Goal: Information Seeking & Learning: Learn about a topic

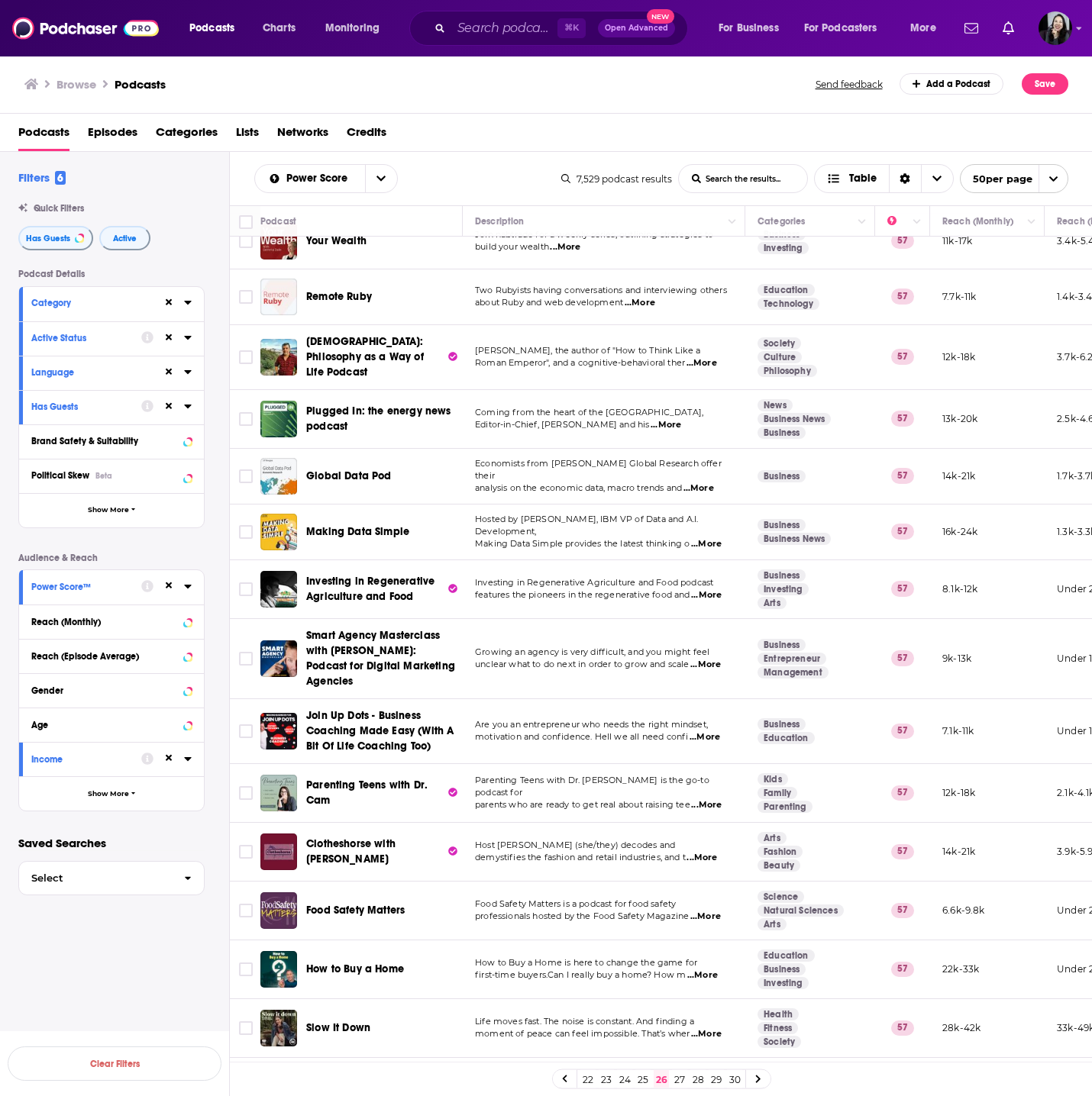
scroll to position [2181, 0]
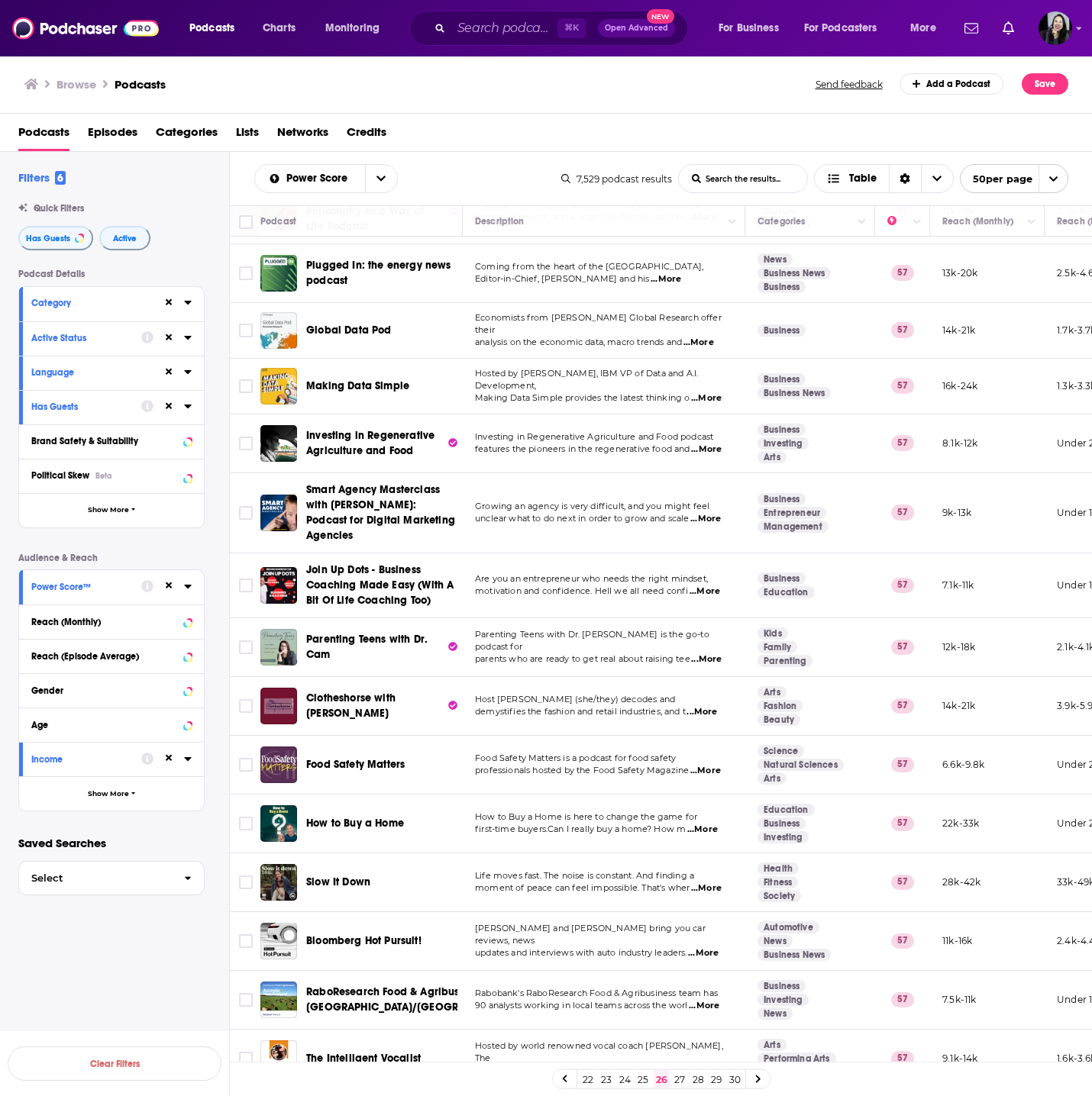
click at [682, 1080] on link "27" at bounding box center [680, 1080] width 16 height 18
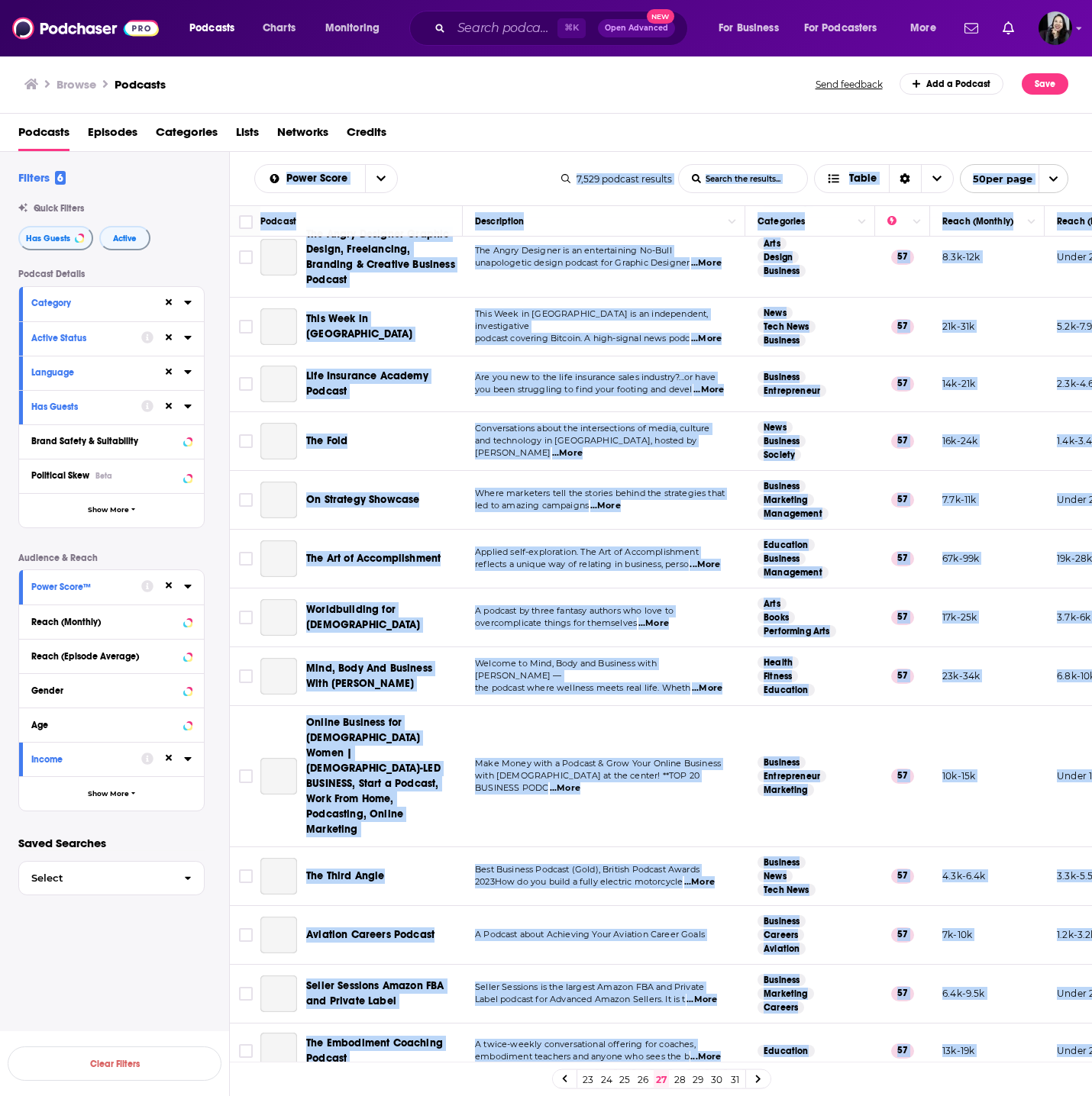
scroll to position [2181, 0]
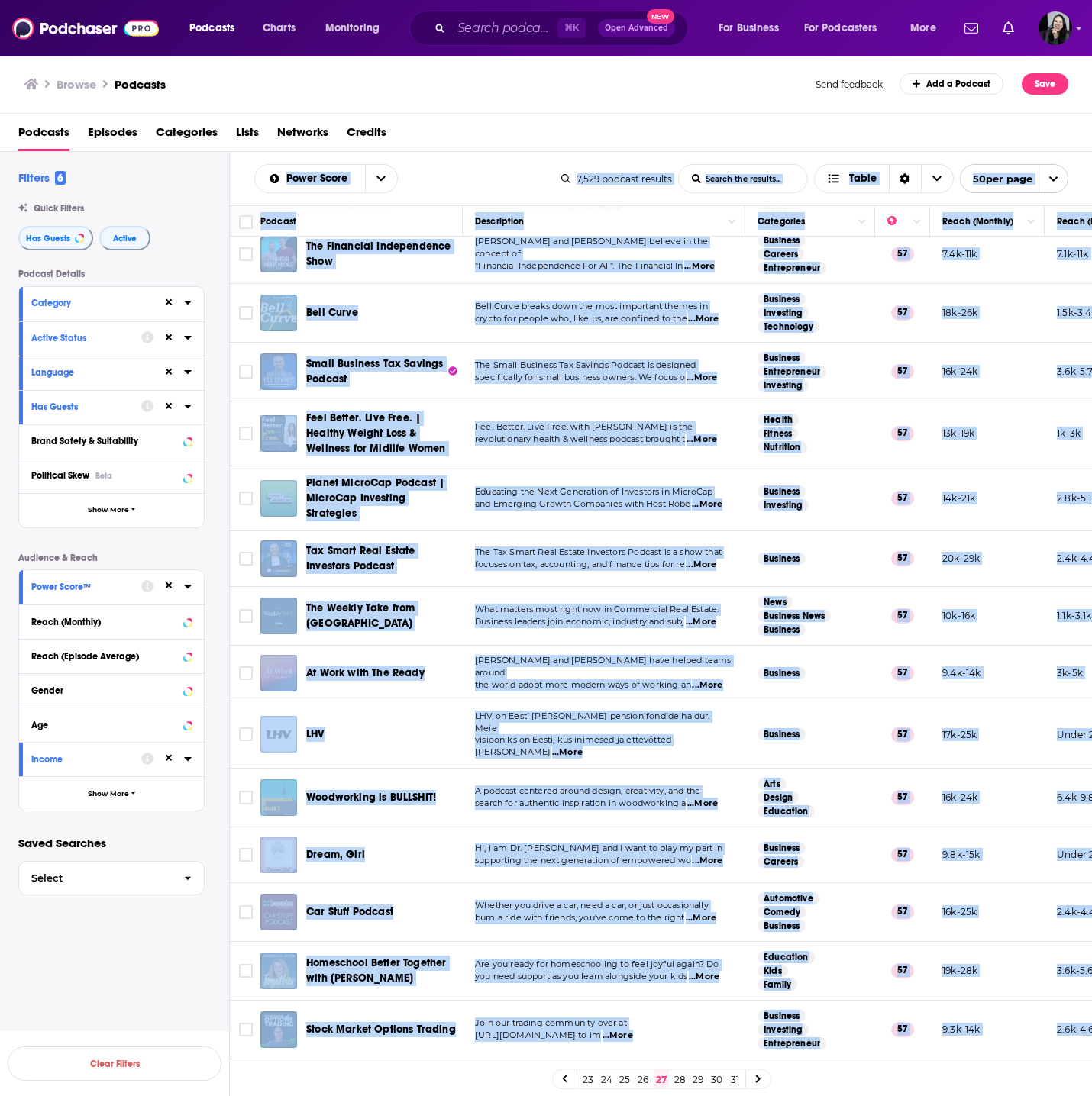
drag, startPoint x: 231, startPoint y: 153, endPoint x: 1047, endPoint y: 1038, distance: 1203.8
click at [1047, 1038] on div "Power Score List Search Input Search the results... Table 7,529 podcast results…" at bounding box center [661, 673] width 862 height 1042
copy div "Lorem Ipsum Dolo Sitame Conse Adipis eli seddoei... Tempo 7,223 incidid utlabor…"
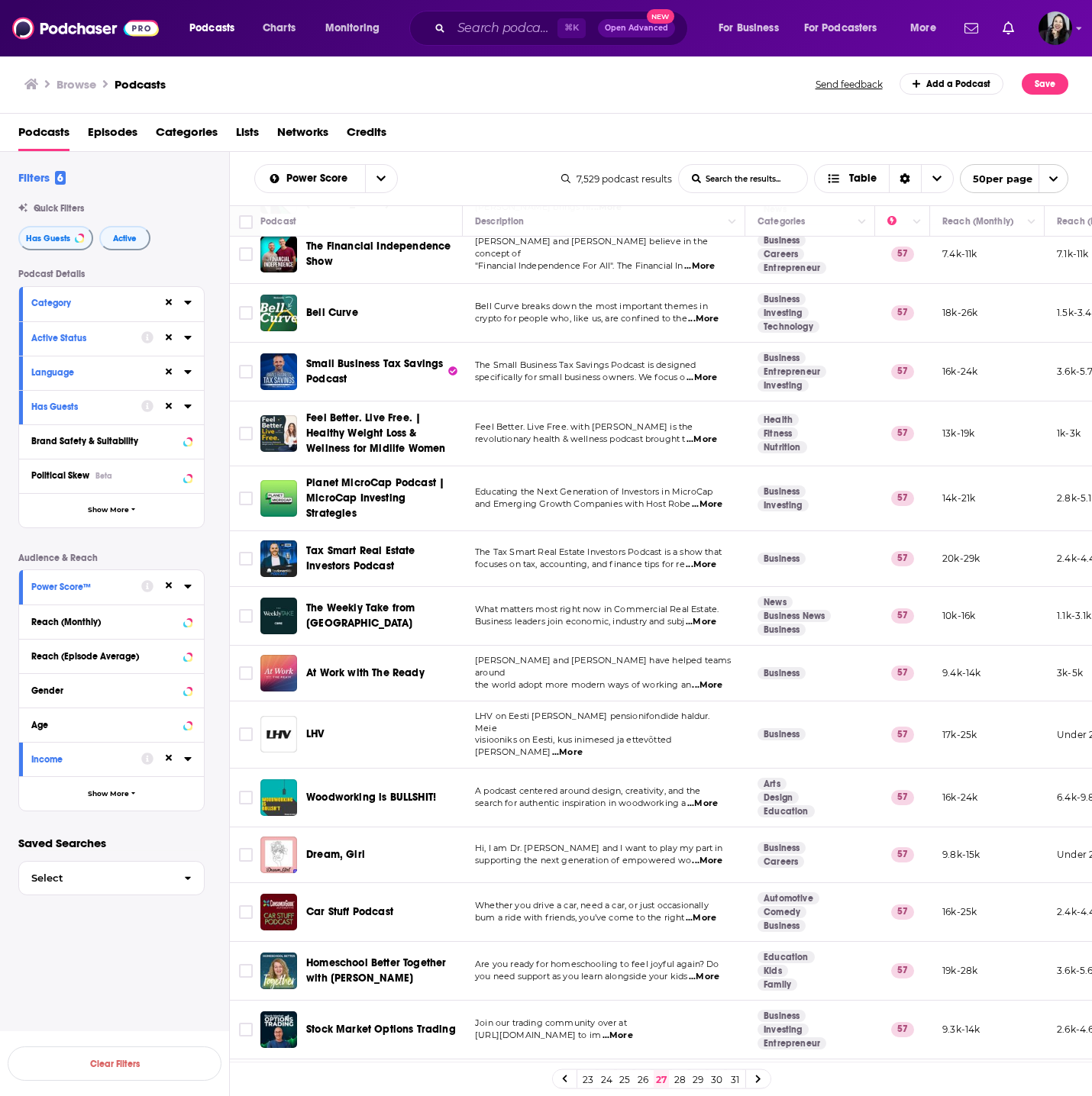
scroll to position [0, 0]
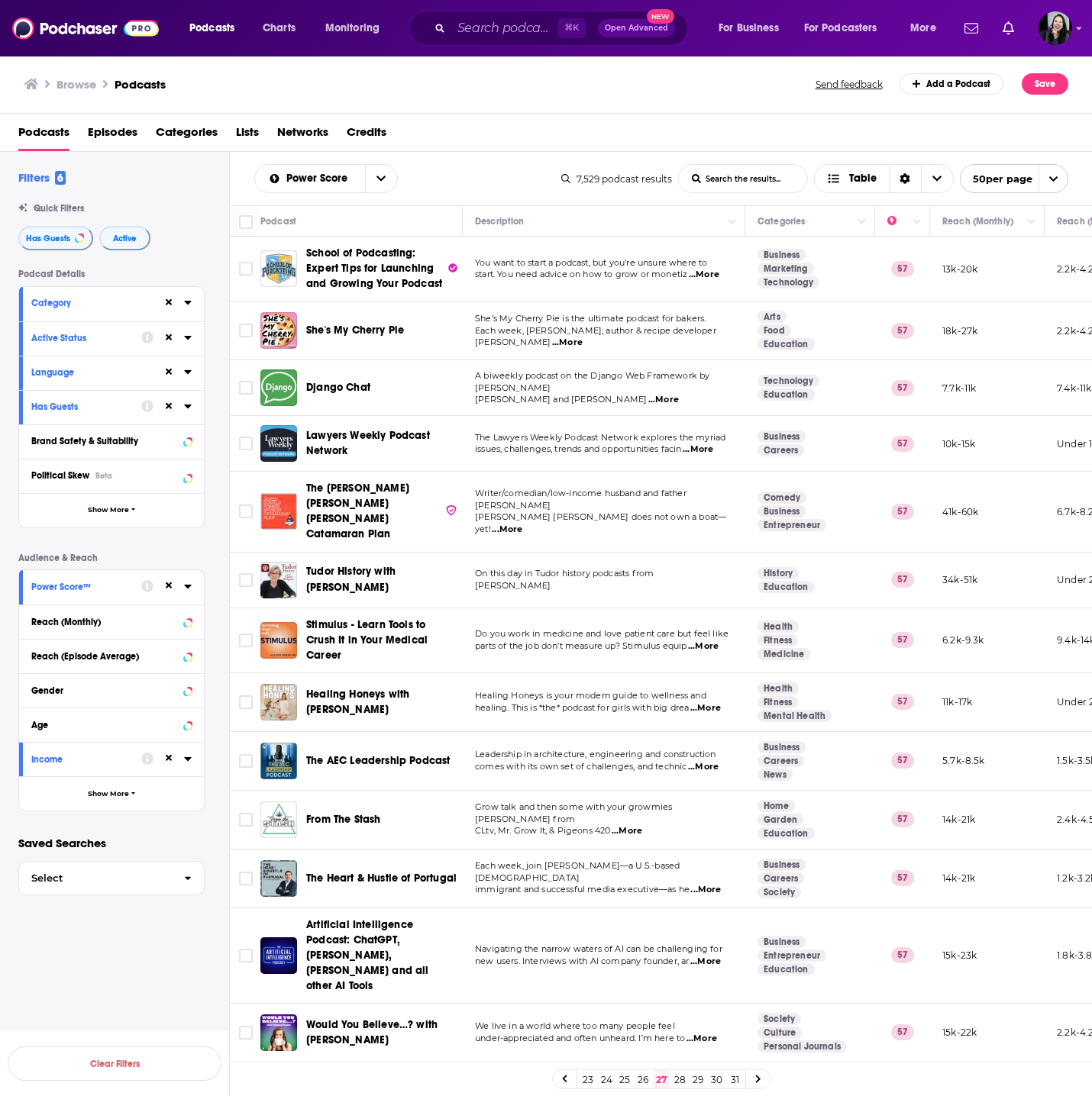
click at [693, 444] on span "...More" at bounding box center [698, 449] width 30 height 12
click at [708, 761] on span "...More" at bounding box center [702, 767] width 30 height 12
click at [706, 884] on span "...More" at bounding box center [705, 890] width 30 height 12
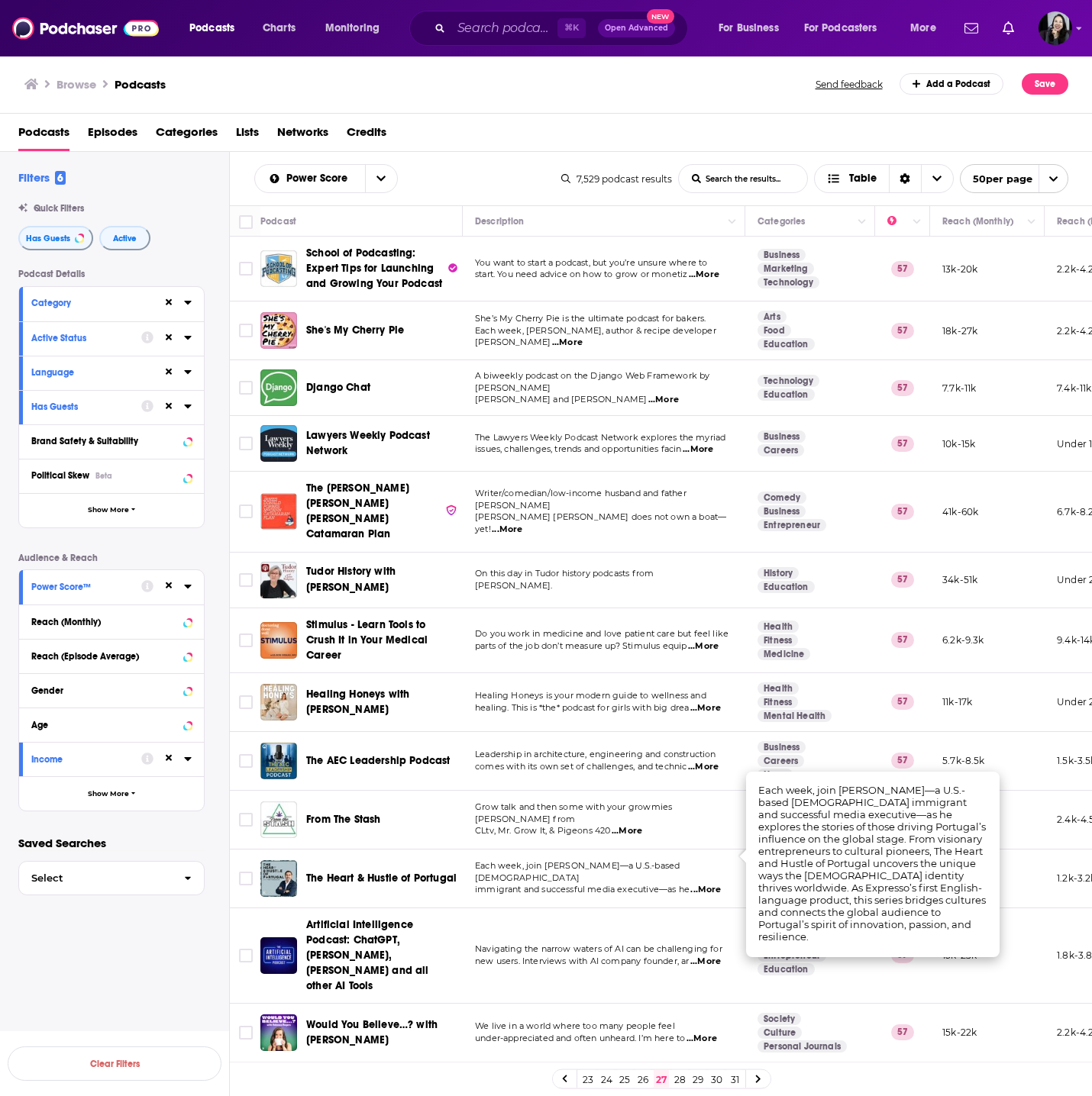
scroll to position [905, 0]
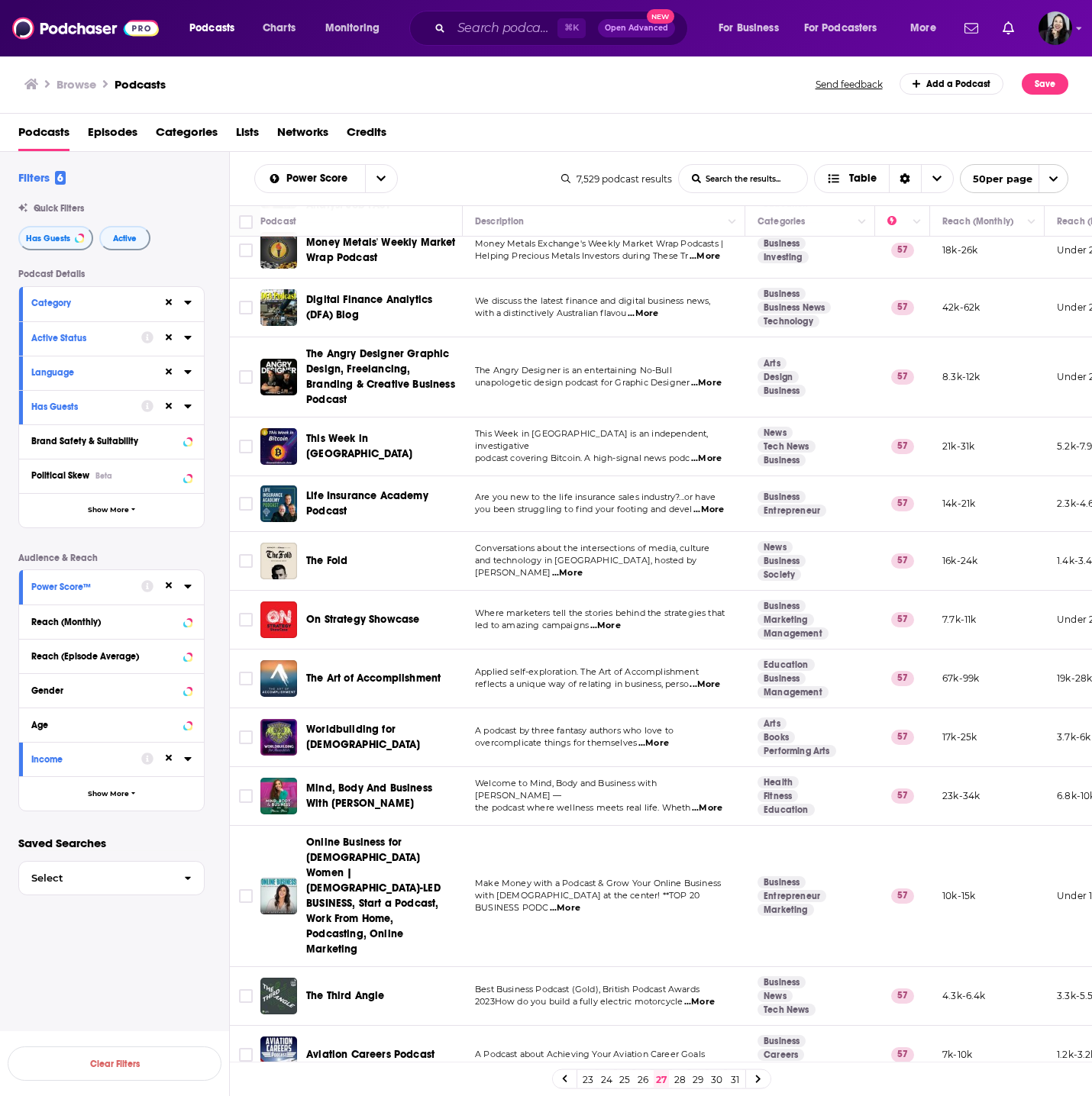
click at [714, 679] on span "...More" at bounding box center [704, 684] width 30 height 12
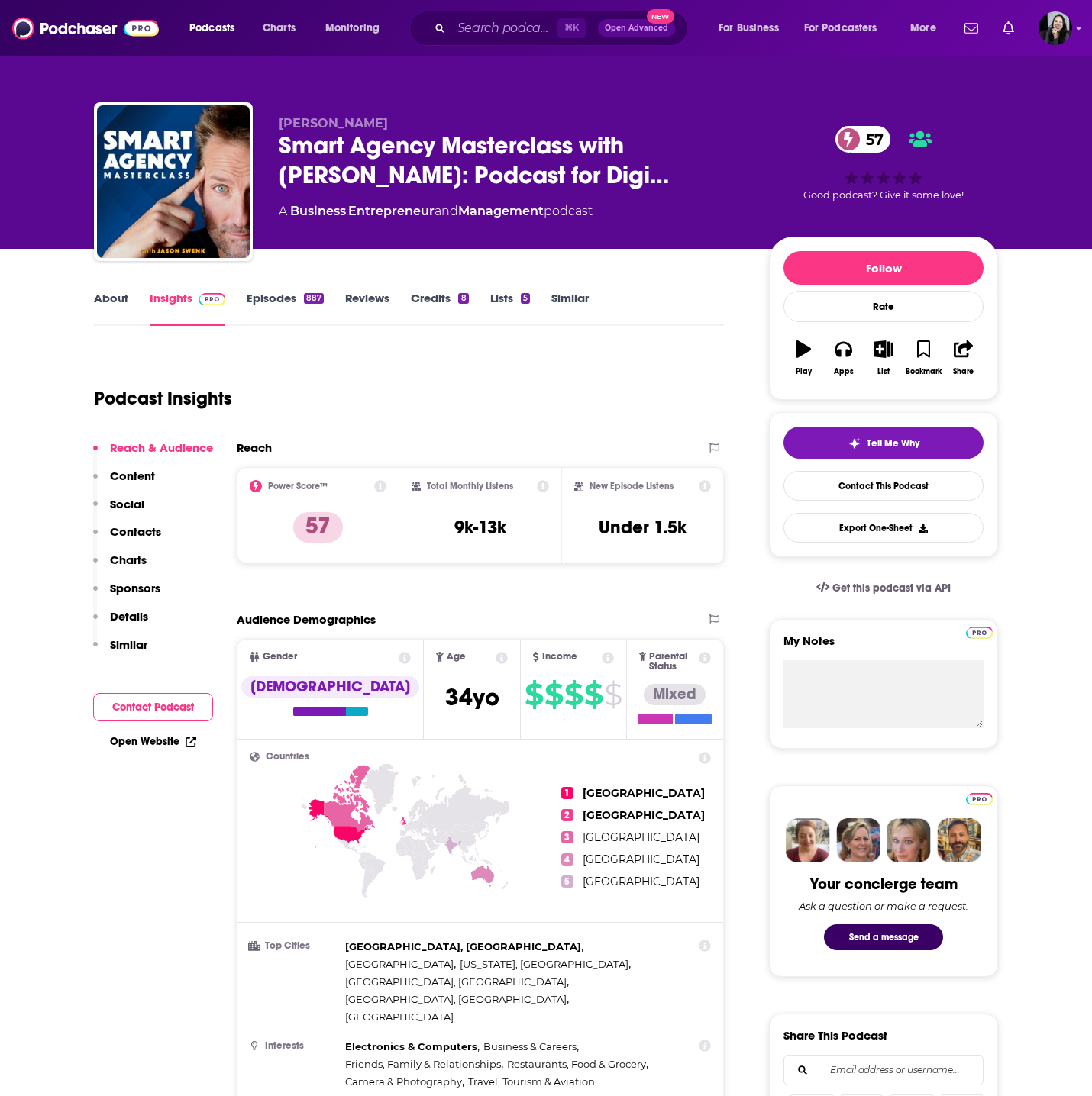
click at [419, 131] on span "Smart Agency Masterclass with Jason Swenk: Podcast for Digi…" at bounding box center [511, 160] width 466 height 60
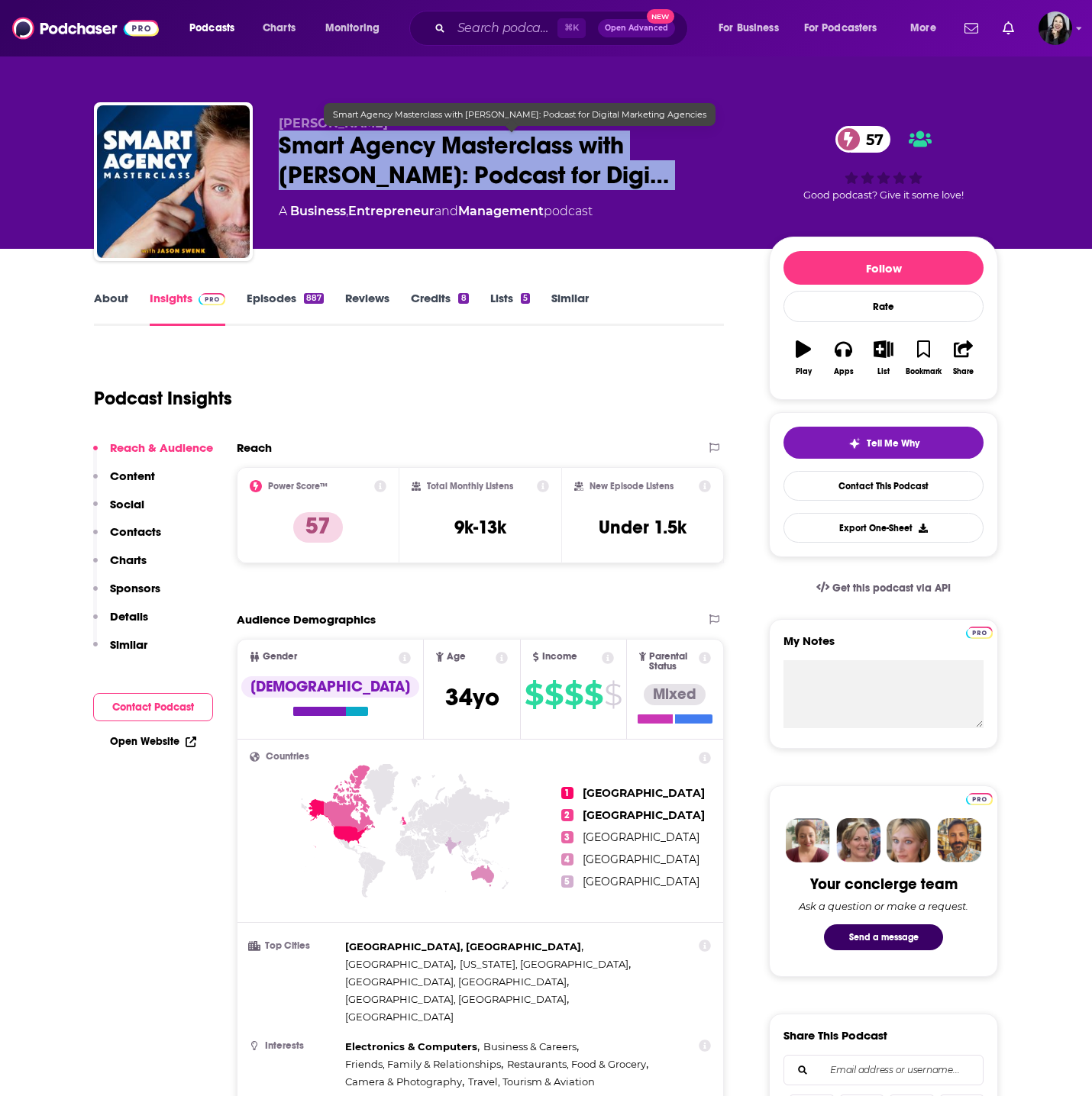
click at [419, 131] on span "Smart Agency Masterclass with Jason Swenk: Podcast for Digi…" at bounding box center [511, 160] width 466 height 60
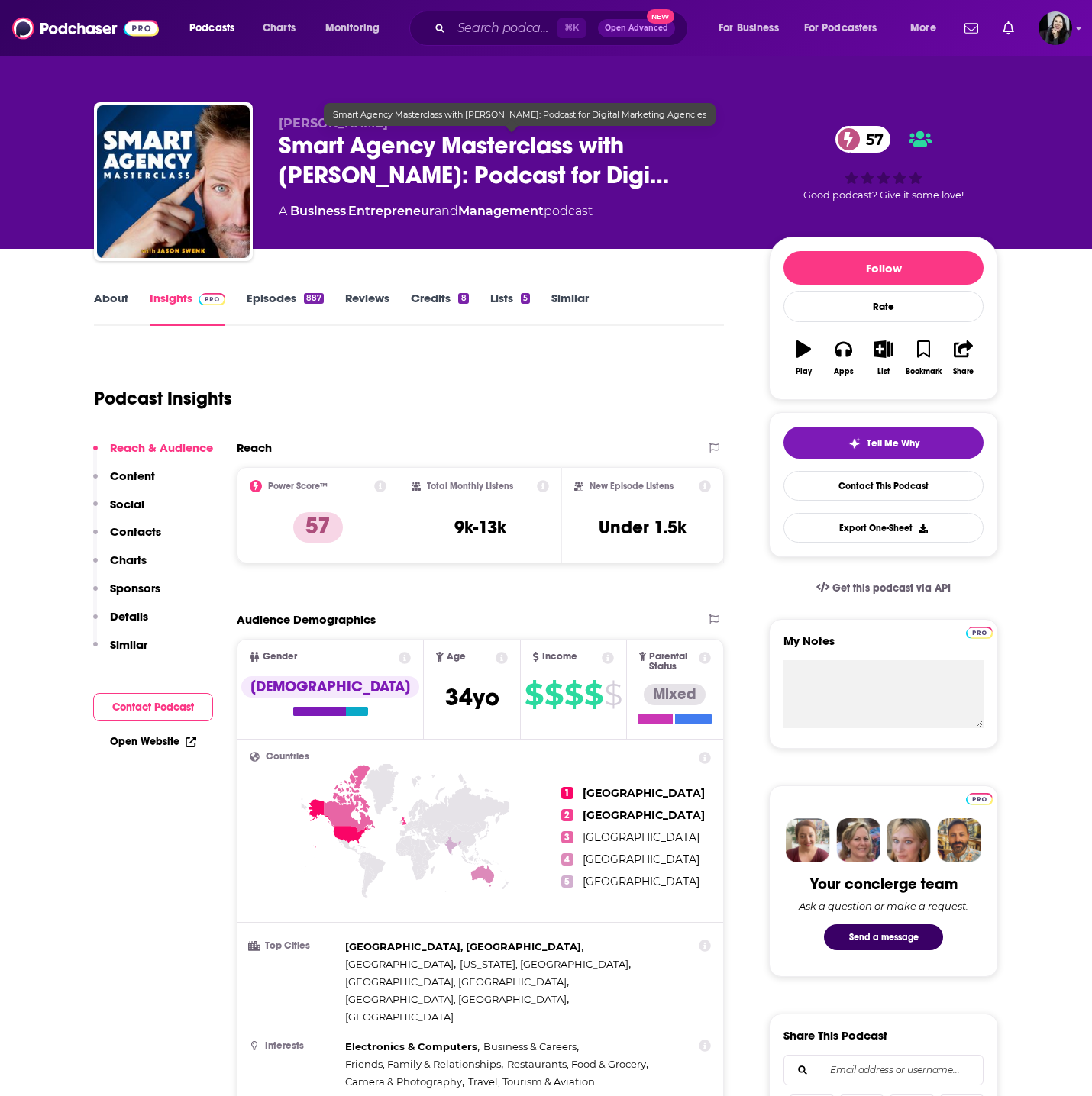
click at [279, 94] on div "Jason Swenk Smart Agency Masterclass with Jason Swenk: Podcast for Digi… 57 A B…" at bounding box center [546, 167] width 927 height 165
click at [371, 118] on p "[PERSON_NAME]" at bounding box center [511, 123] width 466 height 15
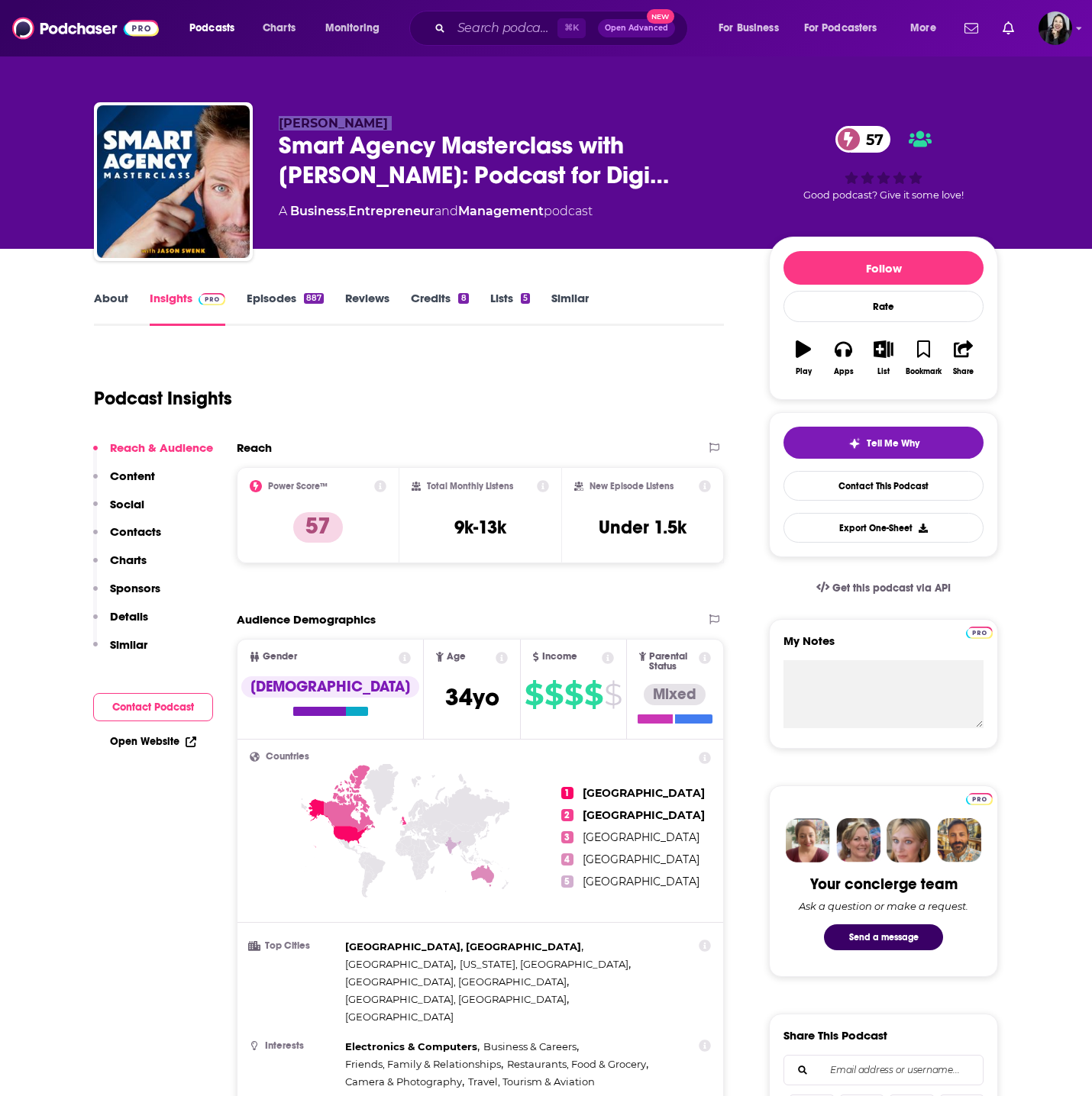
click at [371, 118] on p "[PERSON_NAME]" at bounding box center [511, 123] width 466 height 15
copy p "[PERSON_NAME]"
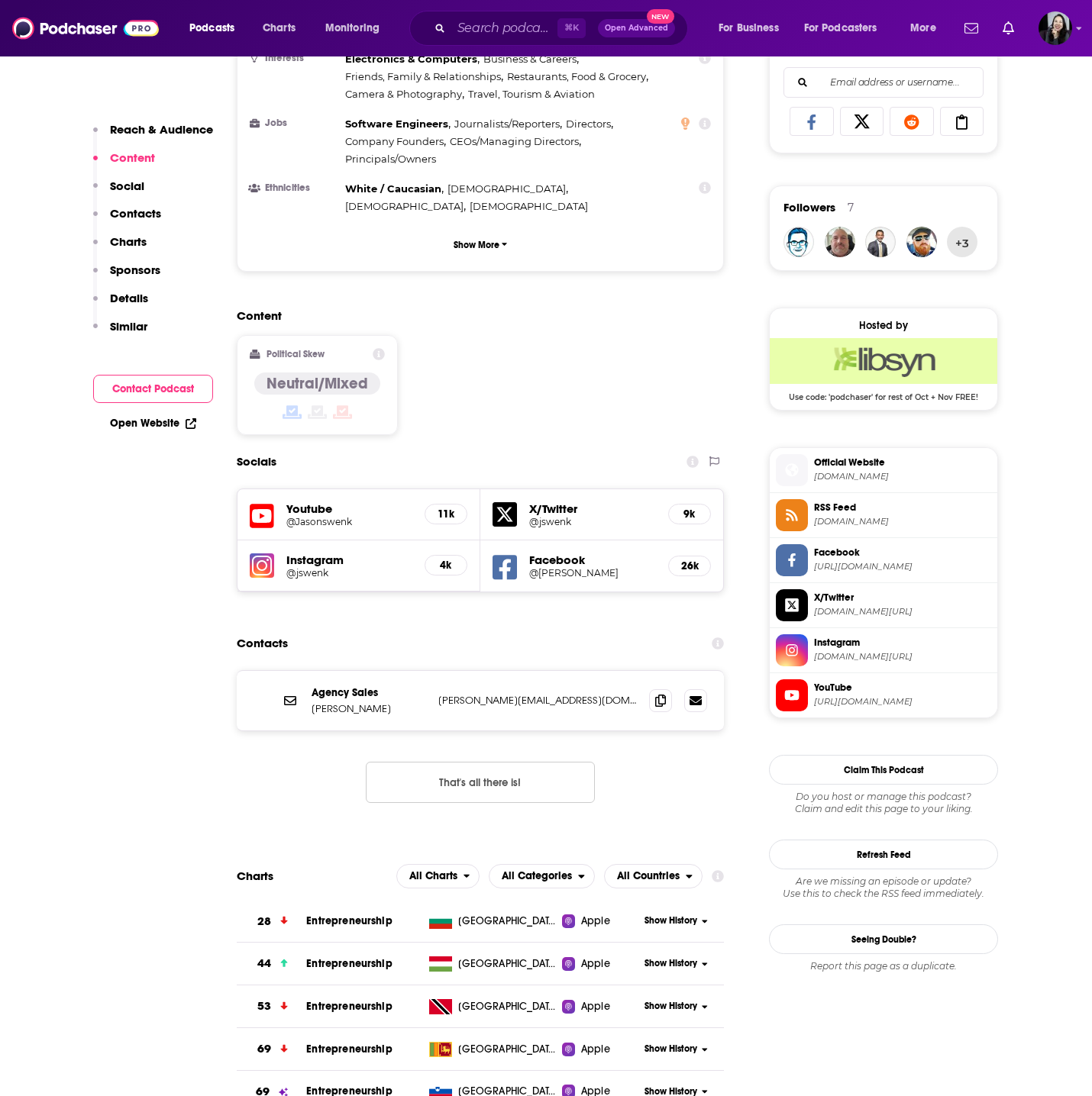
scroll to position [1080, 0]
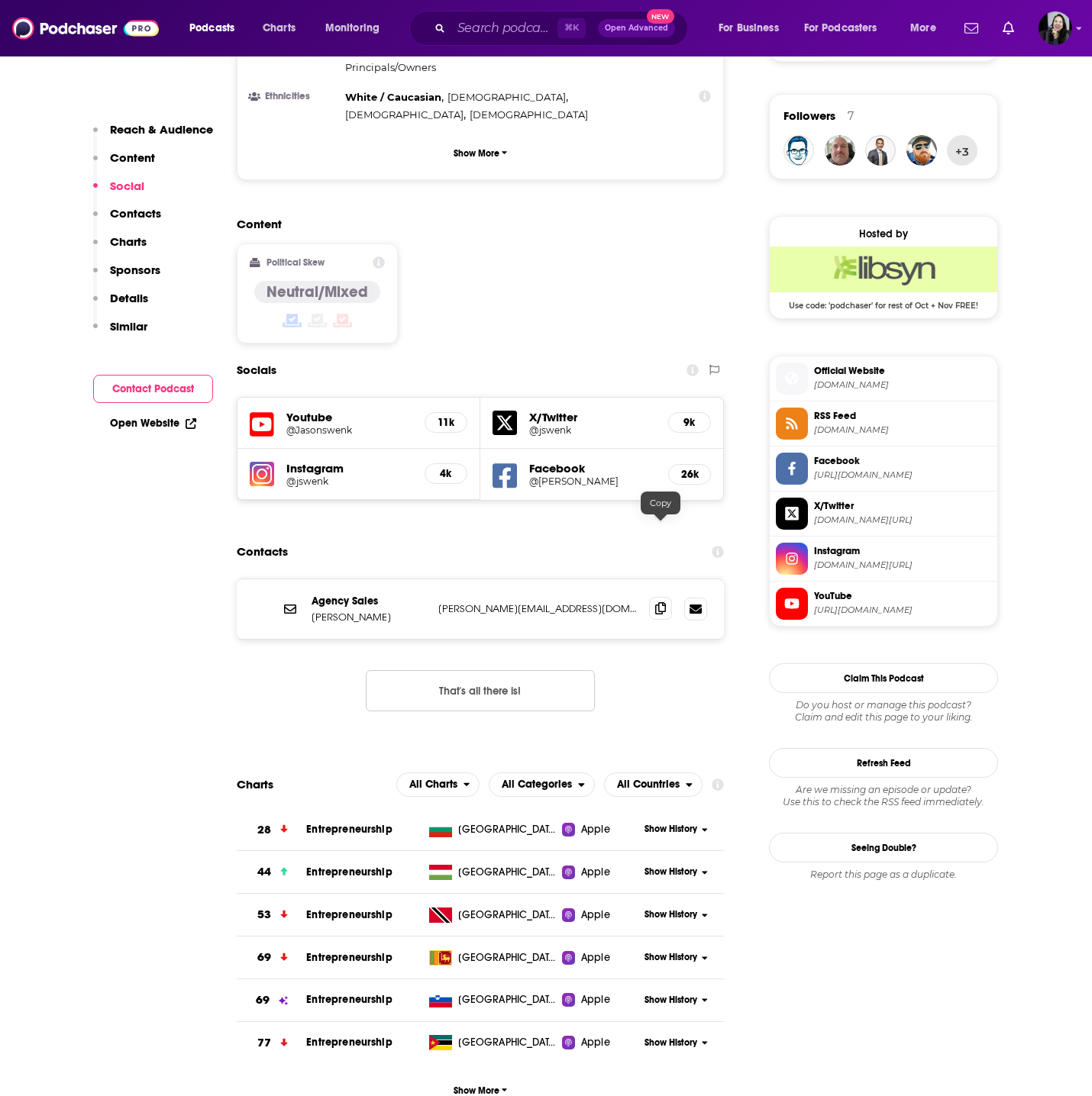
click at [669, 597] on span at bounding box center [661, 608] width 23 height 23
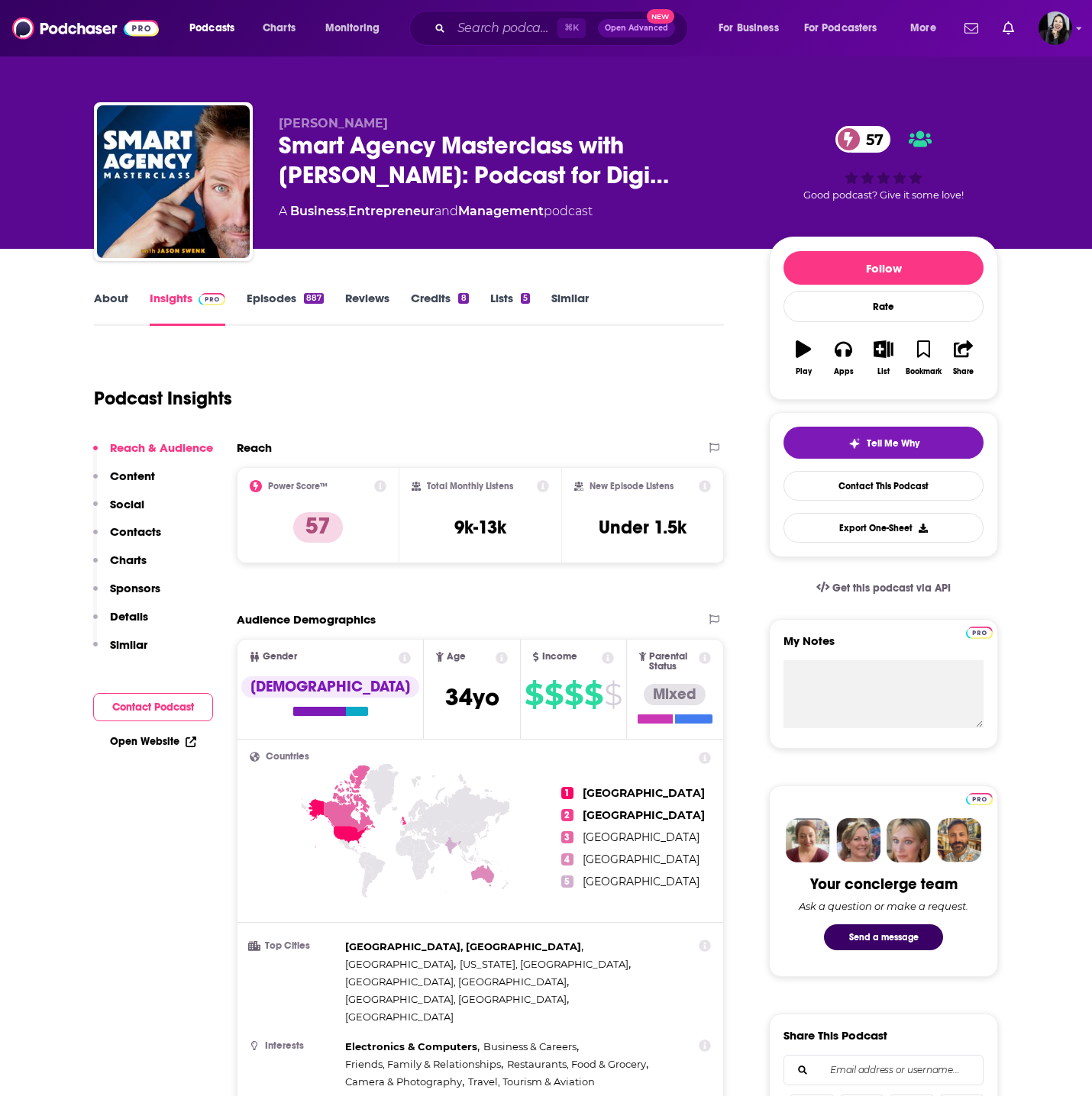
click at [104, 305] on link "About" at bounding box center [111, 308] width 34 height 35
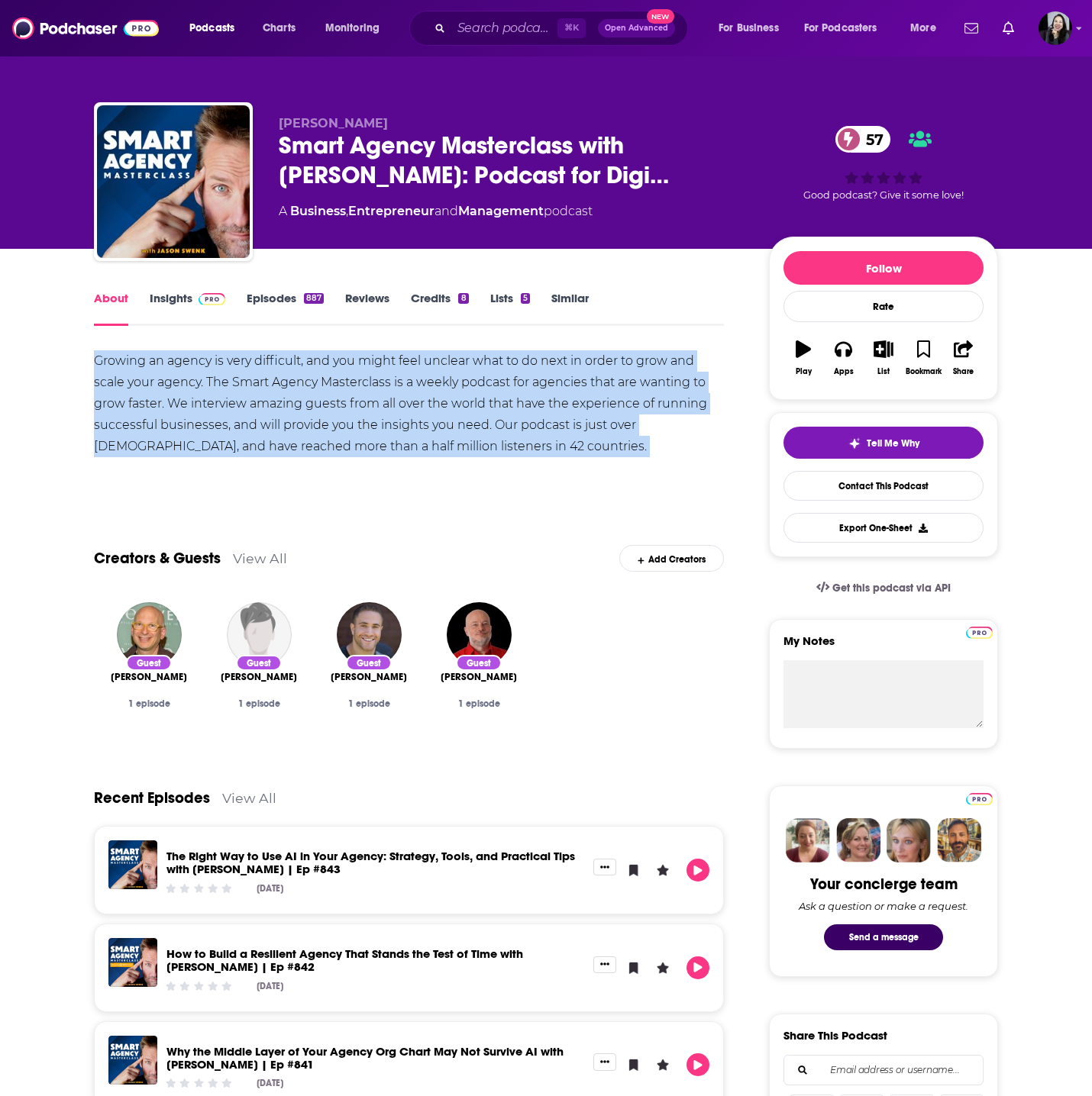
drag, startPoint x: 74, startPoint y: 352, endPoint x: 563, endPoint y: 492, distance: 508.6
copy div "Growing an agency is very difficult, and you might feel unclear what to do next…"
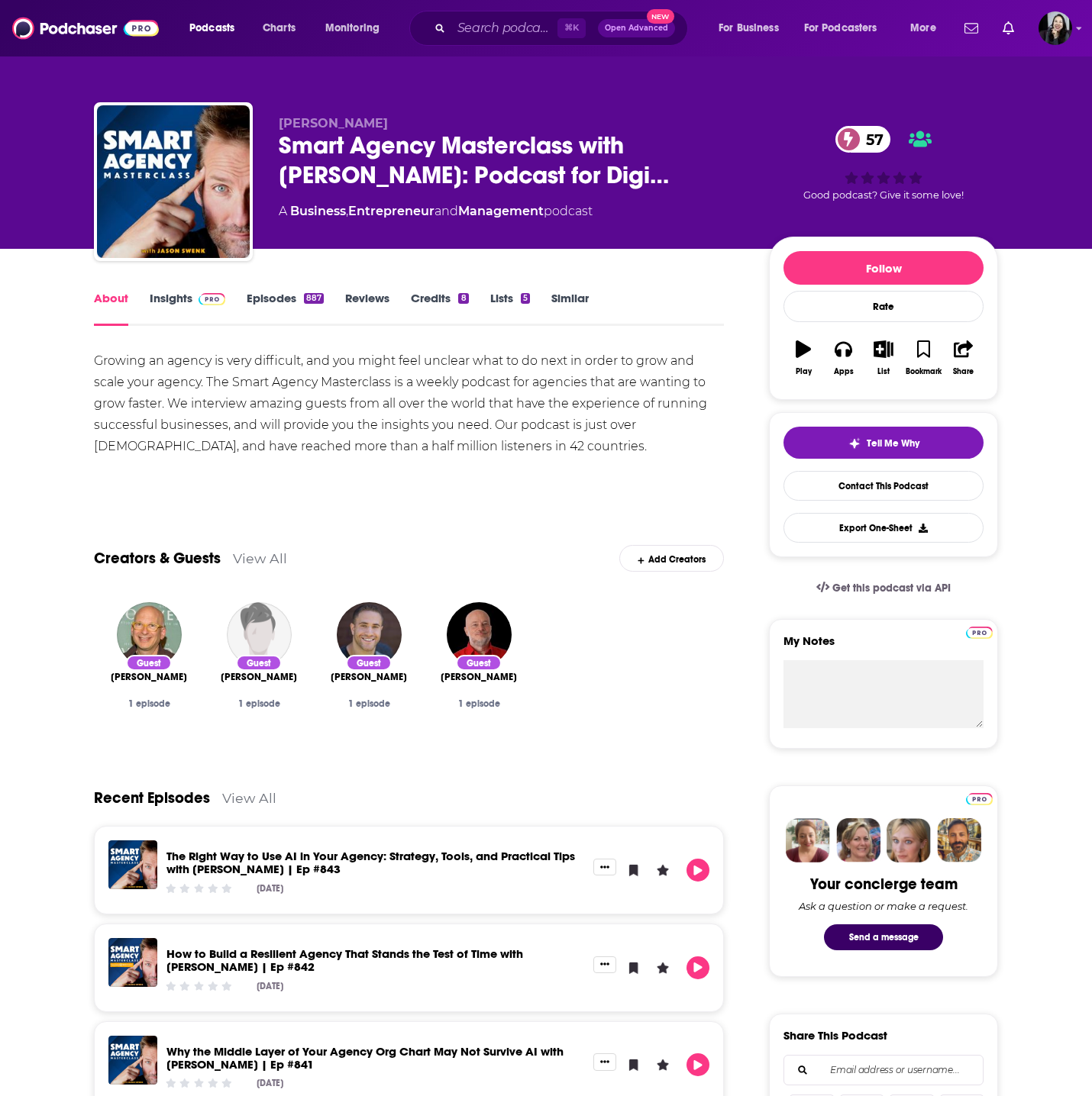
click at [493, 118] on p "[PERSON_NAME]" at bounding box center [511, 123] width 466 height 15
copy p "[PERSON_NAME]"
click at [166, 297] on link "Insights" at bounding box center [187, 308] width 76 height 35
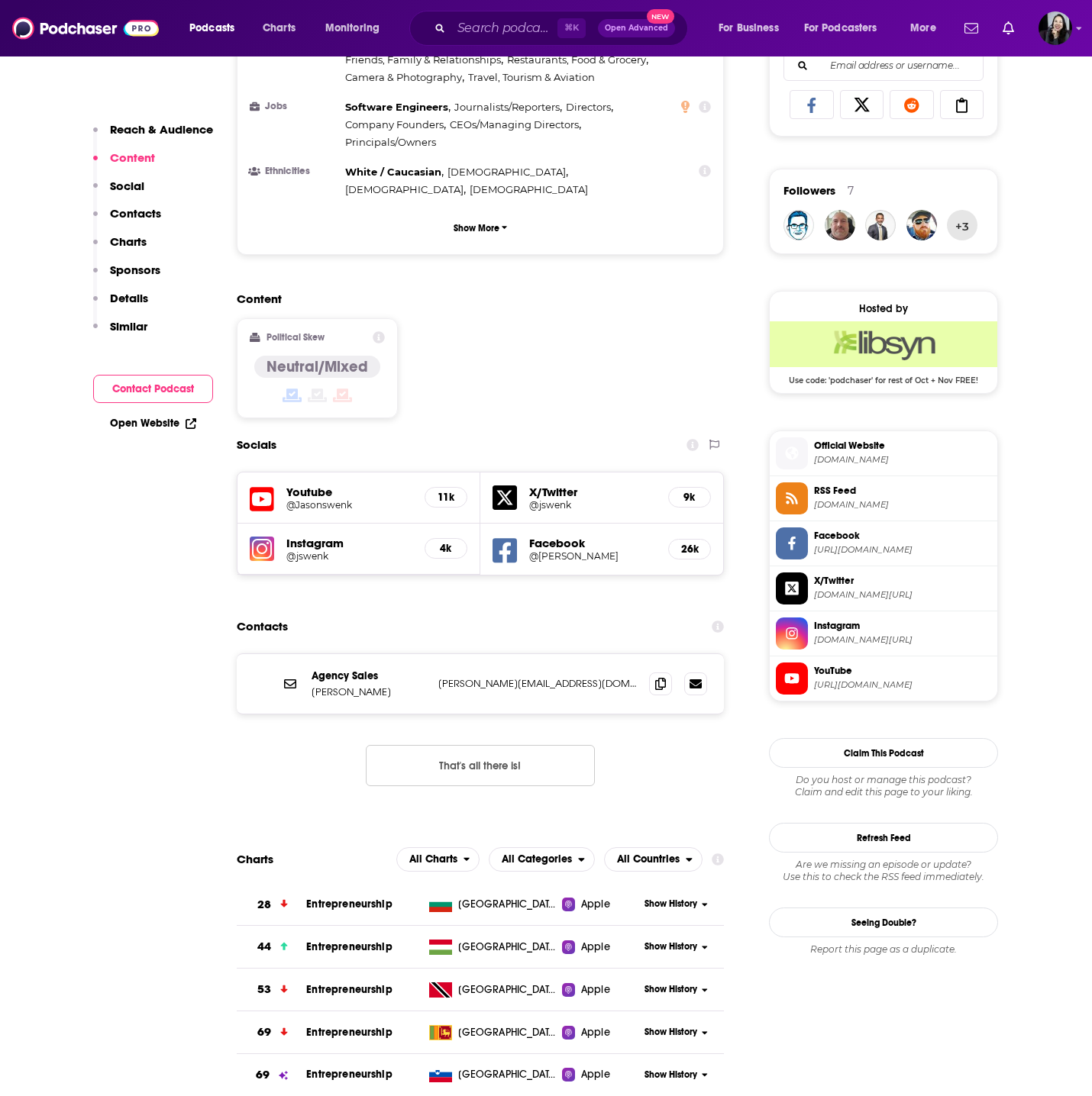
scroll to position [1006, 0]
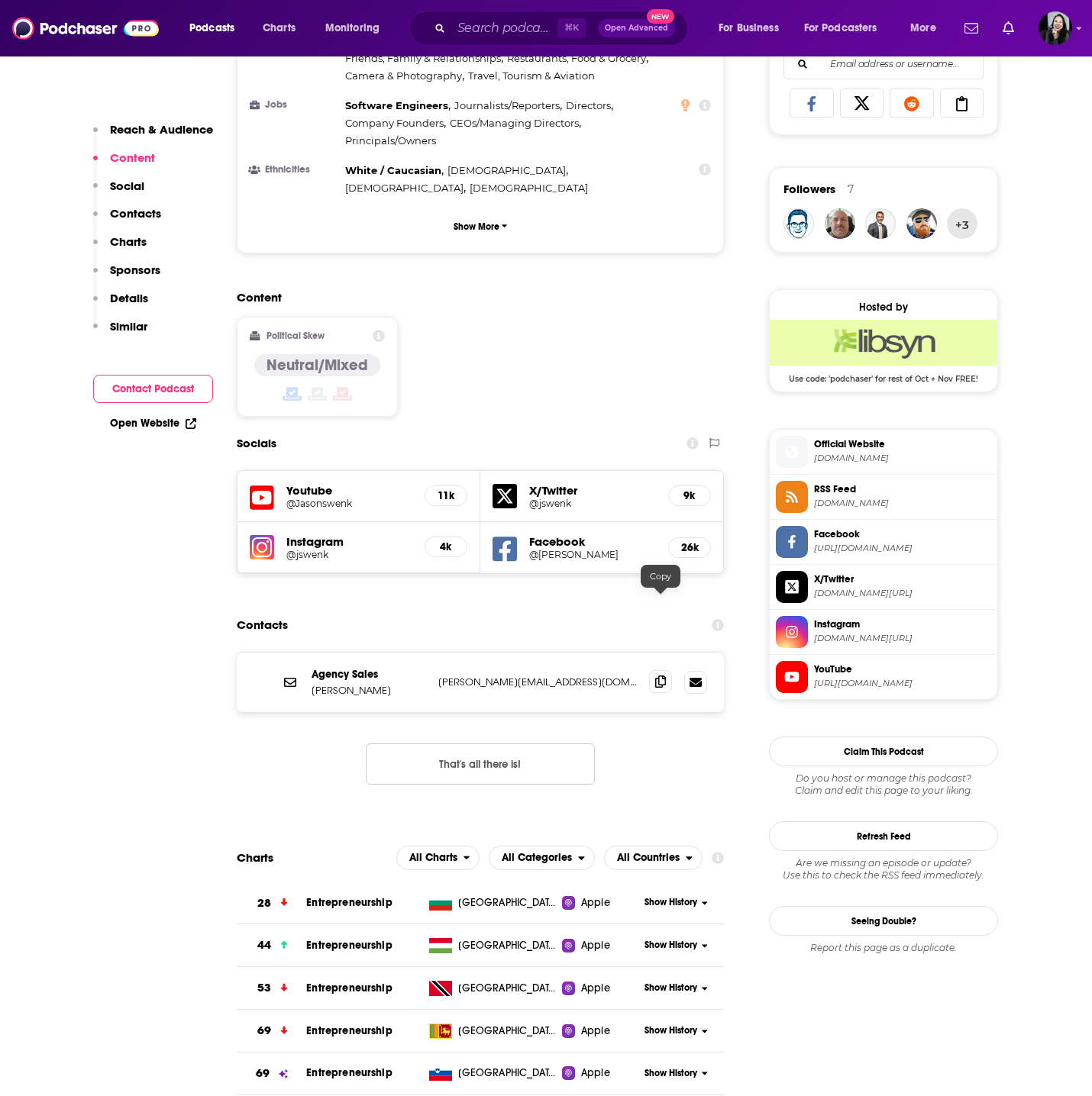
click at [653, 671] on span at bounding box center [661, 682] width 23 height 23
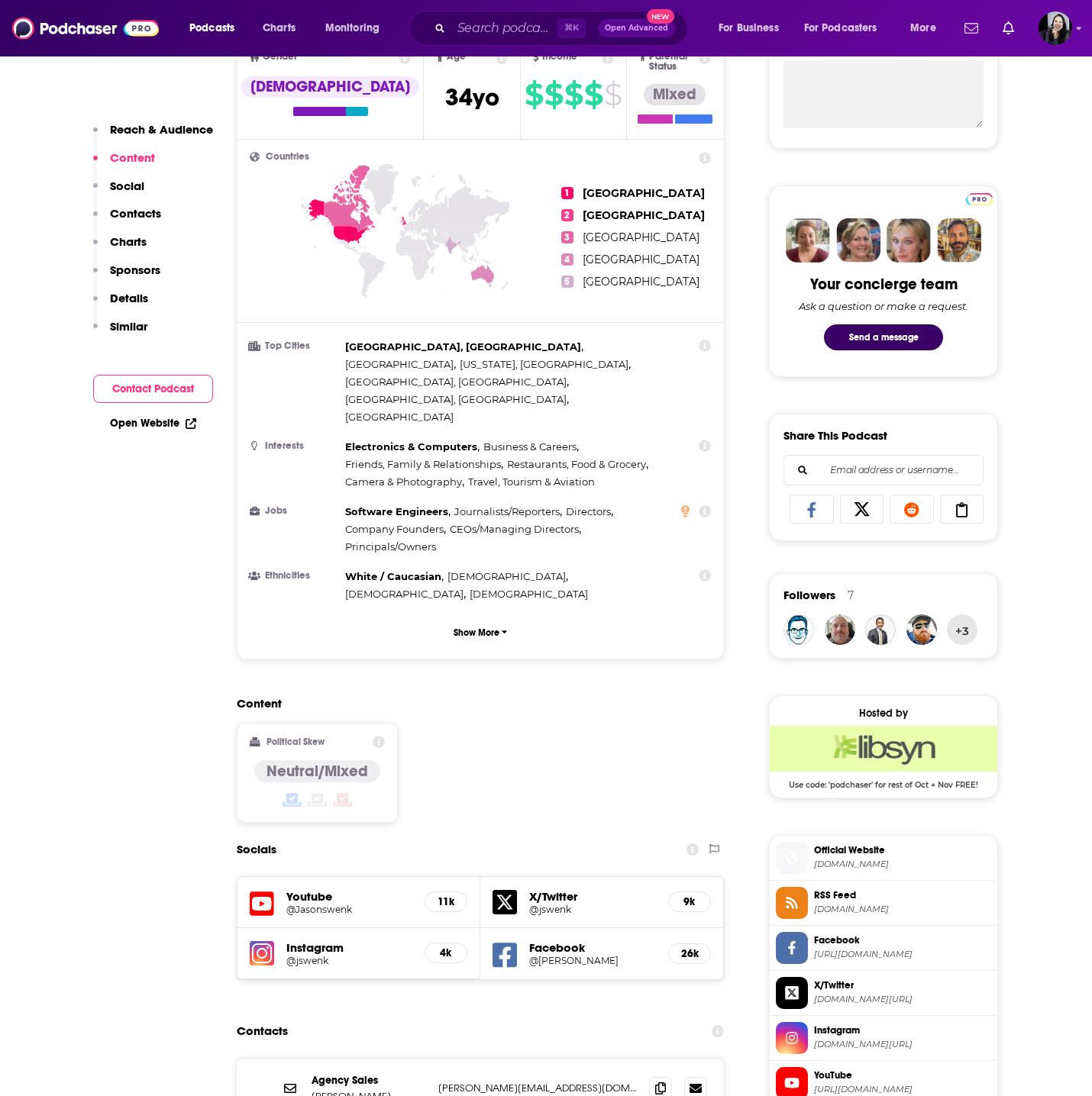
scroll to position [0, 0]
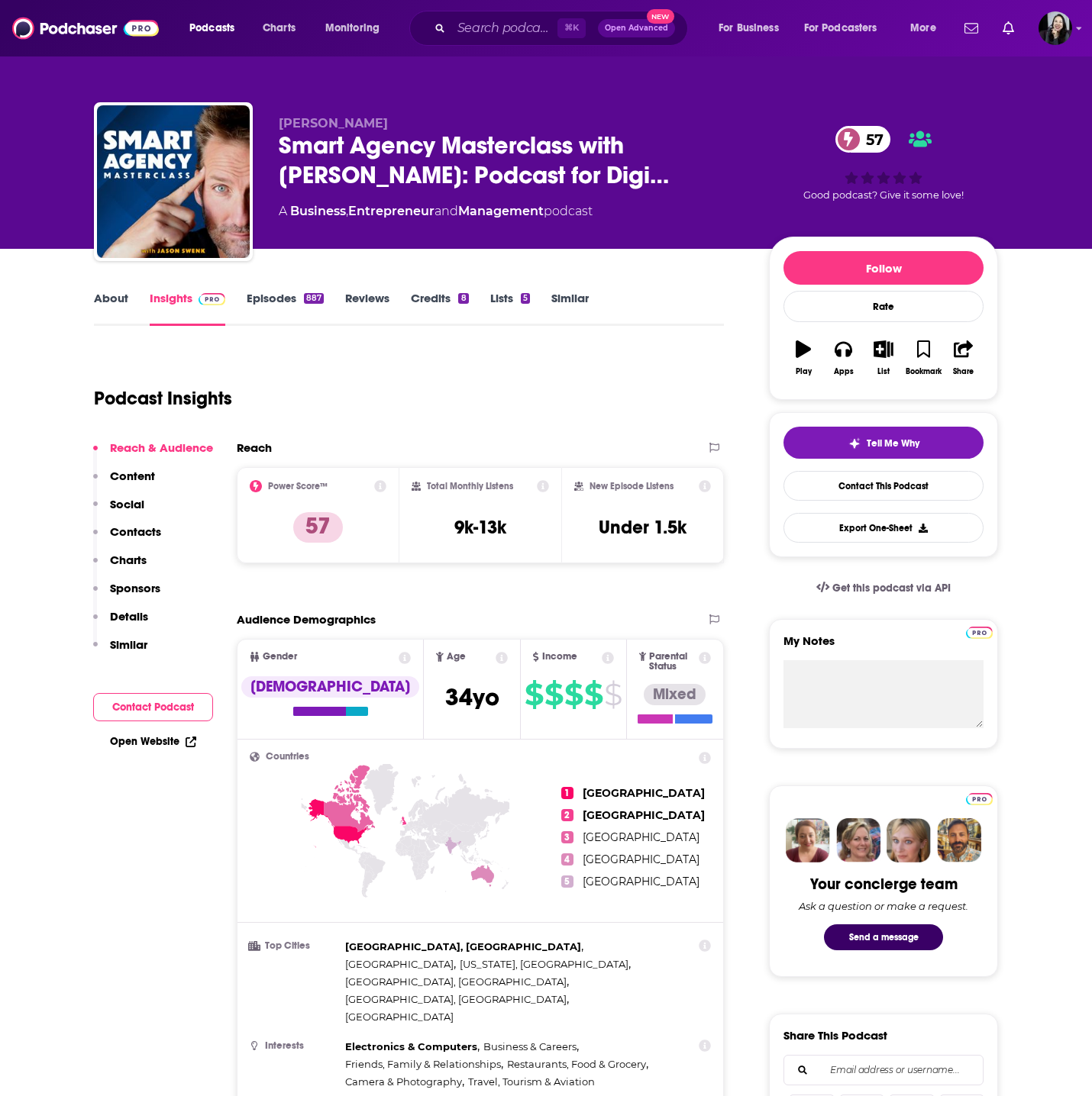
click at [287, 310] on link "Episodes 887" at bounding box center [285, 308] width 77 height 35
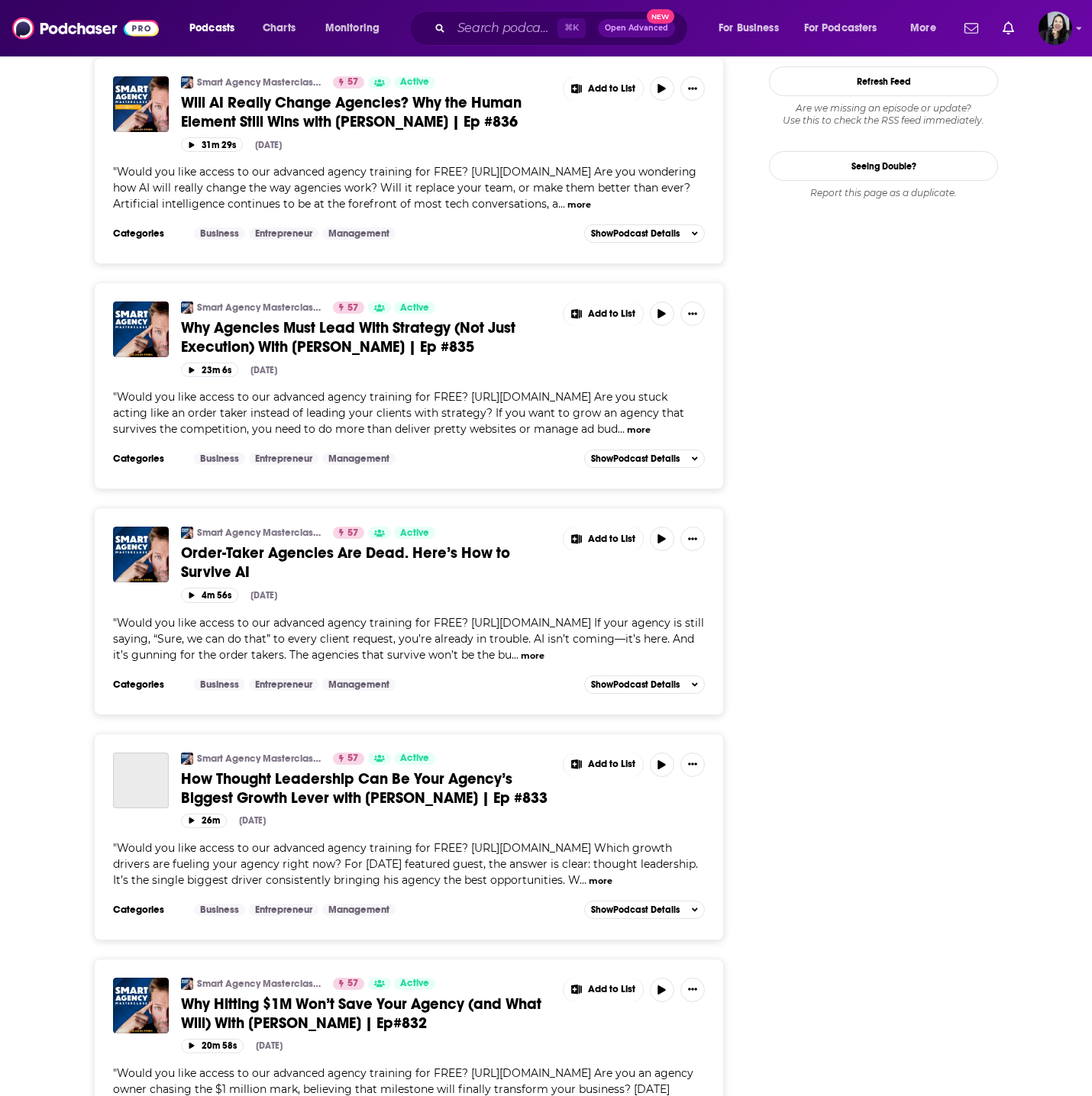
scroll to position [2067, 0]
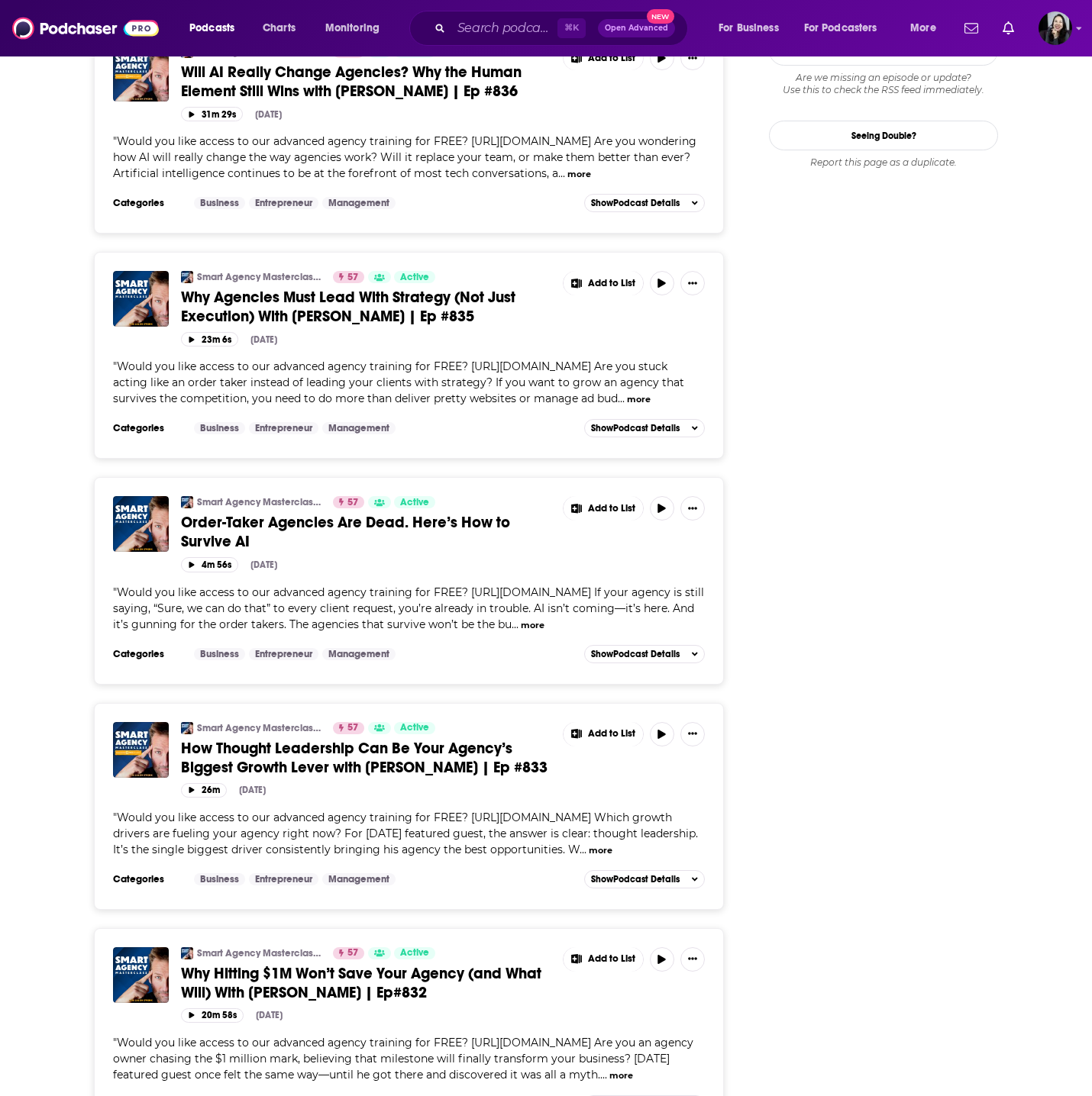
click at [322, 777] on span "How Thought Leadership Can Be Your Agency’s Biggest Growth Lever with Chris Lon…" at bounding box center [364, 758] width 367 height 38
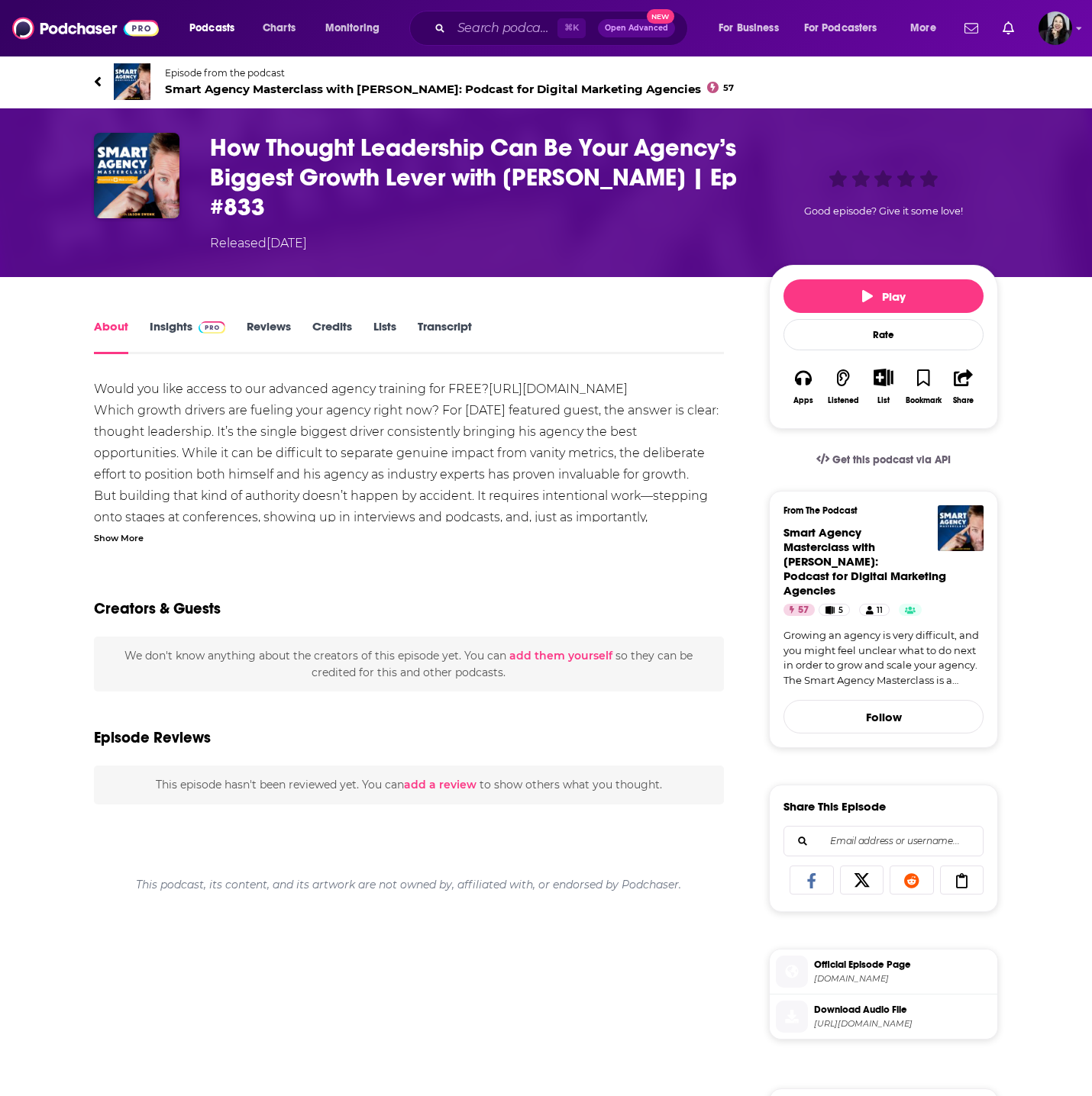
click at [114, 530] on div "Show More" at bounding box center [118, 537] width 50 height 15
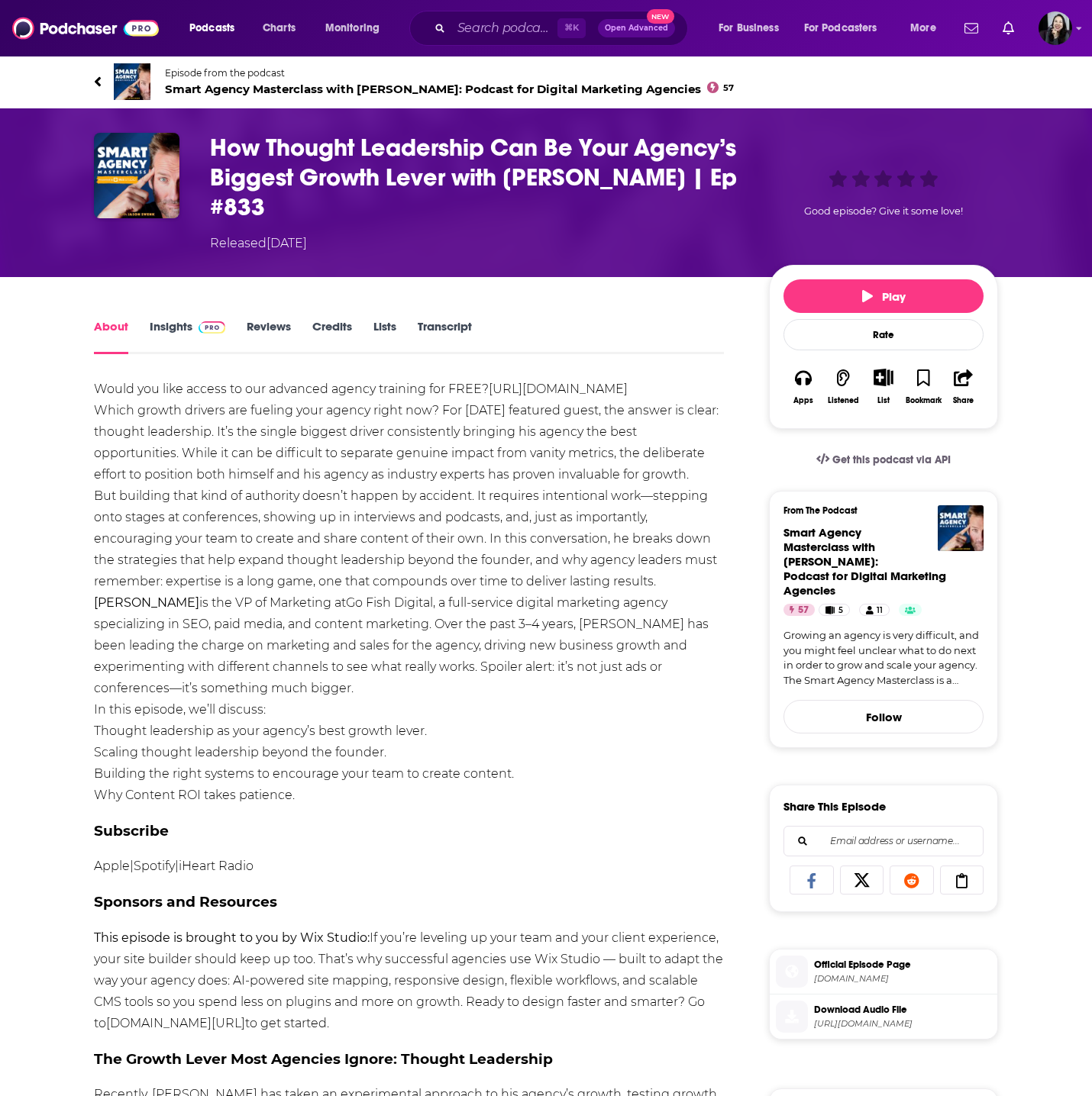
drag, startPoint x: 74, startPoint y: 65, endPoint x: 497, endPoint y: 791, distance: 840.2
copy div "Episode from the podcast Smart Agency Masterclass with Jason Swenk: Podcast for…"
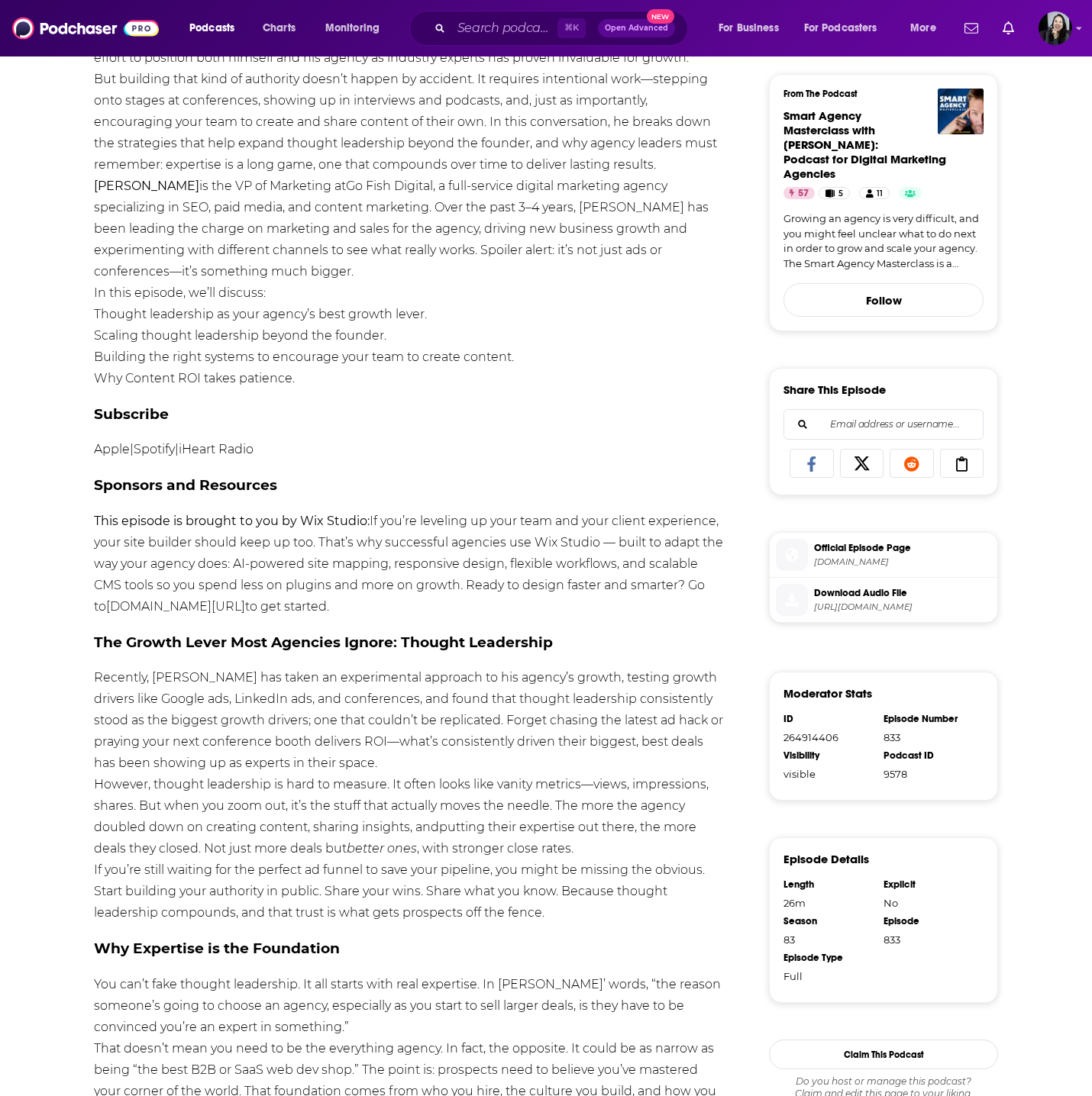
scroll to position [160, 0]
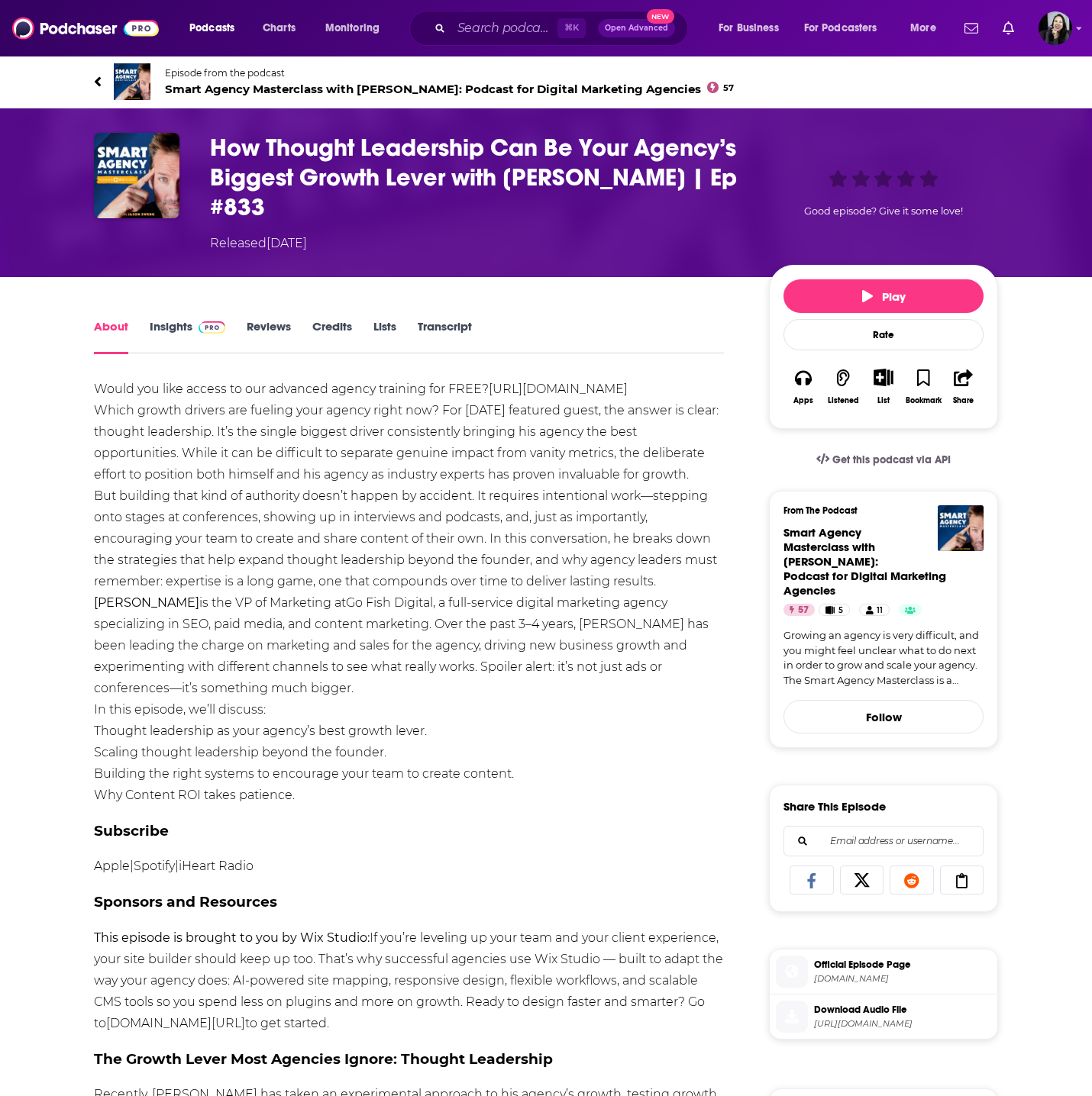
drag, startPoint x: 60, startPoint y: 199, endPoint x: 60, endPoint y: 111, distance: 88.0
click at [60, 196] on div "How Thought Leadership Can Be Your Agency’s Biggest Growth Lever with Chris Lon…" at bounding box center [546, 193] width 978 height 169
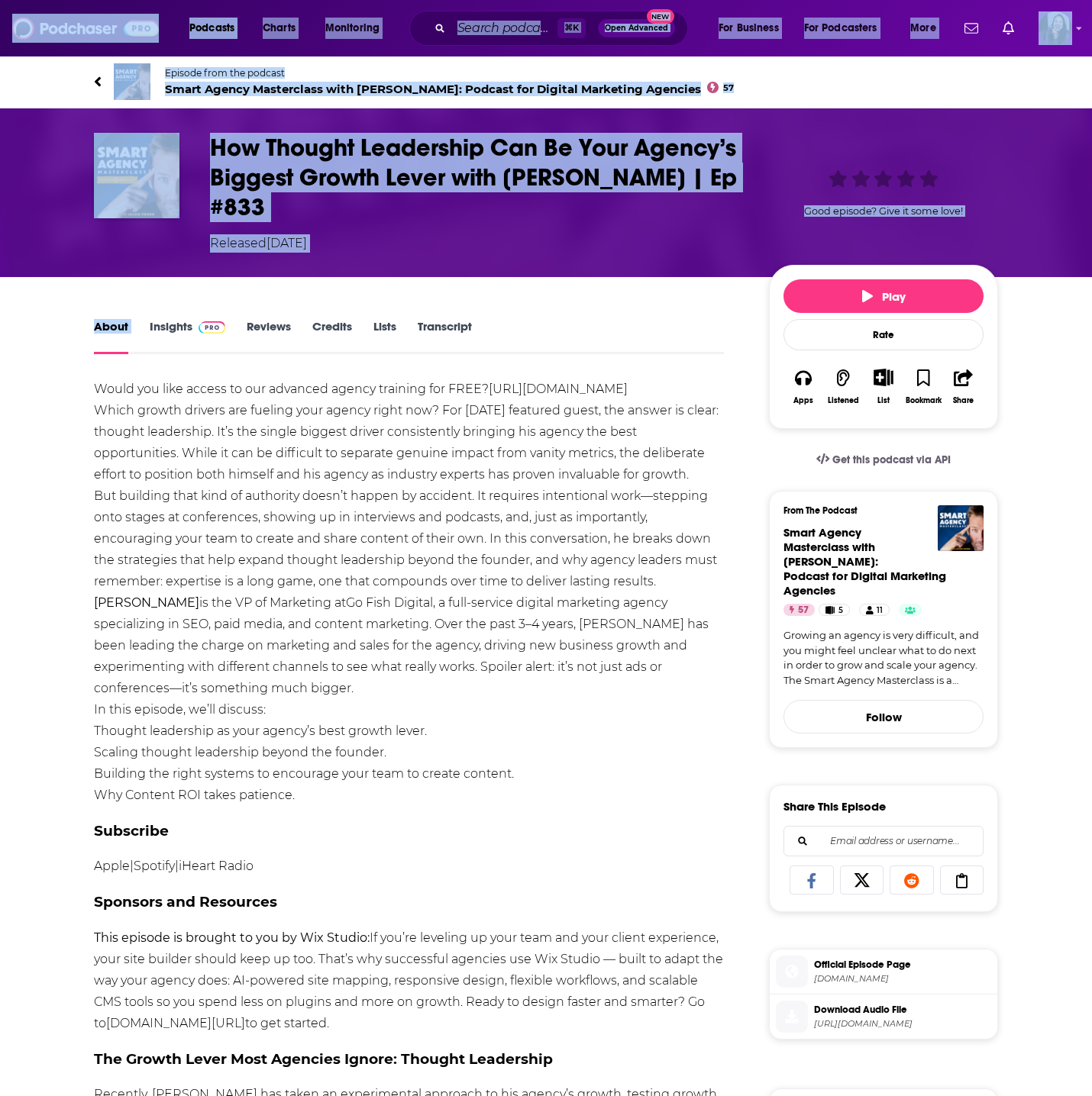
drag, startPoint x: 65, startPoint y: 54, endPoint x: 166, endPoint y: 278, distance: 245.7
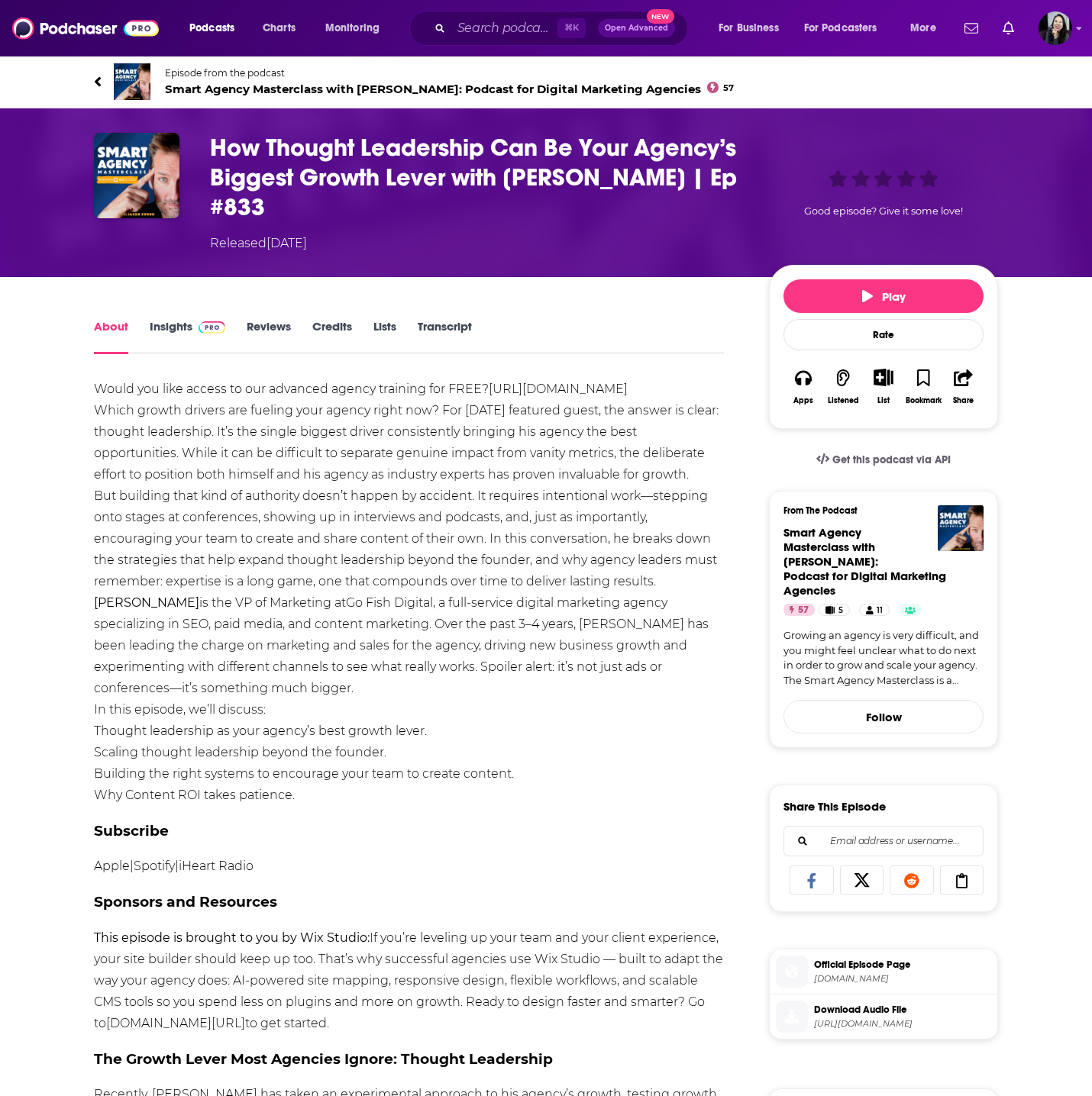
click at [64, 122] on div "How Thought Leadership Can Be Your Agency’s Biggest Growth Lever with Chris Lon…" at bounding box center [546, 193] width 978 height 169
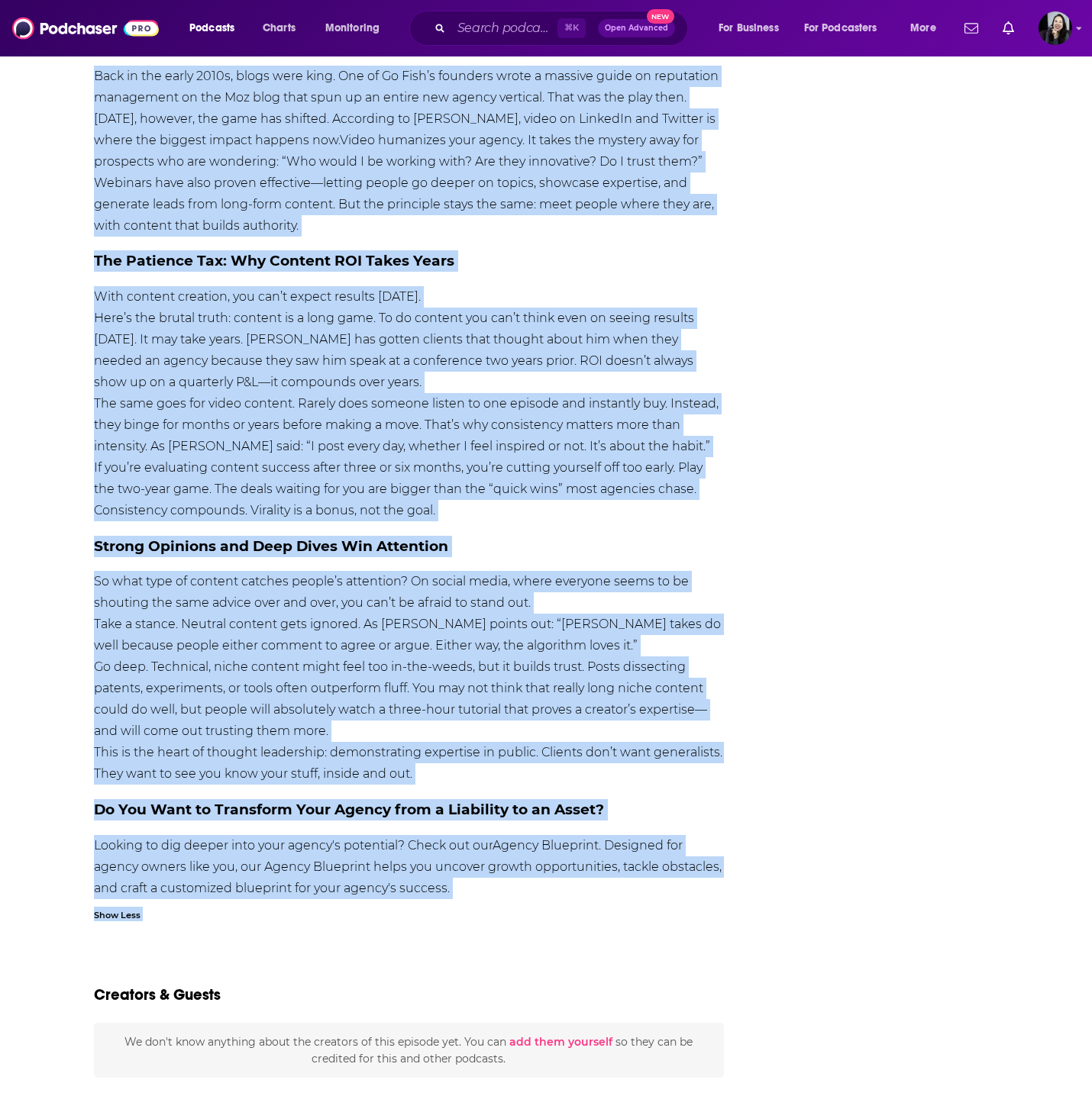
scroll to position [2566, 0]
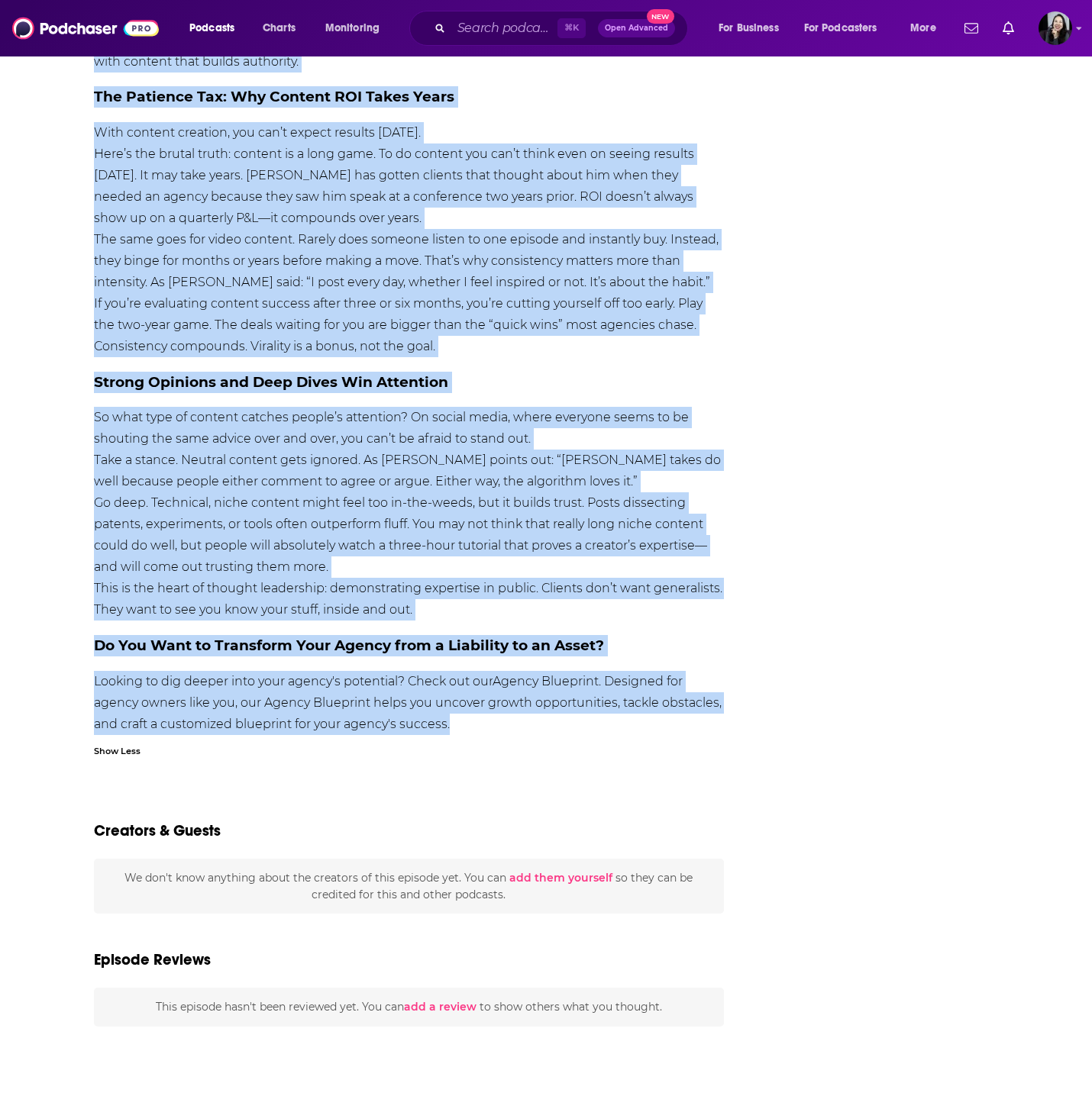
drag, startPoint x: 65, startPoint y: 65, endPoint x: 579, endPoint y: 706, distance: 821.6
copy div "Episode from the podcast Smart Agency Masterclass with Jason Swenk: Podcast for…"
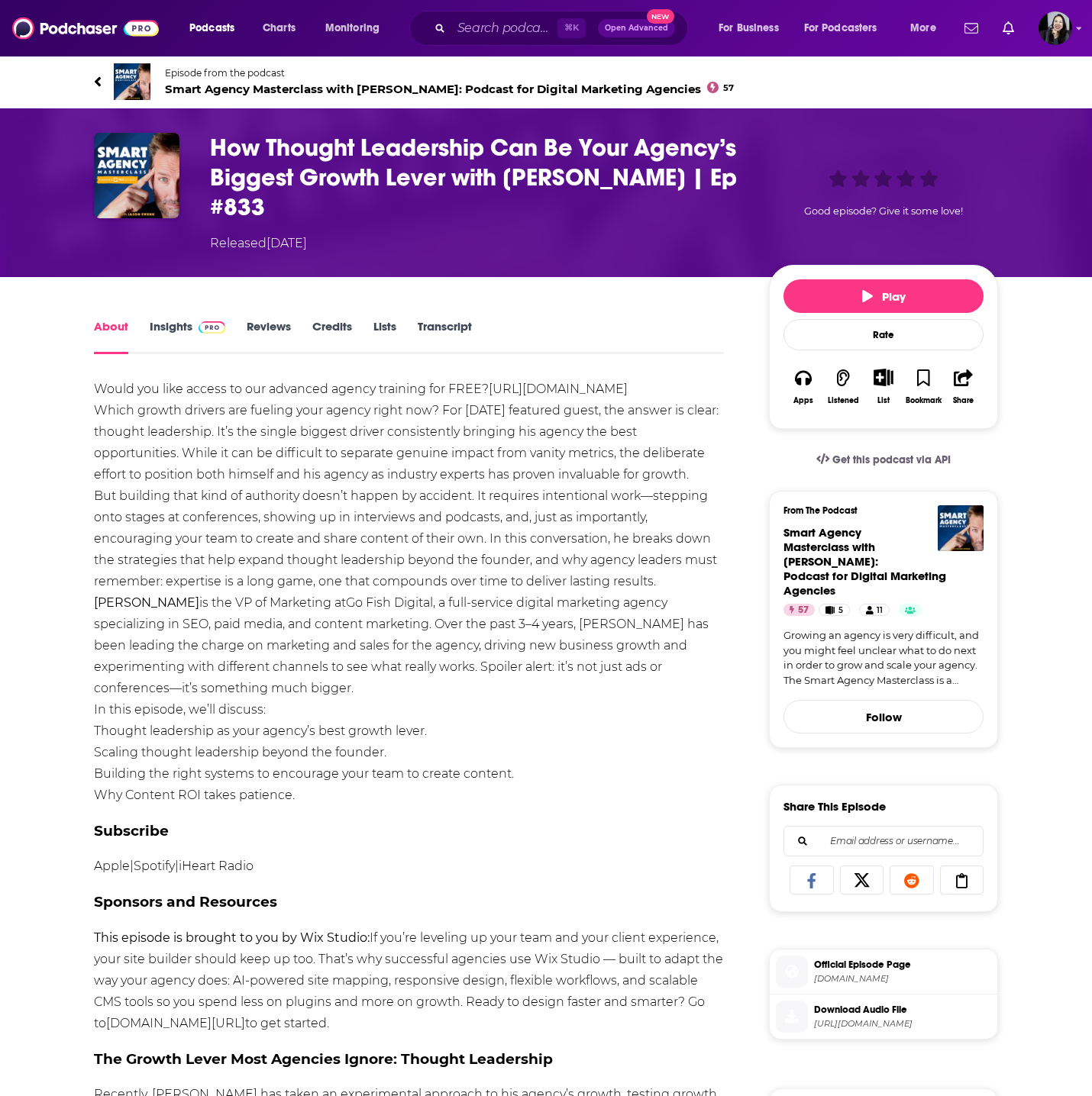
click at [730, 178] on h1 "How Thought Leadership Can Be Your Agency’s Biggest Growth Lever with Chris Lon…" at bounding box center [477, 177] width 534 height 89
click at [745, 176] on div "How Thought Leadership Can Be Your Agency’s Biggest Growth Lever with Chris Lon…" at bounding box center [604, 193] width 788 height 120
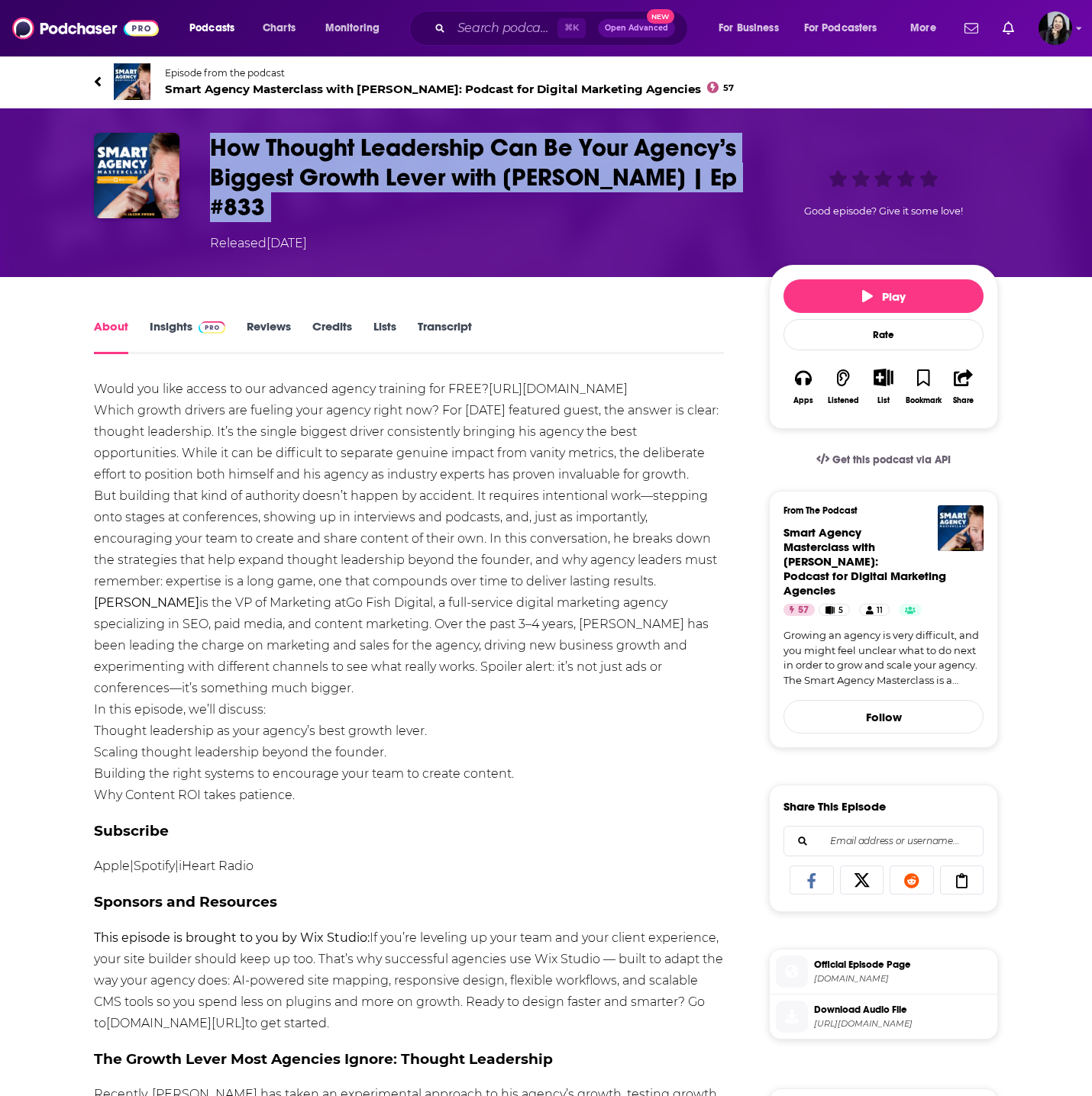
click at [745, 176] on div "How Thought Leadership Can Be Your Agency’s Biggest Growth Lever with Chris Lon…" at bounding box center [604, 193] width 788 height 120
copy h1 "How Thought Leadership Can Be Your Agency’s Biggest Growth Lever with Chris Lon…"
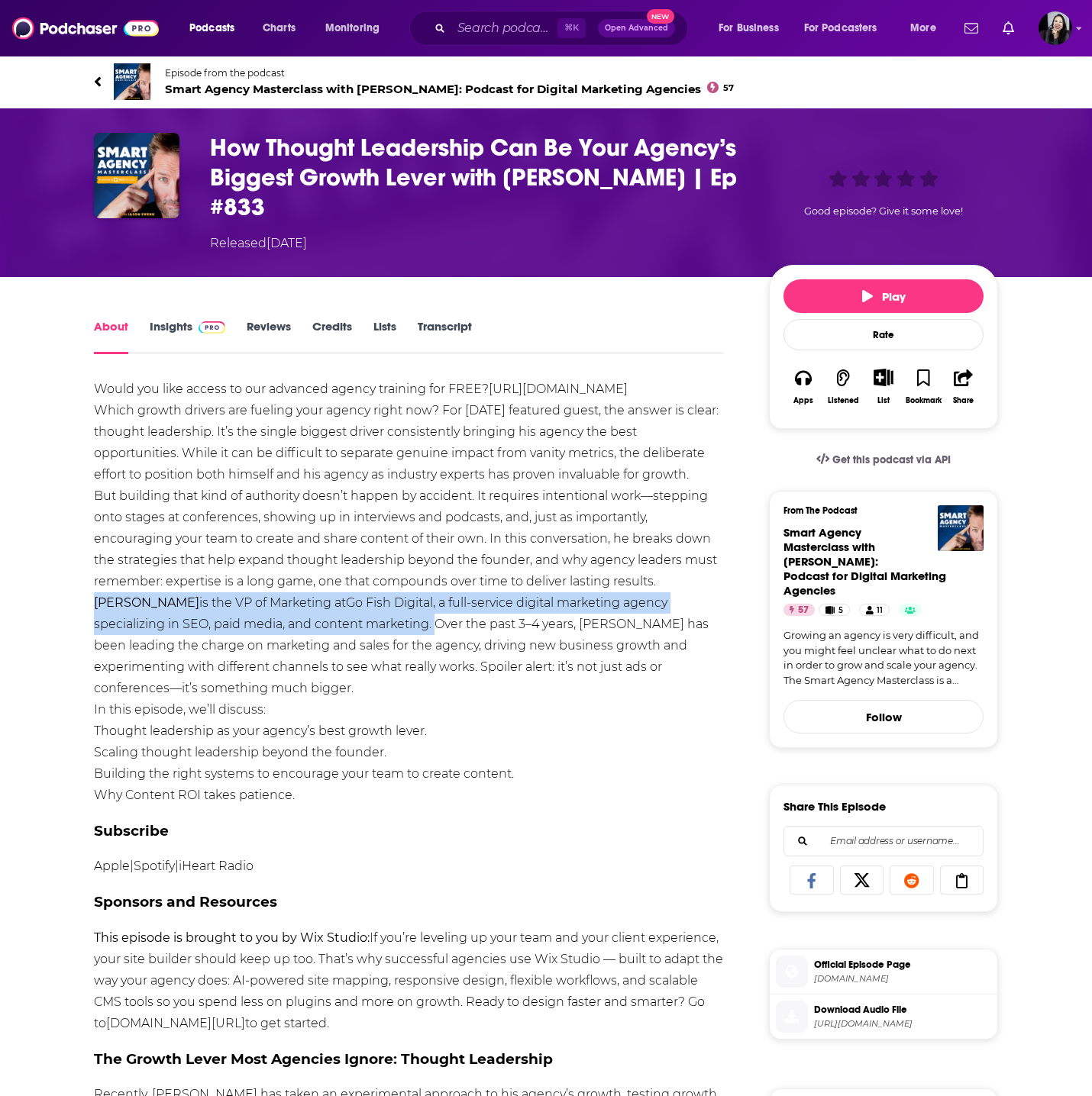
drag, startPoint x: 87, startPoint y: 599, endPoint x: 360, endPoint y: 613, distance: 273.4
copy div "Chris Long is the VP of Marketing at Go Fish Digital , a full-service digital m…"
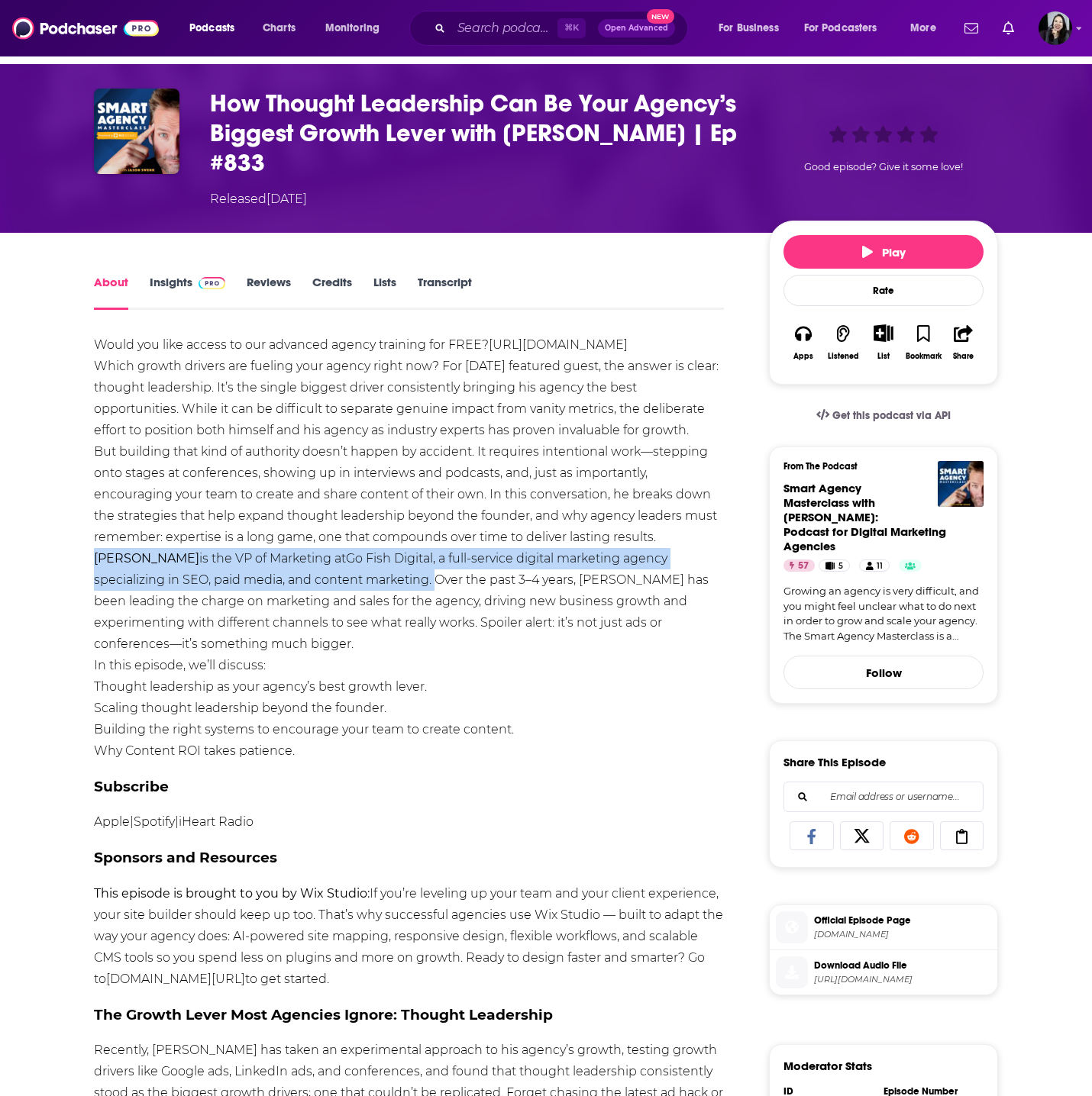
scroll to position [46, 0]
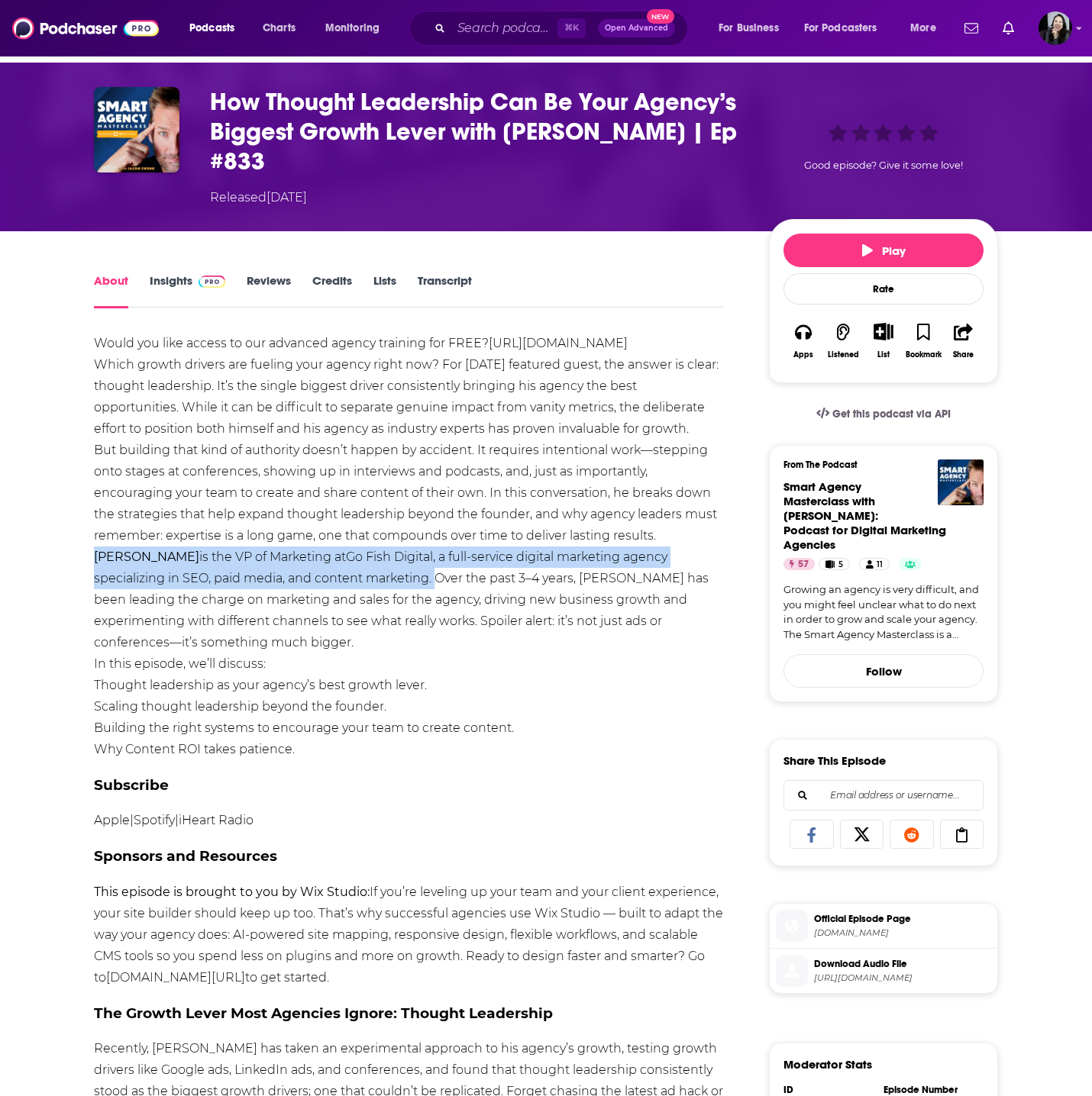
drag, startPoint x: 88, startPoint y: 356, endPoint x: 604, endPoint y: 742, distance: 644.4
copy div "Which growth drivers are fueling your agency right now? For today’s featured gu…"
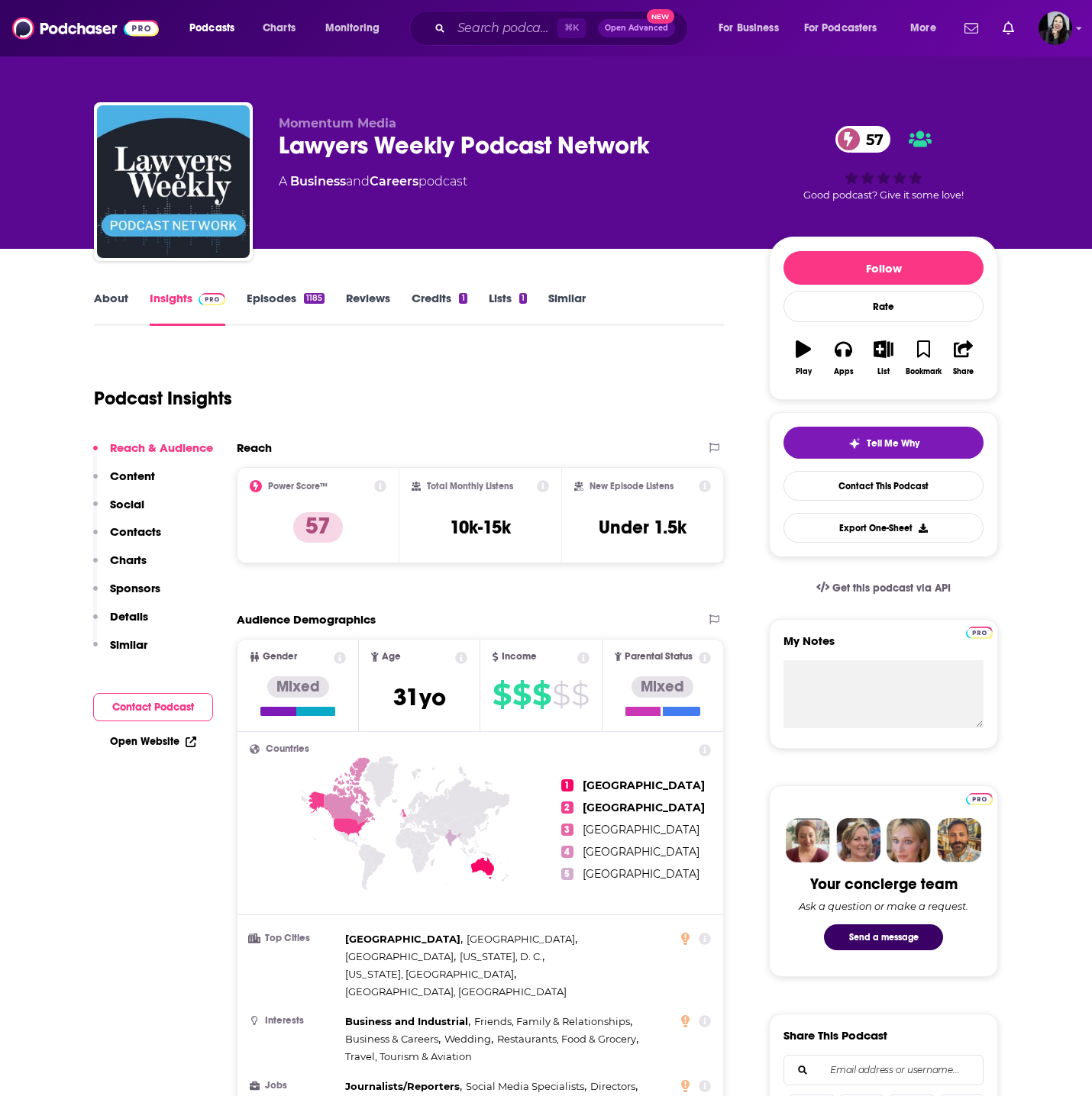
click at [457, 126] on p "Momentum Media" at bounding box center [511, 123] width 466 height 15
click at [96, 298] on link "About" at bounding box center [111, 308] width 34 height 35
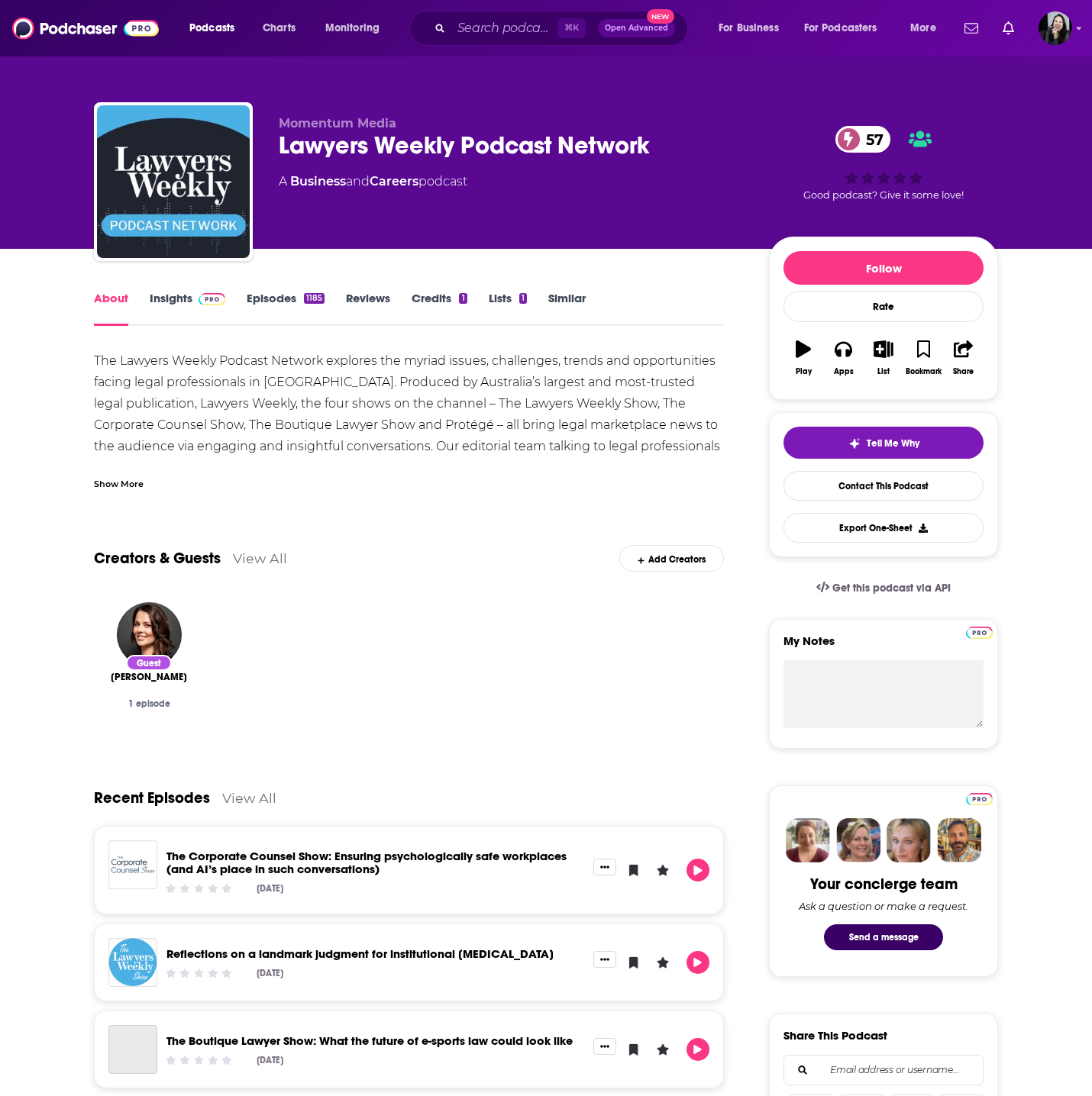
click at [141, 482] on div "Show More" at bounding box center [118, 483] width 50 height 15
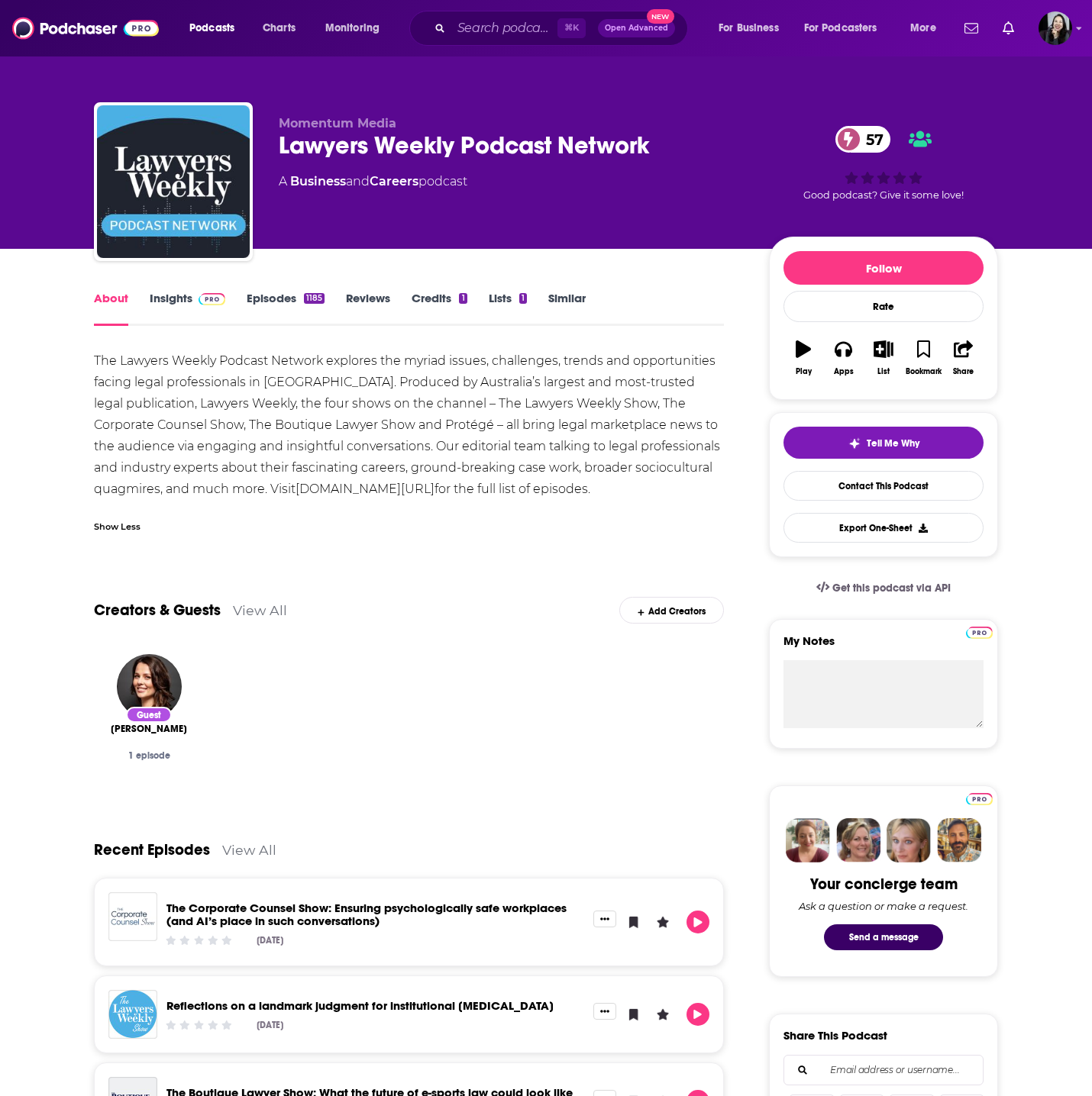
click at [675, 150] on div "Lawyers Weekly Podcast Network 57" at bounding box center [511, 145] width 466 height 29
click at [675, 149] on div "Lawyers Weekly Podcast Network 57" at bounding box center [511, 145] width 466 height 29
copy div "Lawyers Weekly Podcast Network 57"
click at [188, 310] on link "Insights" at bounding box center [187, 308] width 76 height 35
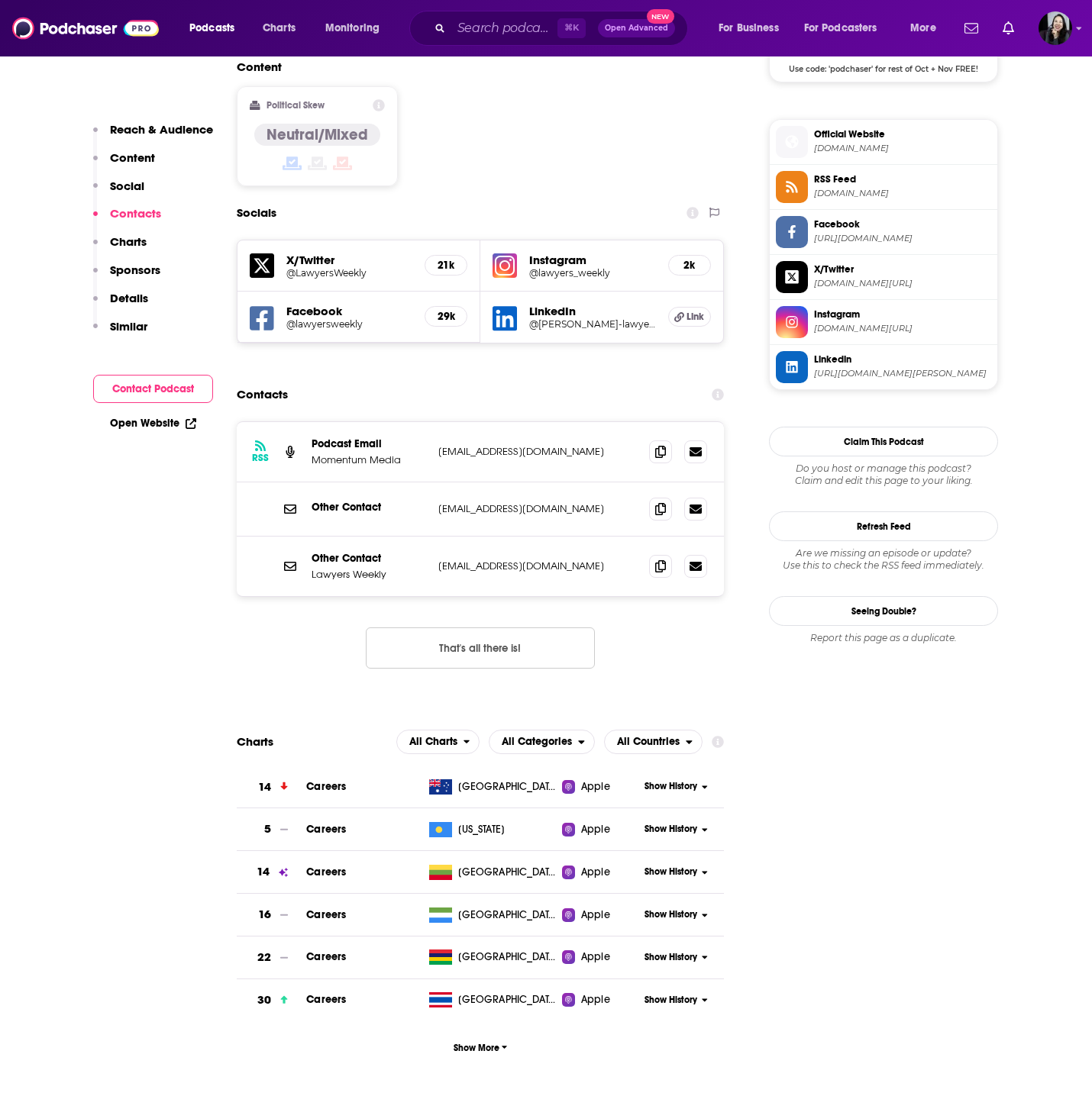
scroll to position [1150, 0]
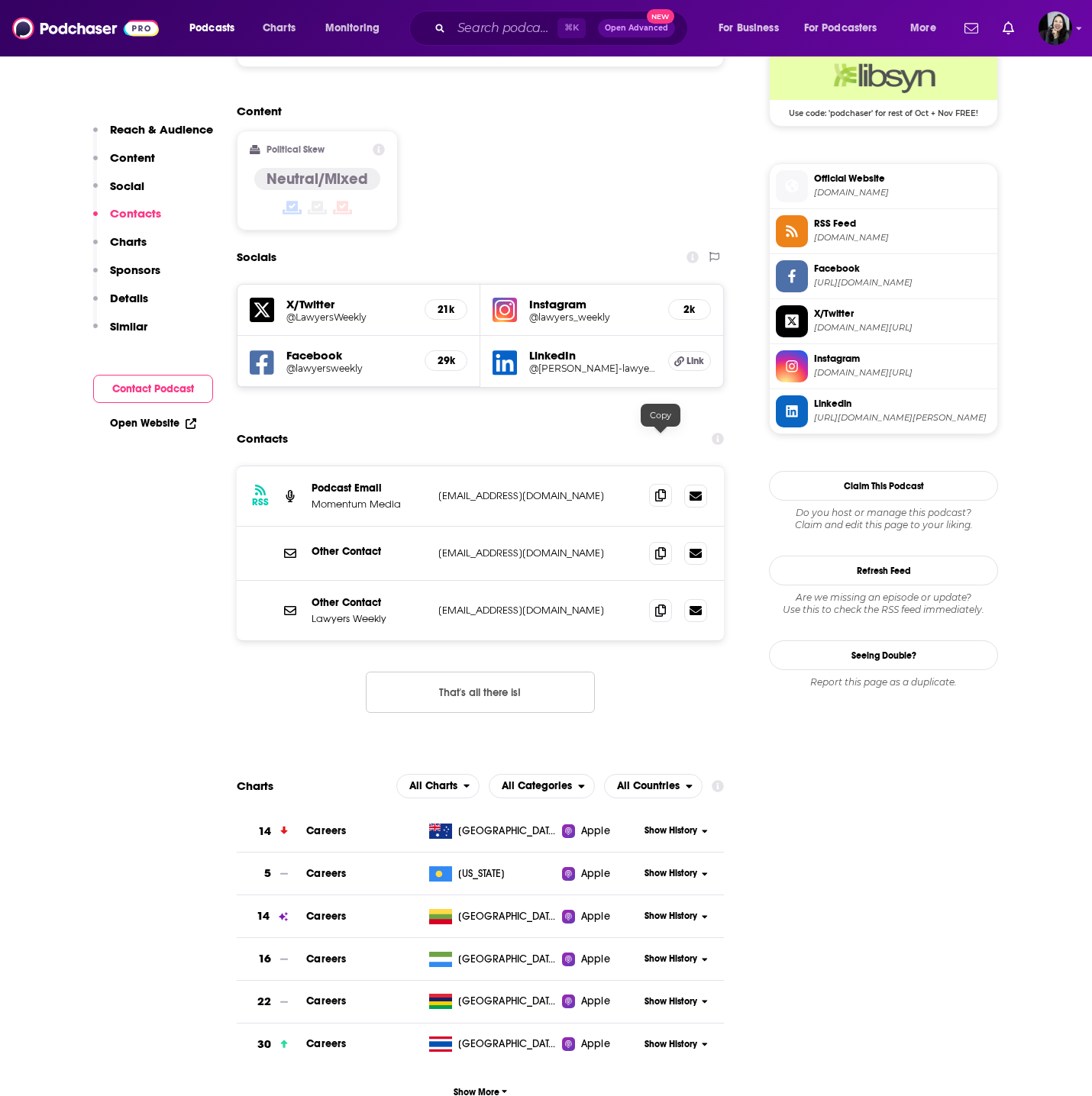
click at [657, 489] on icon at bounding box center [660, 495] width 11 height 12
click at [663, 604] on icon at bounding box center [660, 609] width 11 height 12
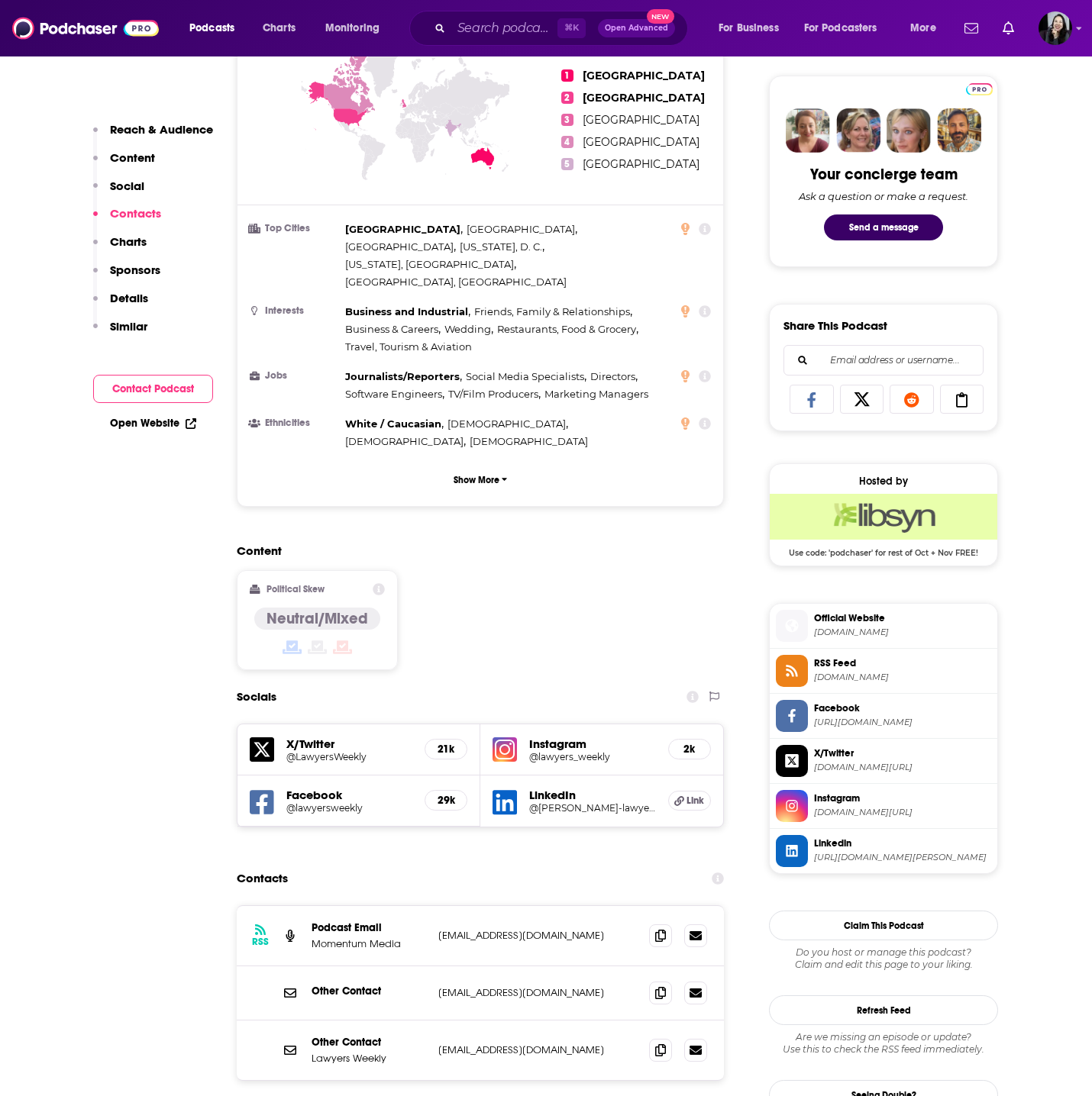
scroll to position [0, 0]
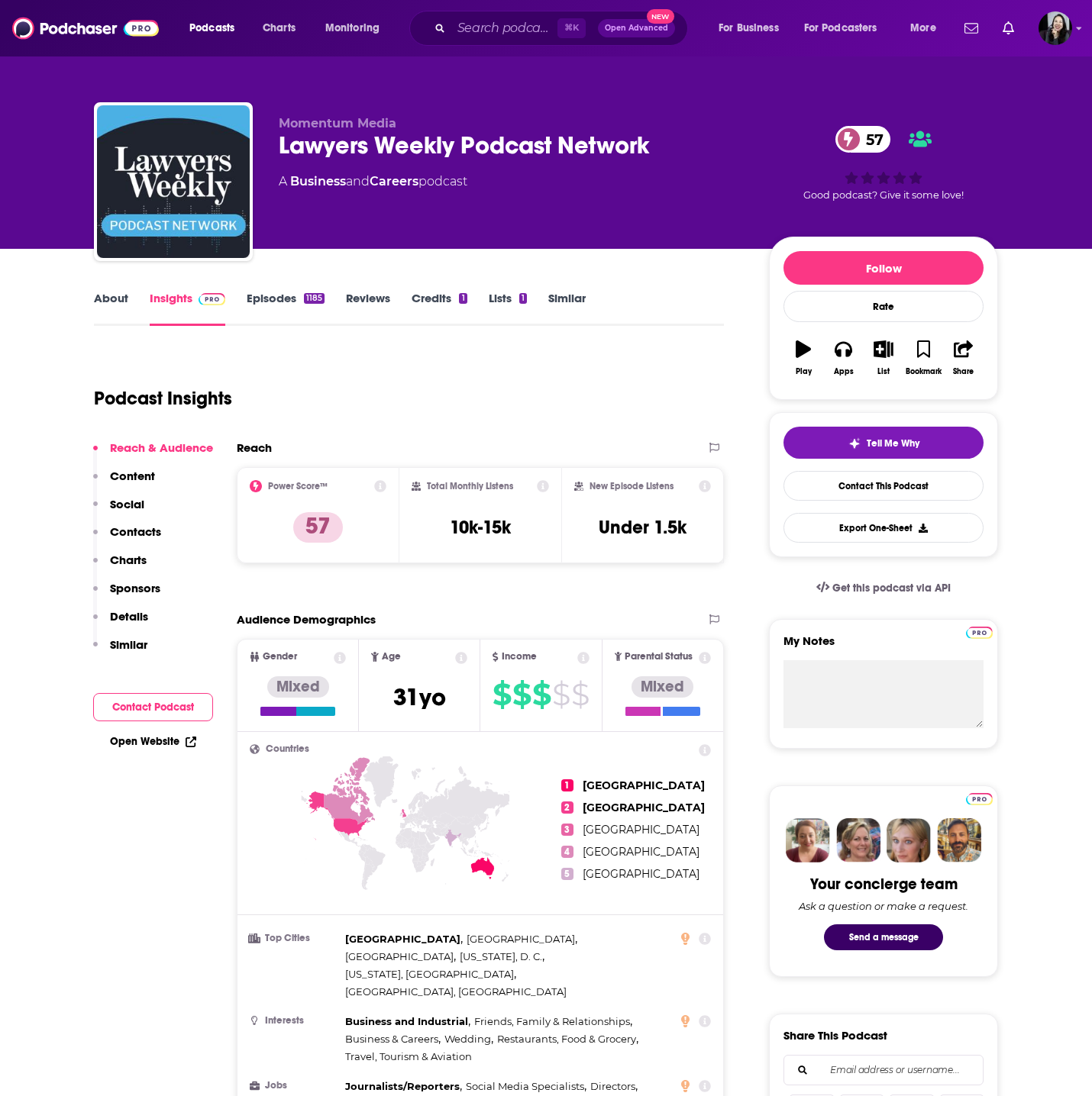
click at [679, 146] on div "Lawyers Weekly Podcast Network 57" at bounding box center [511, 145] width 466 height 29
copy div "Lawyers Weekly Podcast Network 57"
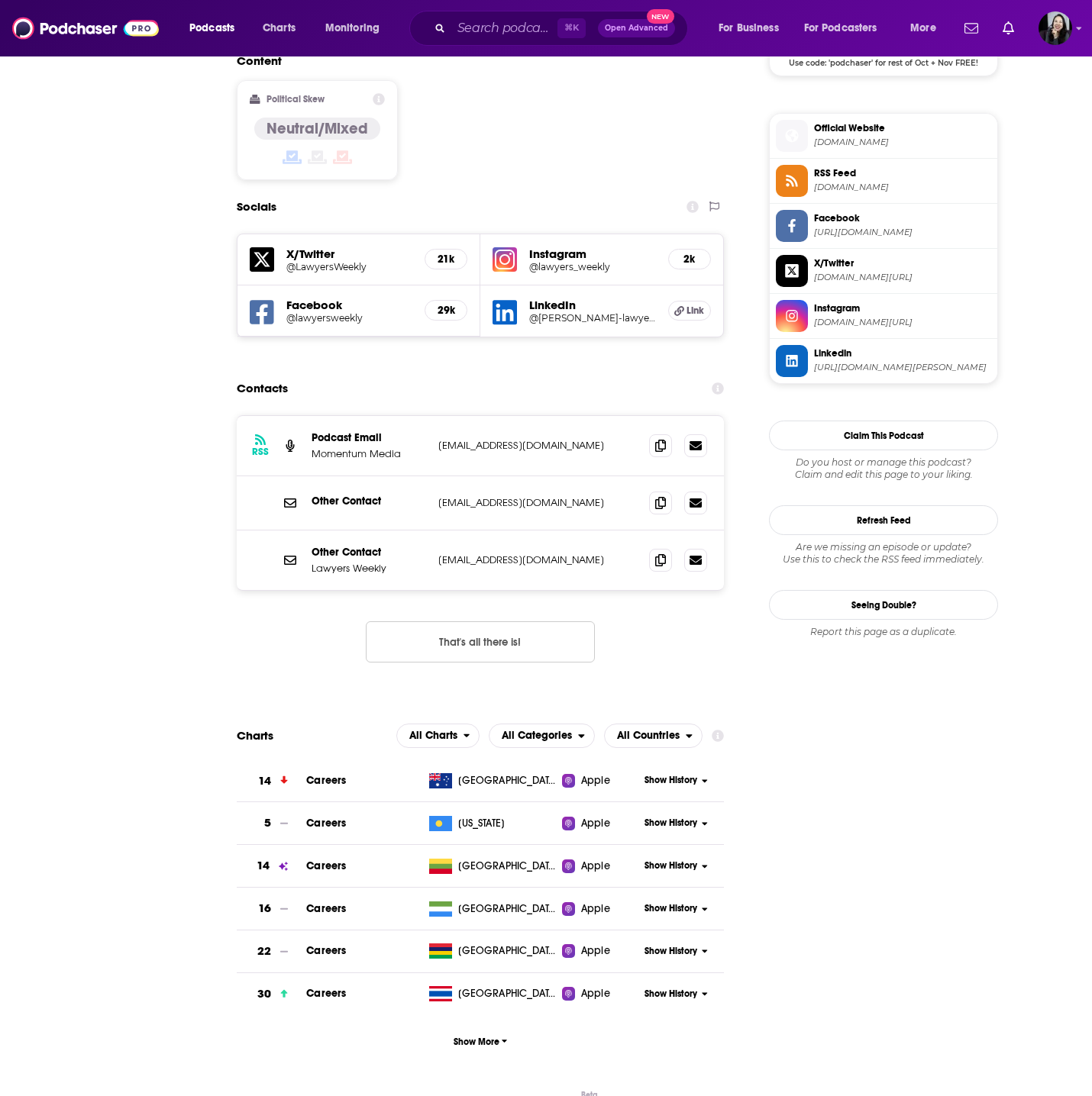
scroll to position [1405, 0]
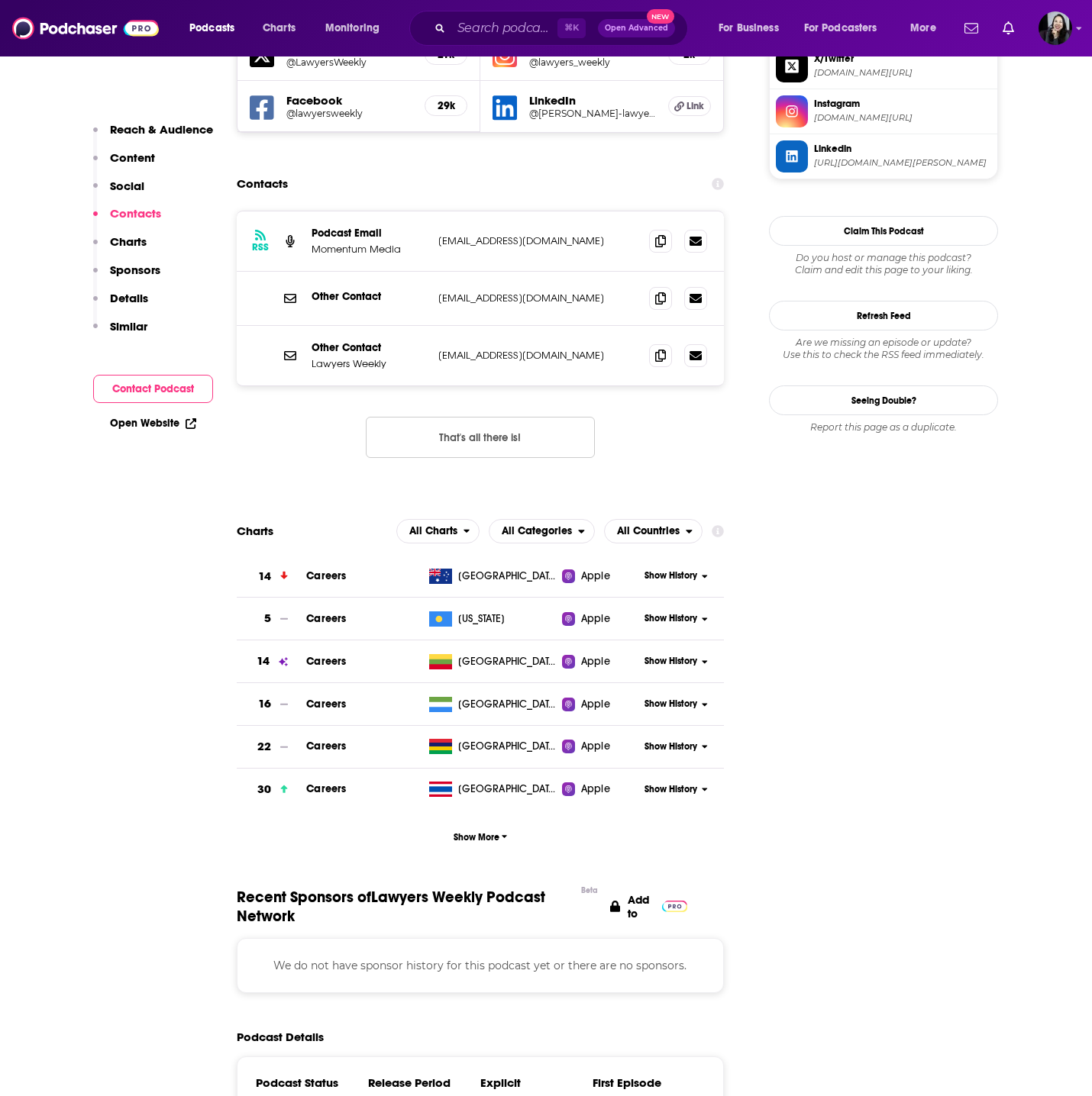
click at [640, 212] on div "RSS Podcast Email Momentum Media av@momentummedia.com.au av@momentummedia.com.au" at bounding box center [480, 242] width 487 height 60
click at [650, 212] on div "RSS Podcast Email Momentum Media av@momentummedia.com.au av@momentummedia.com.au" at bounding box center [480, 242] width 487 height 60
click at [666, 229] on span at bounding box center [661, 240] width 23 height 23
click at [669, 344] on span at bounding box center [661, 355] width 23 height 23
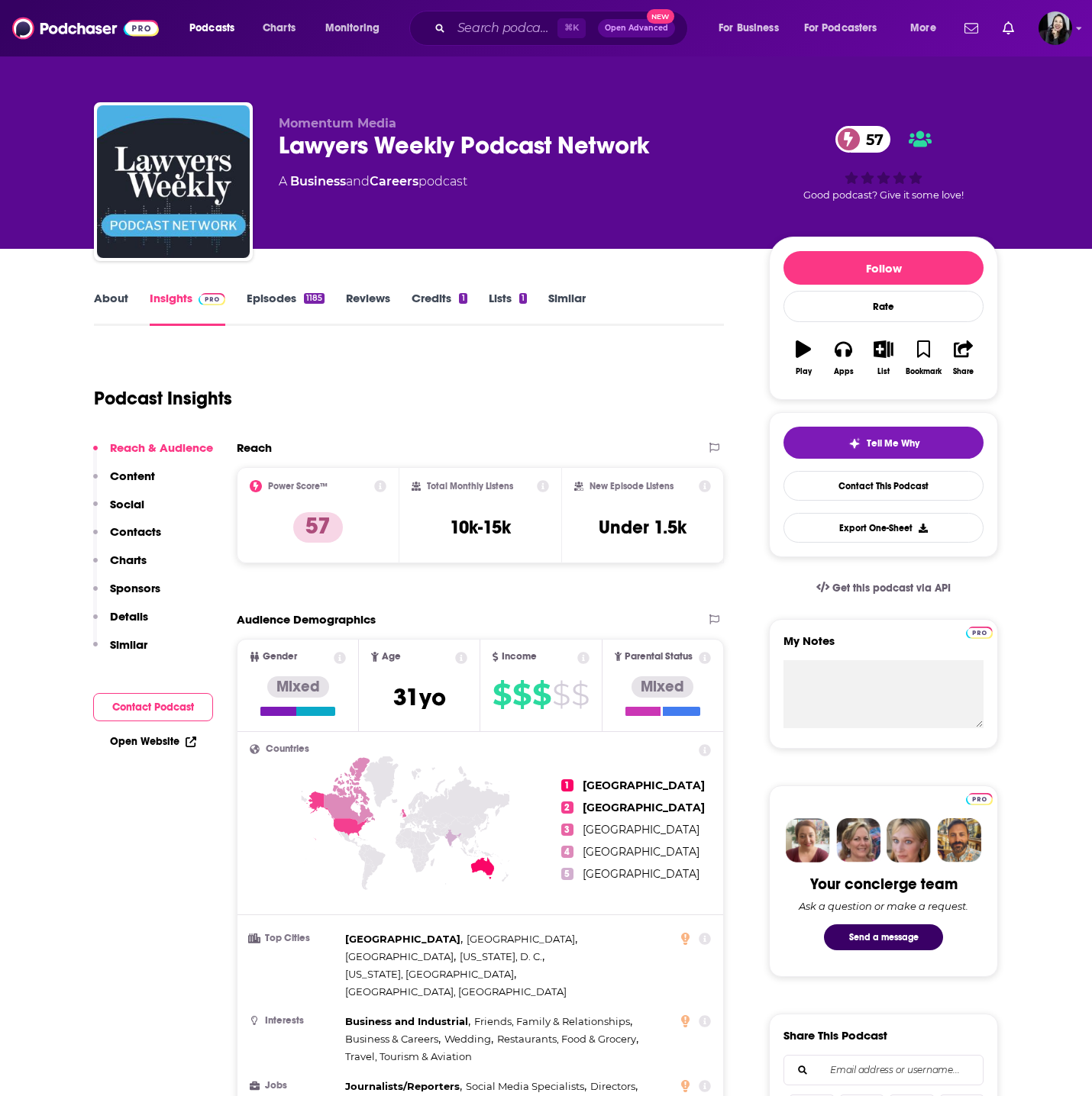
click at [292, 322] on link "Episodes 1185" at bounding box center [285, 308] width 78 height 35
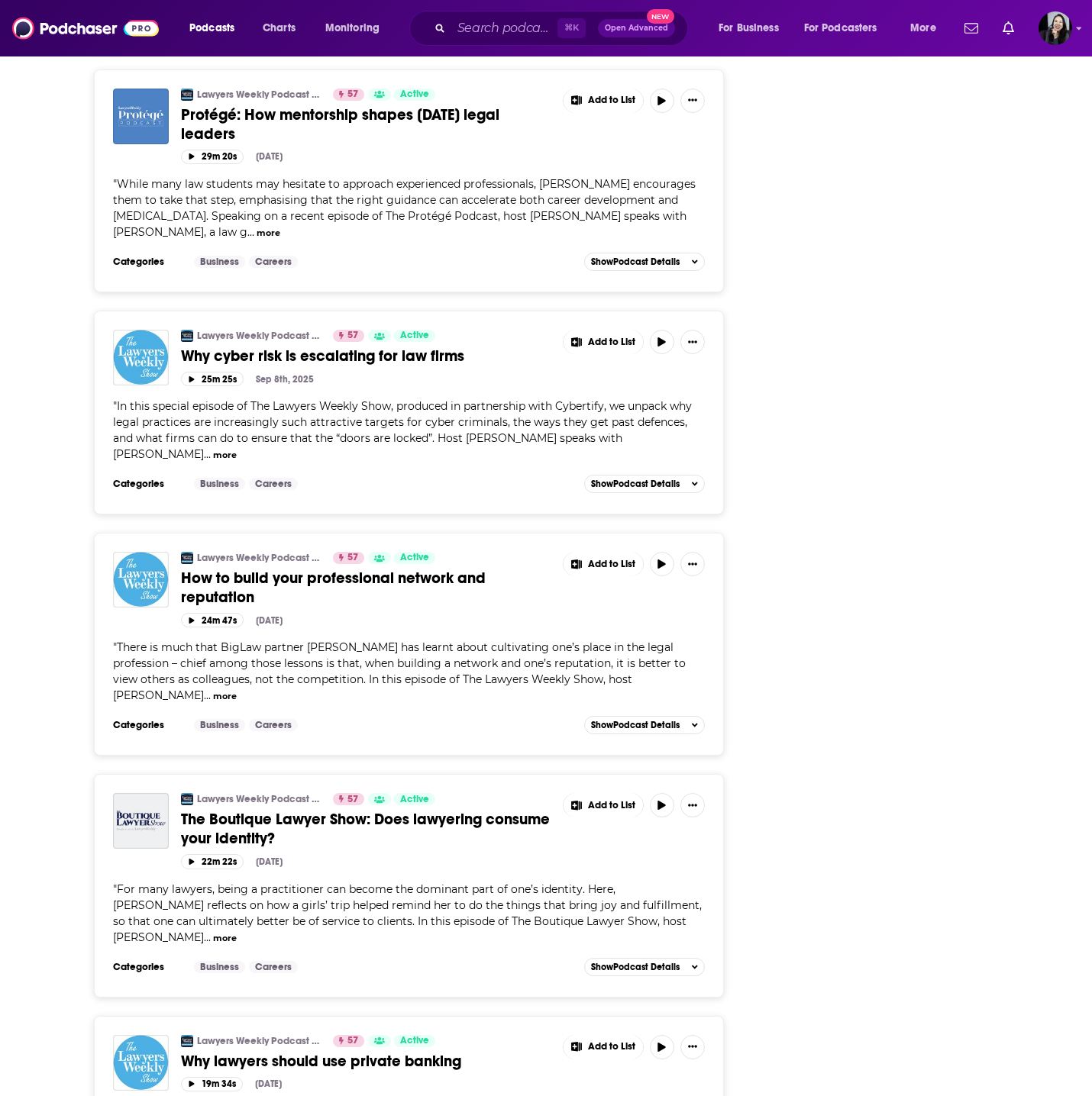
scroll to position [3064, 0]
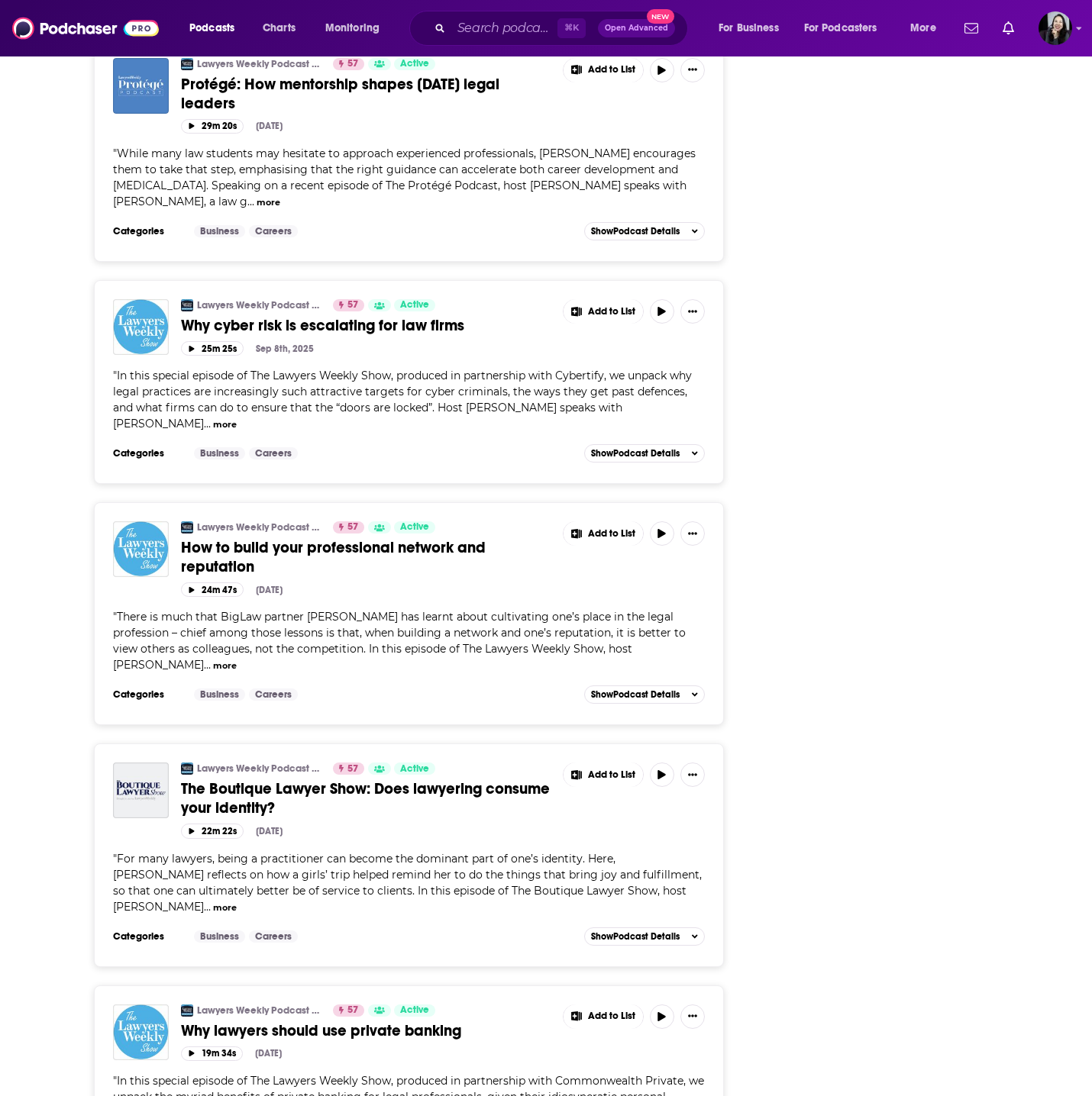
click at [321, 538] on span "How to build your professional network and reputation" at bounding box center [333, 557] width 305 height 38
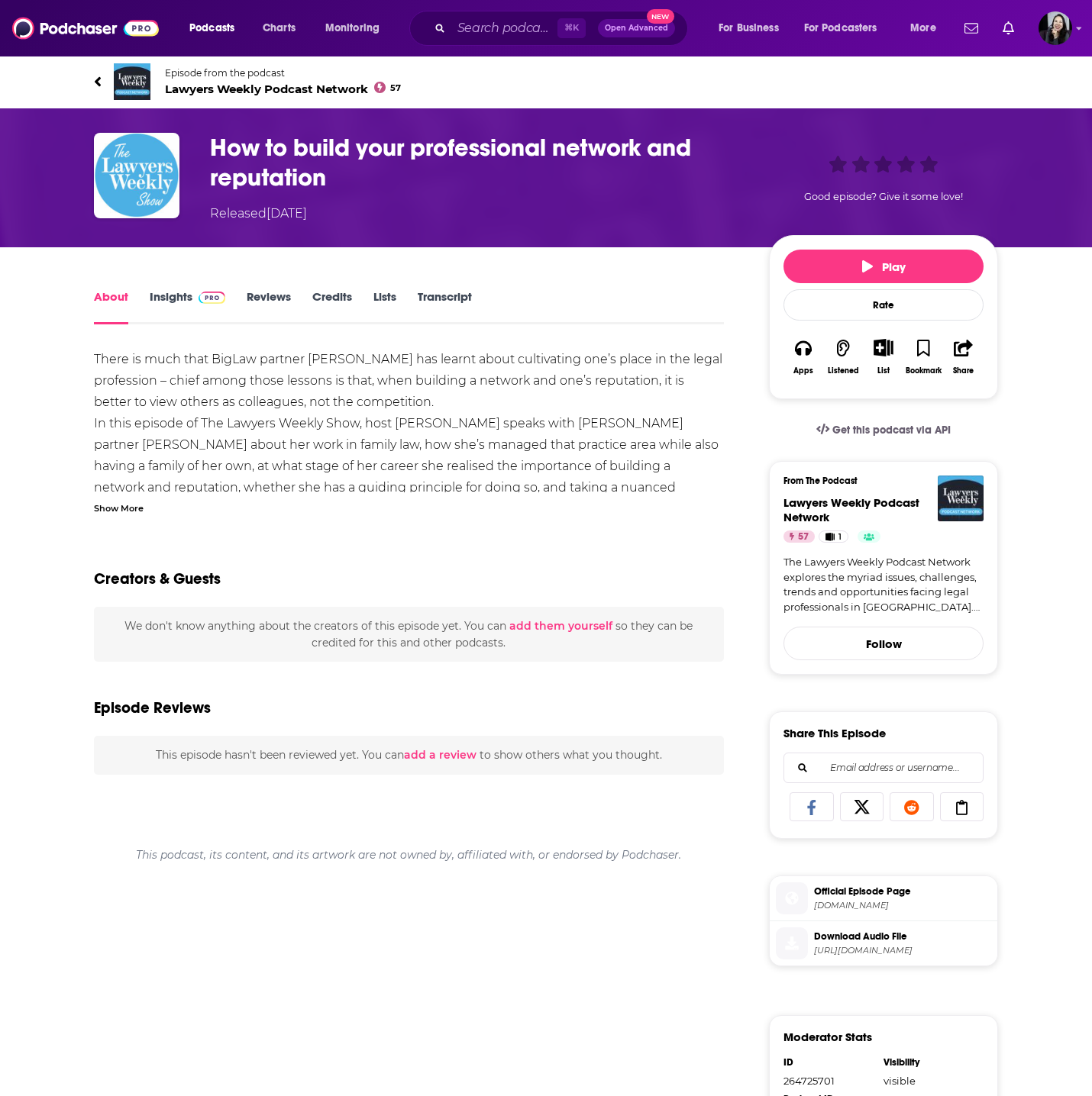
click at [119, 510] on div "Show More" at bounding box center [118, 507] width 50 height 15
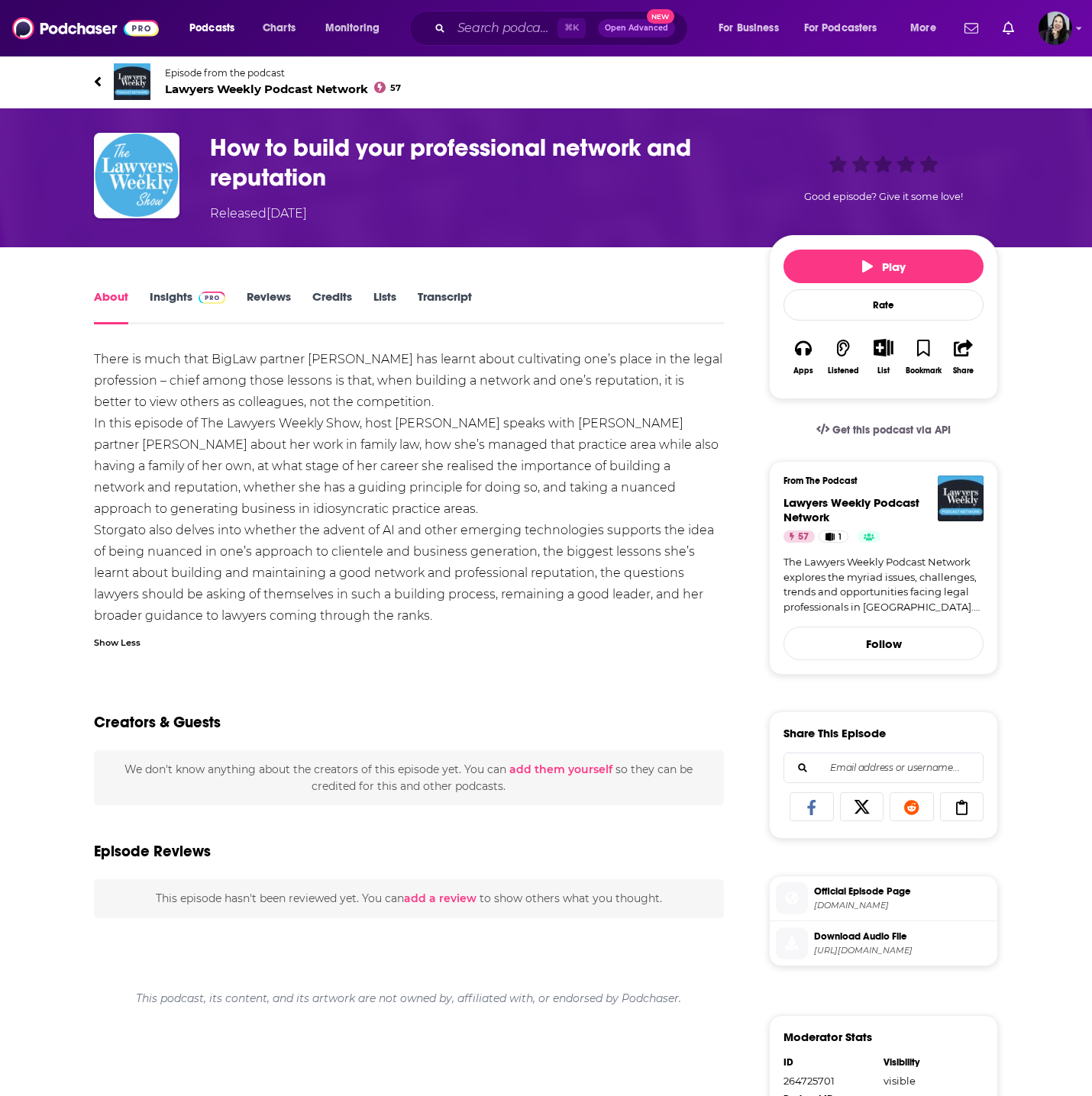
drag, startPoint x: 61, startPoint y: 82, endPoint x: 531, endPoint y: 608, distance: 705.4
click at [531, 608] on div "Episode from the podcast Lawyers Weekly Podcast Network 57 Next Episode How to …" at bounding box center [546, 756] width 1092 height 1403
copy div "Episode from the podcast Lawyers Weekly Podcast Network 57 Next Episode How to …"
click at [394, 176] on h1 "How to build your professional network and reputation" at bounding box center [477, 163] width 534 height 60
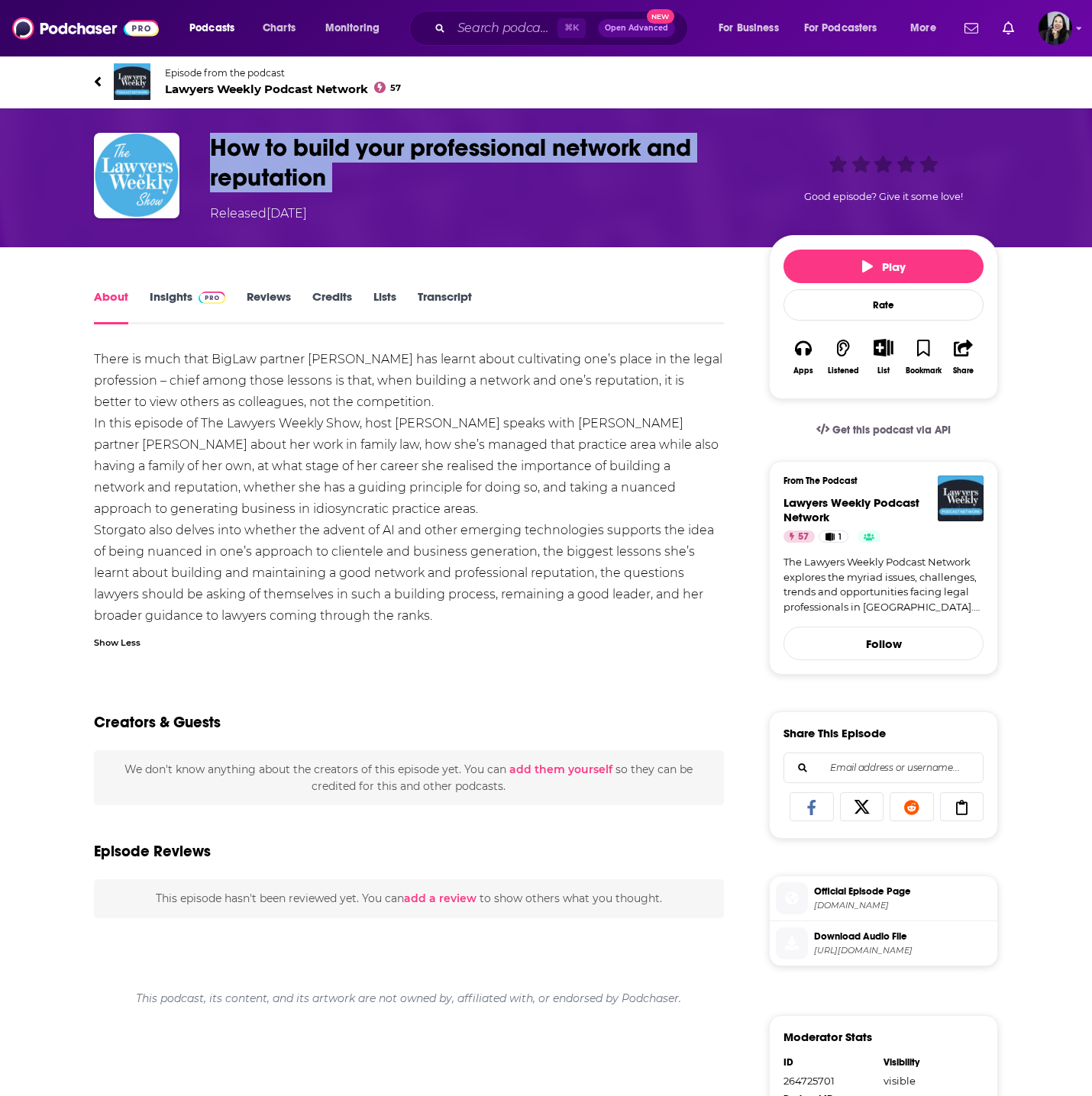
click at [394, 176] on h1 "How to build your professional network and reputation" at bounding box center [477, 163] width 534 height 60
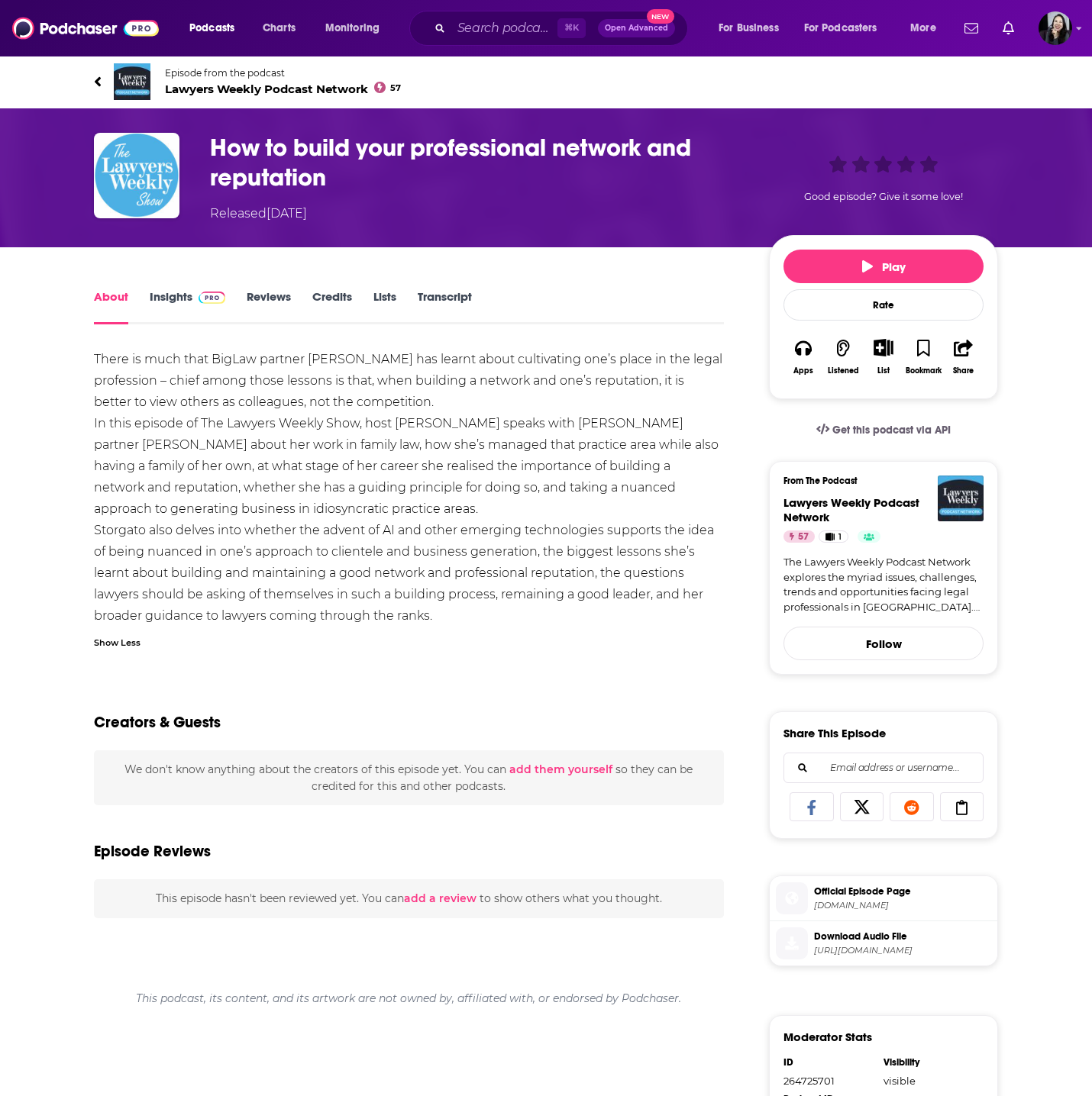
drag, startPoint x: 90, startPoint y: 351, endPoint x: 510, endPoint y: 615, distance: 496.1
click at [510, 615] on div "About Insights Reviews Credits Lists Transcript There is much that BigLaw partn…" at bounding box center [419, 872] width 699 height 1171
copy div "There is much that BigLaw partner Martina Storgato has learnt about cultivating…"
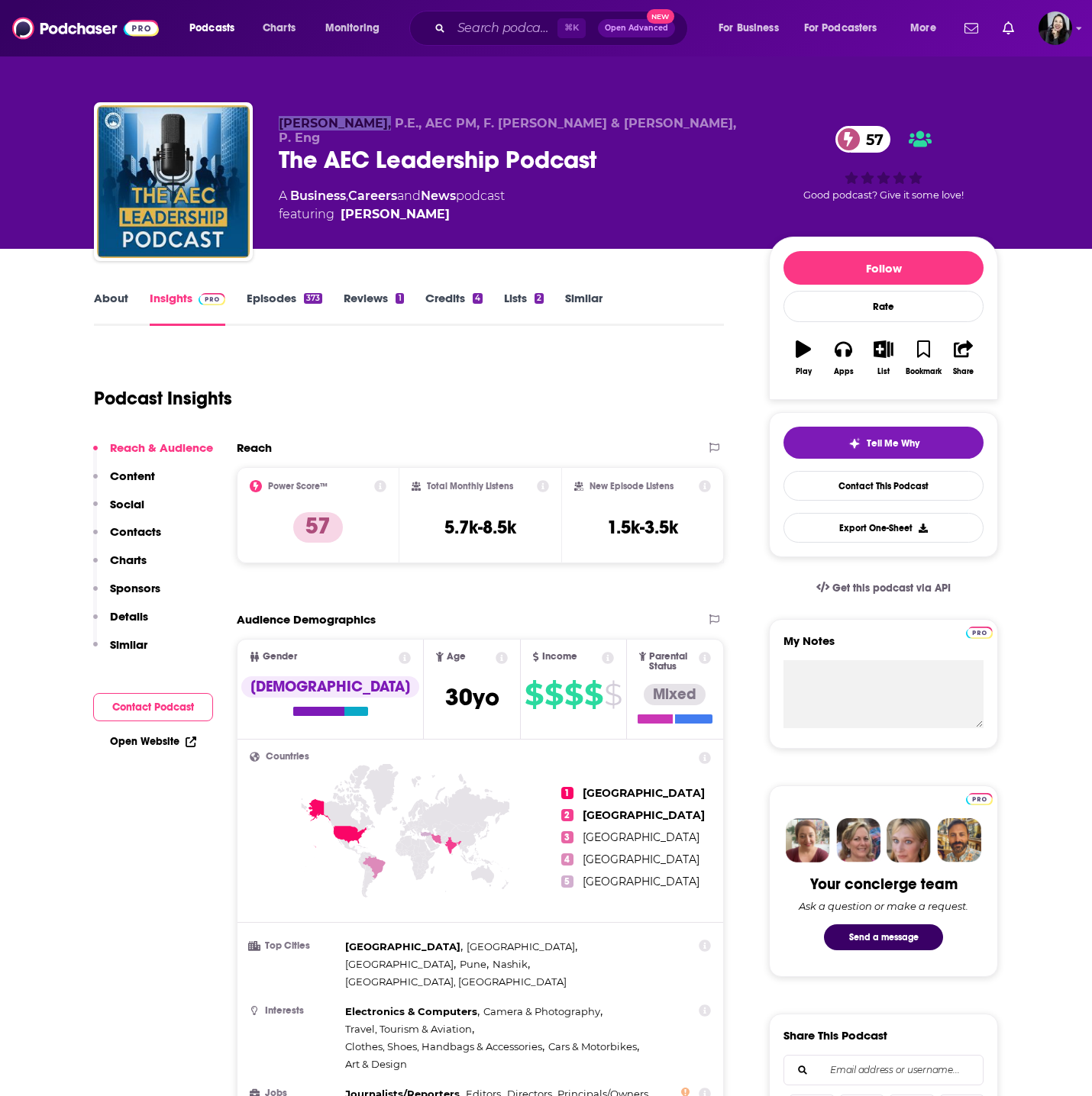
drag, startPoint x: 275, startPoint y: 129, endPoint x: 384, endPoint y: 130, distance: 109.0
click at [384, 130] on div "Anthony Fasano, P.E., AEC PM, F. ASCE & Rebecca Swabey, P. Eng The AEC Leadersh…" at bounding box center [546, 185] width 904 height 165
copy span "Anthony Fasano"
click at [94, 292] on link "About" at bounding box center [111, 308] width 34 height 35
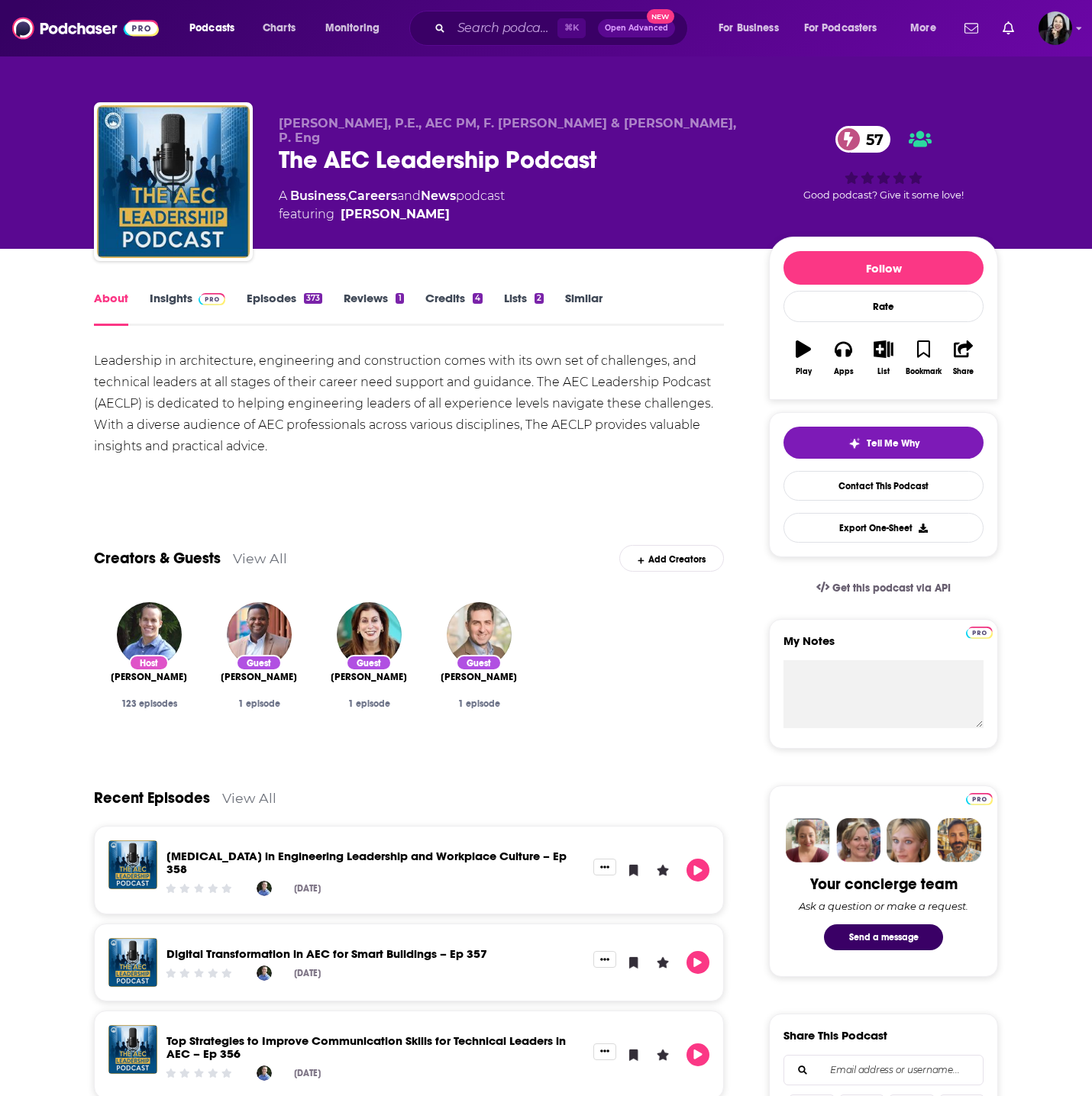
click at [116, 680] on div "[PERSON_NAME]" at bounding box center [149, 677] width 86 height 12
copy span "[PERSON_NAME]"
click at [181, 297] on link "Insights" at bounding box center [187, 308] width 76 height 35
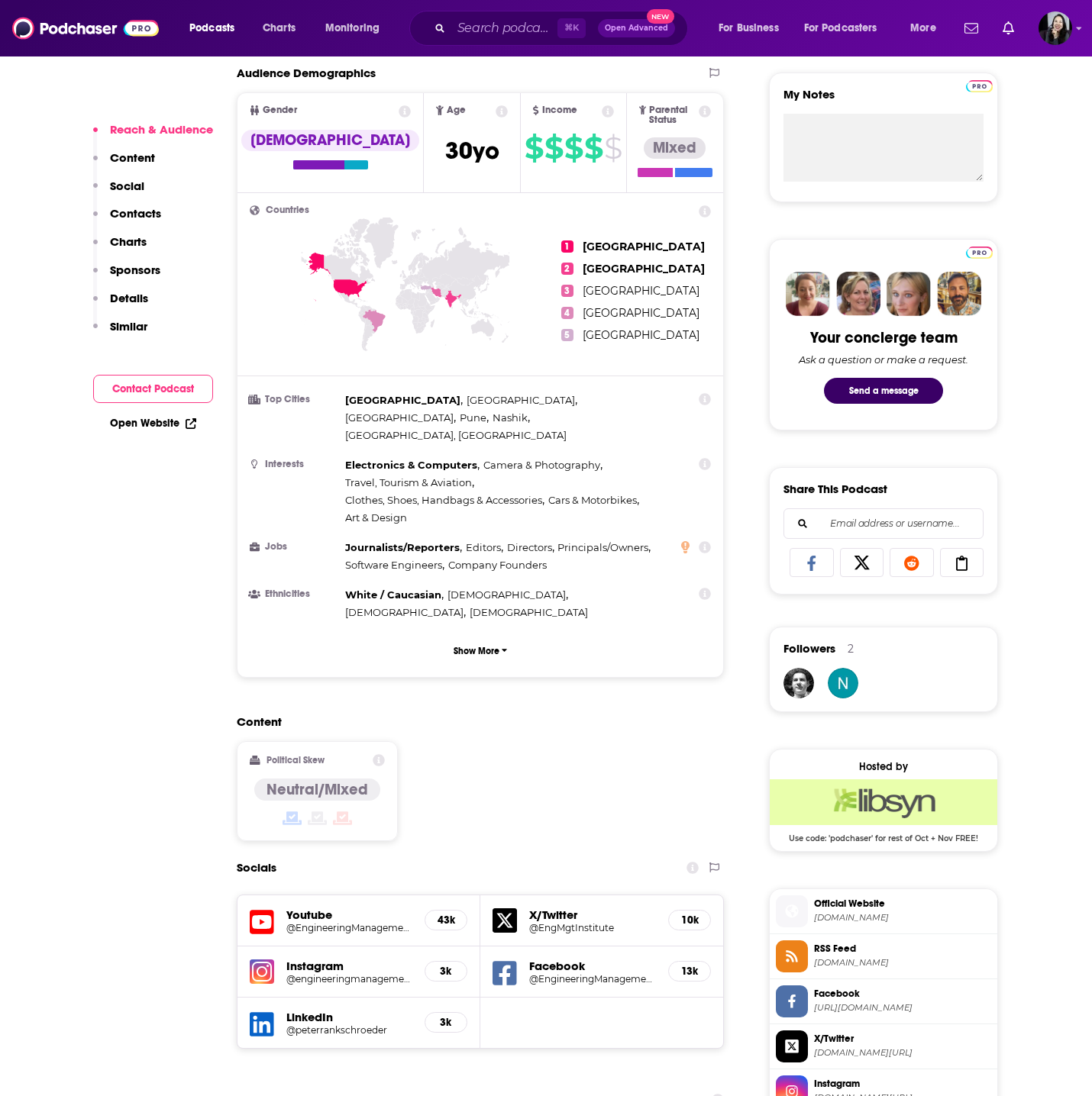
scroll to position [548, 0]
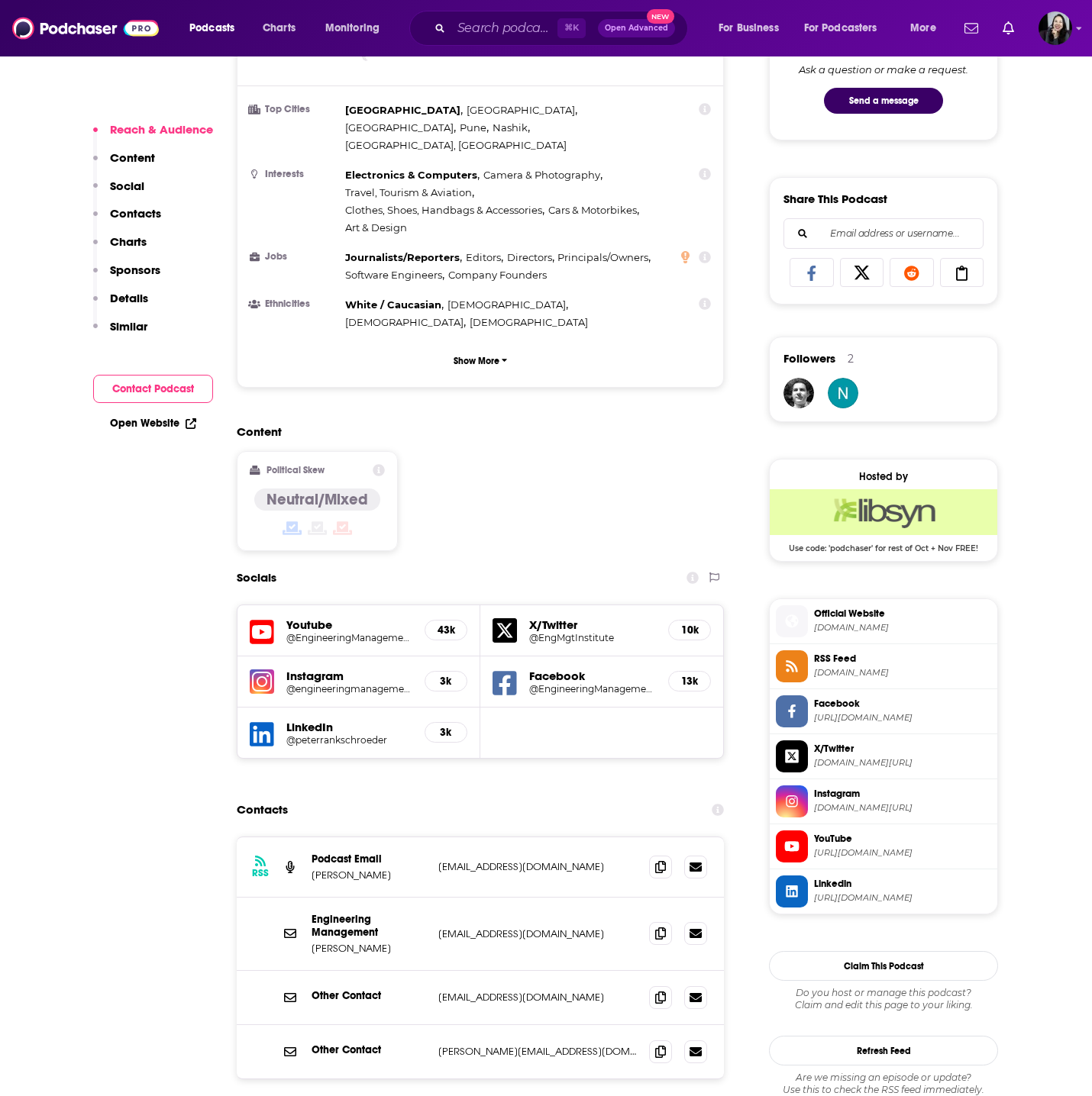
scroll to position [843, 0]
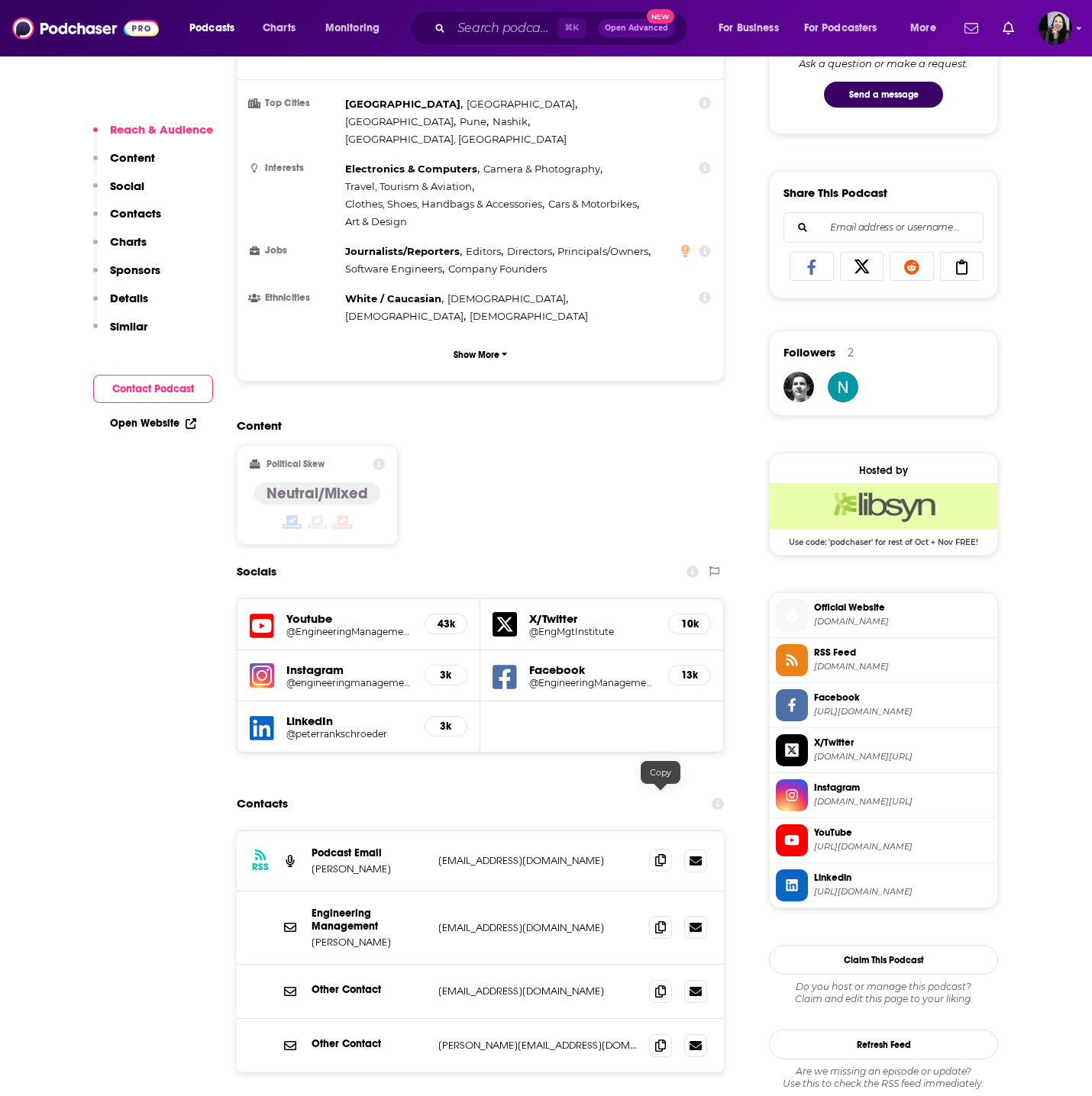
click at [658, 854] on icon at bounding box center [660, 860] width 11 height 12
click at [655, 920] on icon at bounding box center [660, 926] width 11 height 12
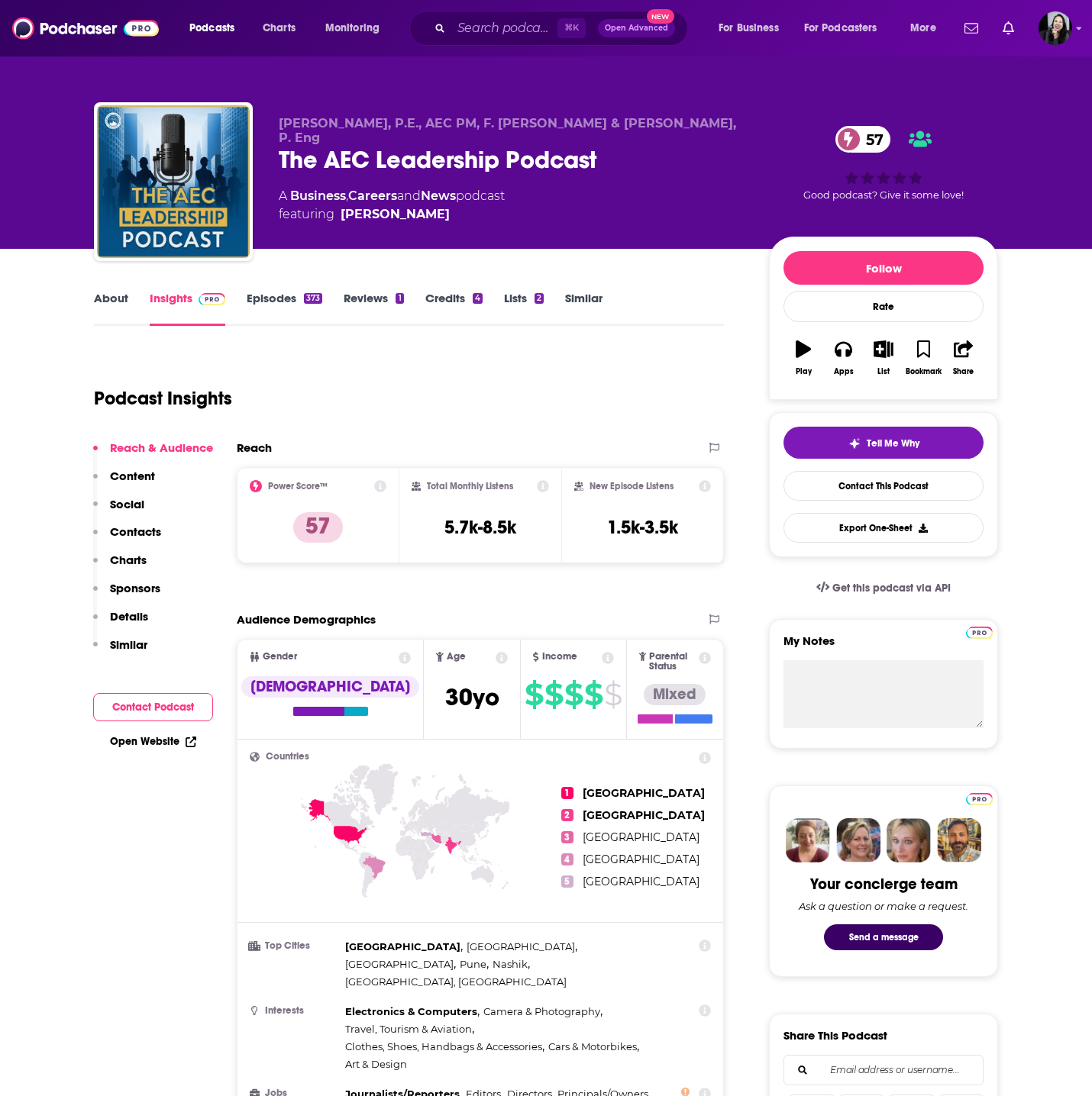
click at [623, 145] on div "The AEC Leadership Podcast 57" at bounding box center [511, 160] width 466 height 29
copy div "The AEC Leadership Podcast 57"
click at [126, 306] on link "About" at bounding box center [111, 308] width 34 height 35
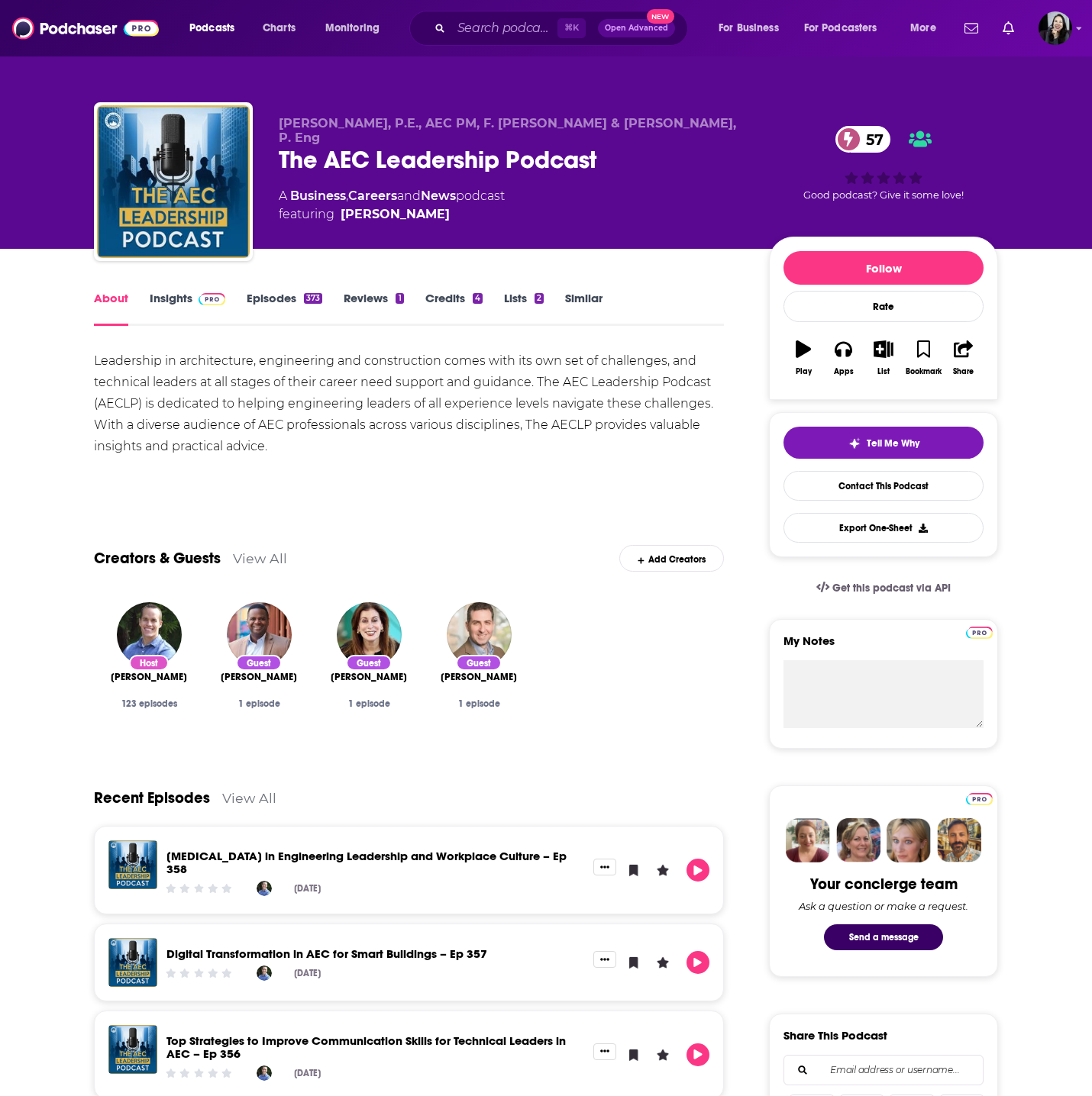
click at [110, 682] on div "[PERSON_NAME]" at bounding box center [149, 677] width 86 height 12
copy span "[PERSON_NAME]"
click at [186, 296] on link "Insights" at bounding box center [187, 308] width 76 height 35
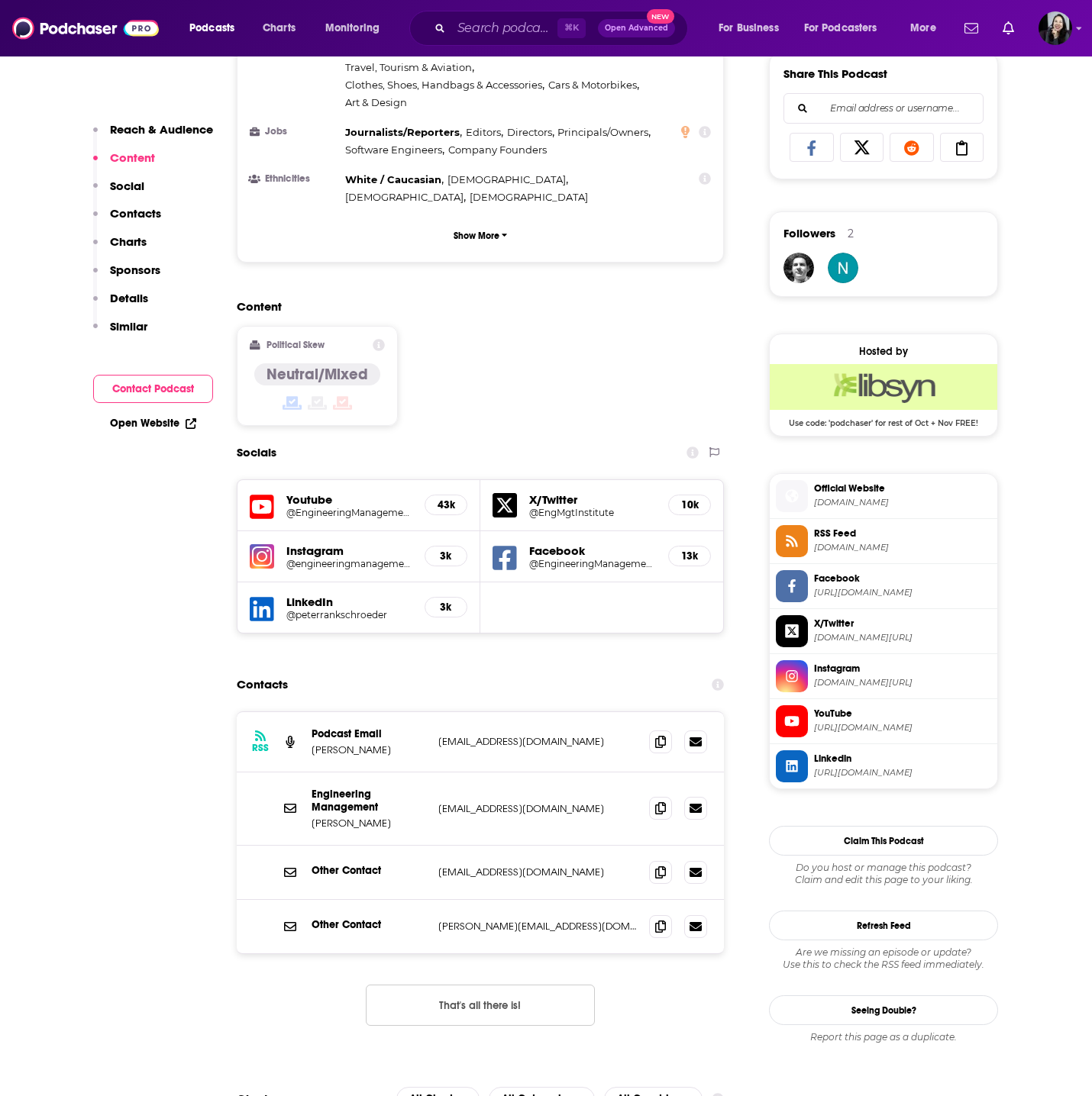
scroll to position [1009, 0]
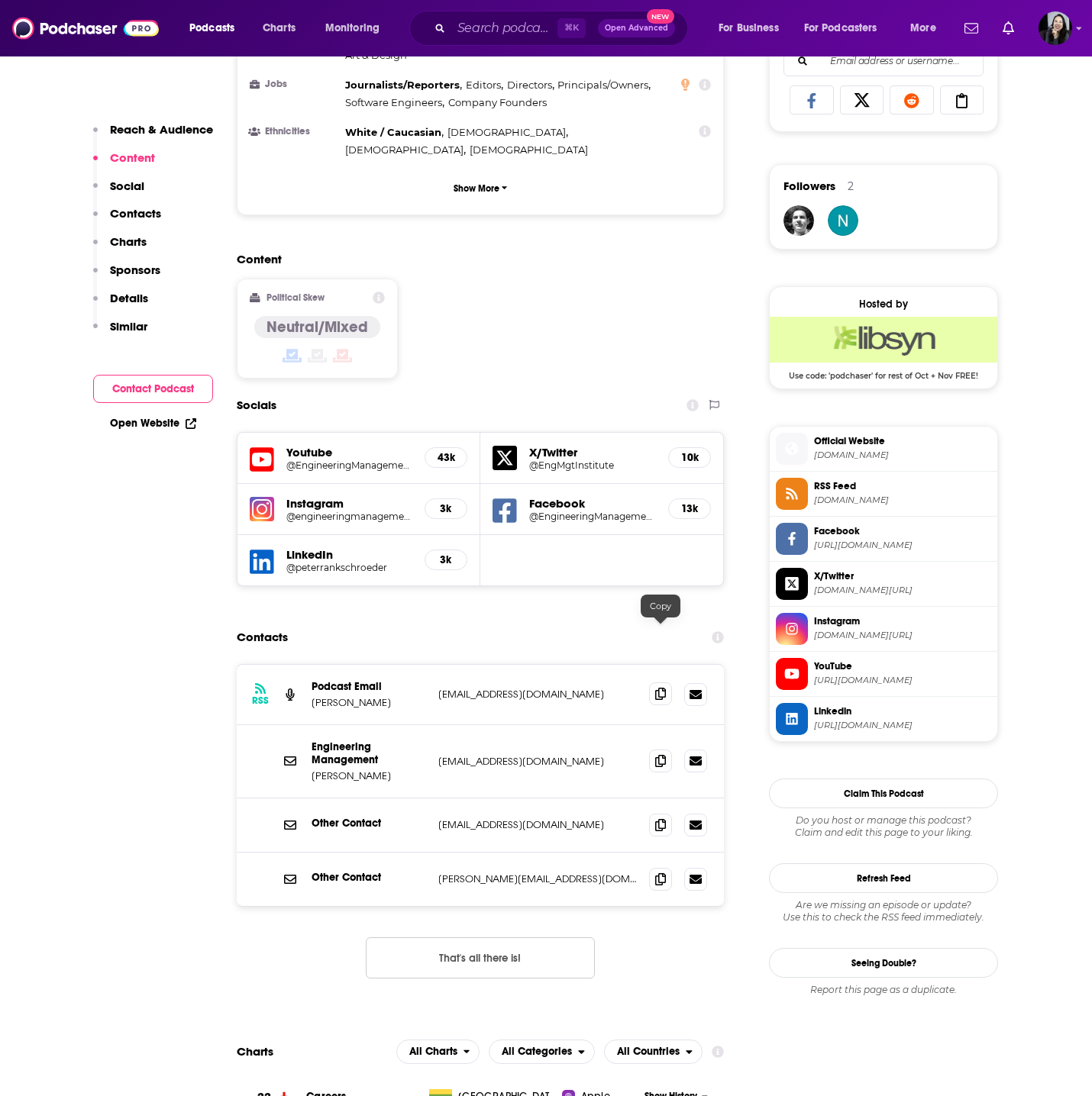
click at [667, 683] on span at bounding box center [661, 694] width 23 height 23
click at [657, 755] on icon at bounding box center [660, 760] width 11 height 12
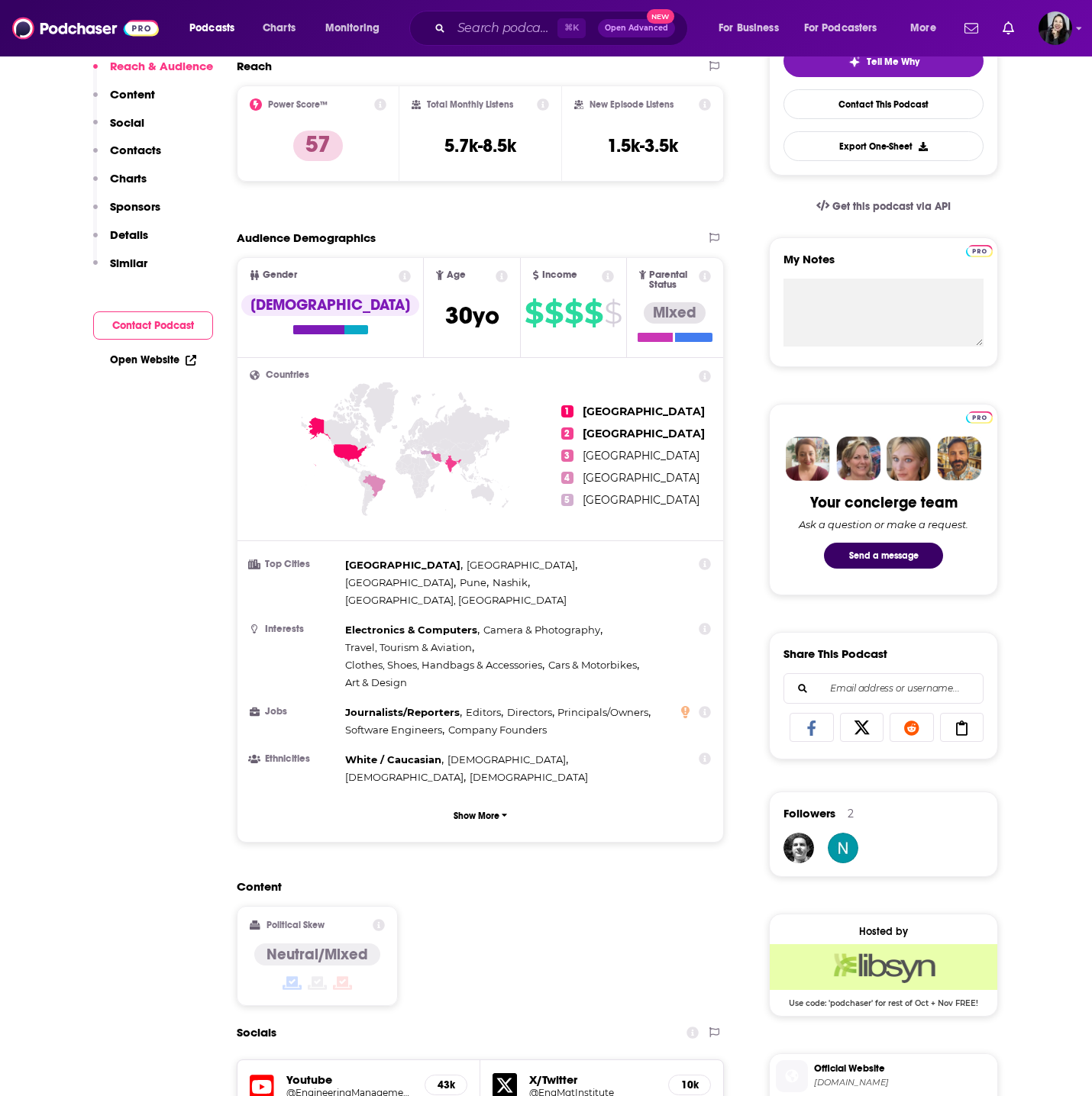
scroll to position [0, 0]
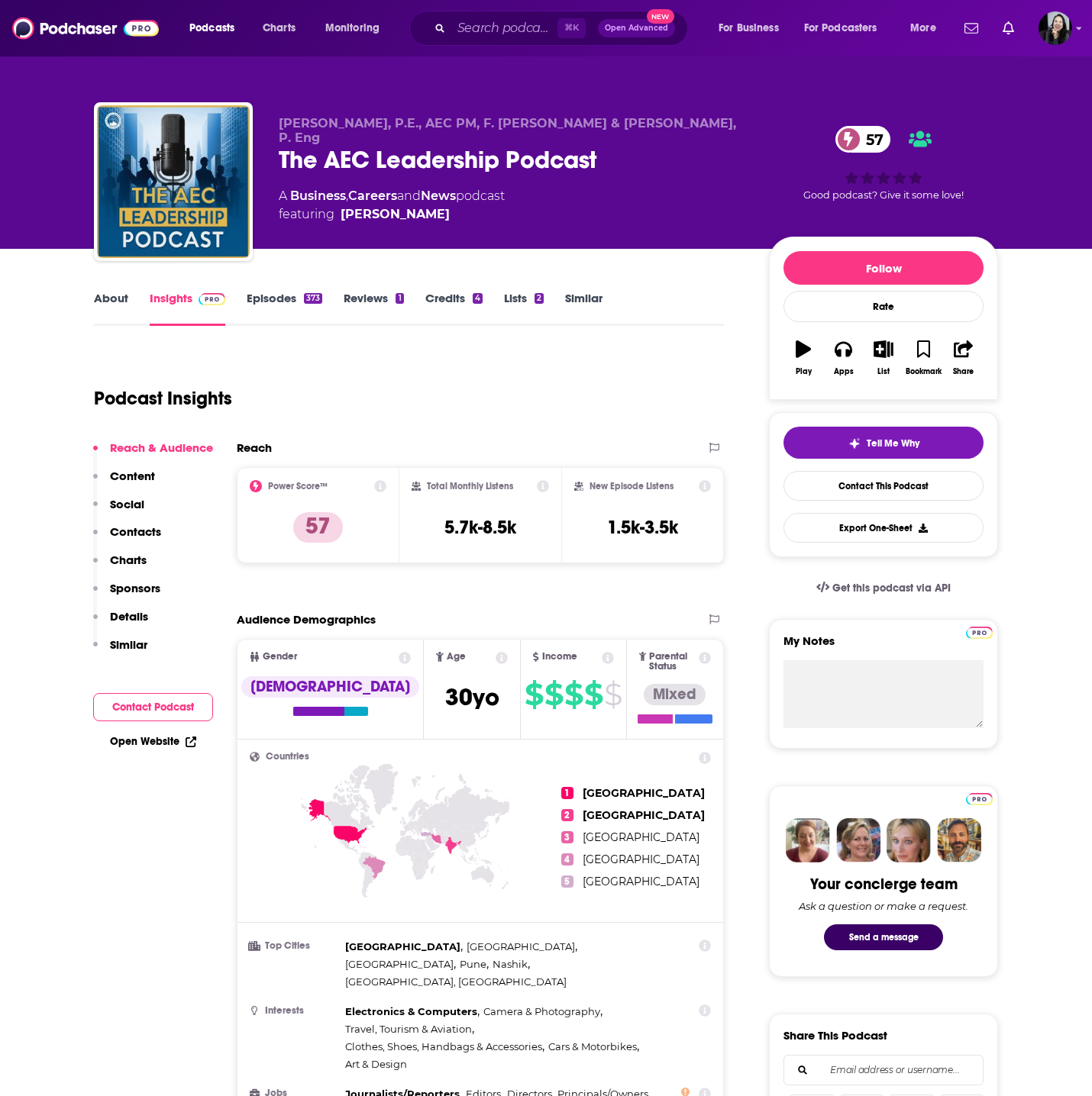
click at [282, 306] on link "Episodes 373" at bounding box center [284, 308] width 76 height 35
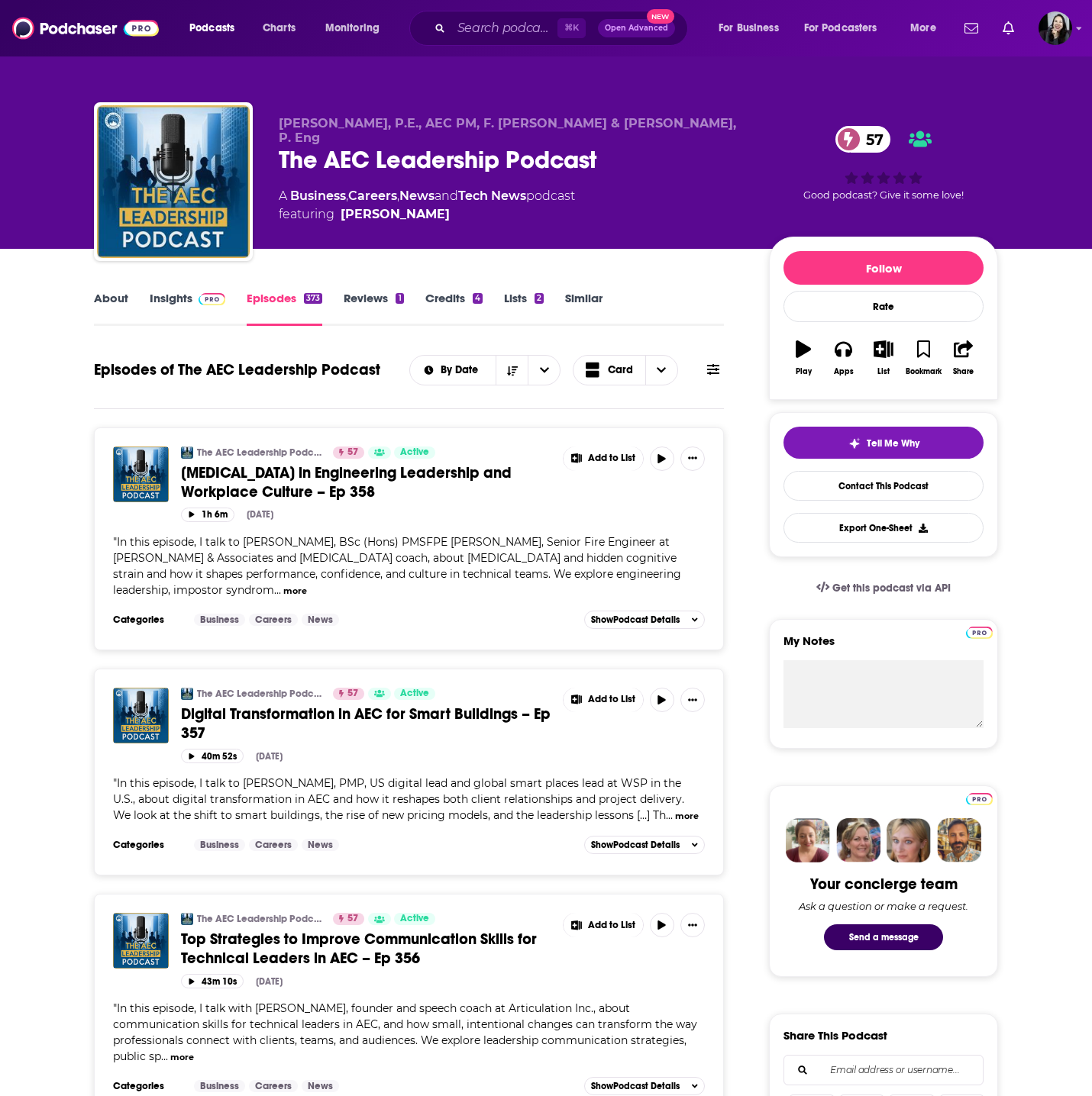
click at [293, 485] on span "Impostor Syndrome in Engineering Leadership and Workplace Culture – Ep 358" at bounding box center [346, 482] width 331 height 38
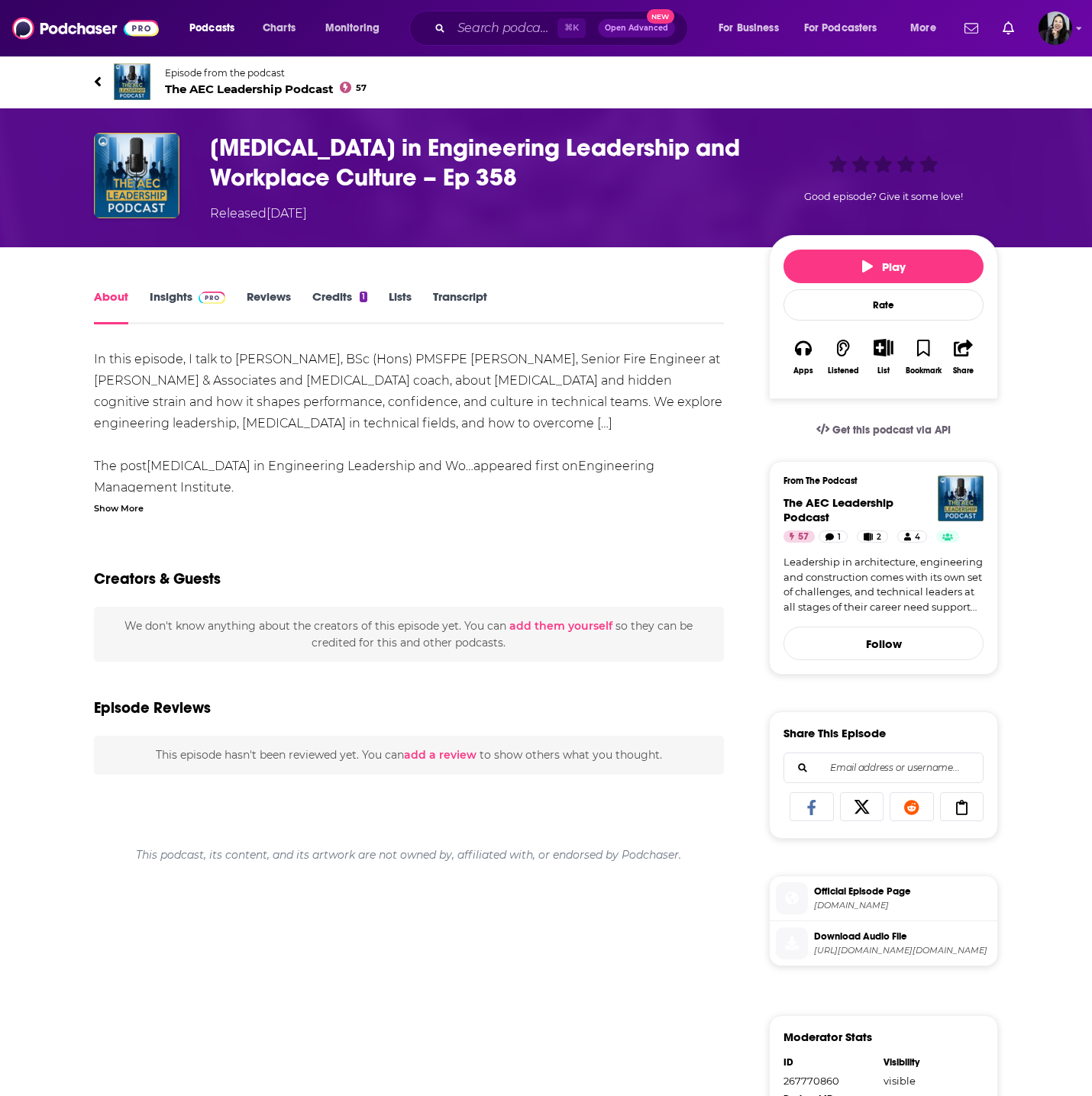
click at [140, 504] on div "Show More" at bounding box center [118, 507] width 50 height 15
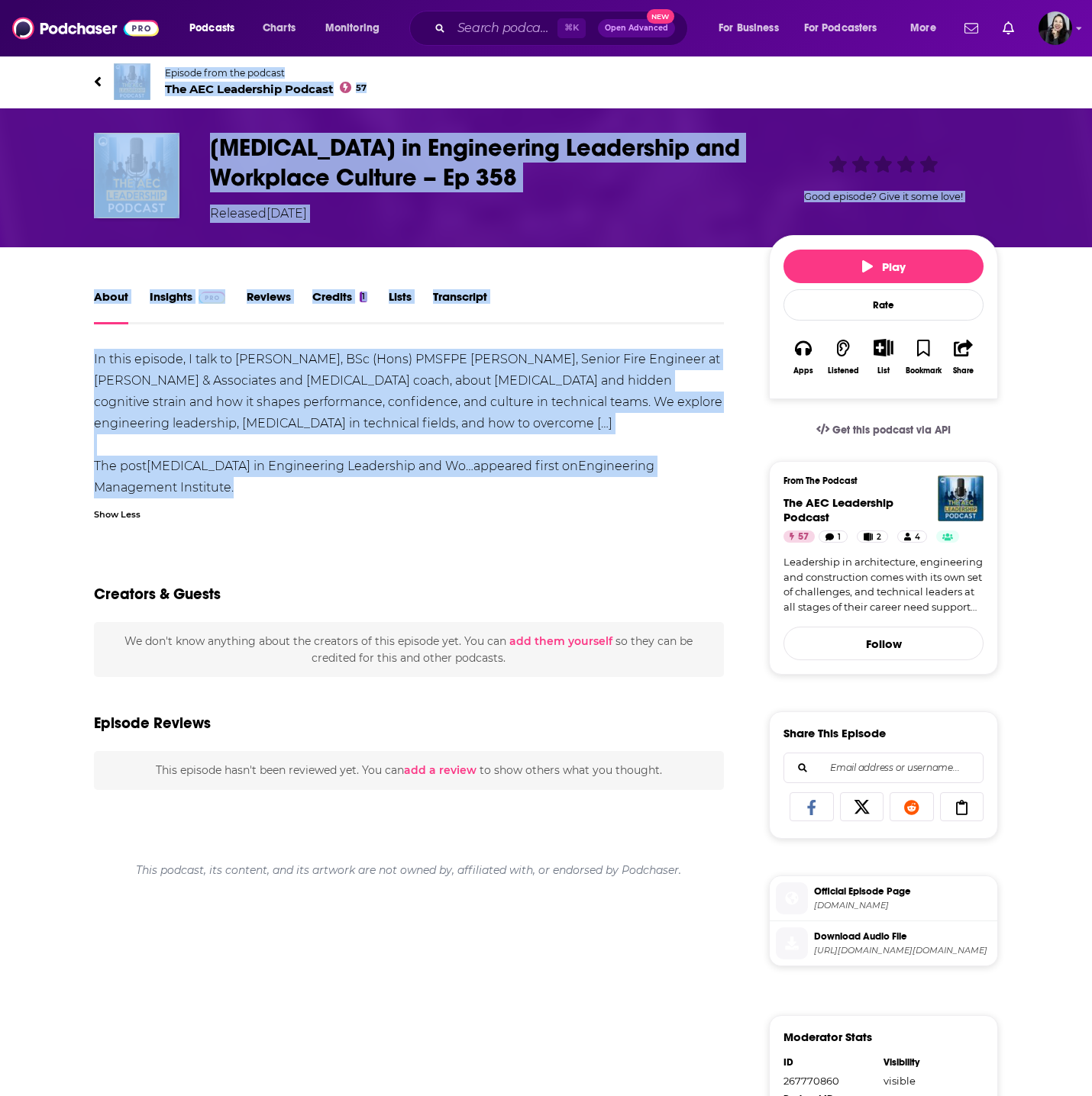
drag, startPoint x: 78, startPoint y: 71, endPoint x: 337, endPoint y: 495, distance: 496.8
click at [337, 496] on div "Episode from the podcast The AEC Leadership Podcast 57 Impostor Syndrome in Eng…" at bounding box center [546, 756] width 1092 height 1403
copy div "Episode from the podcast The AEC Leadership Podcast 57 Impostor Syndrome in Eng…"
click at [624, 185] on h1 "Impostor Syndrome in Engineering Leadership and Workplace Culture – Ep 358" at bounding box center [477, 163] width 534 height 60
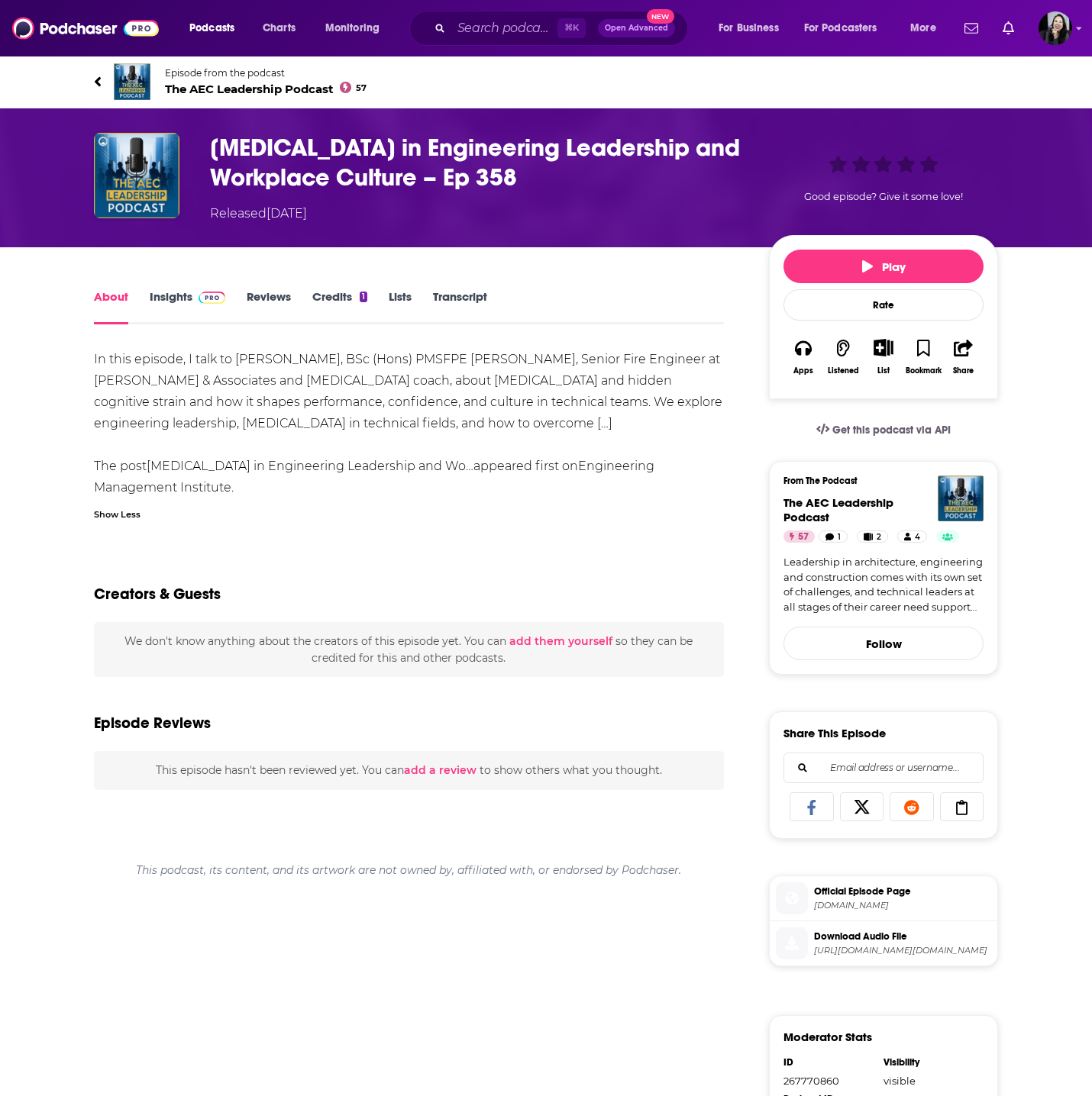
click at [624, 185] on h1 "Impostor Syndrome in Engineering Leadership and Workplace Culture – Ep 358" at bounding box center [477, 163] width 534 height 60
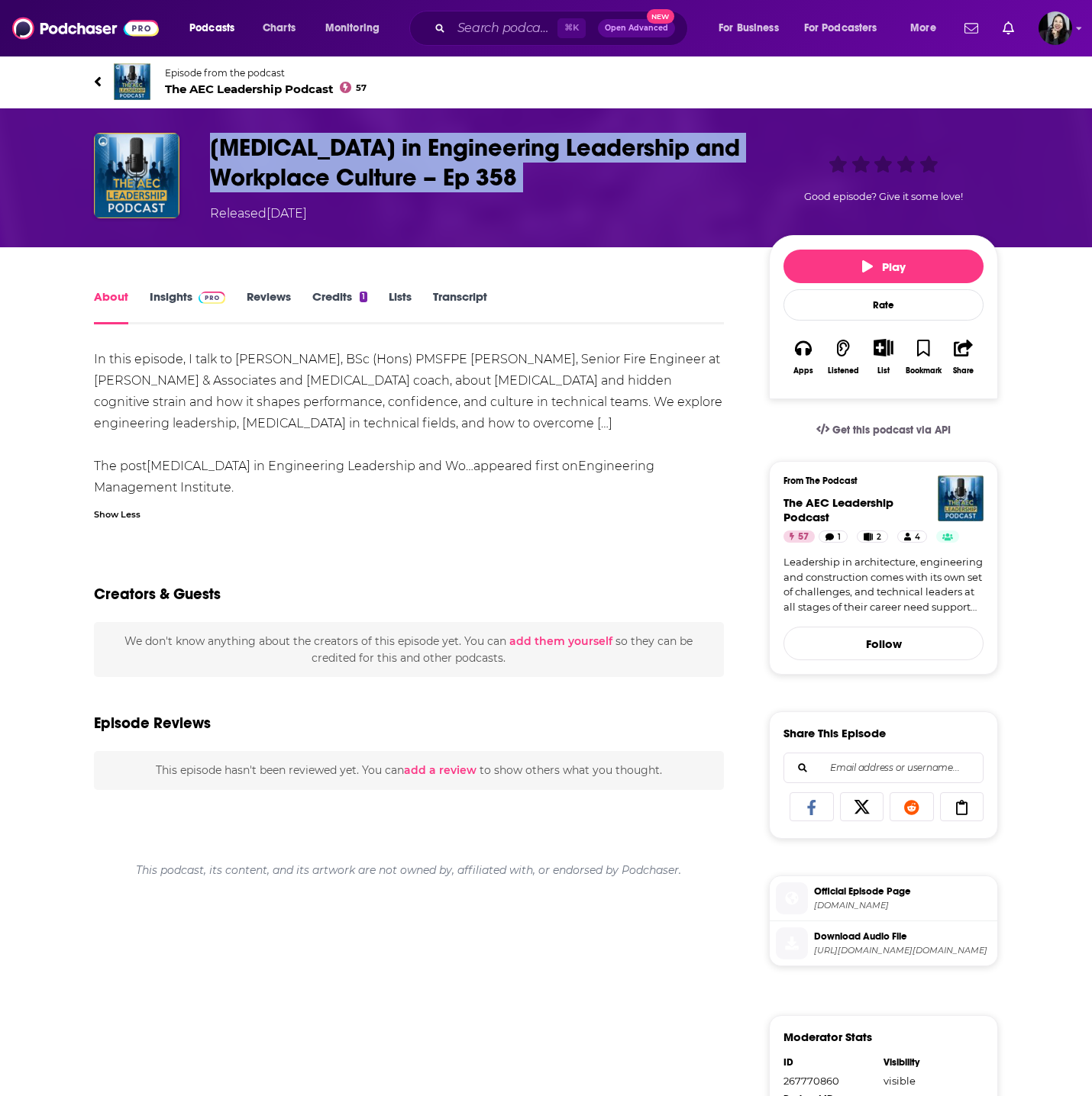
click at [624, 185] on h1 "Impostor Syndrome in Engineering Leadership and Workplace Culture – Ep 358" at bounding box center [477, 163] width 534 height 60
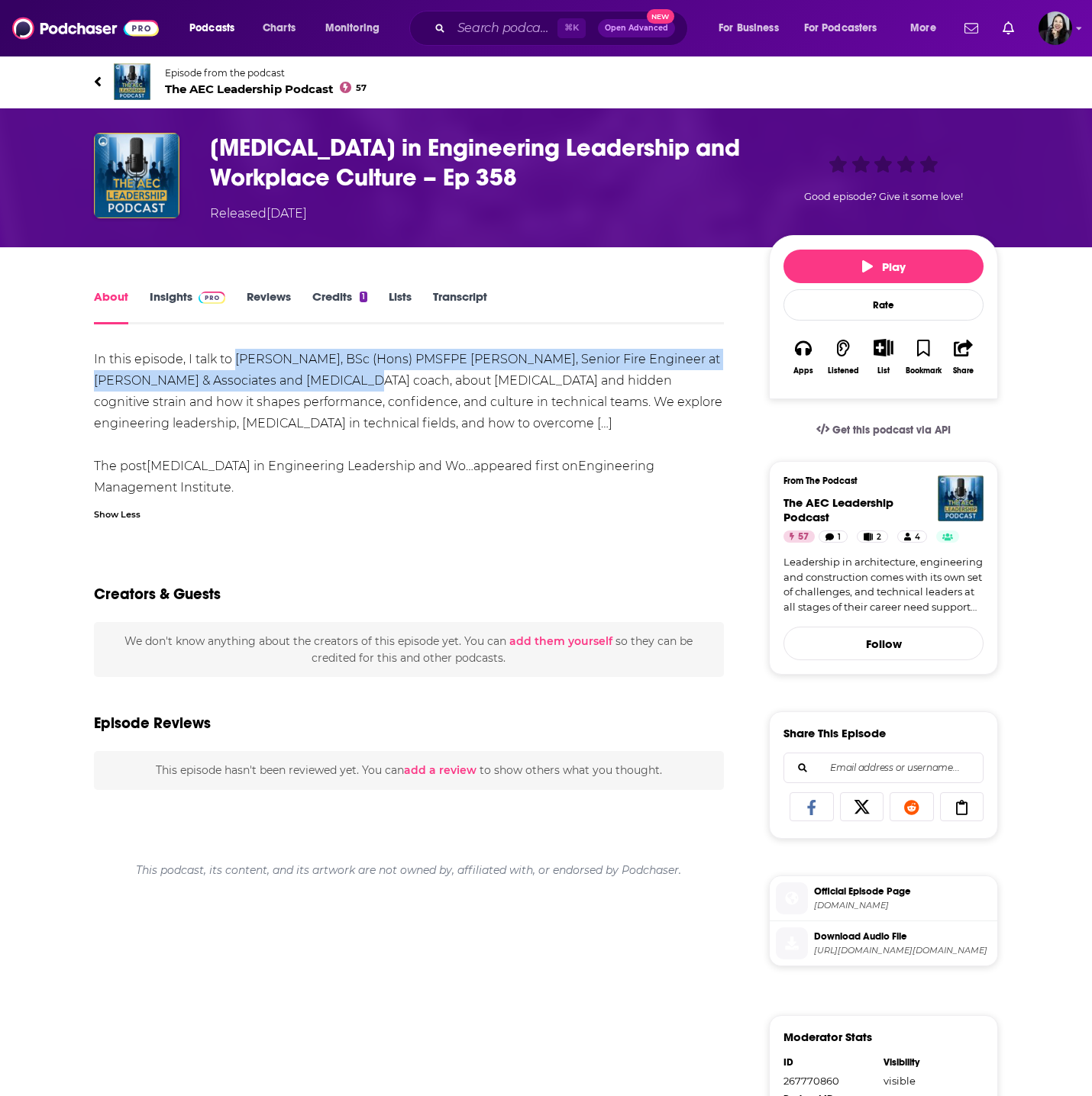
drag, startPoint x: 235, startPoint y: 360, endPoint x: 347, endPoint y: 385, distance: 114.8
click at [347, 385] on div "In this episode, I talk to Jason McDaid, BSc (Hons) PMSFPE MIEI MIFSM, Senior F…" at bounding box center [408, 423] width 630 height 149
copy div "Jason McDaid, BSc (Hons) PMSFPE MIEI MIFSM, Senior Fire Engineer at Ryan & Asso…"
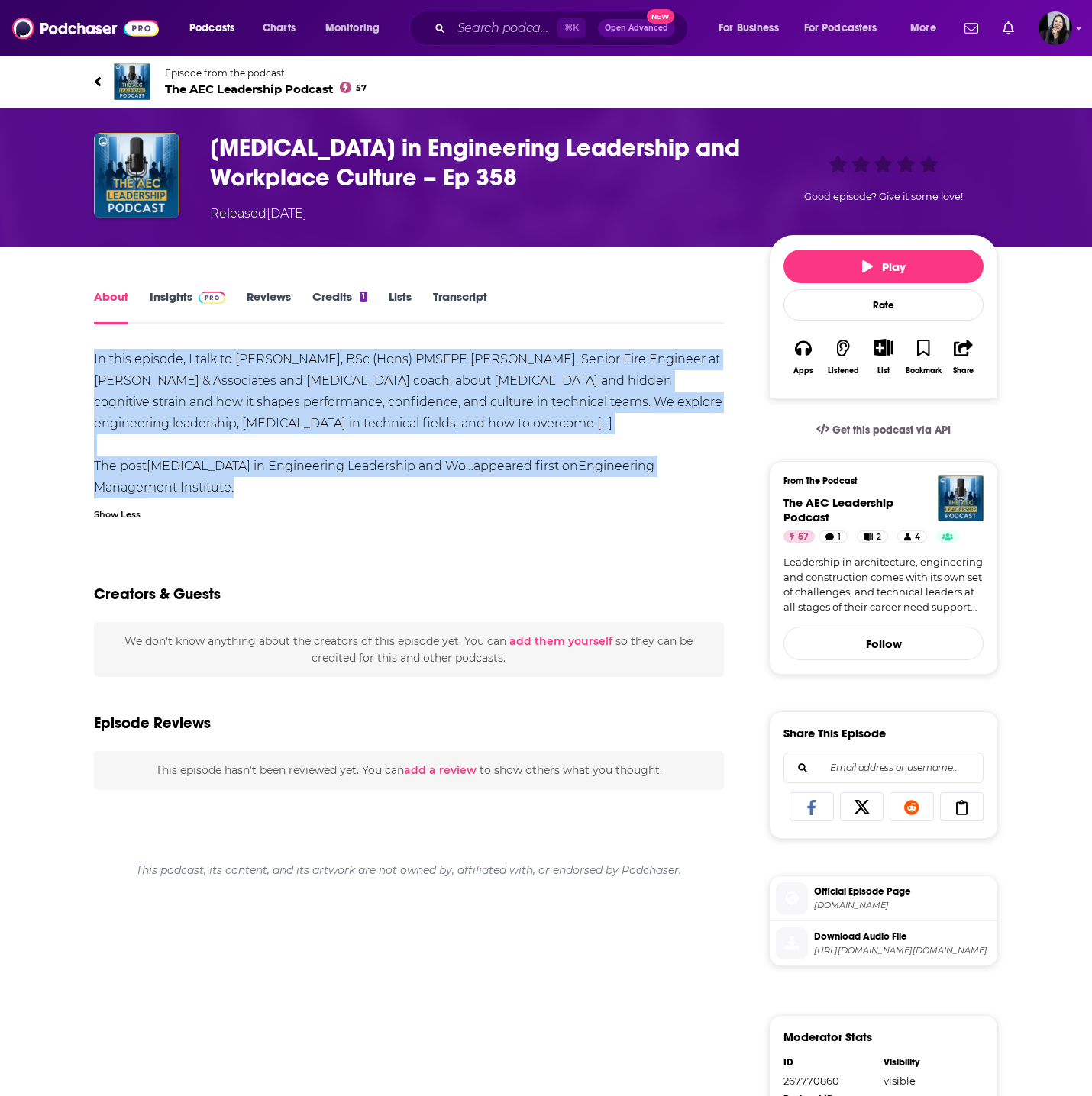
drag, startPoint x: 72, startPoint y: 353, endPoint x: 287, endPoint y: 497, distance: 258.8
click at [287, 497] on div "About Insights Reviews Credits 1 Lists Transcript In this episode, I talk to Ja…" at bounding box center [419, 872] width 699 height 1171
copy div "In this episode, I talk to Jason McDaid, BSc (Hons) PMSFPE MIEI MIFSM, Senior F…"
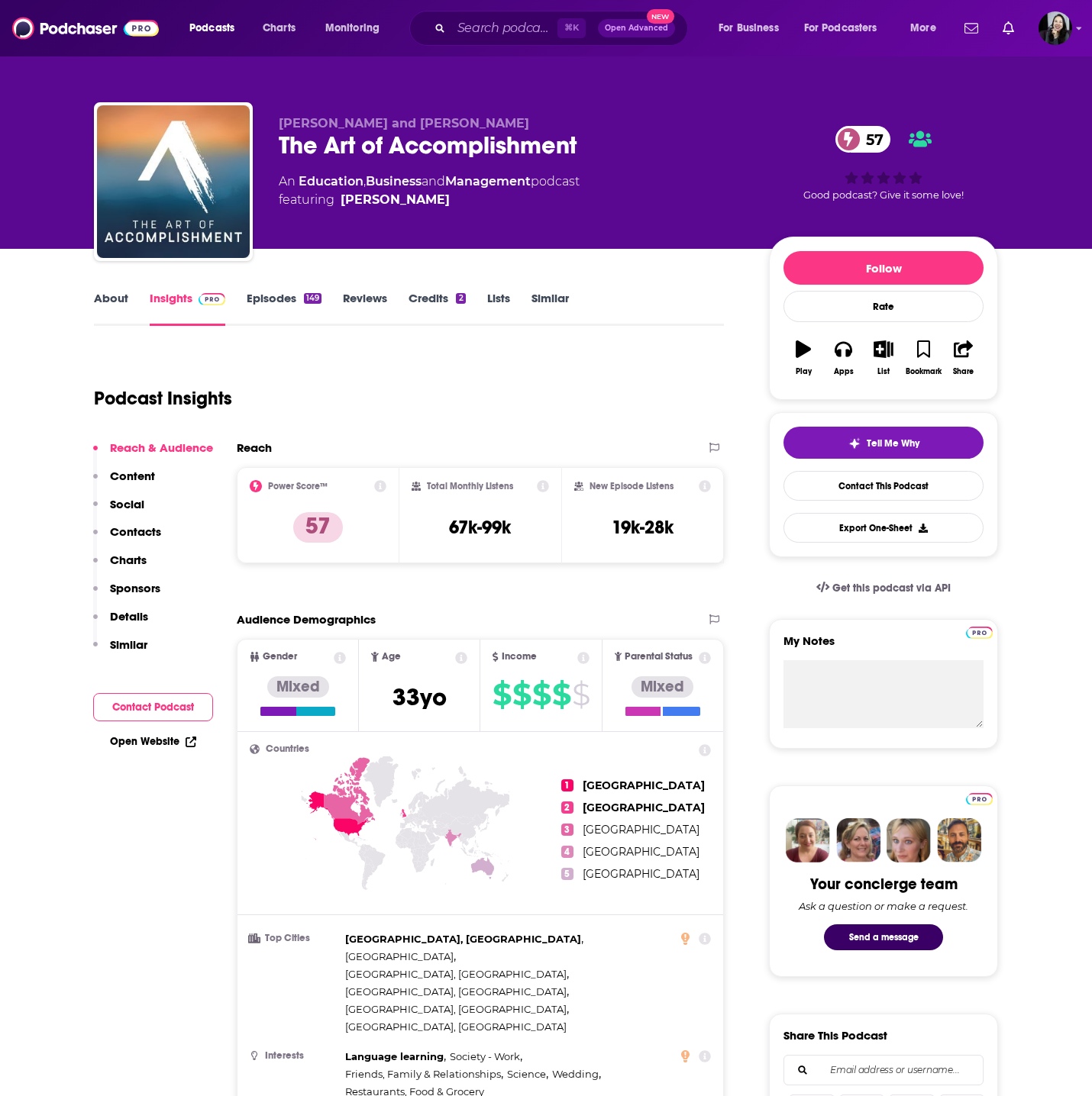
click at [109, 314] on link "About" at bounding box center [111, 308] width 34 height 35
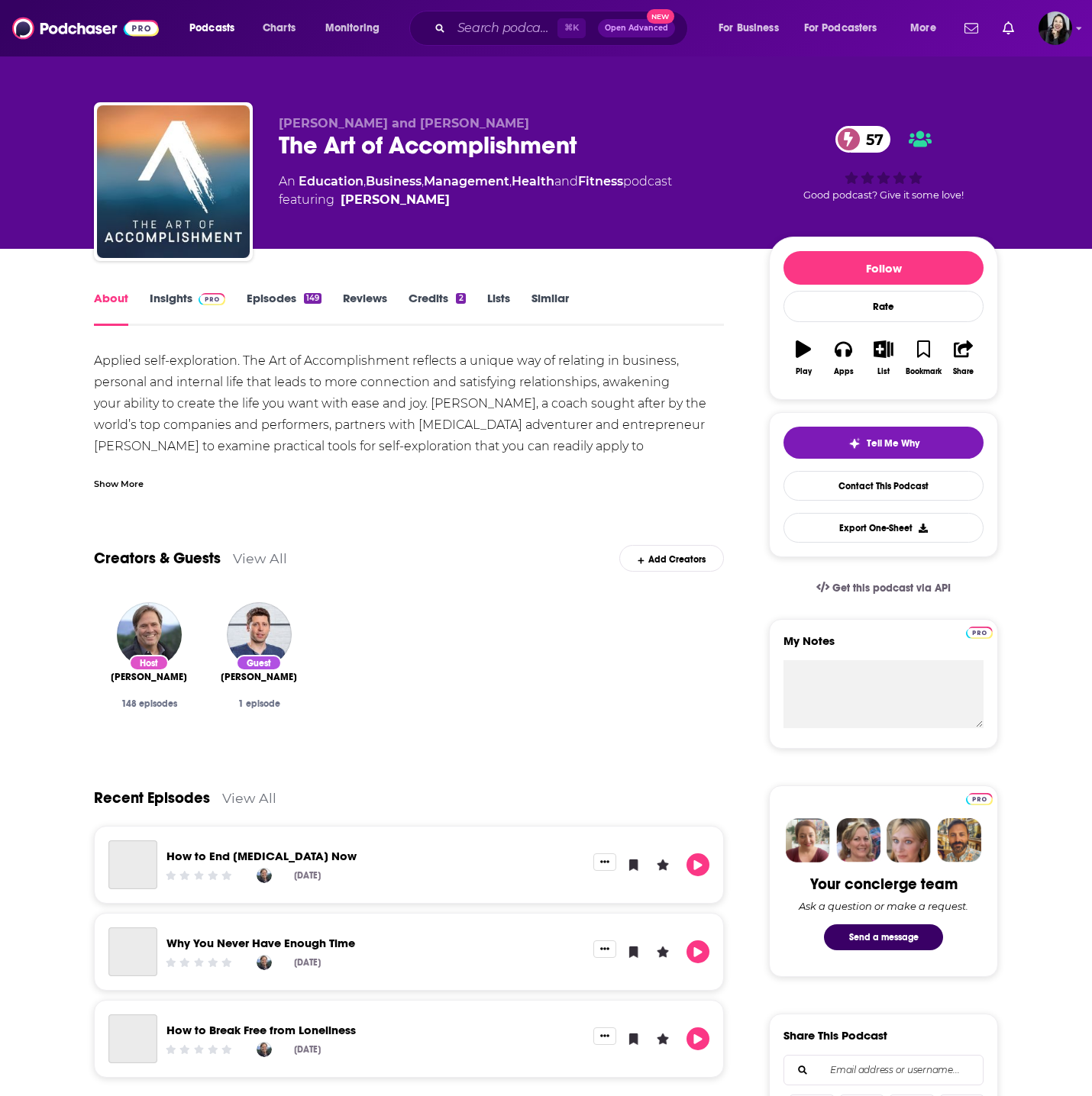
click at [94, 685] on div "Host [PERSON_NAME] 148 episodes" at bounding box center [149, 671] width 110 height 162
click at [94, 685] on div "Host Joe Hudson 148 episodes" at bounding box center [149, 671] width 110 height 162
copy span "Joe Hudson"
click at [162, 305] on link "Insights" at bounding box center [187, 308] width 76 height 35
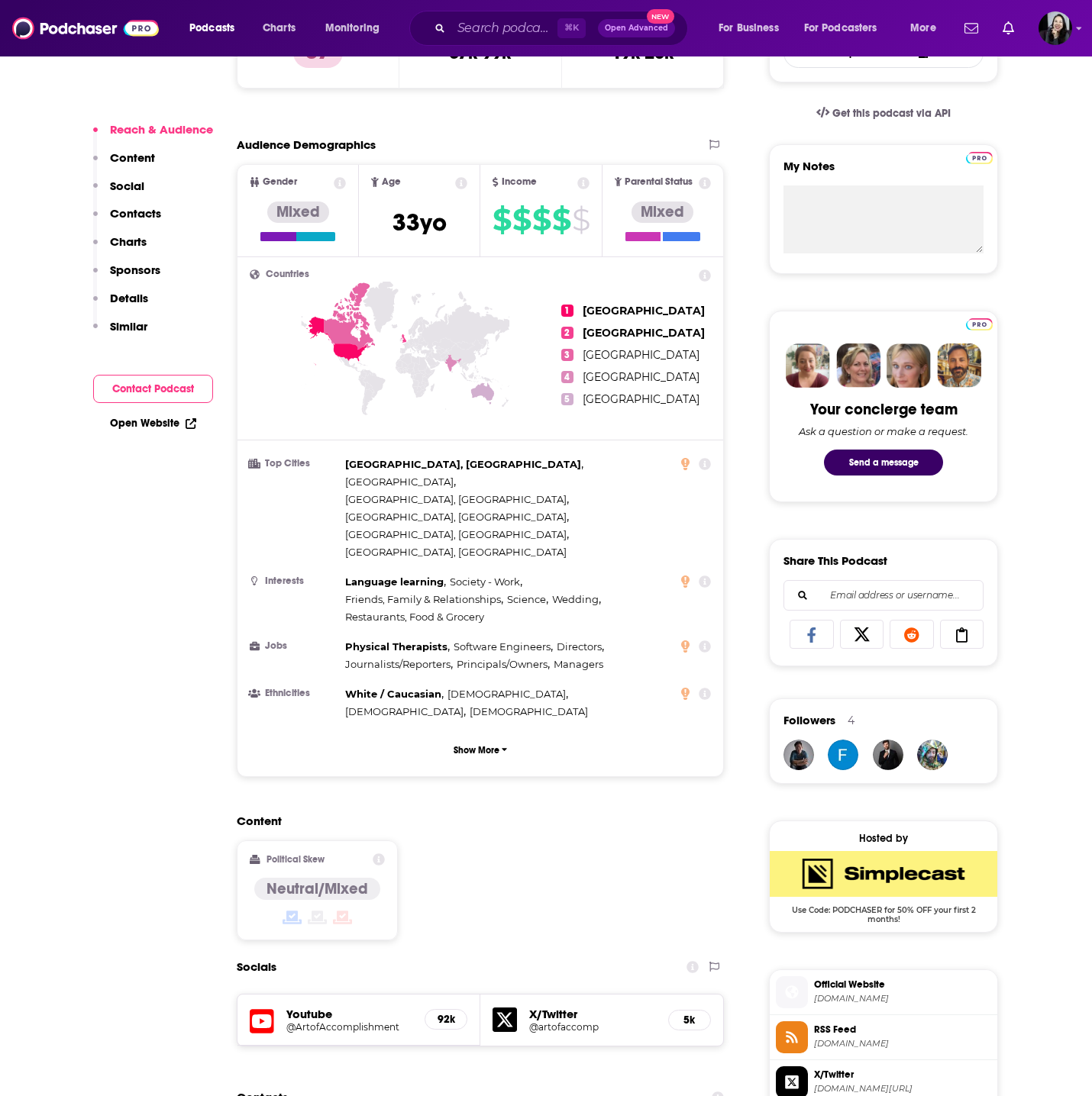
scroll to position [695, 0]
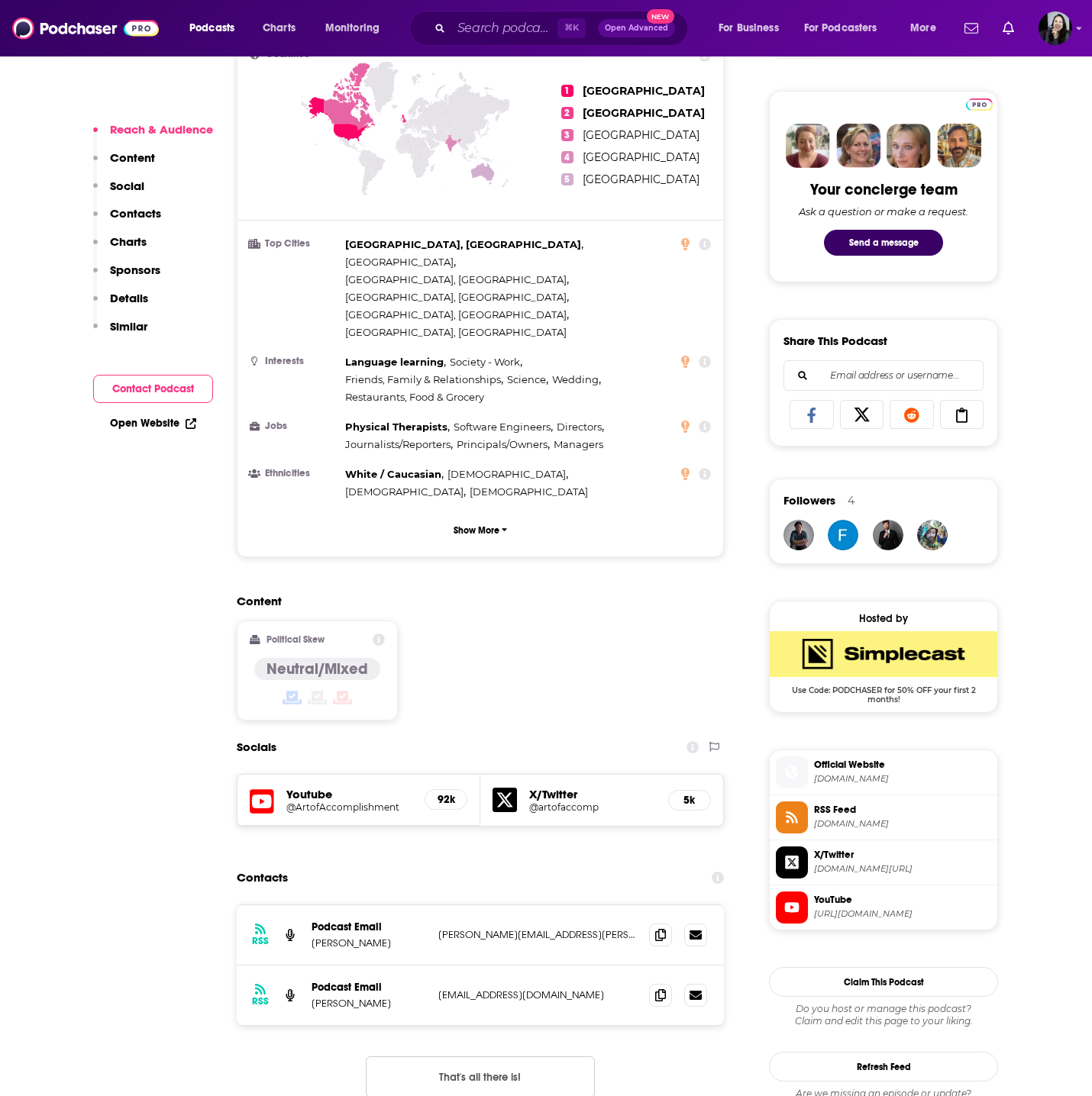
click at [666, 923] on span at bounding box center [661, 934] width 23 height 23
click at [664, 989] on icon at bounding box center [660, 995] width 11 height 12
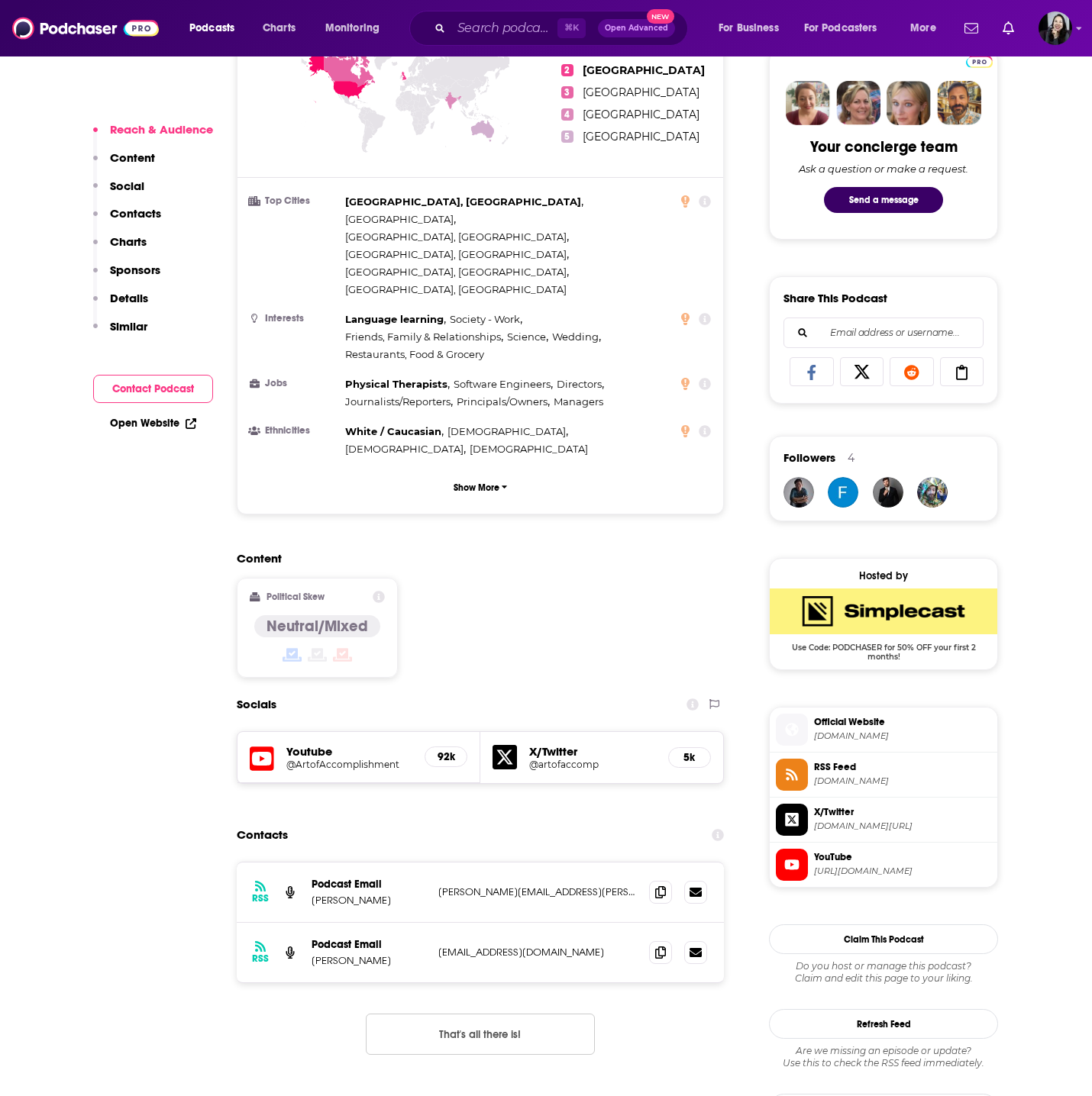
scroll to position [0, 0]
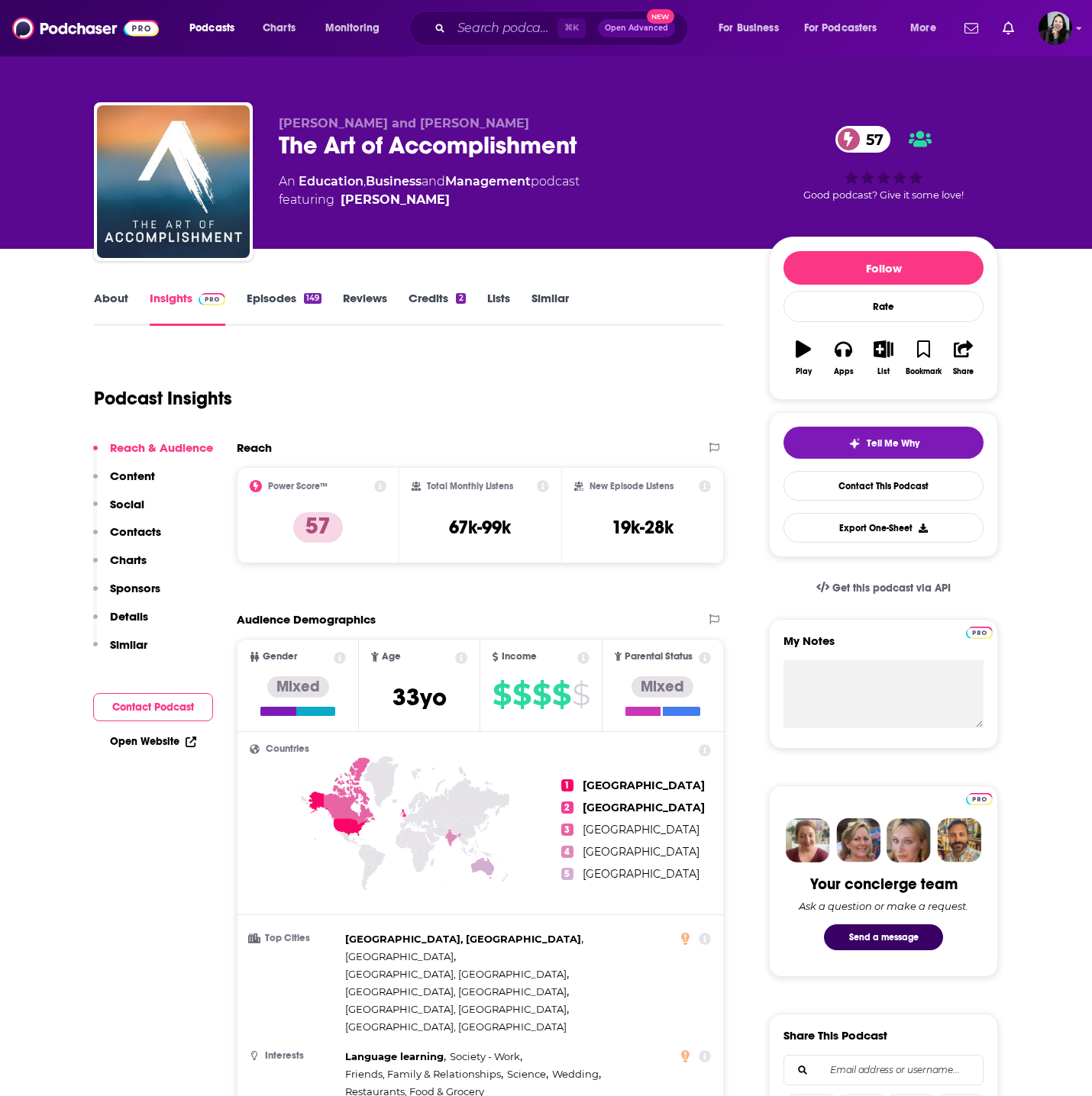
drag, startPoint x: 475, startPoint y: 114, endPoint x: 389, endPoint y: 115, distance: 86.0
click at [389, 114] on div "Joe Hudson and Brett Kistler The Art of Accomplishment 57 An Education , Busine…" at bounding box center [546, 185] width 904 height 165
drag, startPoint x: 389, startPoint y: 123, endPoint x: 526, endPoint y: 124, distance: 137.0
click at [526, 124] on p "Joe Hudson and Brett Kistler" at bounding box center [511, 123] width 466 height 15
copy span "Brett Kistler"
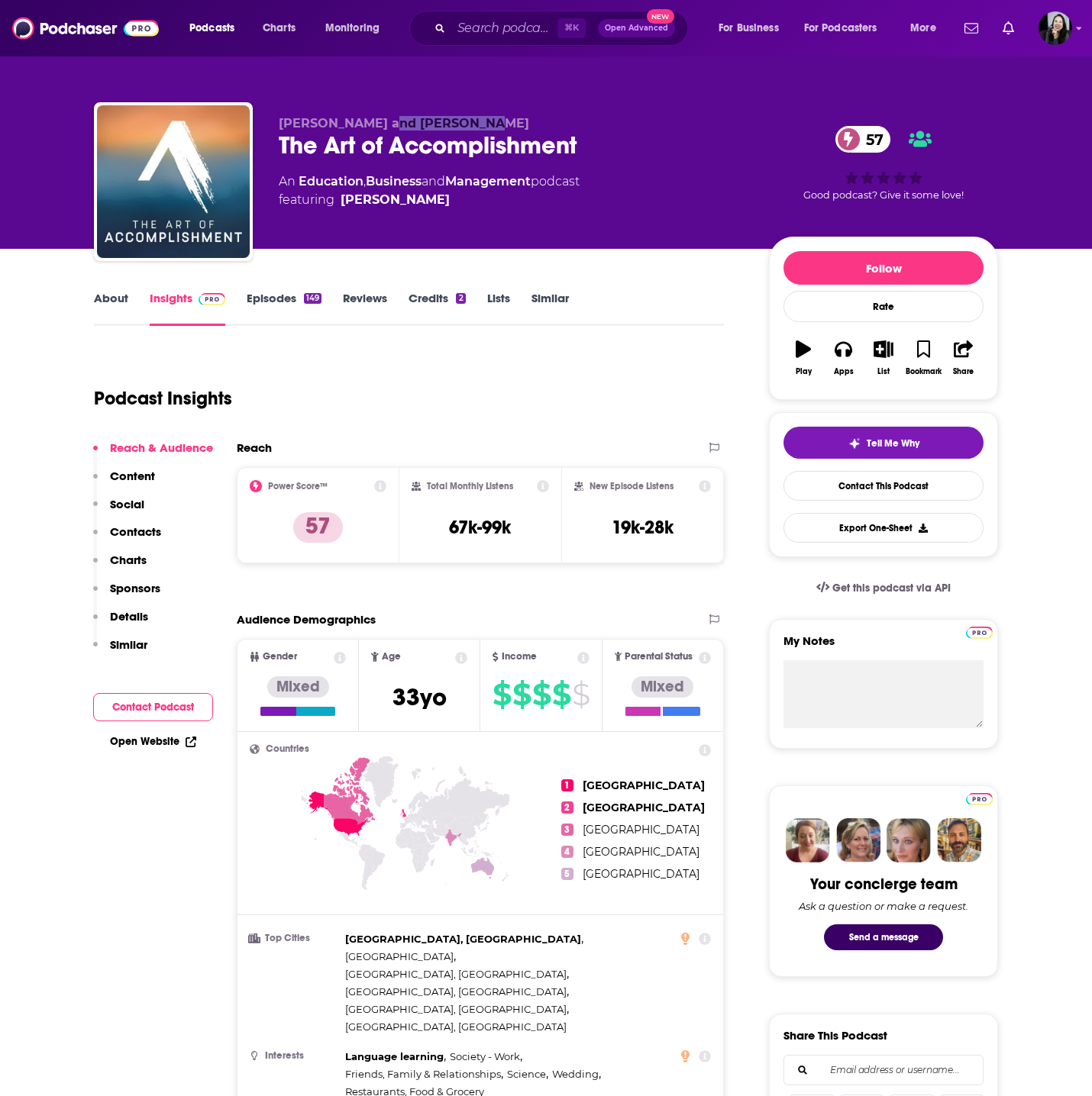
click at [603, 145] on div "The Art of Accomplishment 57" at bounding box center [511, 145] width 466 height 29
copy div "The Art of Accomplishment 57"
click at [497, 123] on p "Joe Hudson and Brett Kistler" at bounding box center [511, 123] width 466 height 15
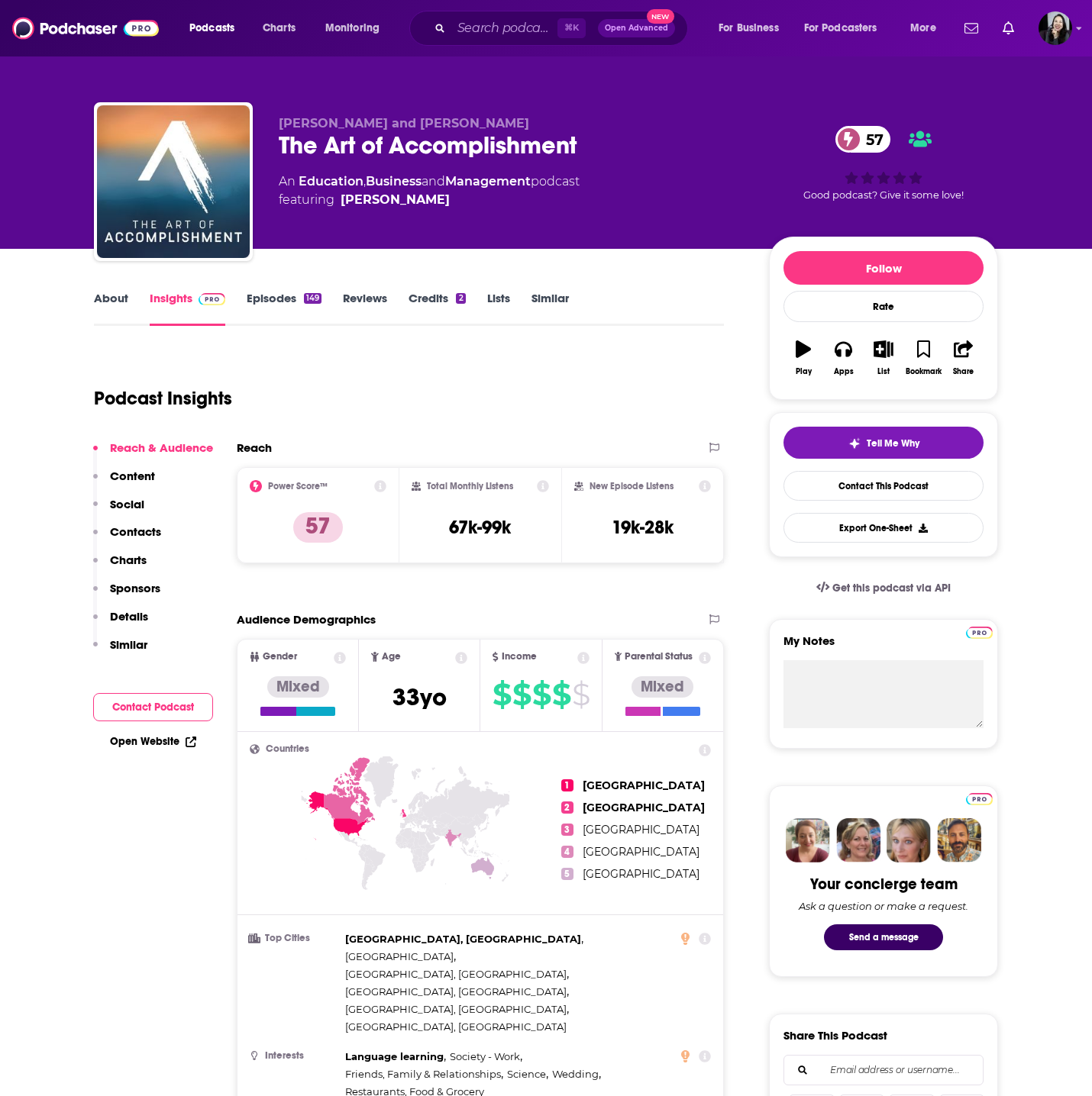
click at [497, 123] on p "Joe Hudson and Brett Kistler" at bounding box center [511, 123] width 466 height 15
copy p "Joe Hudson and Brett Kistler"
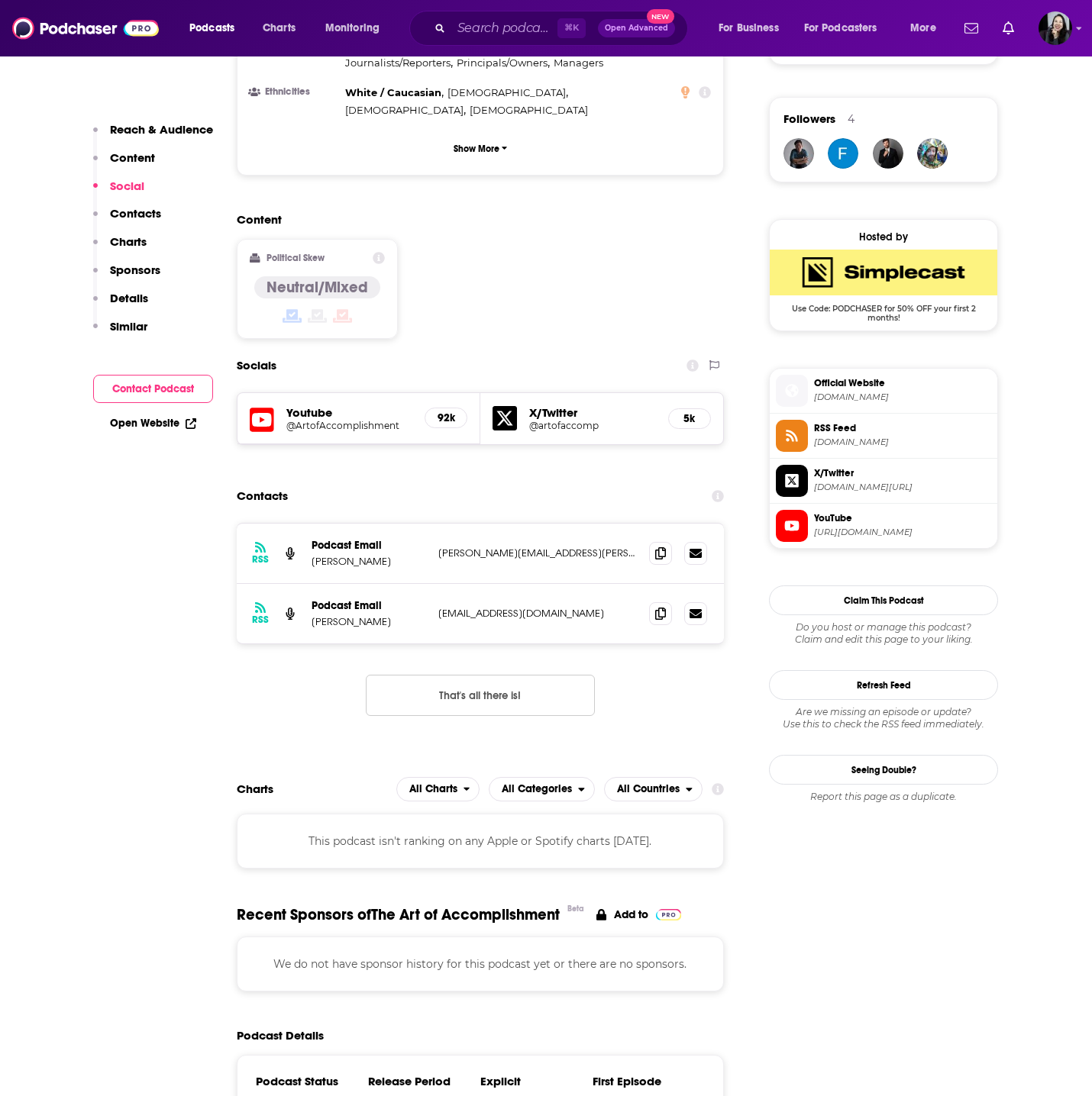
scroll to position [1073, 0]
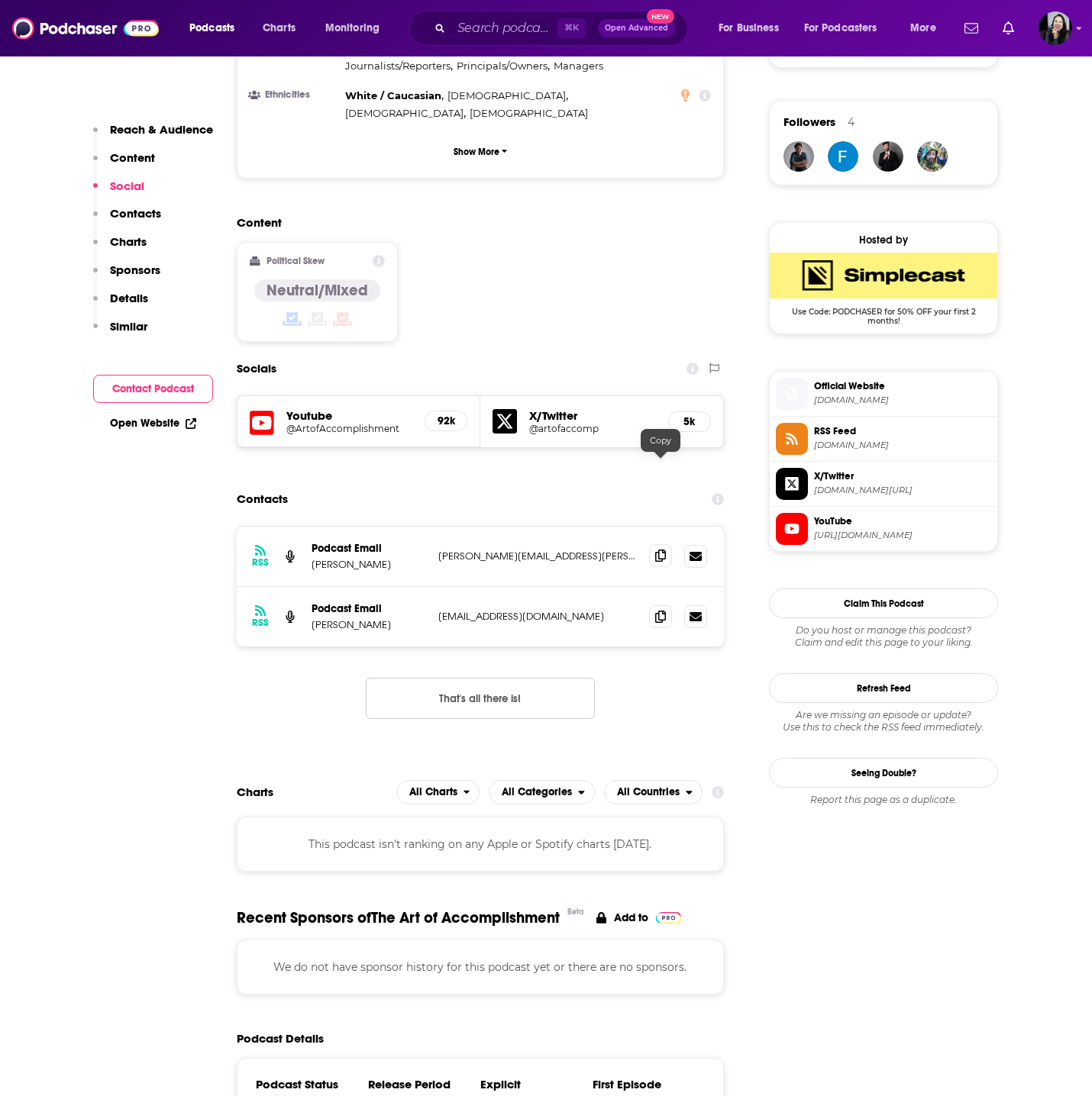
click at [655, 550] on icon at bounding box center [660, 555] width 11 height 12
click at [662, 610] on icon at bounding box center [660, 616] width 11 height 12
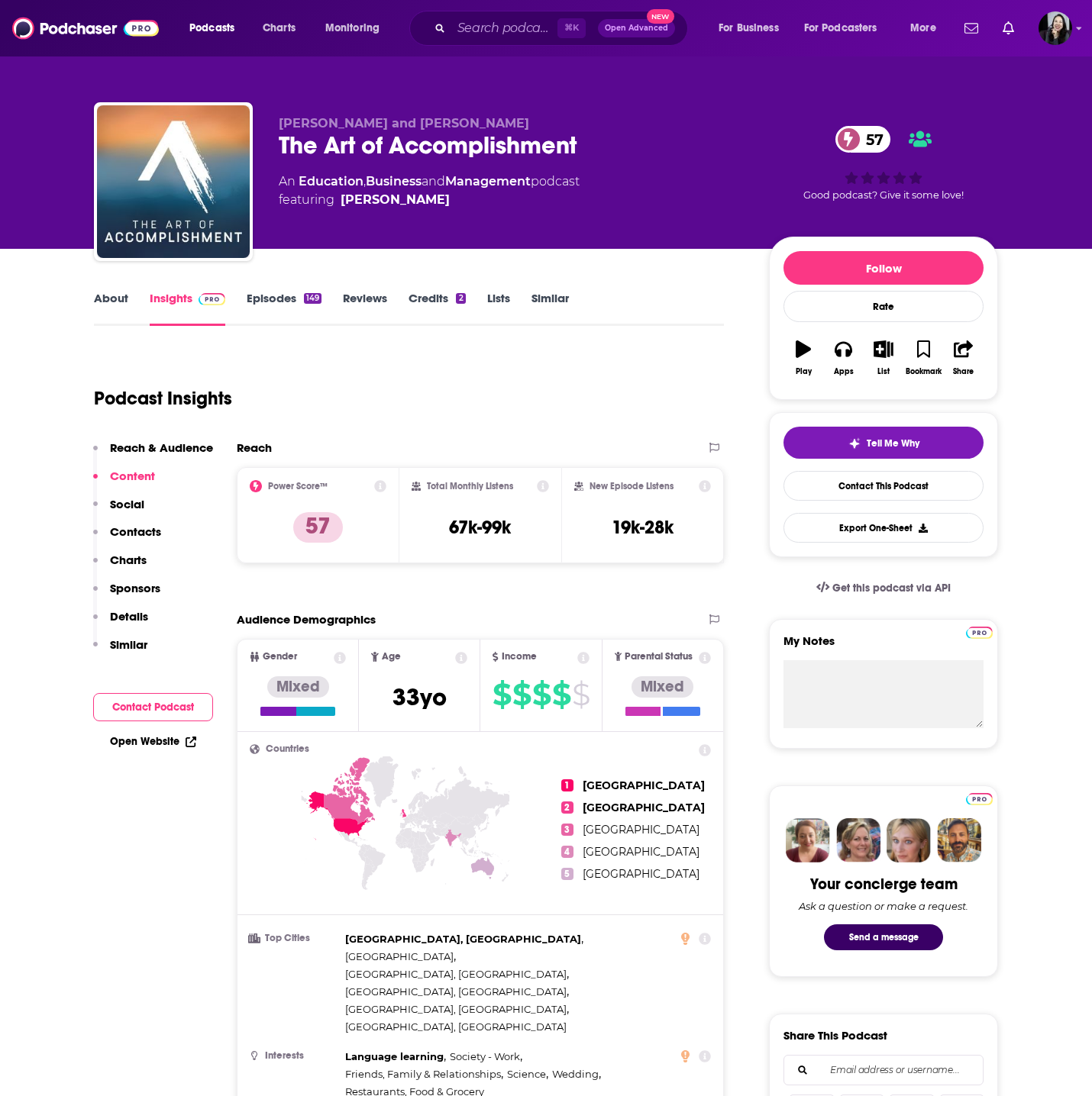
click at [275, 291] on link "Episodes 149" at bounding box center [284, 308] width 75 height 35
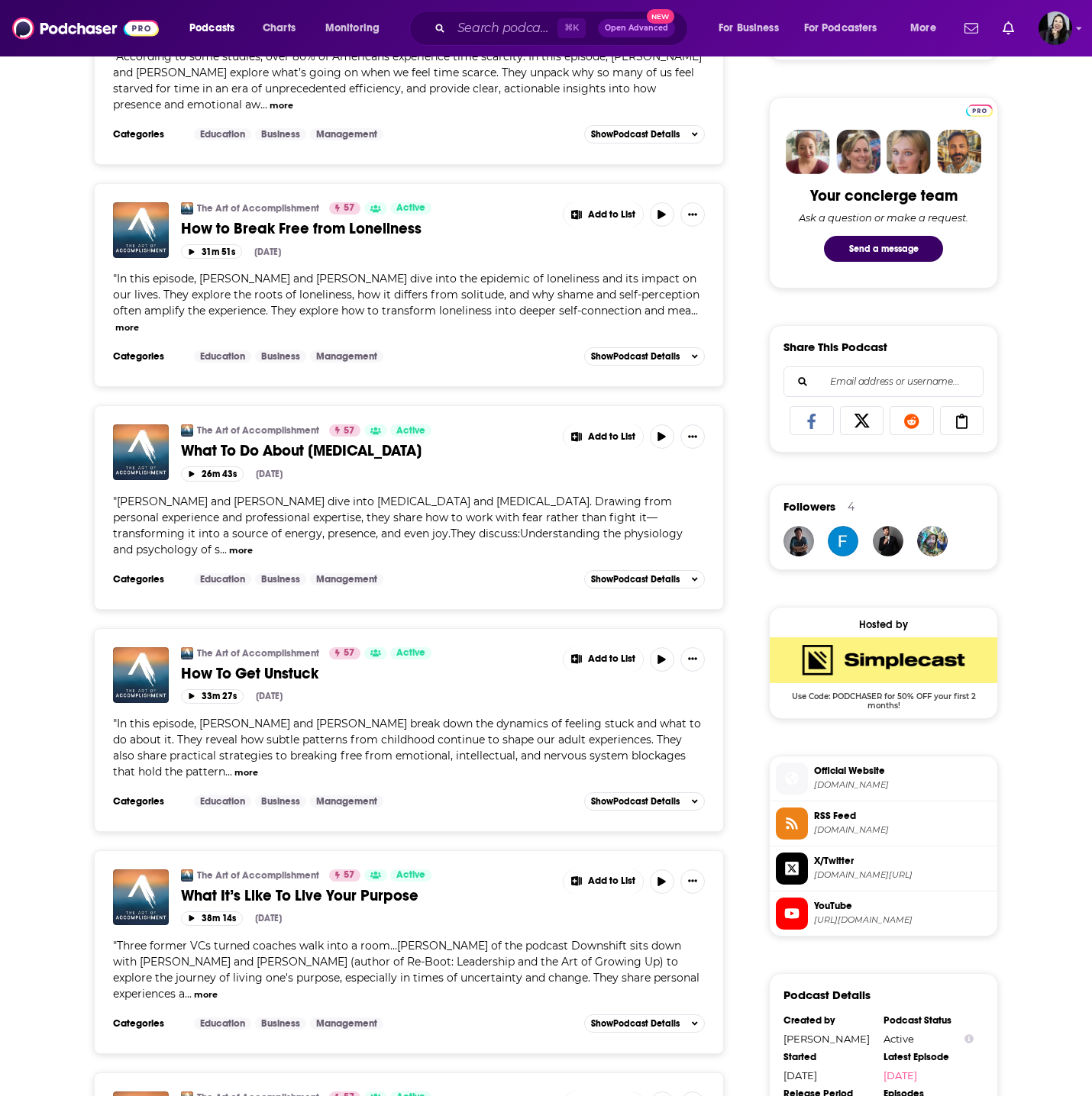
scroll to position [759, 0]
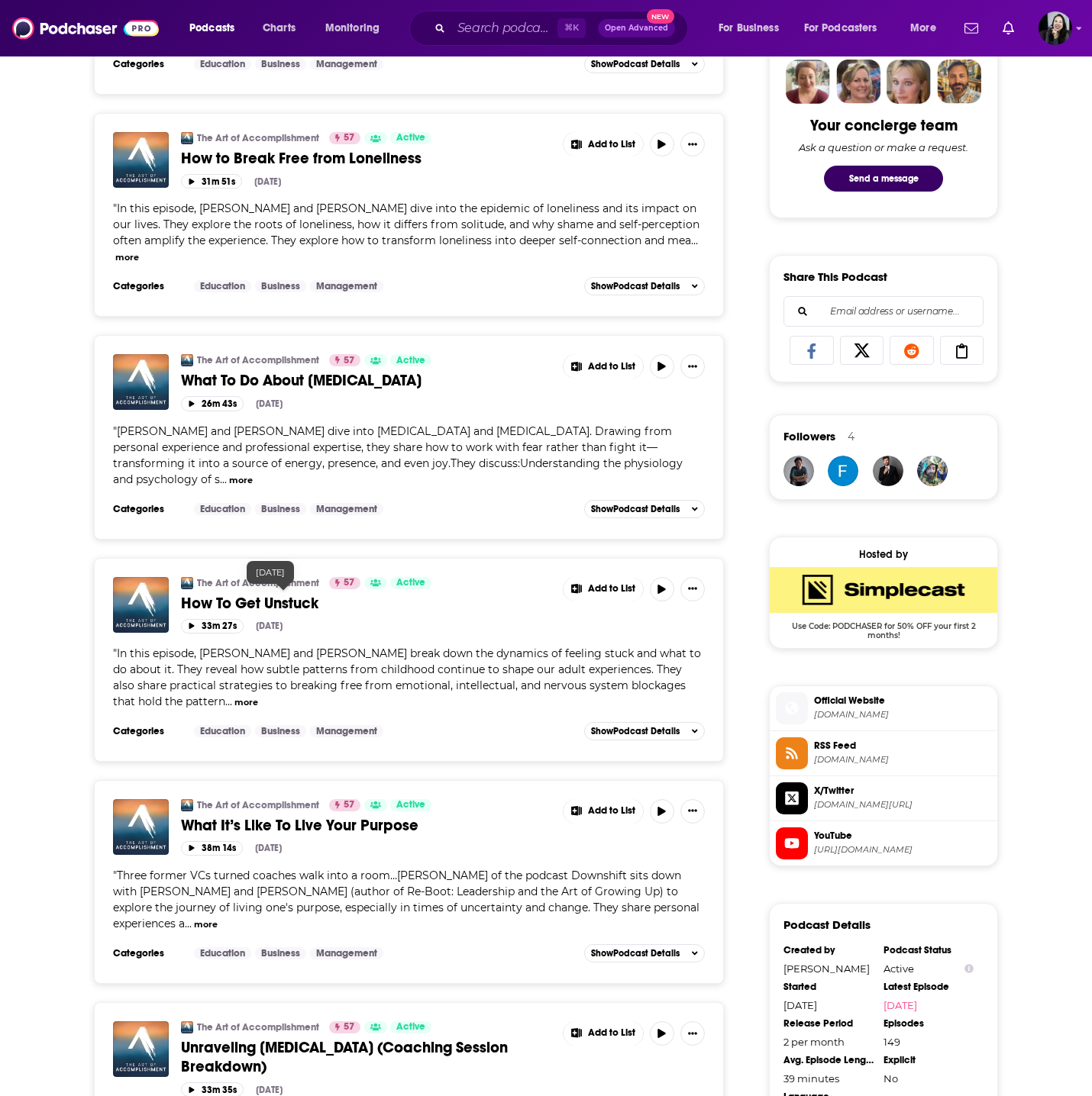
click at [284, 594] on span "How To Get Unstuck" at bounding box center [250, 603] width 137 height 19
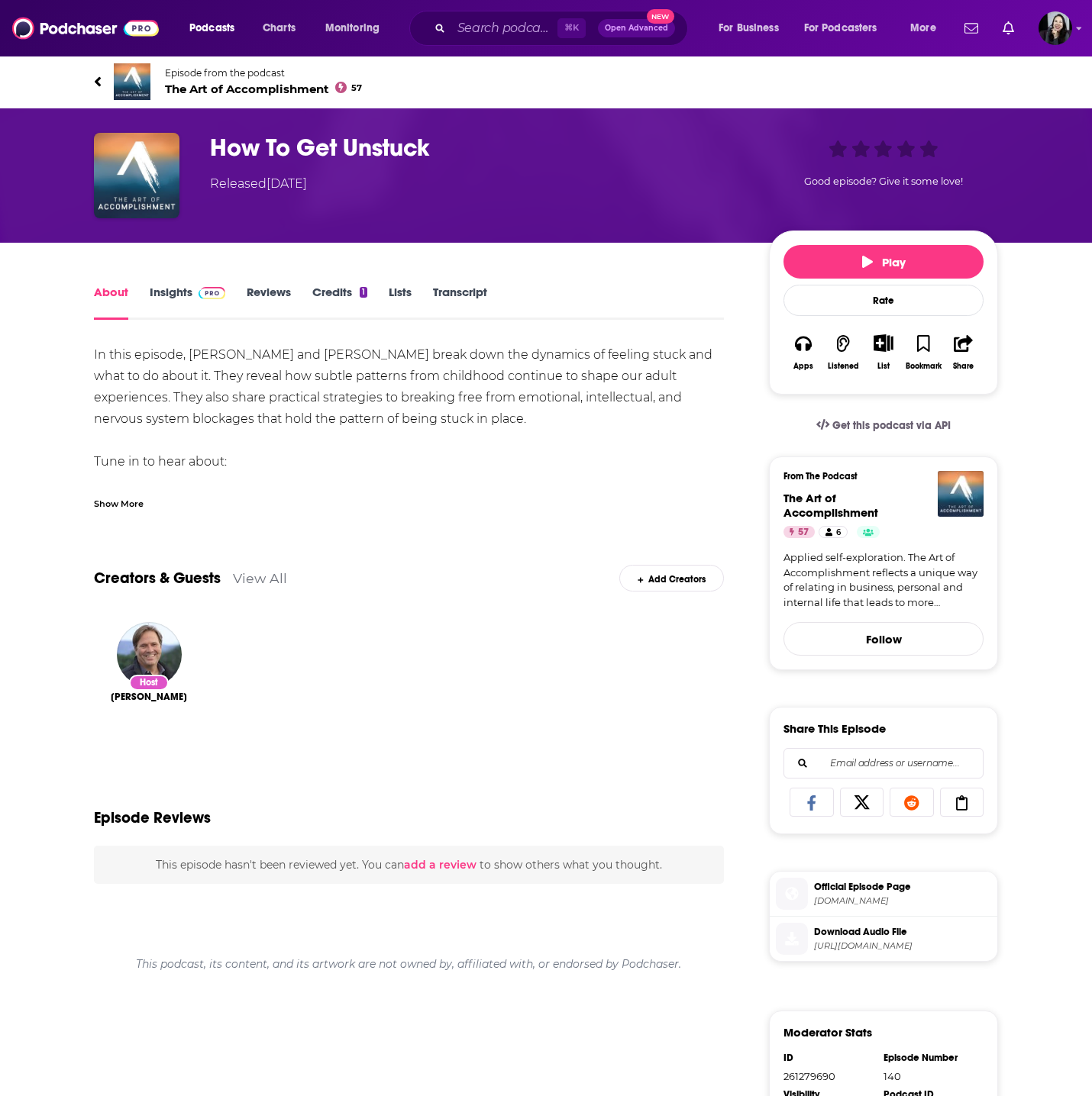
click at [117, 497] on div "Show More" at bounding box center [118, 503] width 50 height 15
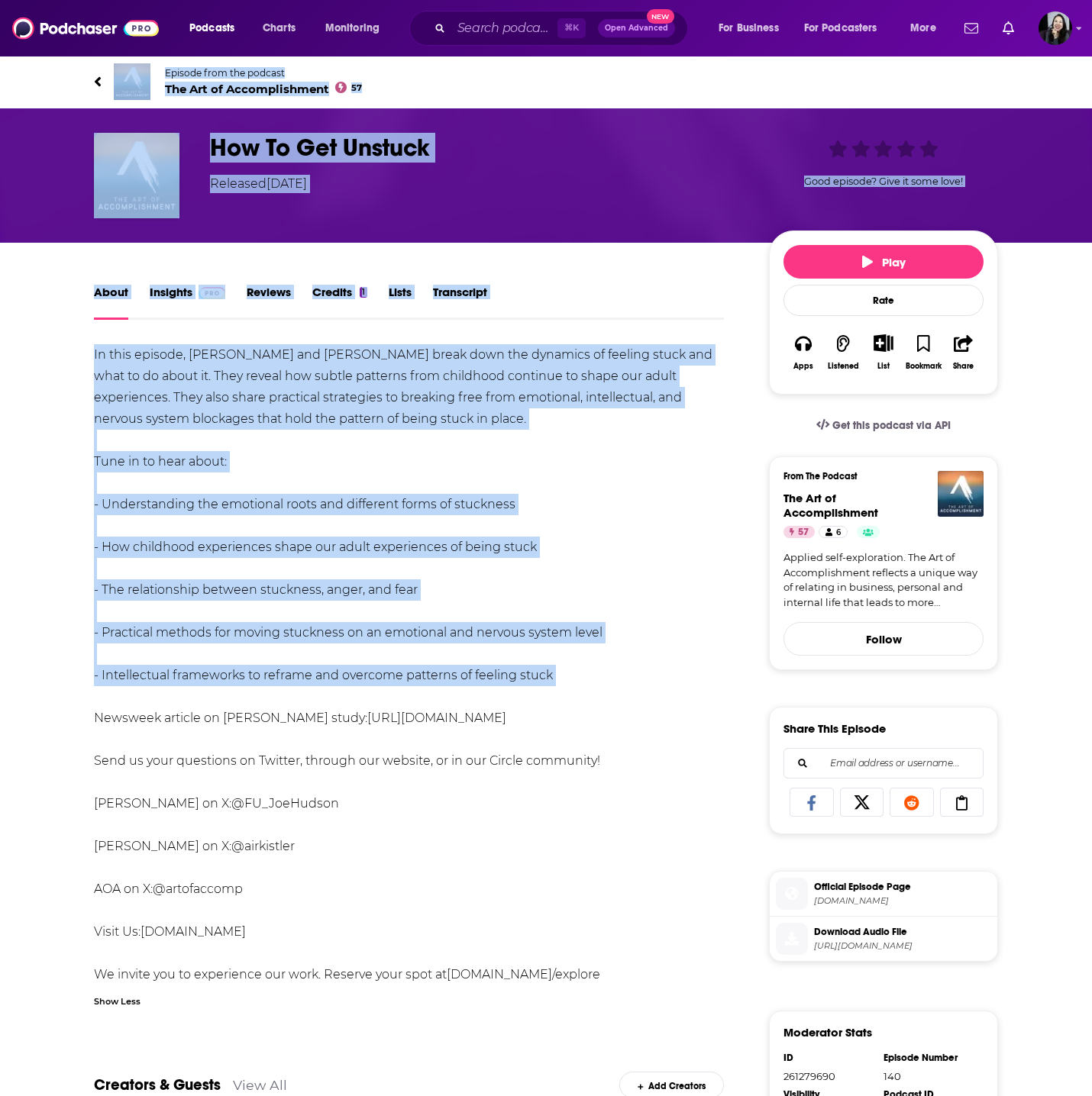
drag, startPoint x: 83, startPoint y: 61, endPoint x: 616, endPoint y: 697, distance: 829.8
click at [616, 697] on div "Episode from the podcast The Art of Accomplishment 57 Next Episode How To Get U…" at bounding box center [546, 773] width 1092 height 1436
copy div "Episode from the podcast The Art of Accomplishment 57 Next Episode How To Get U…"
click at [486, 158] on h1 "How To Get Unstuck" at bounding box center [477, 148] width 534 height 29
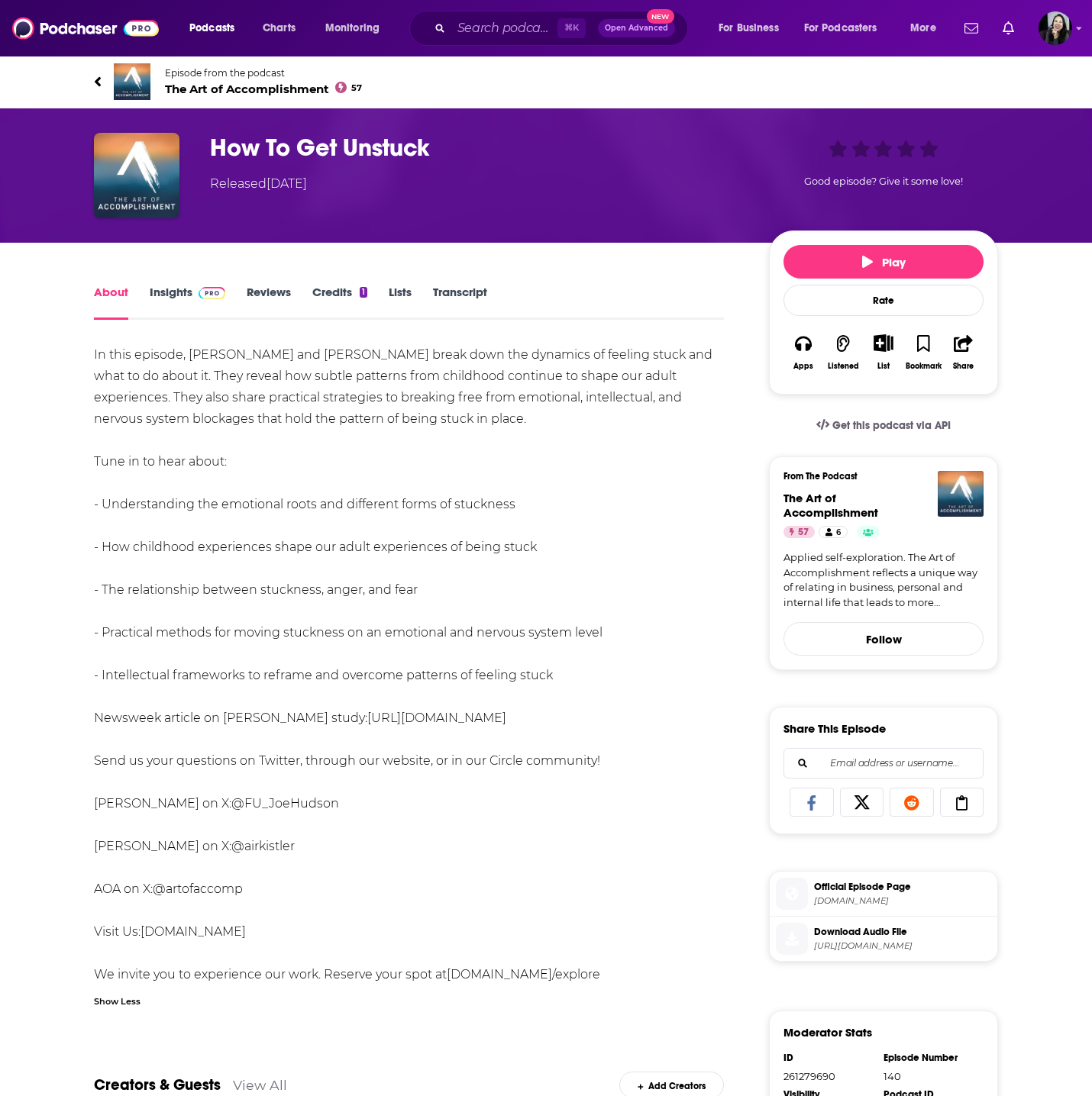
click at [486, 158] on h1 "How To Get Unstuck" at bounding box center [477, 148] width 534 height 29
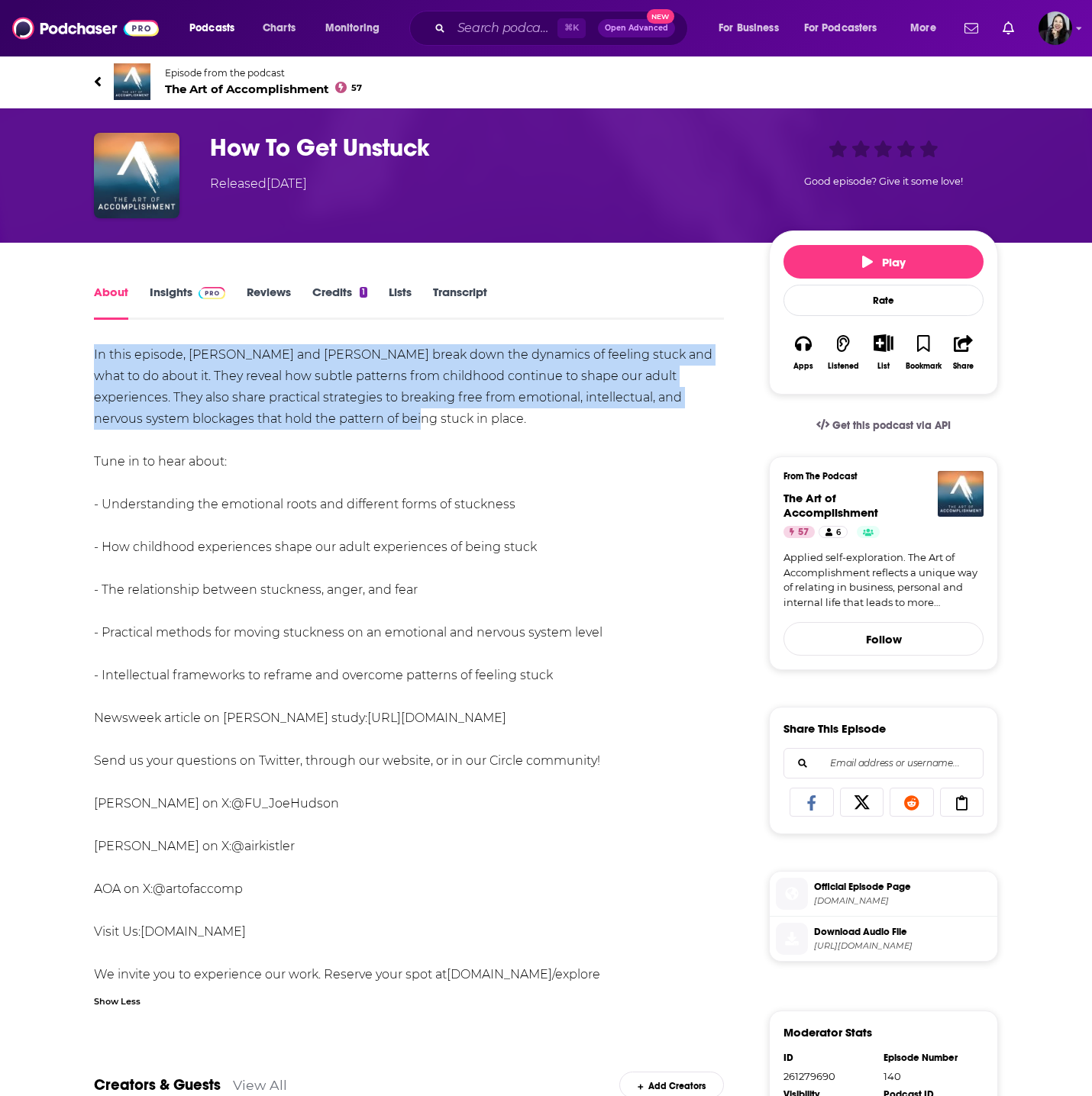
drag, startPoint x: 82, startPoint y: 338, endPoint x: 417, endPoint y: 421, distance: 345.1
click at [417, 422] on div "About Insights Reviews Credits 1 Lists Transcript In this episode, Brett and Jo…" at bounding box center [419, 887] width 699 height 1209
copy div "In this episode, Brett and Joe break down the dynamics of feeling stuck and wha…"
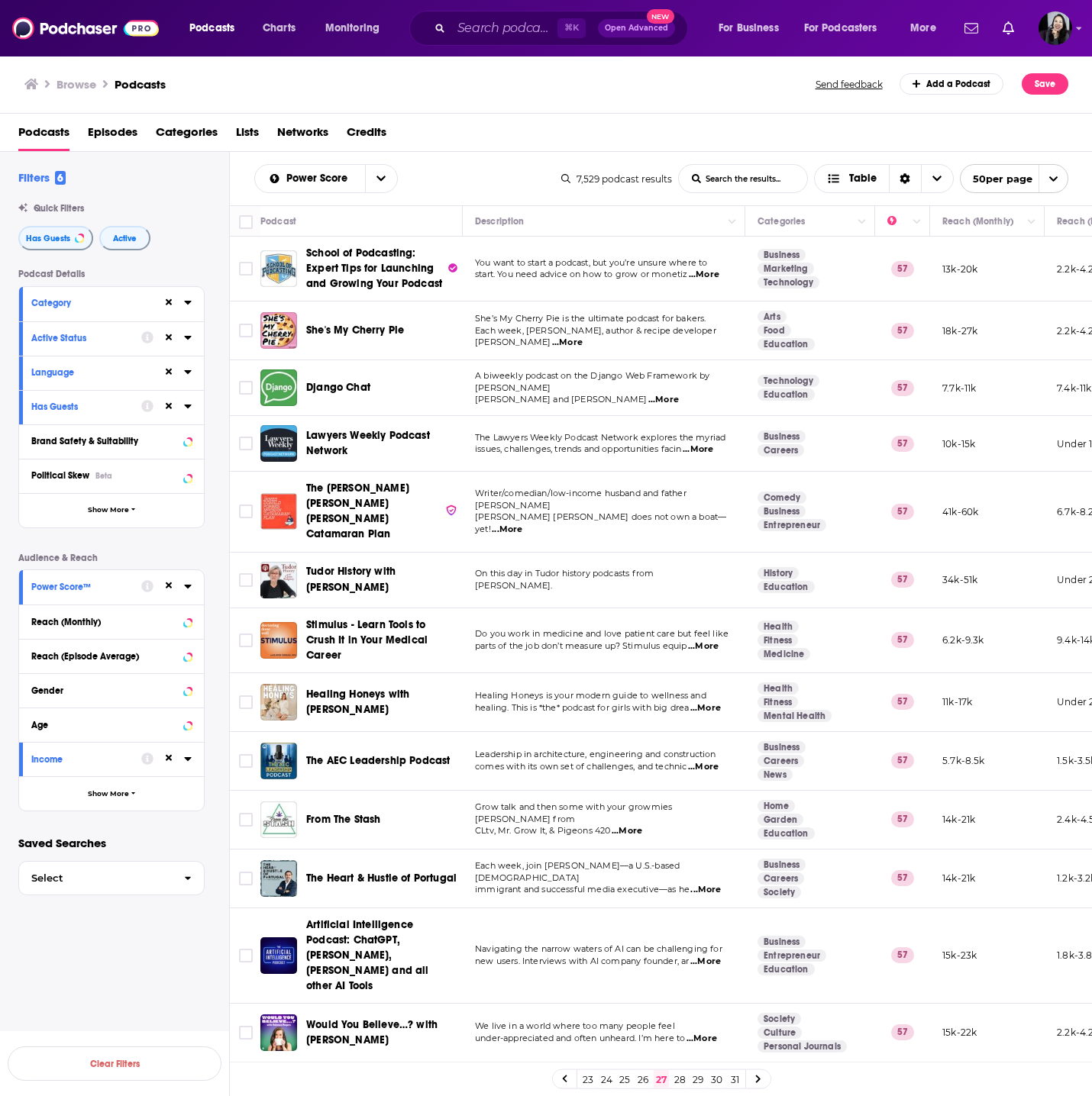
scroll to position [905, 0]
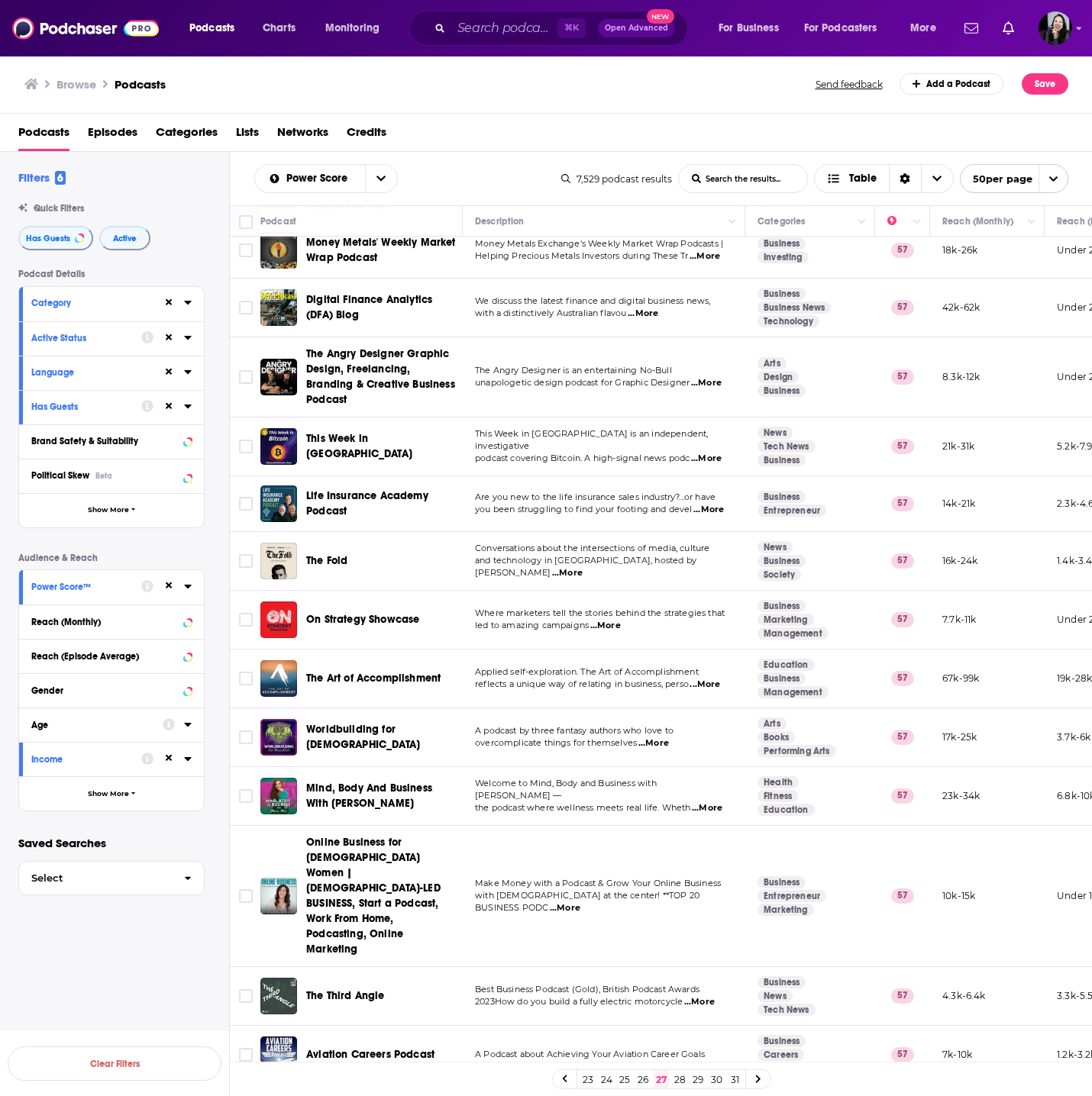
click at [680, 1076] on link "28" at bounding box center [680, 1080] width 16 height 18
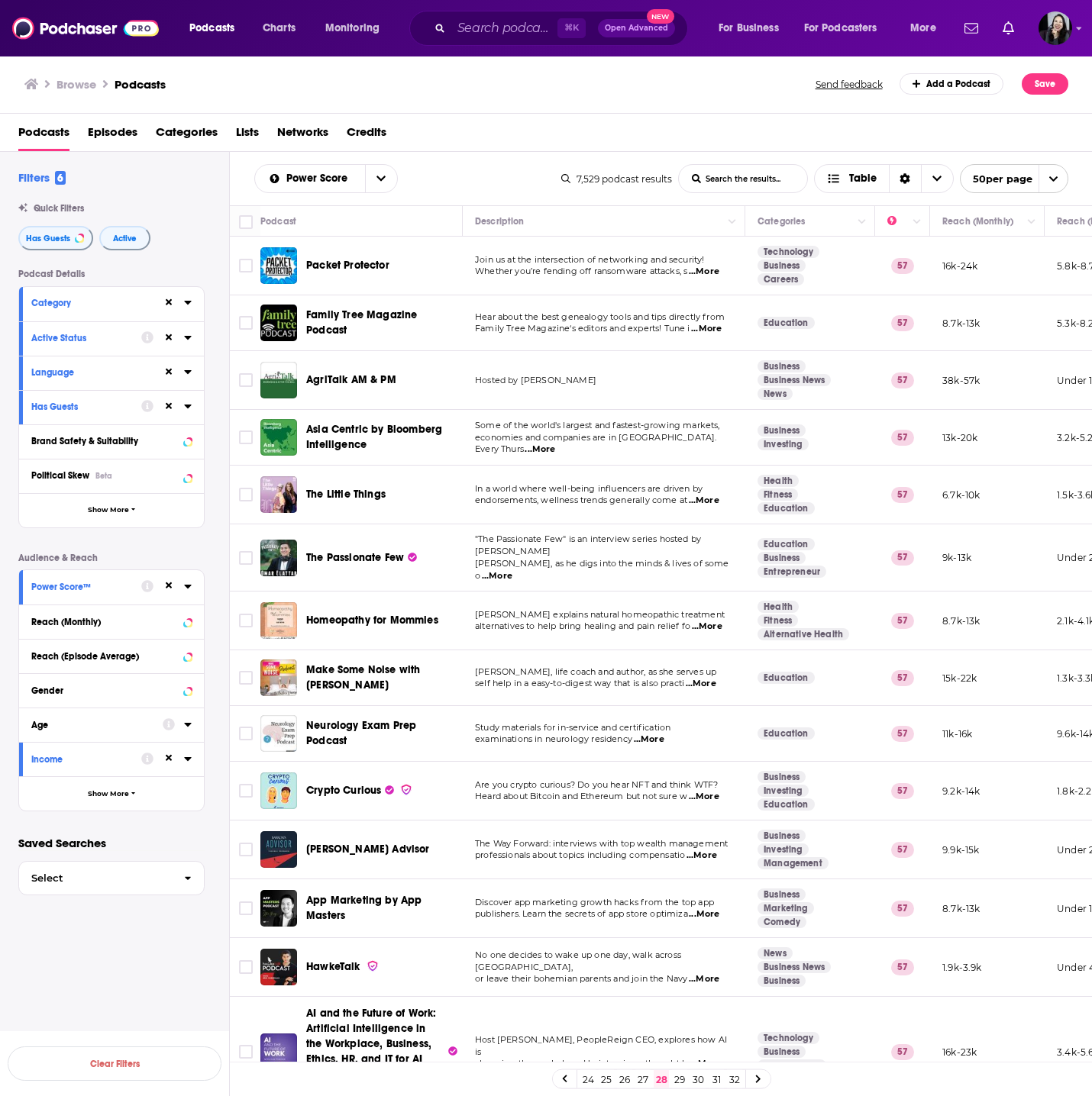
click at [239, 180] on div "Power Score List Search Input Search the results... Table 7,529 podcast results…" at bounding box center [661, 178] width 862 height 53
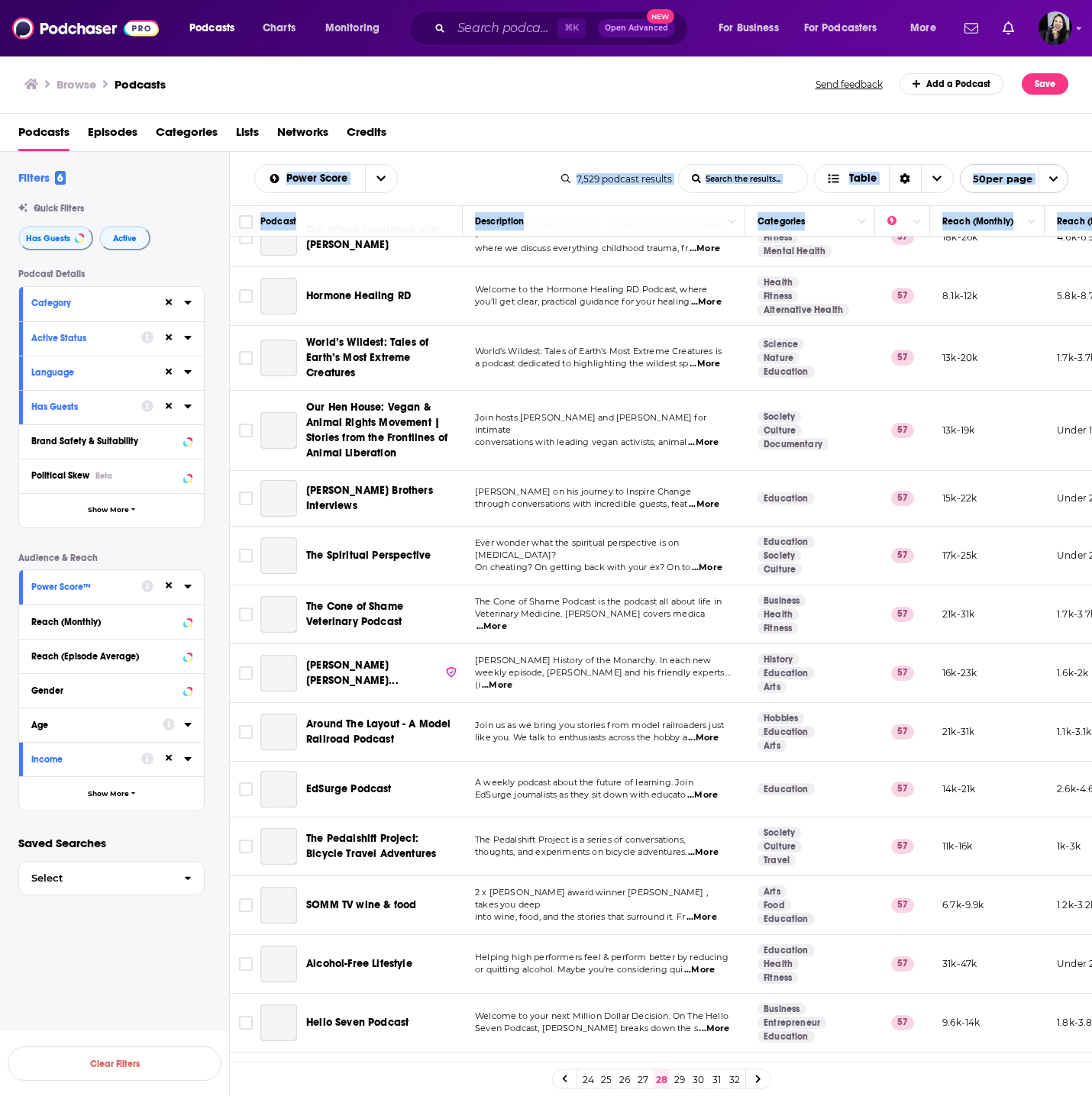
scroll to position [2196, 0]
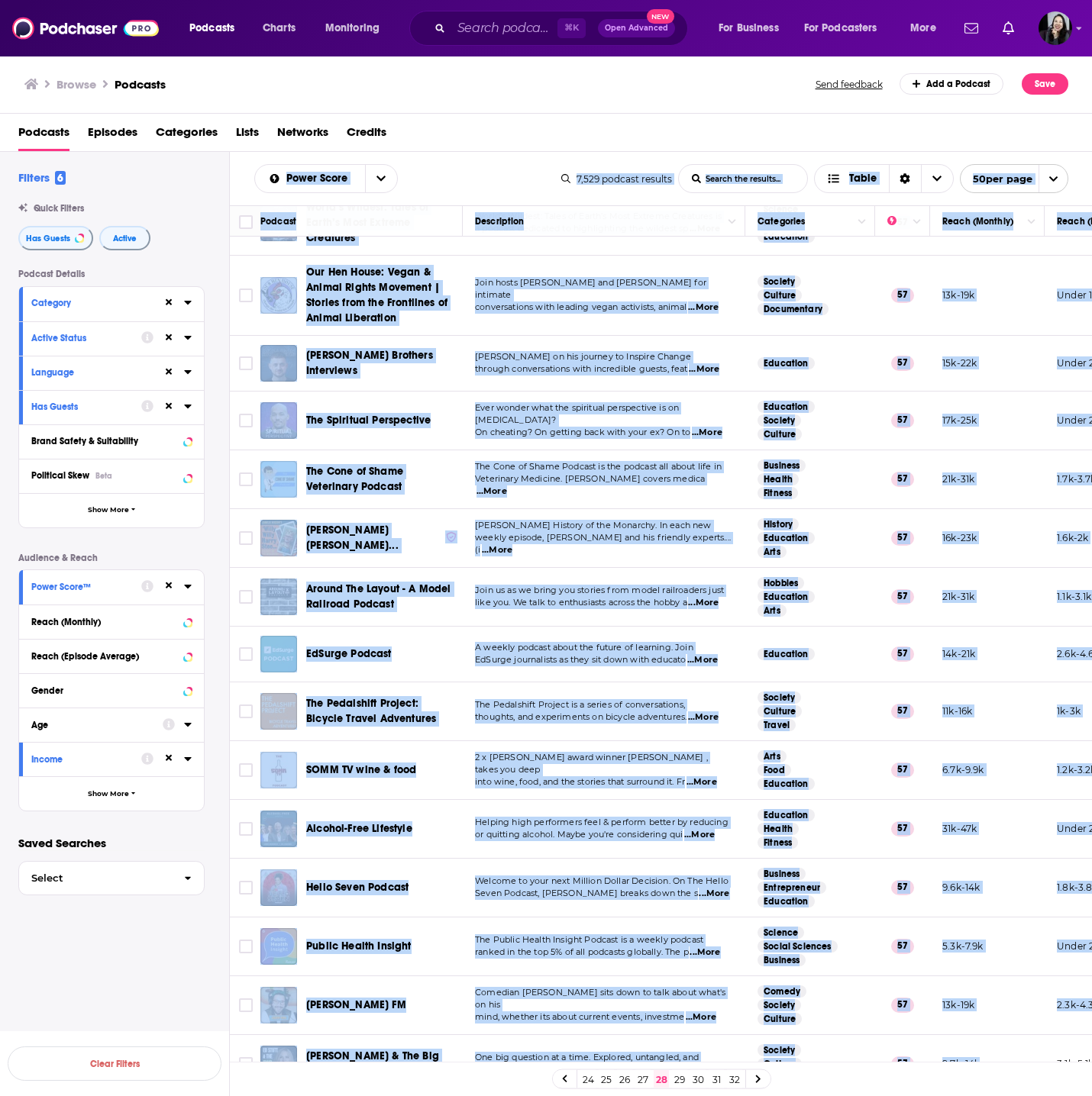
drag, startPoint x: 238, startPoint y: 171, endPoint x: 1009, endPoint y: 1035, distance: 1158.0
click at [1009, 1035] on div "Power Score List Search Input Search the results... Table 7,529 podcast results…" at bounding box center [661, 673] width 862 height 1042
copy div "Power Score List Search Input Search the results... Table 7,529 podcast results…"
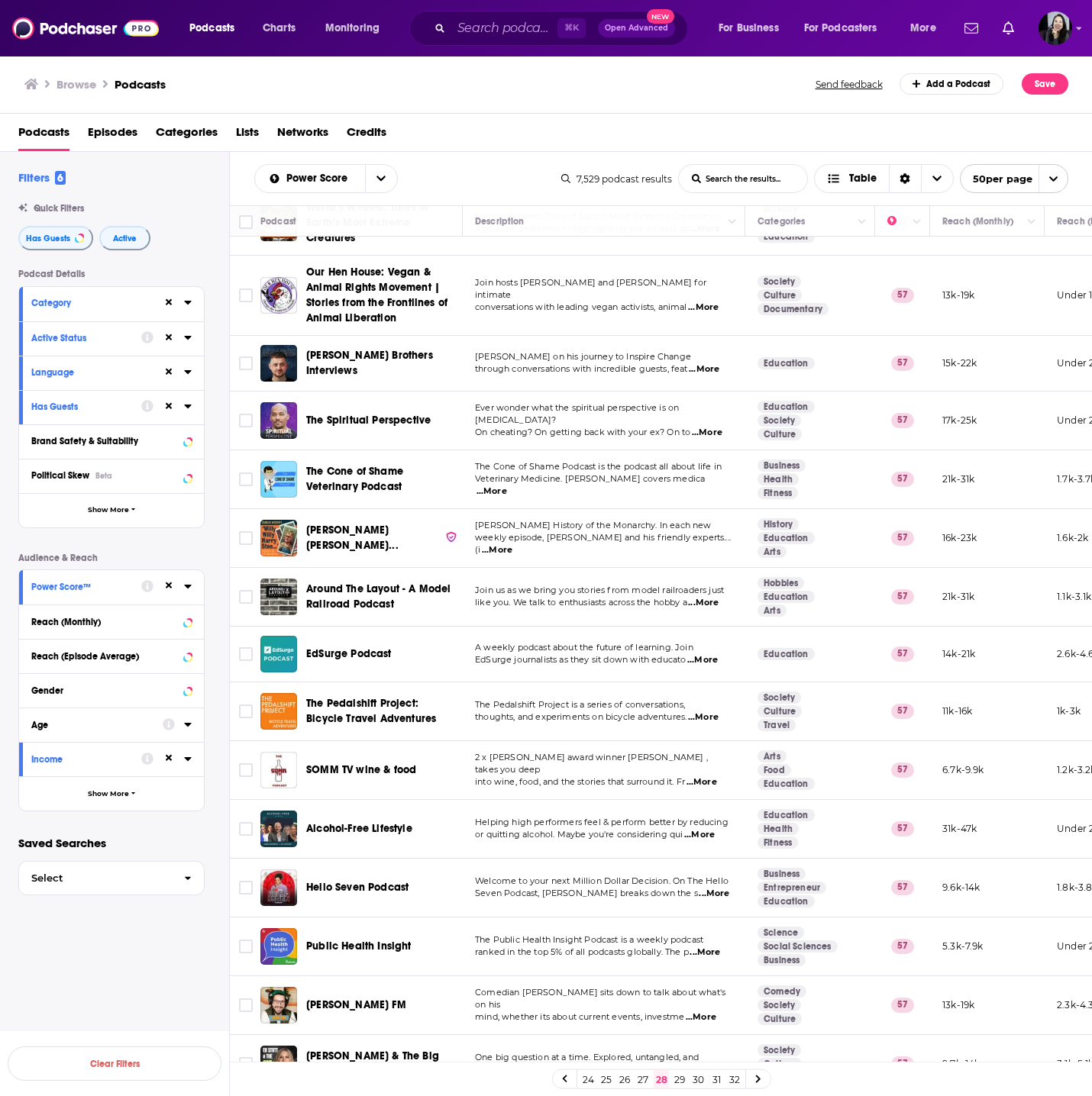
scroll to position [0, 0]
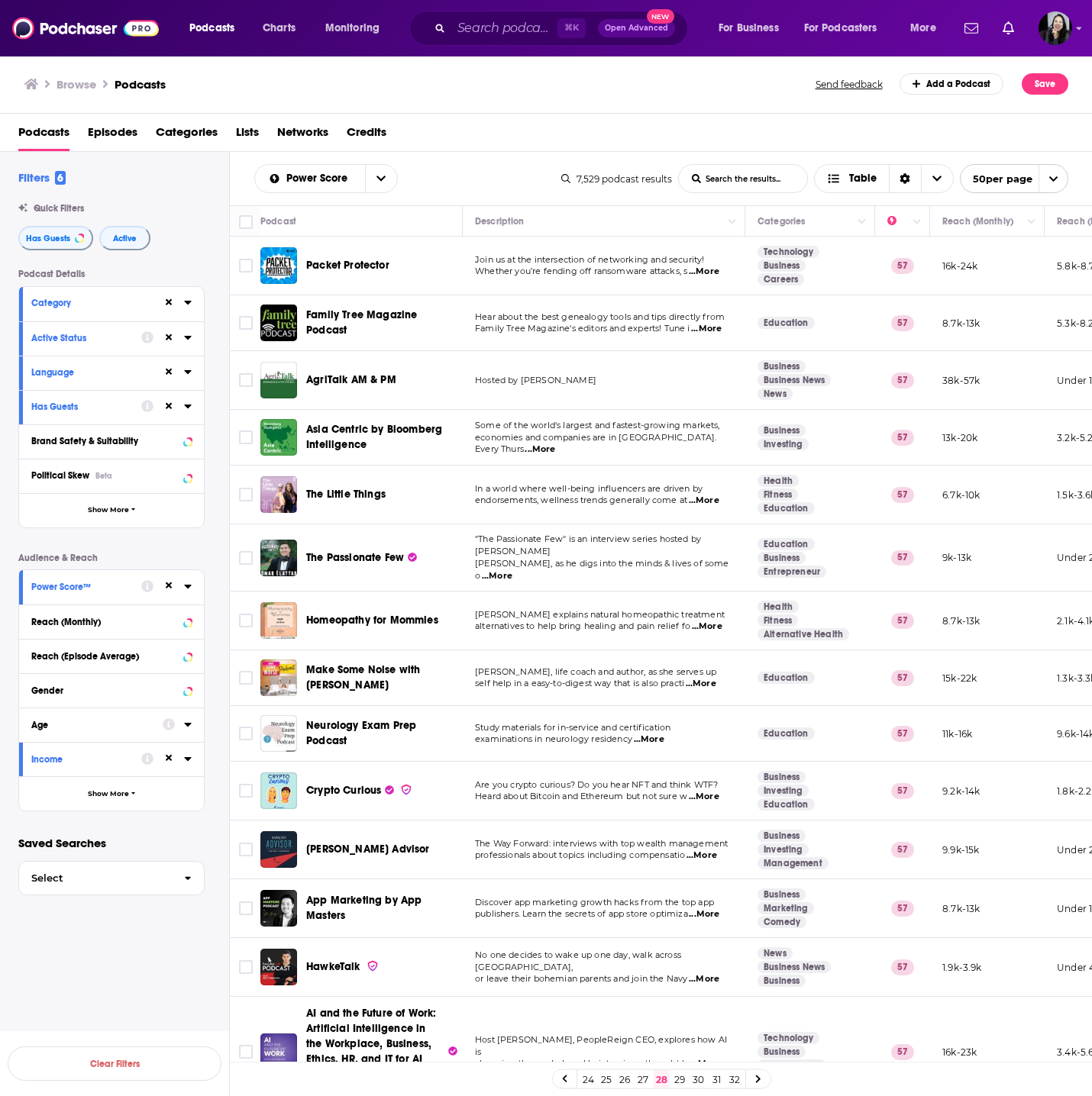
click at [512, 570] on span "...More" at bounding box center [497, 576] width 30 height 12
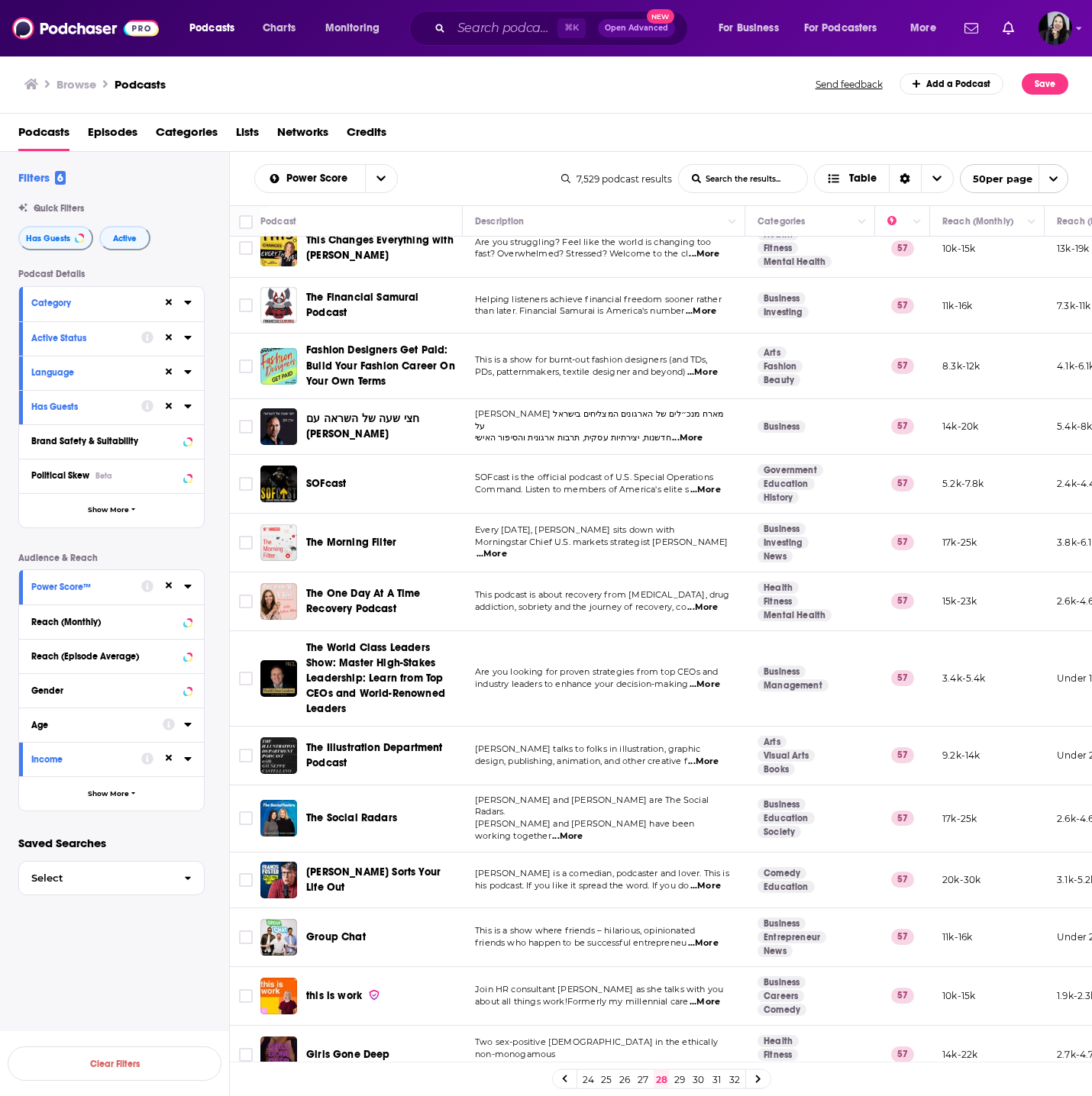
click at [720, 679] on span "...More" at bounding box center [704, 684] width 30 height 12
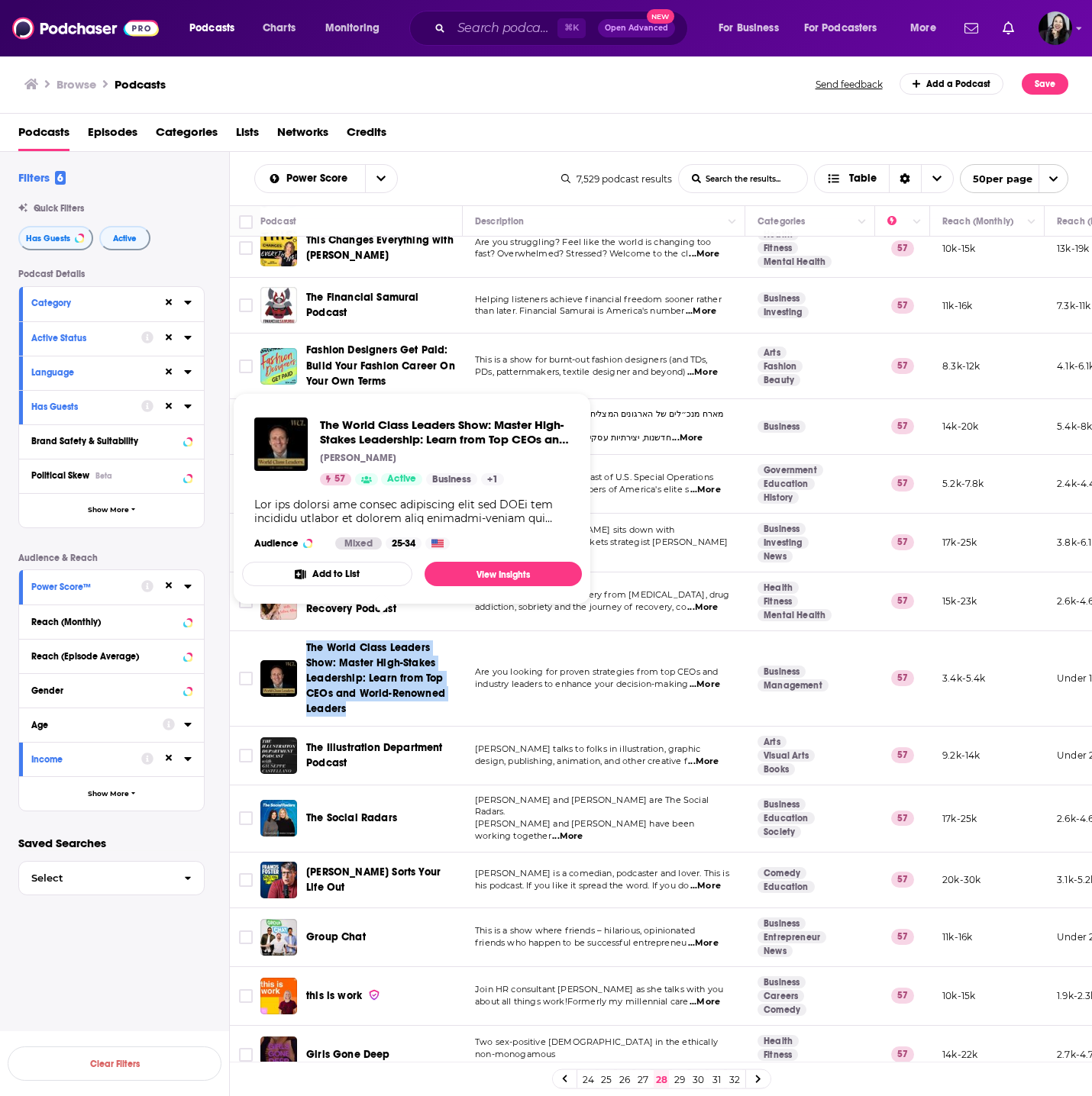
click at [539, 674] on td "Are you looking for proven strategies from top CEOs and industry leaders to enh…" at bounding box center [604, 679] width 283 height 96
drag, startPoint x: 266, startPoint y: 617, endPoint x: 399, endPoint y: 684, distance: 148.9
click at [399, 684] on td "The World Class Leaders Show: Master High-Stakes Leadership: Learn from Top CEO…" at bounding box center [362, 679] width 203 height 96
copy div "The World Class Leaders Show: Master High-Stakes Leadership: Learn from Top CEO…"
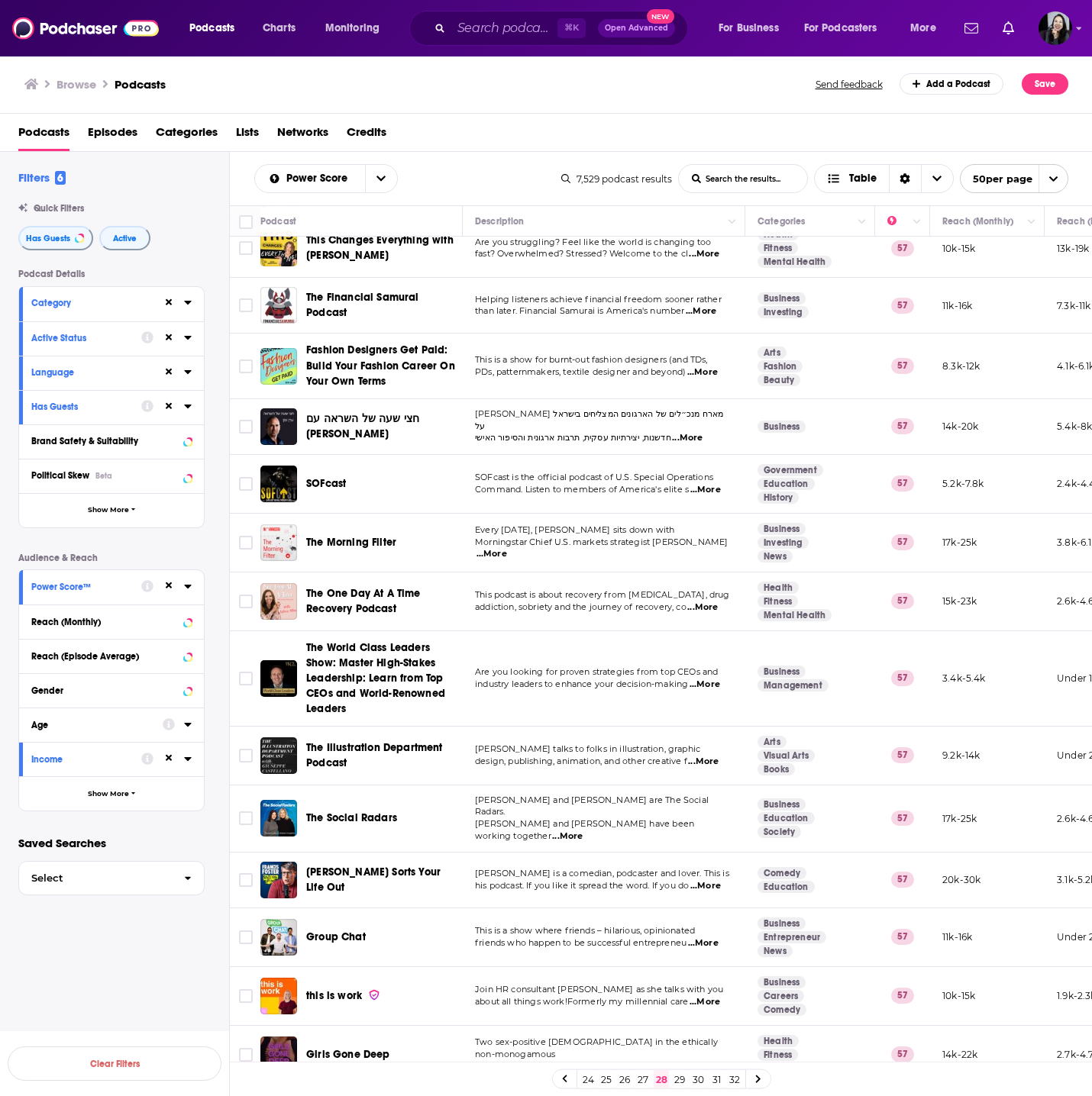
click at [510, 686] on td "Are you looking for proven strategies from top CEOs and industry leaders to enh…" at bounding box center [604, 679] width 283 height 96
copy span "The World Class Leaders Show: Master High-Stakes Leadership: Learn from Top CEO…"
drag, startPoint x: 426, startPoint y: 699, endPoint x: 307, endPoint y: 629, distance: 138.1
click at [306, 631] on td "The World Class Leaders Show: Master High-Stakes Leadership: Learn from Top CEO…" at bounding box center [362, 679] width 203 height 96
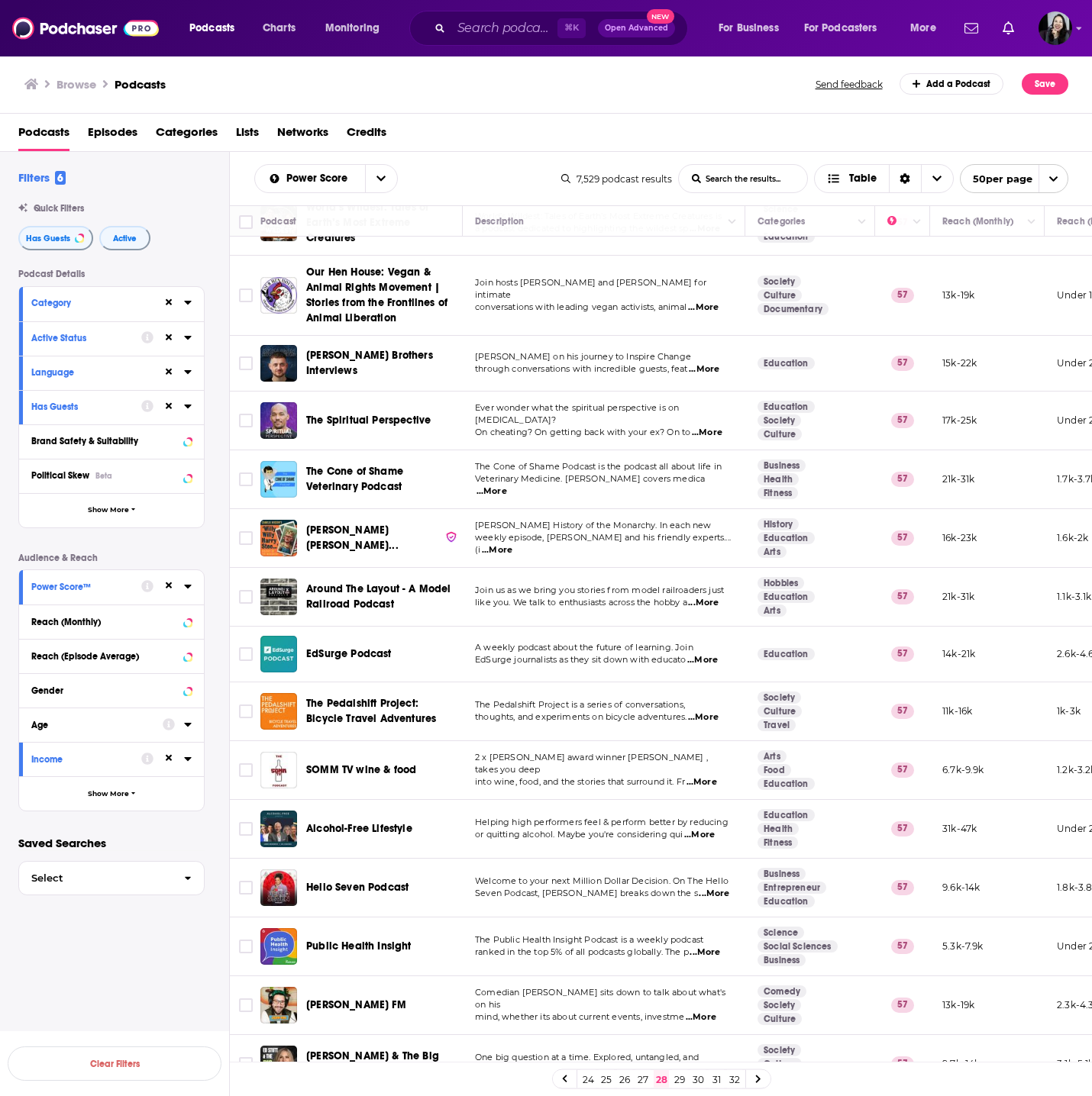
click at [705, 888] on span "...More" at bounding box center [713, 893] width 30 height 12
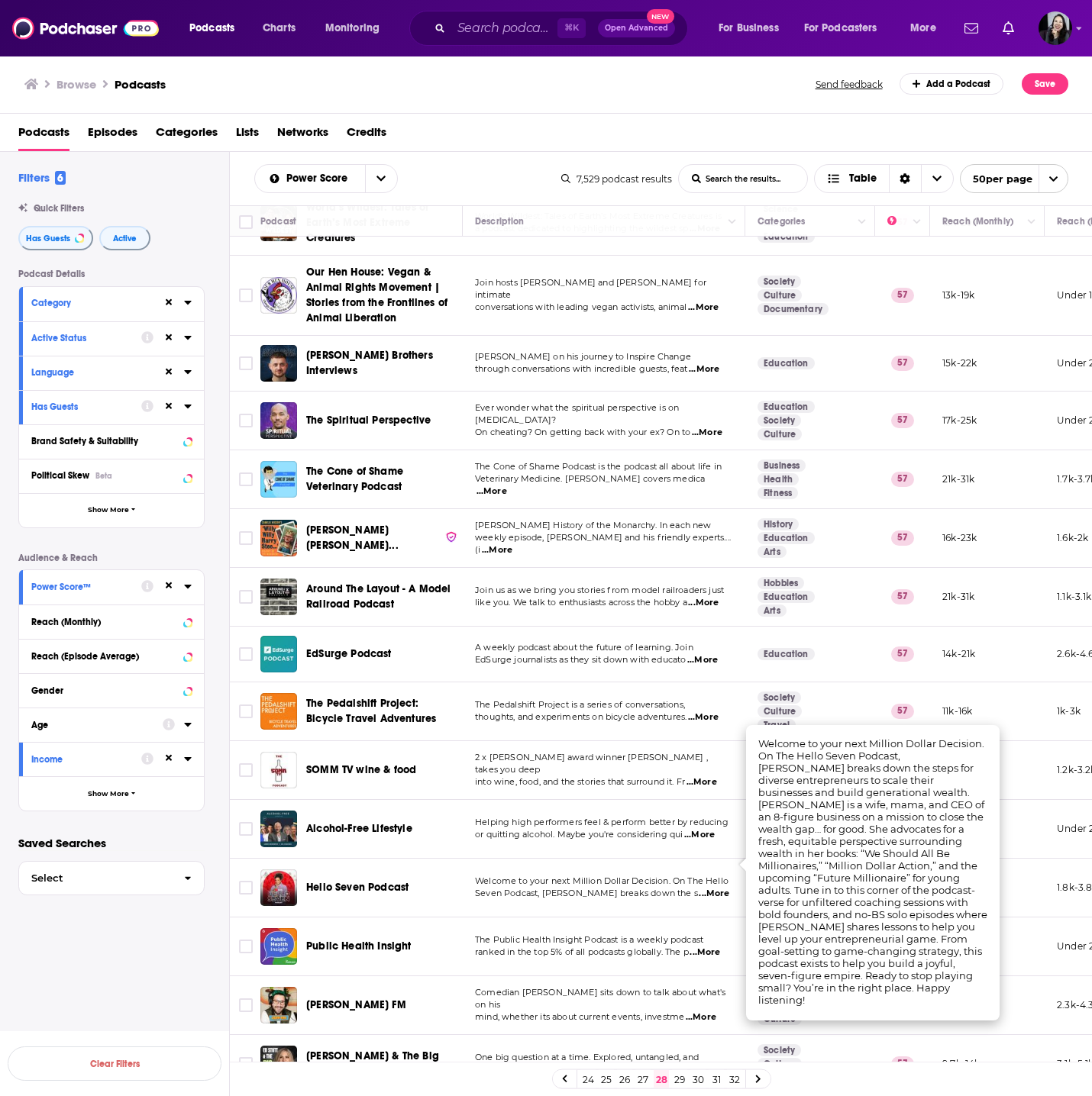
click at [675, 1071] on link "29" at bounding box center [680, 1080] width 16 height 18
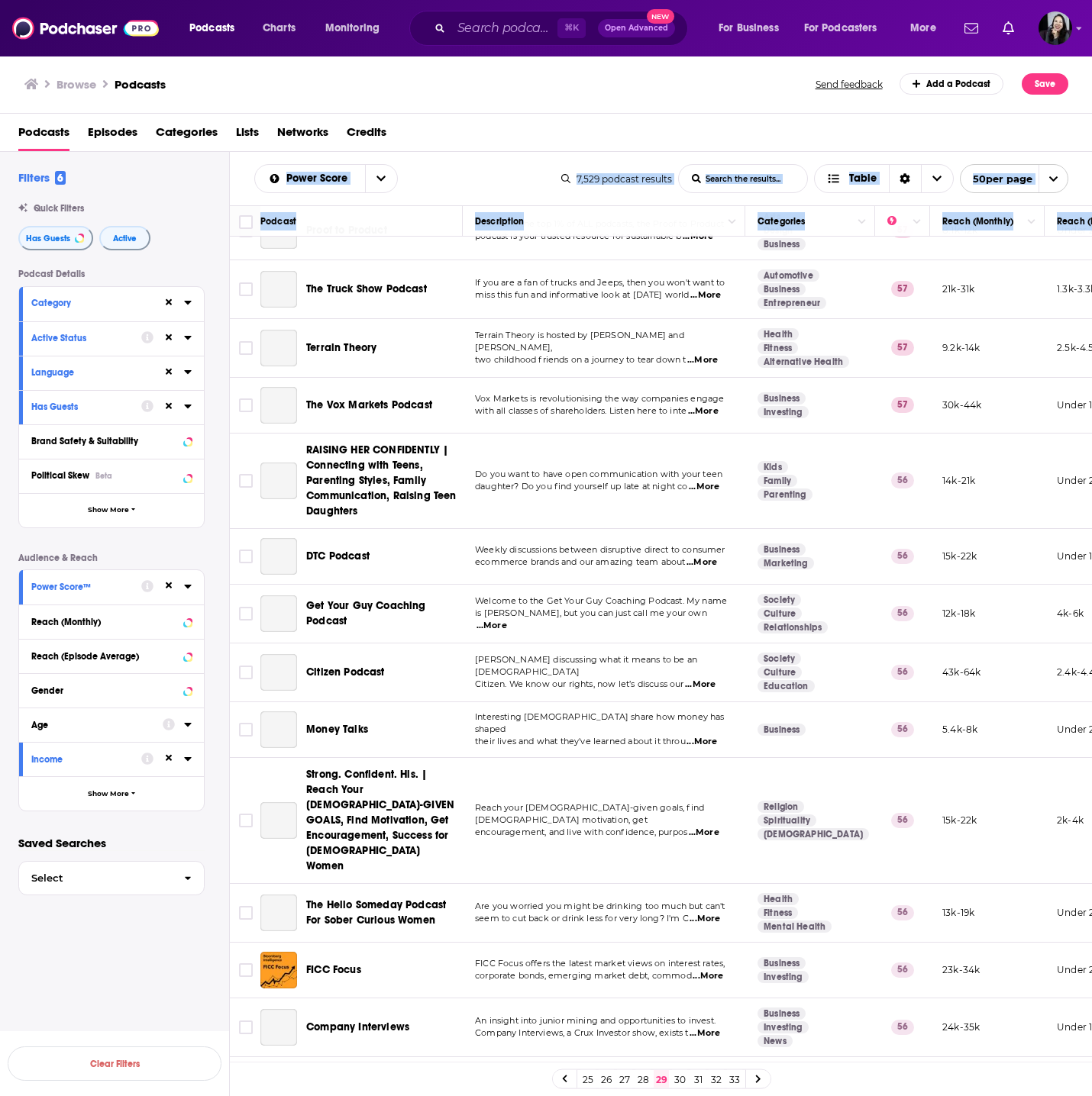
scroll to position [2221, 0]
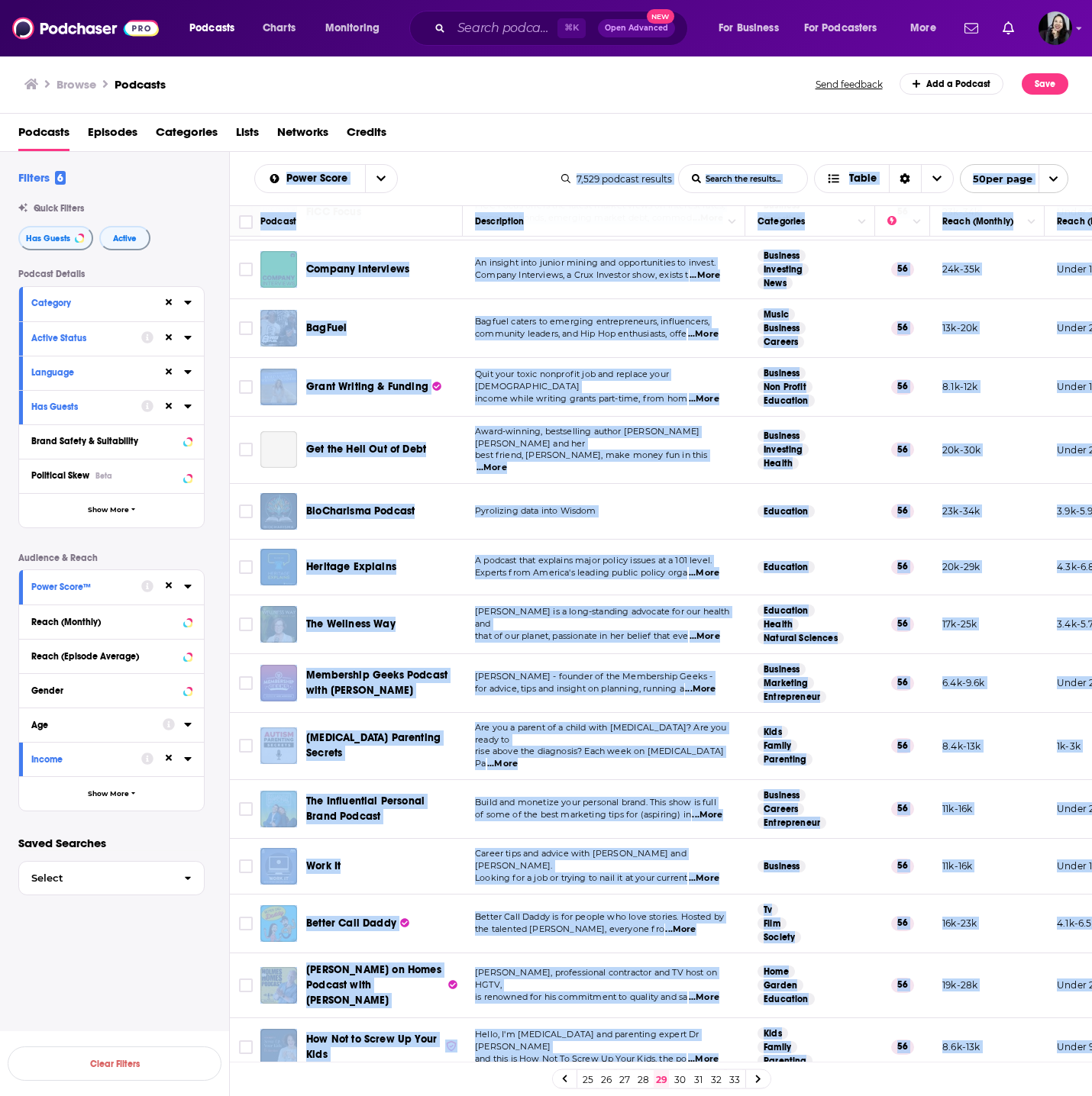
drag, startPoint x: 242, startPoint y: 172, endPoint x: 1009, endPoint y: 1033, distance: 1153.1
click at [1009, 1033] on div "Power Score List Search Input Search the results... Table 7,529 podcast results…" at bounding box center [661, 673] width 862 height 1042
copy div "Power Score List Search Input Search the results... Table 7,529 podcast results…"
click at [475, 154] on div "Power Score List Search Input Search the results... Table 7,529 podcast results…" at bounding box center [661, 178] width 862 height 53
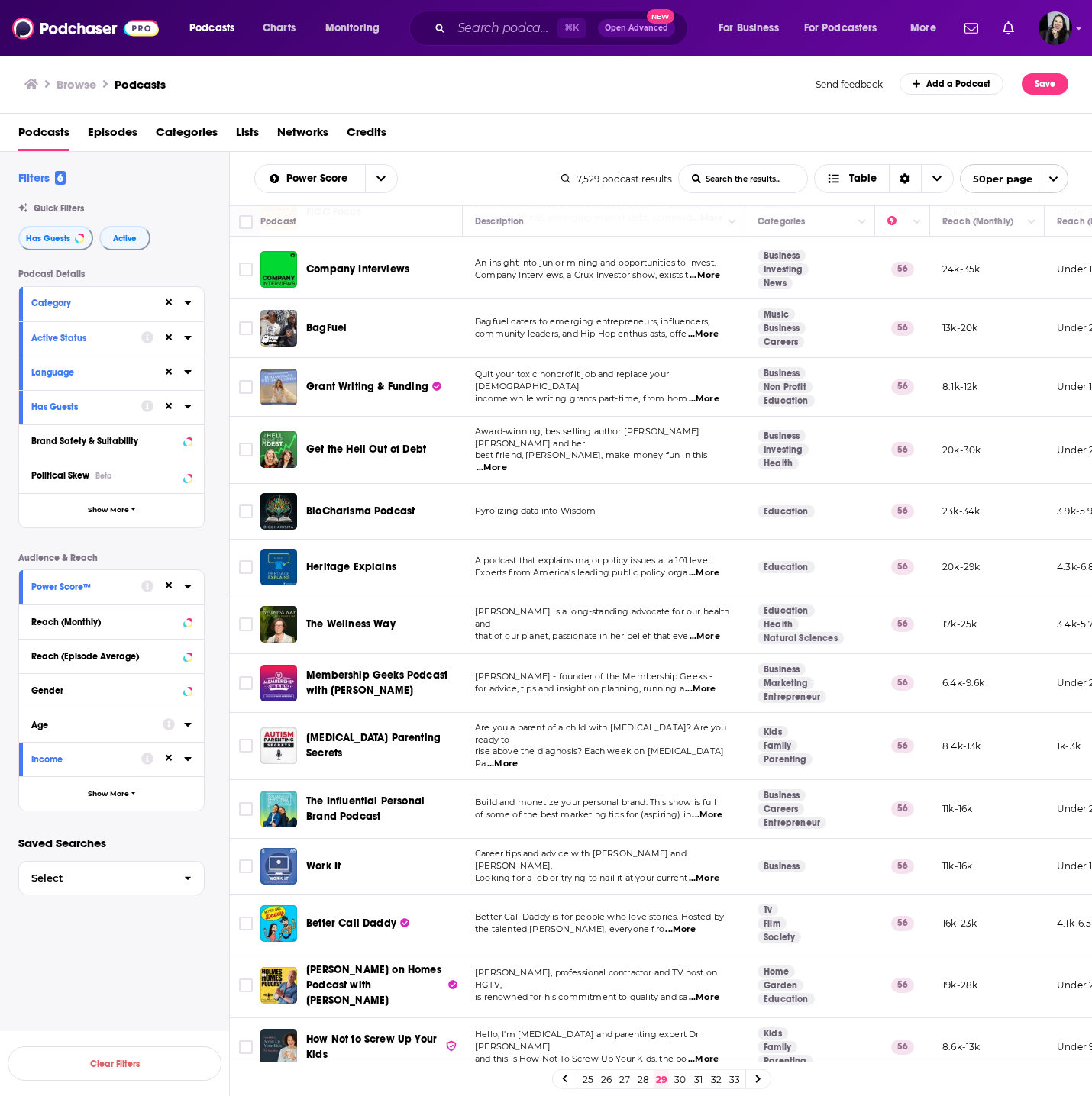
drag, startPoint x: 237, startPoint y: 175, endPoint x: 755, endPoint y: 672, distance: 717.9
click at [743, 709] on div "Power Score List Search Input Search the results... Table 7,529 podcast results…" at bounding box center [661, 673] width 862 height 1042
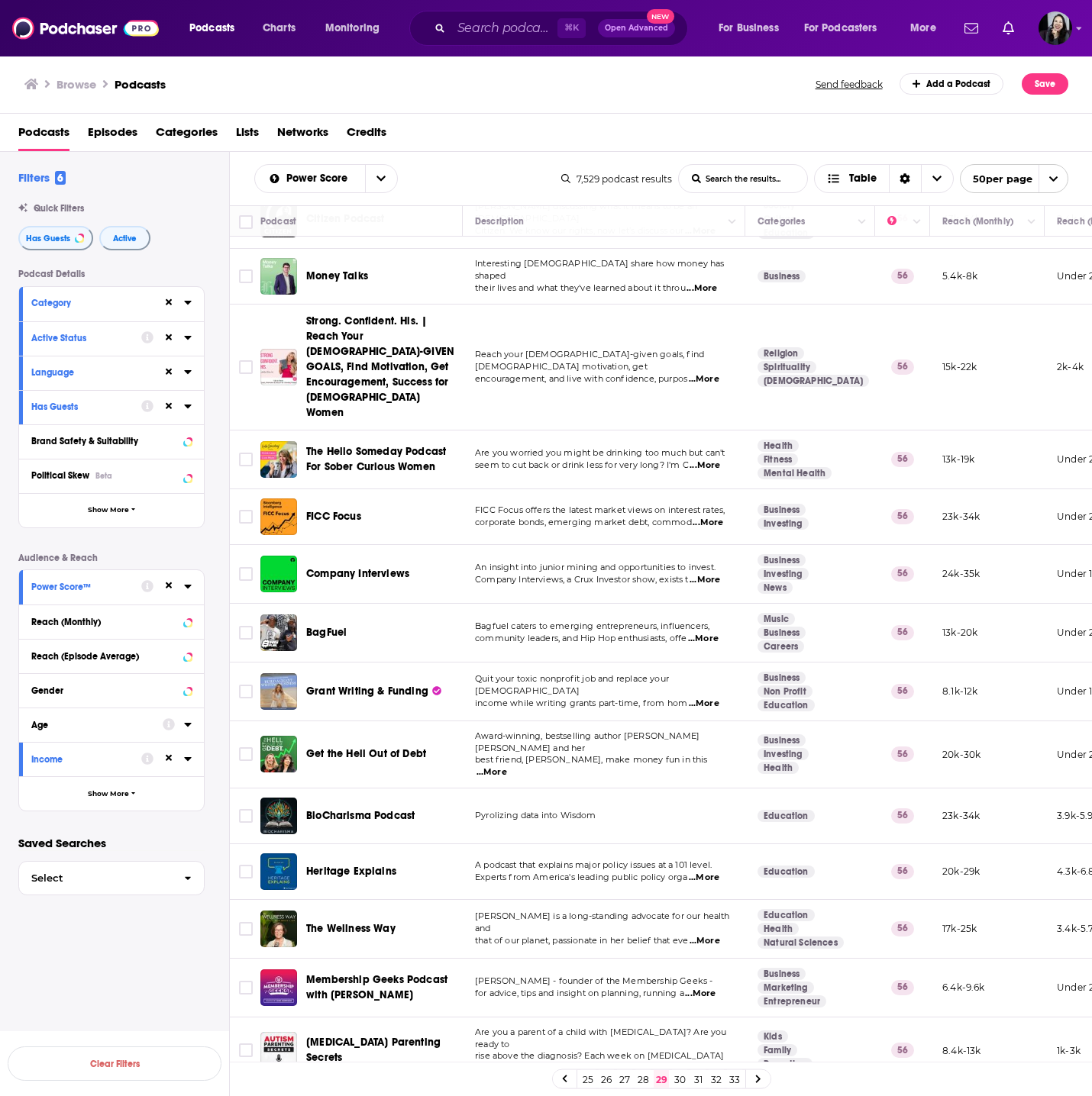
scroll to position [632, 0]
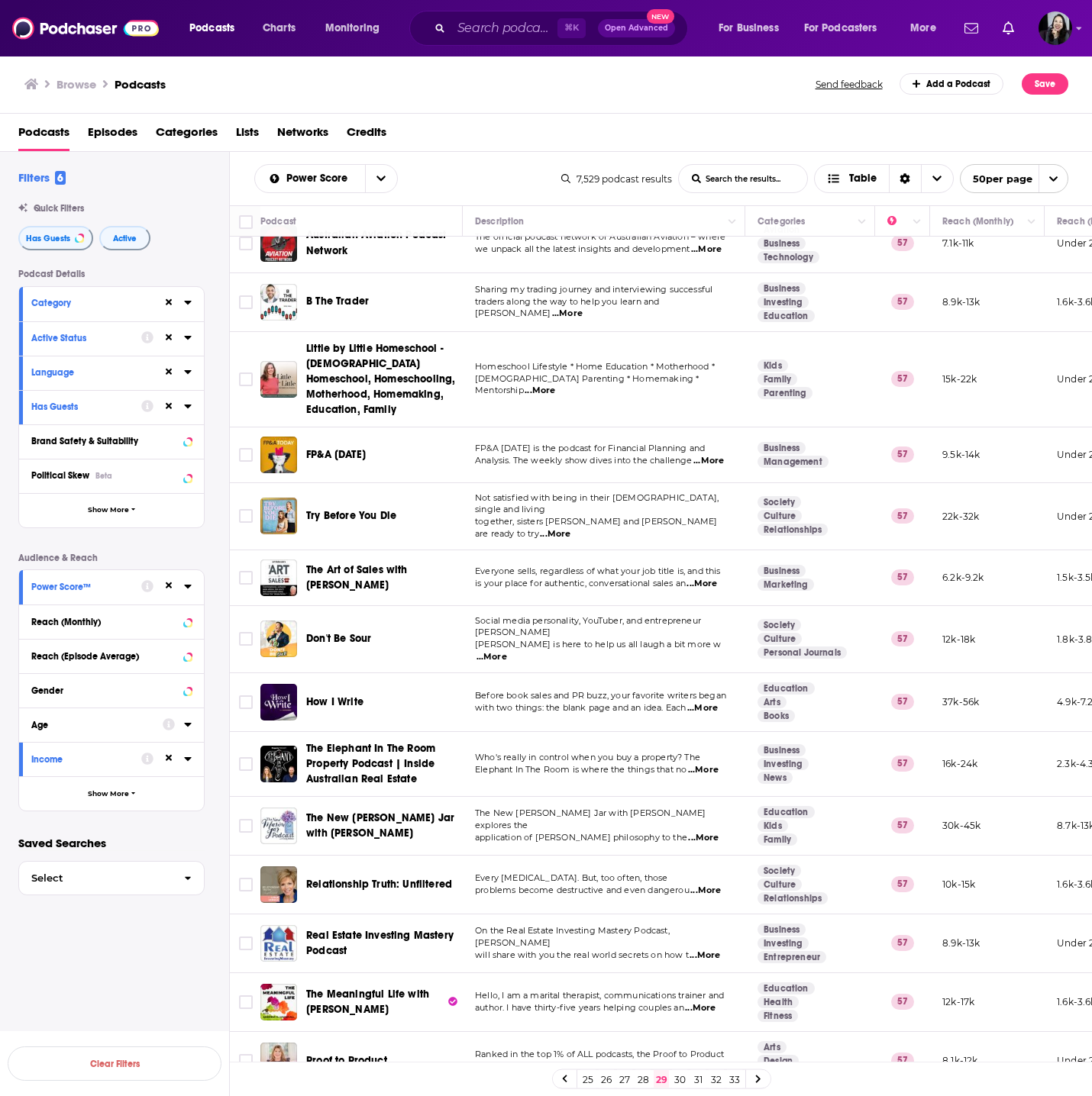
click at [716, 94] on div "Browse Podcasts" at bounding box center [421, 84] width 792 height 21
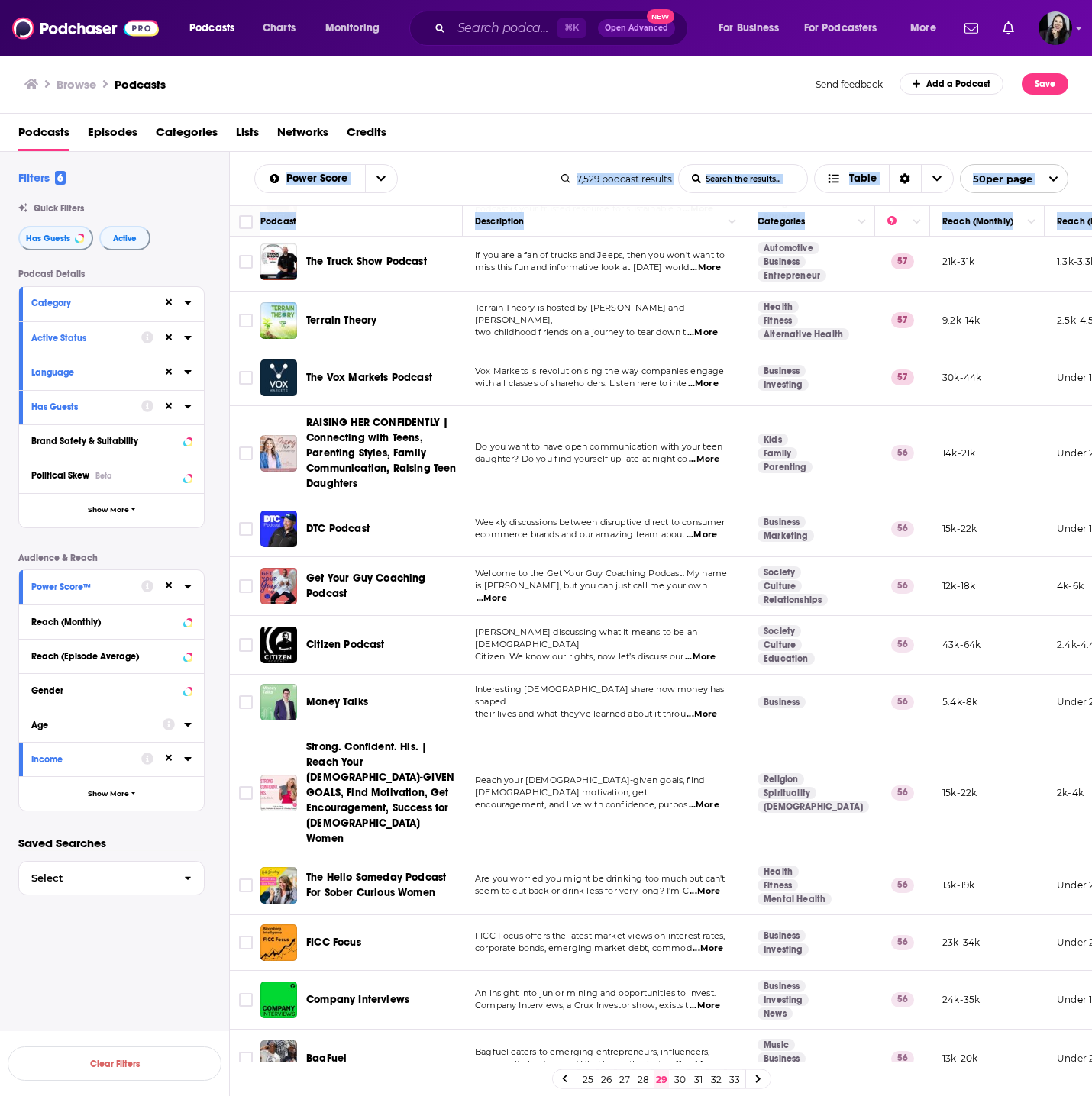
scroll to position [2221, 0]
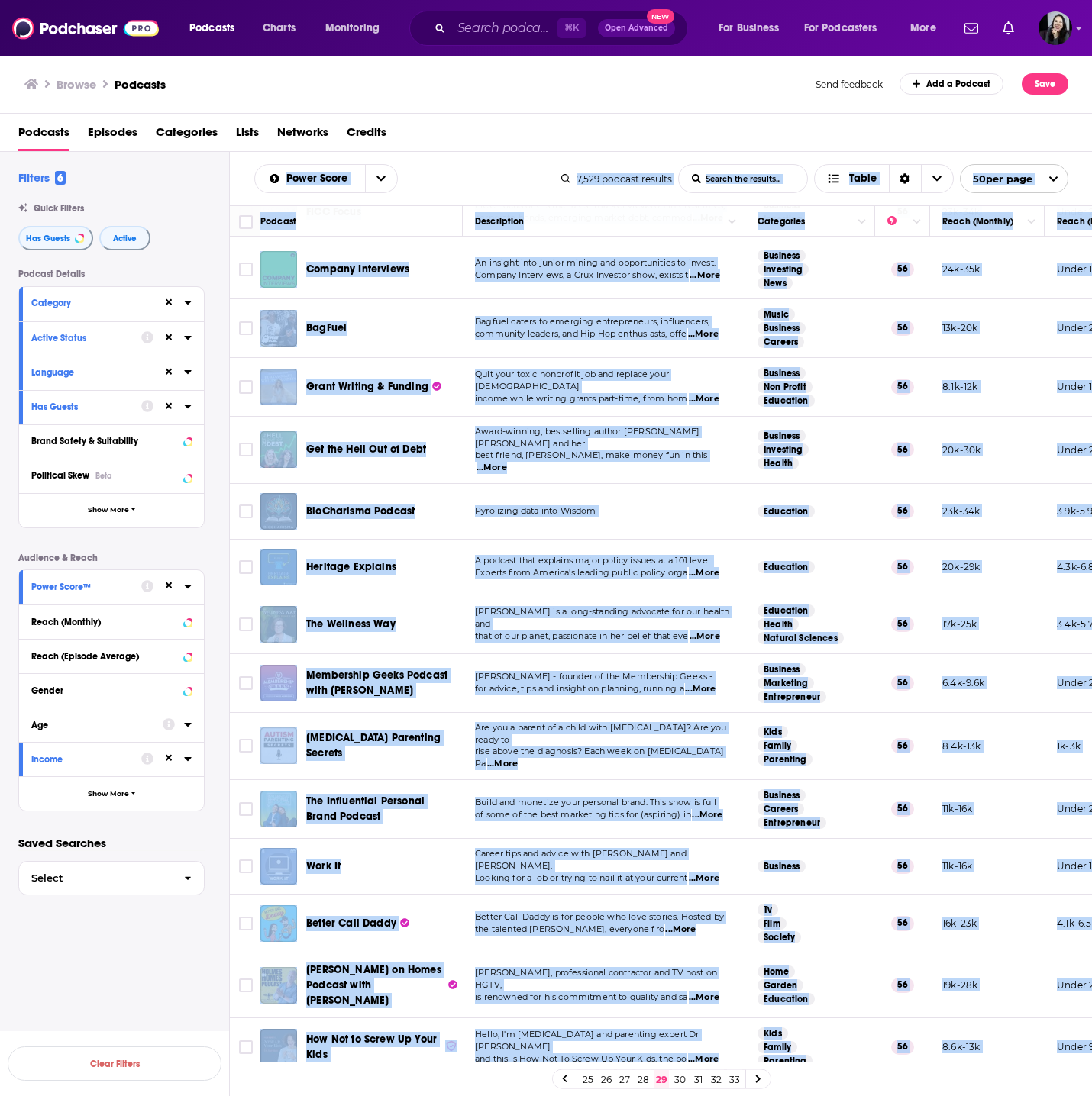
drag, startPoint x: 236, startPoint y: 163, endPoint x: 989, endPoint y: 1040, distance: 1155.9
click at [989, 1040] on div "Power Score List Search Input Search the results... Table 7,529 podcast results…" at bounding box center [661, 673] width 862 height 1042
copy div "Power Score List Search Input Search the results... Table 7,529 podcast results…"
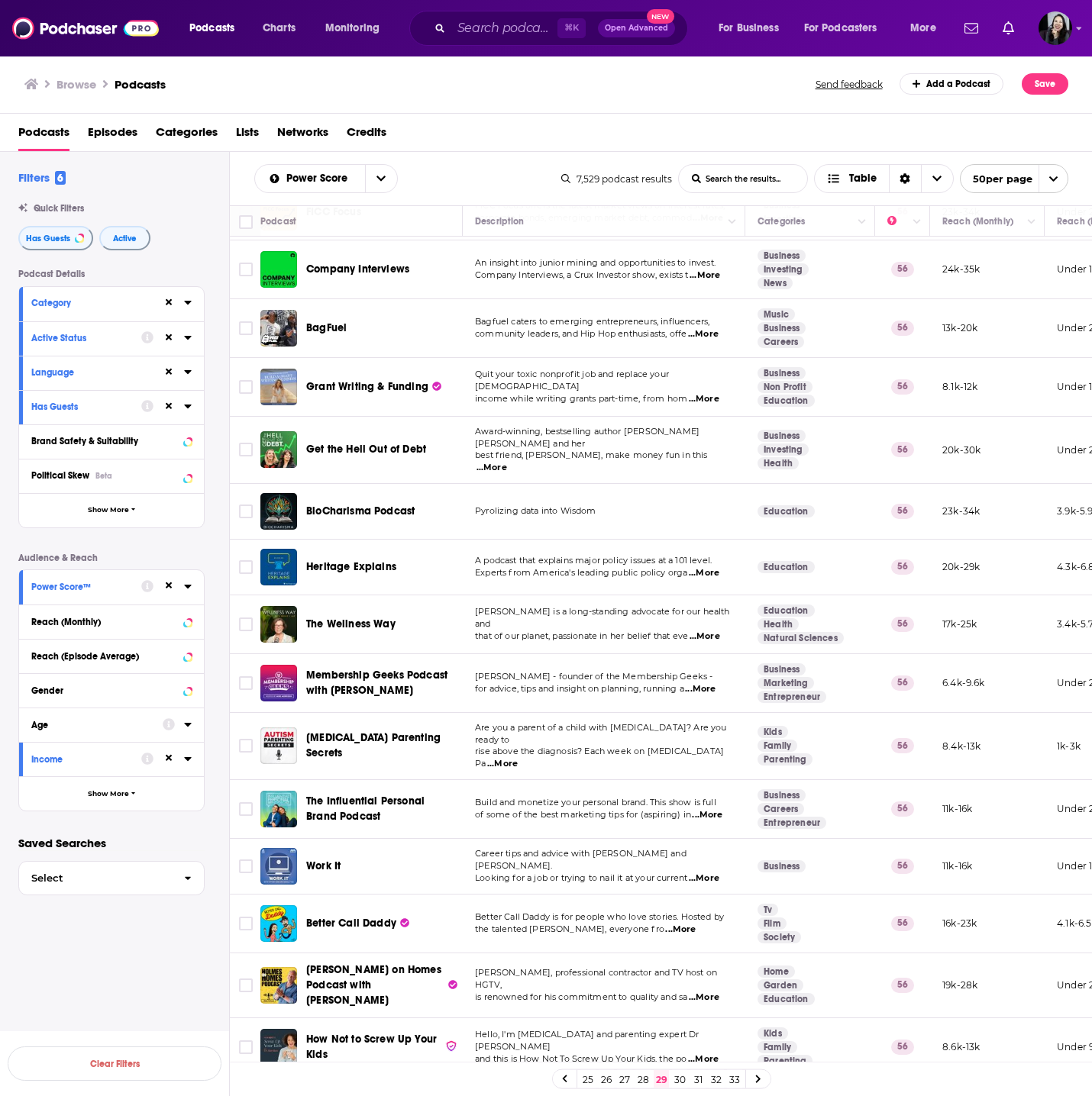
scroll to position [0, 0]
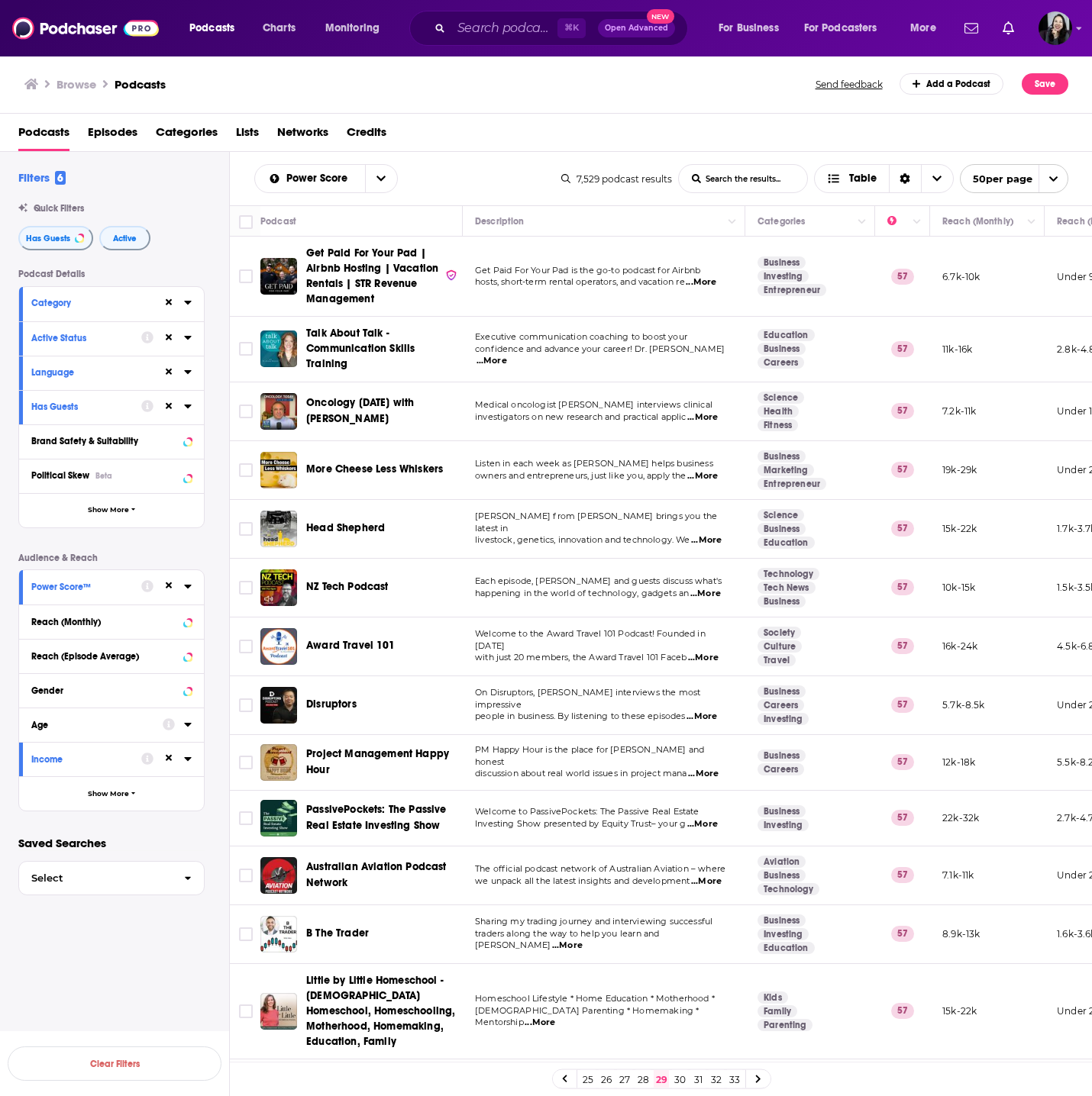
click at [507, 355] on span "...More" at bounding box center [491, 361] width 30 height 12
click at [711, 711] on span "...More" at bounding box center [701, 716] width 30 height 12
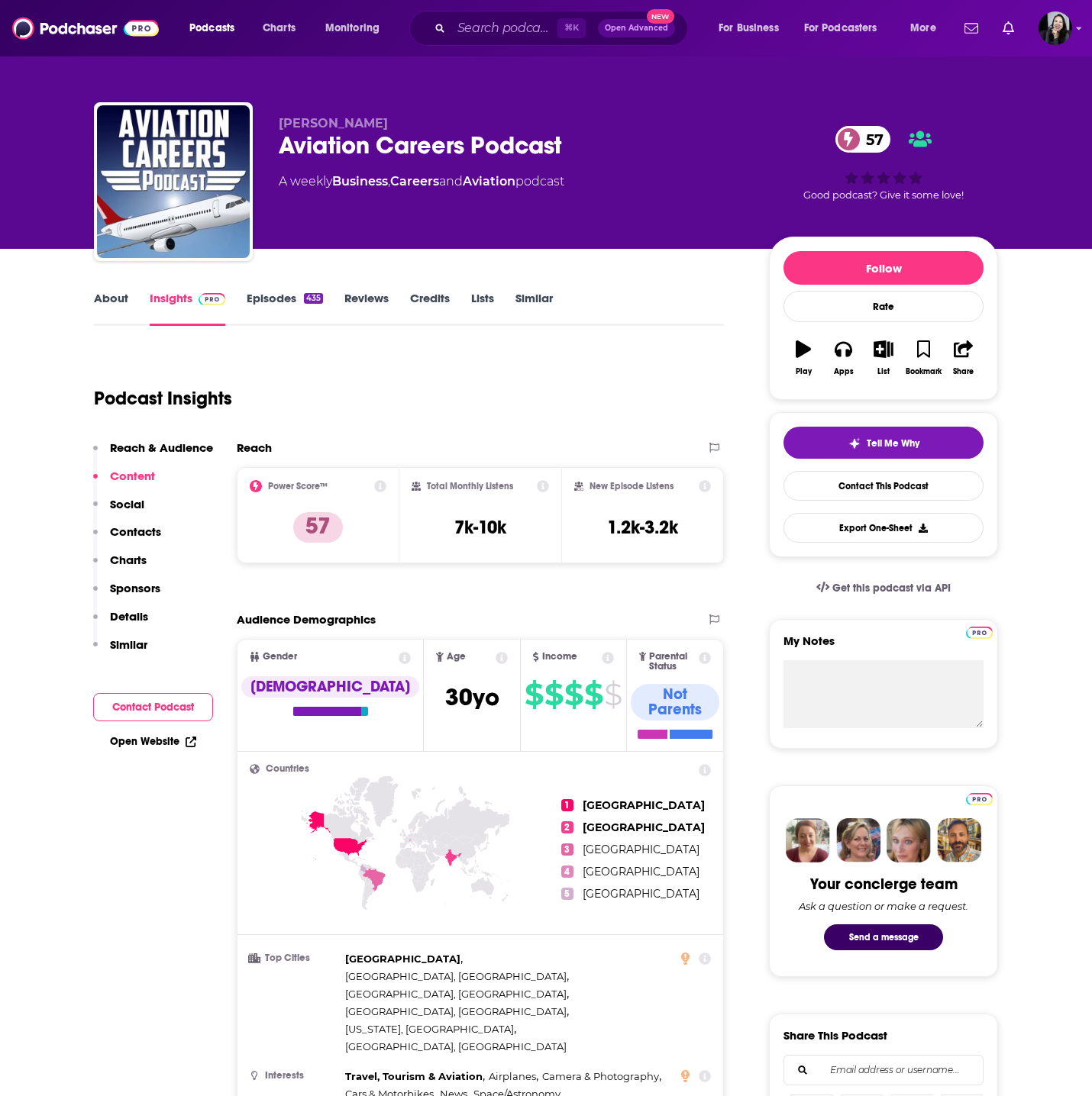
click at [364, 123] on p "[PERSON_NAME]" at bounding box center [511, 123] width 466 height 15
click at [364, 123] on p "Carl Valeri" at bounding box center [511, 123] width 466 height 15
click at [99, 302] on link "About" at bounding box center [111, 308] width 34 height 35
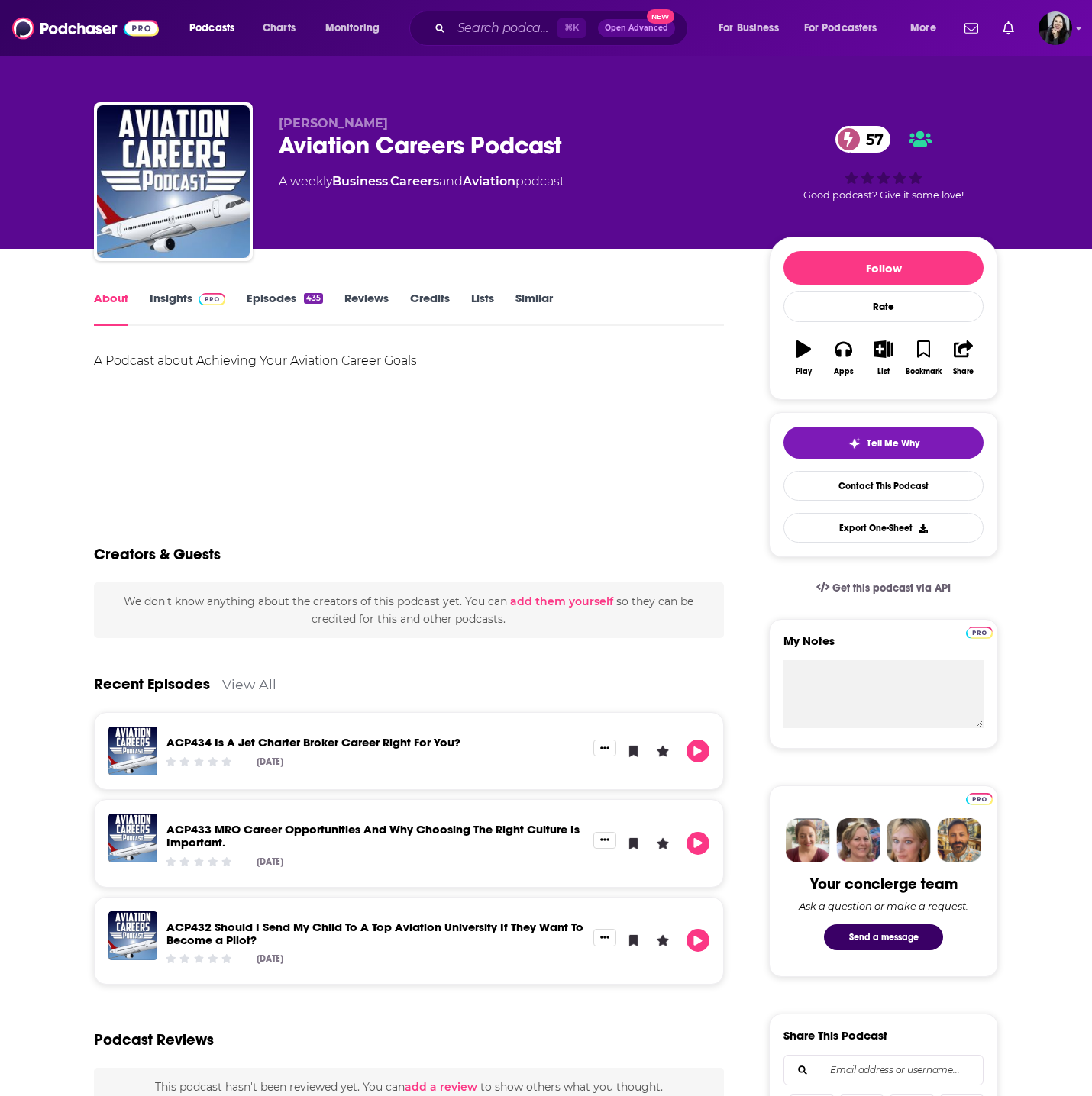
click at [190, 303] on link "Insights" at bounding box center [187, 308] width 76 height 35
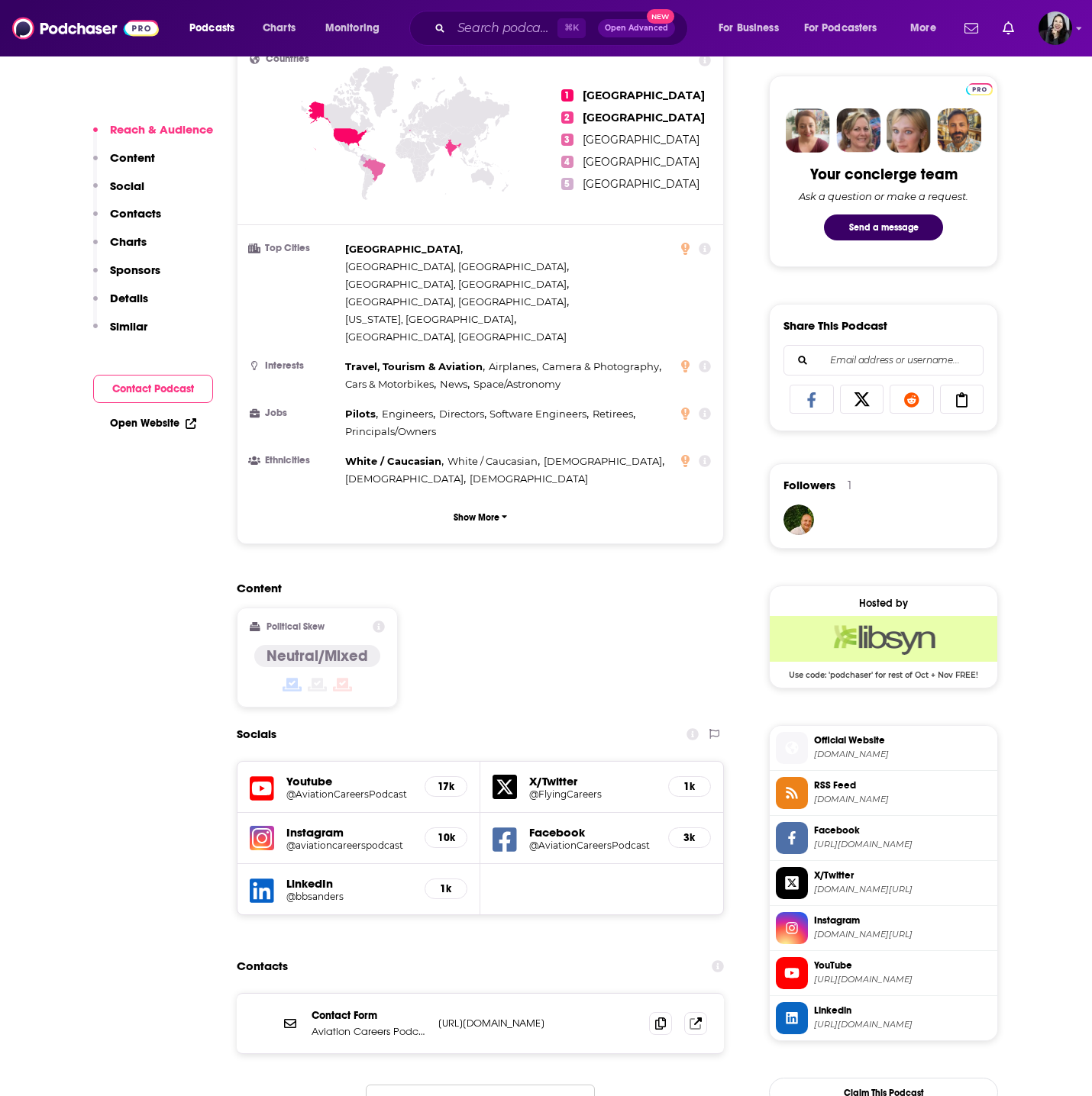
scroll to position [727, 0]
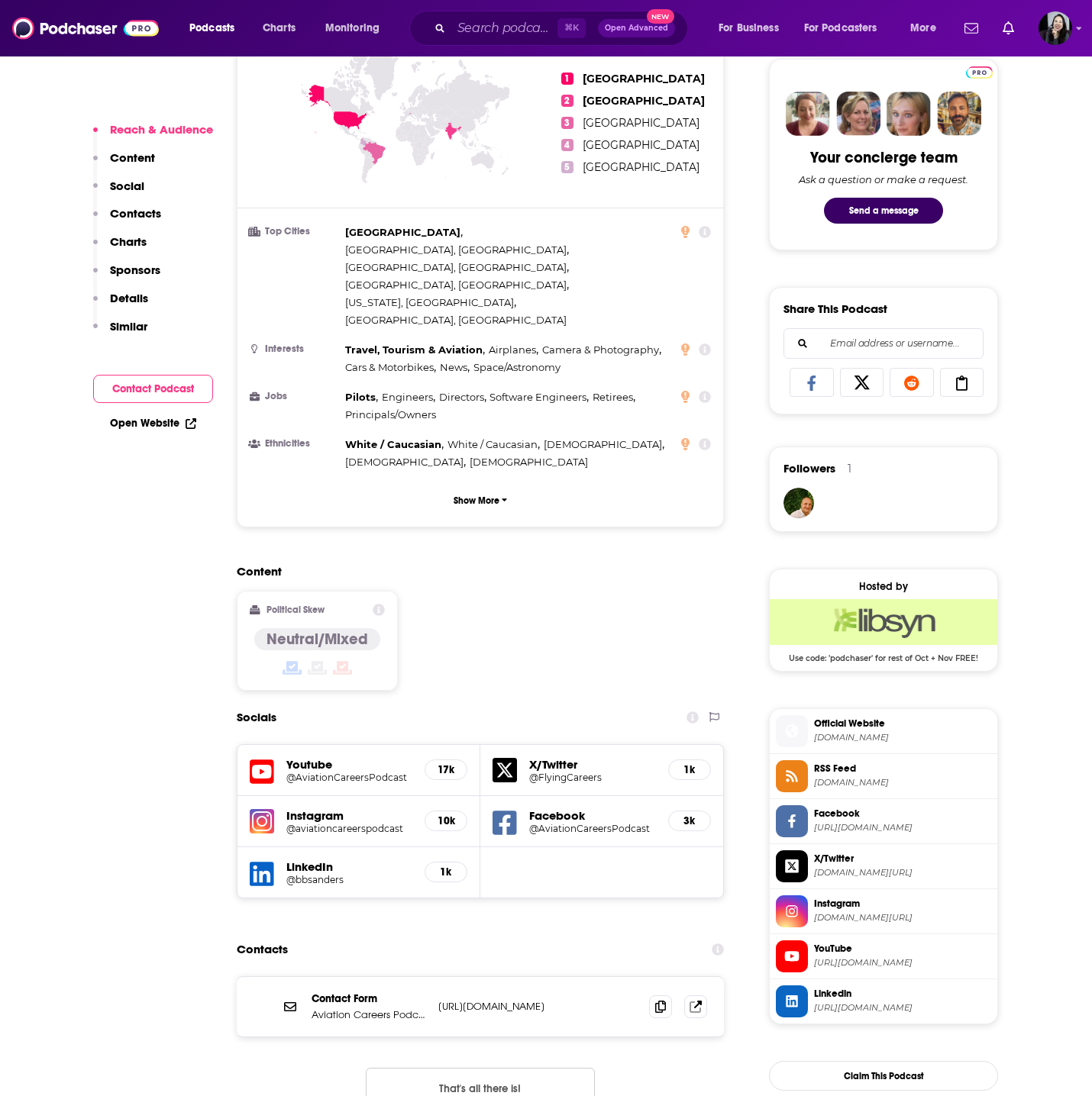
click at [693, 1000] on icon at bounding box center [695, 1006] width 12 height 12
click at [655, 1000] on icon at bounding box center [660, 1006] width 11 height 12
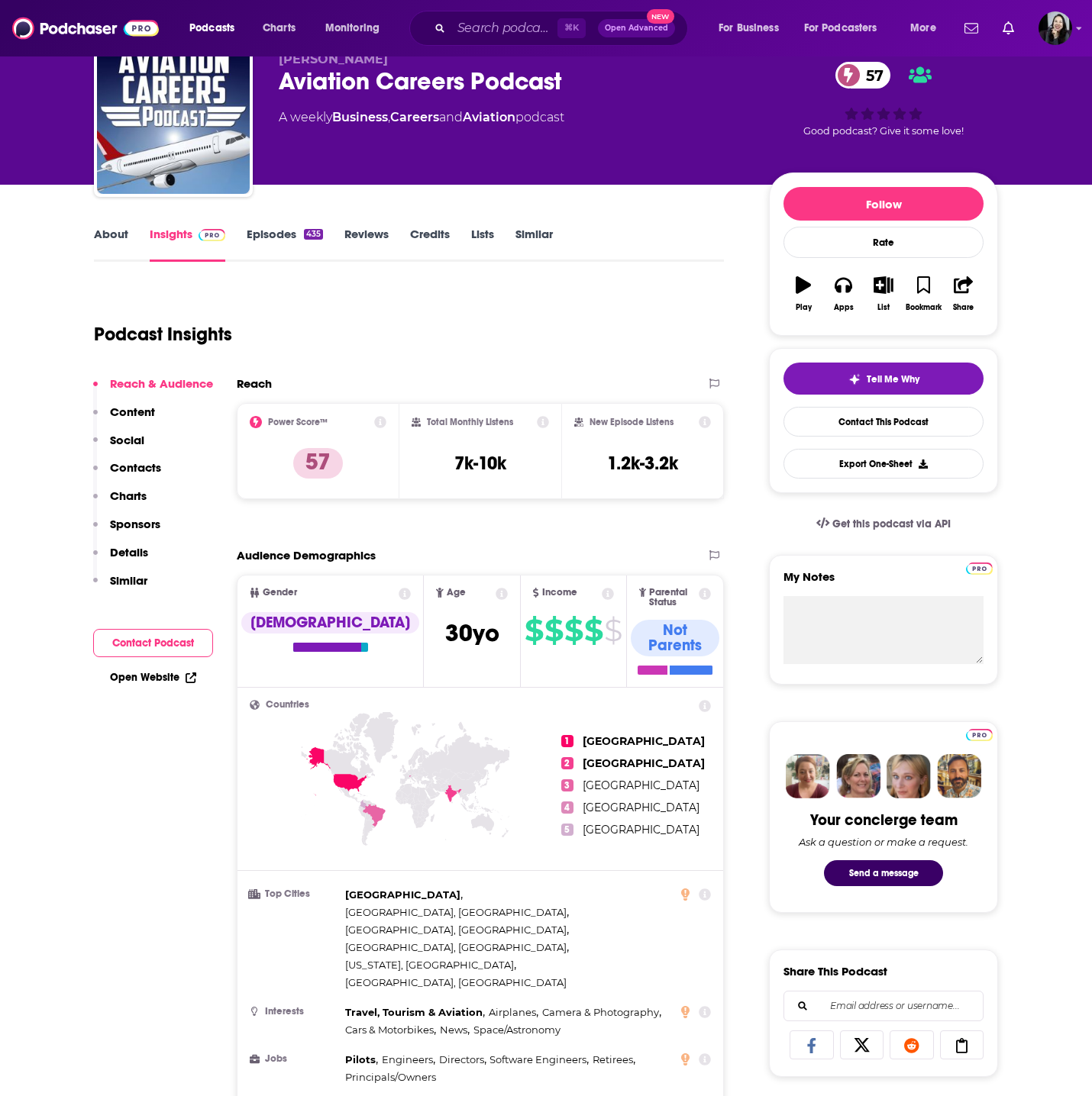
scroll to position [0, 0]
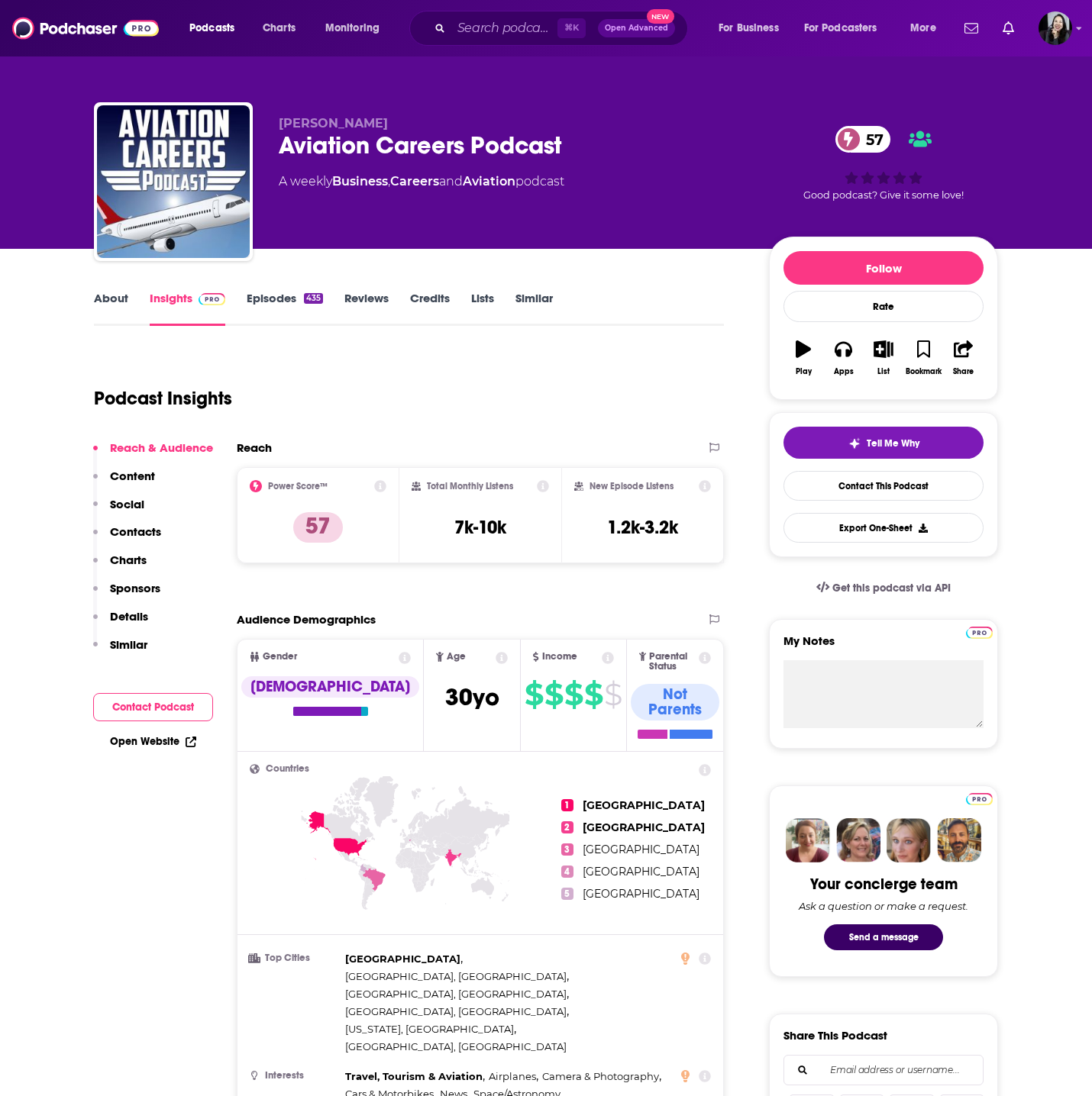
click at [394, 117] on p "Carl Valeri" at bounding box center [511, 123] width 466 height 15
copy p "Carl Valeri"
click at [109, 312] on link "About" at bounding box center [111, 308] width 34 height 35
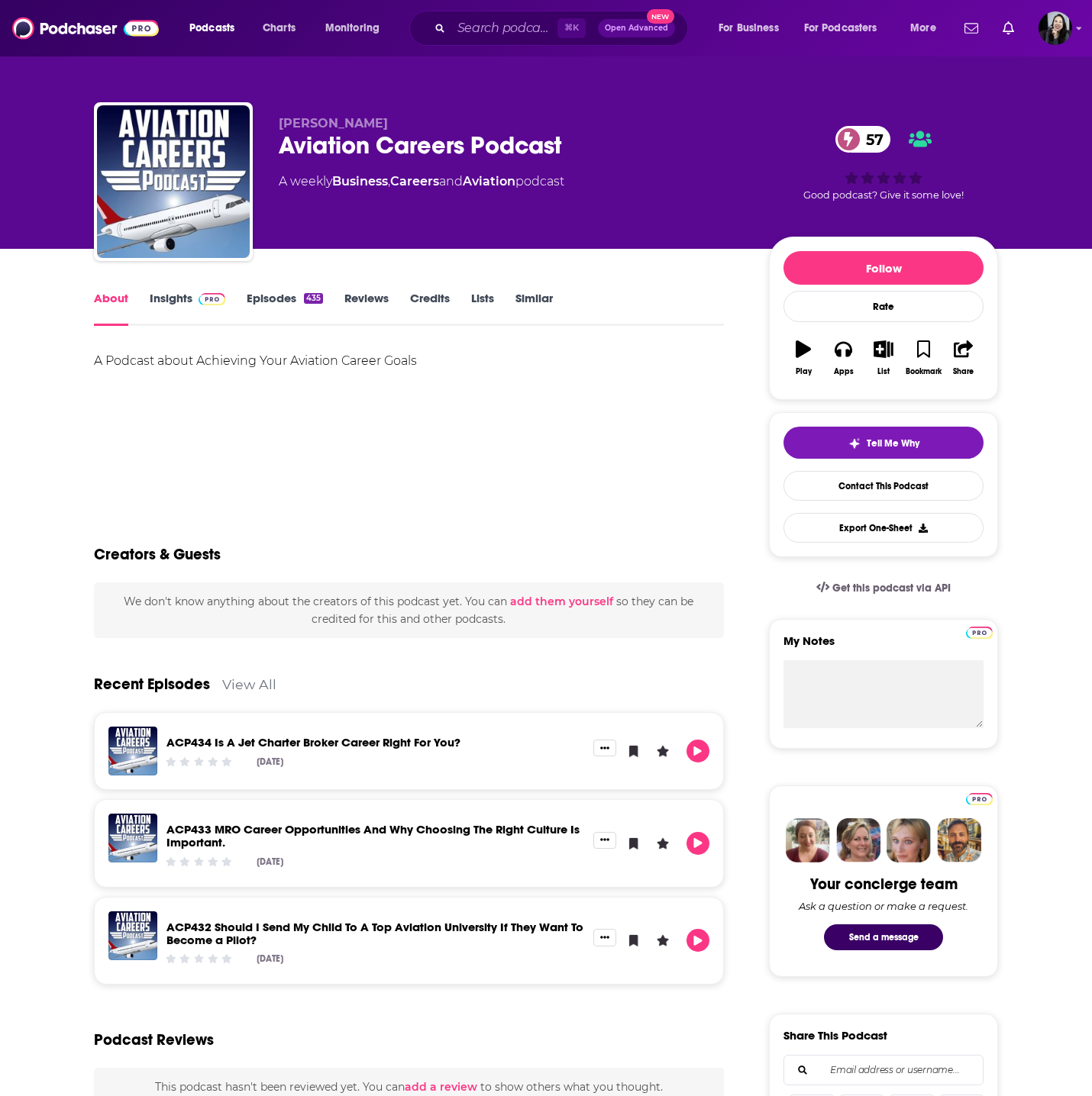
click at [162, 305] on link "Insights" at bounding box center [187, 308] width 76 height 35
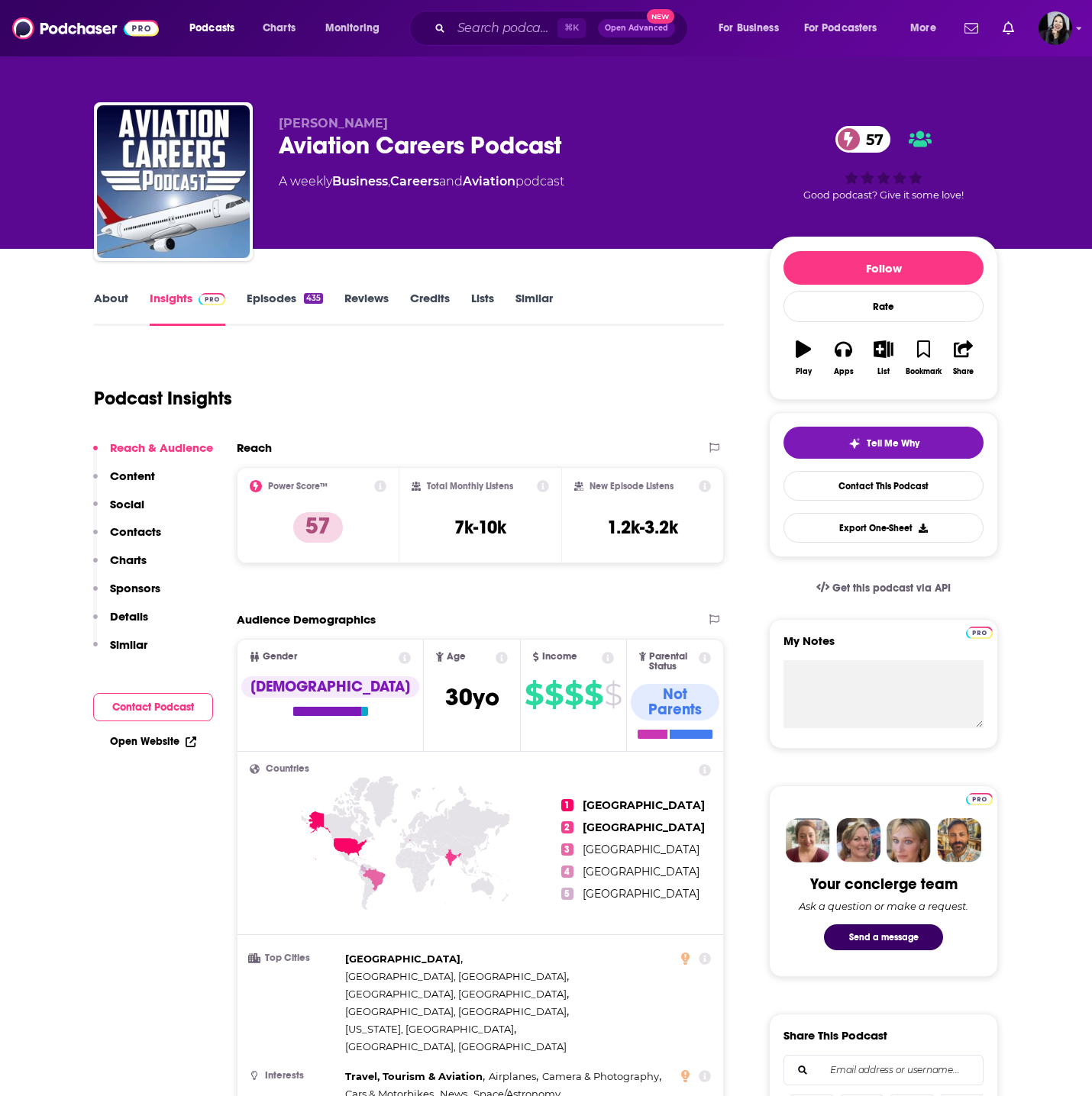
click at [599, 144] on div "Aviation Careers Podcast 57" at bounding box center [511, 145] width 466 height 29
copy div "Aviation Careers Podcast 57"
click at [381, 121] on p "Carl Valeri" at bounding box center [511, 123] width 466 height 15
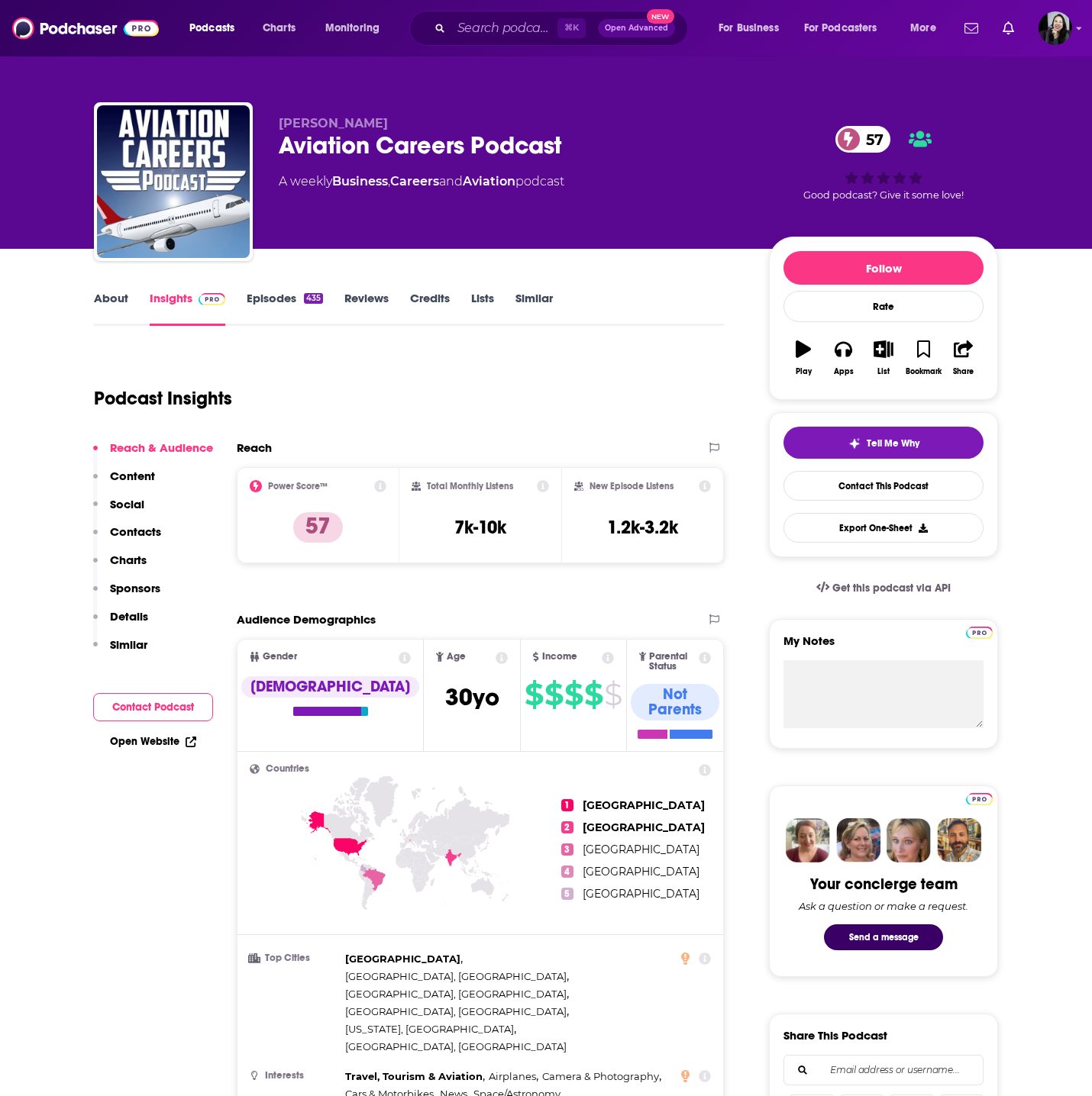
click at [381, 121] on p "Carl Valeri" at bounding box center [511, 123] width 466 height 15
copy p "Carl Valeri"
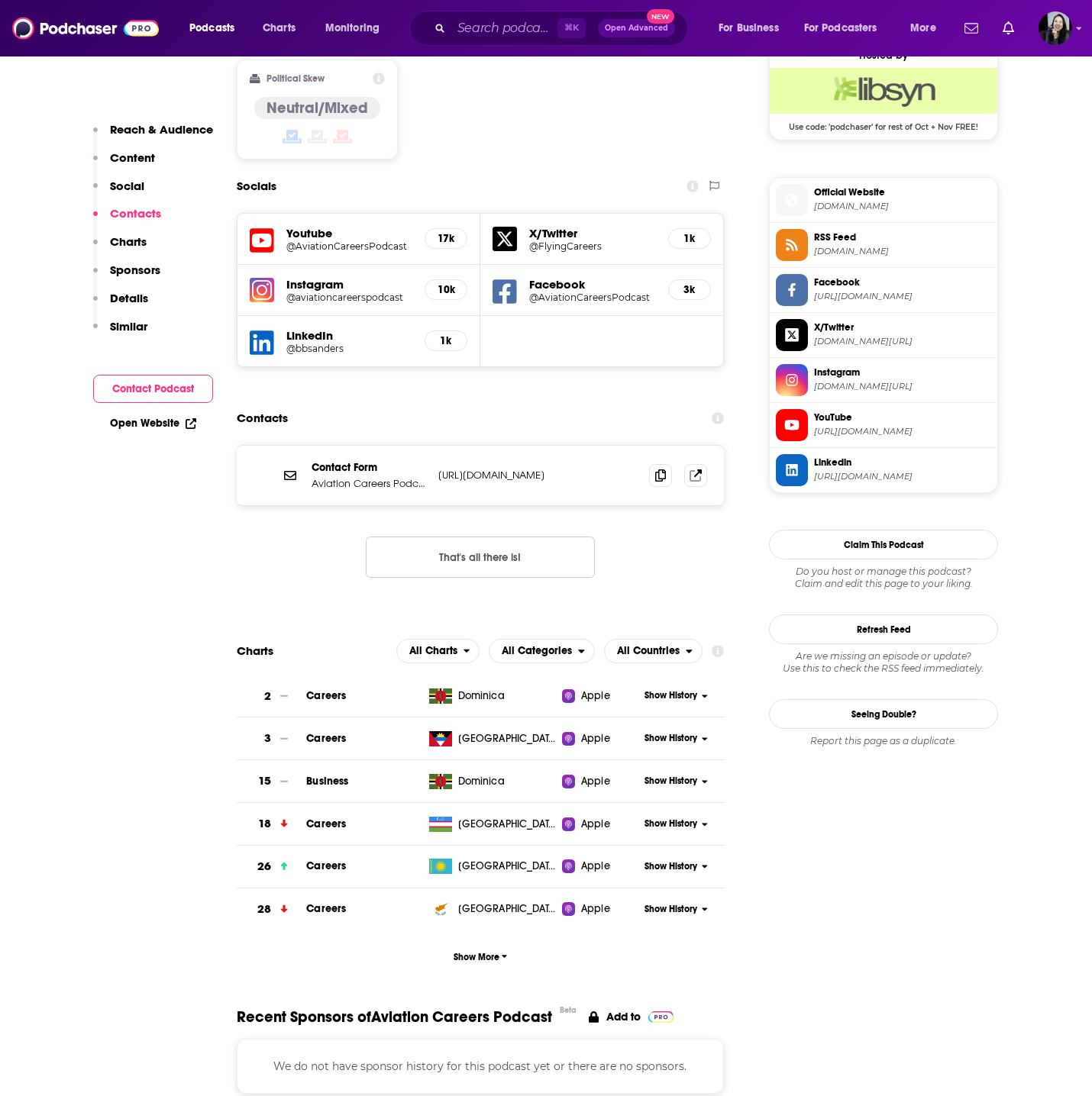
scroll to position [1330, 0]
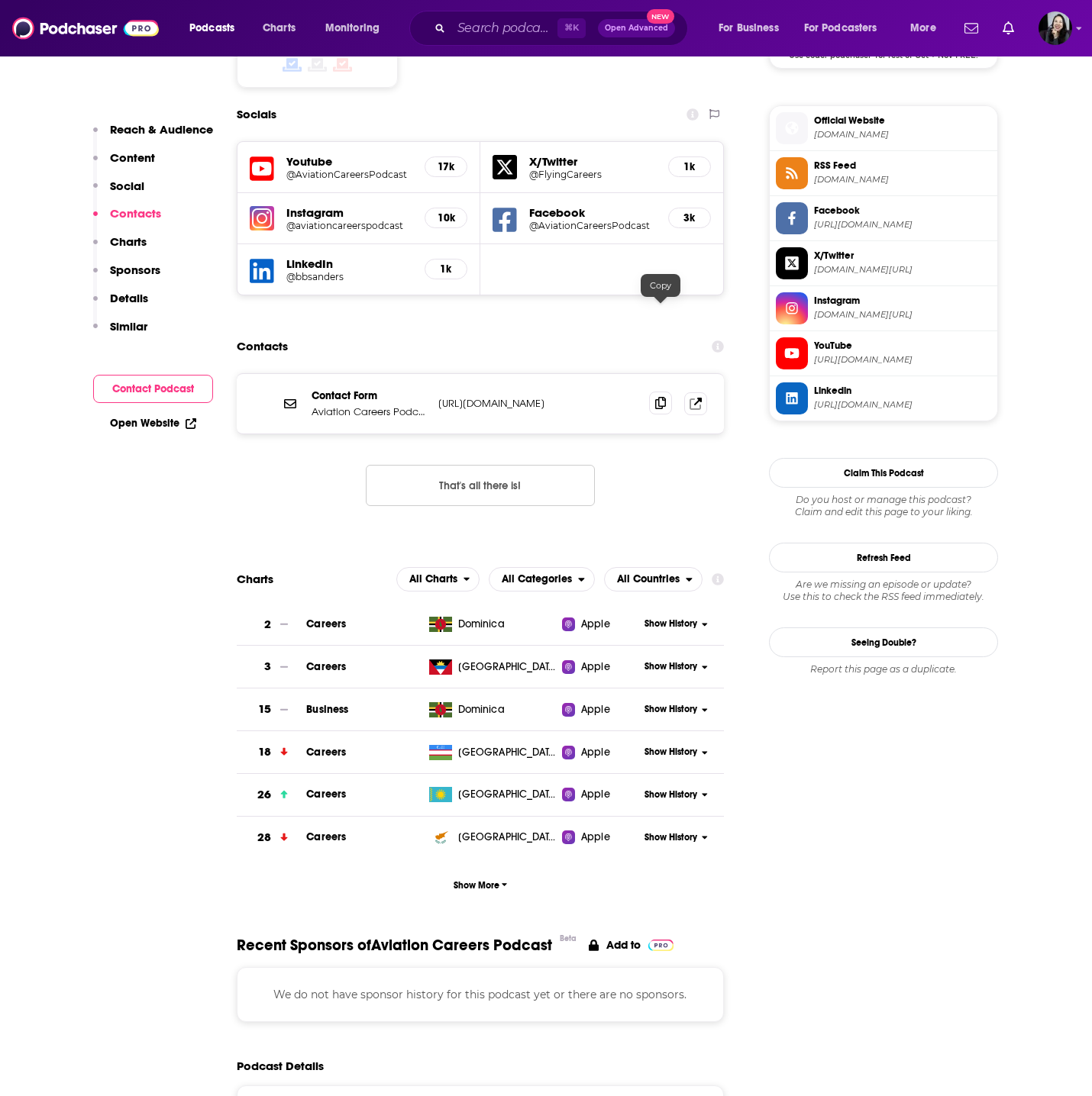
click at [662, 397] on icon at bounding box center [660, 403] width 11 height 12
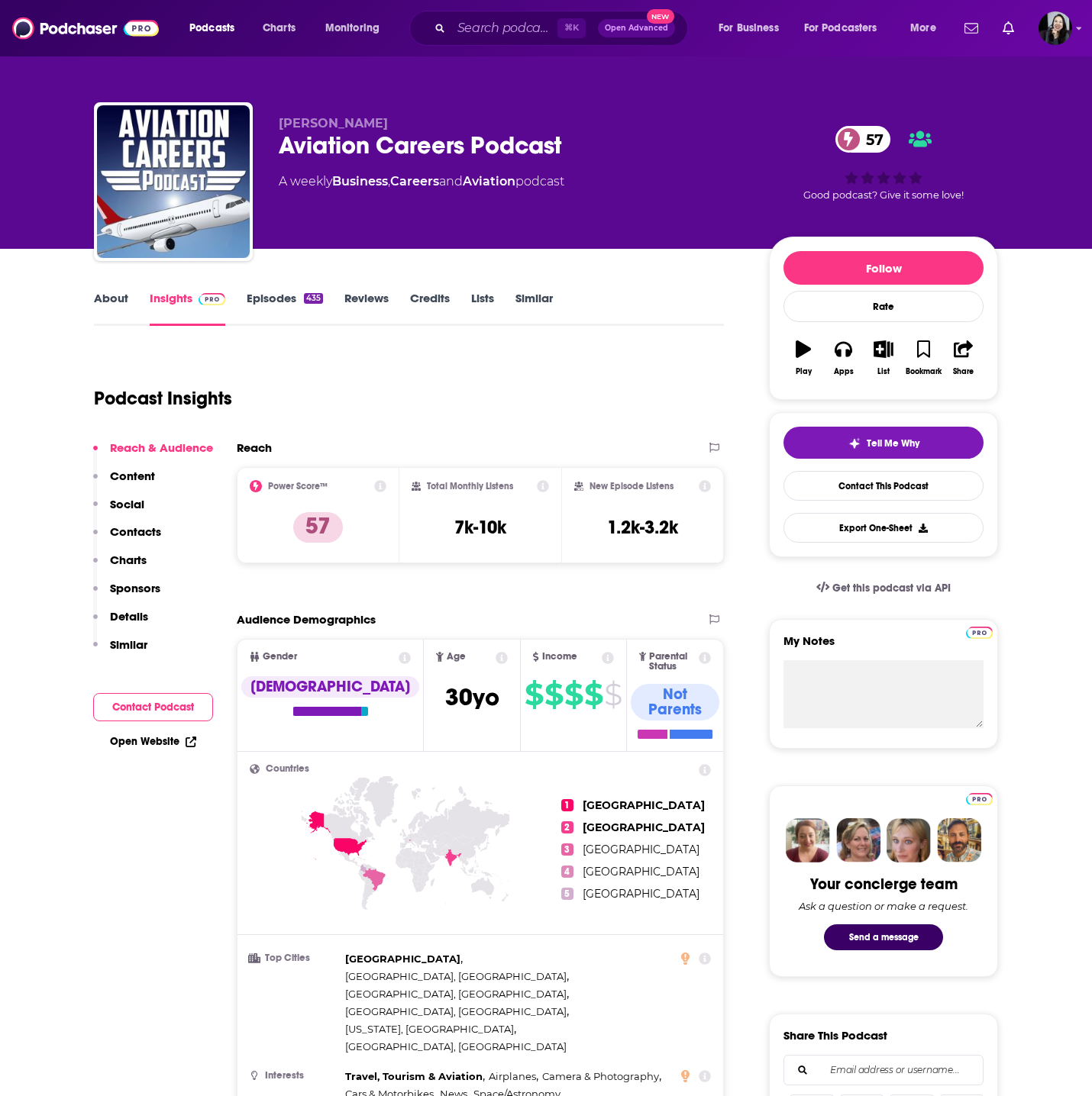
click at [284, 310] on link "Episodes 435" at bounding box center [284, 308] width 76 height 35
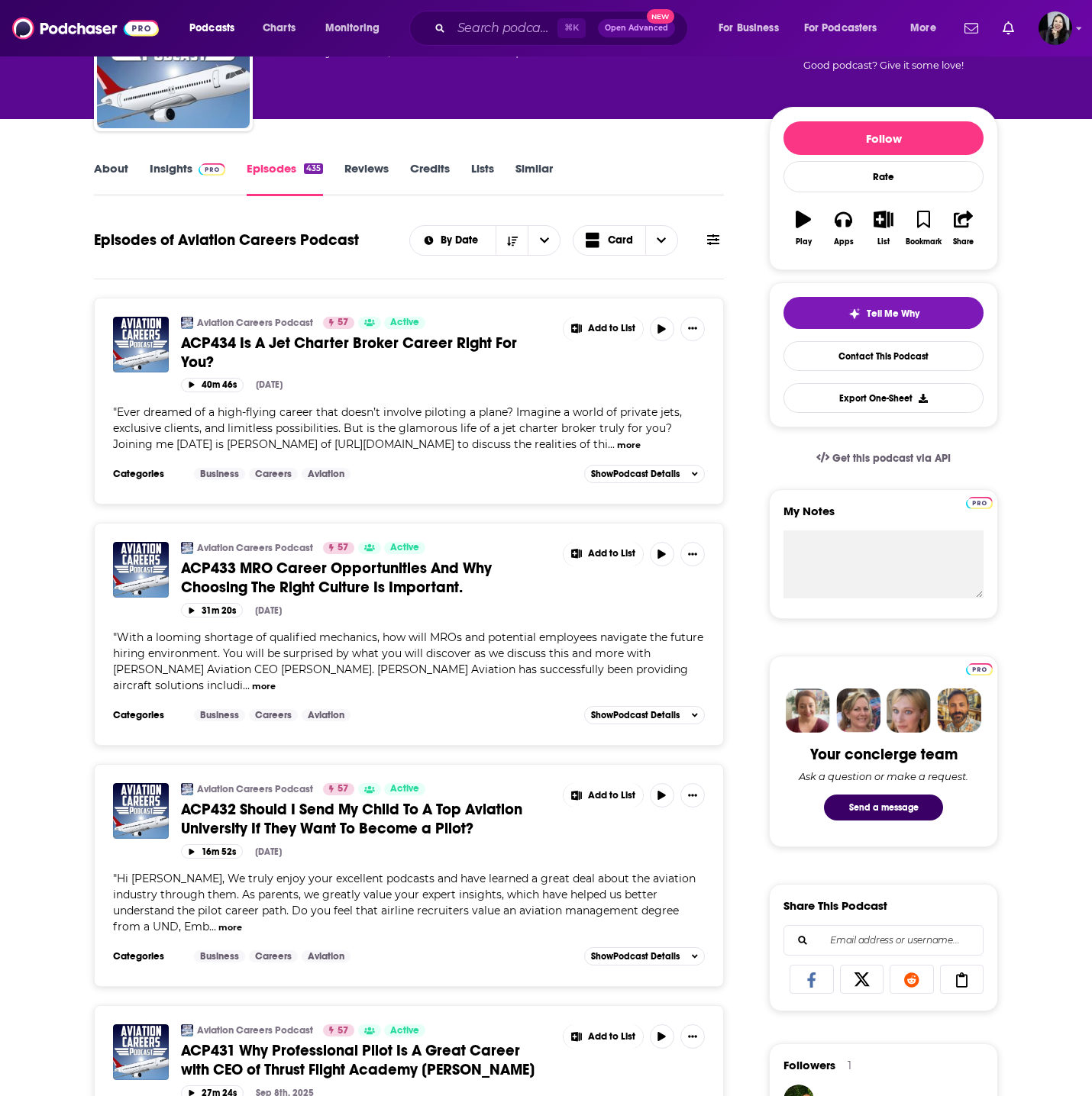
scroll to position [128, 0]
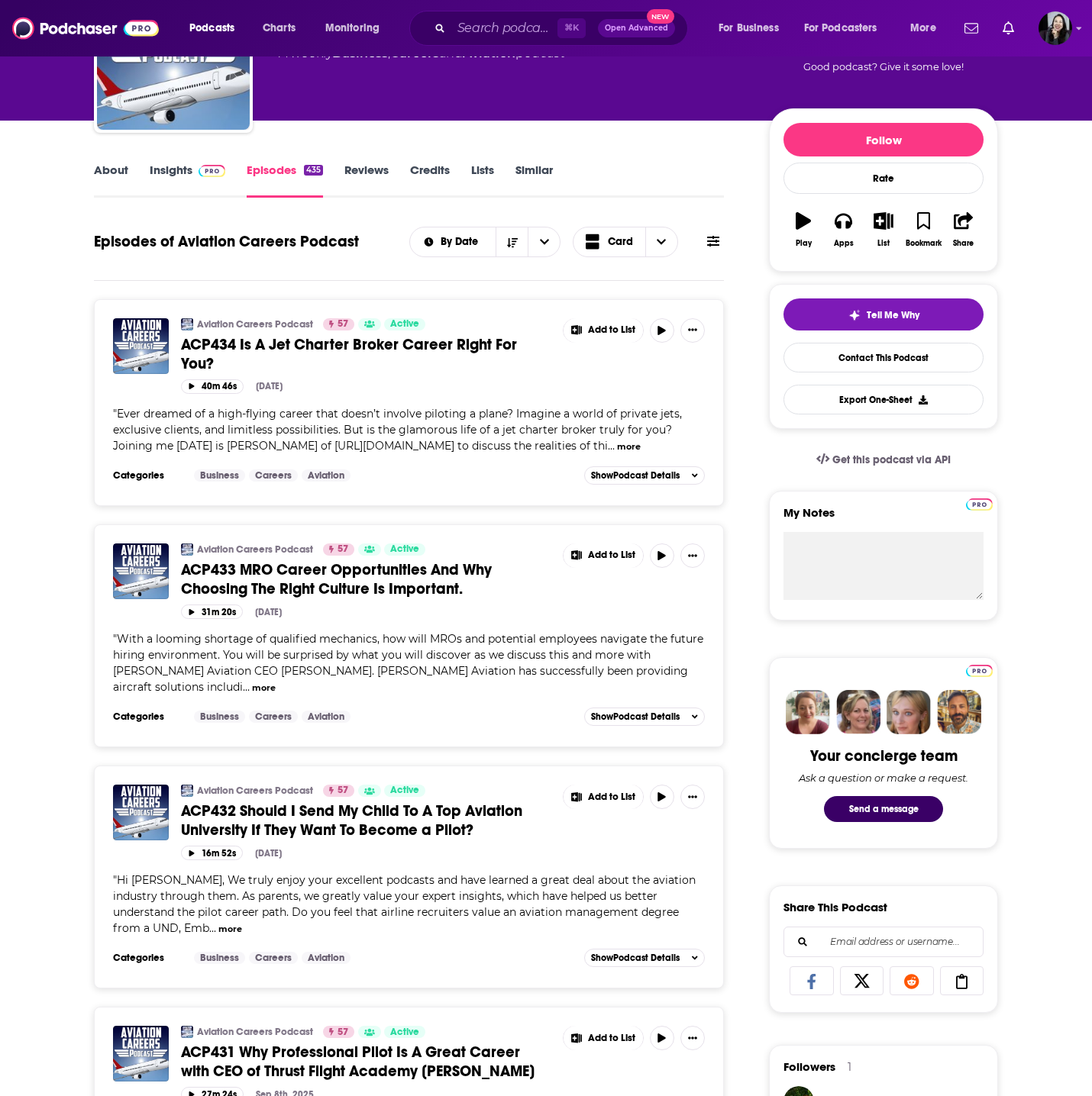
click at [375, 564] on span "ACP433 MRO Career Opportunities And Why Choosing The Right Culture Is Important." at bounding box center [337, 579] width 310 height 38
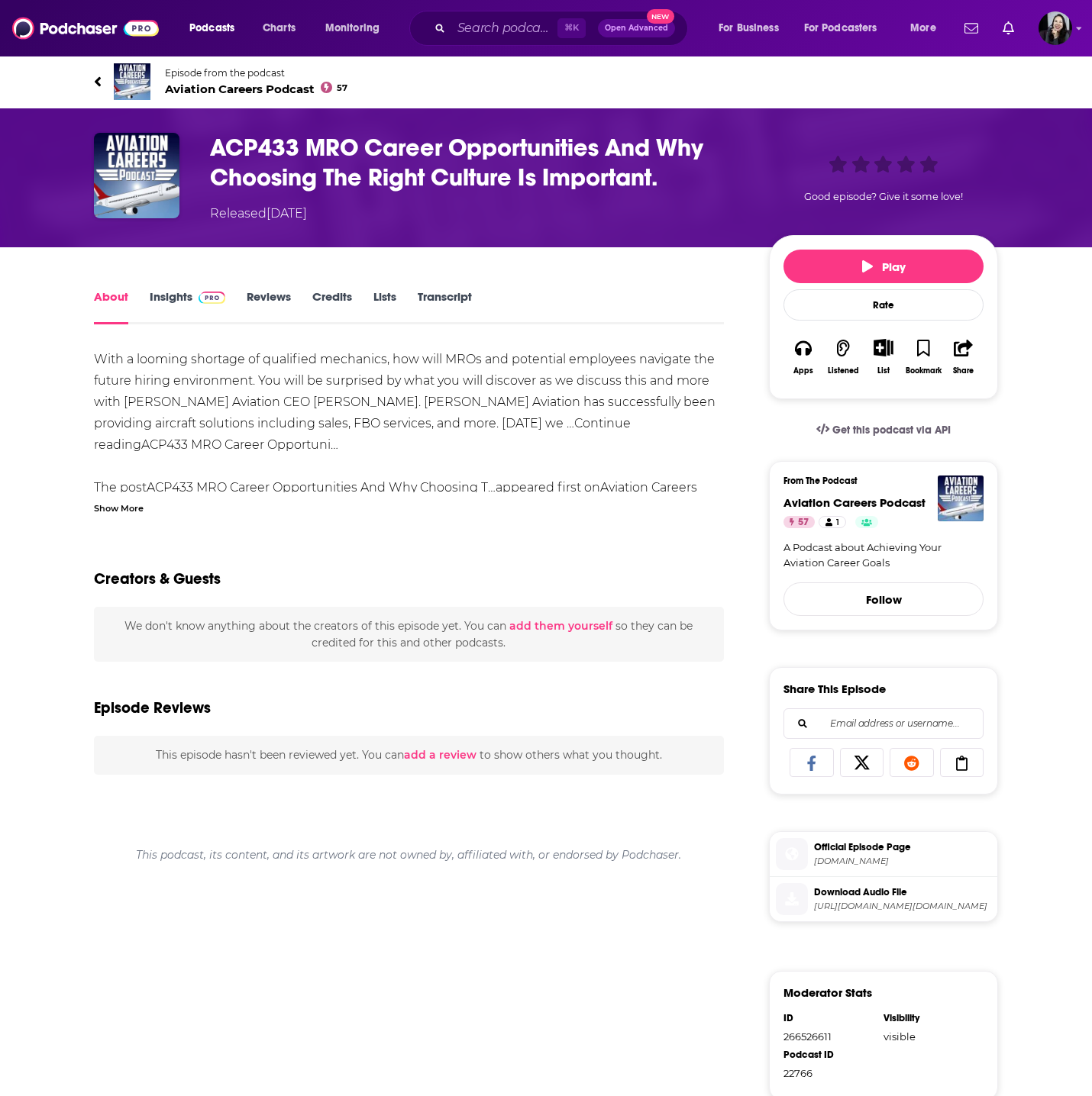
click at [128, 513] on div "Show More" at bounding box center [118, 507] width 50 height 15
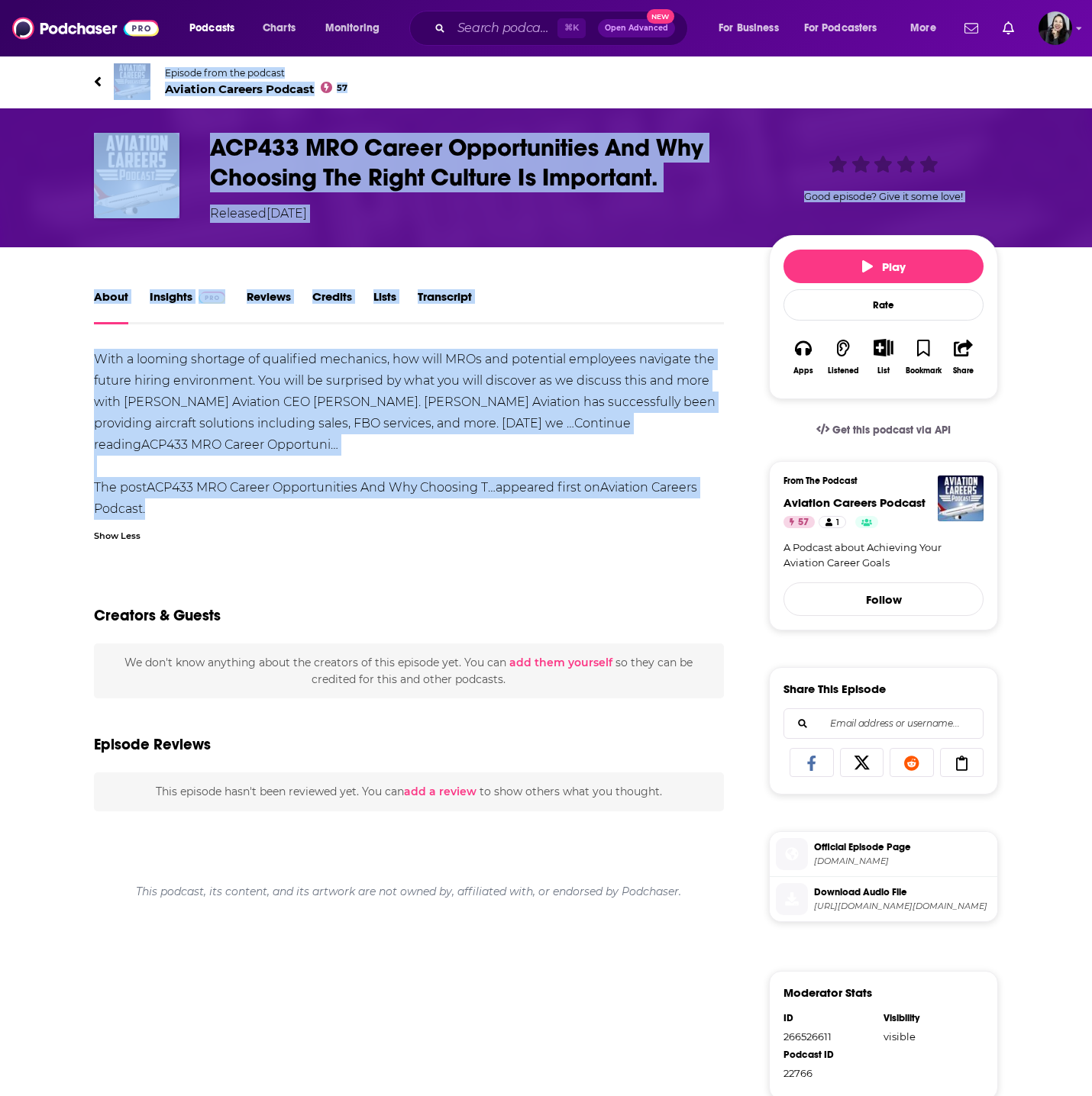
drag, startPoint x: 78, startPoint y: 69, endPoint x: 429, endPoint y: 502, distance: 557.4
click at [429, 502] on div "Episode from the podcast Aviation Careers Podcast 57 Next Episode ACP433 MRO Ca…" at bounding box center [546, 734] width 1092 height 1359
copy div "Episode from the podcast Aviation Careers Podcast 57 Next Episode ACP433 MRO Ca…"
click at [732, 171] on h1 "ACP433 MRO Career Opportunities And Why Choosing The Right Culture Is Important." at bounding box center [477, 163] width 534 height 60
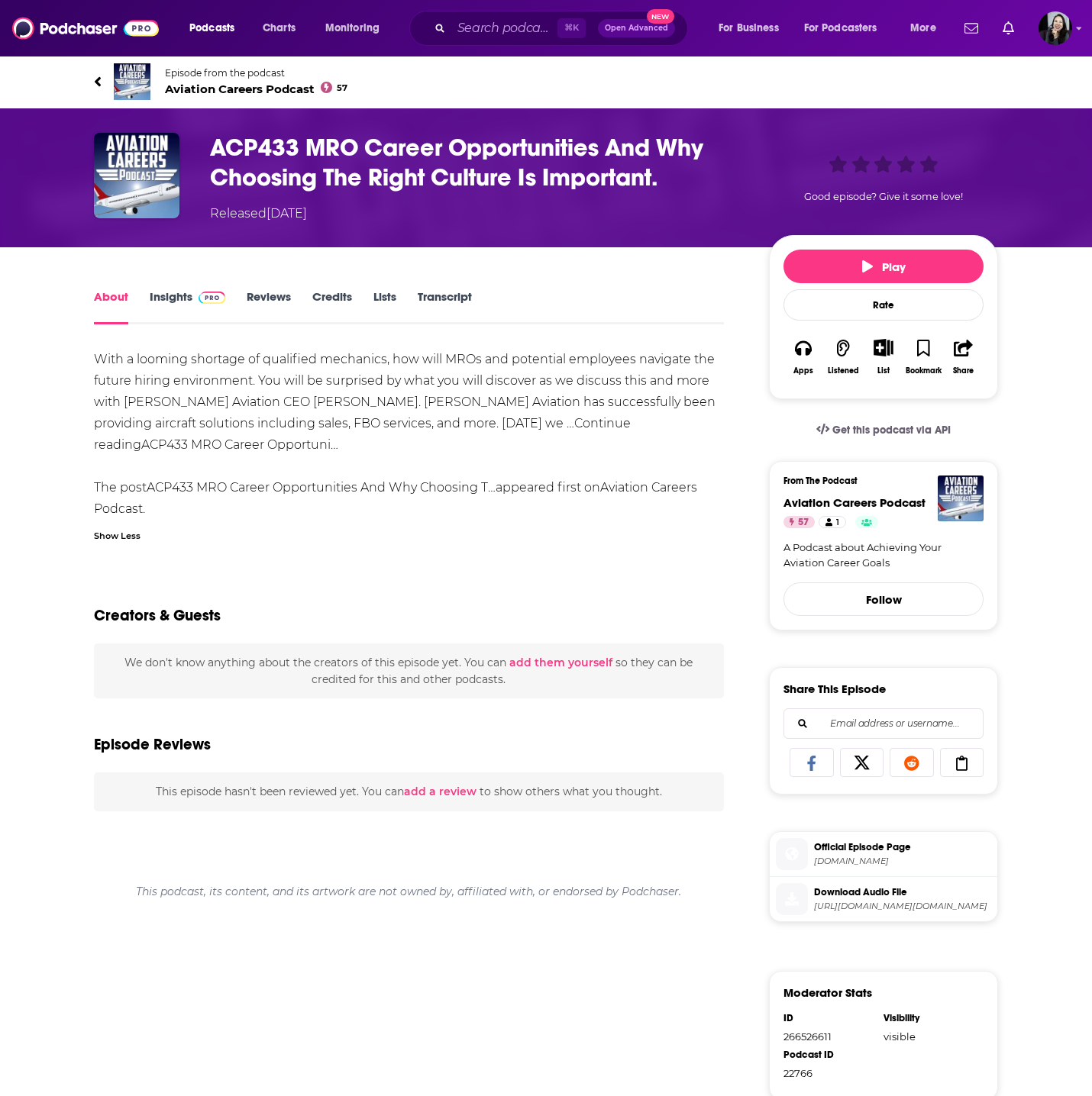
click at [732, 171] on h1 "ACP433 MRO Career Opportunities And Why Choosing The Right Culture Is Important." at bounding box center [477, 163] width 534 height 60
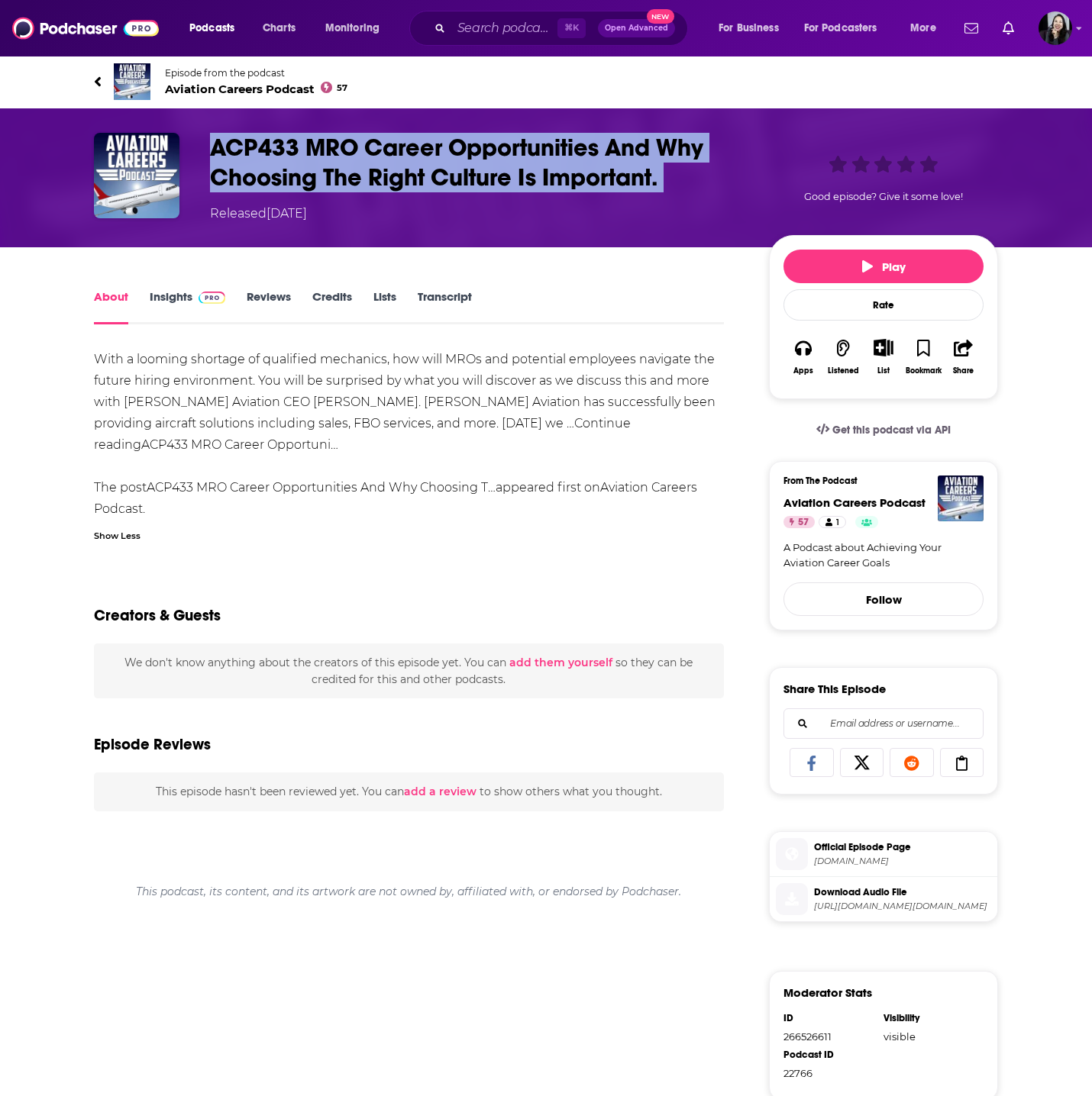
click at [732, 171] on h1 "ACP433 MRO Career Opportunities And Why Choosing The Right Culture Is Important." at bounding box center [477, 163] width 534 height 60
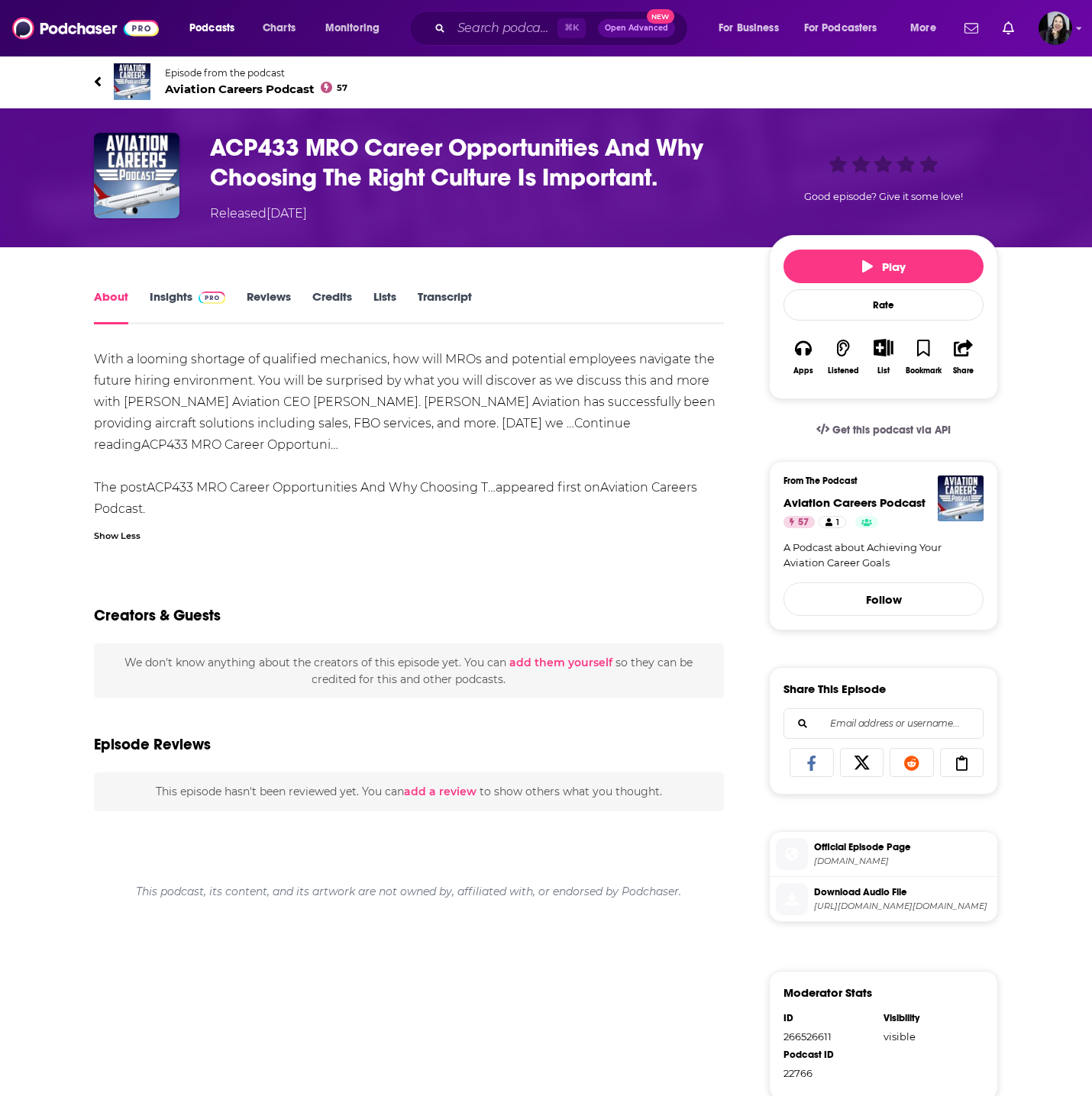
click at [127, 407] on div "With a looming shortage of qualified mechanics, how will MROs and potential emp…" at bounding box center [408, 434] width 630 height 171
drag, startPoint x: 123, startPoint y: 404, endPoint x: 343, endPoint y: 399, distance: 220.1
click at [343, 401] on div "With a looming shortage of qualified mechanics, how will MROs and potential emp…" at bounding box center [408, 434] width 630 height 171
copy div "Elliott Aviation CEO Michael Parrish."
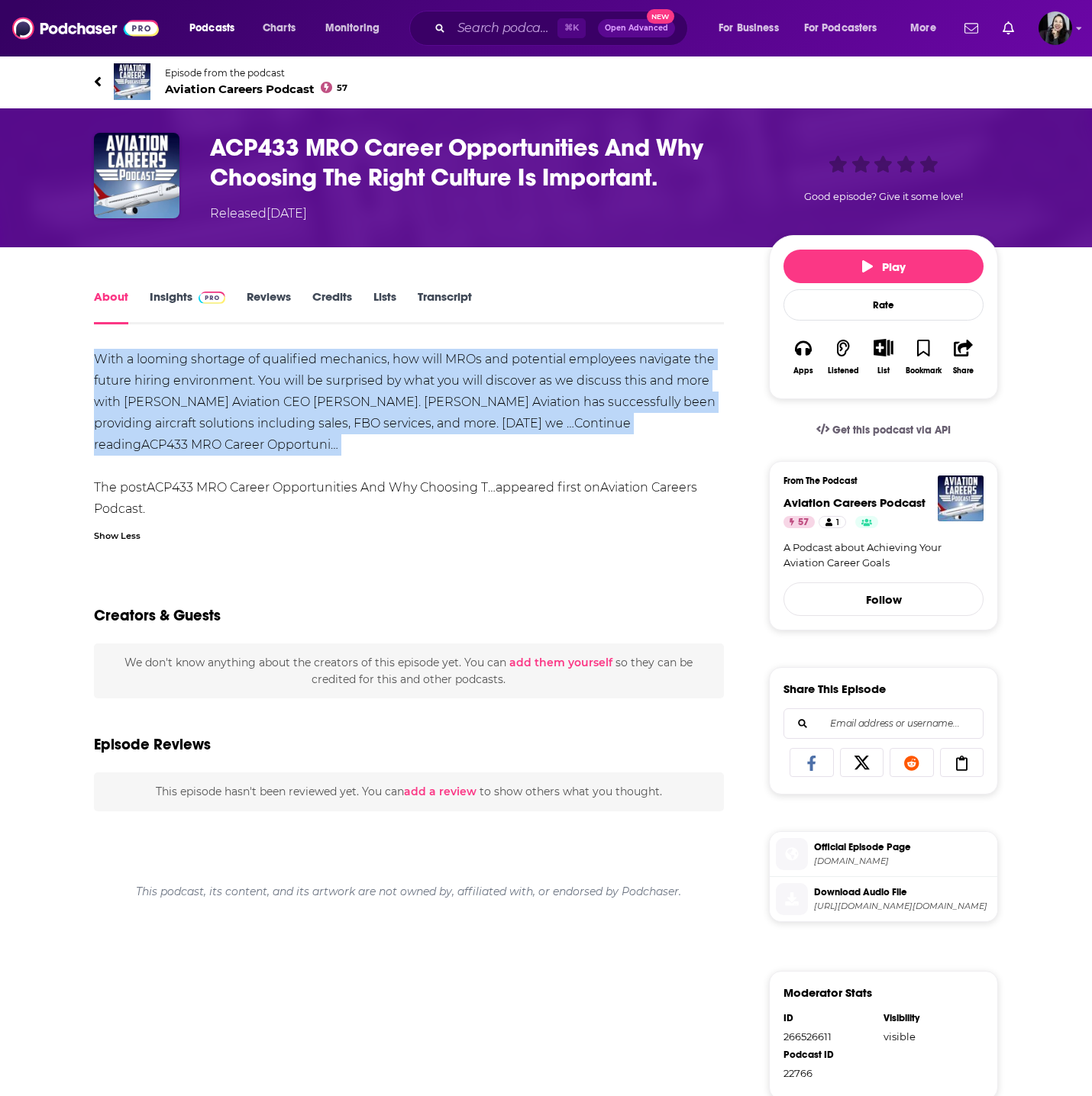
drag, startPoint x: 86, startPoint y: 349, endPoint x: 212, endPoint y: 456, distance: 165.3
click at [212, 456] on div "About Insights Reviews Credits Lists Transcript With a looming shortage of qual…" at bounding box center [419, 850] width 699 height 1127
copy div "With a looming shortage of qualified mechanics, how will MROs and potential emp…"
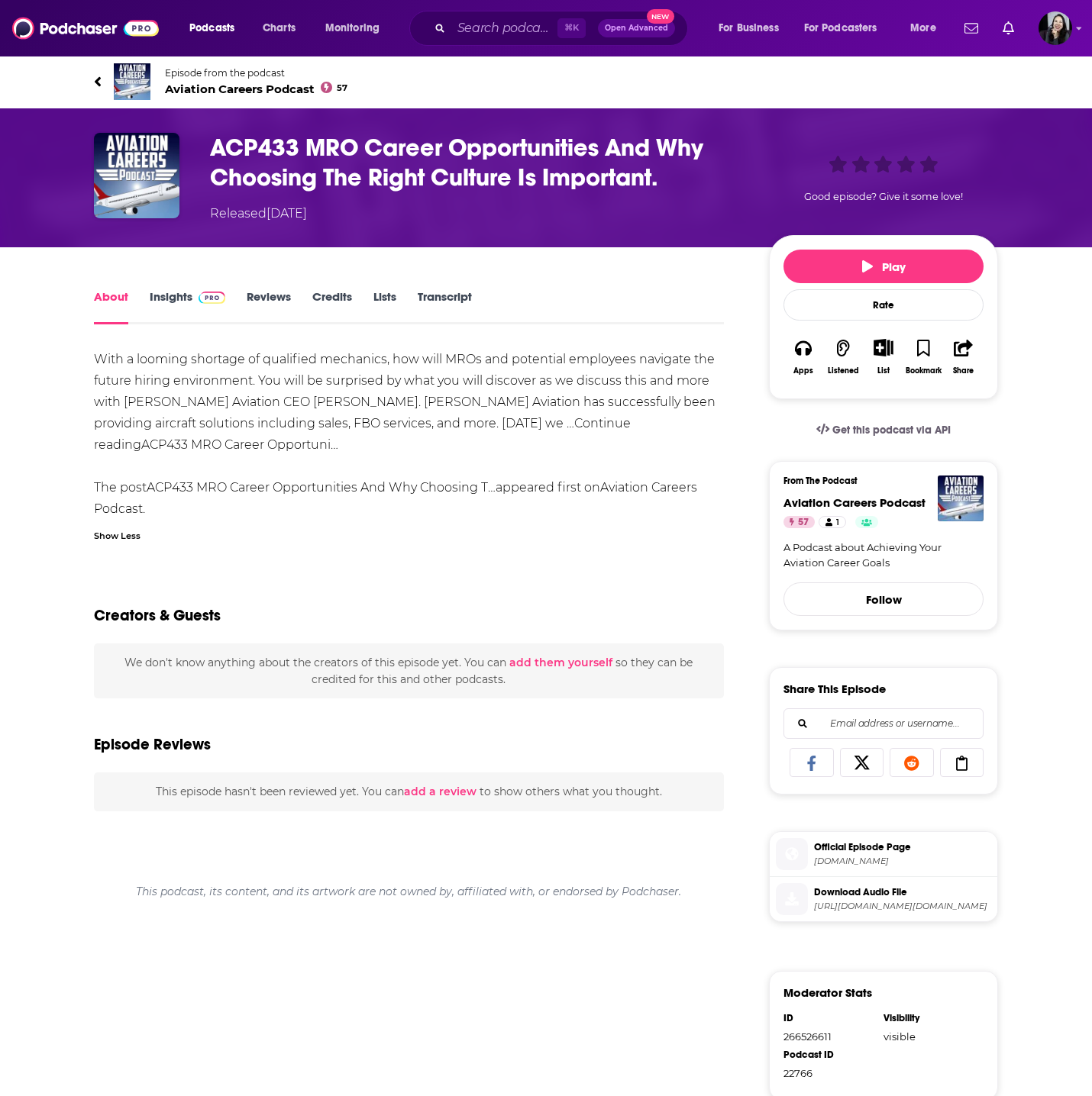
click at [140, 466] on div "With a looming shortage of qualified mechanics, how will MROs and potential emp…" at bounding box center [408, 434] width 630 height 171
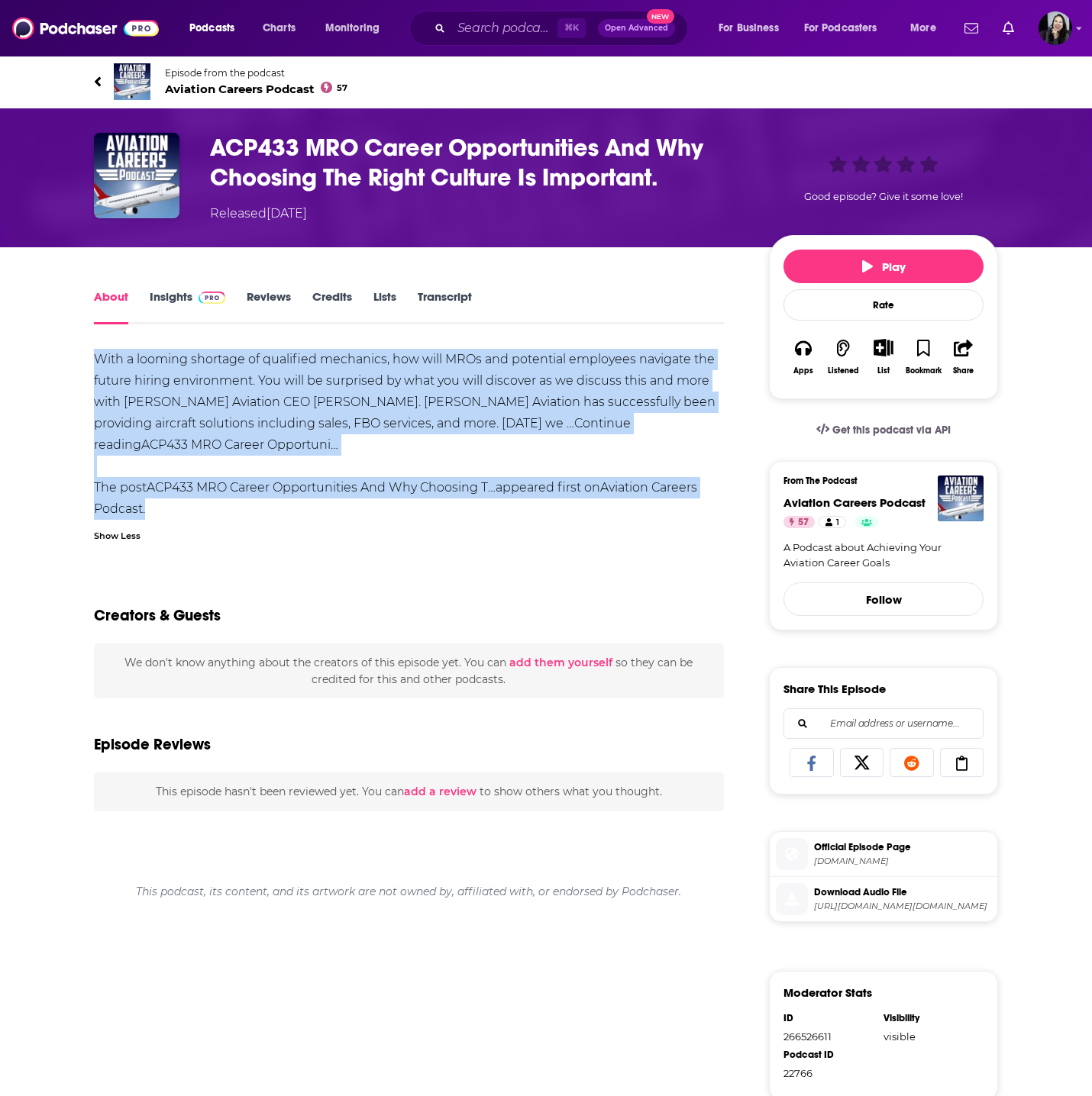
drag, startPoint x: 92, startPoint y: 350, endPoint x: 175, endPoint y: 497, distance: 168.8
click at [176, 499] on div "About Insights Reviews Credits Lists Transcript With a looming shortage of qual…" at bounding box center [419, 850] width 699 height 1127
copy div "With a looming shortage of qualified mechanics, how will MROs and potential emp…"
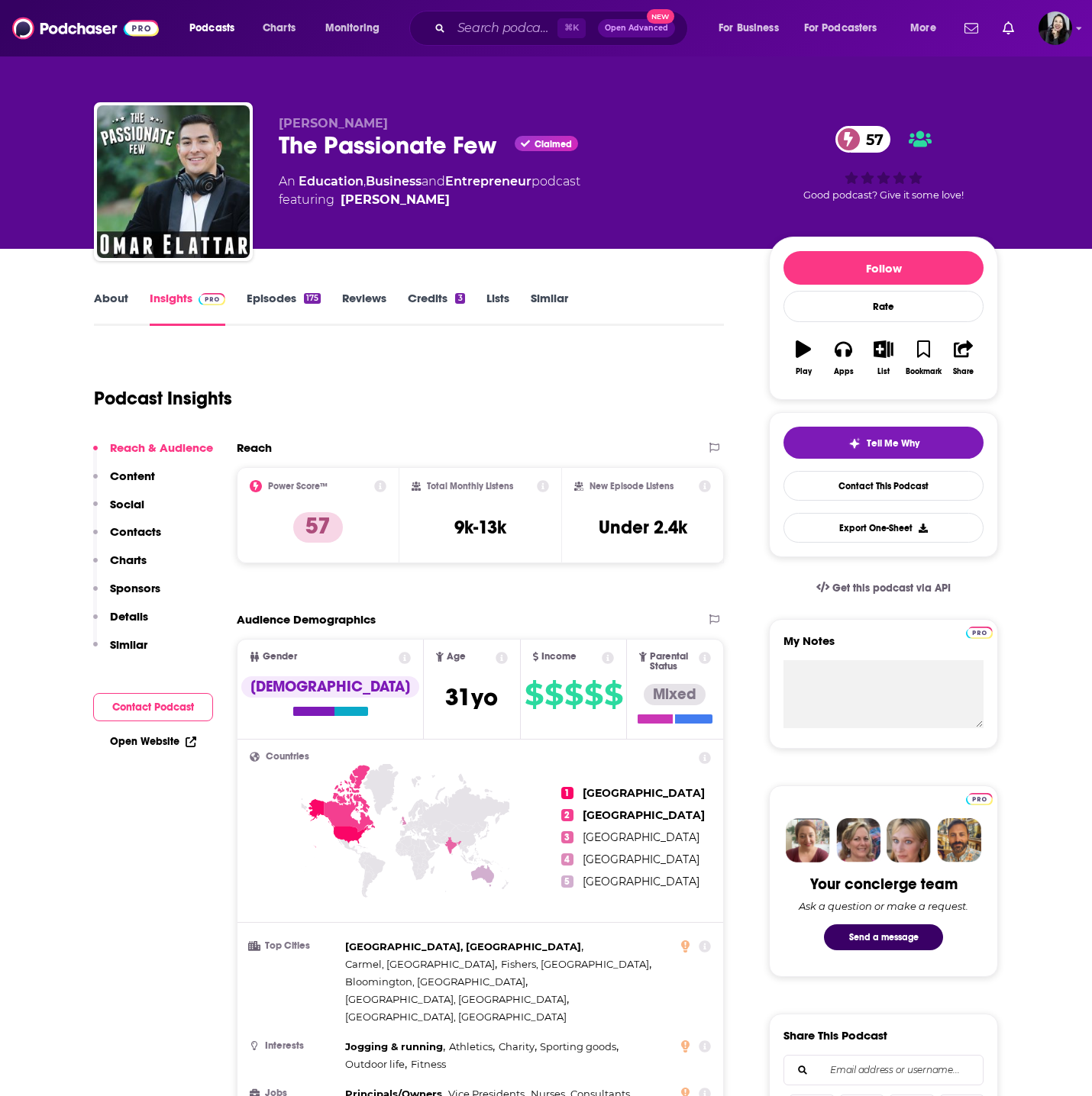
click at [268, 154] on div "[PERSON_NAME] The Passionate Few Claimed 57 An Education , Business and Entrepr…" at bounding box center [546, 185] width 904 height 165
copy div "The Passionate Few"
click at [375, 114] on div "[PERSON_NAME] The Passionate Few Claimed 57 An Education , Business and Entrepr…" at bounding box center [546, 185] width 904 height 165
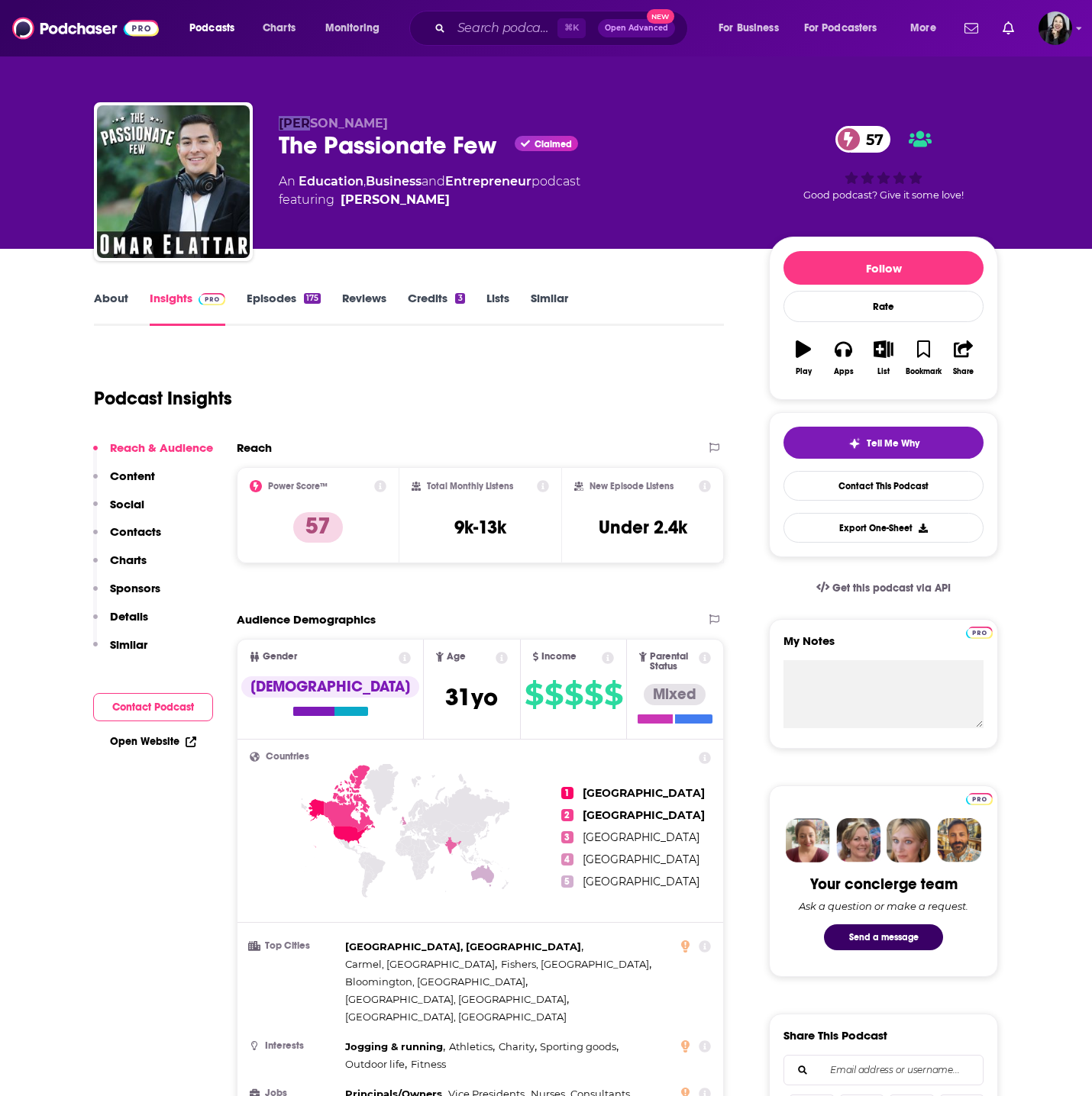
click at [375, 114] on body "Podcasts Charts Monitoring ⌘ K Open Advanced New For Business For Podcasters Mo…" at bounding box center [546, 548] width 1092 height 1096
copy span "[PERSON_NAME]"
click at [401, 102] on div "[PERSON_NAME] The Passionate Few Claimed 57 An Education , Business and Entrepr…" at bounding box center [546, 185] width 904 height 165
click at [401, 102] on div "Omar Elattar The Passionate Few Claimed 57 An Education , Business and Entrepre…" at bounding box center [546, 185] width 904 height 165
click at [392, 117] on p "Omar Elattar" at bounding box center [511, 123] width 466 height 15
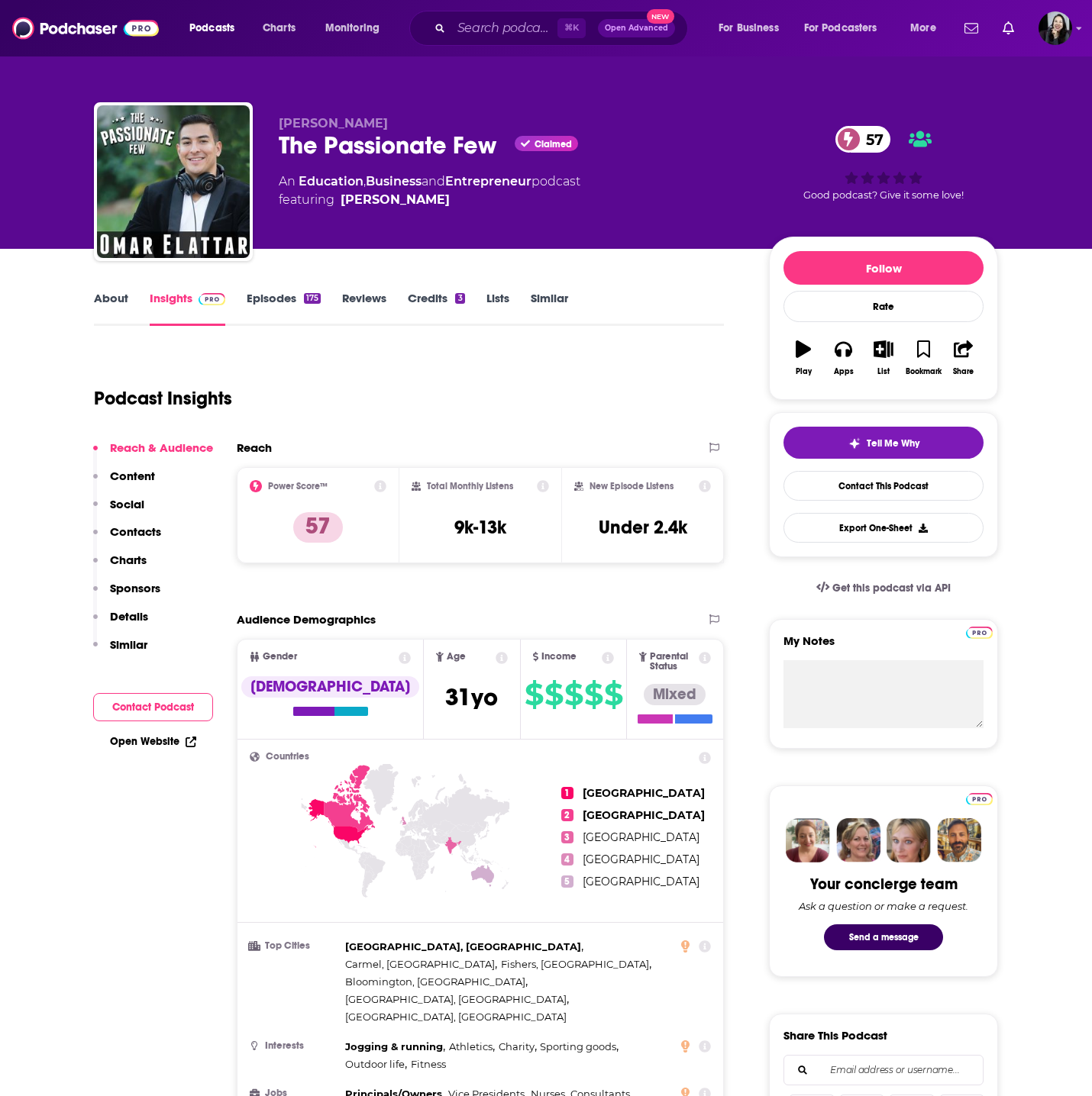
click at [392, 117] on p "Omar Elattar" at bounding box center [511, 123] width 466 height 15
copy p "Omar Elattar"
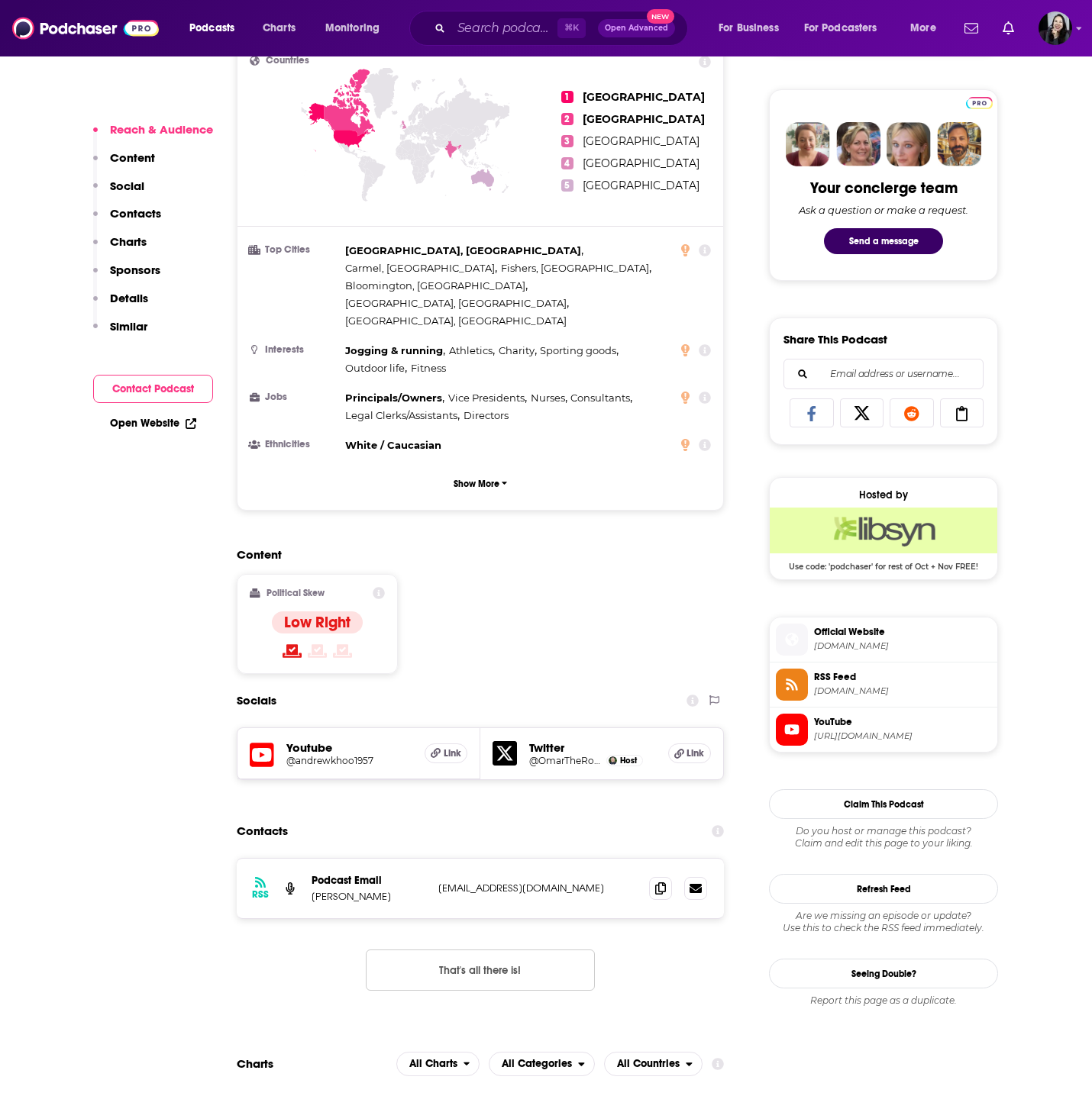
scroll to position [751, 0]
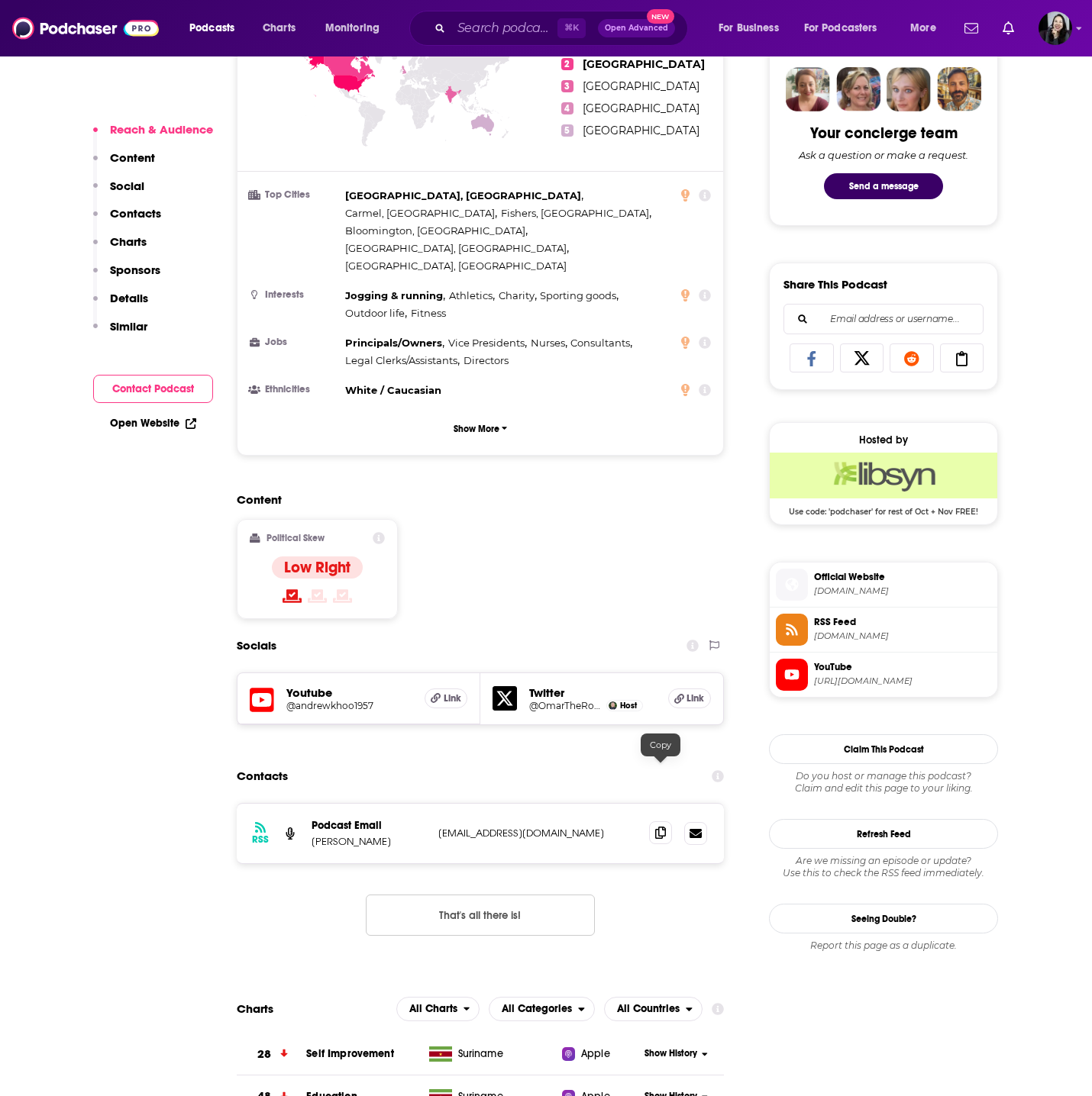
click at [661, 826] on icon at bounding box center [660, 832] width 11 height 12
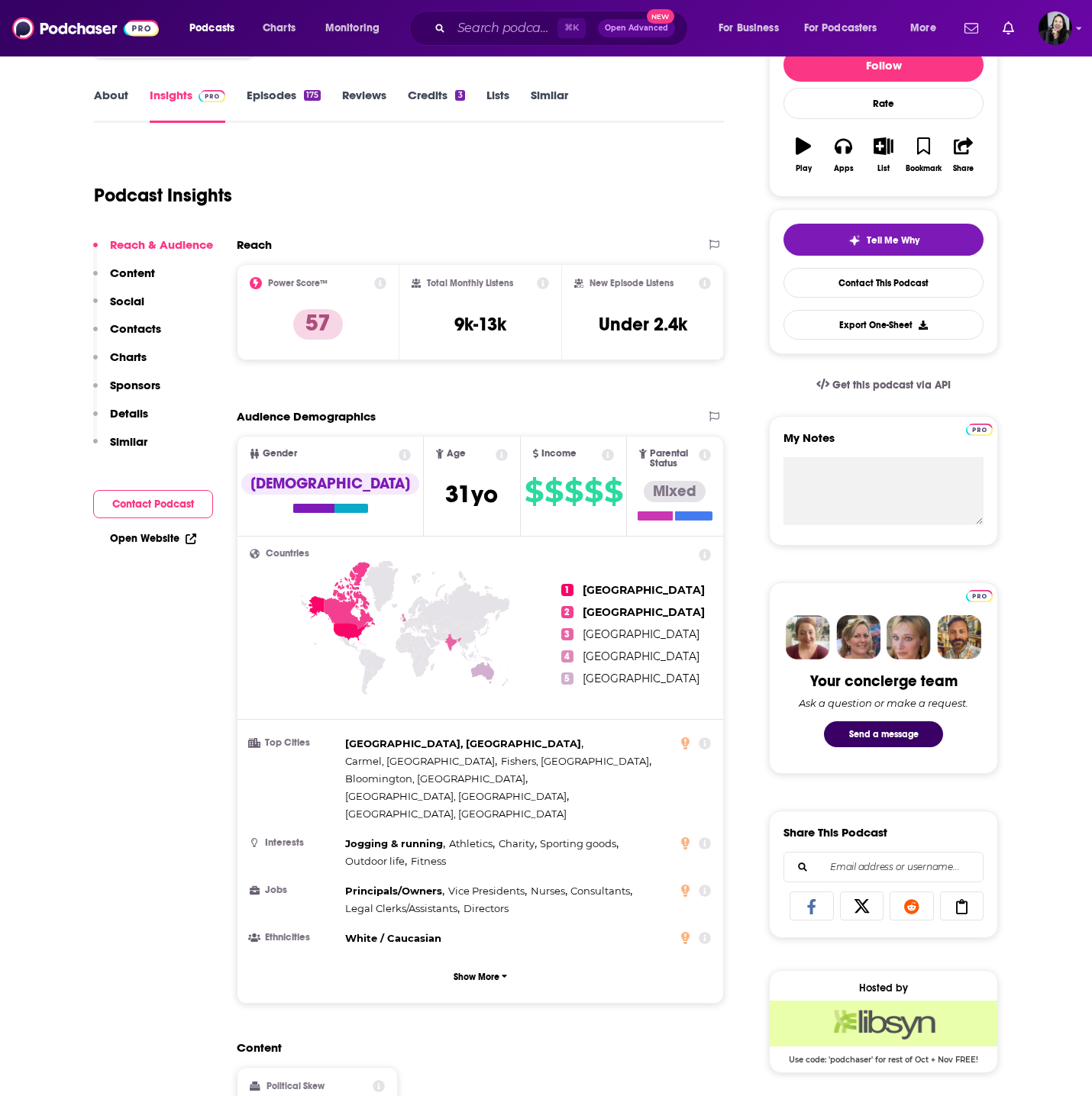
scroll to position [0, 0]
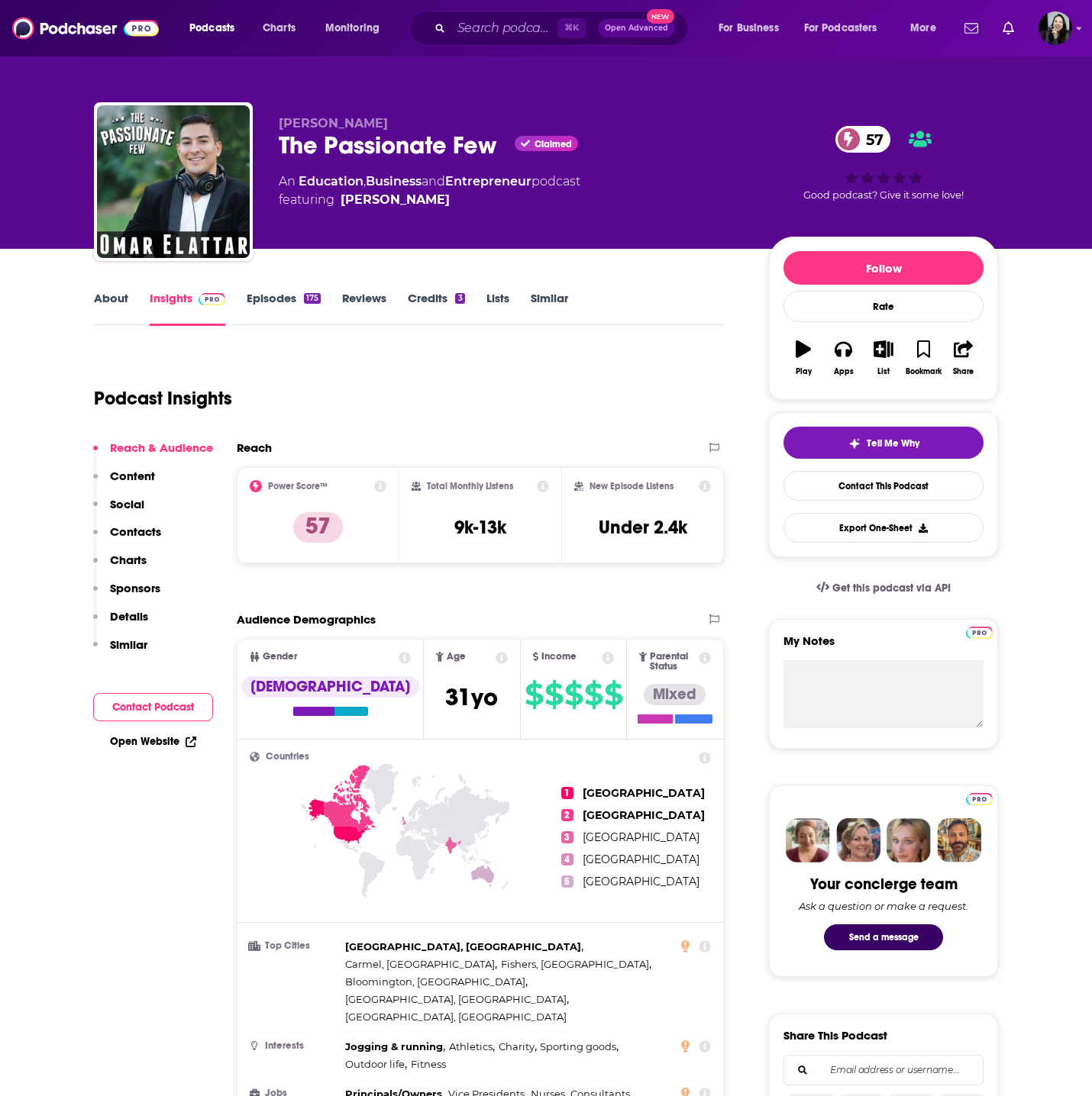
click at [274, 158] on div "Omar Elattar The Passionate Few Claimed 57 An Education , Business and Entrepre…" at bounding box center [546, 185] width 904 height 165
copy div "The Passionate Few"
click at [384, 121] on p "Omar Elattar" at bounding box center [511, 123] width 466 height 15
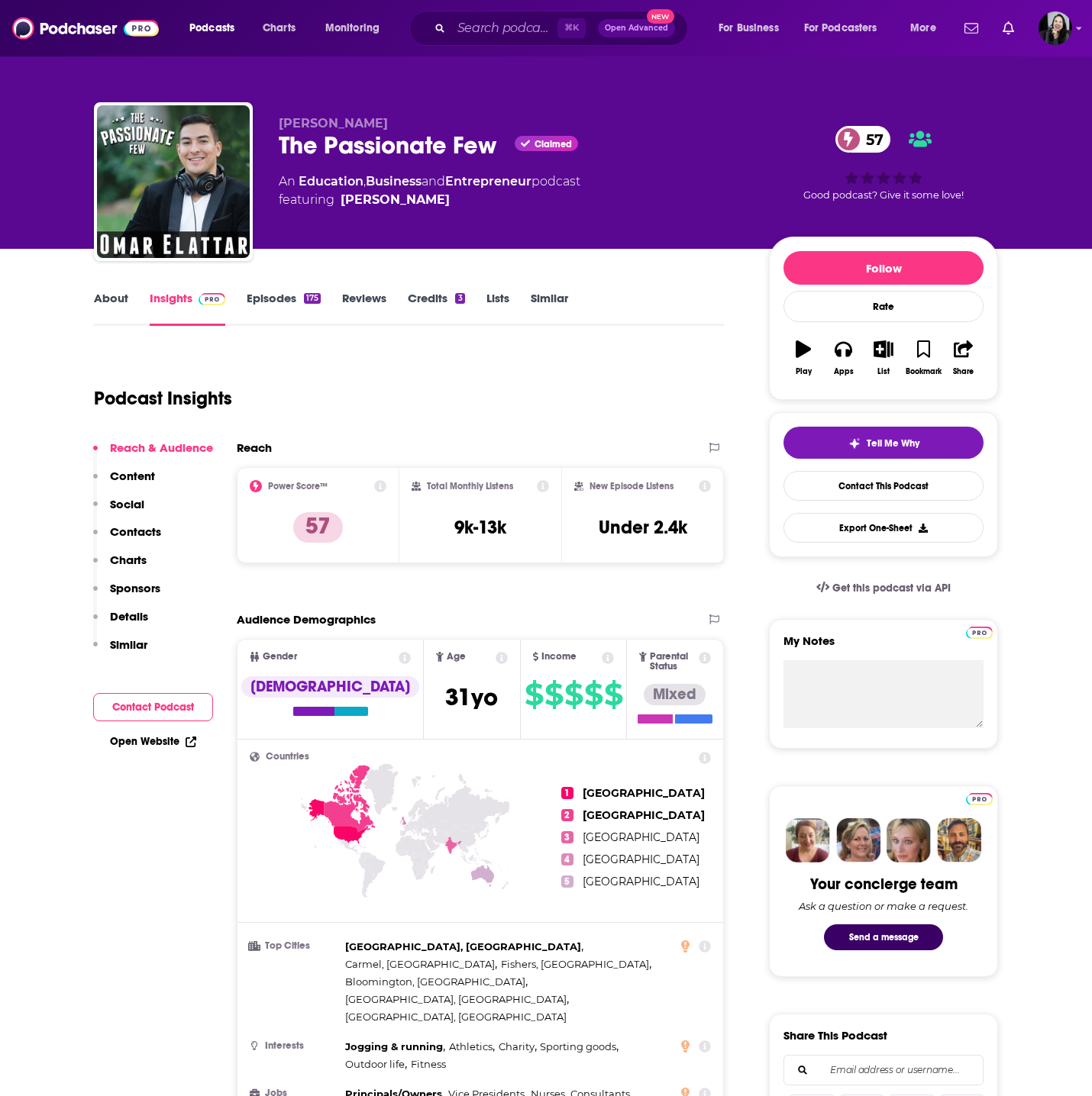
click at [384, 121] on p "Omar Elattar" at bounding box center [511, 123] width 466 height 15
copy p "Omar Elattar"
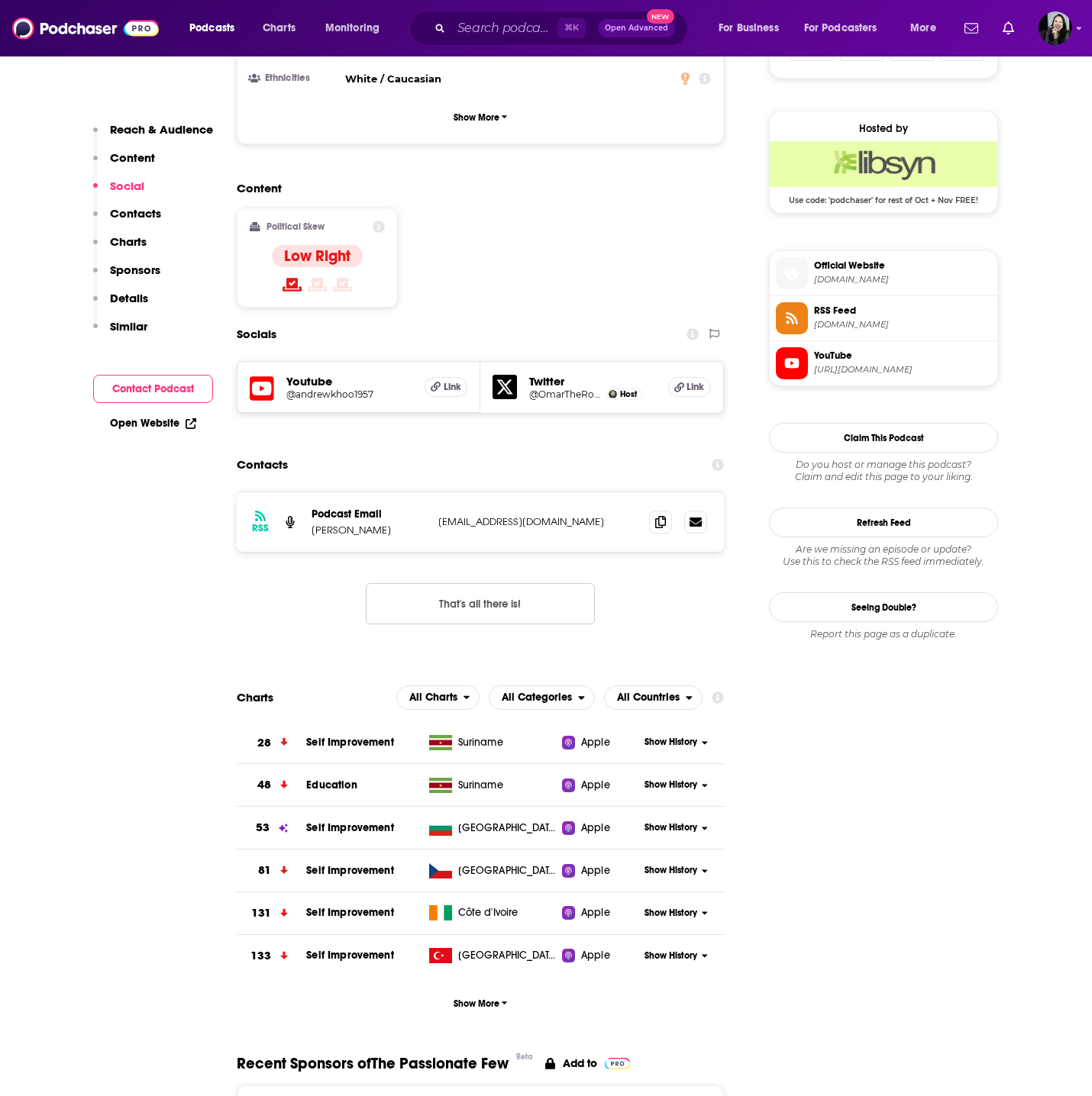
scroll to position [1075, 0]
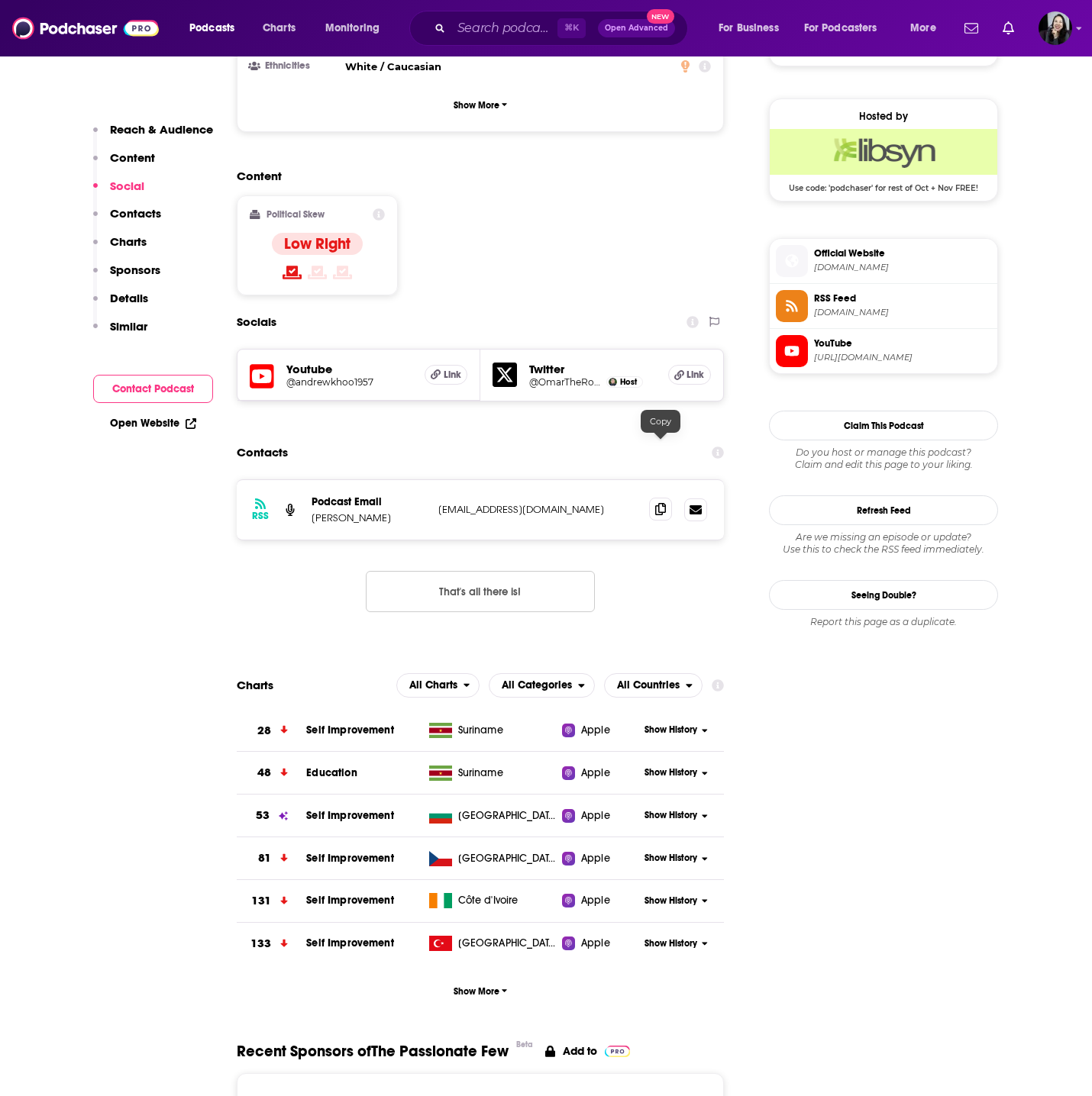
click at [658, 503] on icon at bounding box center [660, 509] width 11 height 12
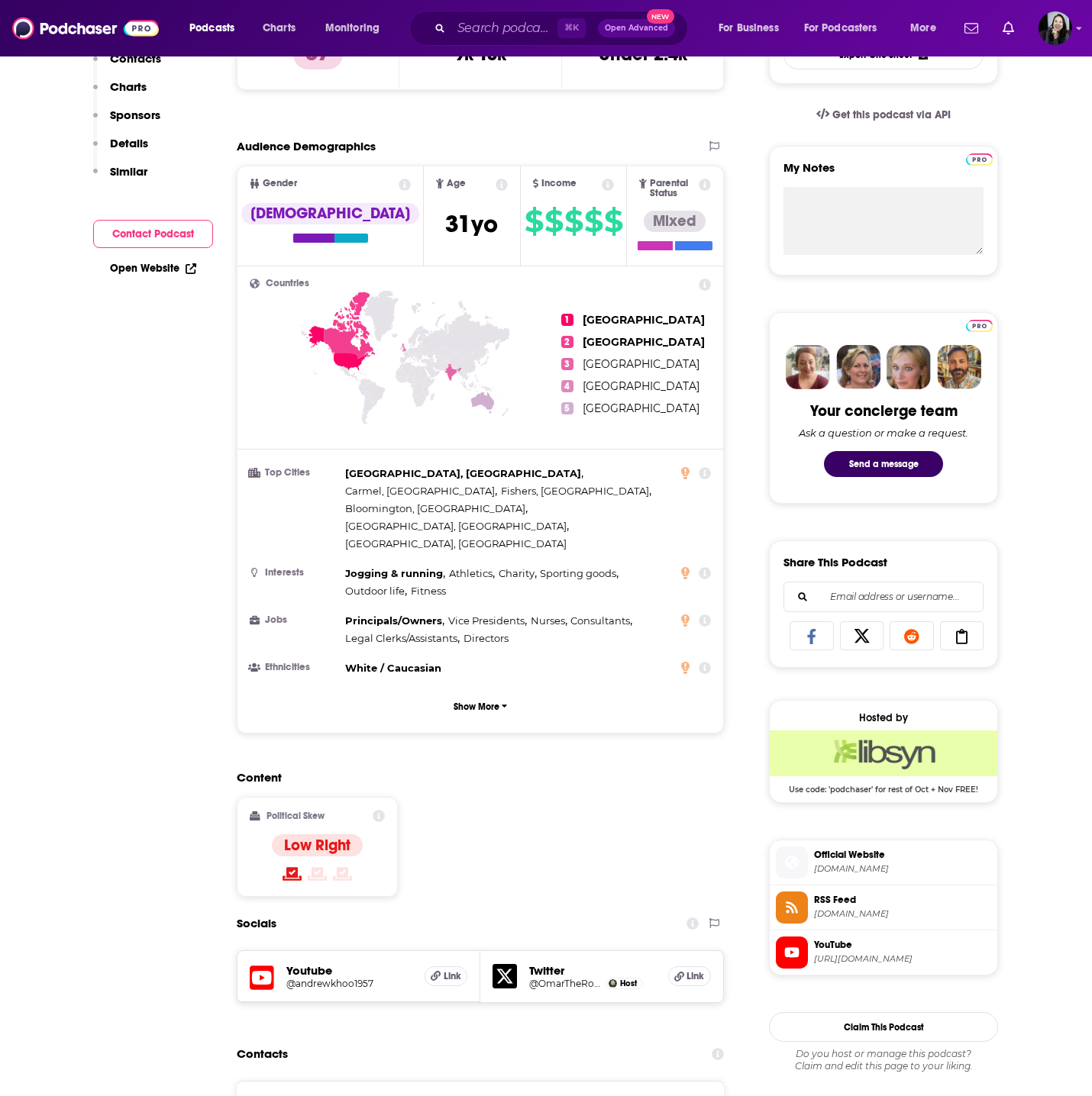
scroll to position [0, 0]
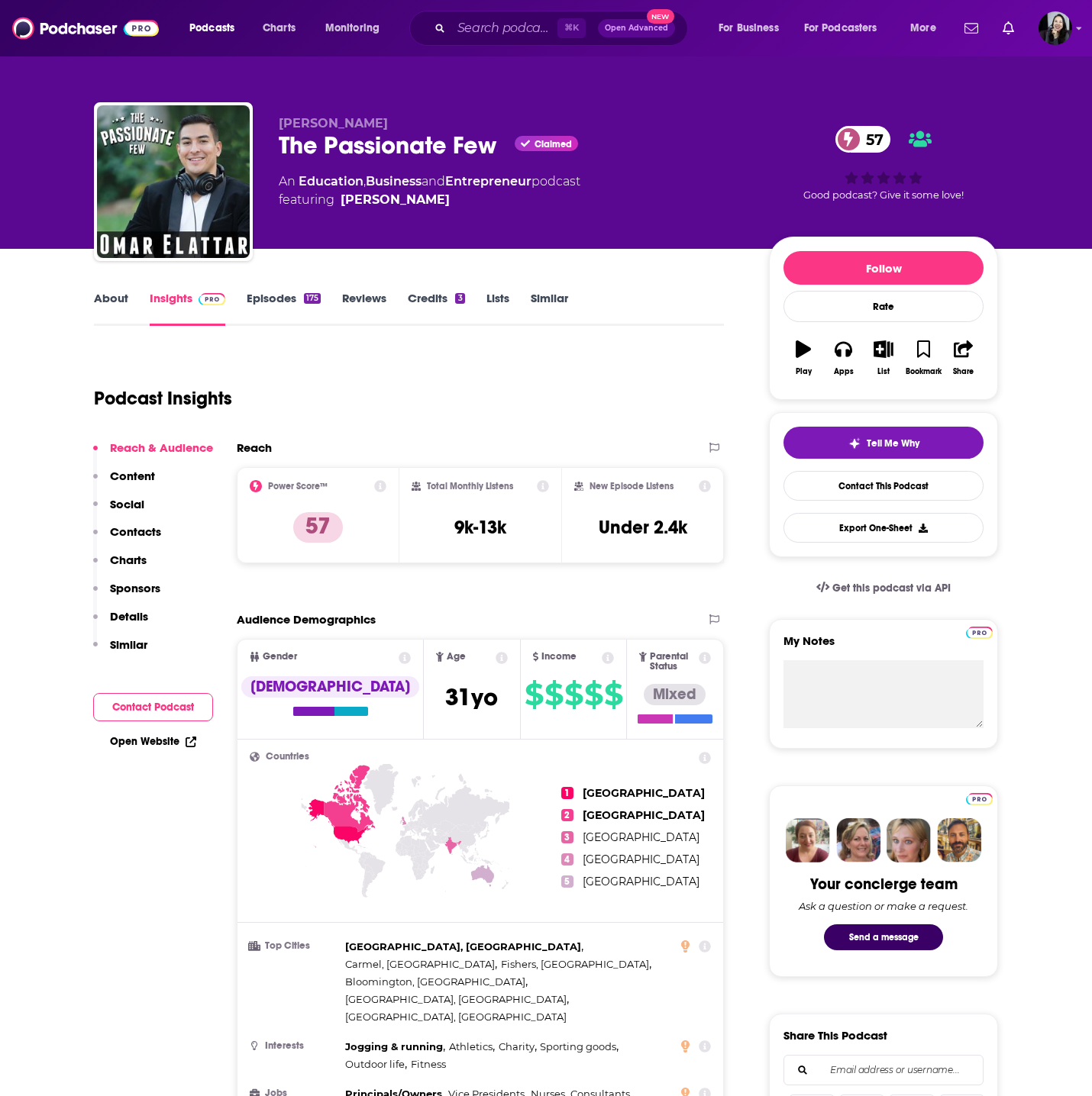
click at [278, 308] on link "Episodes 175" at bounding box center [283, 308] width 74 height 35
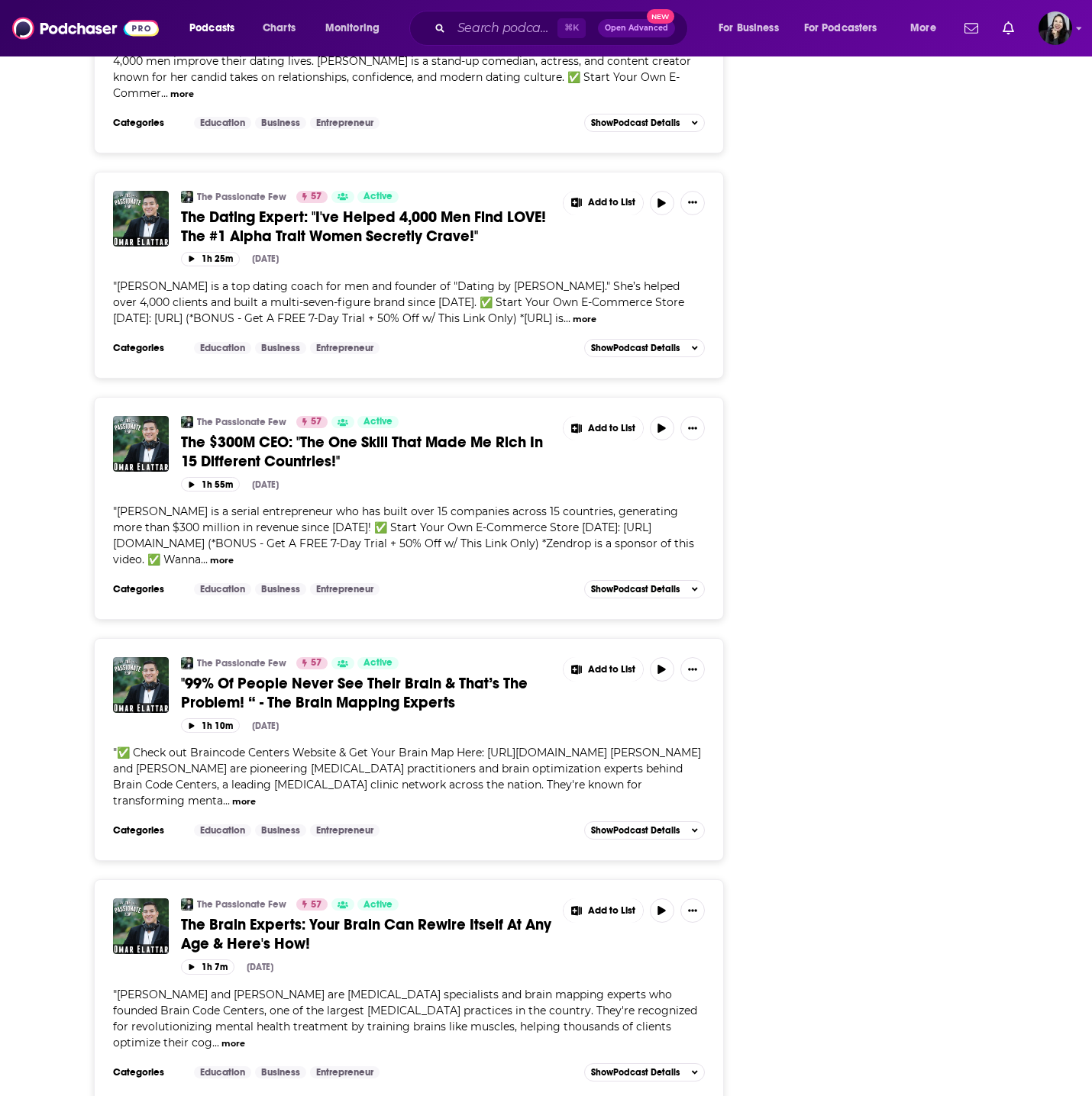
scroll to position [2907, 0]
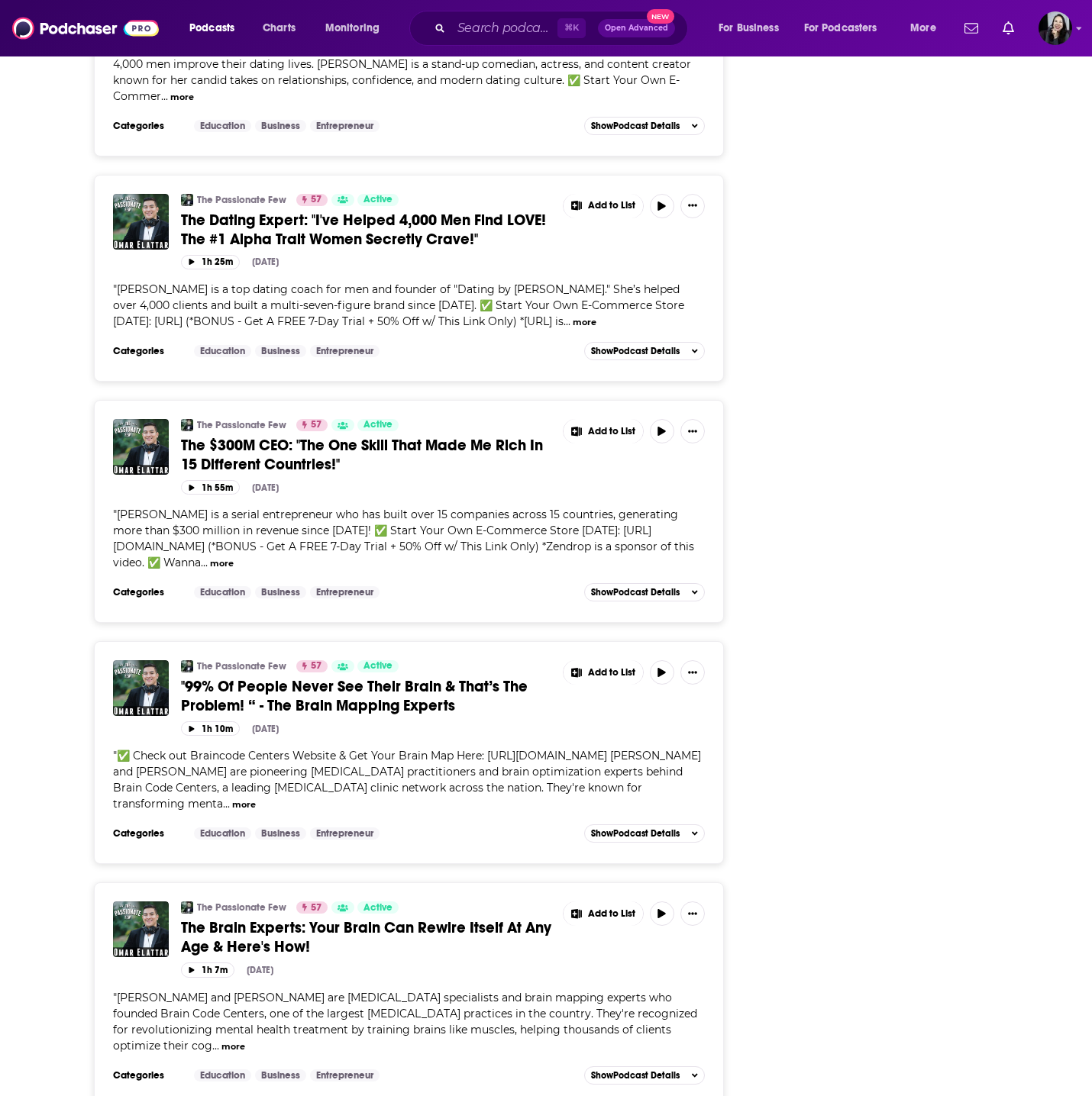
click at [403, 715] on span ""99% Of People Never See Their Brain & That’s The Problem! “ - The Brain Mappin…" at bounding box center [354, 696] width 346 height 38
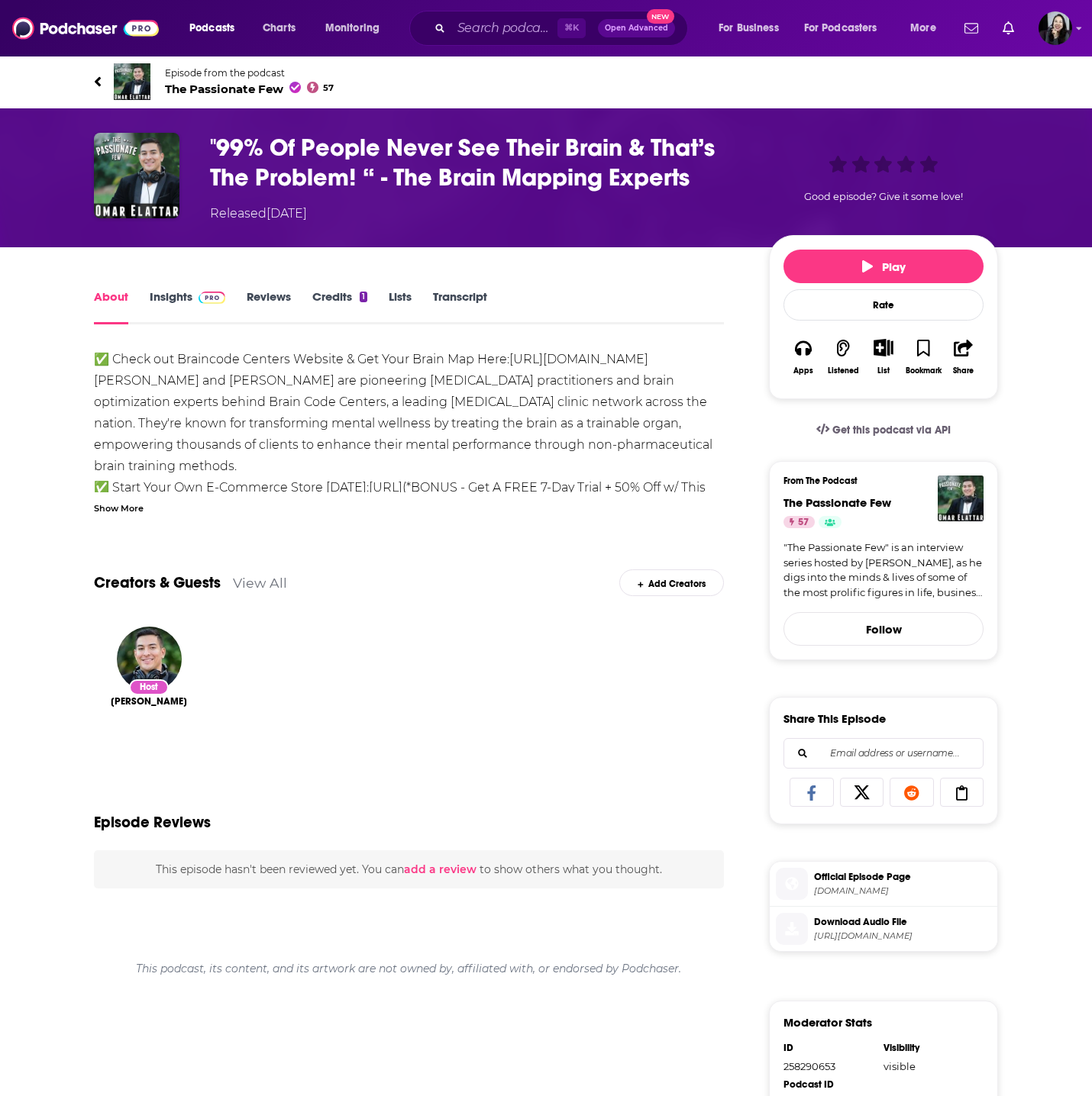
click at [109, 508] on div "Show More" at bounding box center [118, 507] width 50 height 15
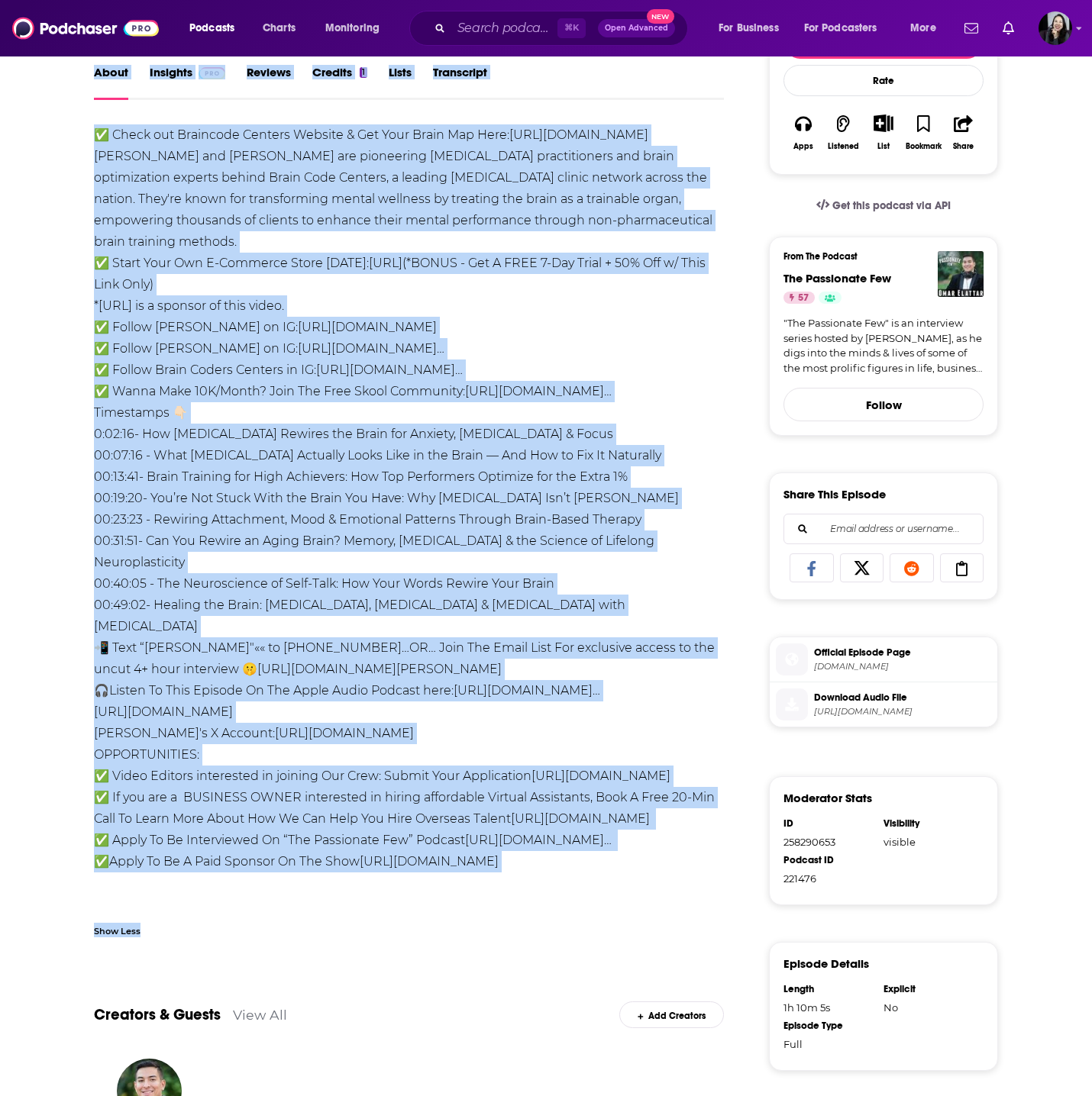
scroll to position [226, 0]
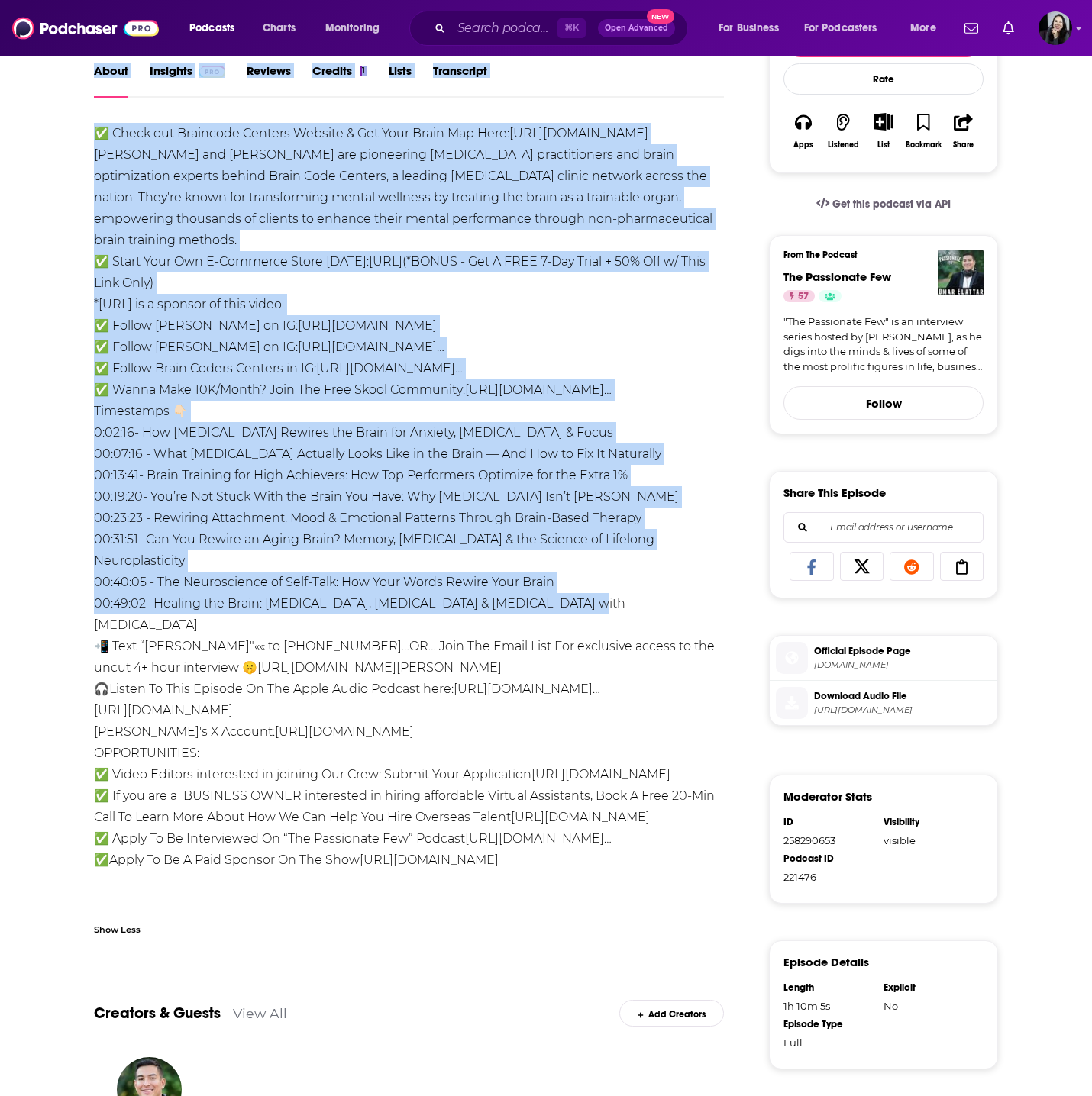
drag, startPoint x: 74, startPoint y: 72, endPoint x: 600, endPoint y: 596, distance: 742.5
click at [600, 596] on div "Episode from the podcast The Passionate Few 57 Next Episode "99% Of People Neve…" at bounding box center [546, 624] width 1092 height 1590
copy div "Episode from the podcast The Passionate Few 57 Next Episode "99% Of People Neve…"
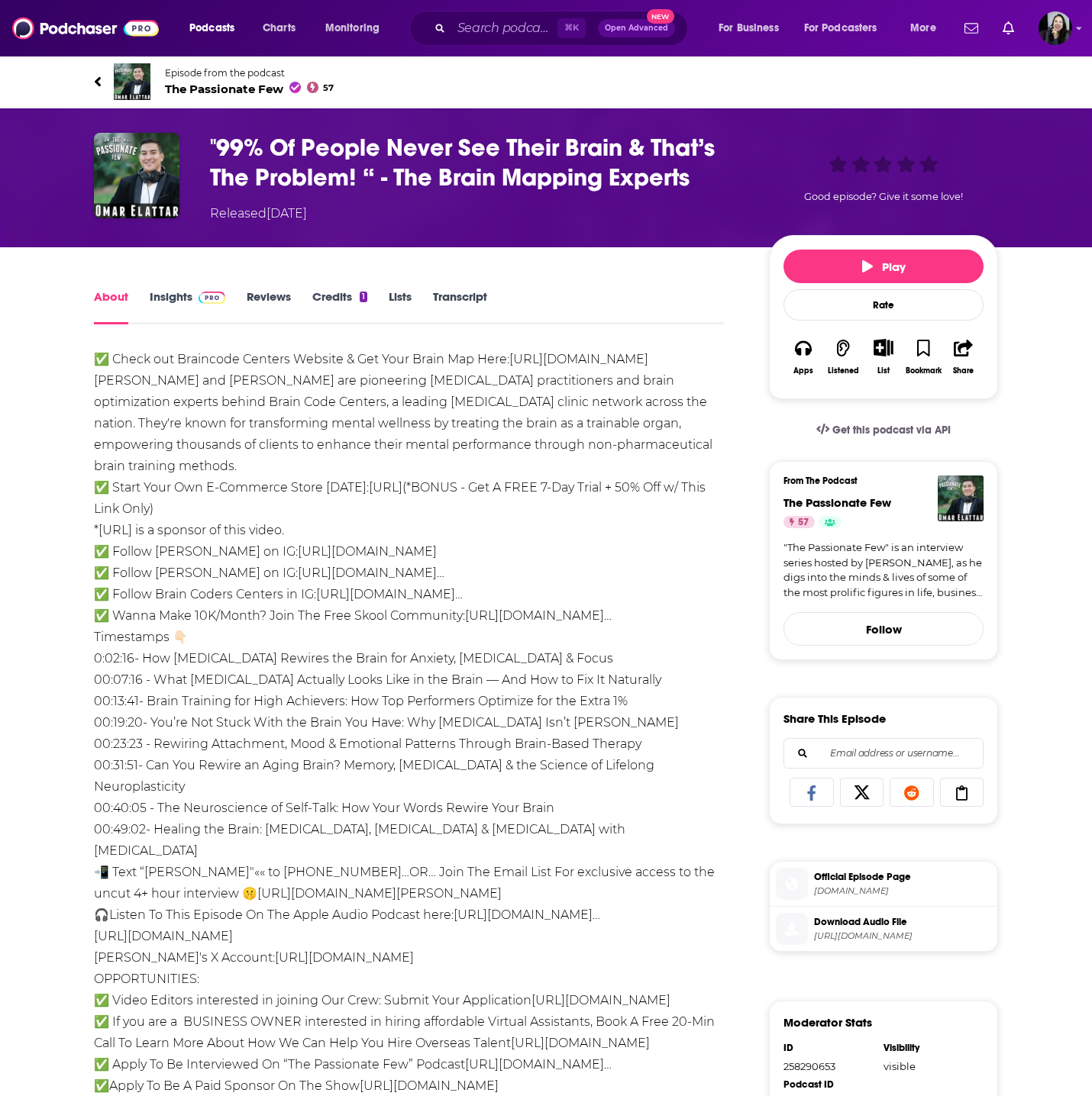
click at [735, 193] on div ""99% Of People Never See Their Brain & That’s The Problem! “ - The Brain Mappin…" at bounding box center [477, 178] width 534 height 90
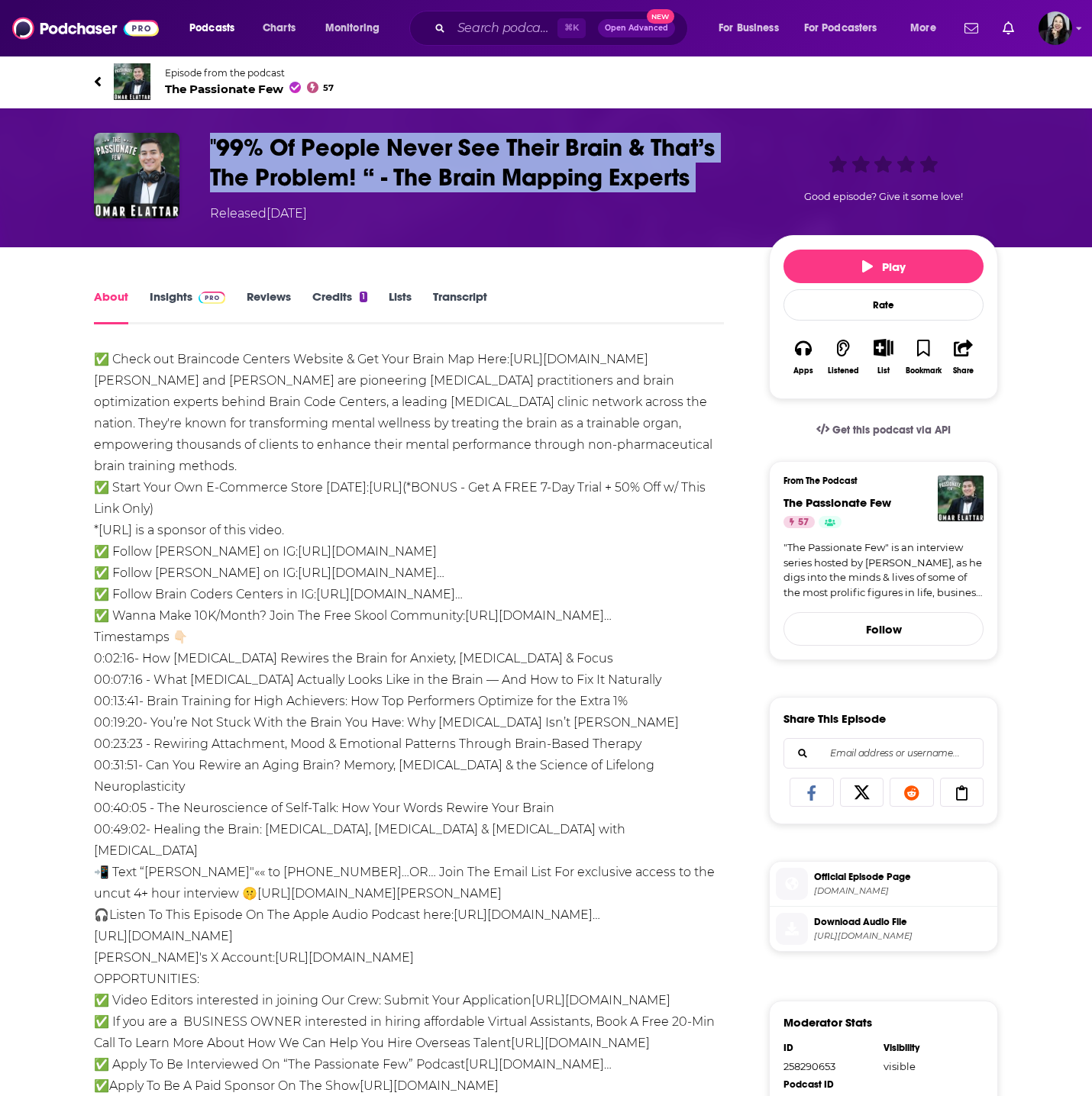
click at [735, 193] on div ""99% Of People Never See Their Brain & That’s The Problem! “ - The Brain Mappin…" at bounding box center [477, 178] width 534 height 90
copy h1 ""99% Of People Never See Their Brain & That’s The Problem! “ - The Brain Mappin…"
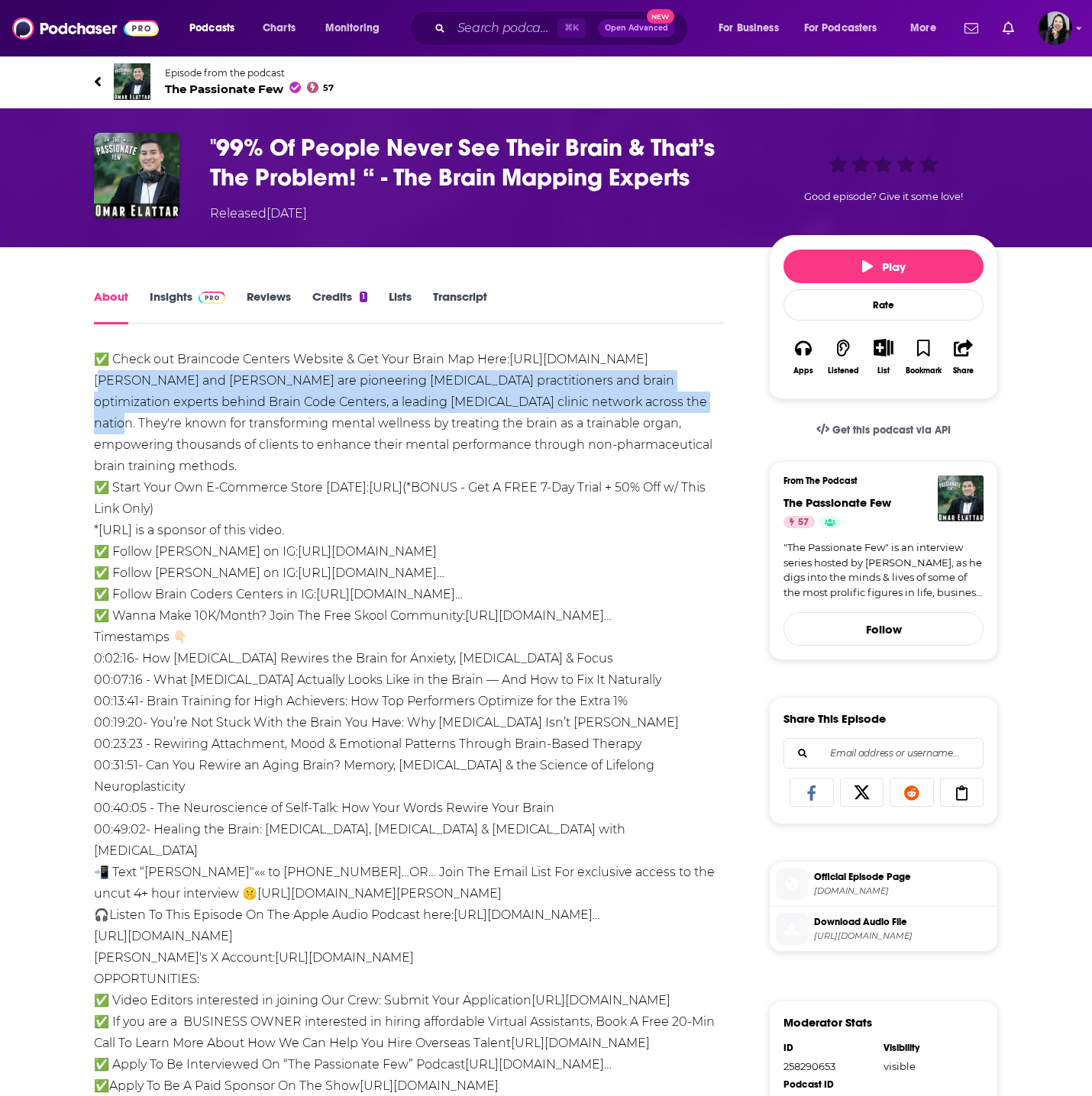
drag, startPoint x: 88, startPoint y: 387, endPoint x: 662, endPoint y: 405, distance: 574.3
click at [662, 405] on div "About Insights Reviews Credits 1 Lists Transcript ✅ Check out Braincode Centers…" at bounding box center [419, 965] width 699 height 1358
copy div "Rachel Lambert and Angie Noak are pioneering neurofeedback practitioners and br…"
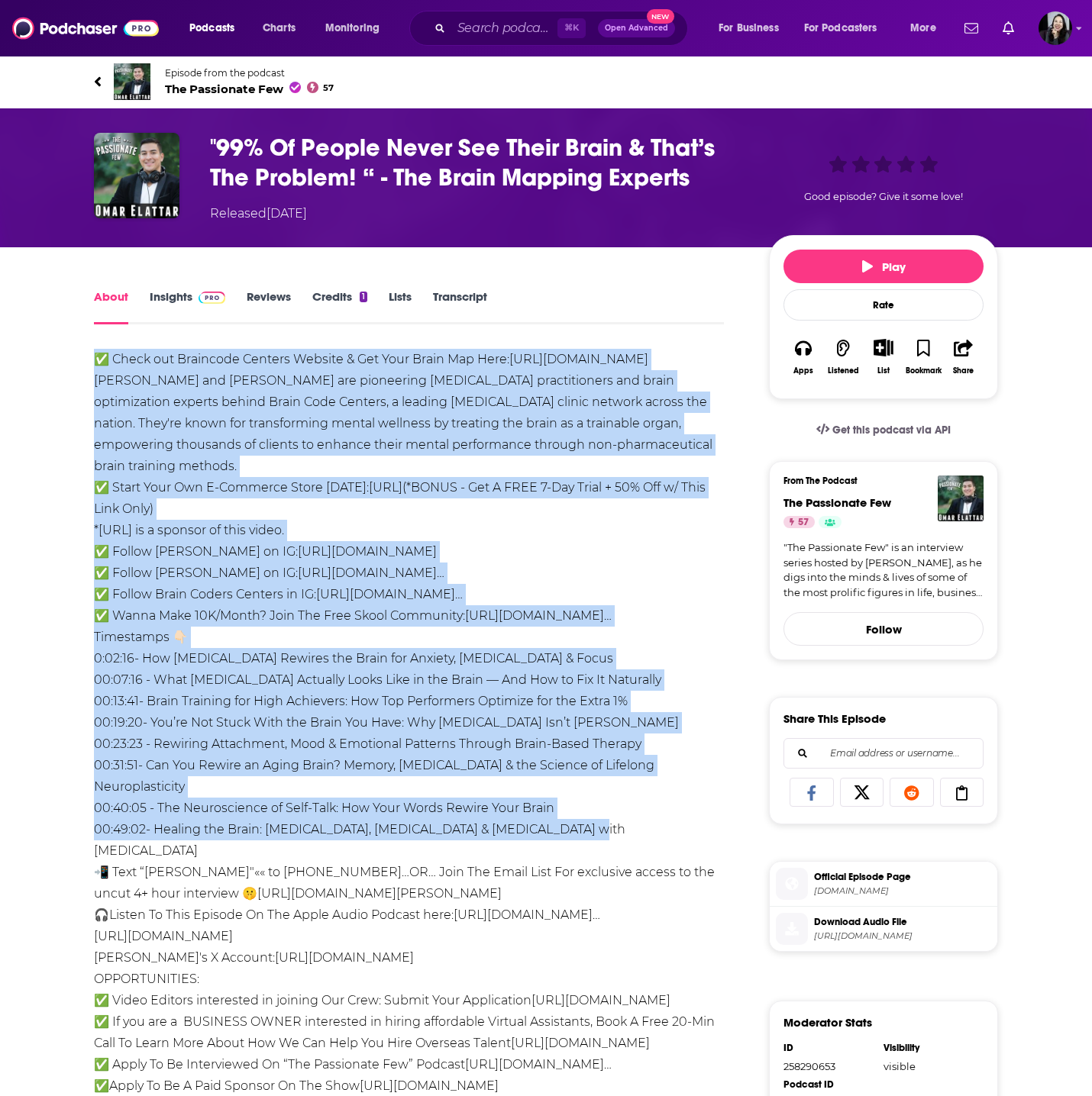
drag, startPoint x: 84, startPoint y: 344, endPoint x: 584, endPoint y: 824, distance: 693.1
click at [584, 824] on div "About Insights Reviews Credits 1 Lists Transcript ✅ Check out Braincode Centers…" at bounding box center [419, 965] width 699 height 1358
copy div "✅ Check out Braincode Centers Website & Get Your Brain Map Here: https://brainc…"
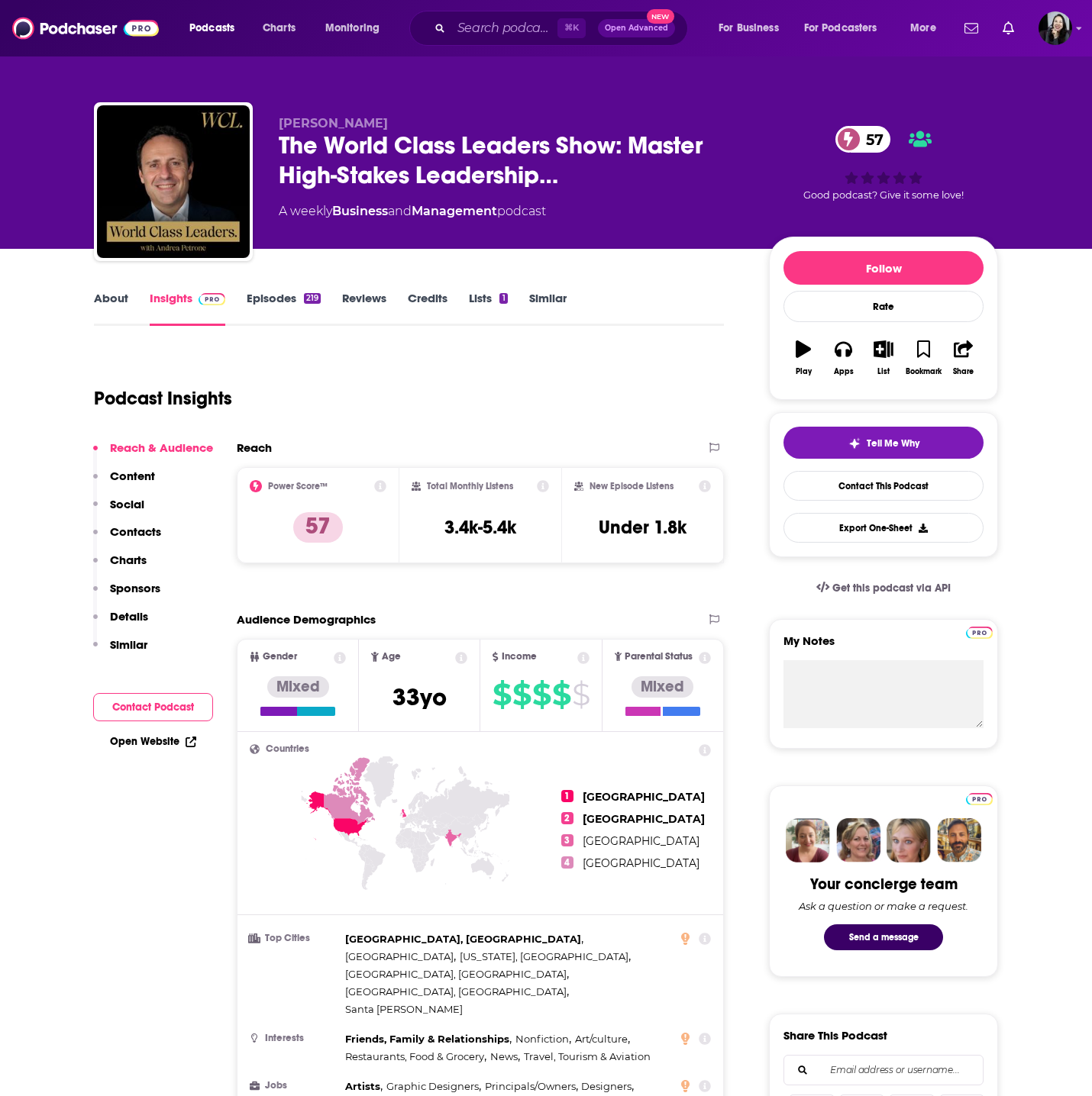
click at [412, 129] on p "[PERSON_NAME]" at bounding box center [511, 123] width 466 height 15
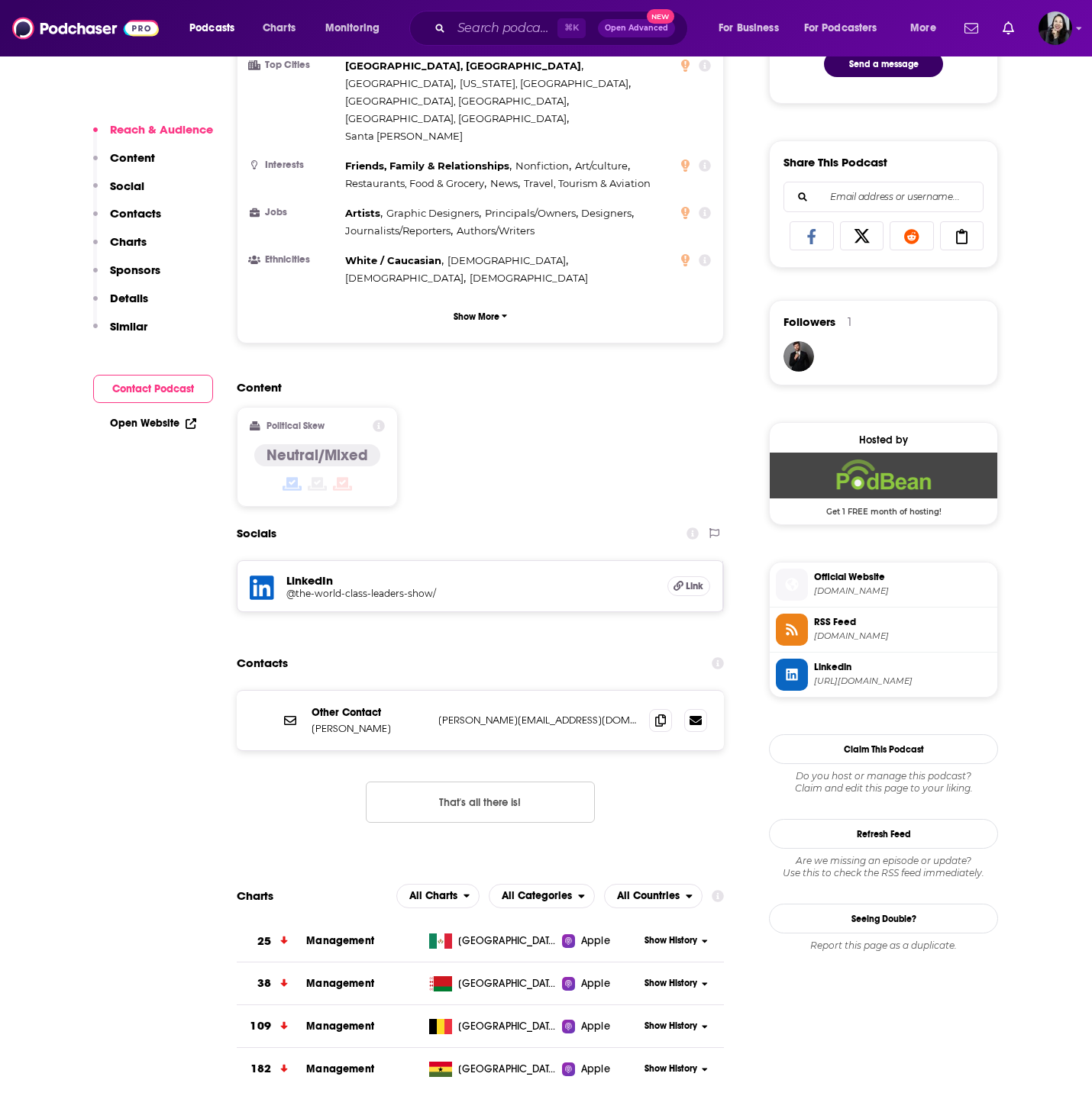
scroll to position [876, 0]
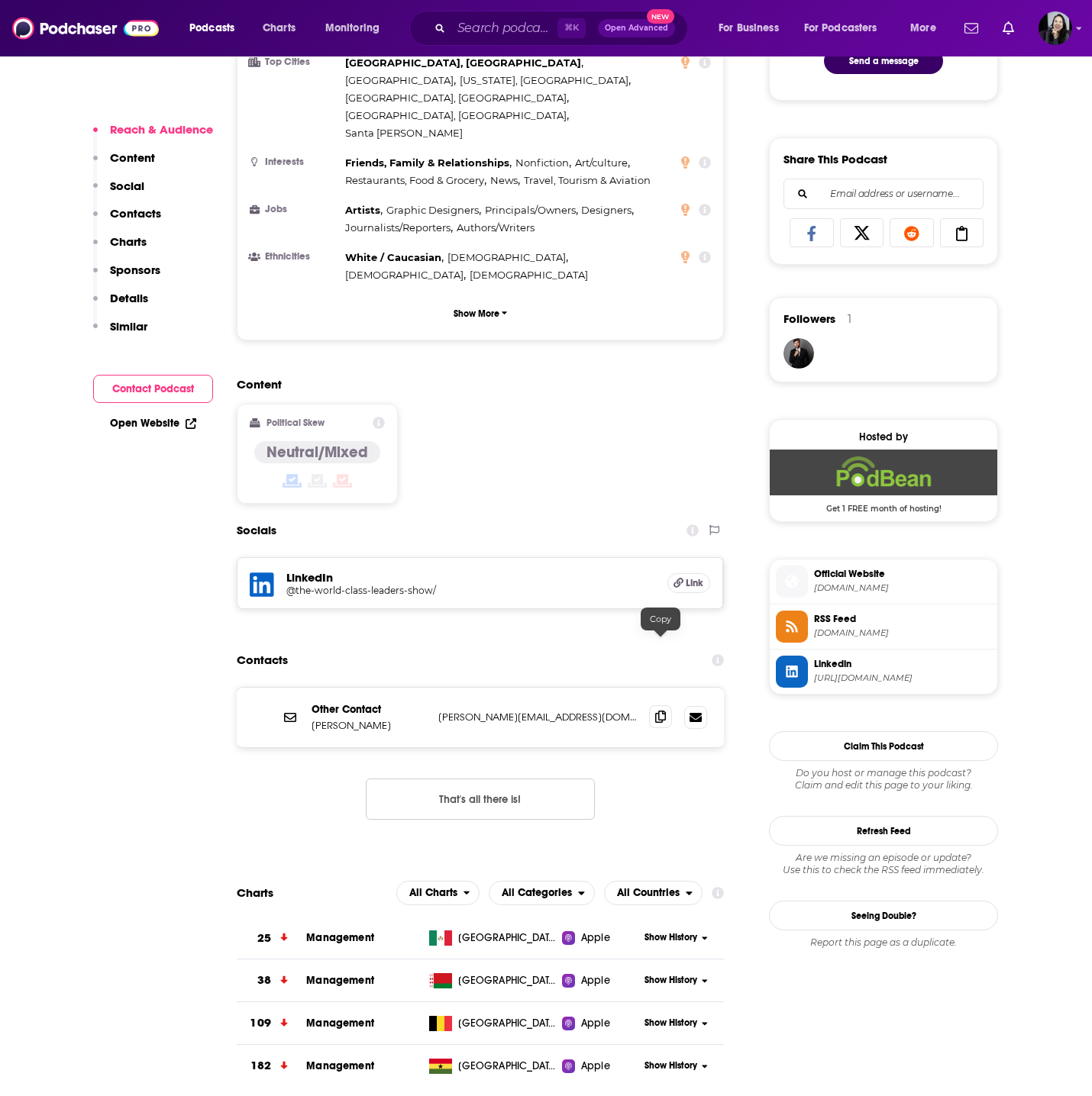
click at [653, 706] on span at bounding box center [661, 717] width 23 height 23
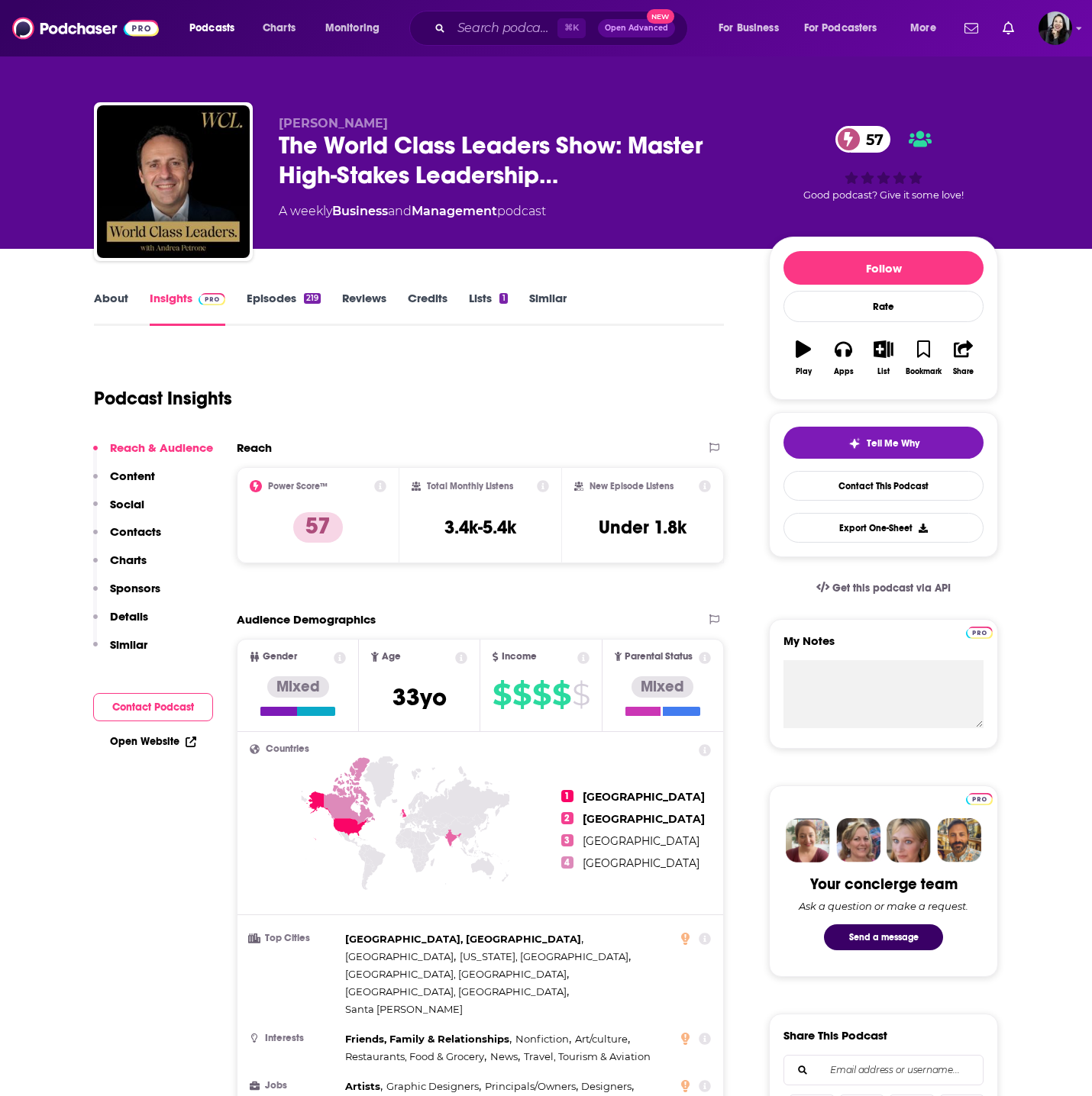
click at [403, 123] on p "[PERSON_NAME]" at bounding box center [511, 123] width 466 height 15
copy p "[PERSON_NAME]"
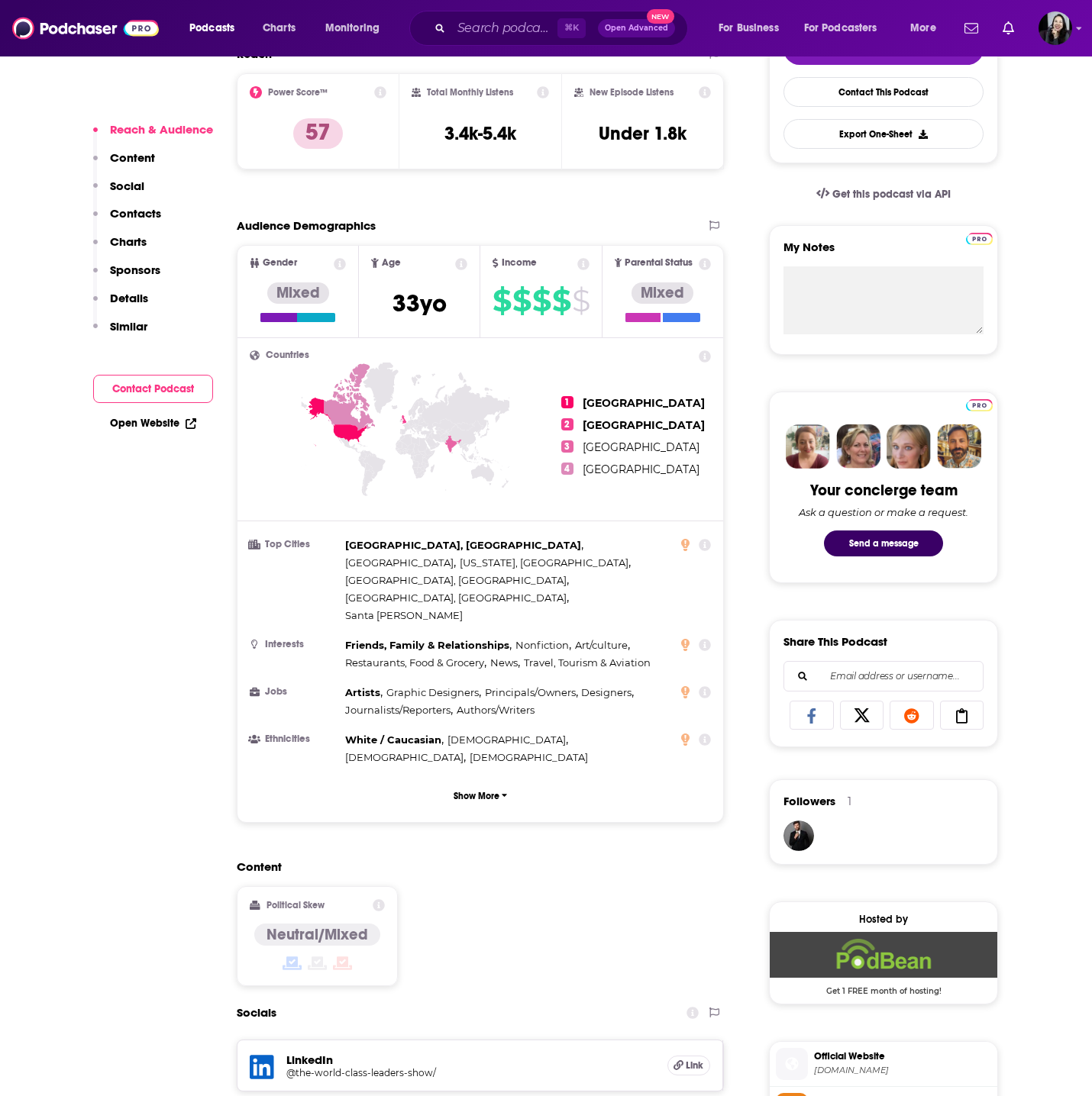
scroll to position [622, 0]
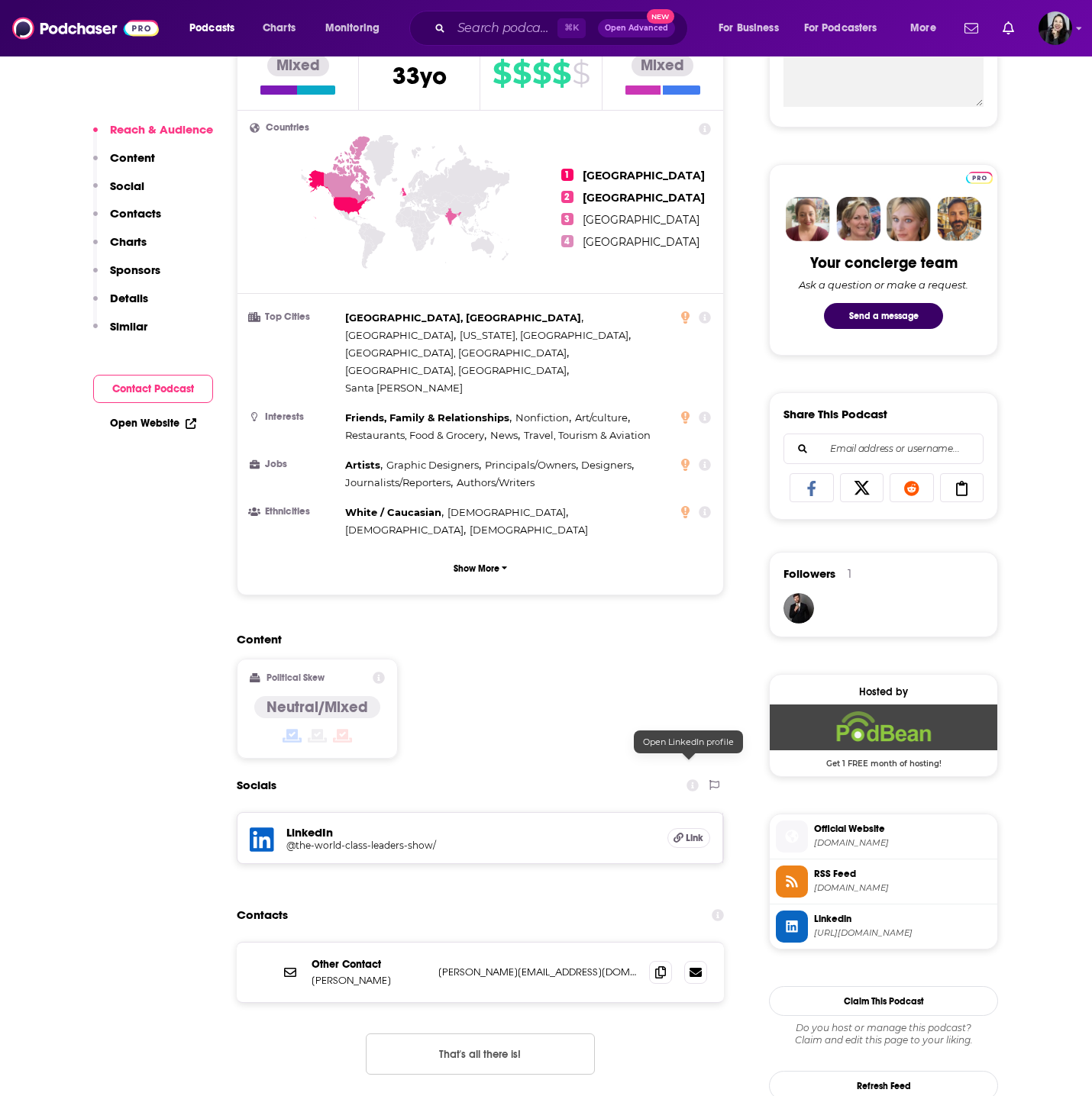
click at [680, 833] on icon at bounding box center [679, 838] width 10 height 10
click at [664, 966] on icon at bounding box center [660, 972] width 11 height 12
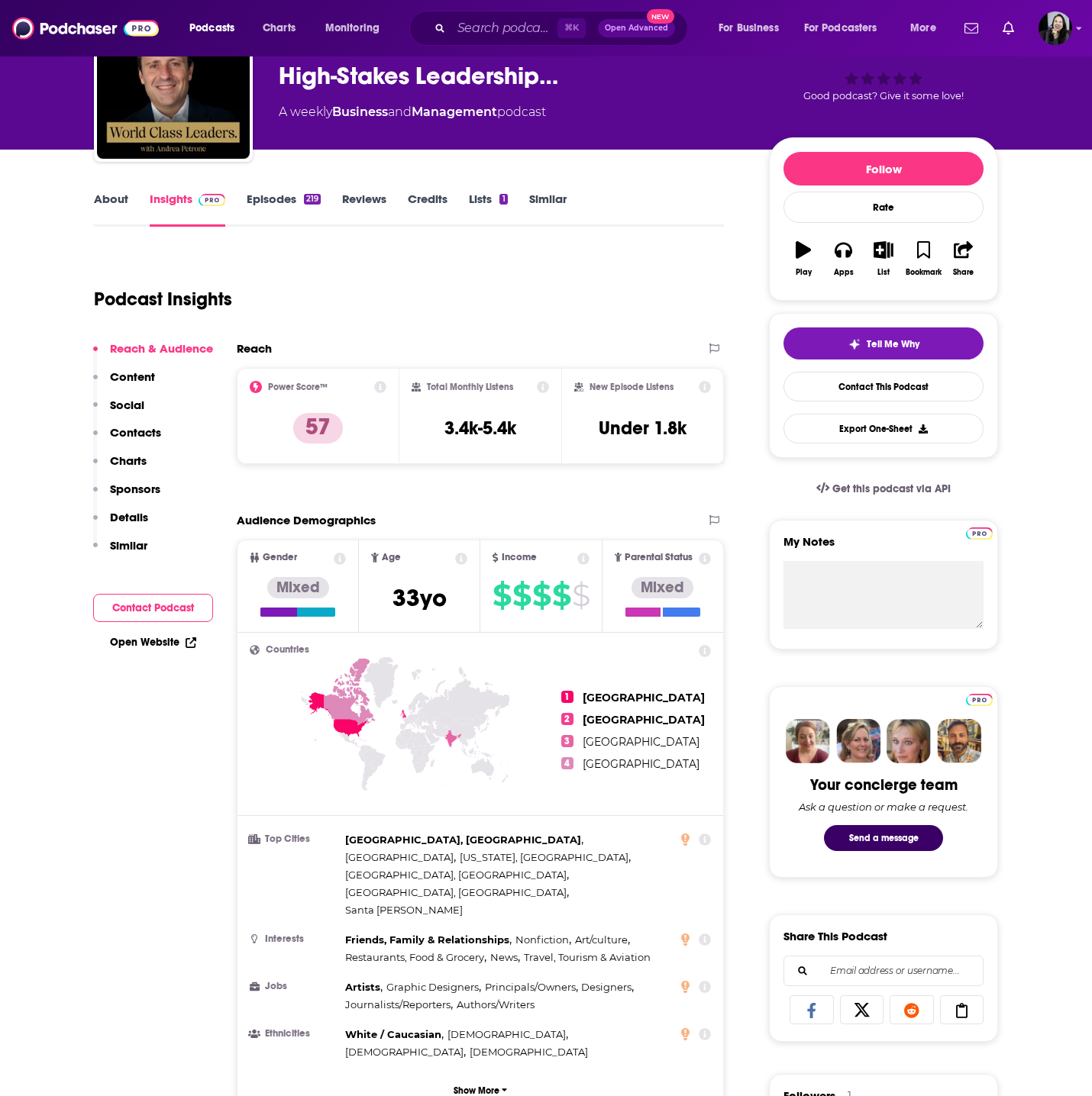
scroll to position [0, 0]
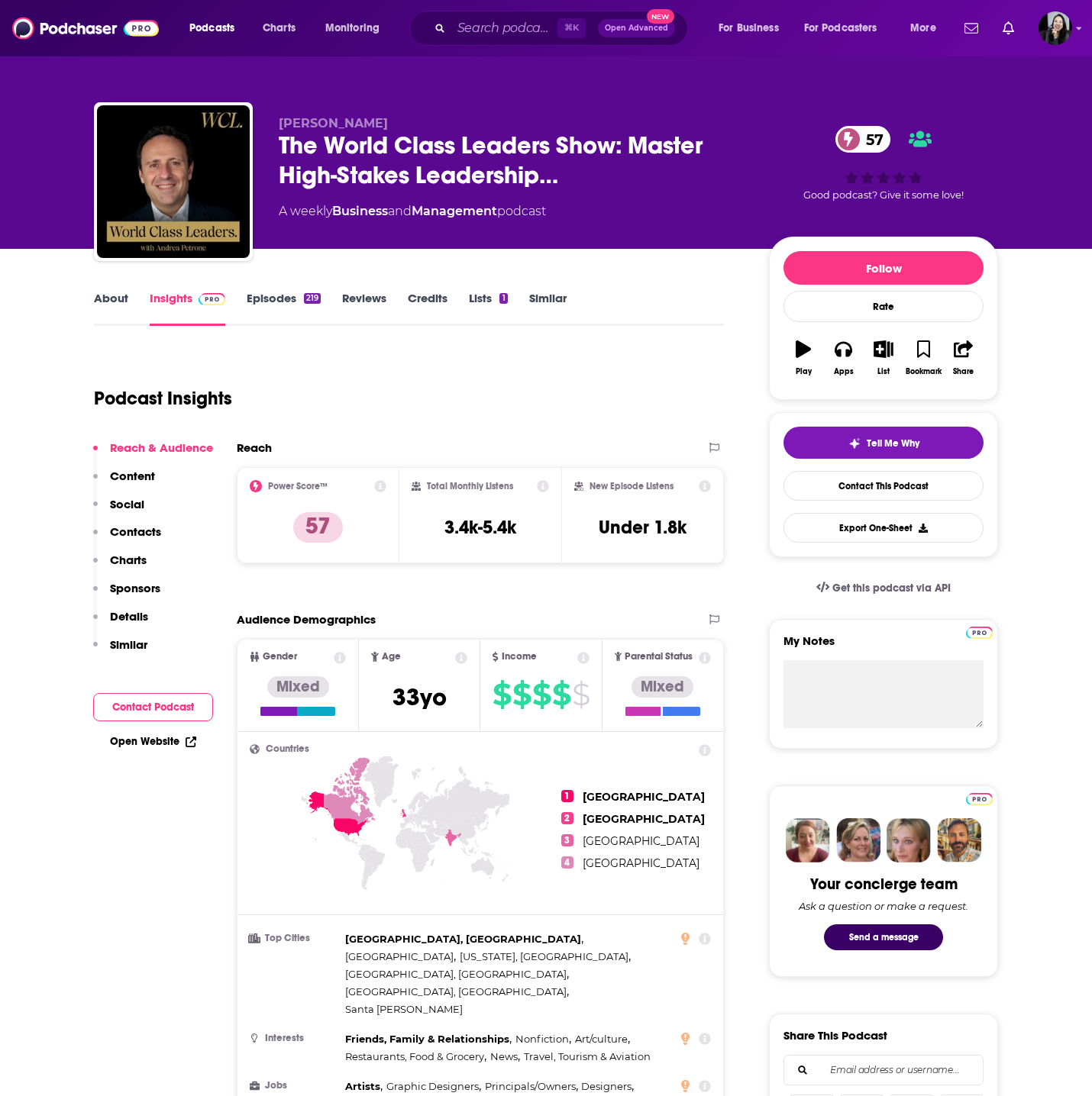
click at [397, 122] on p "[PERSON_NAME]" at bounding box center [511, 123] width 466 height 15
click at [397, 122] on p "Andrea Petrone" at bounding box center [511, 123] width 466 height 15
copy p "Andrea Petrone"
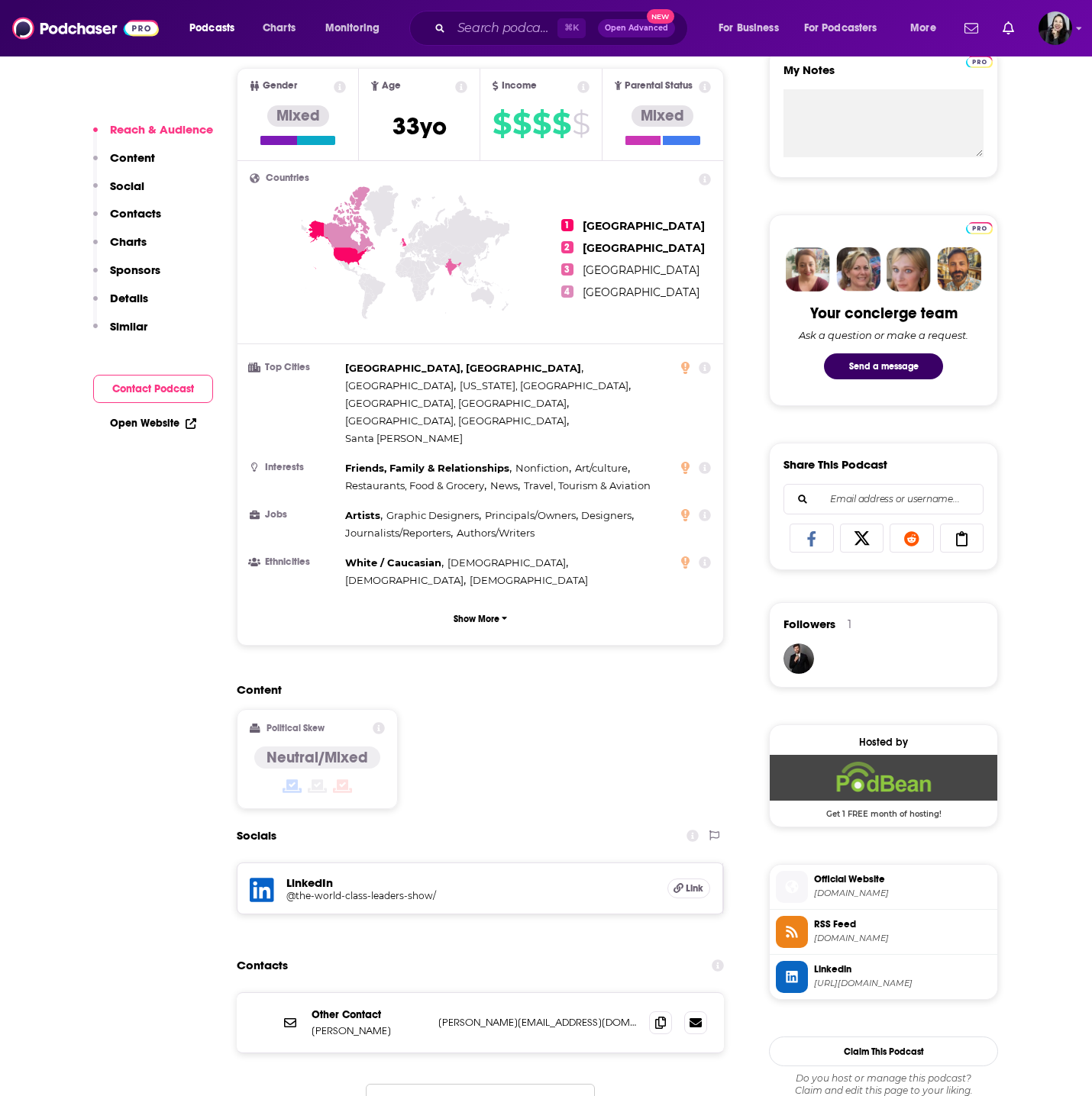
scroll to position [1164, 0]
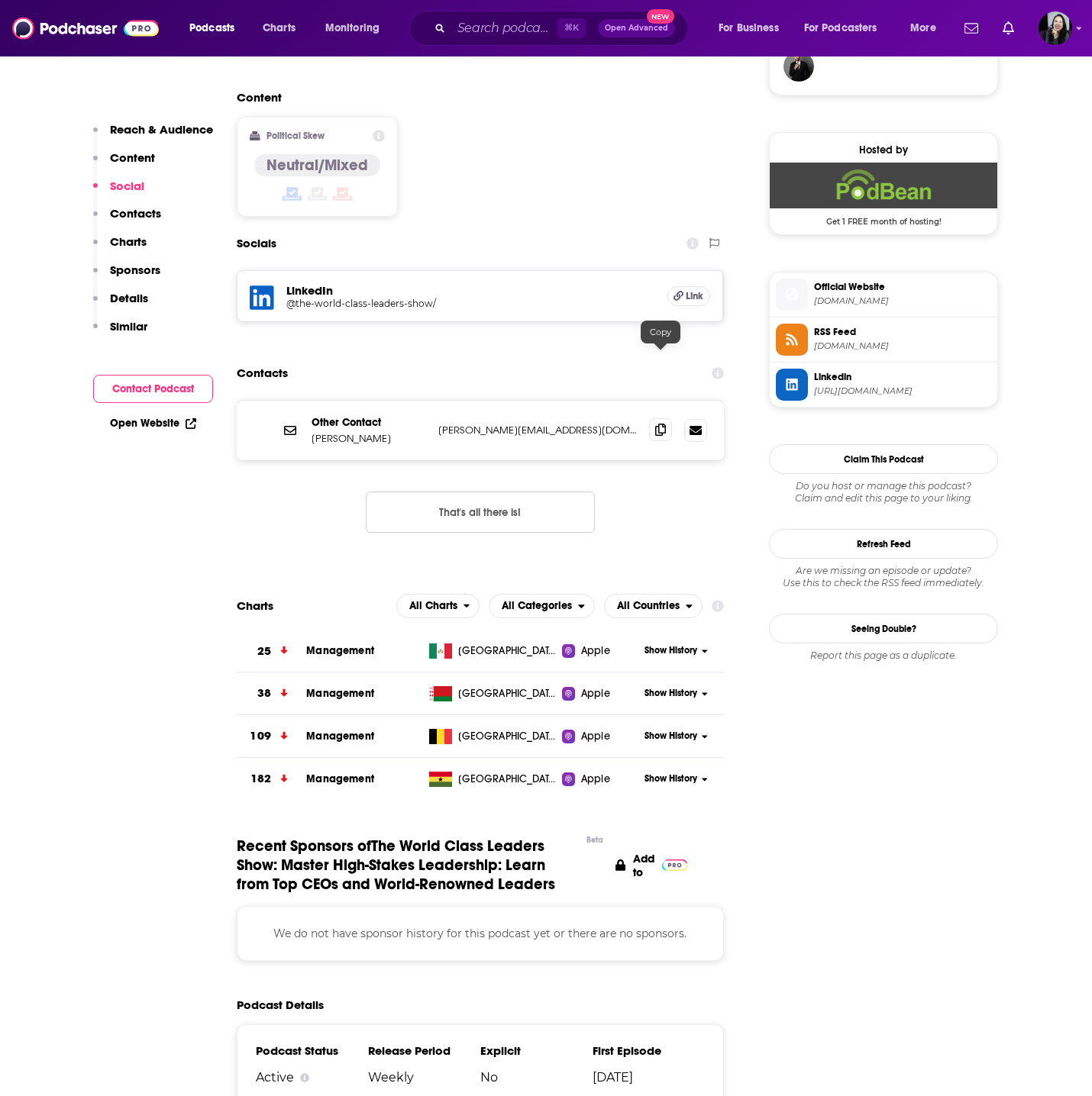
click at [660, 424] on icon at bounding box center [660, 430] width 11 height 12
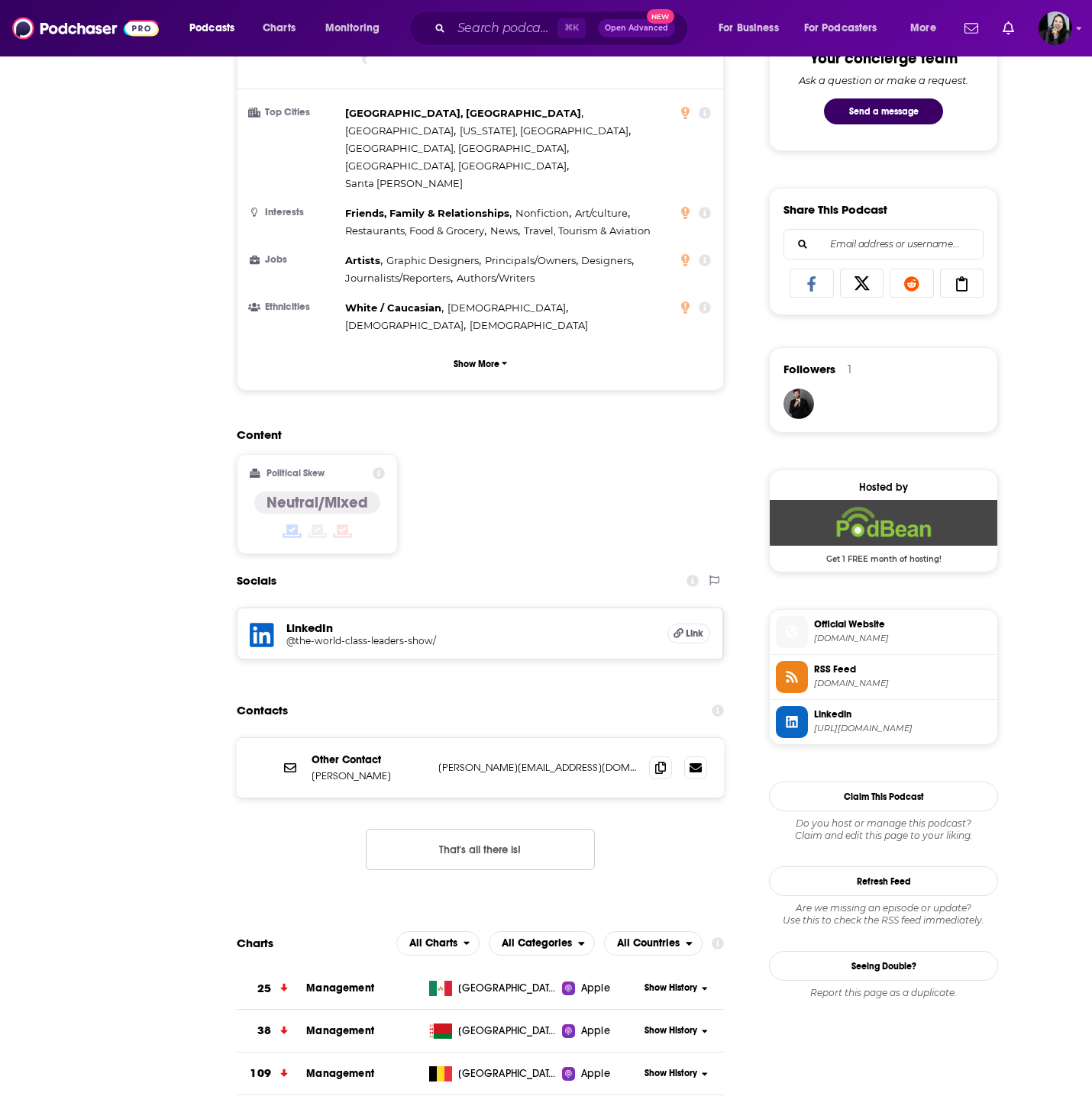
scroll to position [0, 0]
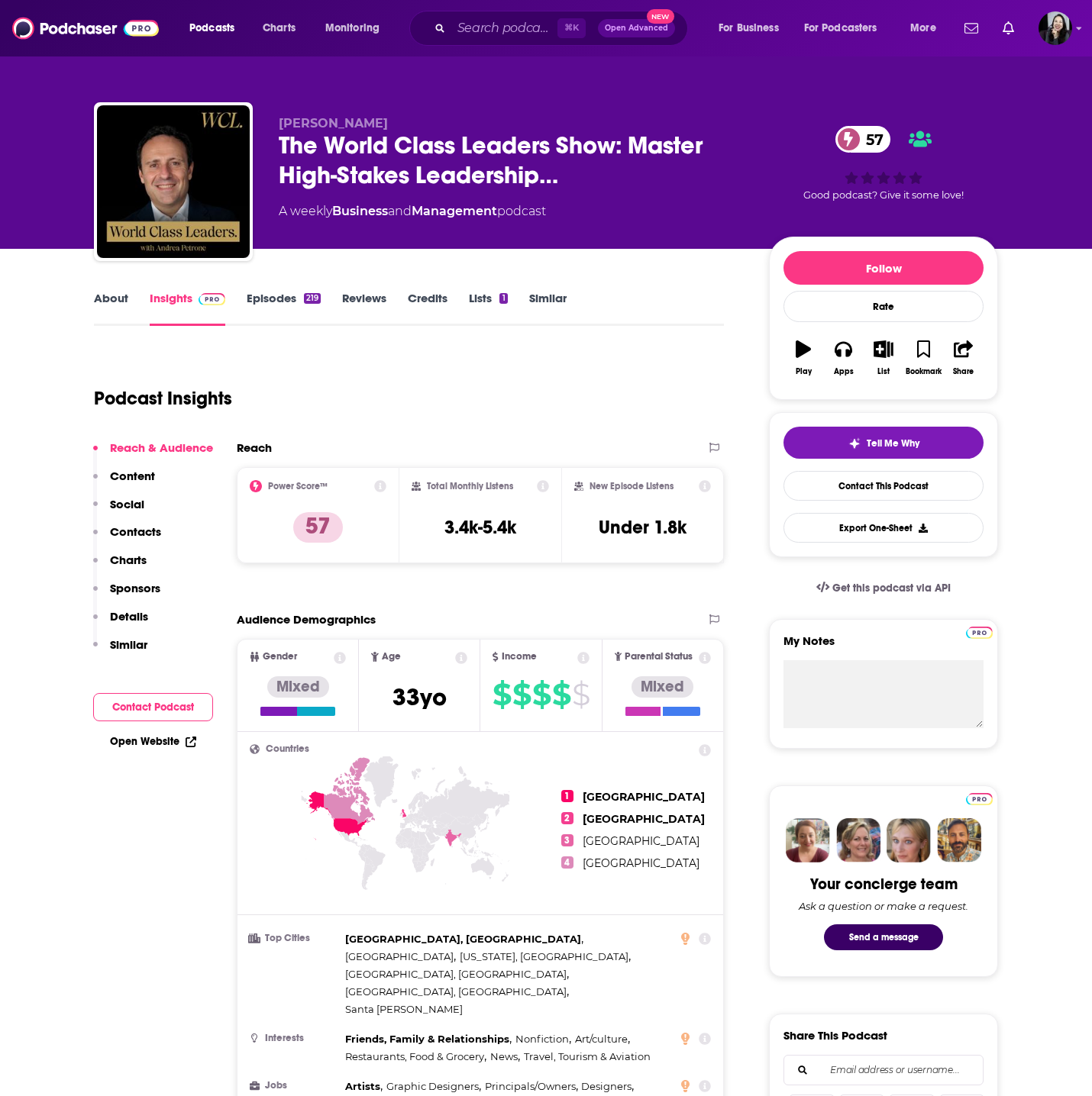
click at [261, 296] on link "Episodes 219" at bounding box center [283, 308] width 74 height 35
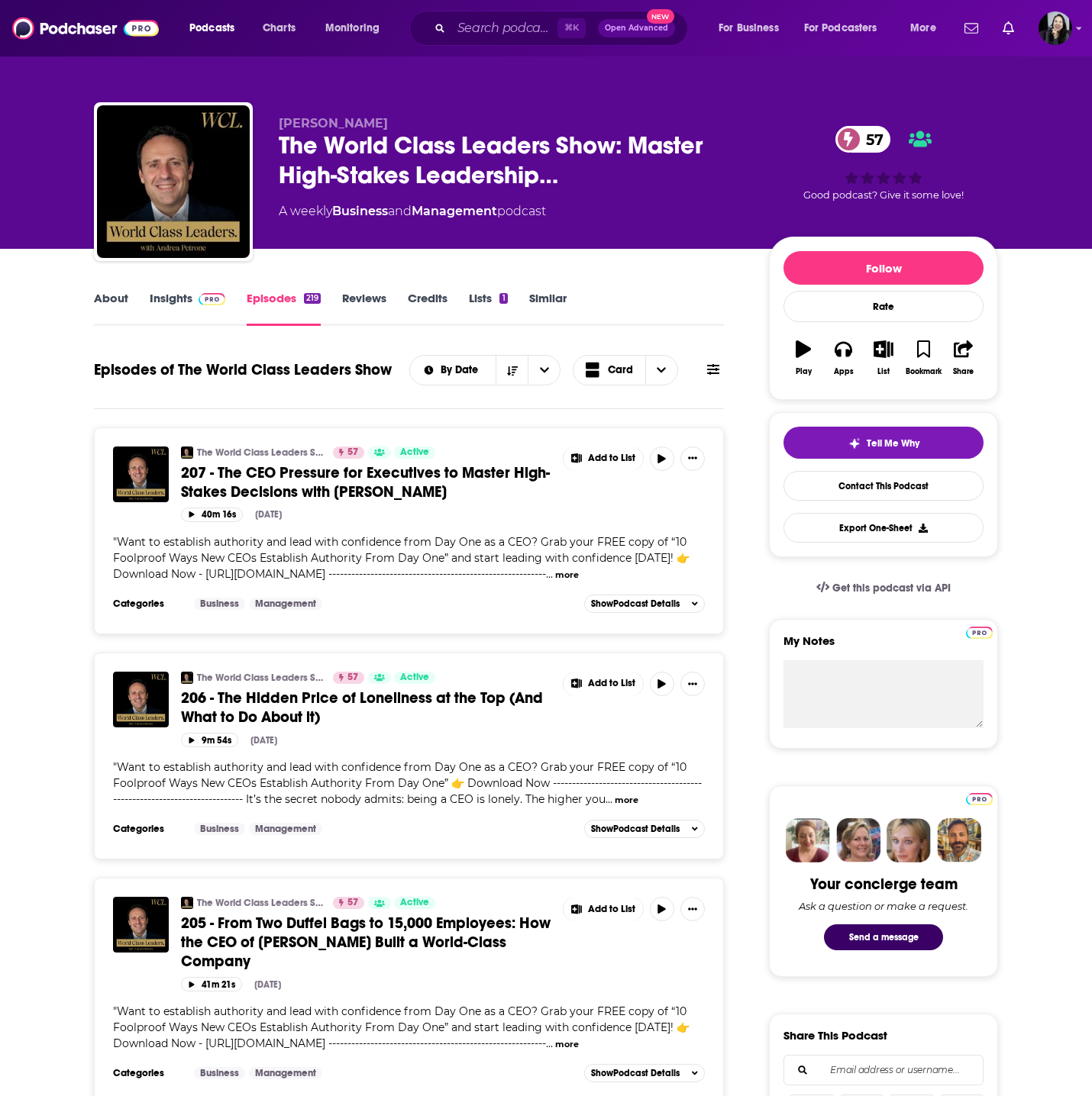
click at [265, 479] on span "207 - The CEO Pressure for Executives to Master High-Stakes Decisions with Bria…" at bounding box center [366, 482] width 369 height 38
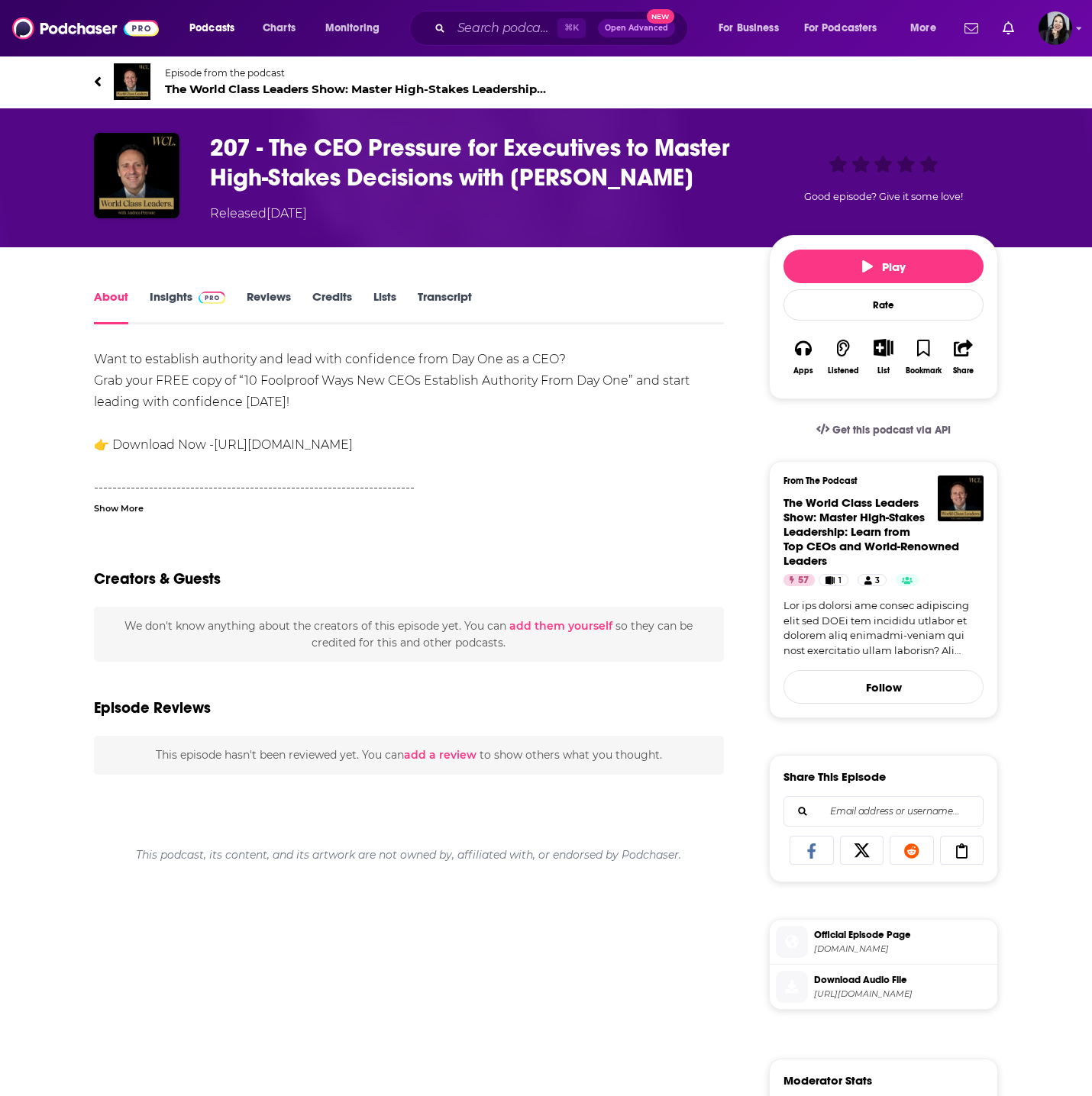
click at [133, 506] on div "Show More" at bounding box center [118, 507] width 50 height 15
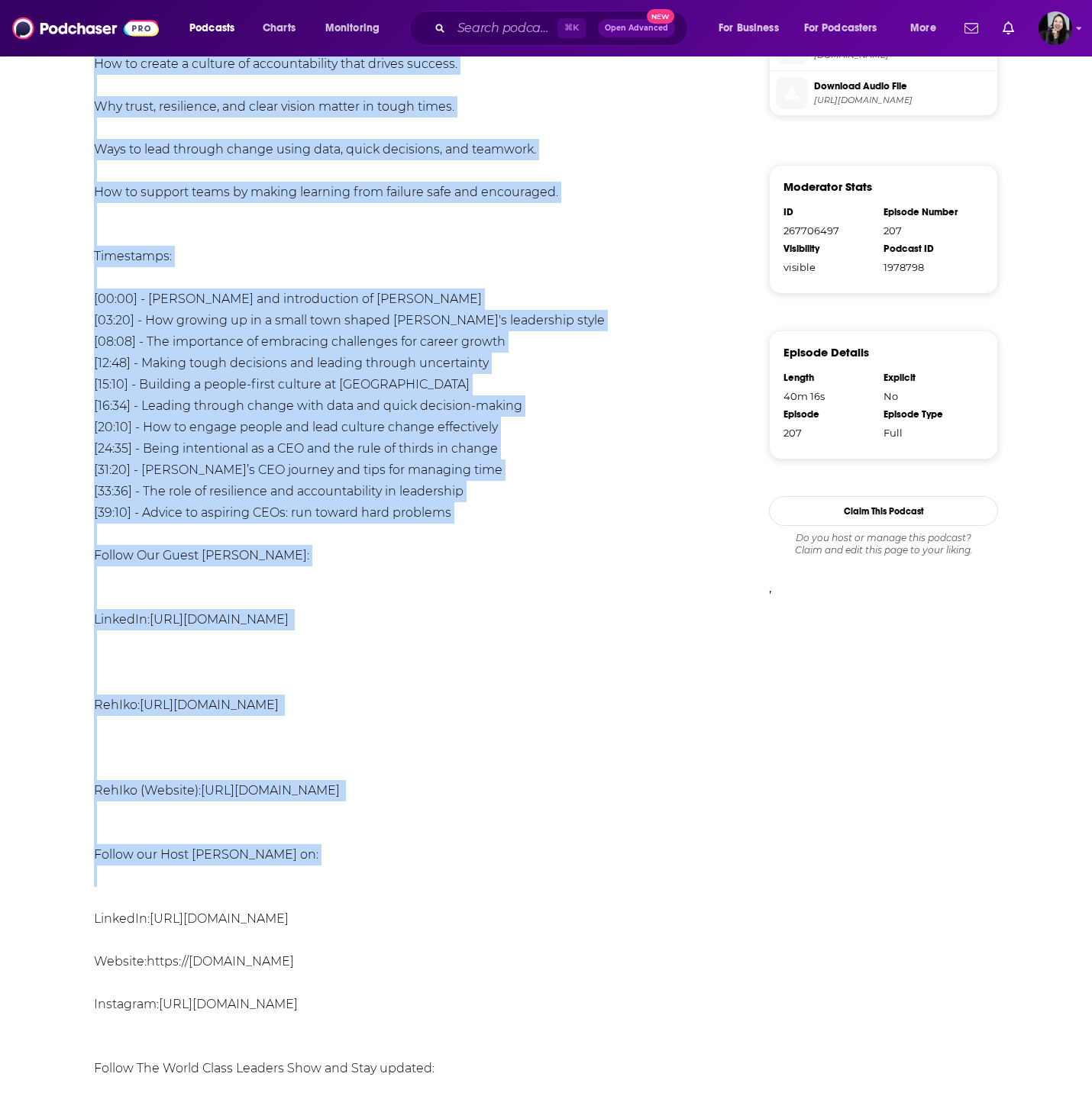
scroll to position [975, 0]
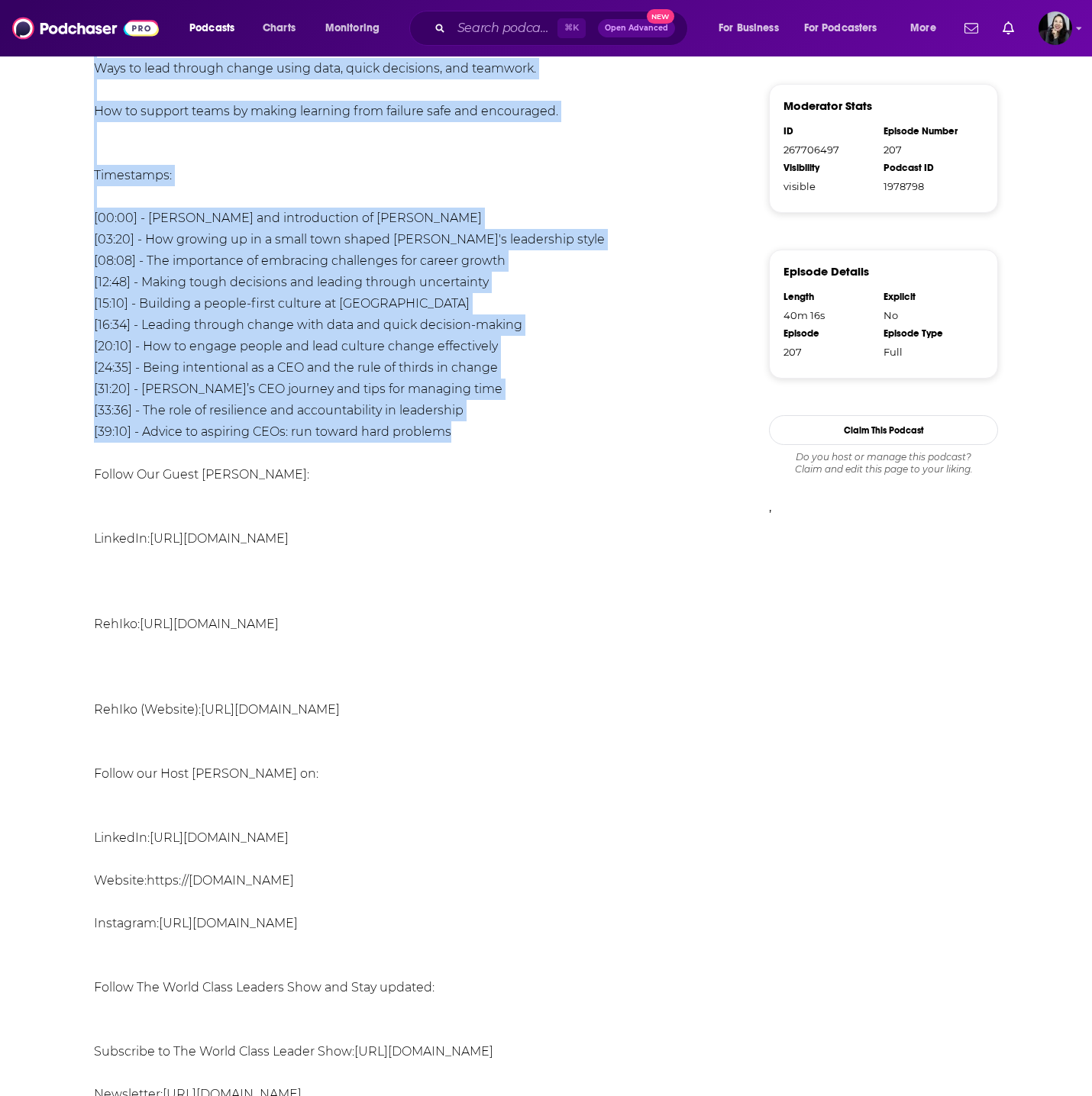
drag, startPoint x: 79, startPoint y: 73, endPoint x: 522, endPoint y: 381, distance: 539.5
click at [522, 381] on div "Episode from the podcast The World Class Leaders Show: Master High-Stakes Leade…" at bounding box center [546, 438] width 1092 height 2715
copy div "Episode from the podcast The World Class Leaders Show: Master High-Stakes Leade…"
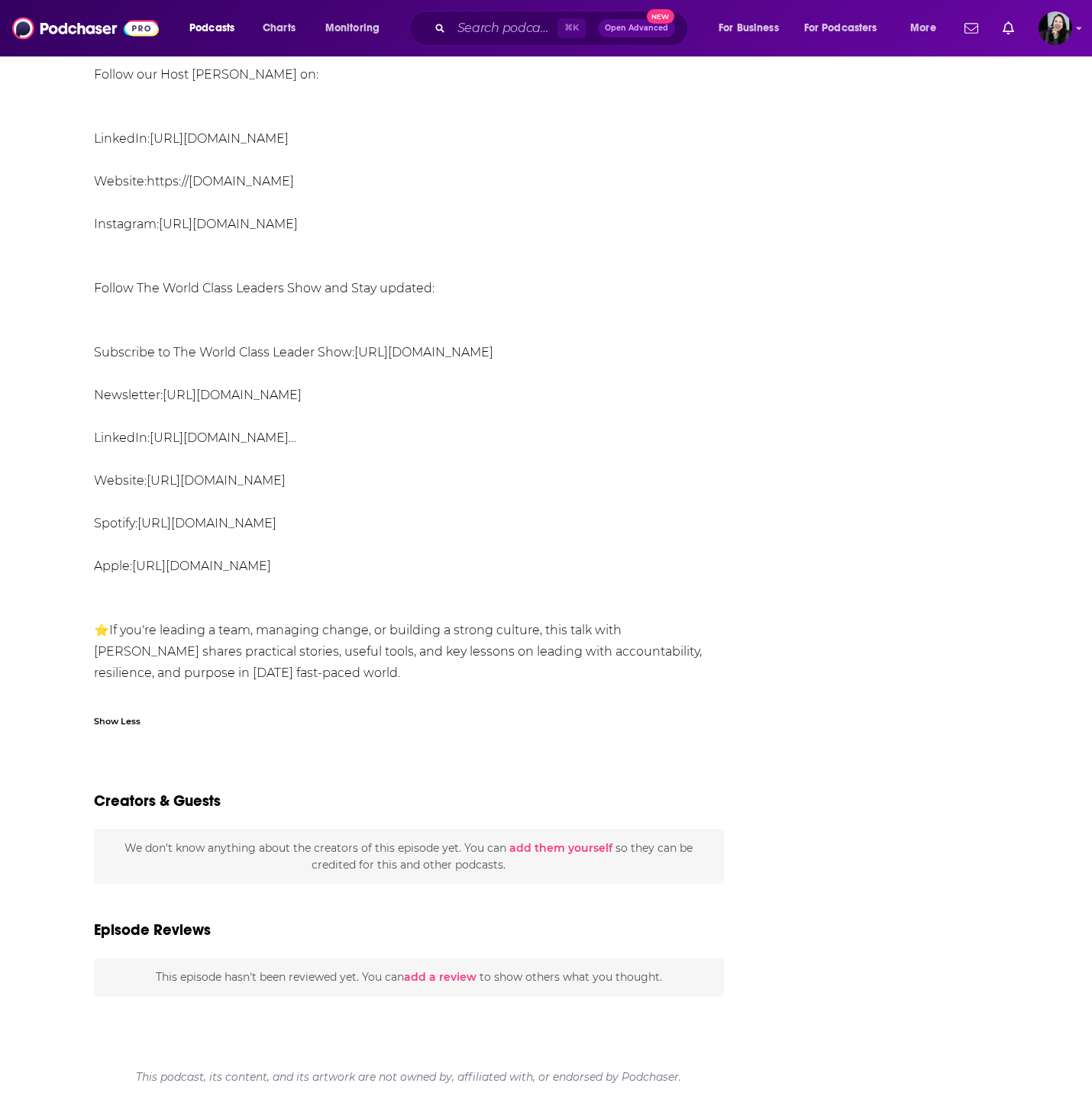
scroll to position [0, 0]
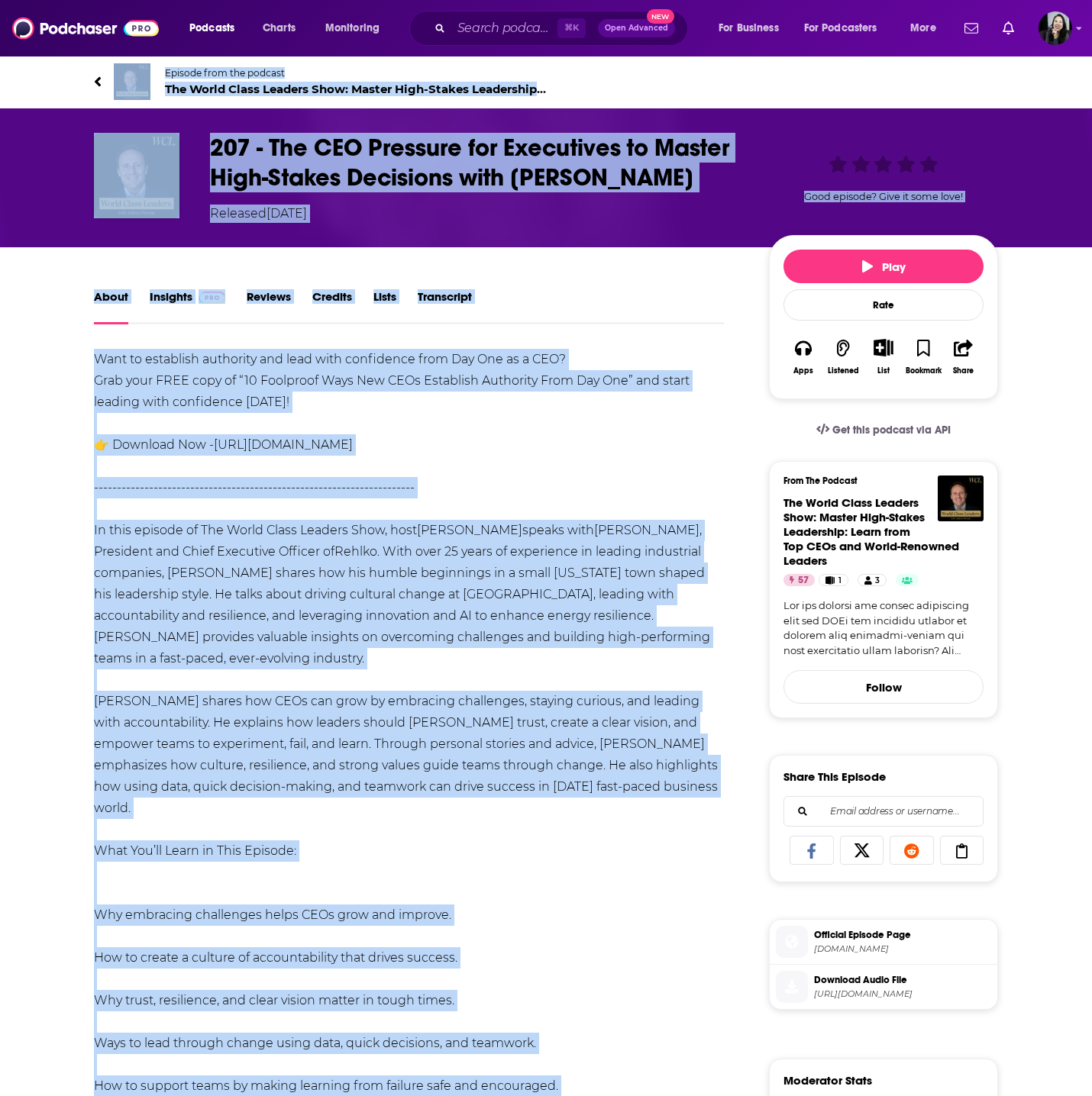
click at [675, 205] on div "Released Thursday, 2nd October 2025" at bounding box center [477, 214] width 534 height 18
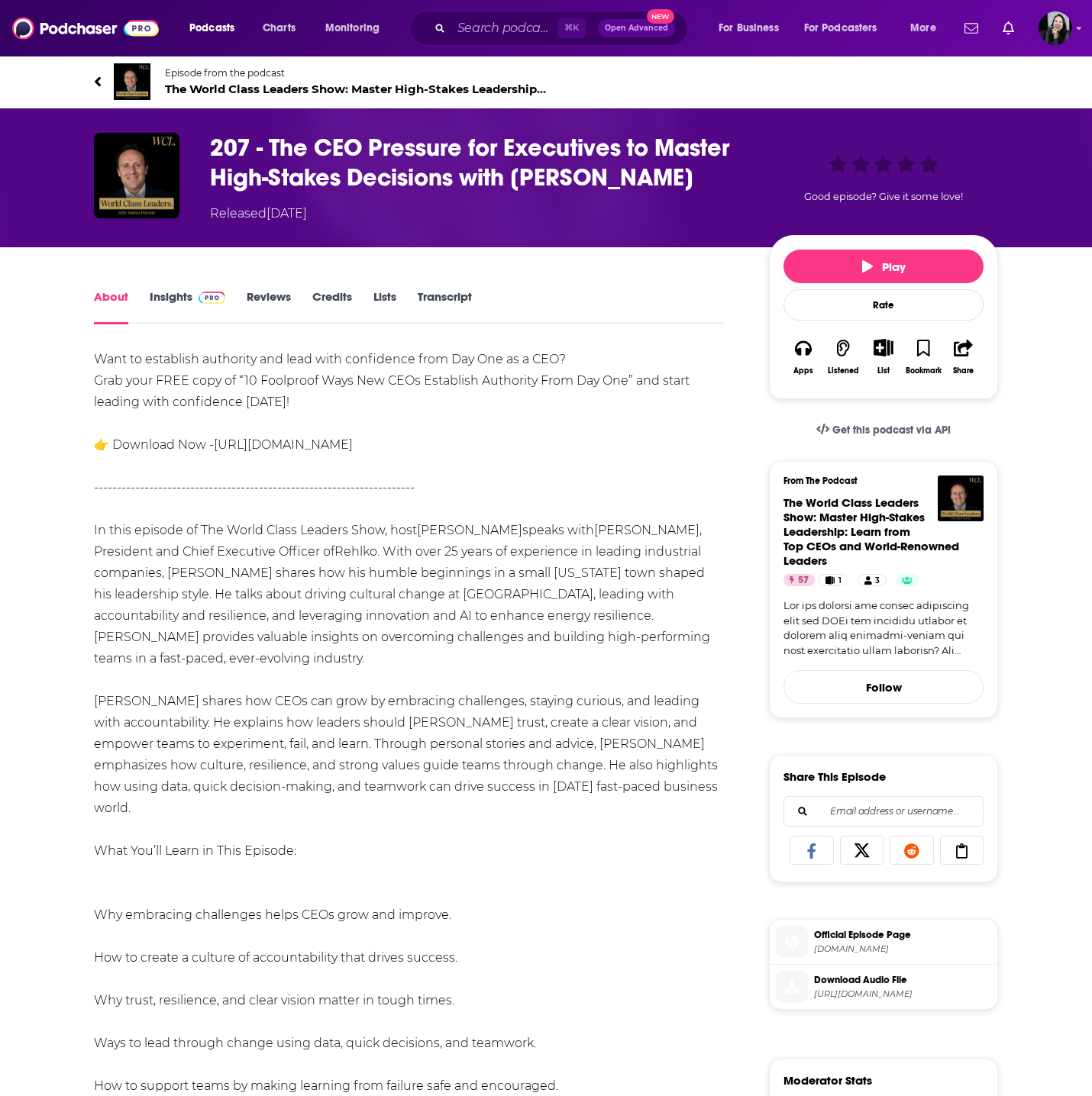
click at [675, 205] on div "Released Thursday, 2nd October 2025" at bounding box center [477, 214] width 534 height 18
click at [664, 184] on h1 "207 - The CEO Pressure for Executives to Master High-Stakes Decisions with Bria…" at bounding box center [477, 163] width 534 height 60
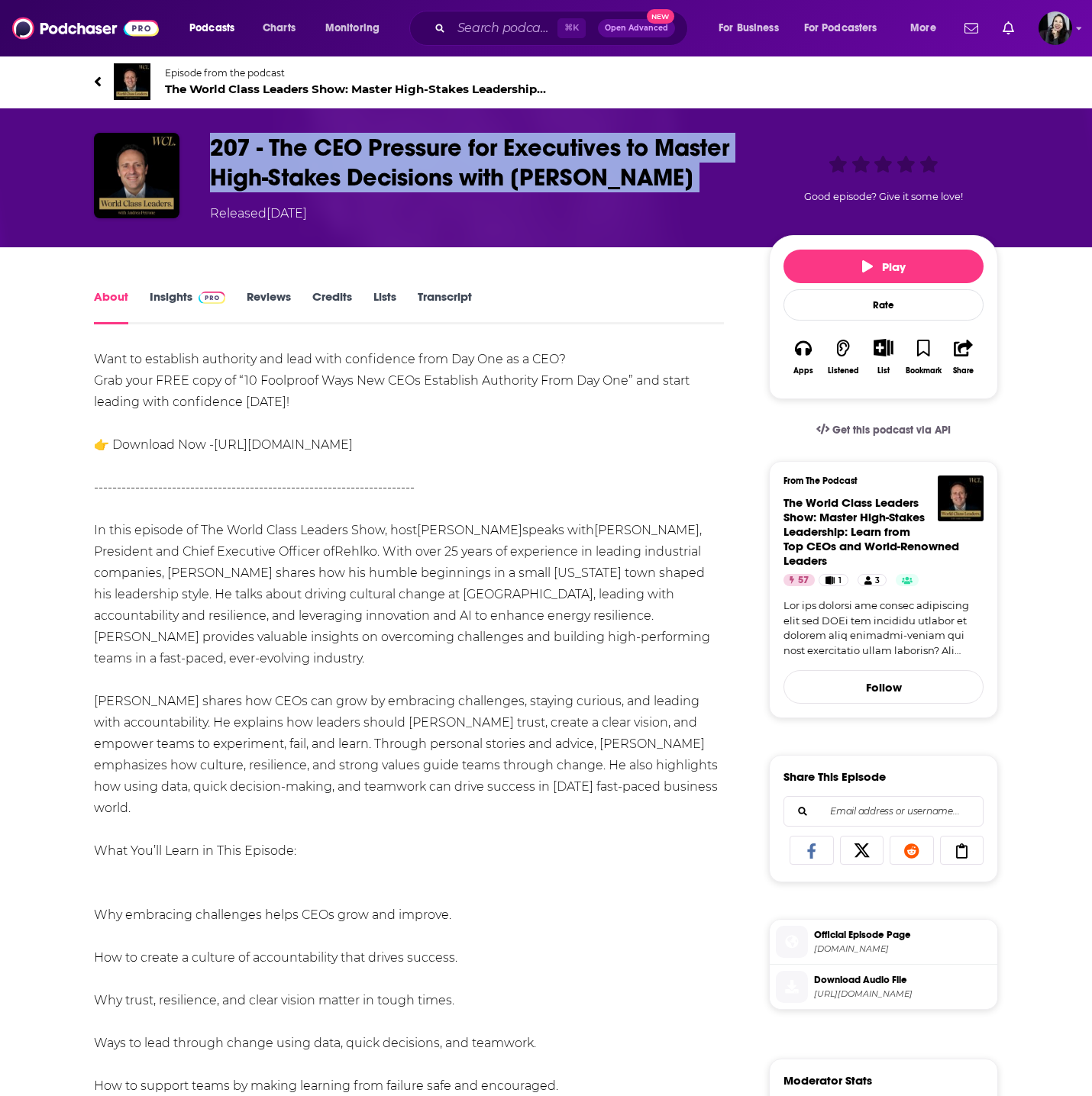
click at [664, 184] on h1 "207 - The CEO Pressure for Executives to Master High-Stakes Decisions with Bria…" at bounding box center [477, 163] width 534 height 60
copy h1 "207 - The CEO Pressure for Executives to Master High-Stakes Decisions with Bria…"
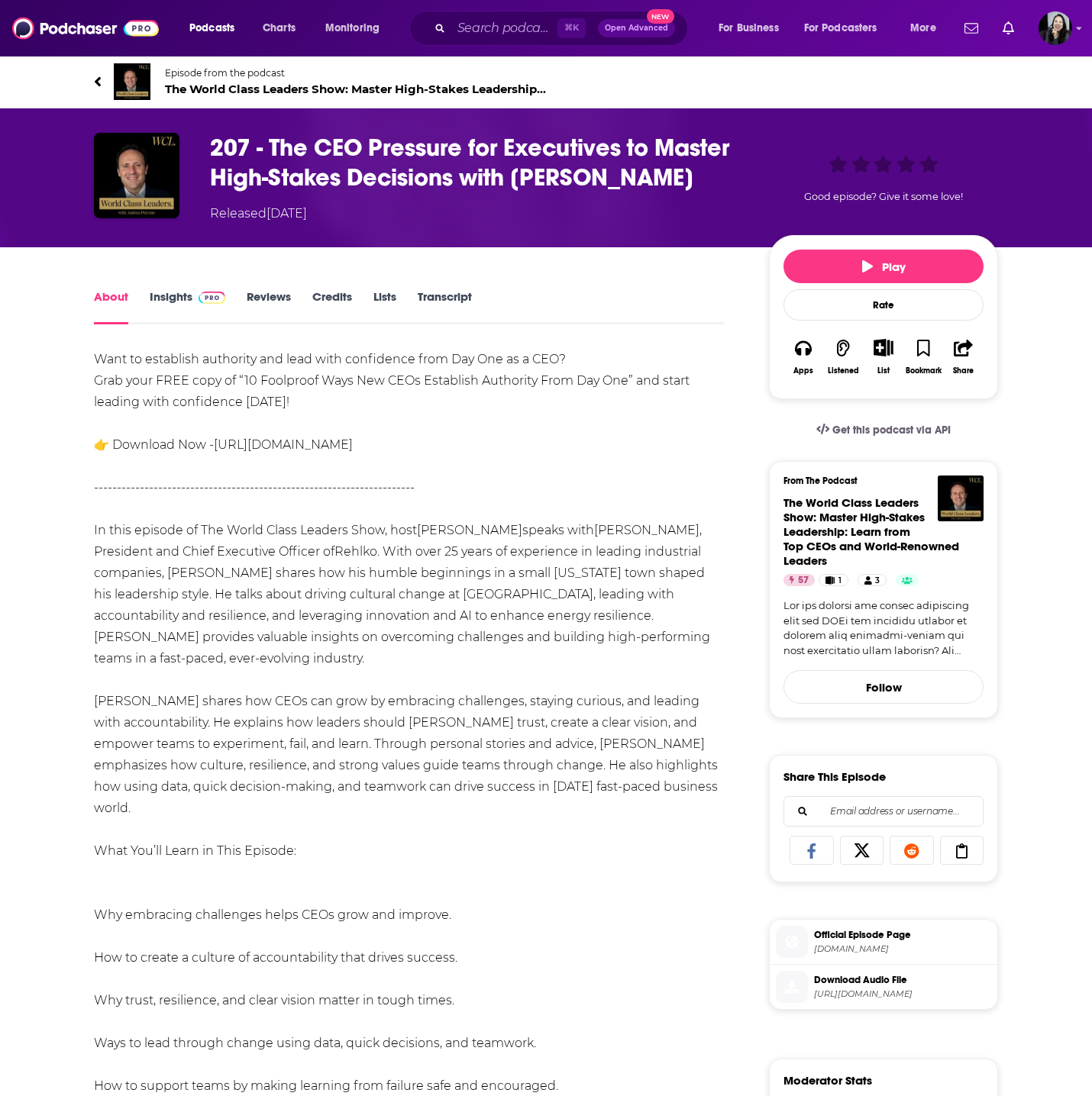
click at [594, 533] on link "Brian E. Melka" at bounding box center [646, 530] width 105 height 15
drag, startPoint x: 590, startPoint y: 532, endPoint x: 382, endPoint y: 551, distance: 208.9
copy div "Brian E. Melka , President and Chief Executive Officer of Rehlko ."
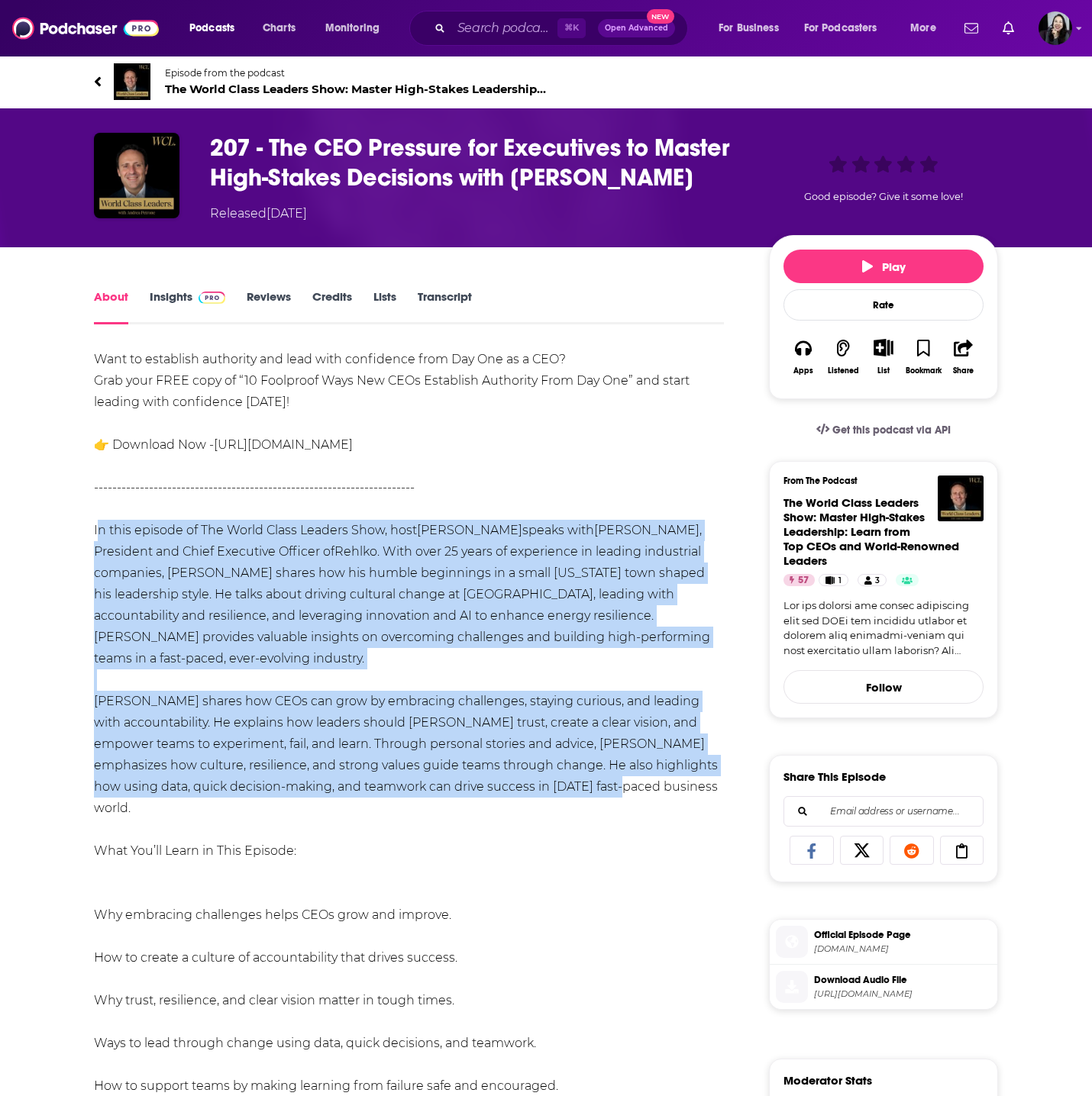
drag, startPoint x: 83, startPoint y: 521, endPoint x: 640, endPoint y: 766, distance: 608.5
copy div "In this episode of The World Class Leaders Show, host Andrea Petrone speaks wit…"
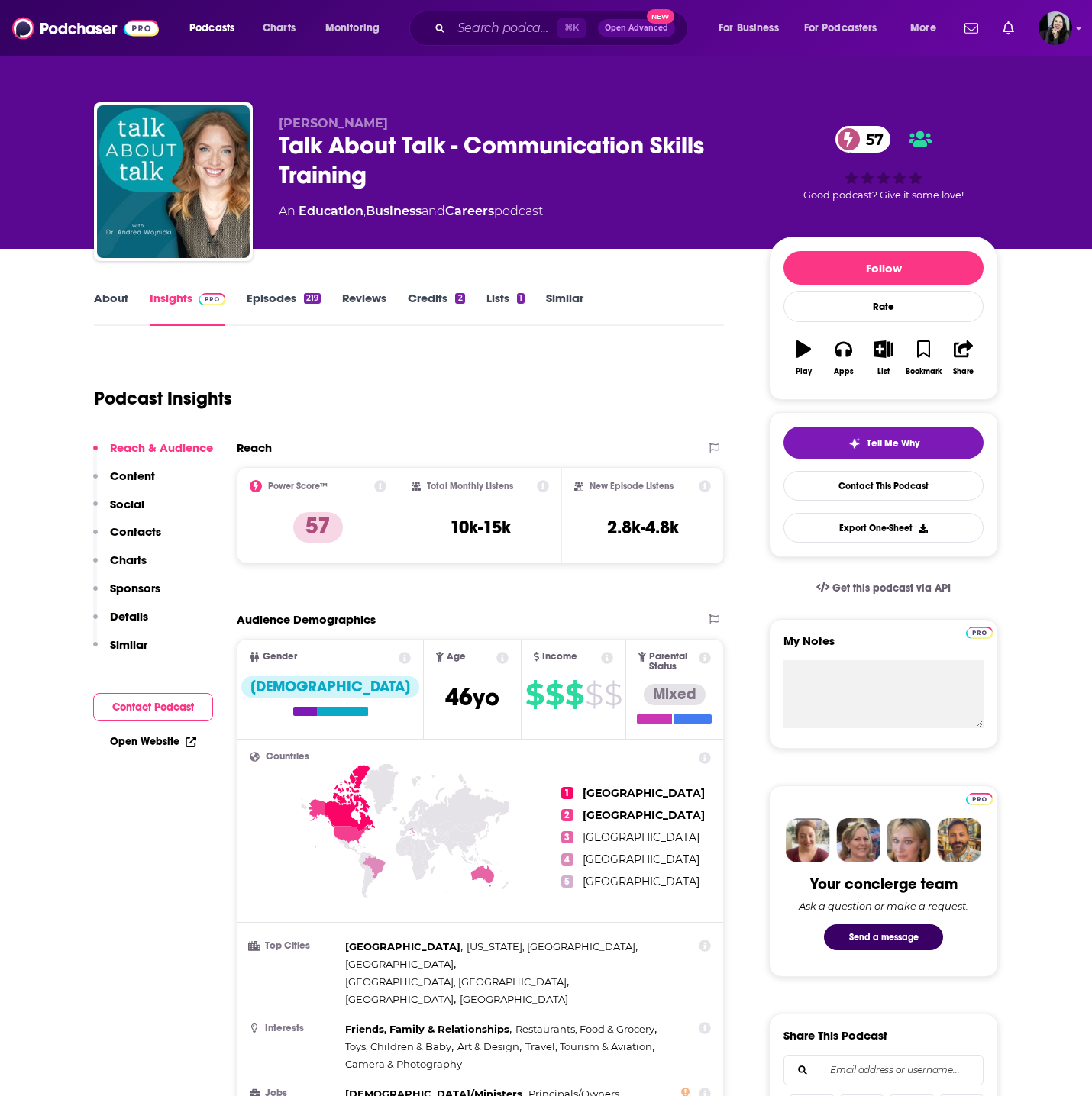
click at [453, 125] on p "[PERSON_NAME]" at bounding box center [511, 123] width 466 height 15
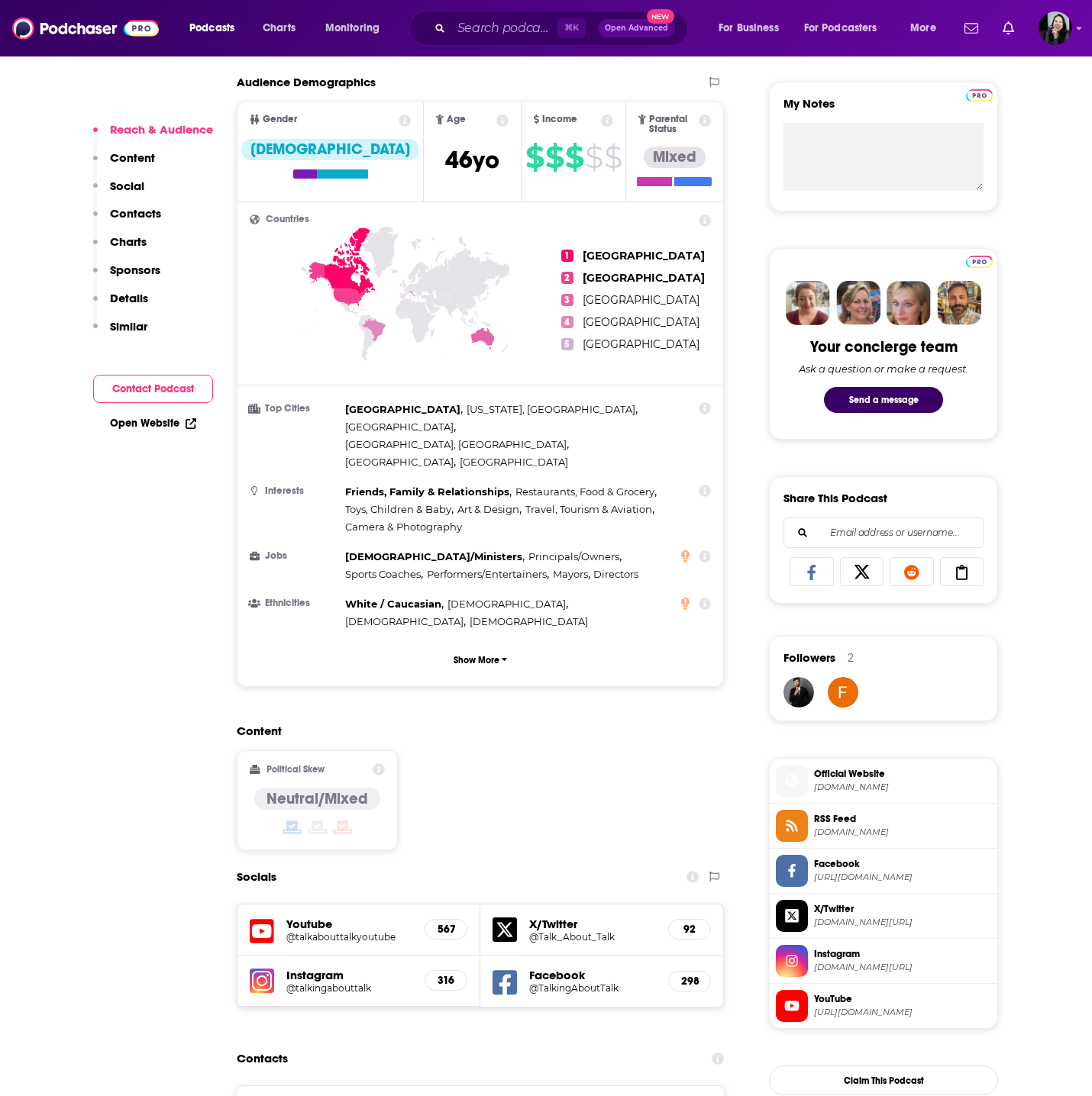
scroll to position [773, 0]
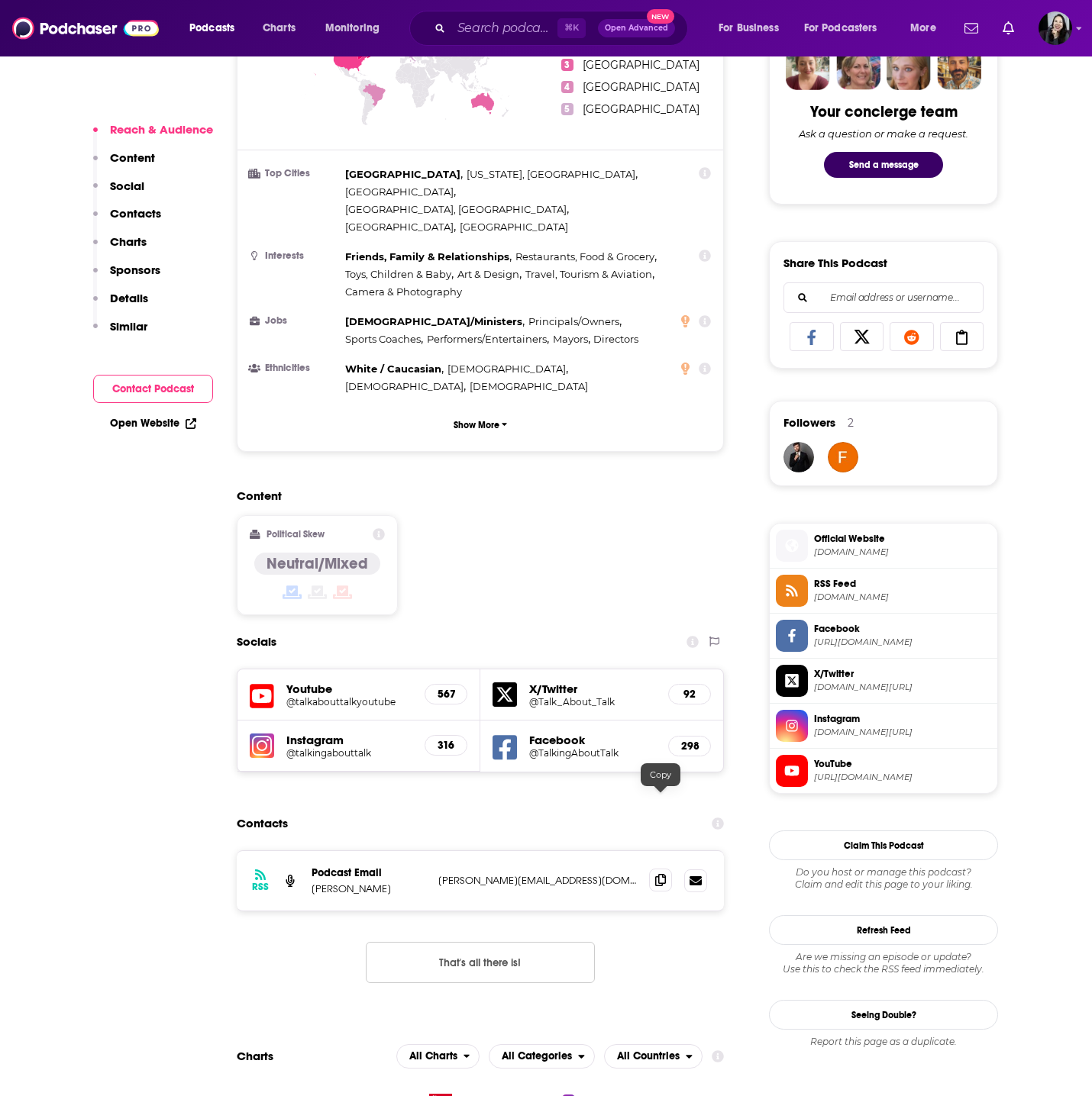
click at [662, 874] on icon at bounding box center [660, 880] width 11 height 12
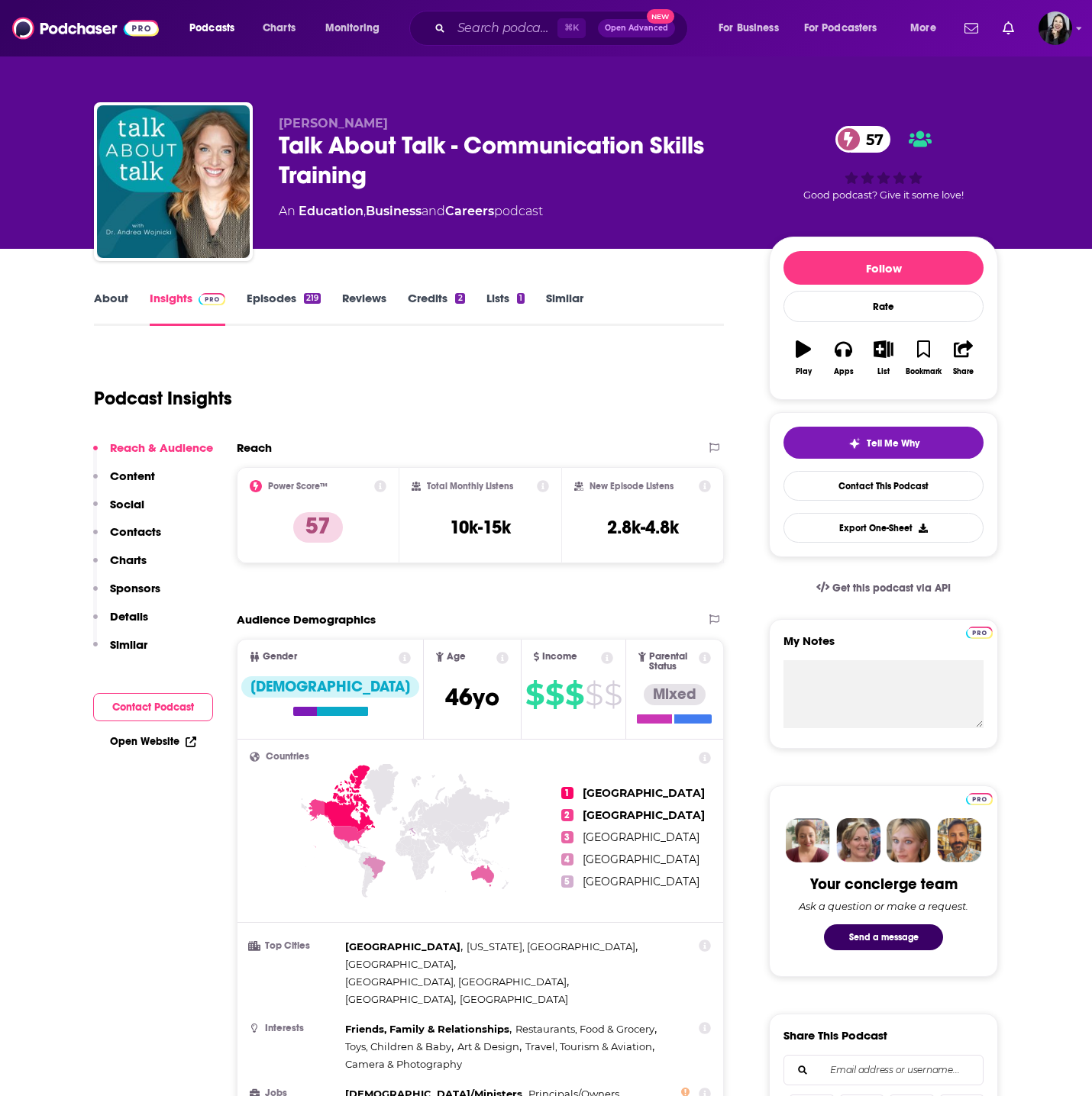
click at [390, 178] on div "Talk About Talk - Communication Skills Training 57" at bounding box center [511, 160] width 466 height 60
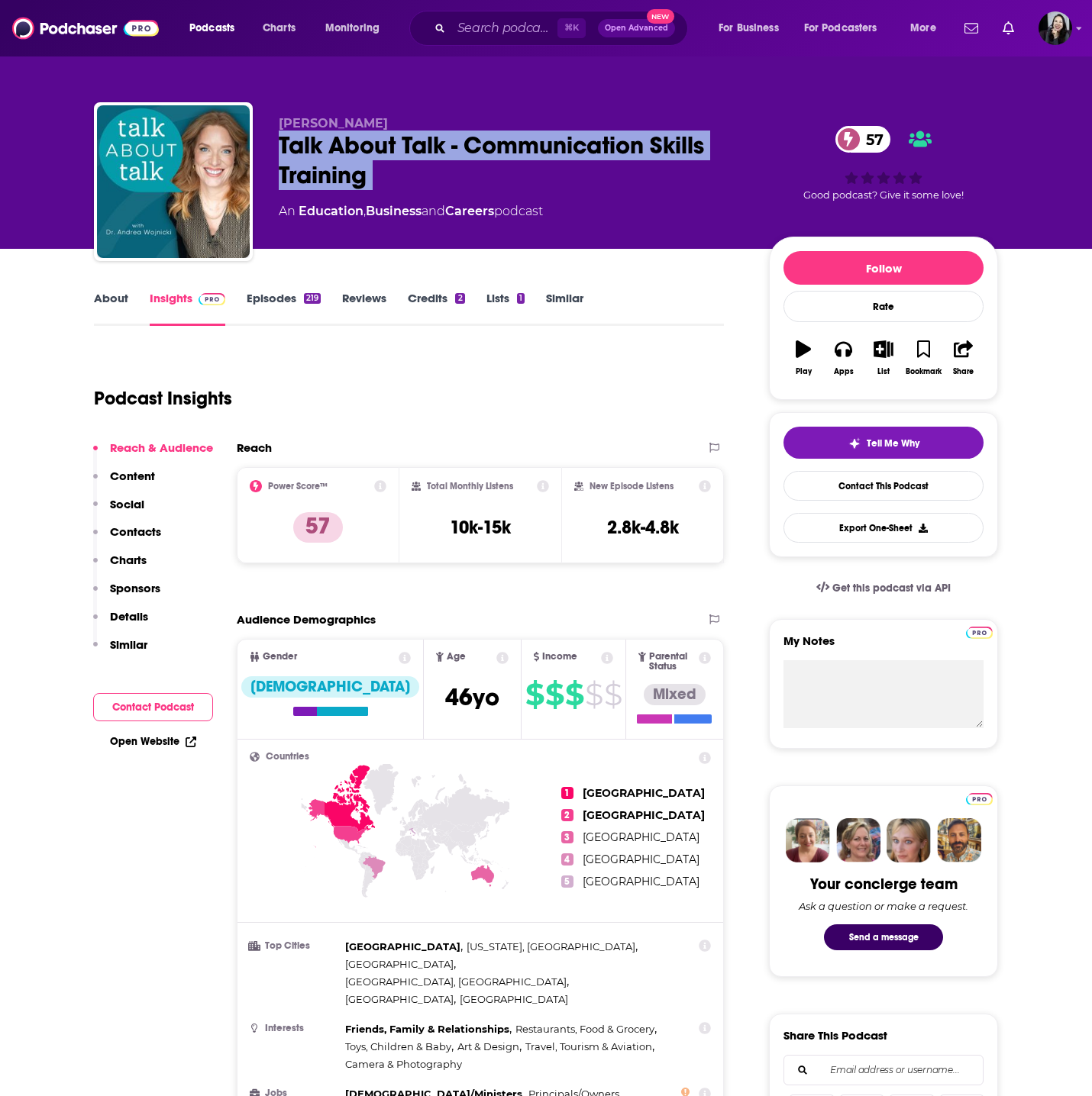
click at [390, 178] on div "Talk About Talk - Communication Skills Training 57" at bounding box center [511, 160] width 466 height 60
copy div "Talk About Talk - Communication Skills Training 57"
click at [416, 125] on p "[PERSON_NAME]" at bounding box center [511, 123] width 466 height 15
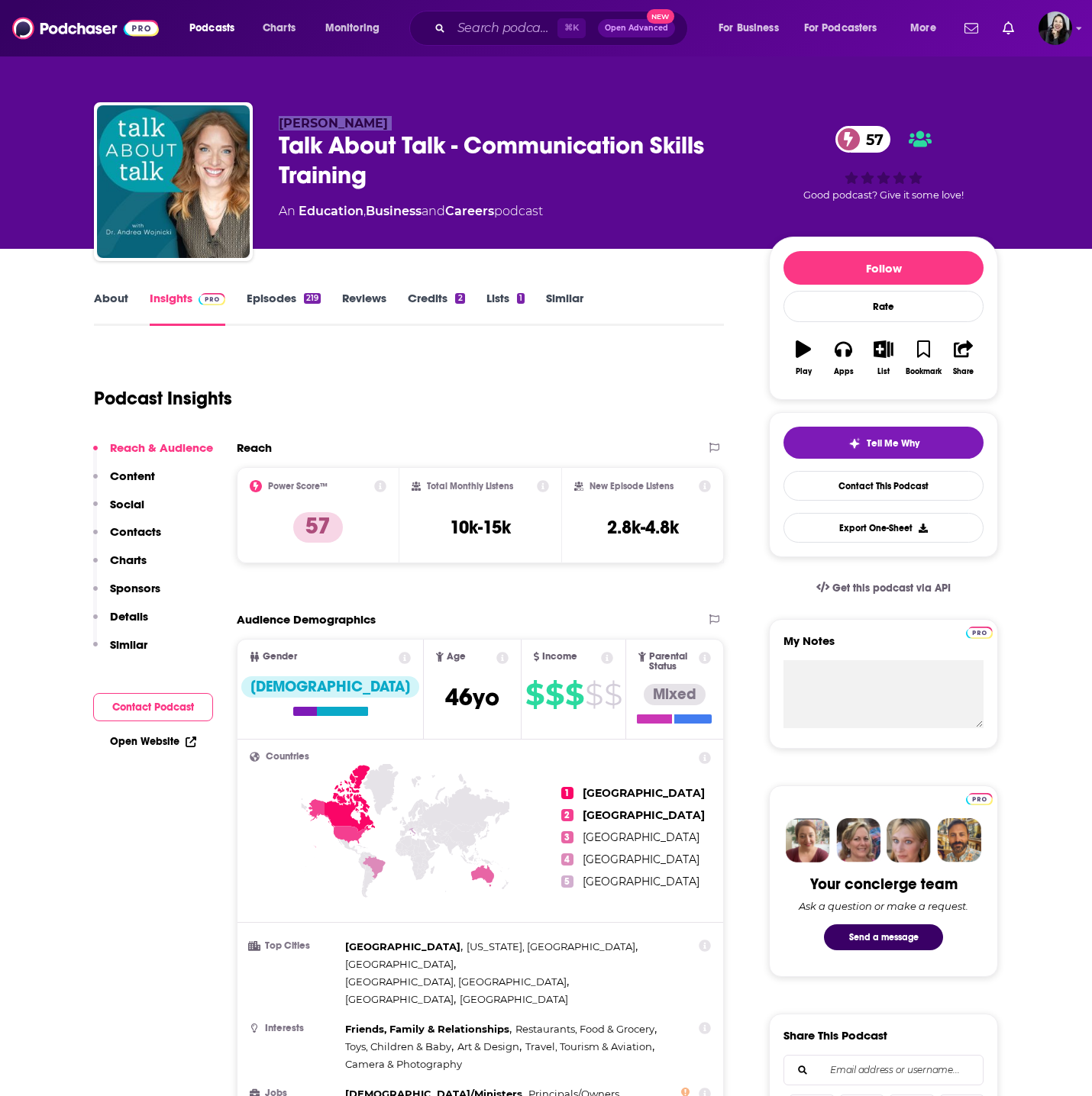
click at [416, 125] on p "[PERSON_NAME]" at bounding box center [511, 123] width 466 height 15
copy p "[PERSON_NAME]"
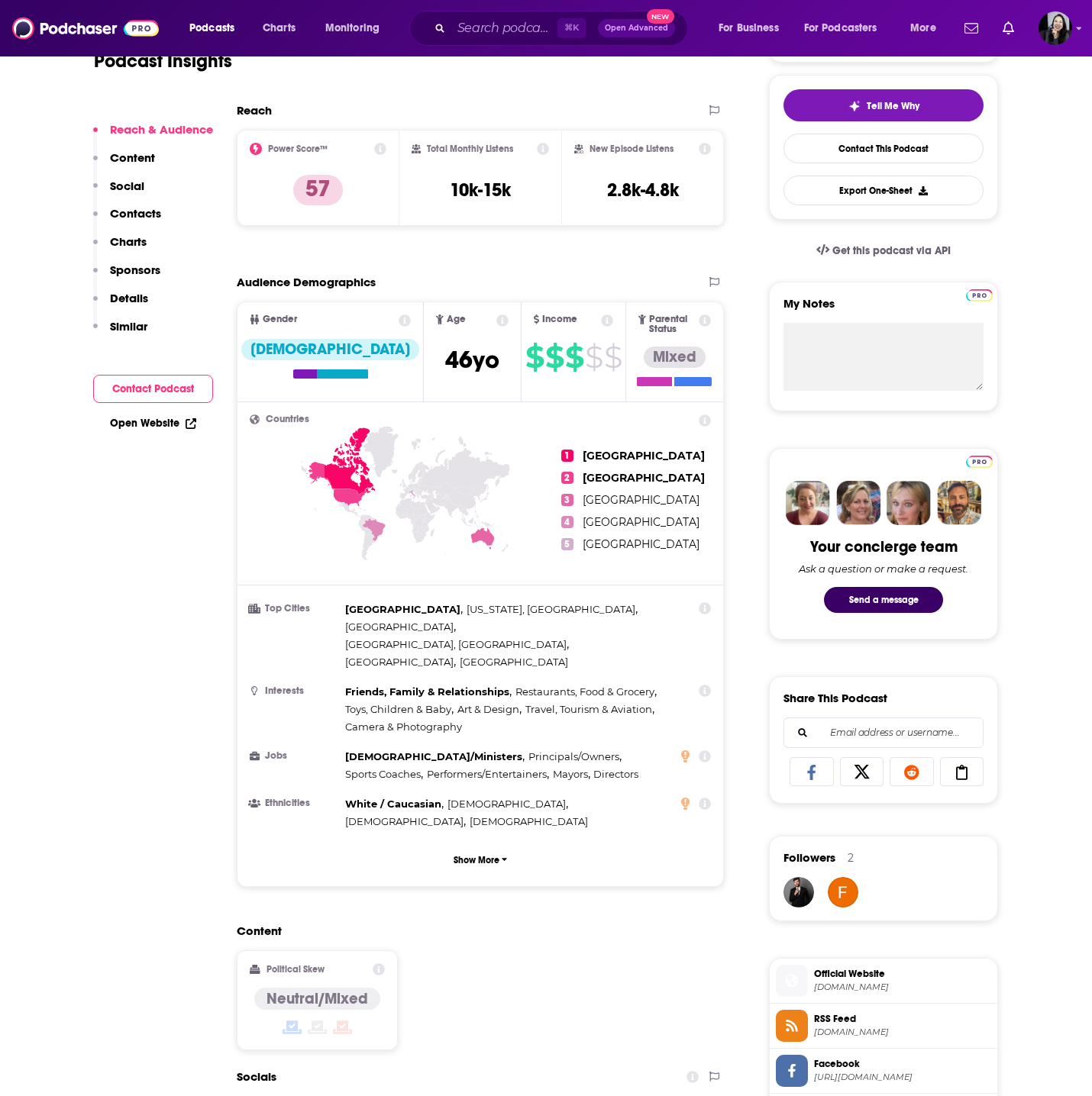
scroll to position [660, 0]
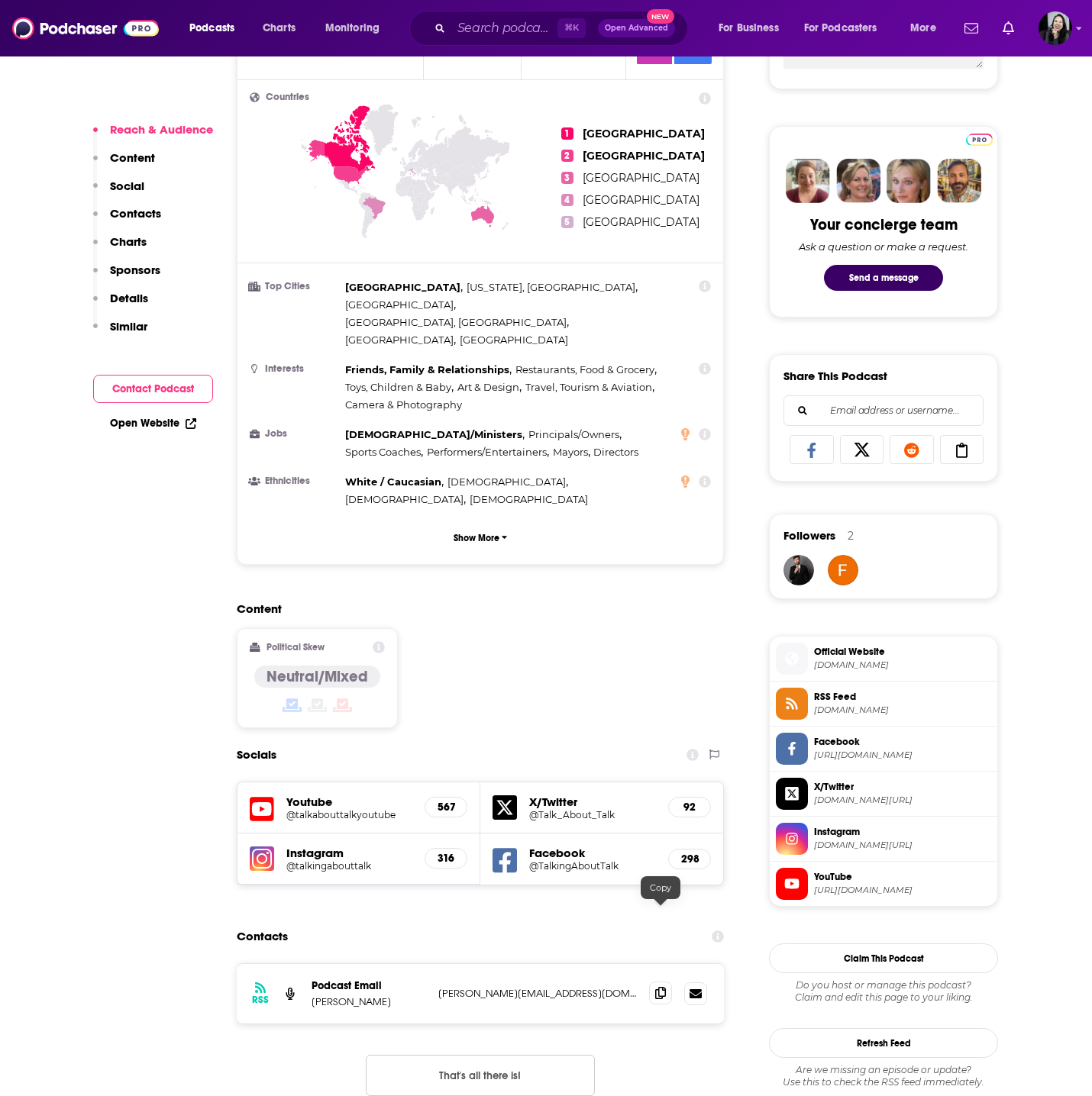
click at [655, 982] on span at bounding box center [661, 993] width 23 height 23
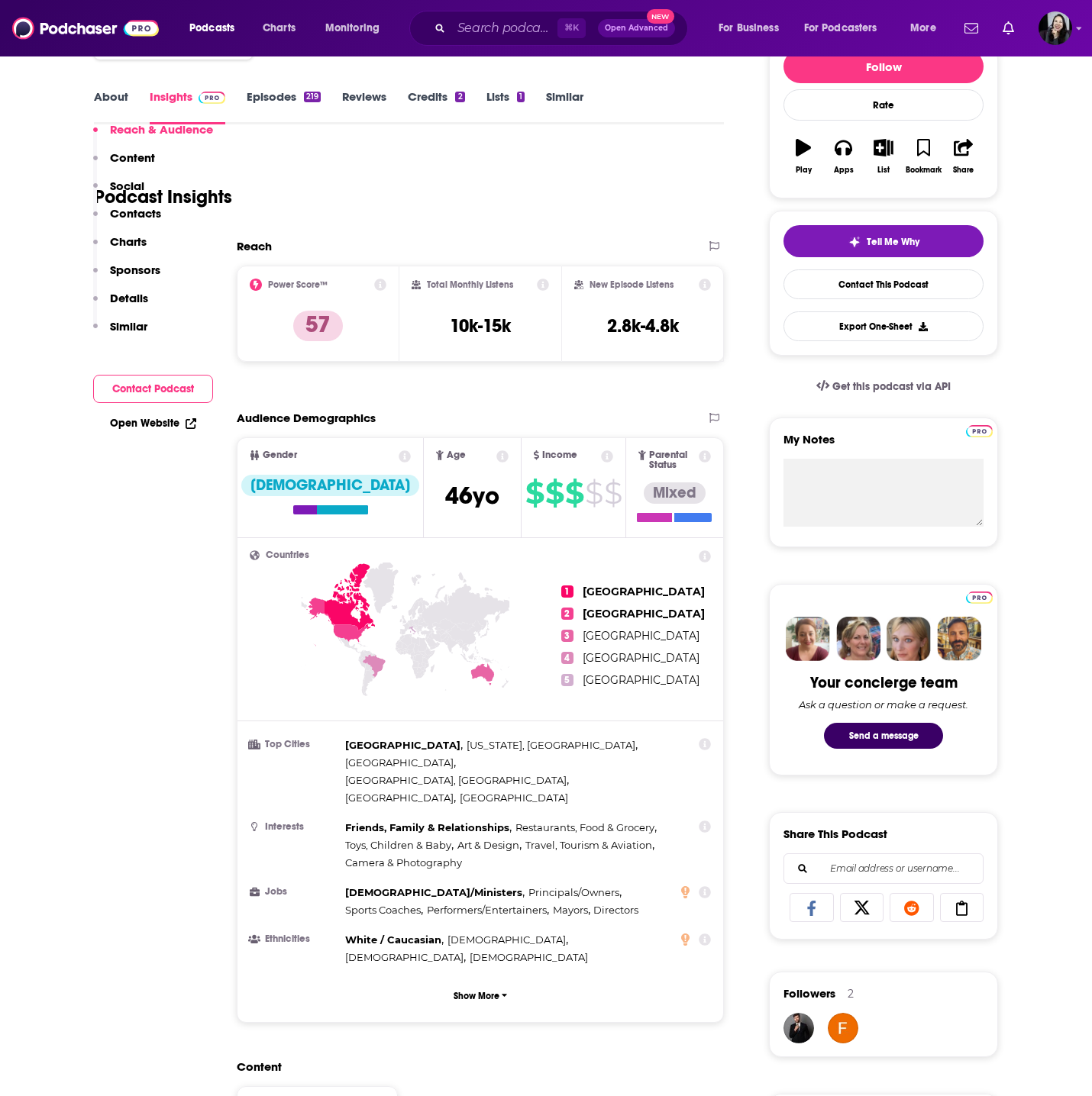
scroll to position [0, 0]
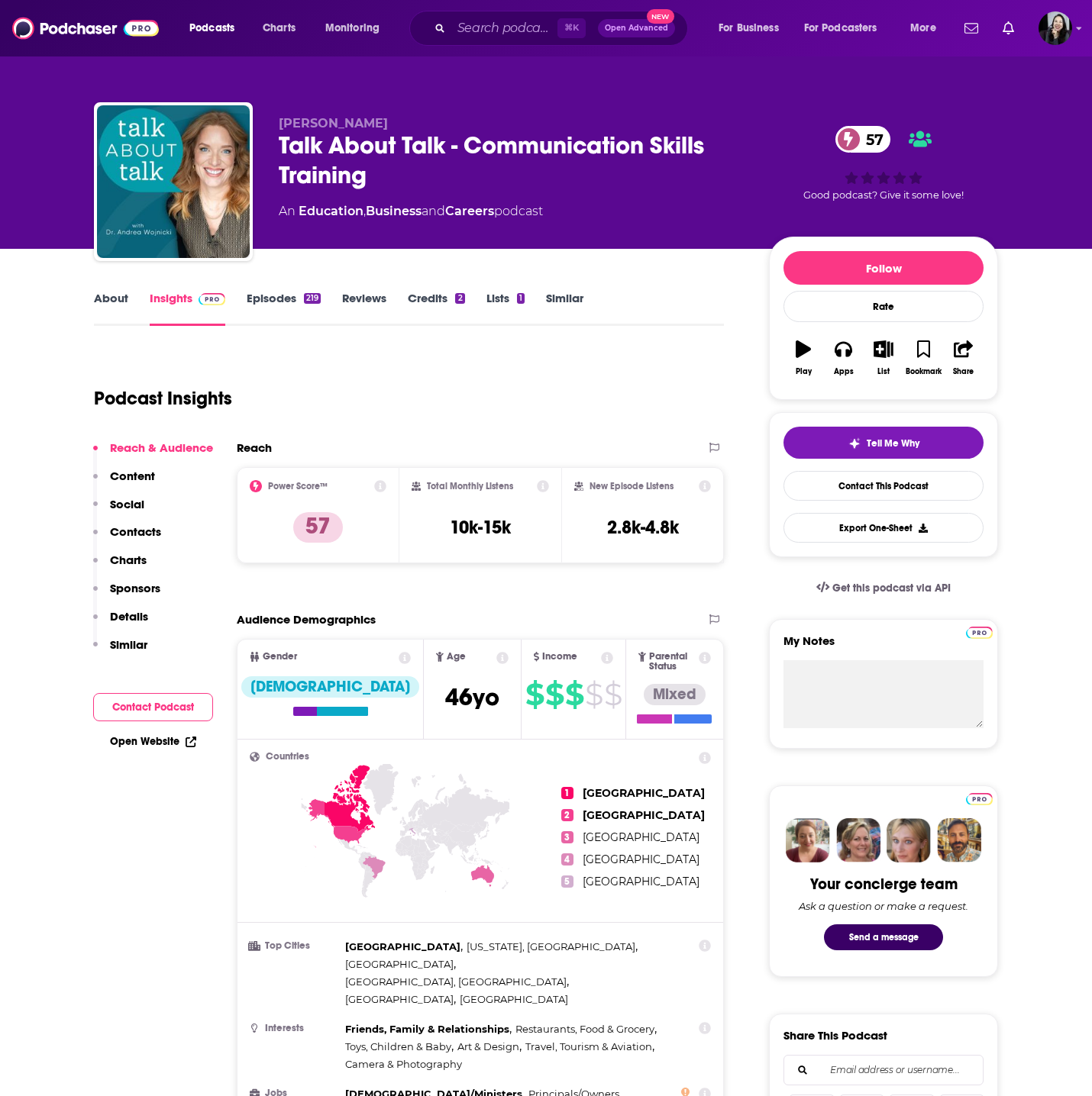
click at [306, 309] on link "Episodes 219" at bounding box center [283, 308] width 74 height 35
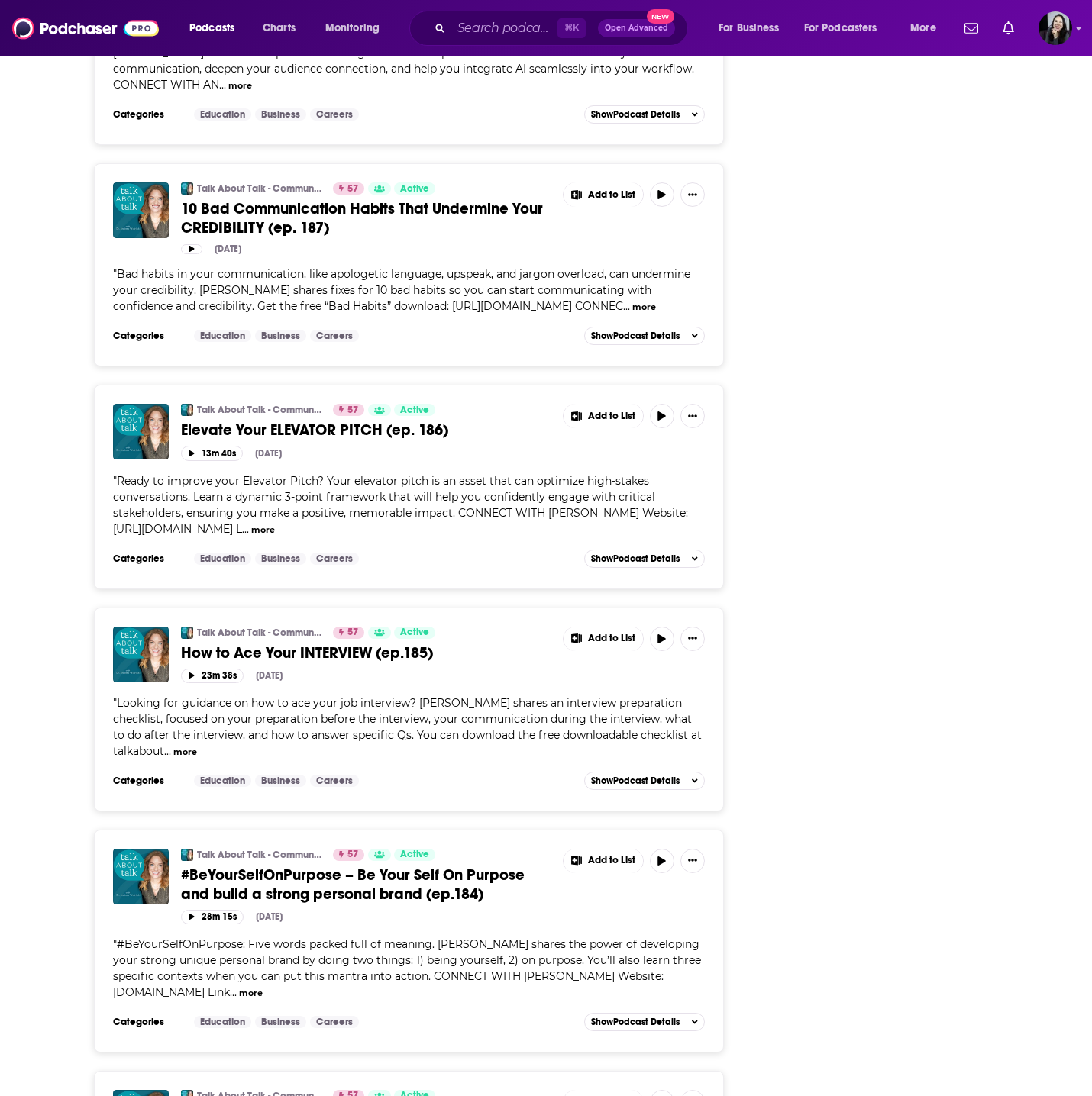
scroll to position [2669, 0]
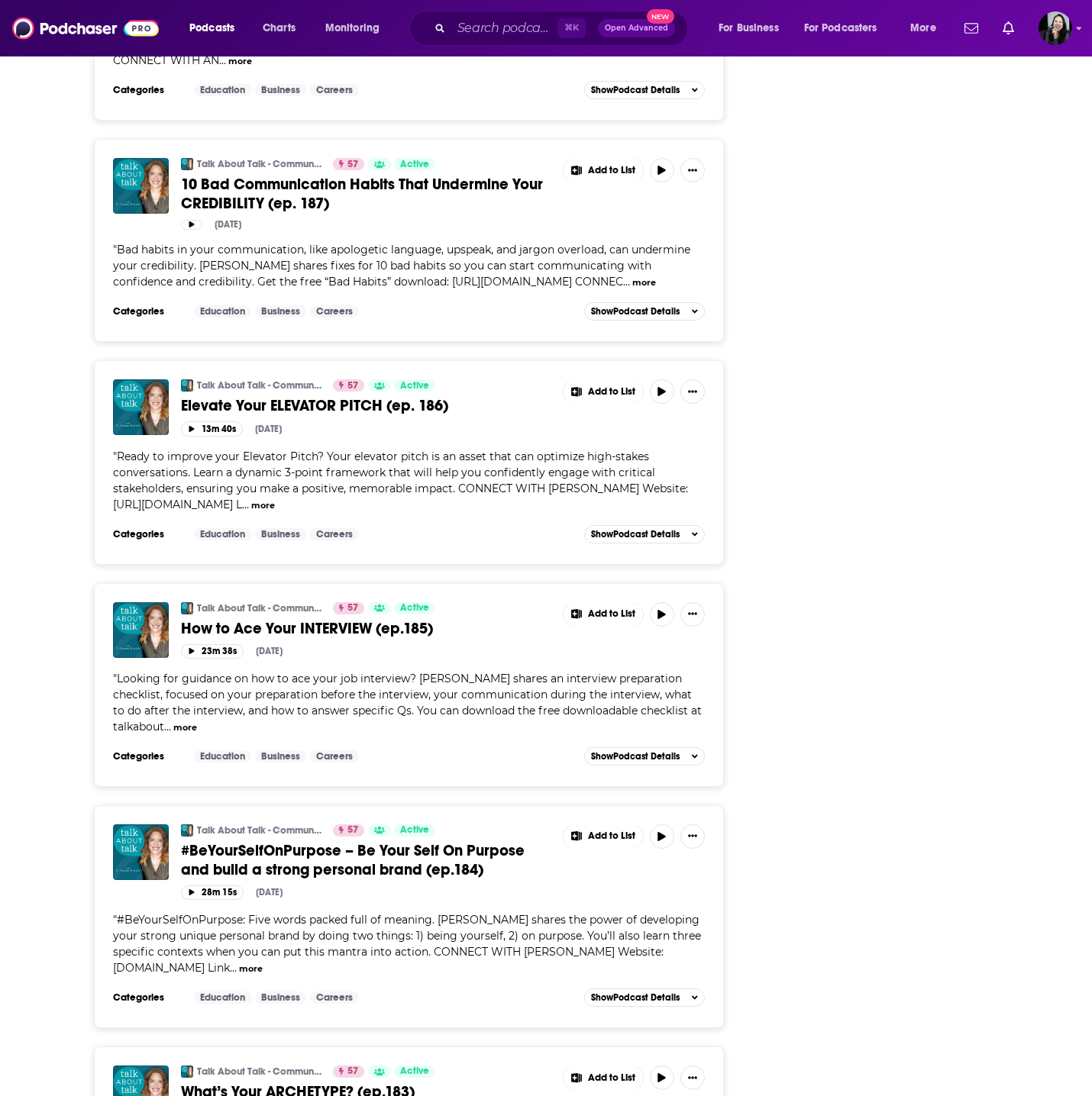
click at [371, 843] on span "#BeYourSelfOnPurpose – Be Your Self On Purpose and build a strong personal bran…" at bounding box center [353, 860] width 344 height 38
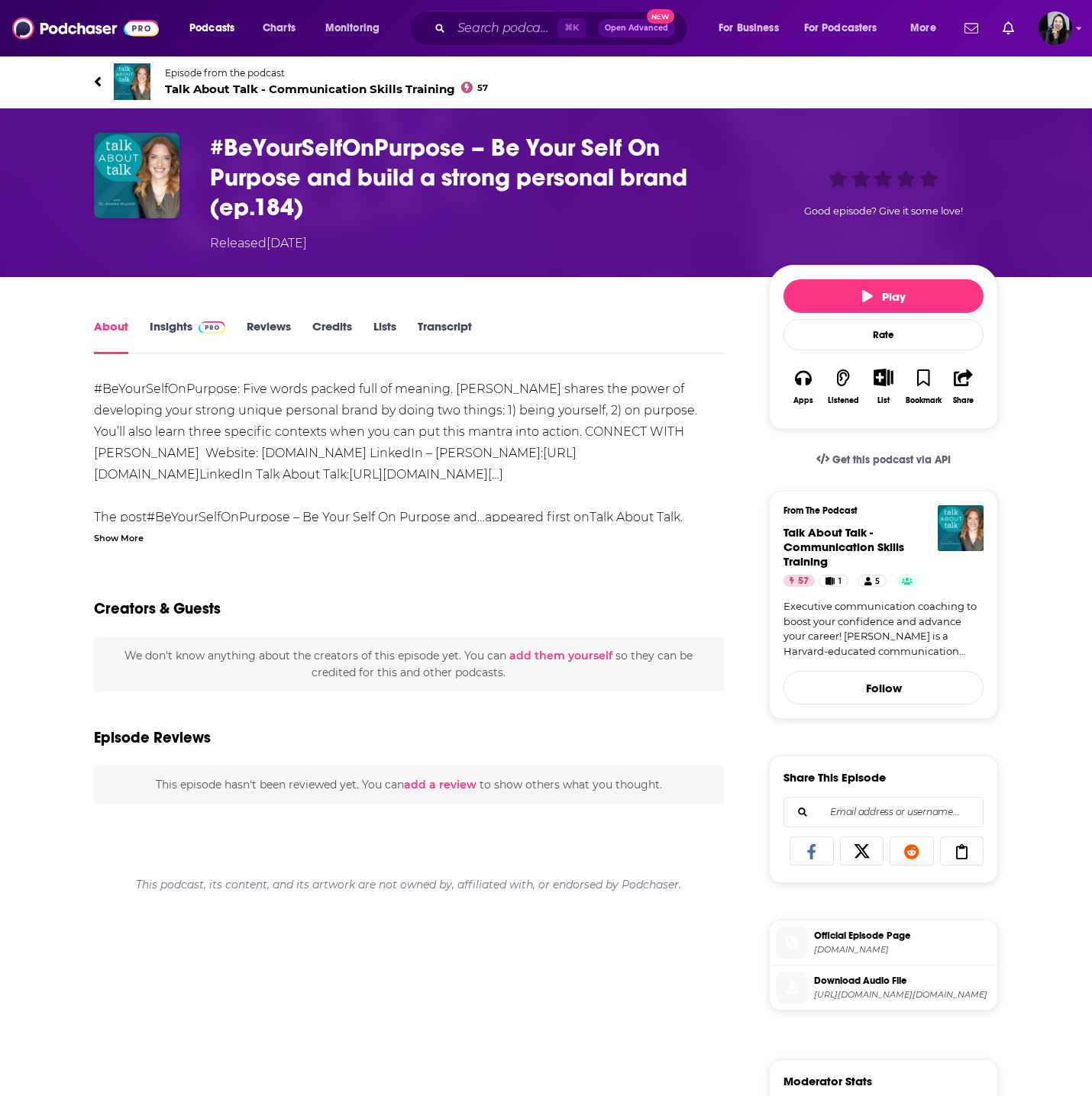
click at [113, 536] on div "Show More" at bounding box center [118, 537] width 50 height 15
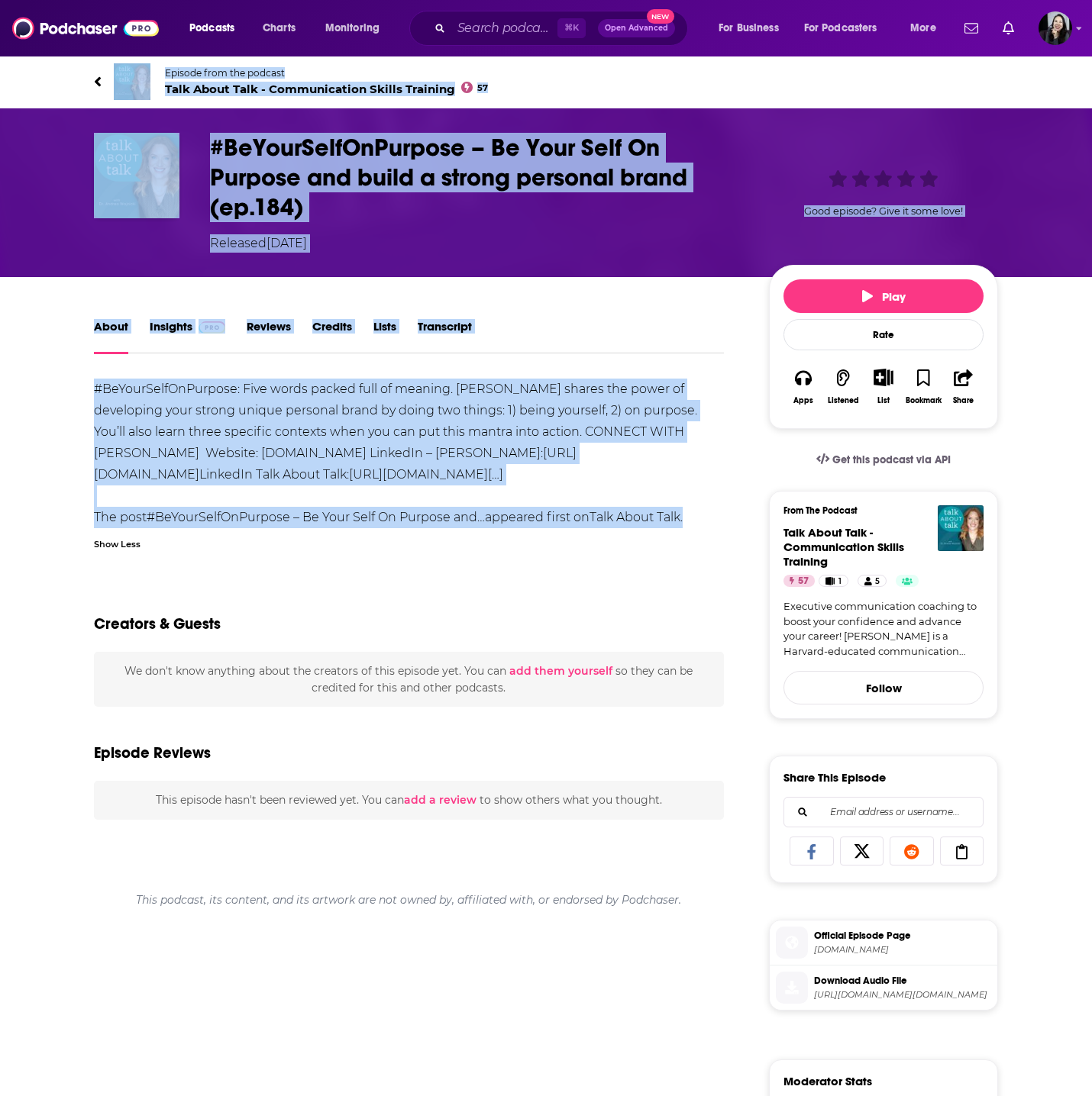
drag, startPoint x: 80, startPoint y: 65, endPoint x: 720, endPoint y: 523, distance: 787.0
click at [720, 523] on div "Episode from the podcast Talk About Talk - Communication Skills Training 57 Nex…" at bounding box center [546, 778] width 1092 height 1447
copy div "Episode from the podcast Talk About Talk - Communication Skills Training 57 Nex…"
click at [405, 206] on h1 "#BeYourSelfOnPurpose – Be Your Self On Purpose and build a strong personal bran…" at bounding box center [477, 177] width 534 height 89
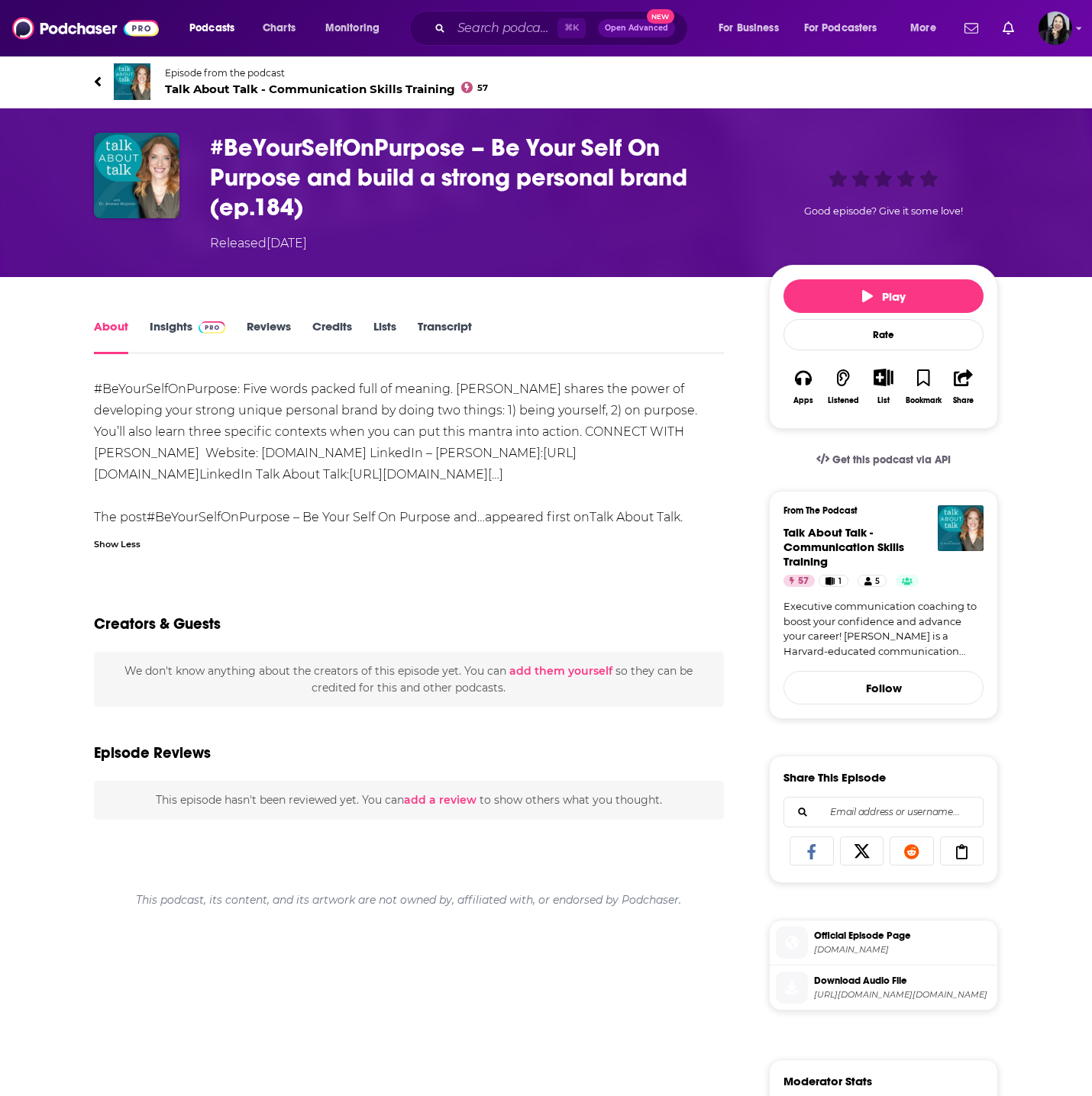
click at [405, 206] on h1 "#BeYourSelfOnPurpose – Be Your Self On Purpose and build a strong personal bran…" at bounding box center [477, 177] width 534 height 89
click at [335, 207] on h1 "#BeYourSelfOnPurpose – Be Your Self On Purpose and build a strong personal bran…" at bounding box center [477, 177] width 534 height 89
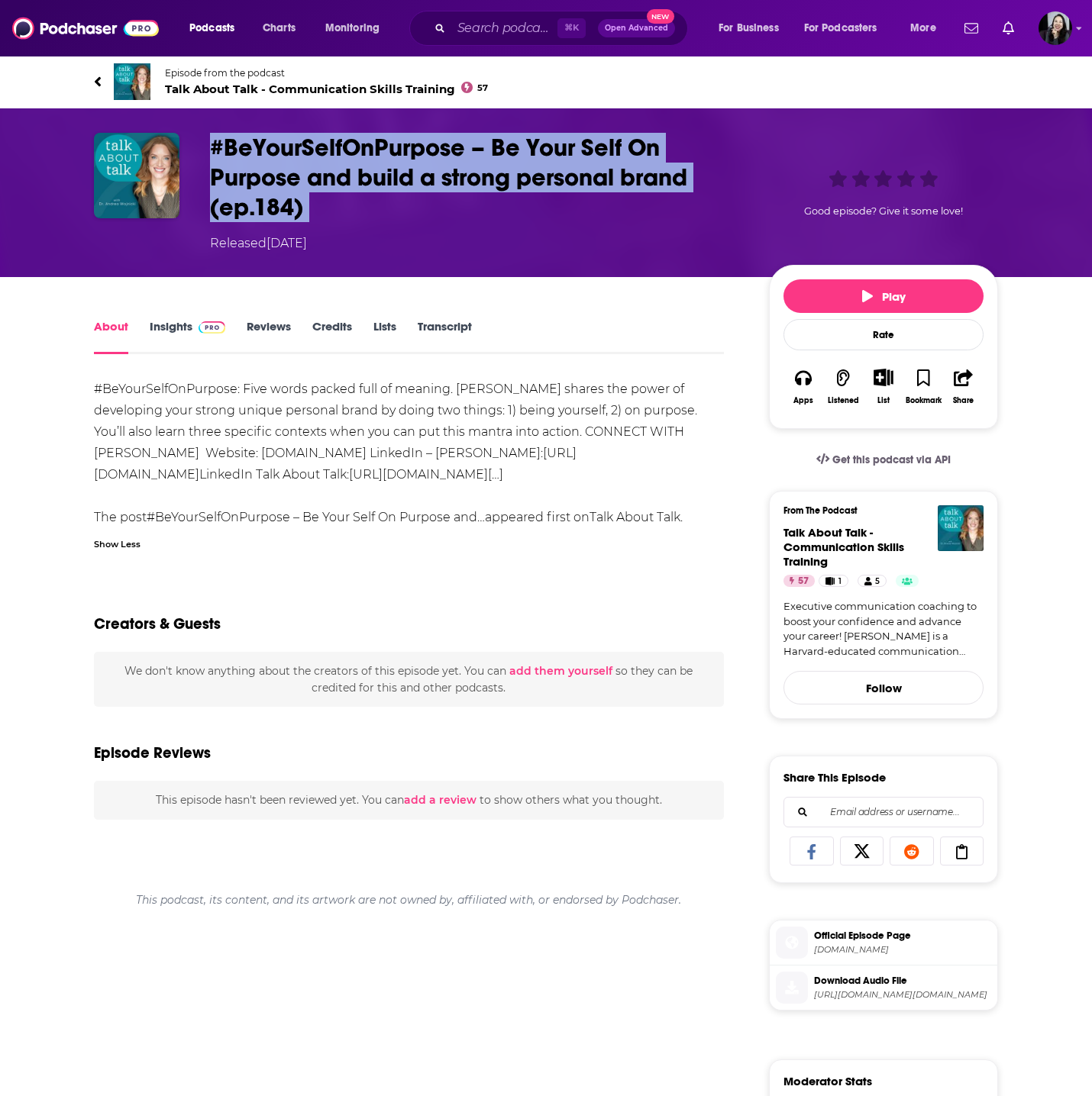
click at [335, 207] on h1 "#BeYourSelfOnPurpose – Be Your Self On Purpose and build a strong personal bran…" at bounding box center [477, 177] width 534 height 89
copy h1 "#BeYourSelfOnPurpose – Be Your Self On Purpose and build a strong personal bran…"
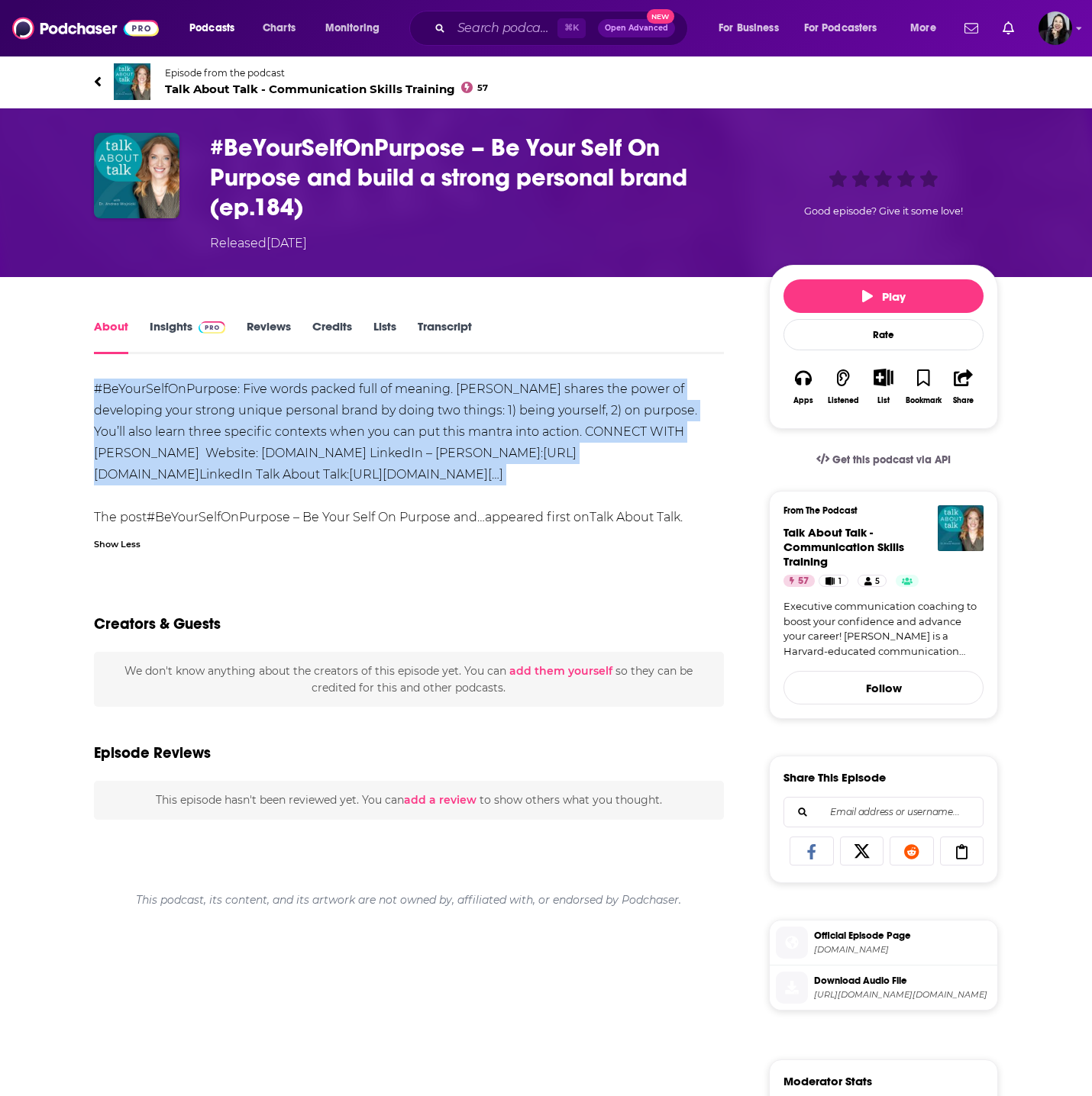
drag, startPoint x: 87, startPoint y: 384, endPoint x: 658, endPoint y: 497, distance: 582.1
click at [658, 497] on div "About Insights Reviews Credits Lists Transcript #BeYourSelfOnPurpose: Five word…" at bounding box center [419, 910] width 699 height 1186
copy div "#BeYourSelfOnPurpose: Five words packed full of meaning. Andrea shares the powe…"
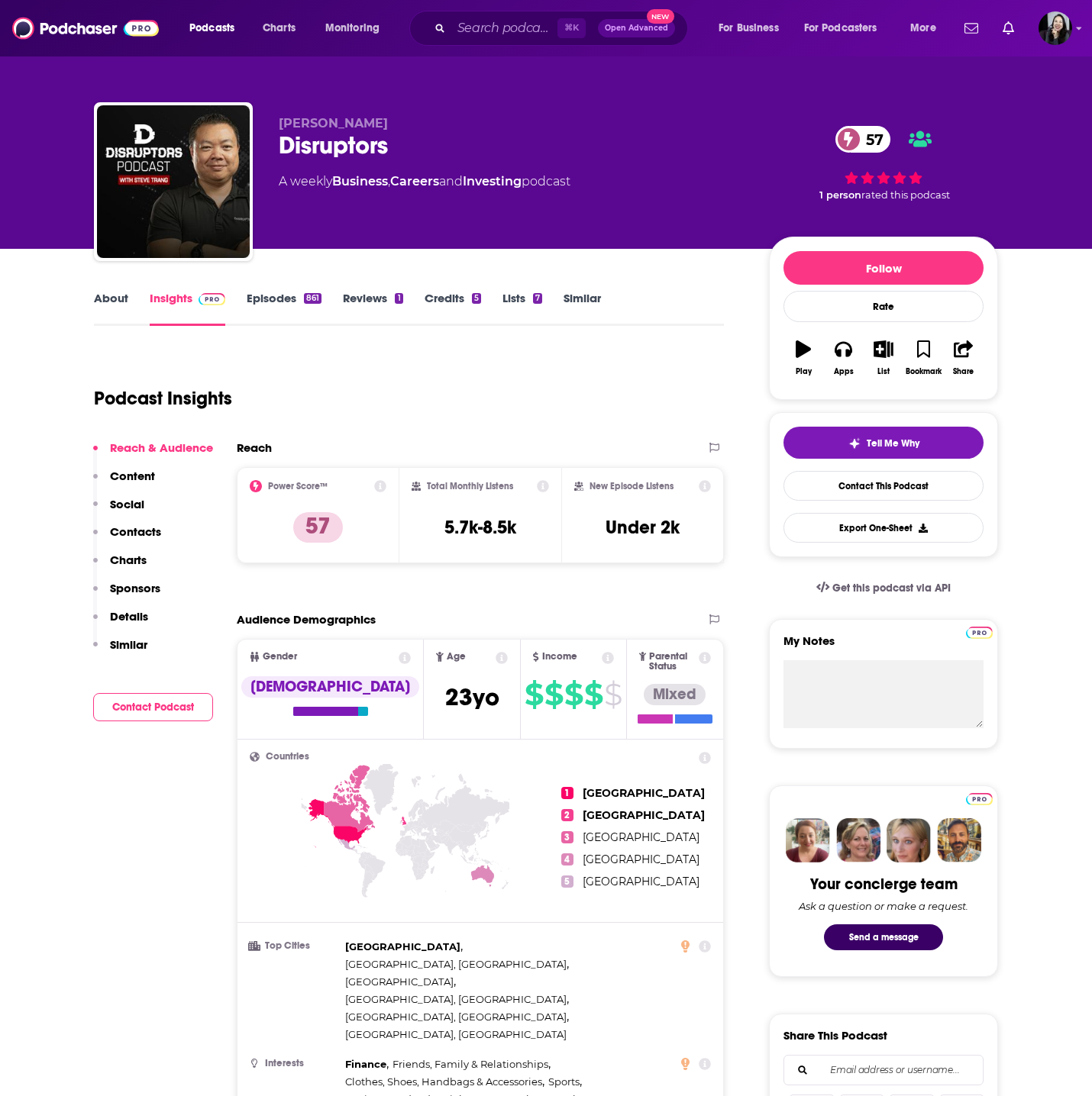
click at [369, 113] on div "[PERSON_NAME] Disruptors 57 A weekly Business , Careers and Investing podcast 5…" at bounding box center [546, 185] width 904 height 165
click at [369, 113] on div "Steve Trang Disruptors 57 A weekly Business , Careers and Investing podcast 57 …" at bounding box center [546, 185] width 904 height 165
click at [454, 145] on div "Disruptors 57" at bounding box center [511, 145] width 466 height 29
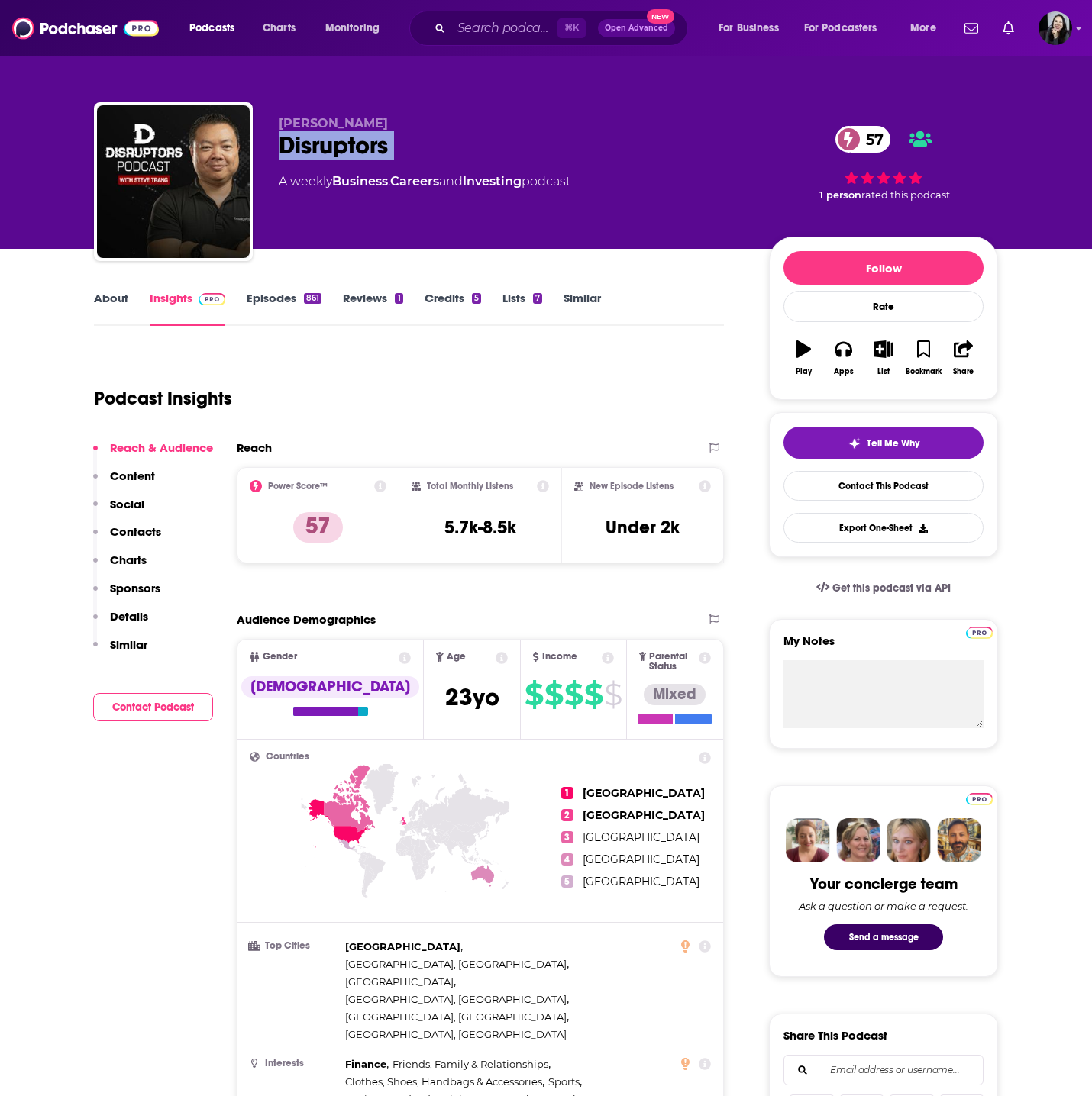
click at [454, 145] on div "Disruptors 57" at bounding box center [511, 145] width 466 height 29
copy div "Disruptors 57"
click at [293, 292] on link "Episodes 861" at bounding box center [284, 308] width 75 height 35
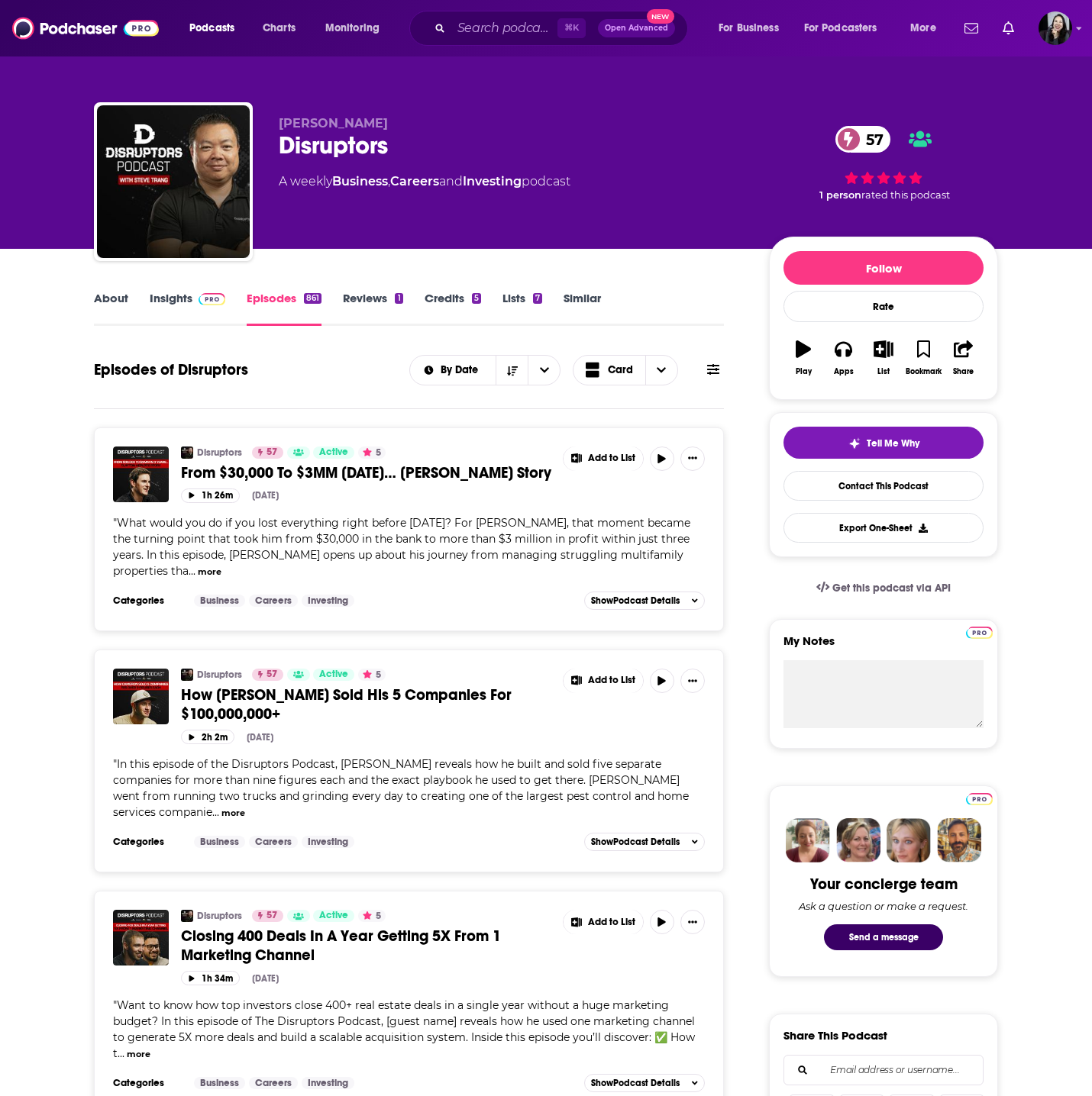
click at [106, 310] on link "About" at bounding box center [111, 308] width 34 height 35
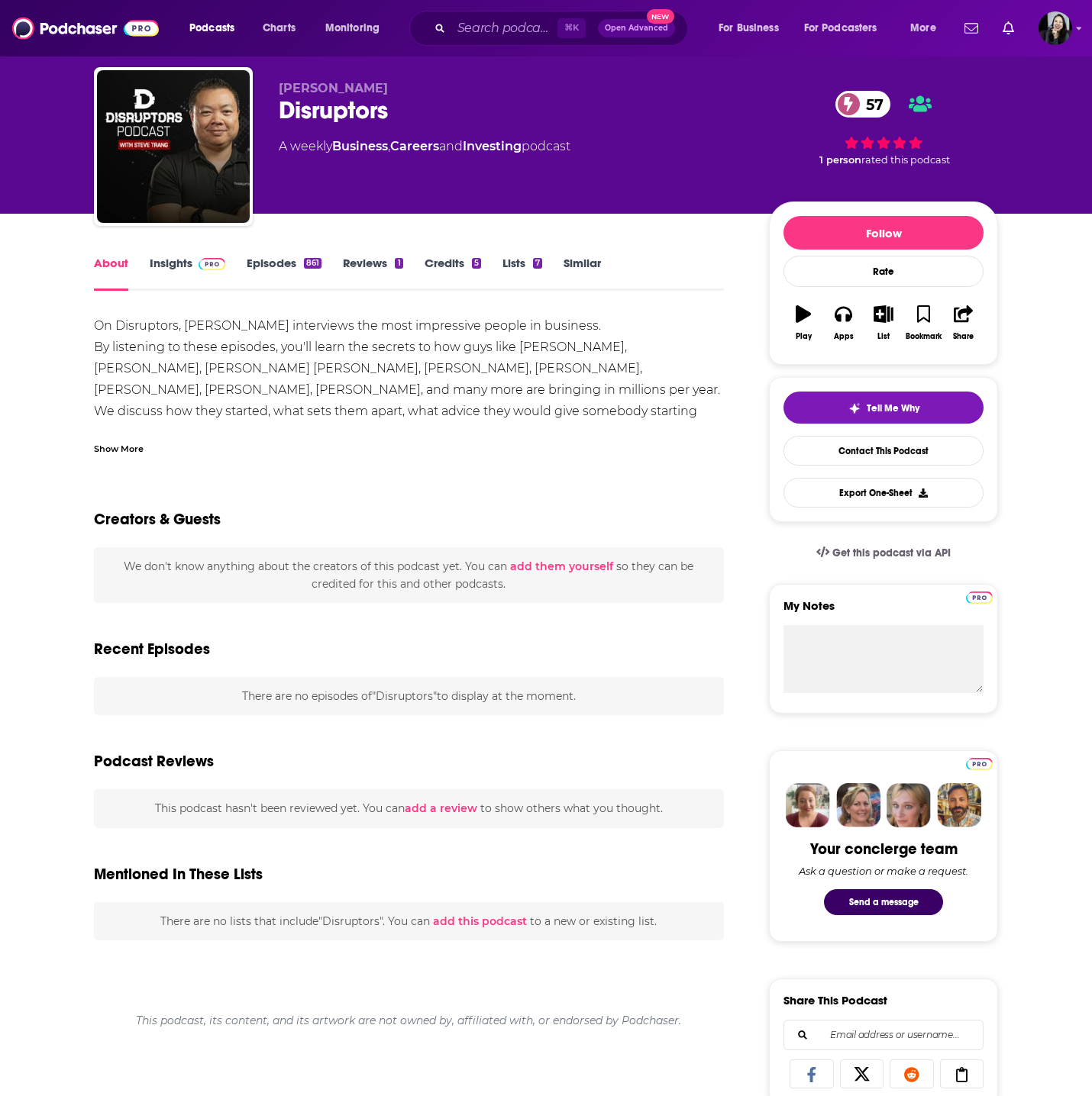
scroll to position [60, 0]
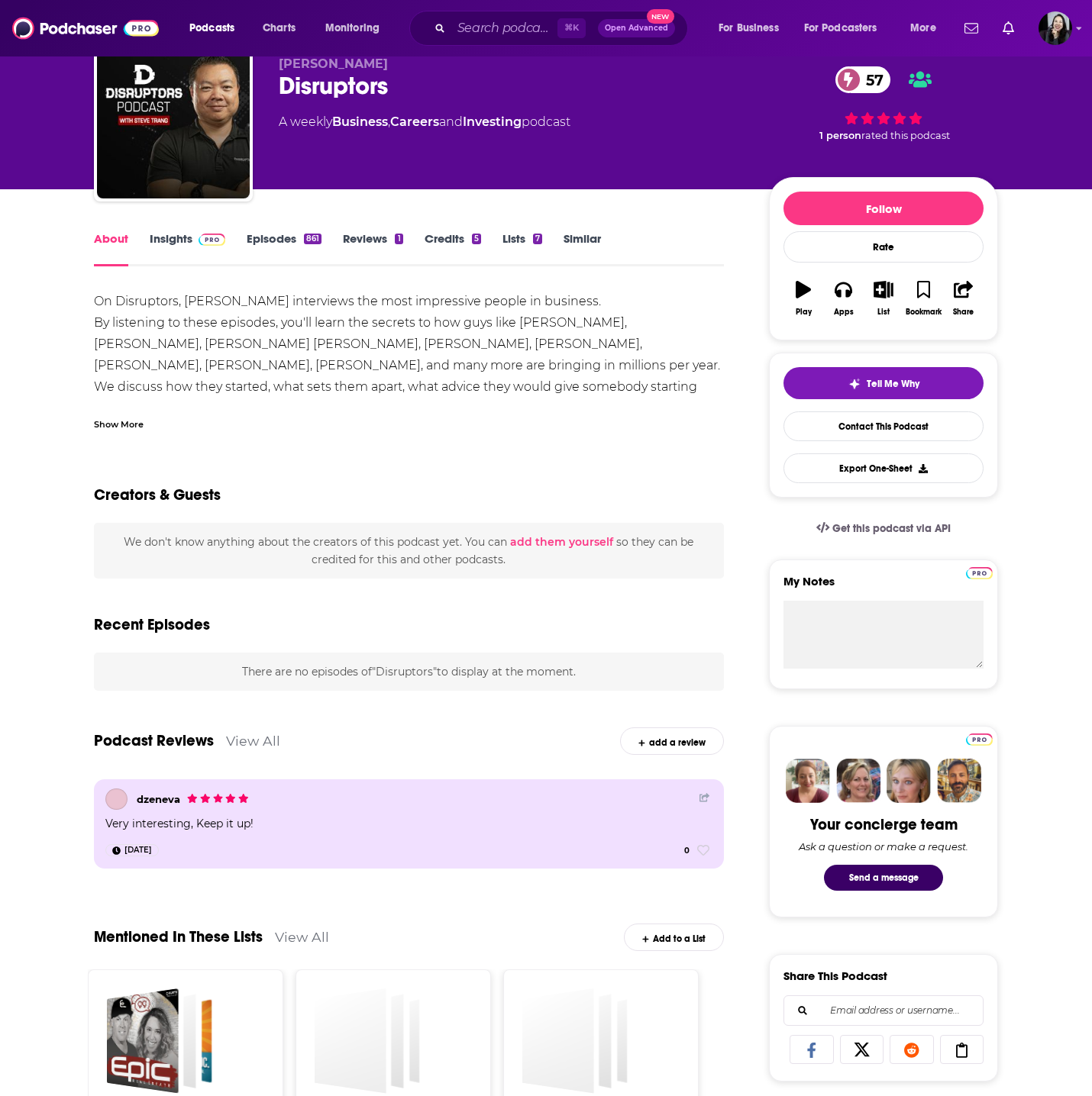
click at [174, 252] on link "Insights" at bounding box center [187, 248] width 76 height 35
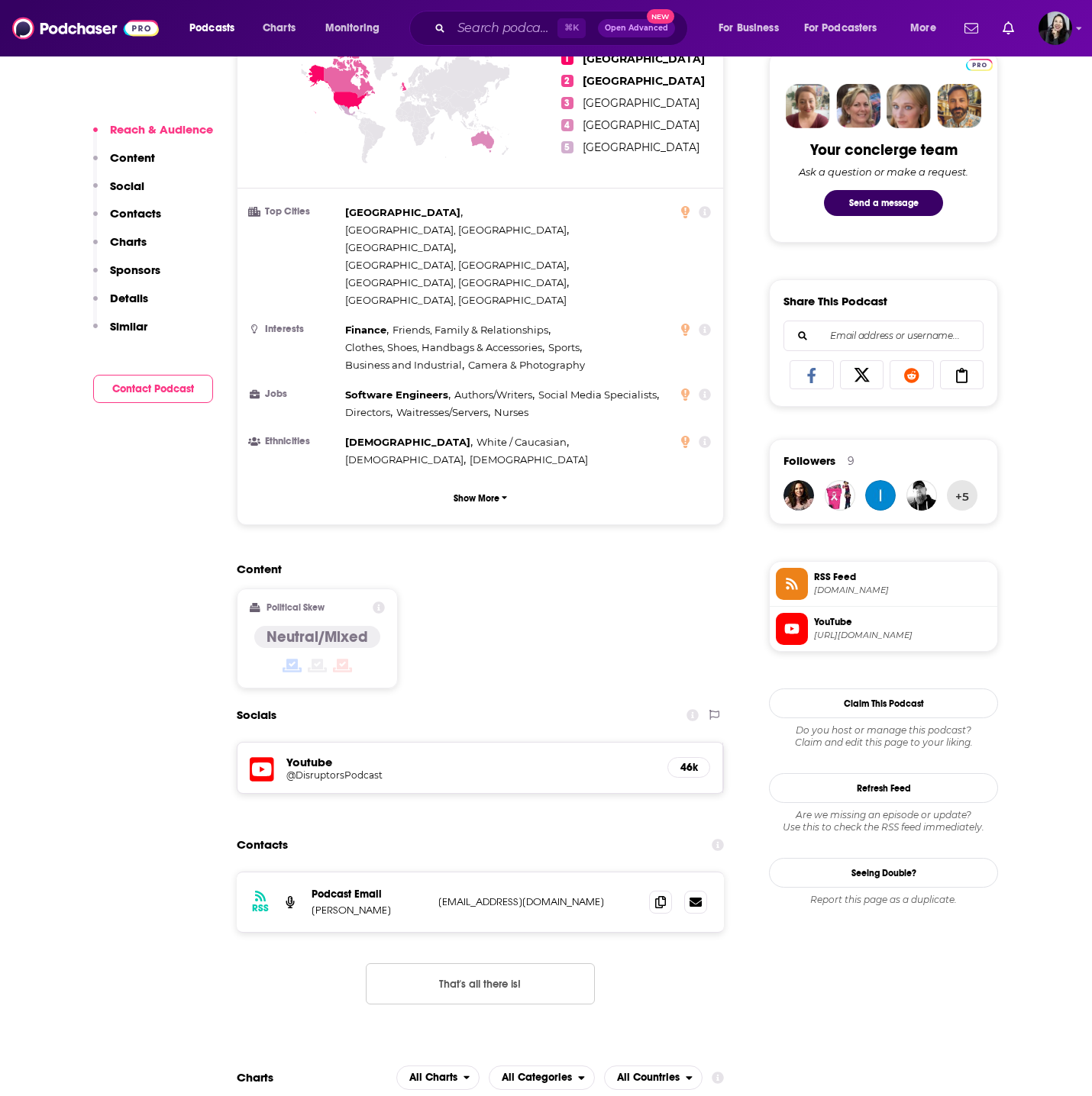
scroll to position [733, 0]
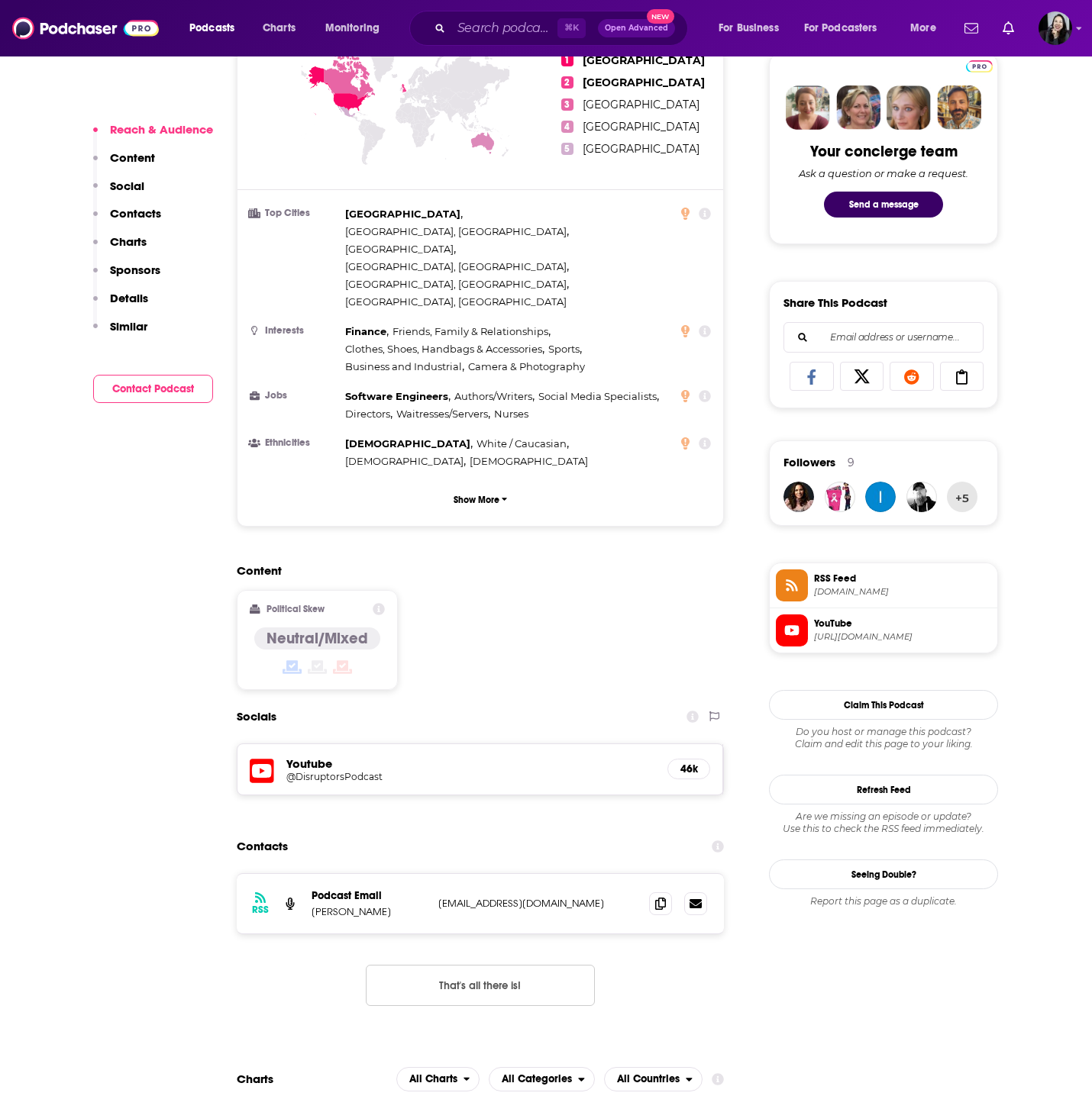
click at [650, 744] on div "Youtube @DisruptorsPodcast 46k" at bounding box center [480, 769] width 486 height 51
click at [342, 756] on h5 "Youtube" at bounding box center [471, 764] width 369 height 15
click at [324, 756] on h5 "Youtube" at bounding box center [471, 764] width 369 height 15
click at [322, 744] on div "Youtube @DisruptorsPodcast 46k" at bounding box center [480, 769] width 486 height 51
click at [322, 771] on h5 "@DisruptorsPodcast" at bounding box center [408, 777] width 244 height 11
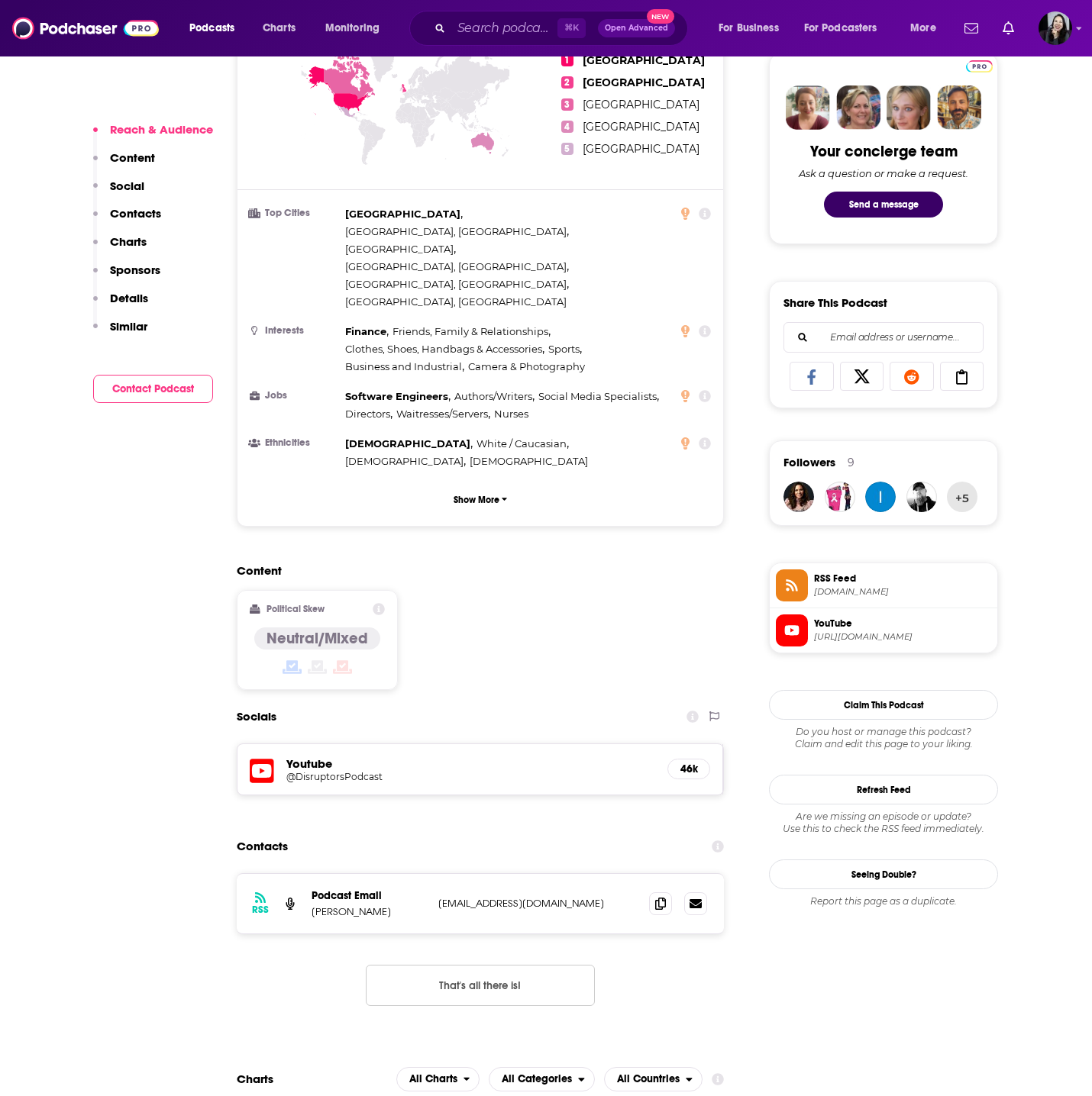
click at [679, 874] on div "RSS Podcast Email Steve Trang sdtrang@gmail.com sdtrang@gmail.com" at bounding box center [480, 903] width 487 height 60
click at [664, 897] on icon at bounding box center [660, 902] width 11 height 12
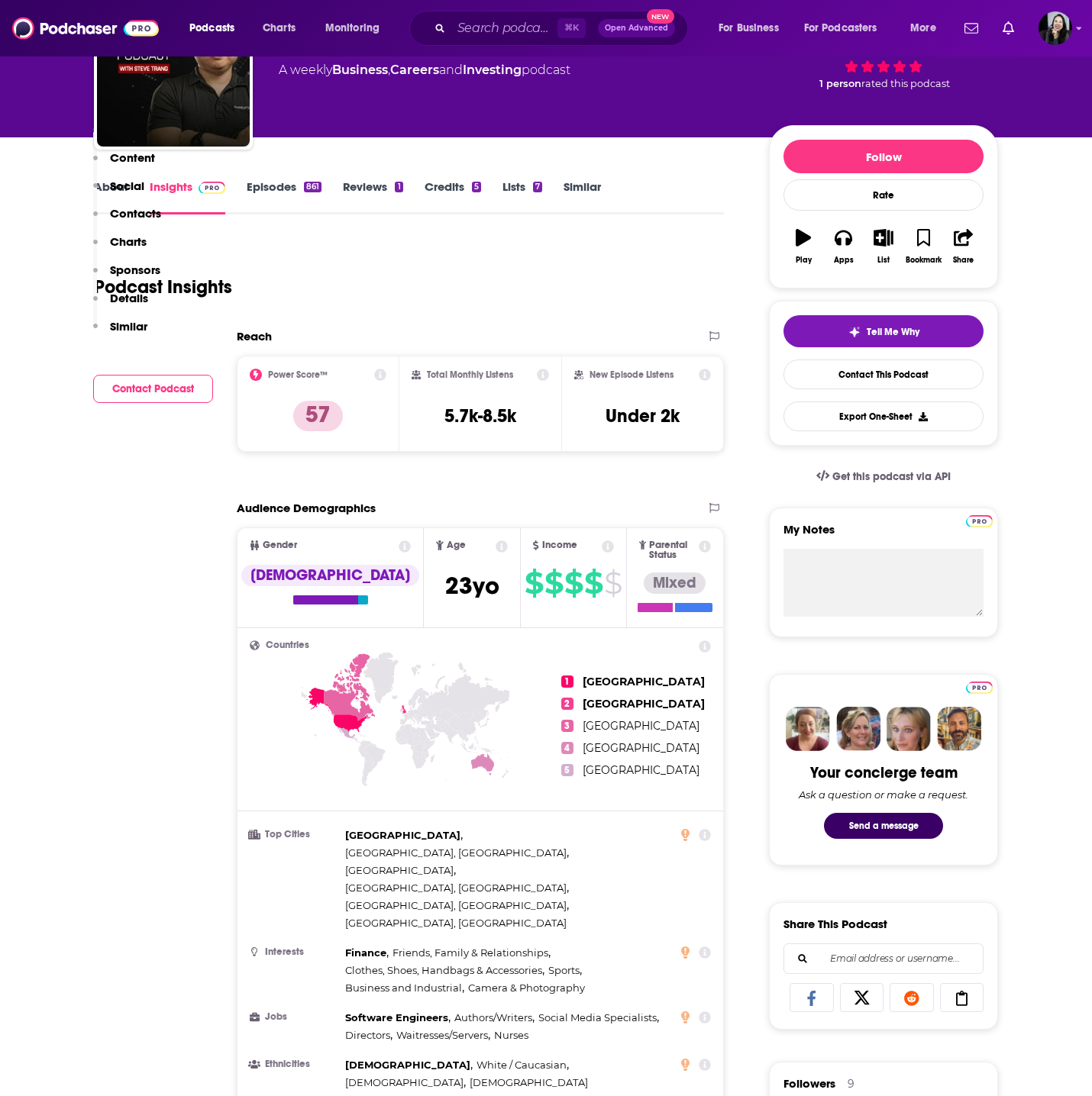
scroll to position [0, 0]
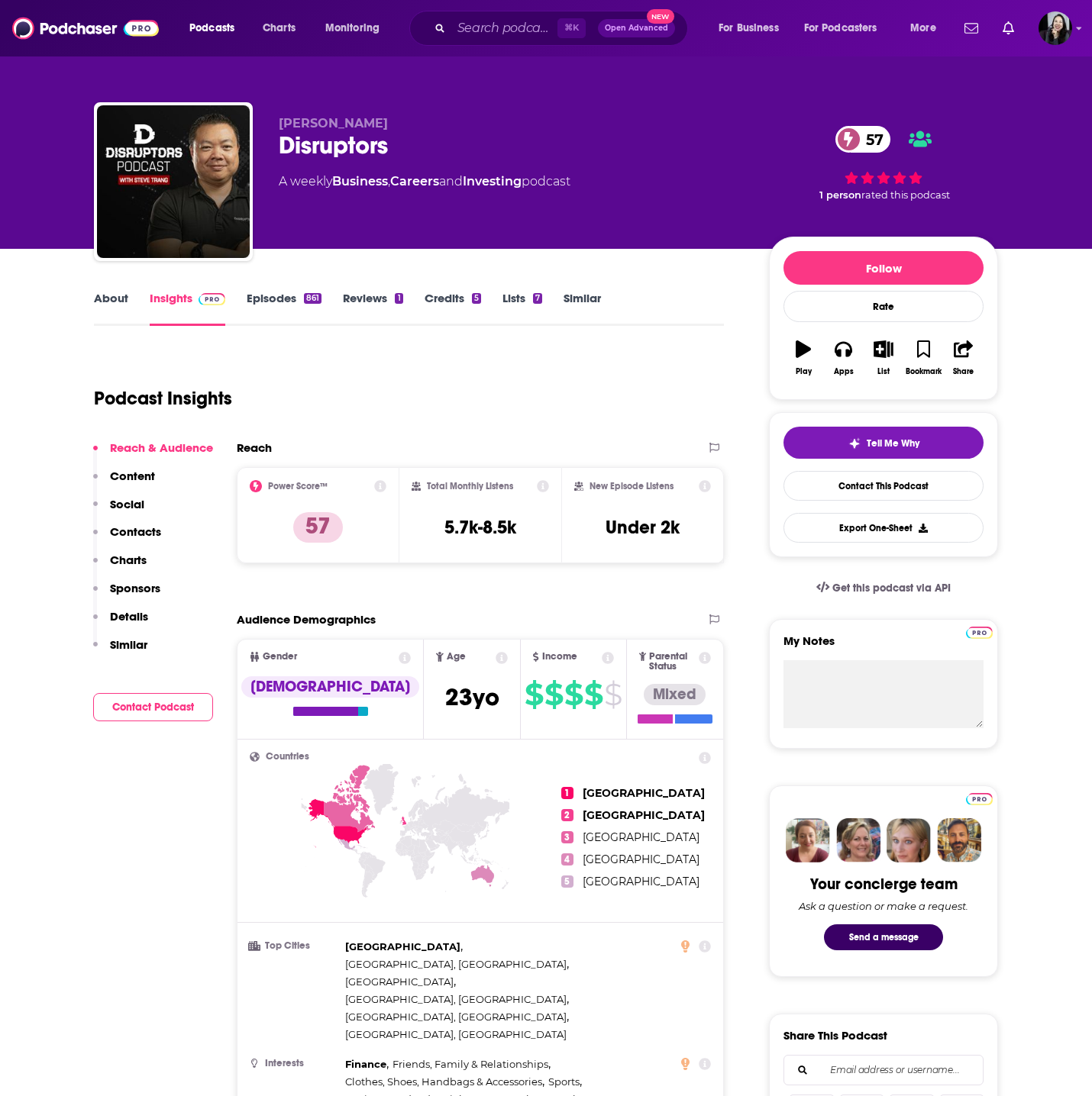
click at [449, 134] on div "Disruptors 57" at bounding box center [511, 145] width 466 height 29
copy div "Disruptors 57"
click at [408, 114] on div "Steve Trang Disruptors 57 A weekly Business , Careers and Investing podcast 57 …" at bounding box center [546, 185] width 904 height 165
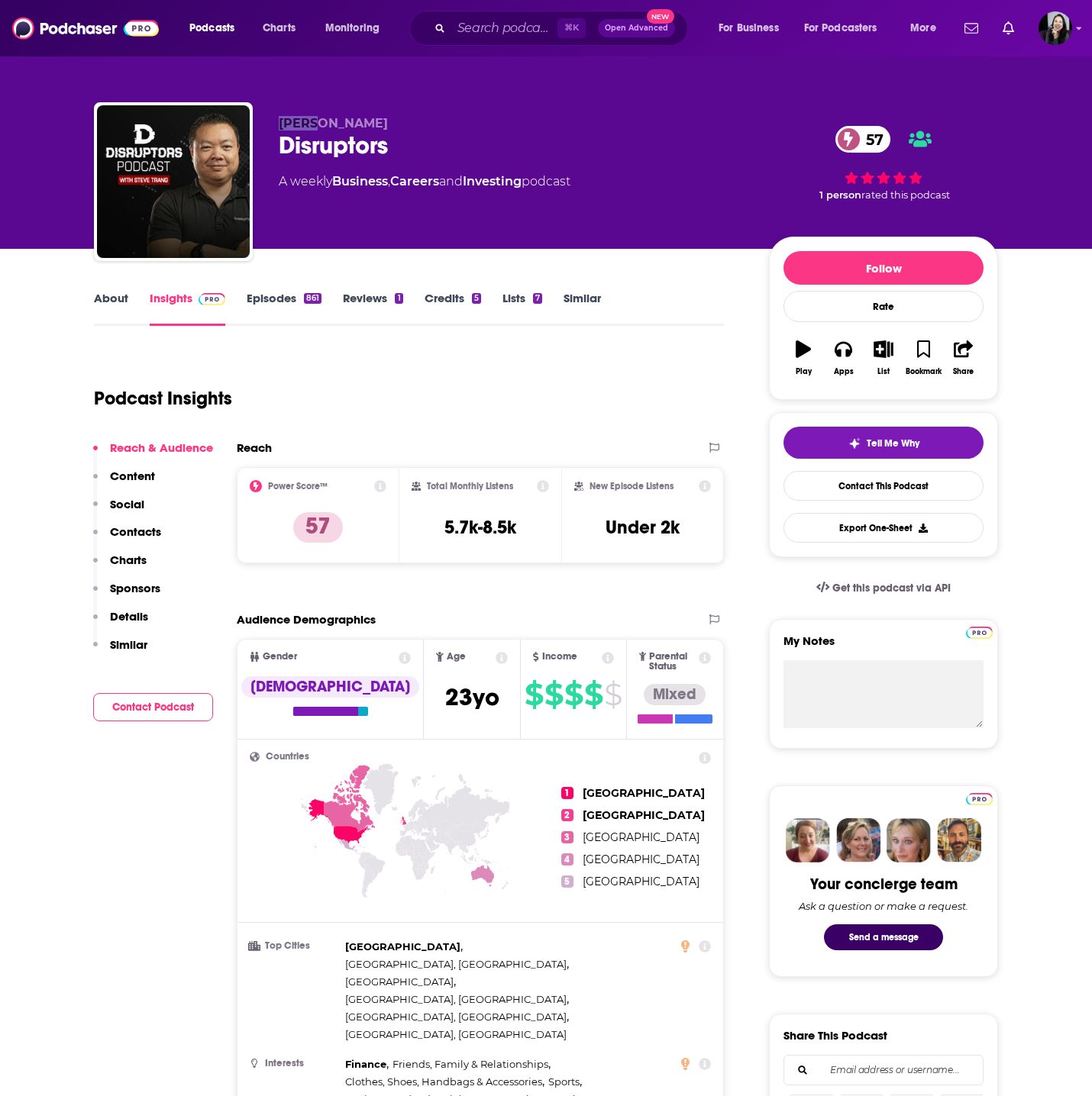
click at [408, 114] on div "Steve Trang Disruptors 57 A weekly Business , Careers and Investing podcast 57 …" at bounding box center [546, 185] width 904 height 165
copy p "Steve Trang"
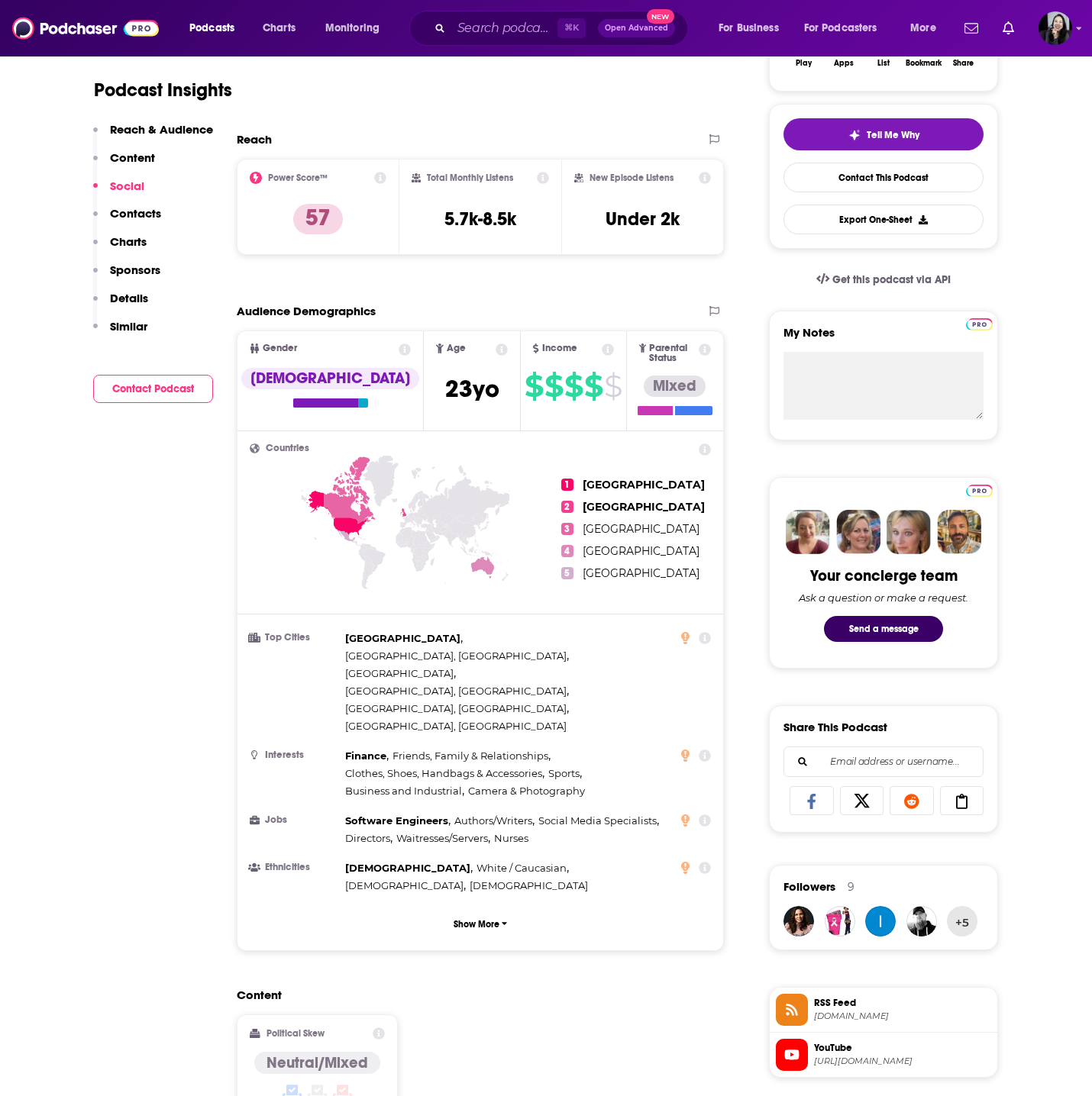
scroll to position [1203, 0]
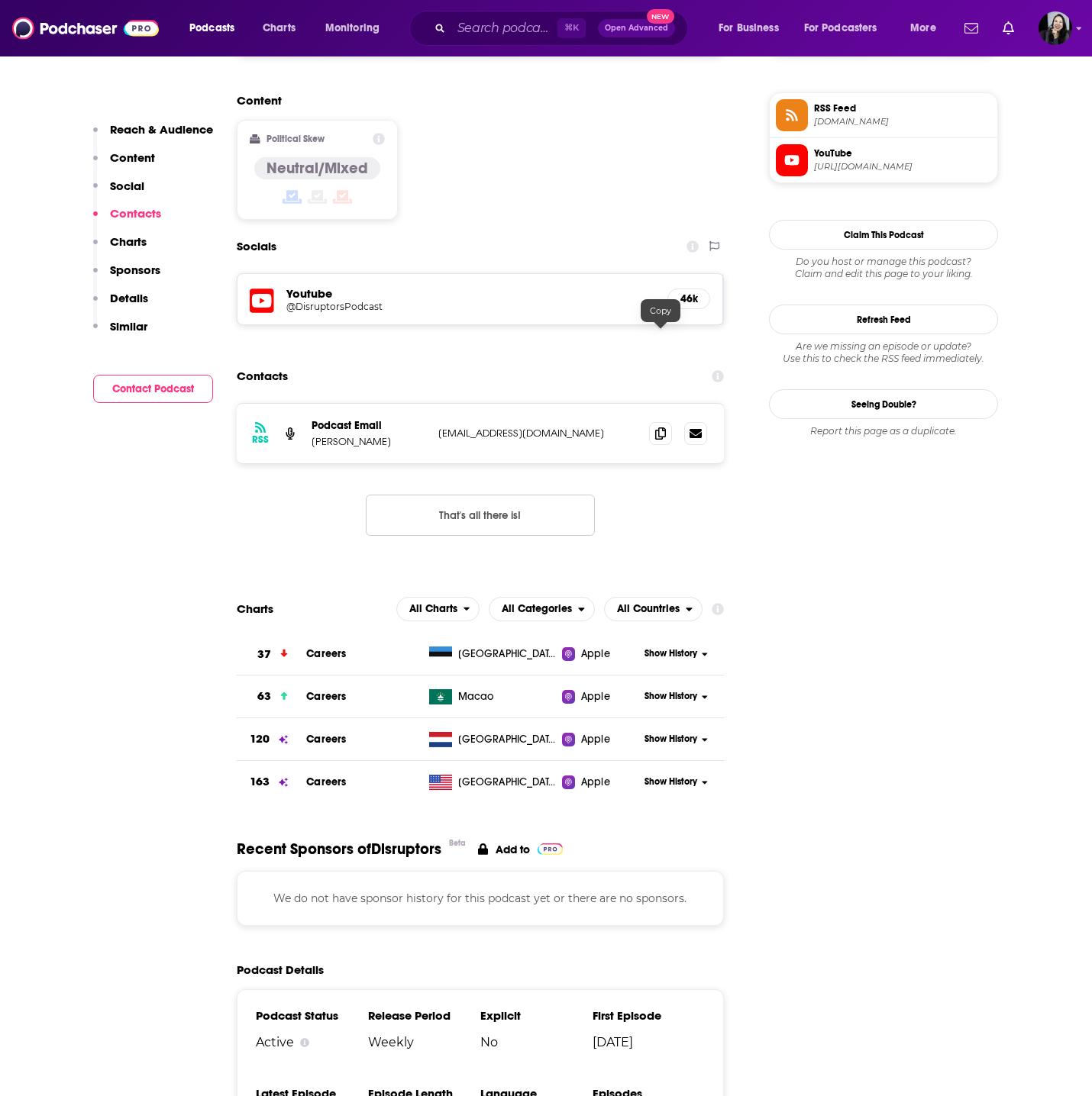
click at [659, 327] on div at bounding box center [661, 323] width 13 height 13
click at [659, 421] on span at bounding box center [661, 433] width 23 height 23
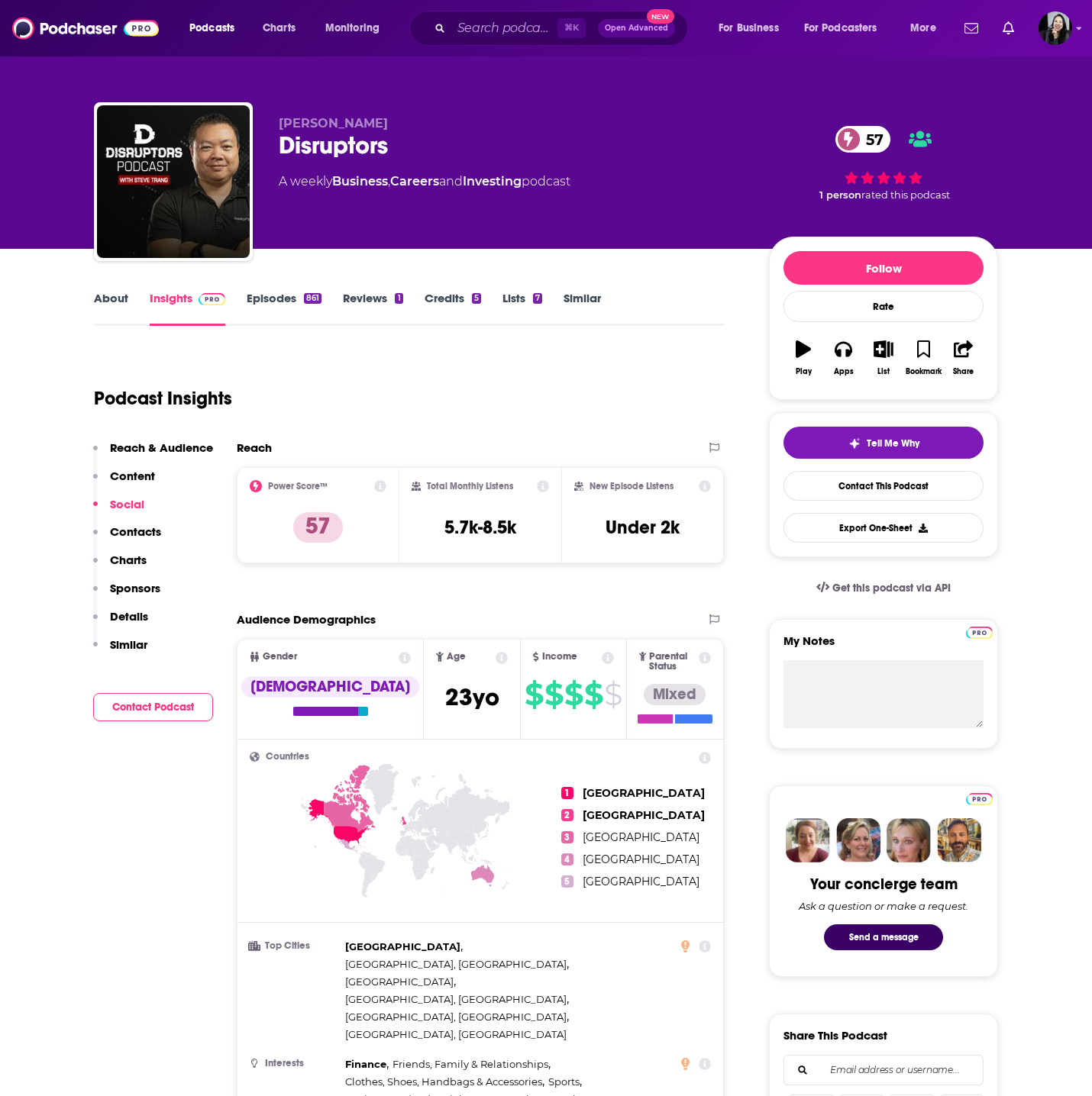
click at [279, 301] on link "Episodes 861" at bounding box center [284, 308] width 75 height 35
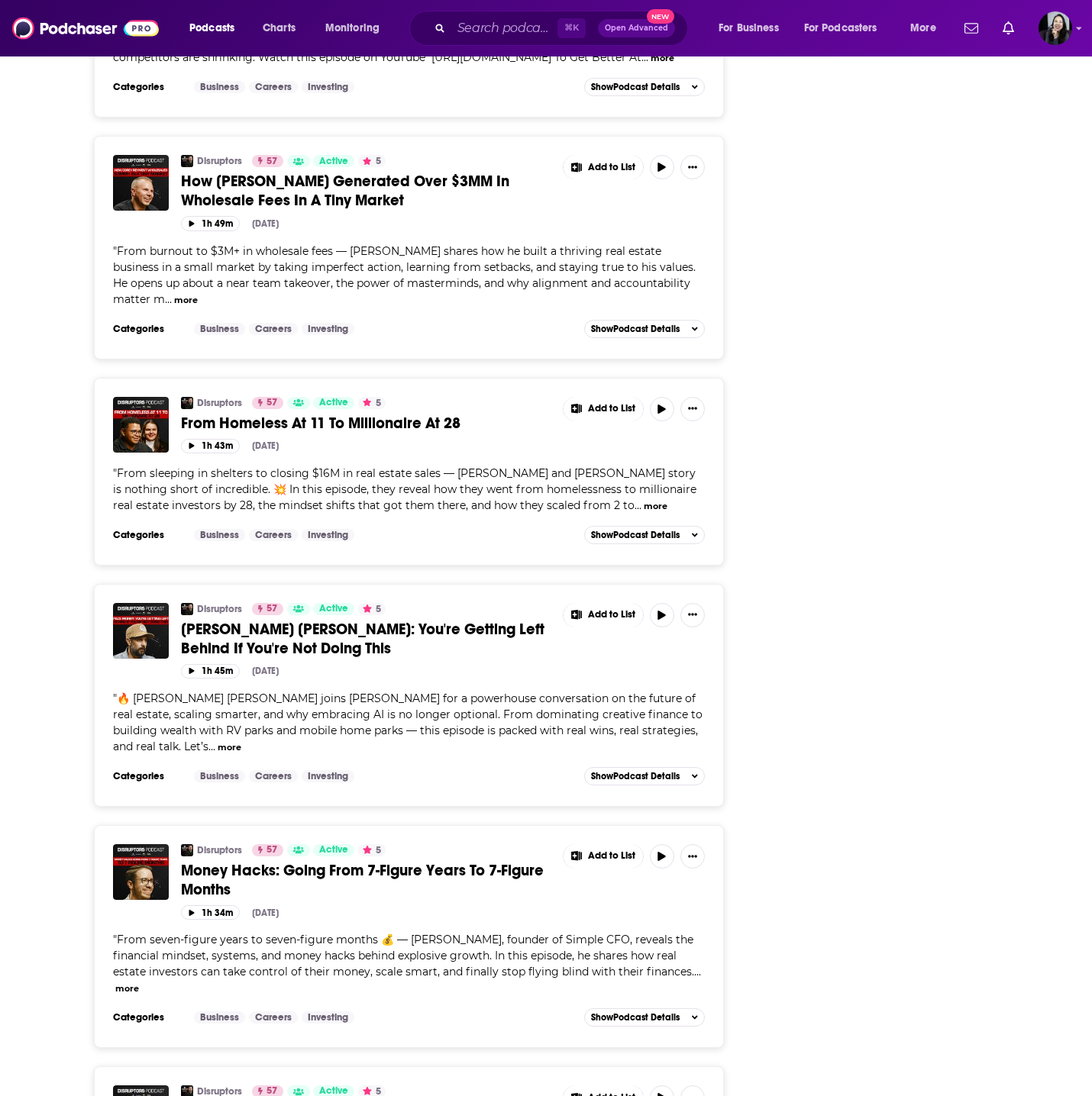
scroll to position [3531, 0]
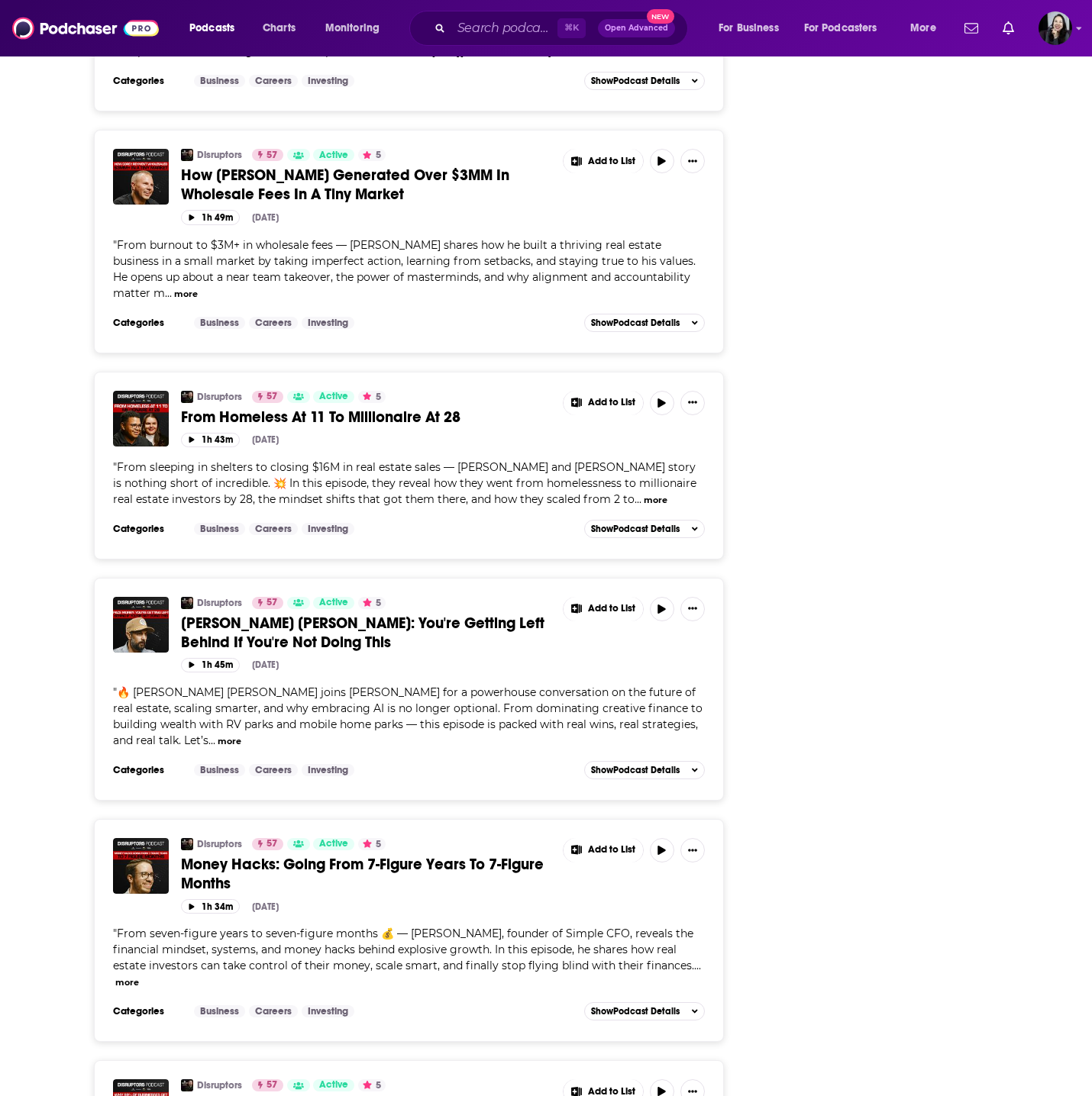
click at [235, 614] on span "Pace Morby: You're Getting Left Behind If You're Not Doing This" at bounding box center [363, 633] width 363 height 38
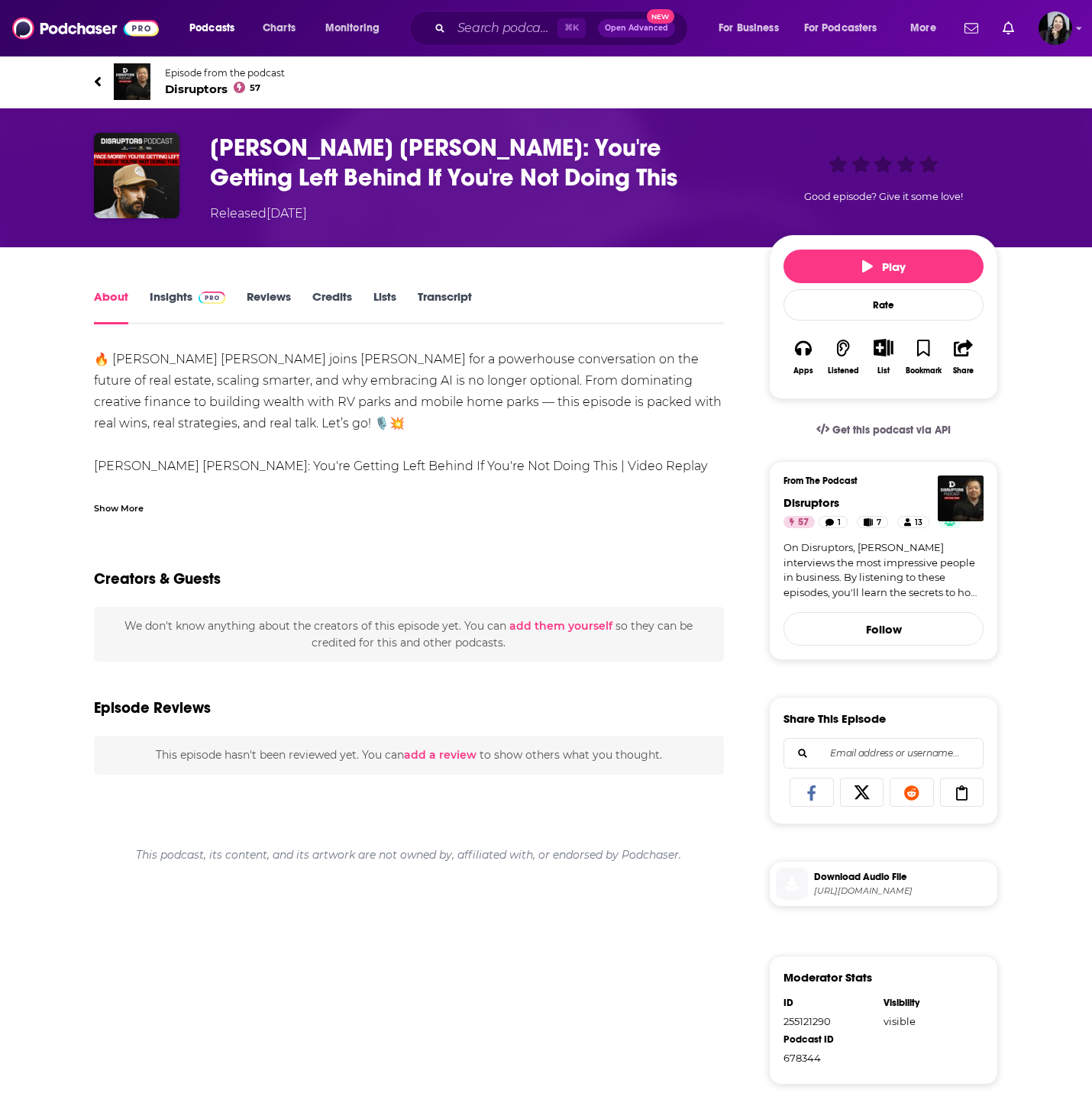
click at [131, 506] on div "Show More" at bounding box center [118, 507] width 50 height 15
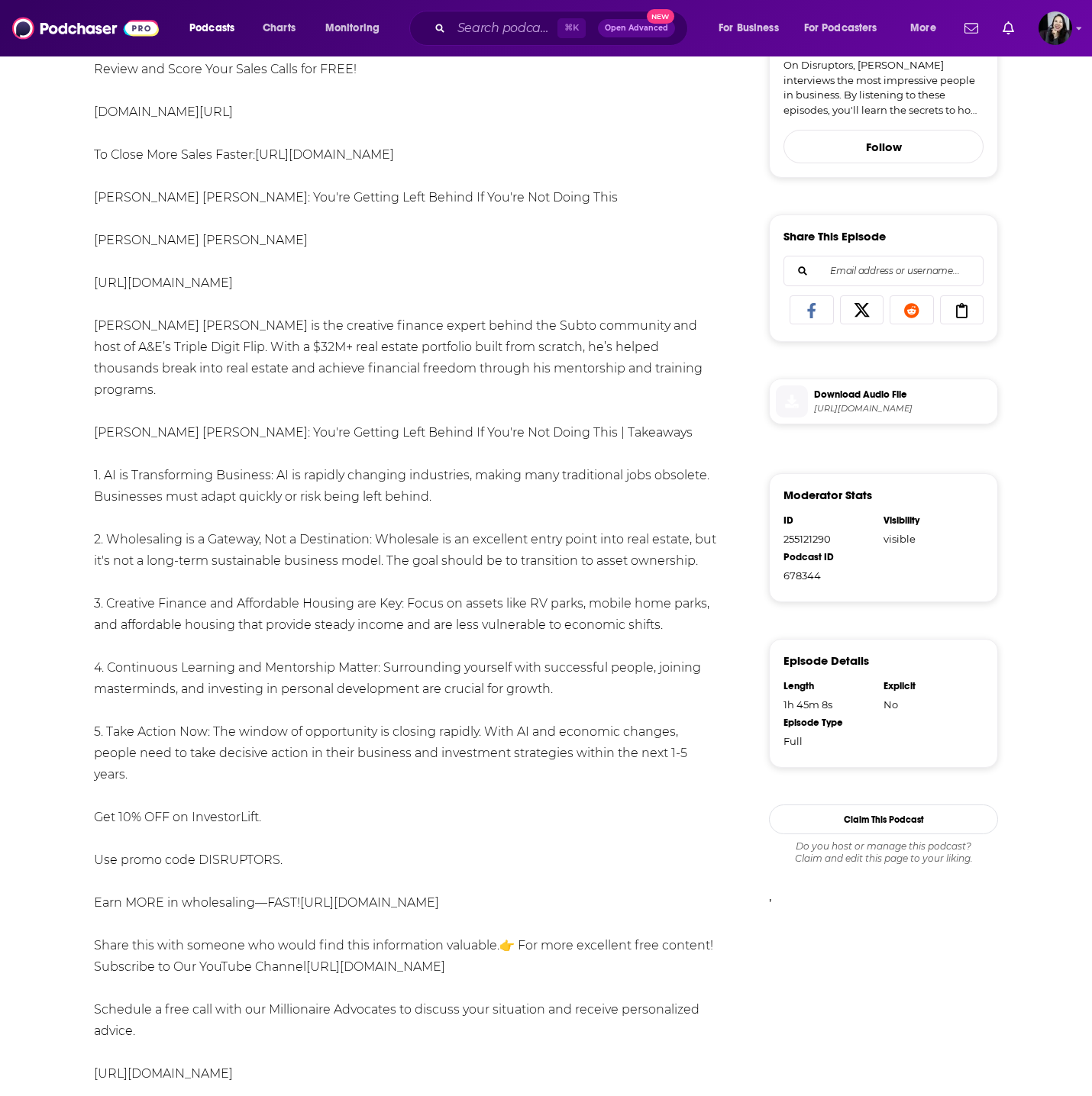
scroll to position [521, 0]
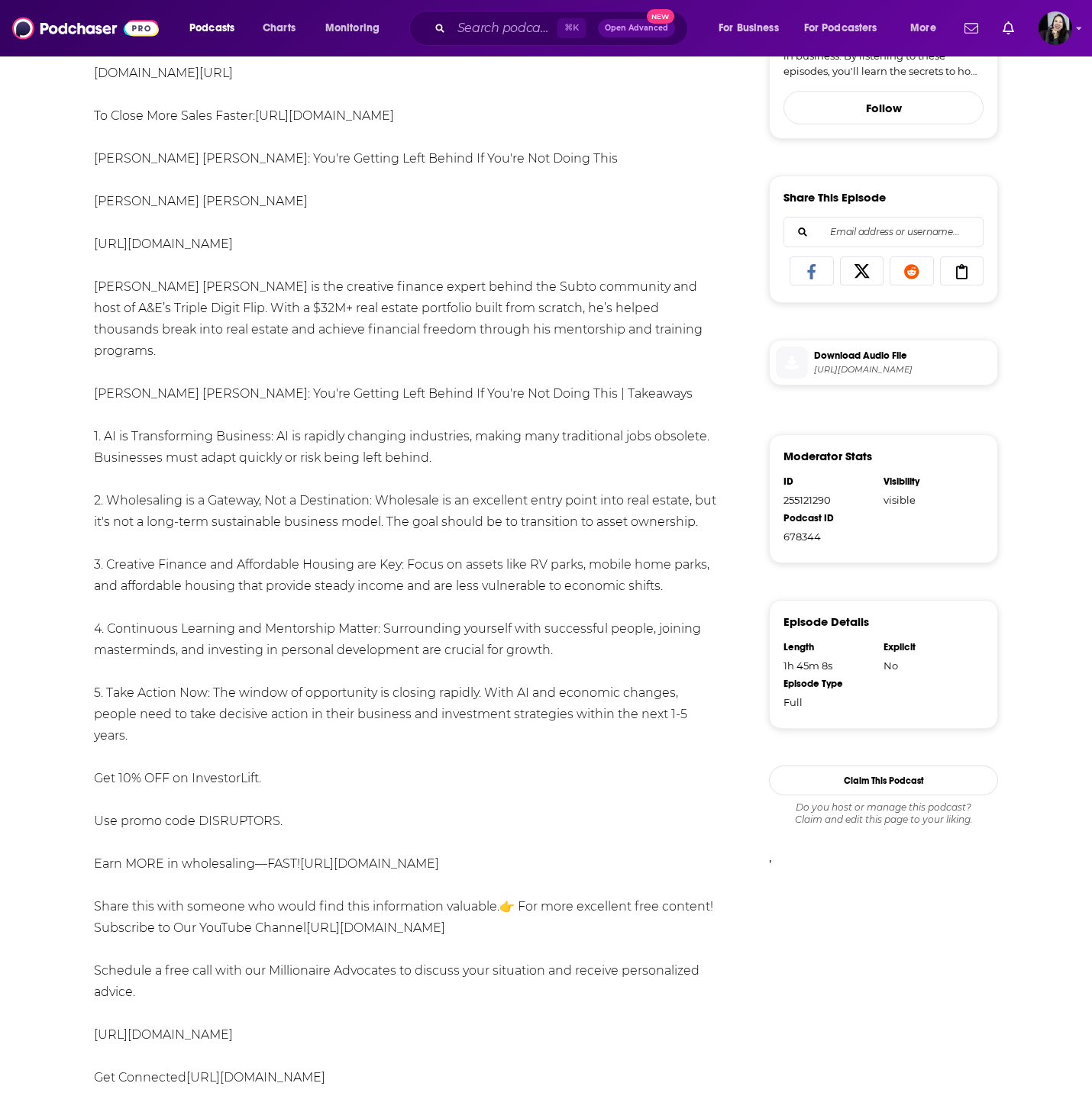
drag, startPoint x: 82, startPoint y: 65, endPoint x: 717, endPoint y: 693, distance: 893.1
click at [717, 693] on div "Episode from the podcast Disruptors 57 Next Episode Pace Morby: You're Getting …" at bounding box center [546, 902] width 1092 height 2737
copy div "Episode from the podcast Disruptors 57 Next Episode Pace Morby: You're Getting …"
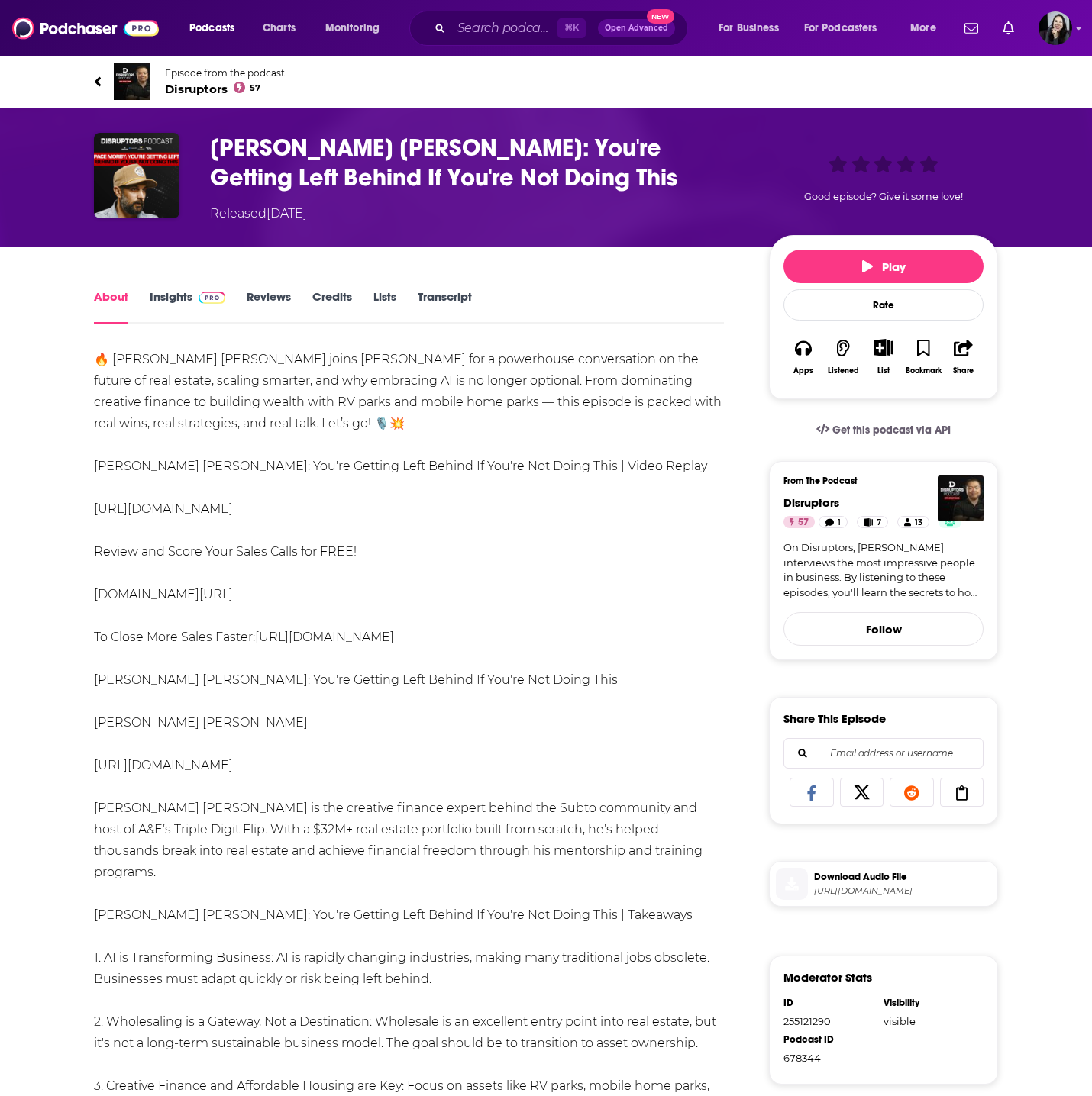
click at [493, 181] on h1 "Pace Morby: You're Getting Left Behind If You're Not Doing This" at bounding box center [477, 163] width 534 height 60
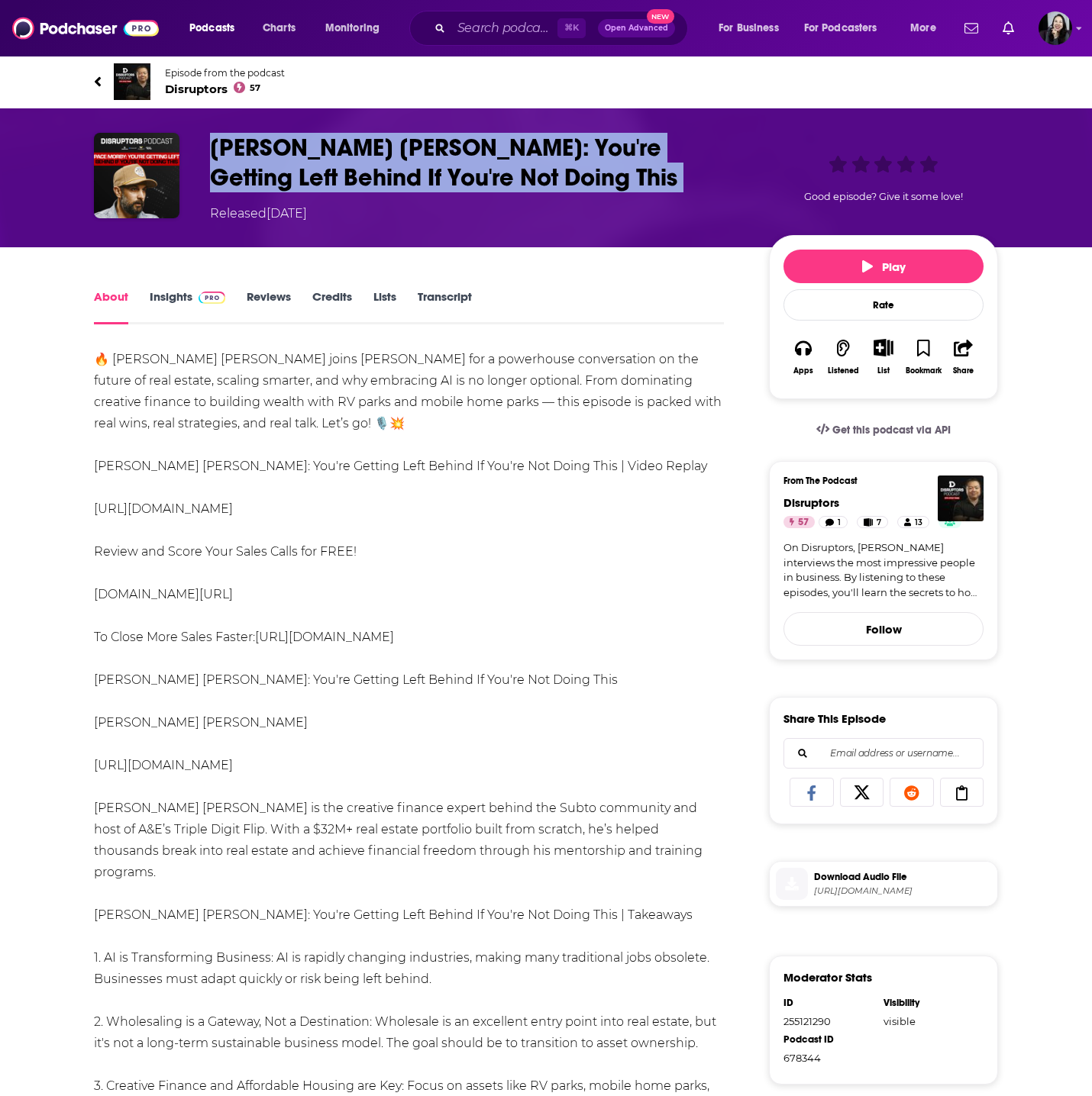
click at [493, 181] on h1 "Pace Morby: You're Getting Left Behind If You're Not Doing This" at bounding box center [477, 163] width 534 height 60
copy h1 "Pace Morby: You're Getting Left Behind If You're Not Doing This"
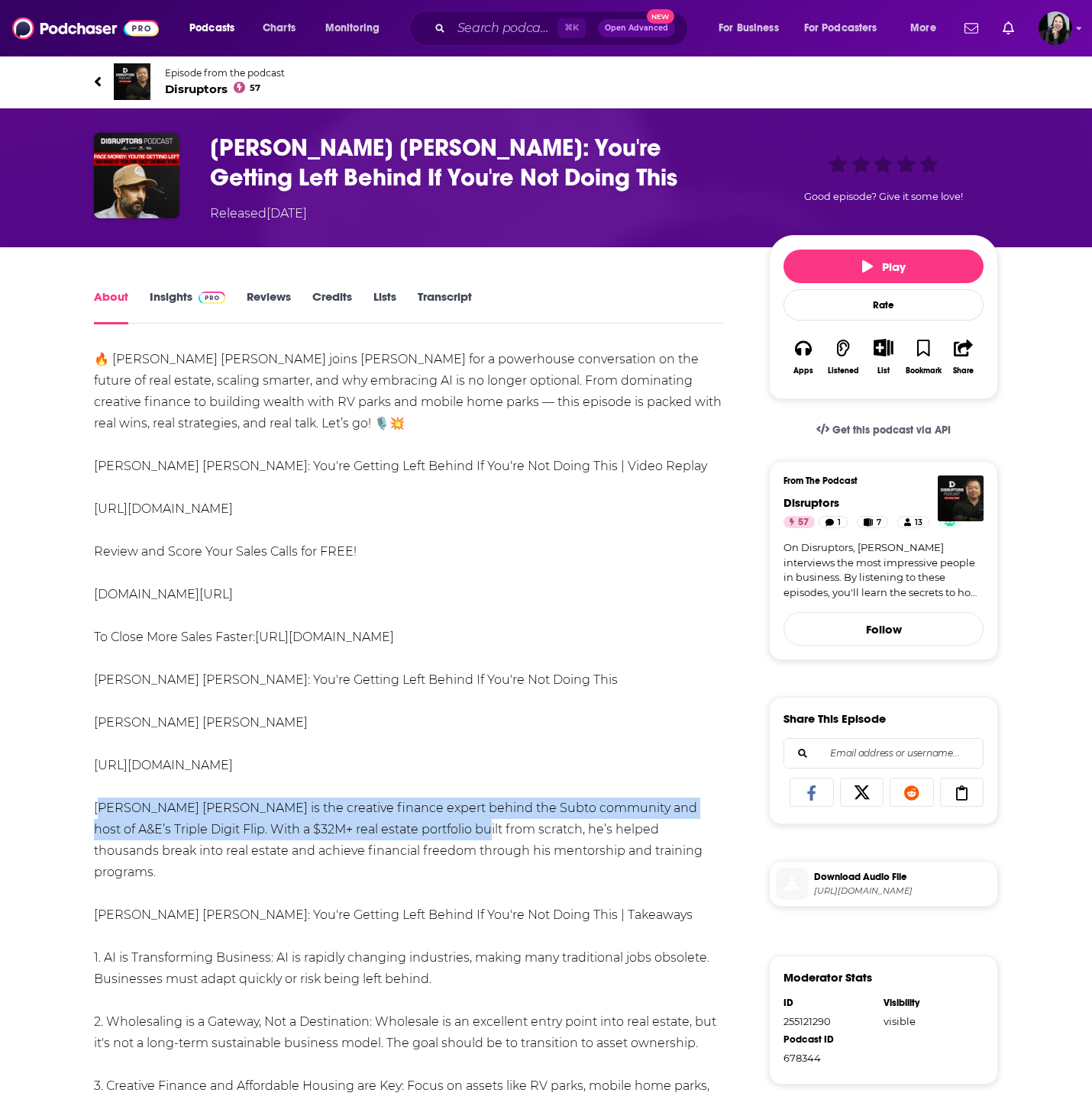
drag, startPoint x: 85, startPoint y: 803, endPoint x: 435, endPoint y: 831, distance: 351.1
copy div "Pace Morby is the creative finance expert behind the Subto community and host o…"
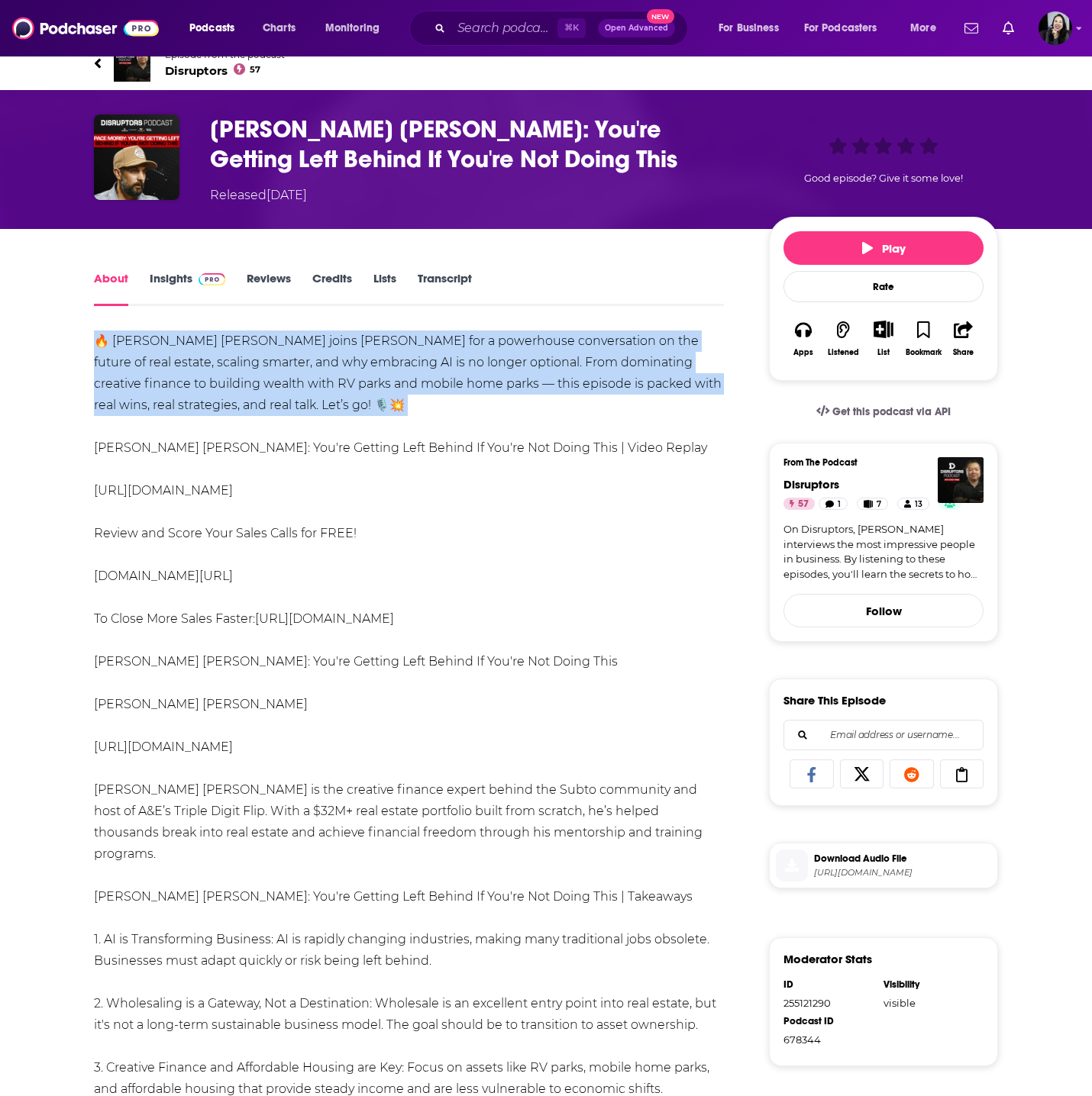
copy div "🔥 Pace Morby joins Steve Trang for a powerhouse conversation on the future of r…"
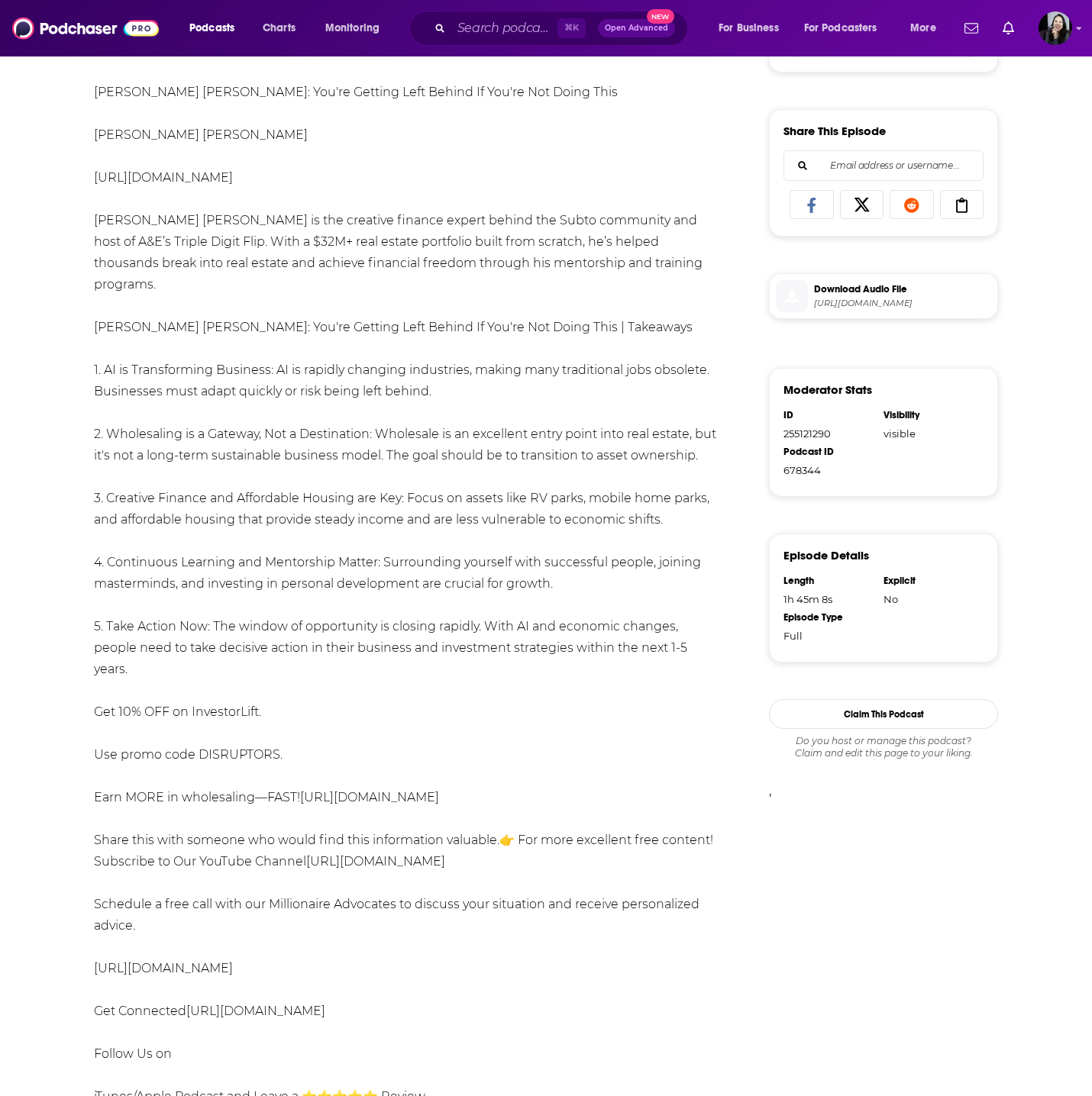
scroll to position [585, 0]
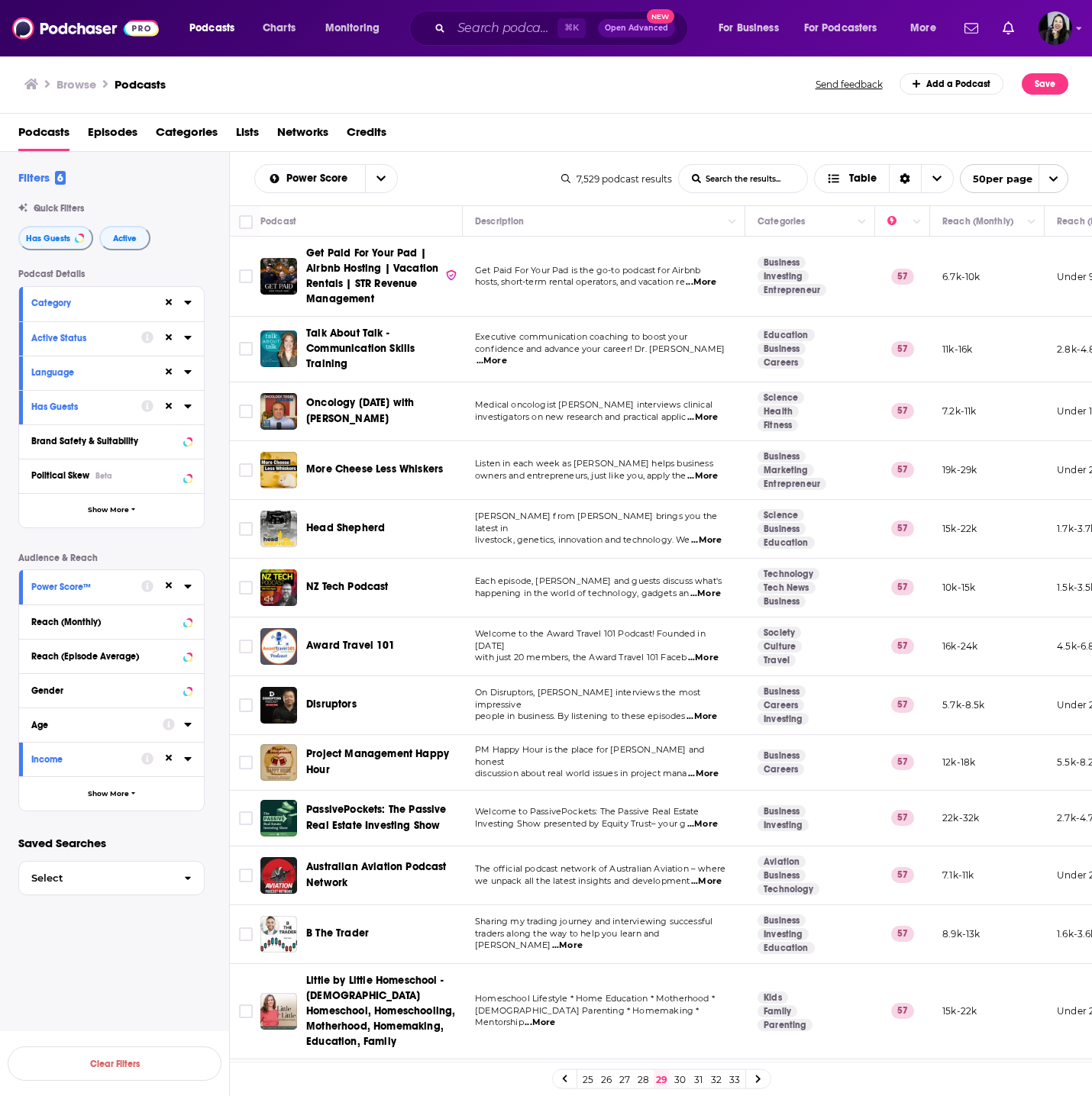
click at [719, 768] on span "...More" at bounding box center [702, 773] width 30 height 12
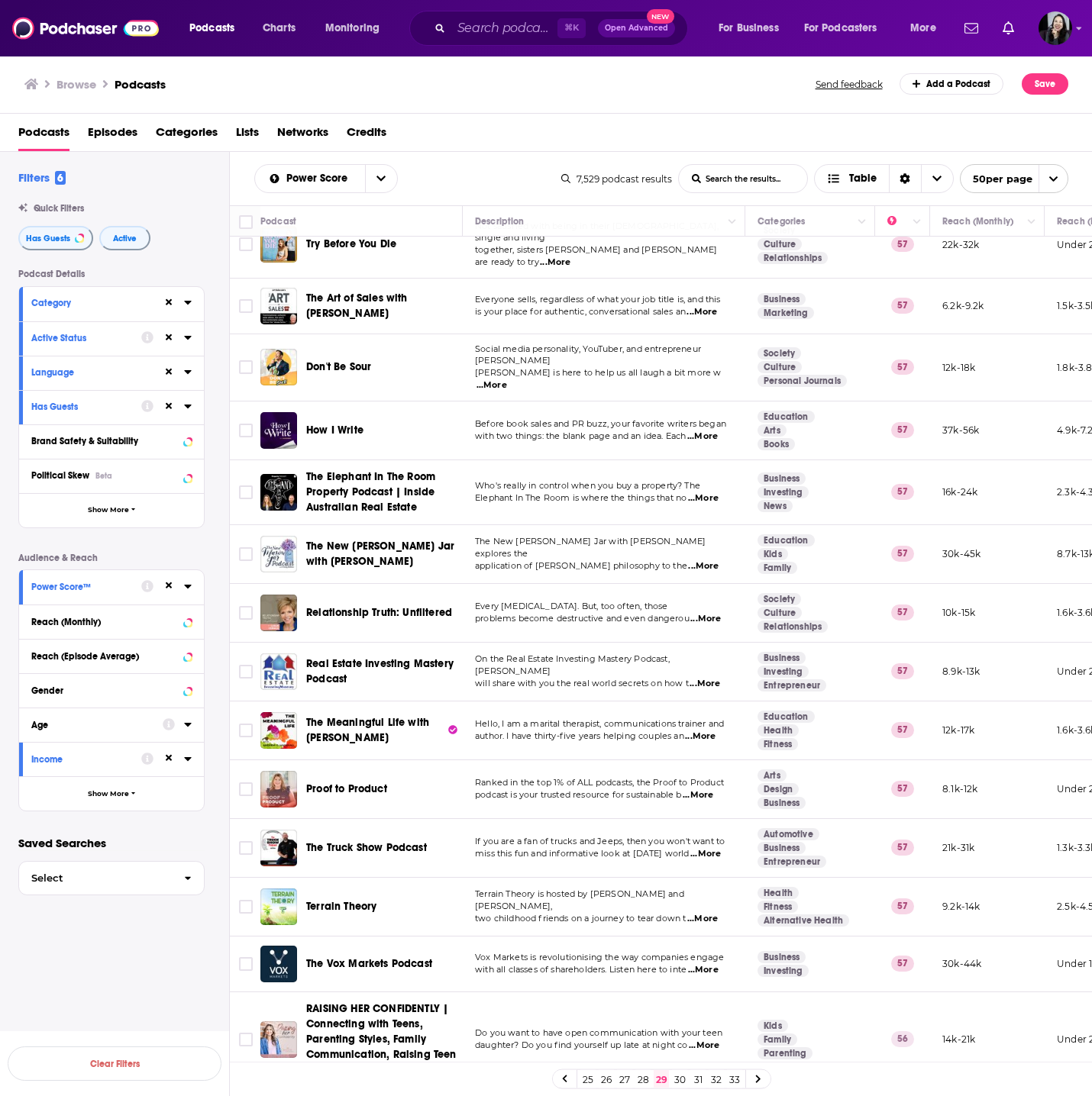
scroll to position [2221, 0]
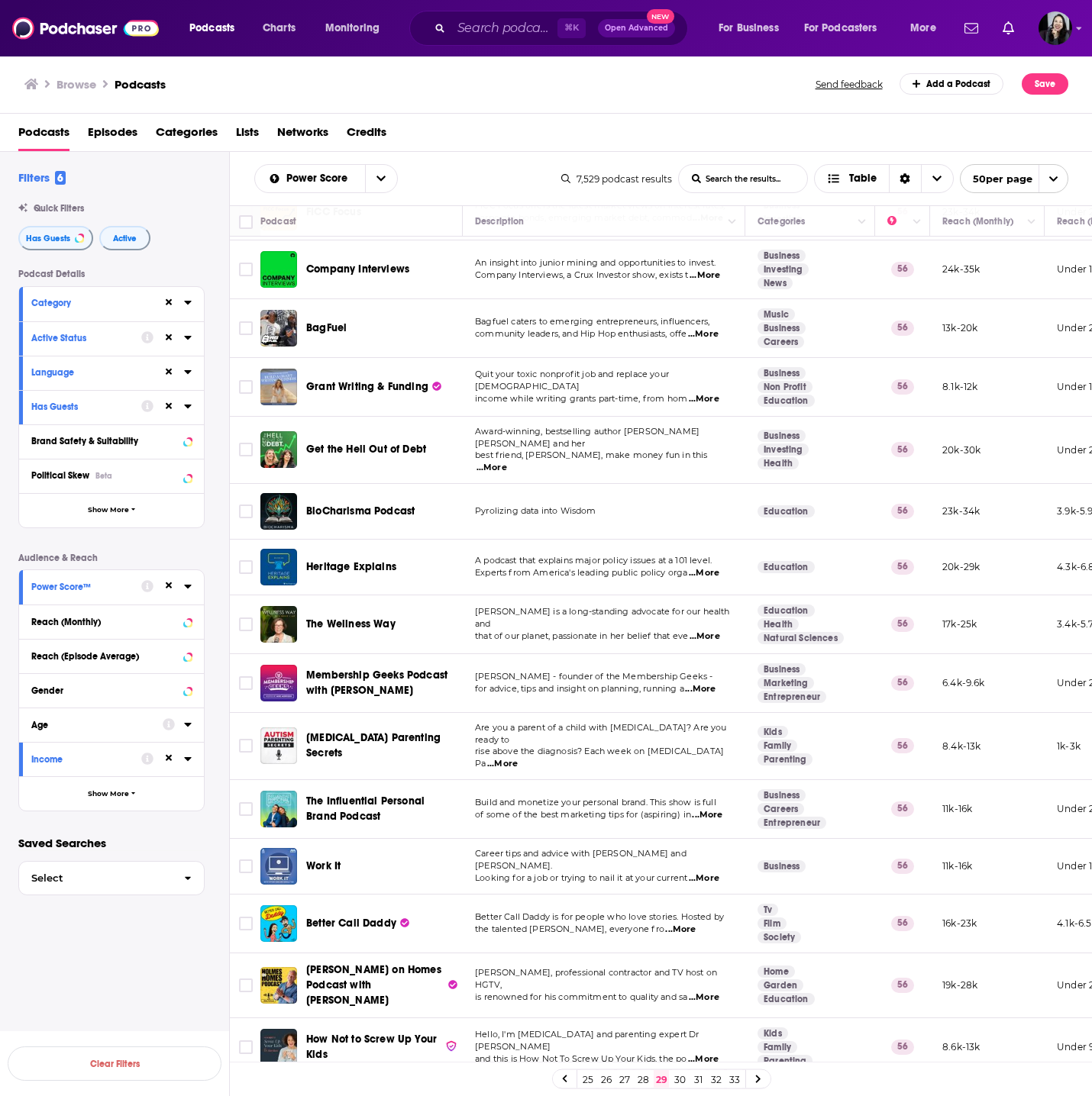
click at [707, 872] on span "...More" at bounding box center [703, 878] width 30 height 12
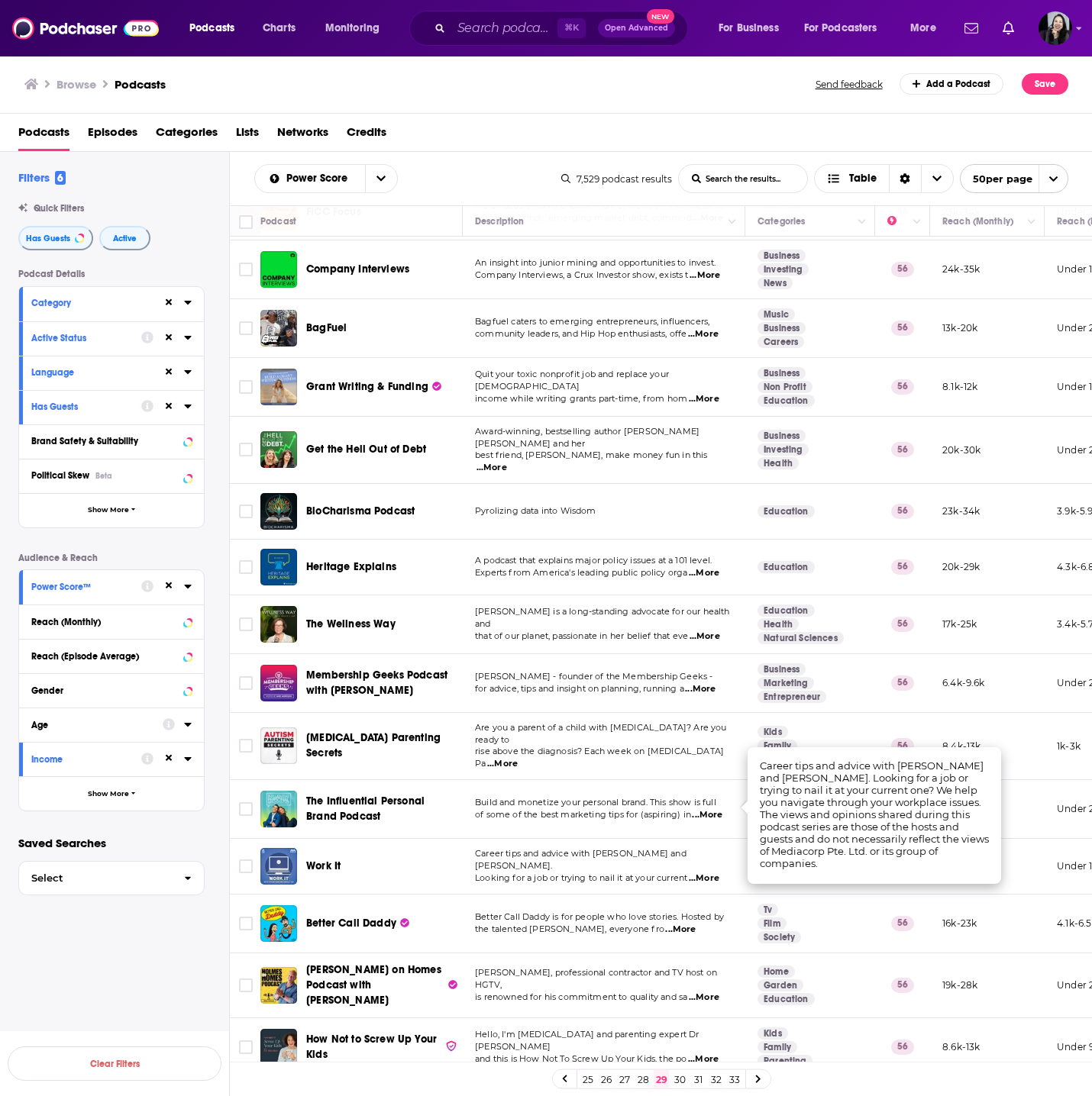
click at [392, 849] on div "Work It" at bounding box center [386, 867] width 158 height 37
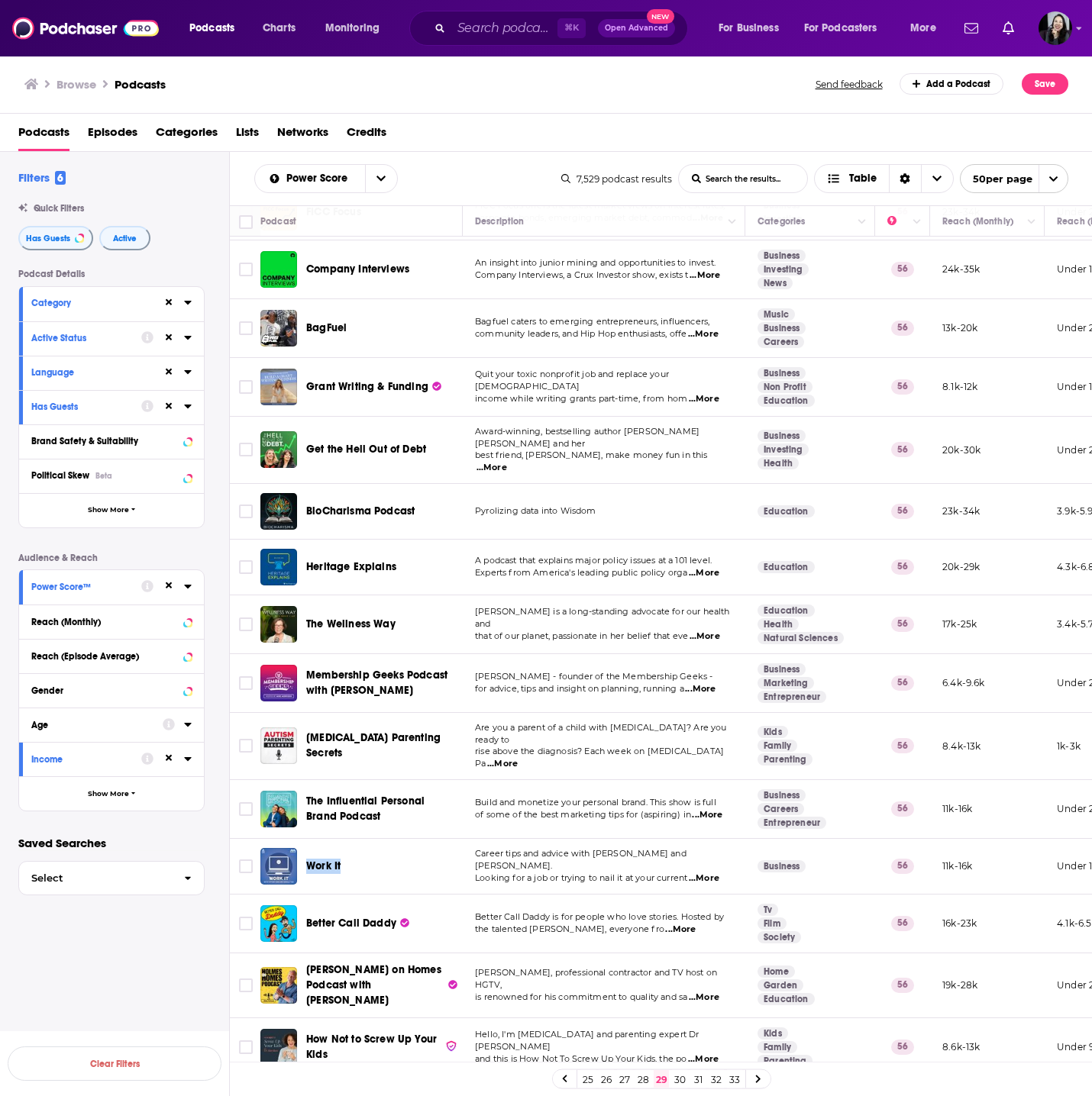
click at [684, 1081] on link "30" at bounding box center [680, 1080] width 16 height 18
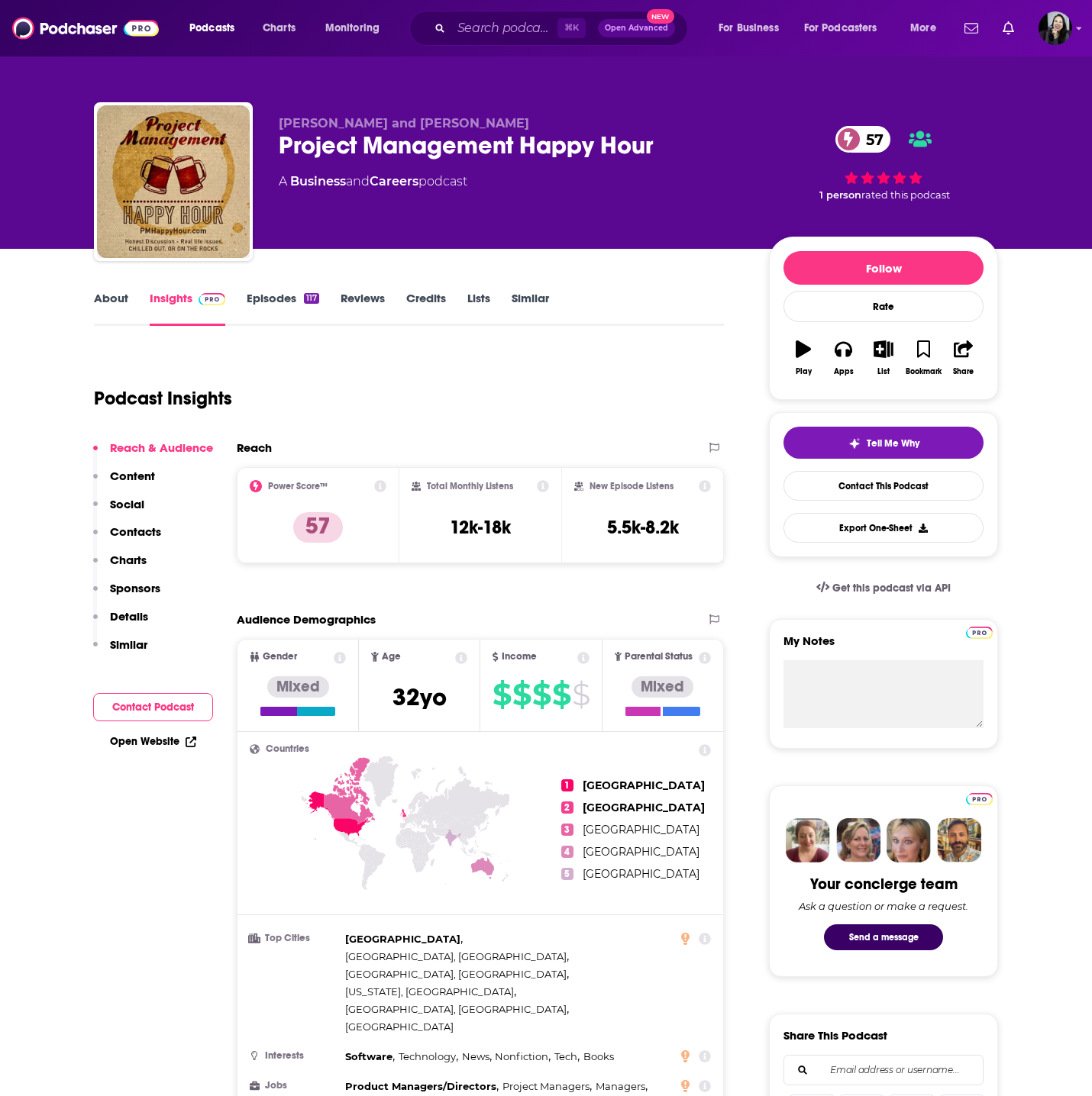
click at [115, 291] on link "About" at bounding box center [111, 308] width 34 height 35
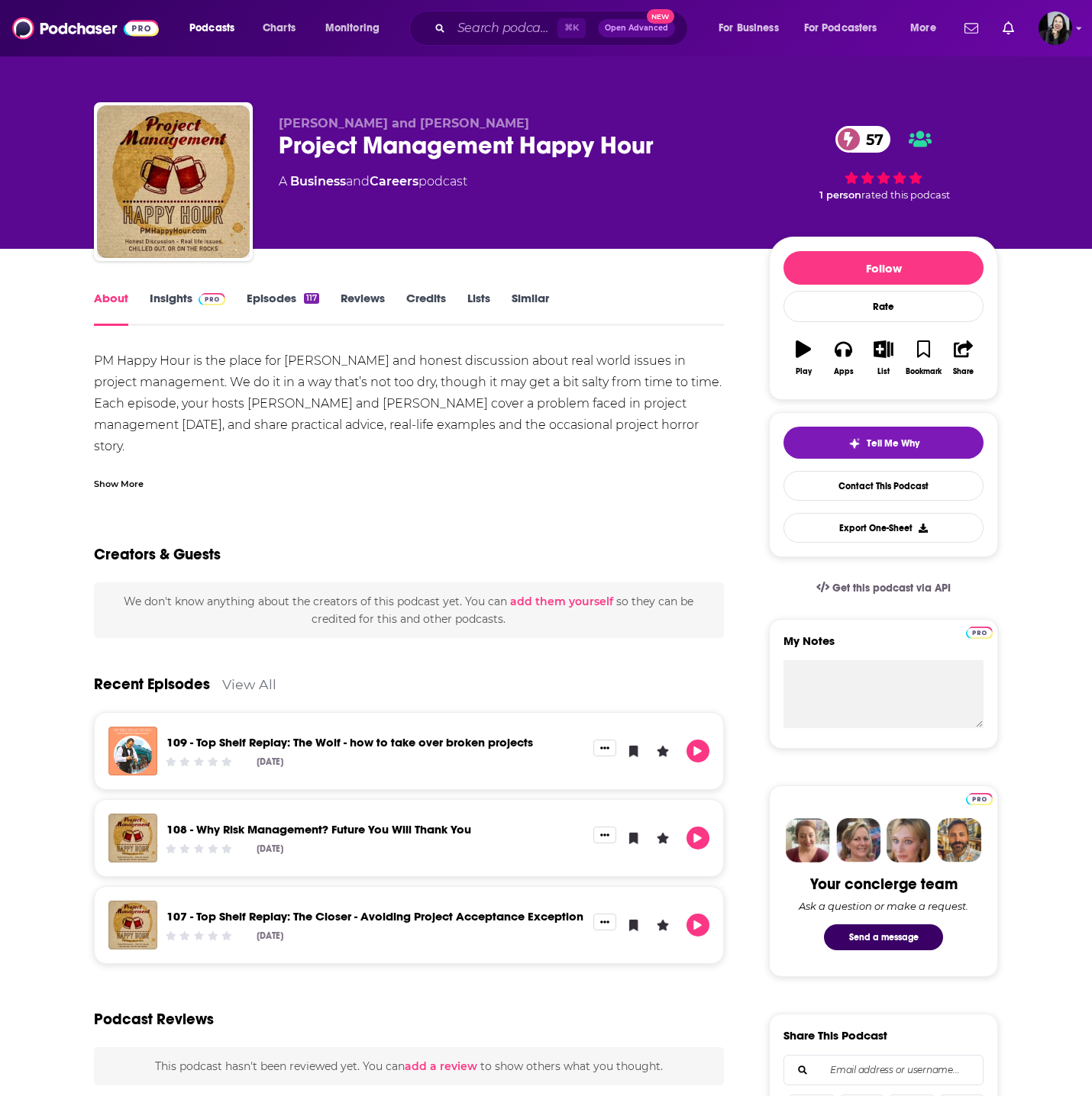
click at [535, 112] on div "[PERSON_NAME] and [PERSON_NAME] Project Management Happy Hour 57 A Business and…" at bounding box center [546, 185] width 904 height 165
copy p "[PERSON_NAME] and [PERSON_NAME]"
click at [198, 304] on img at bounding box center [212, 299] width 27 height 12
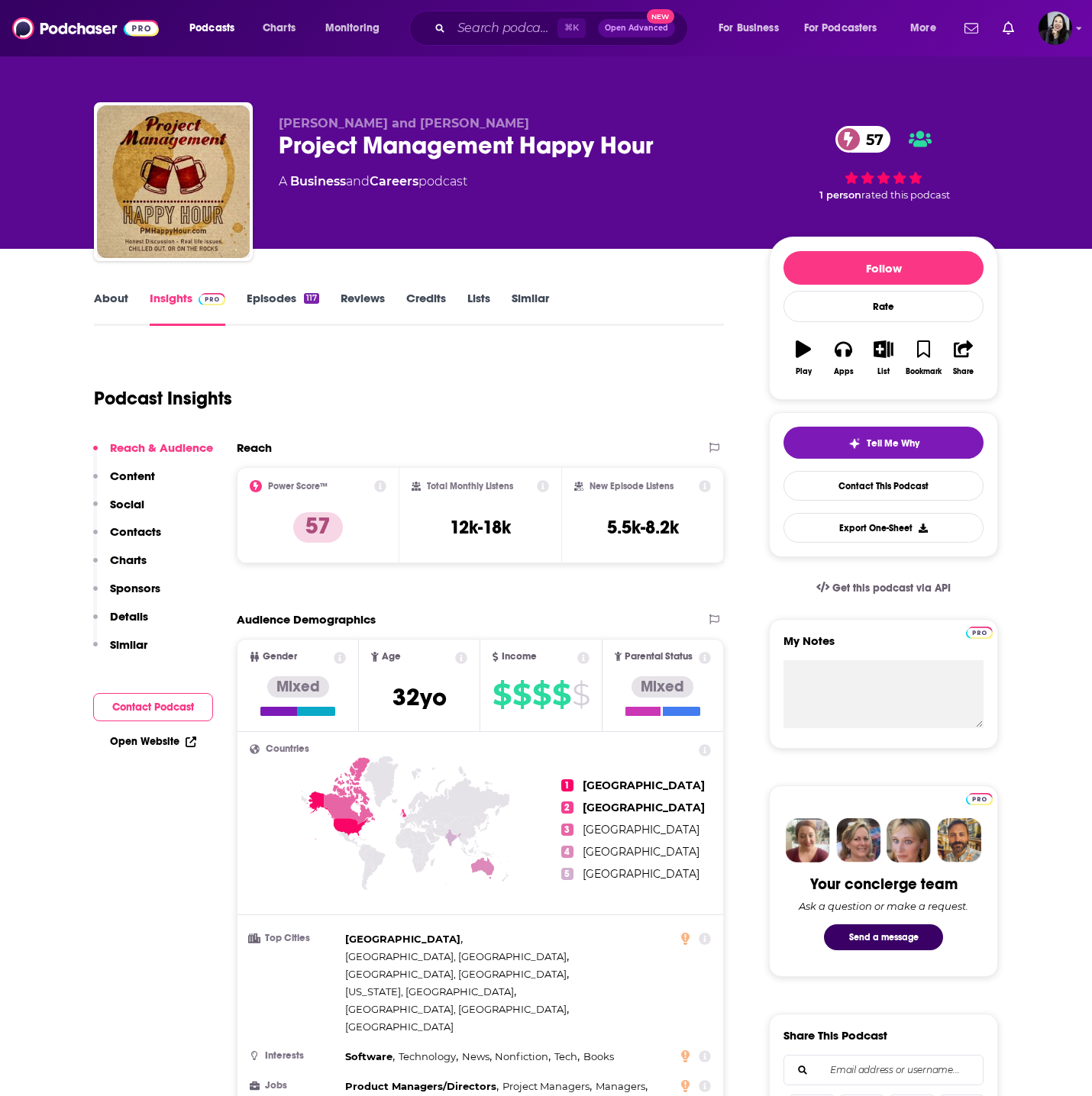
click at [277, 299] on link "Episodes 117" at bounding box center [283, 308] width 73 height 35
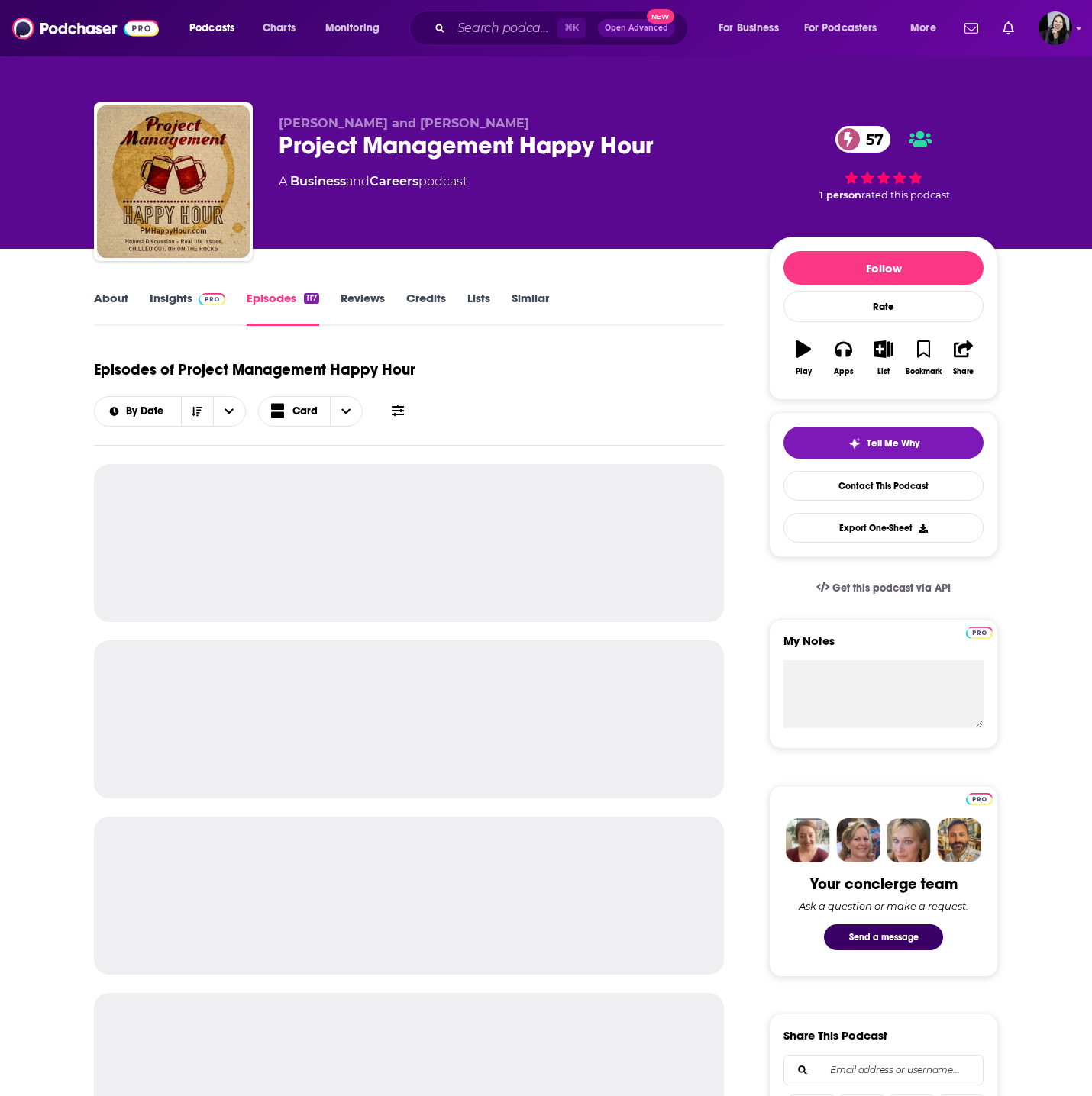
click at [100, 305] on link "About" at bounding box center [111, 308] width 34 height 35
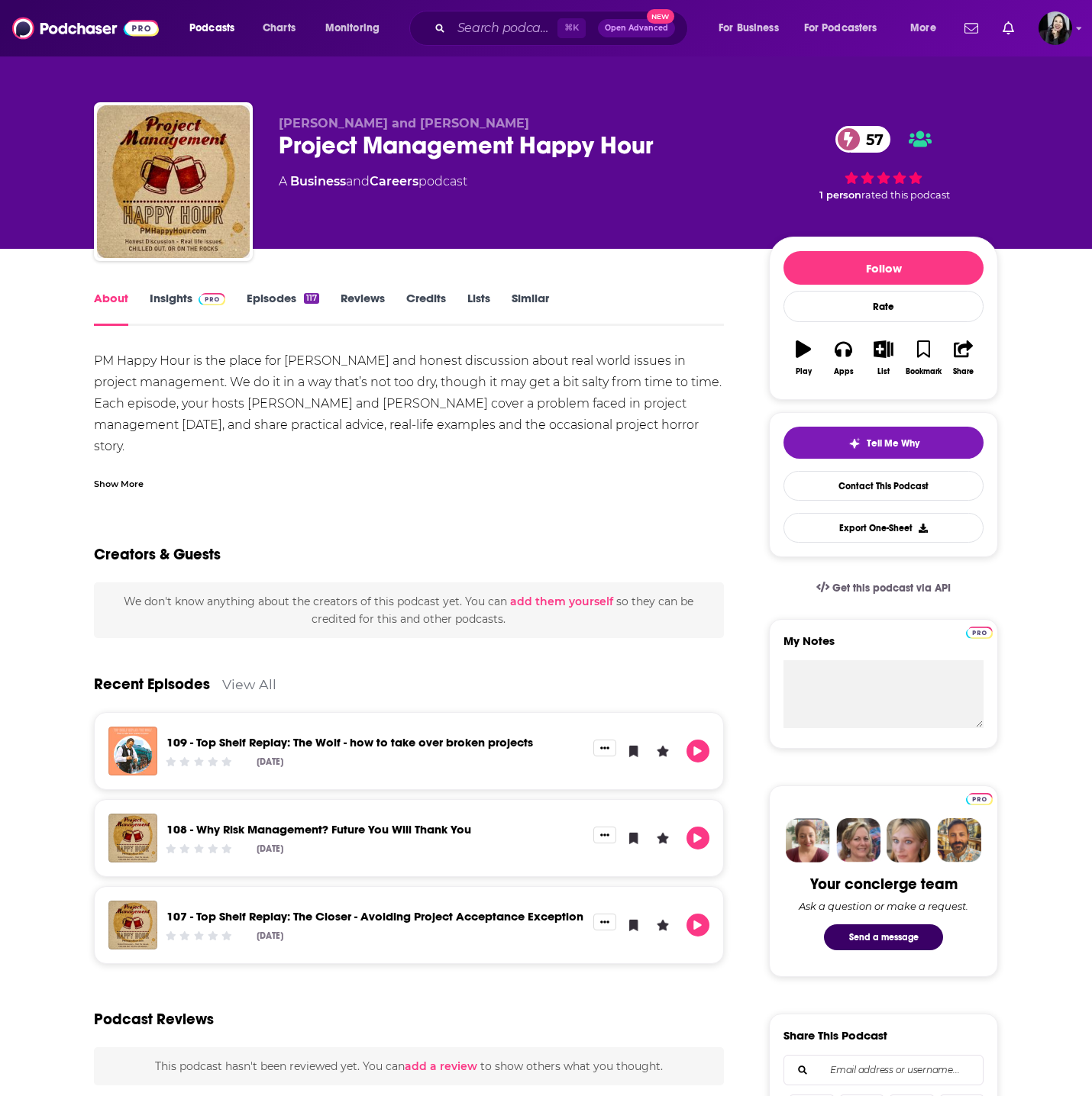
click at [172, 296] on link "Insights" at bounding box center [187, 308] width 76 height 35
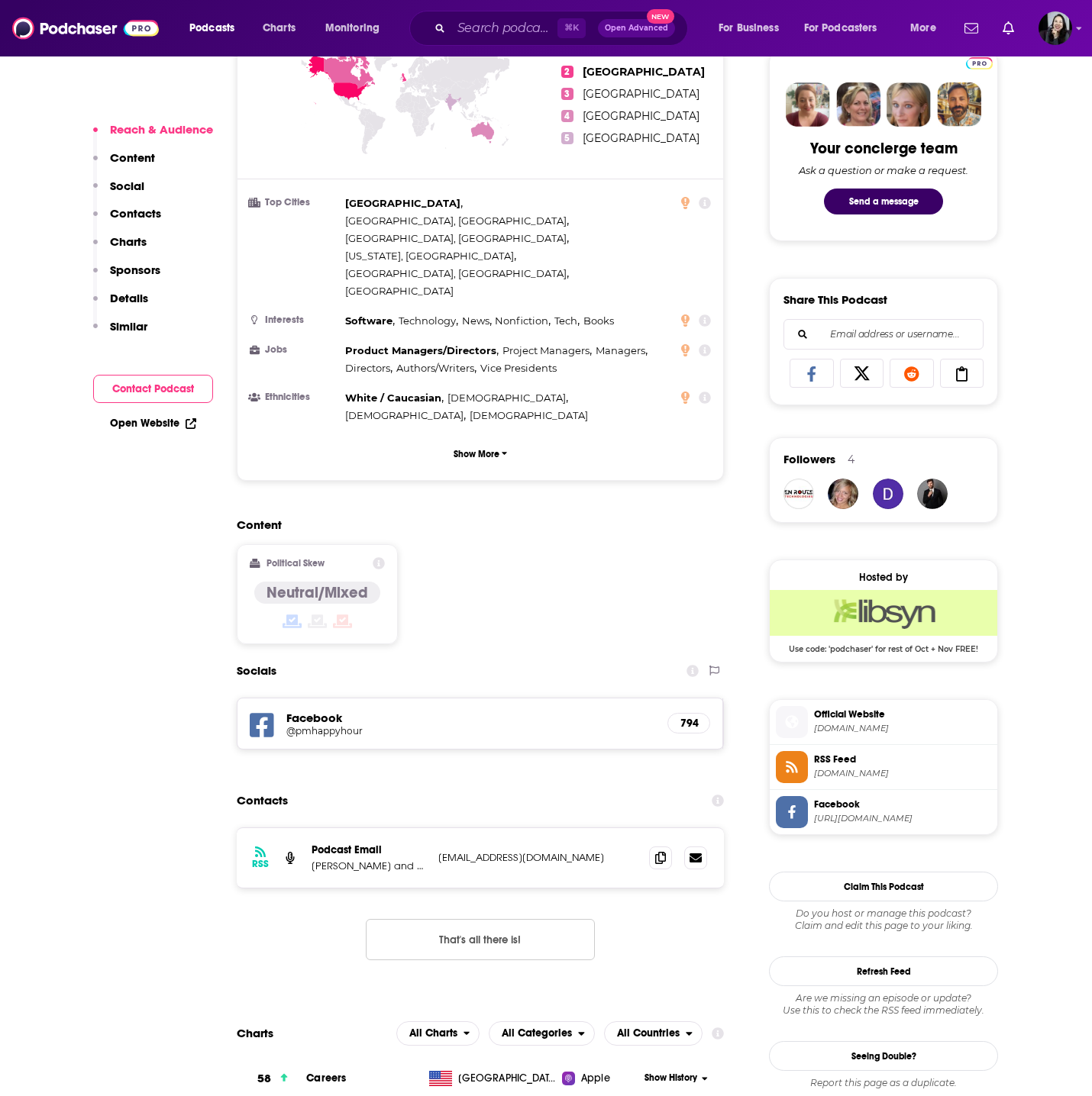
scroll to position [742, 0]
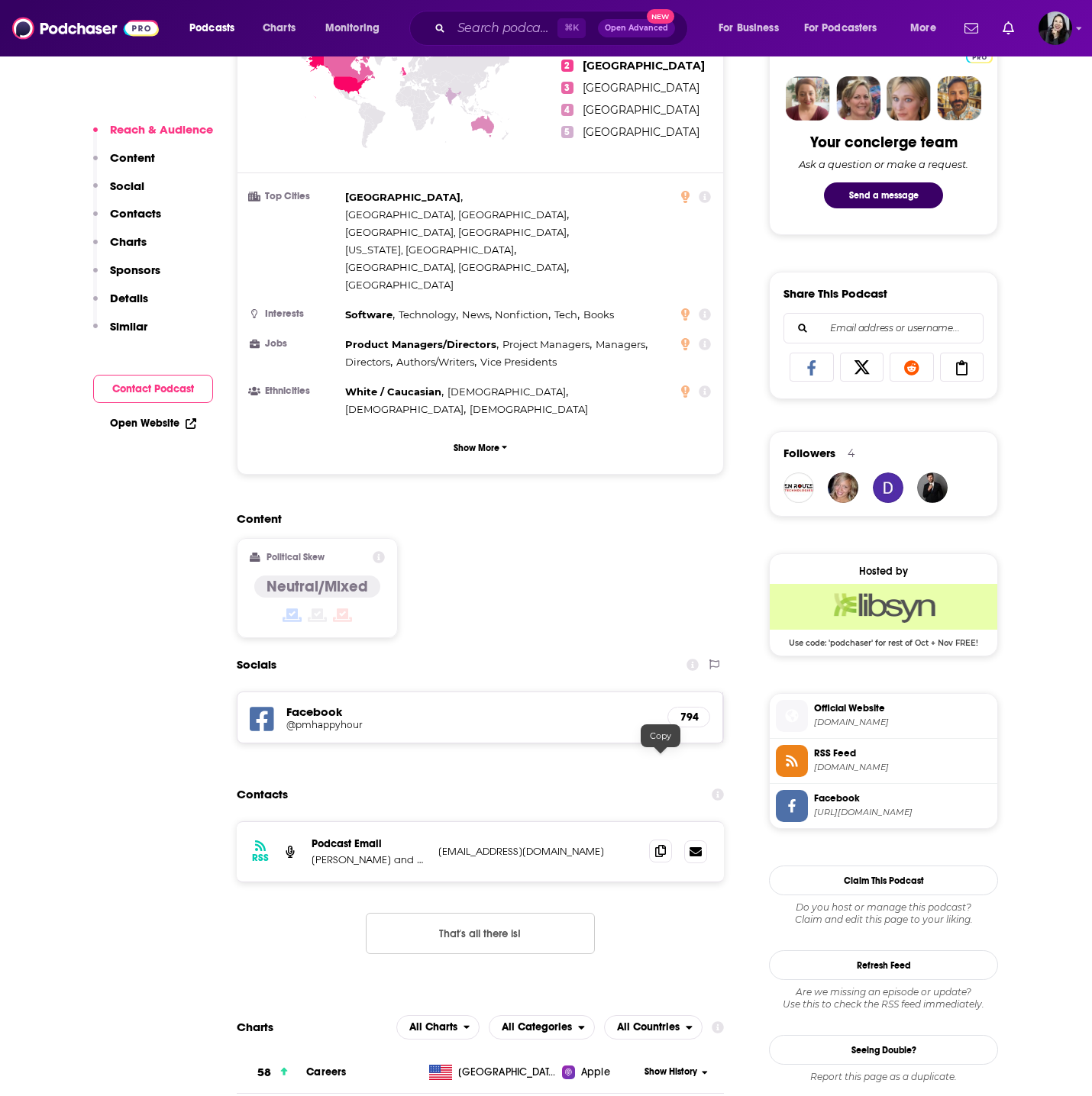
click at [657, 845] on icon at bounding box center [660, 851] width 11 height 12
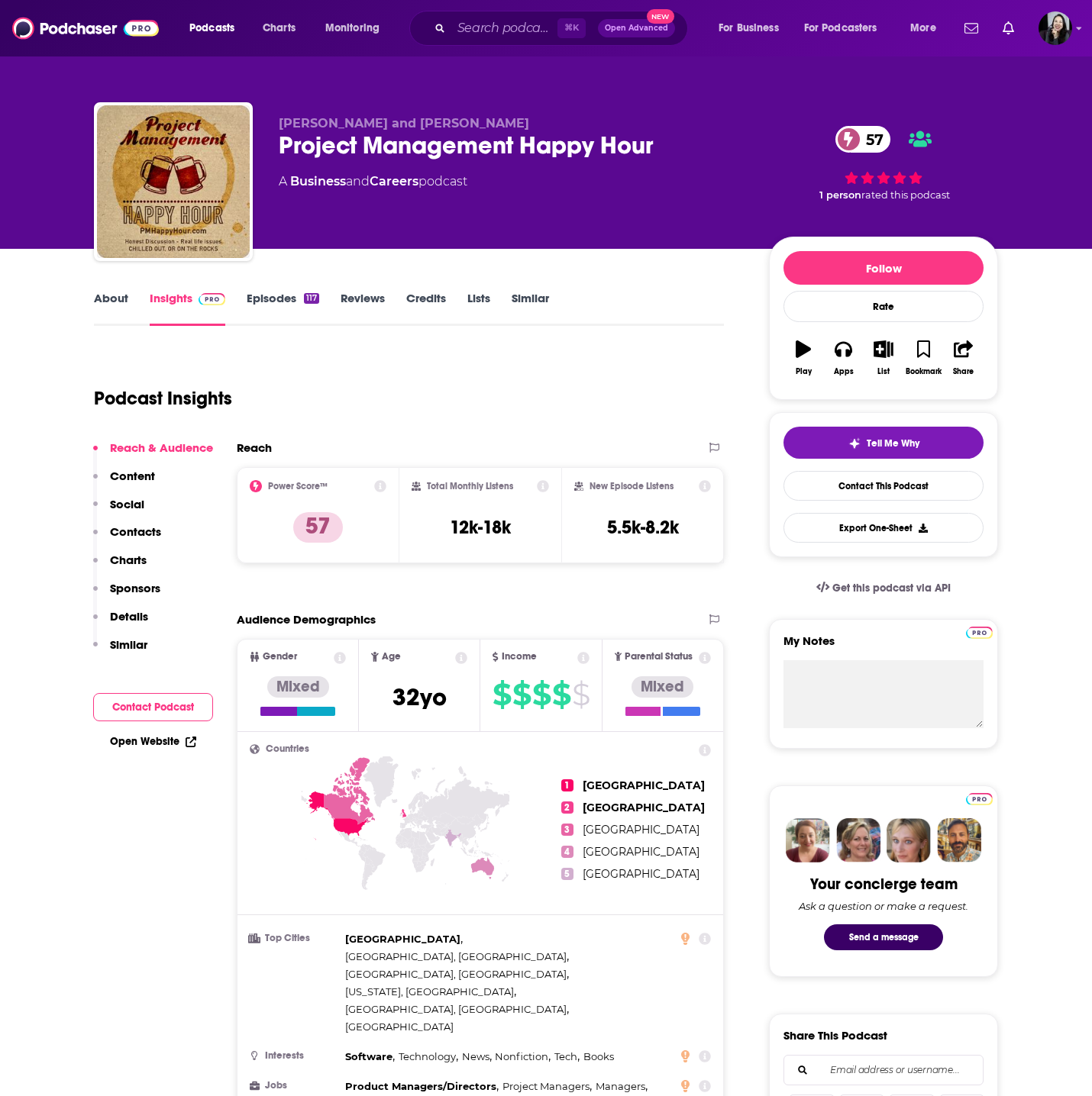
click at [675, 140] on div "Project Management Happy Hour 57" at bounding box center [511, 145] width 466 height 29
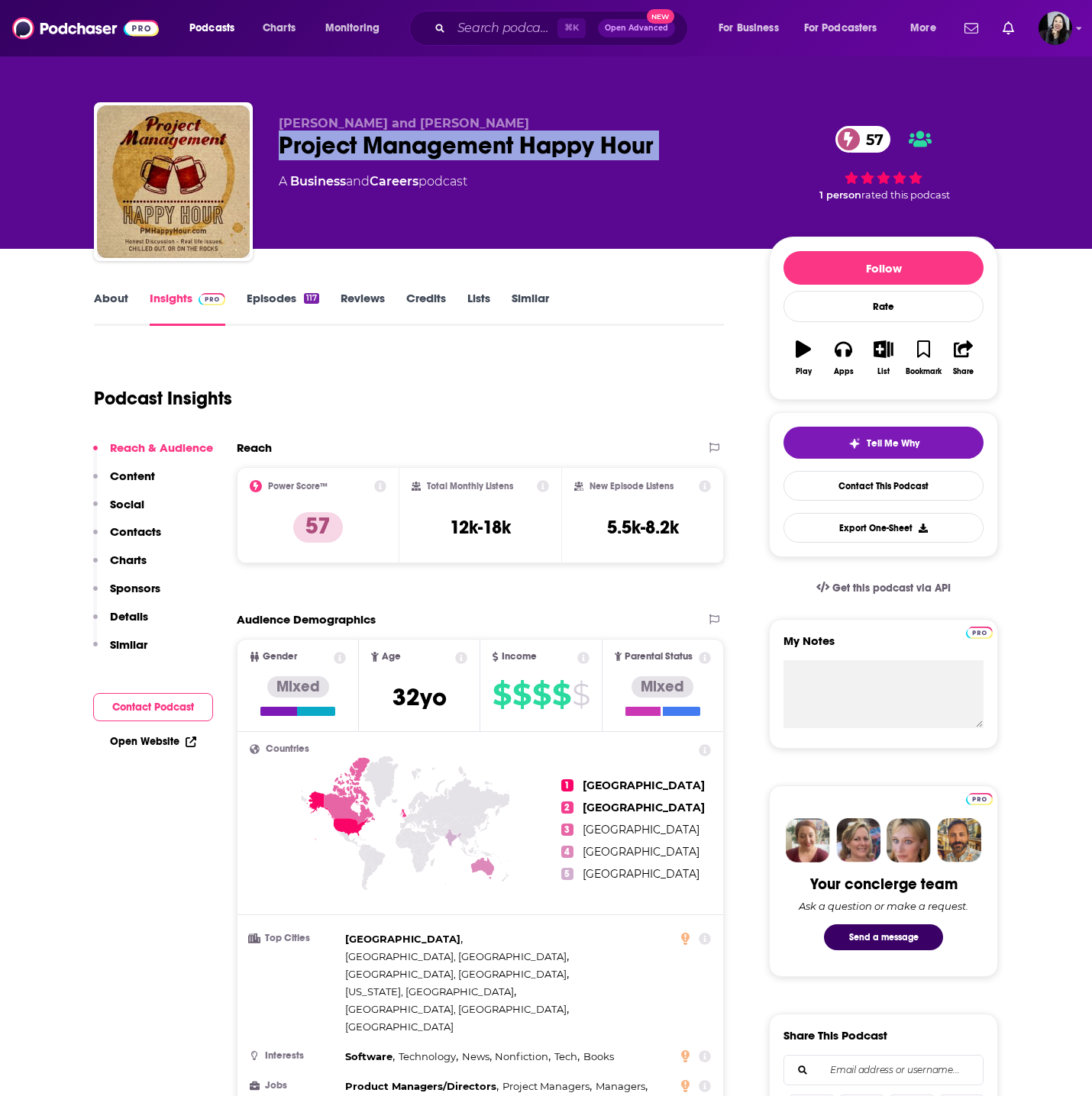
click at [675, 140] on div "Project Management Happy Hour 57" at bounding box center [511, 145] width 466 height 29
copy div "Project Management Happy Hour 57"
click at [528, 121] on p "Kim Essendrup and Kate Anderson" at bounding box center [511, 123] width 466 height 15
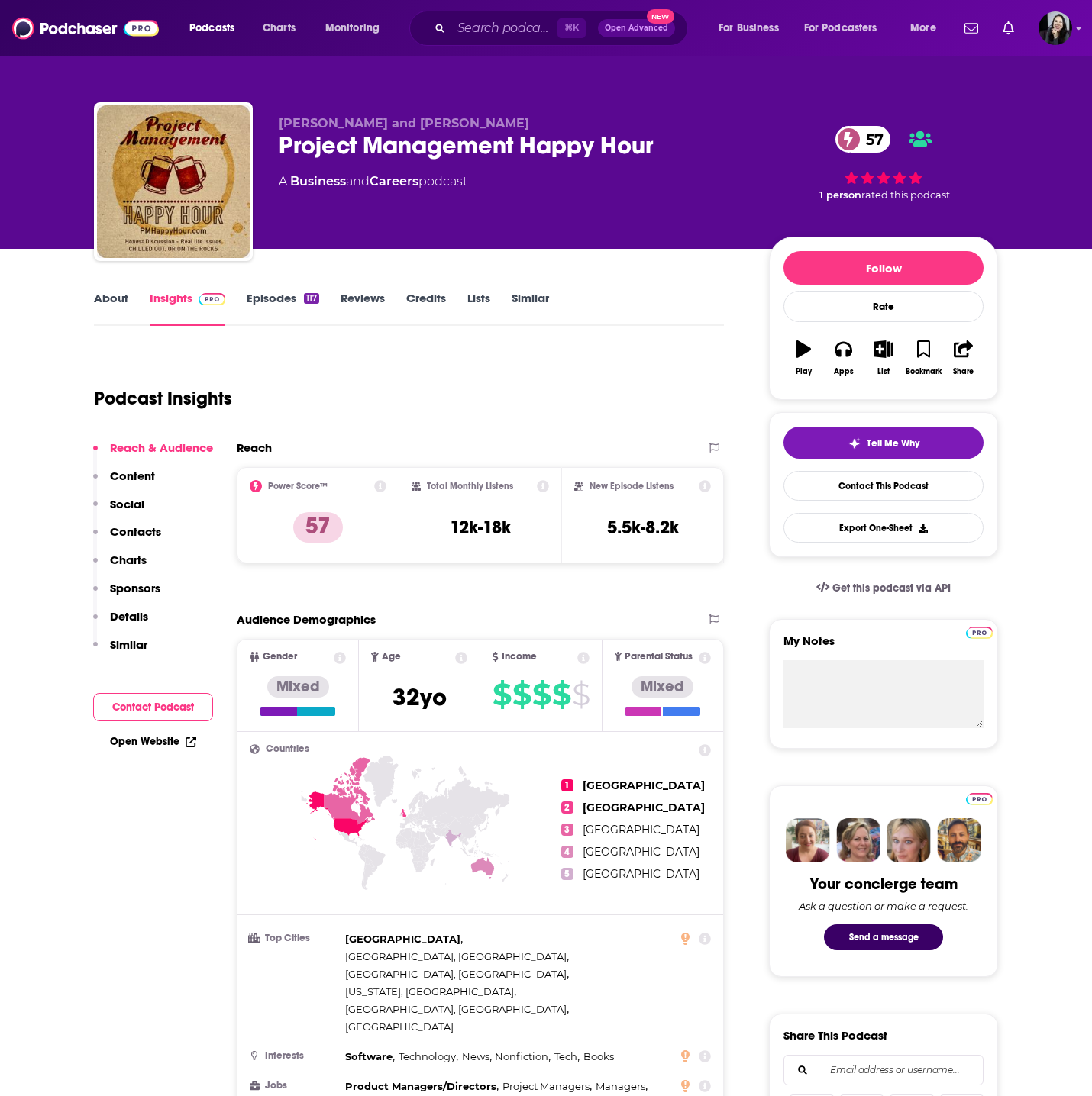
click at [528, 121] on p "Kim Essendrup and Kate Anderson" at bounding box center [511, 123] width 466 height 15
copy p "Kim Essendrup and Kate Anderson"
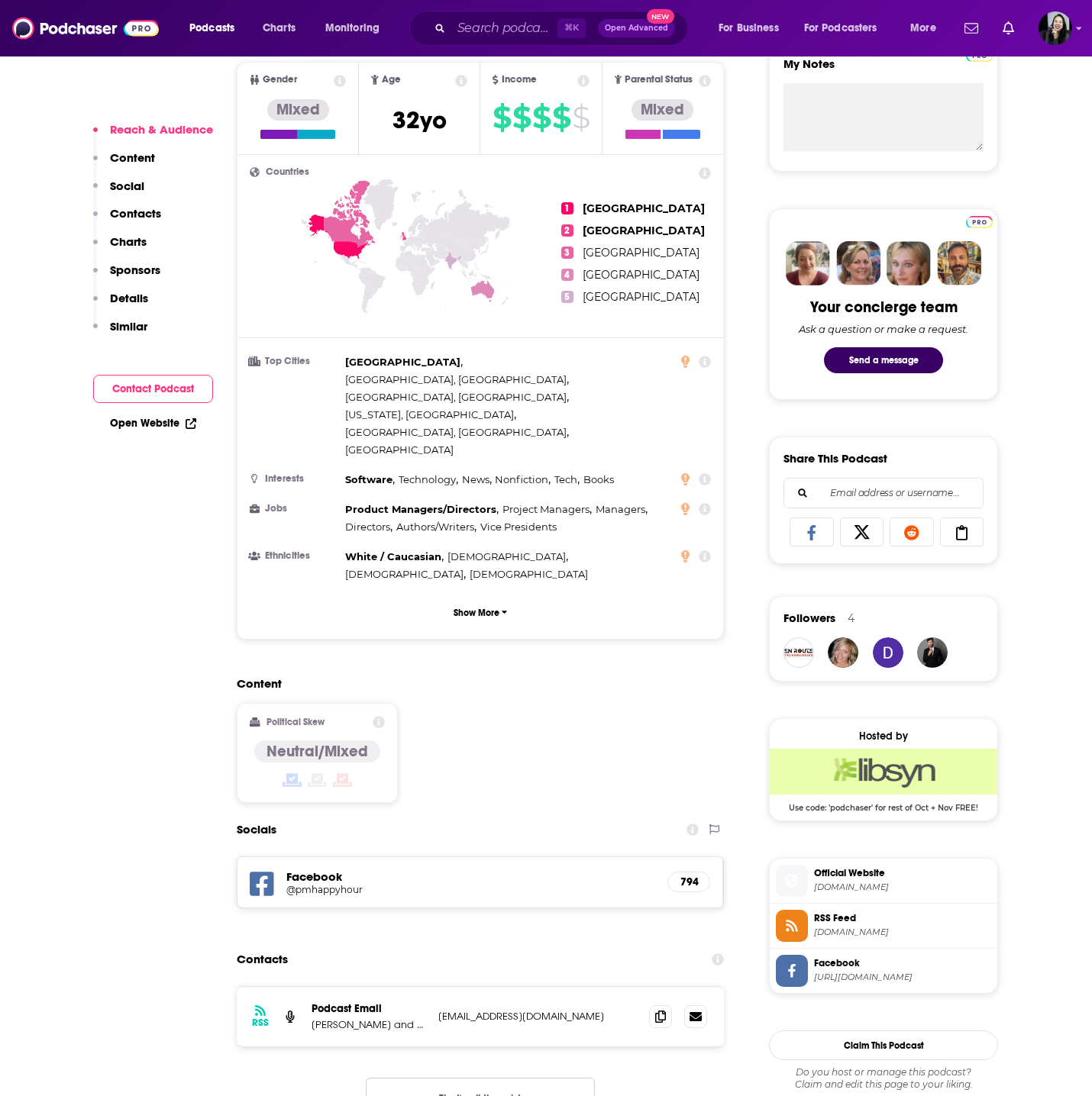
scroll to position [852, 0]
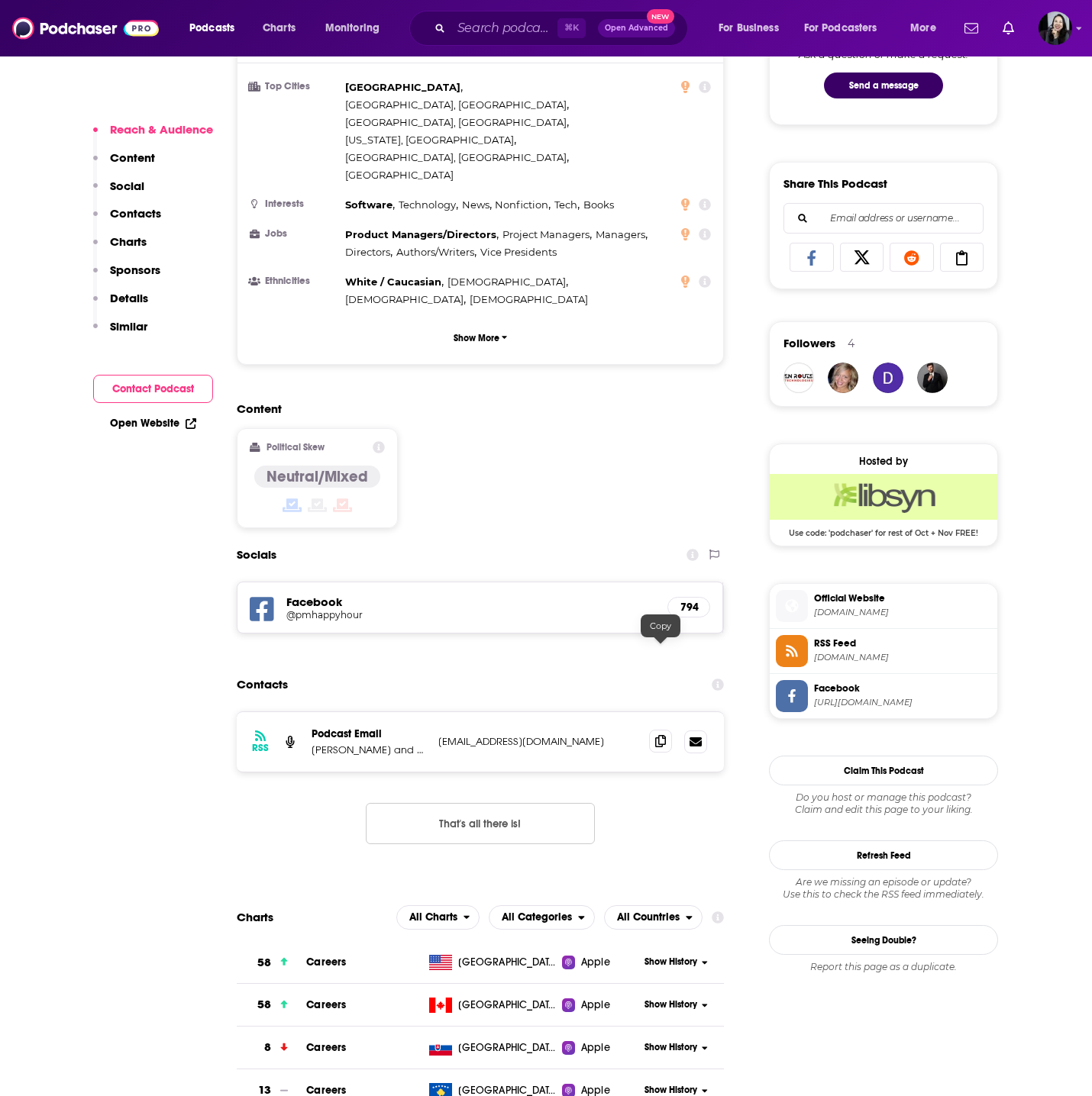
click at [659, 735] on icon at bounding box center [660, 741] width 11 height 12
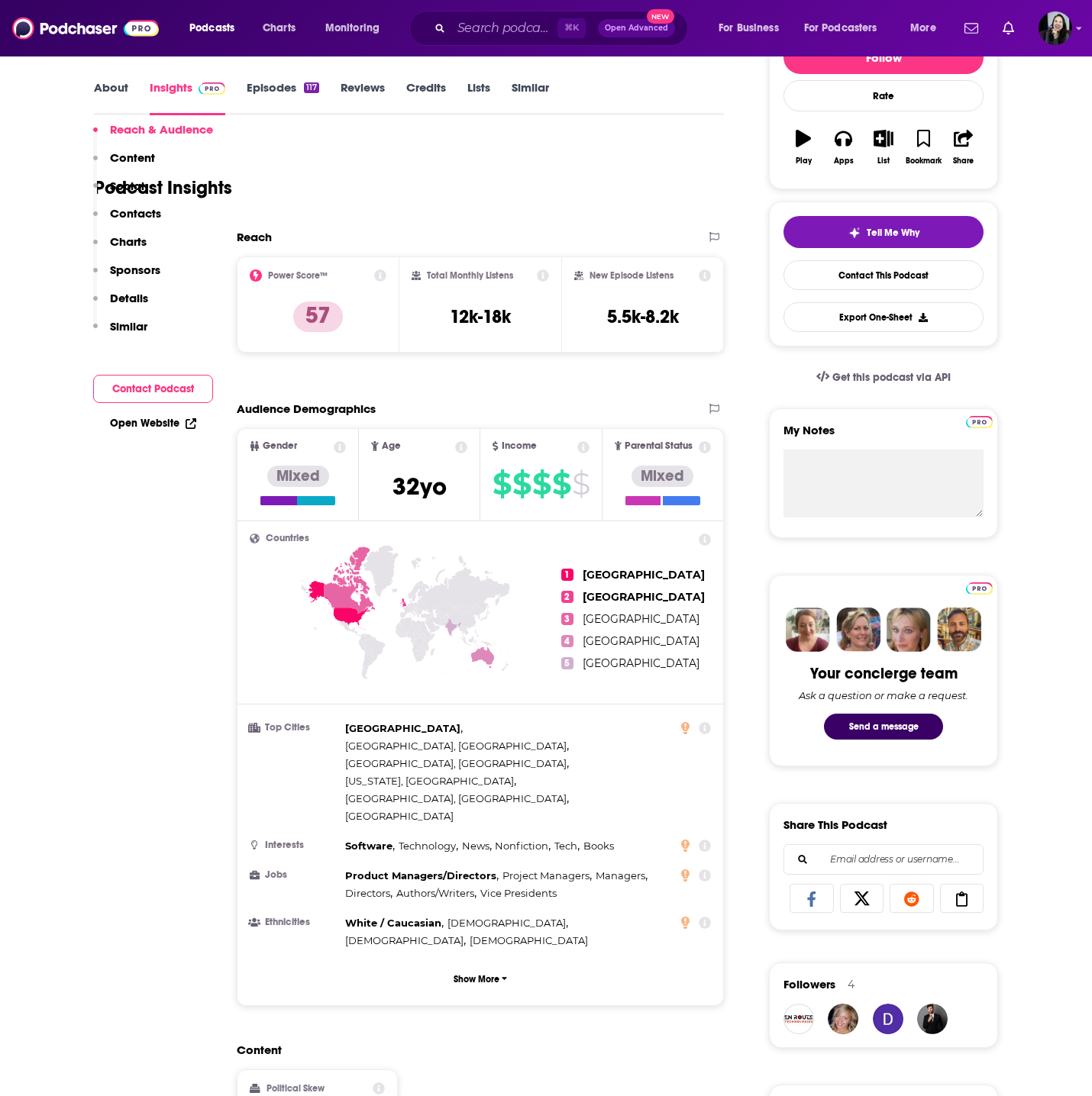
scroll to position [0, 0]
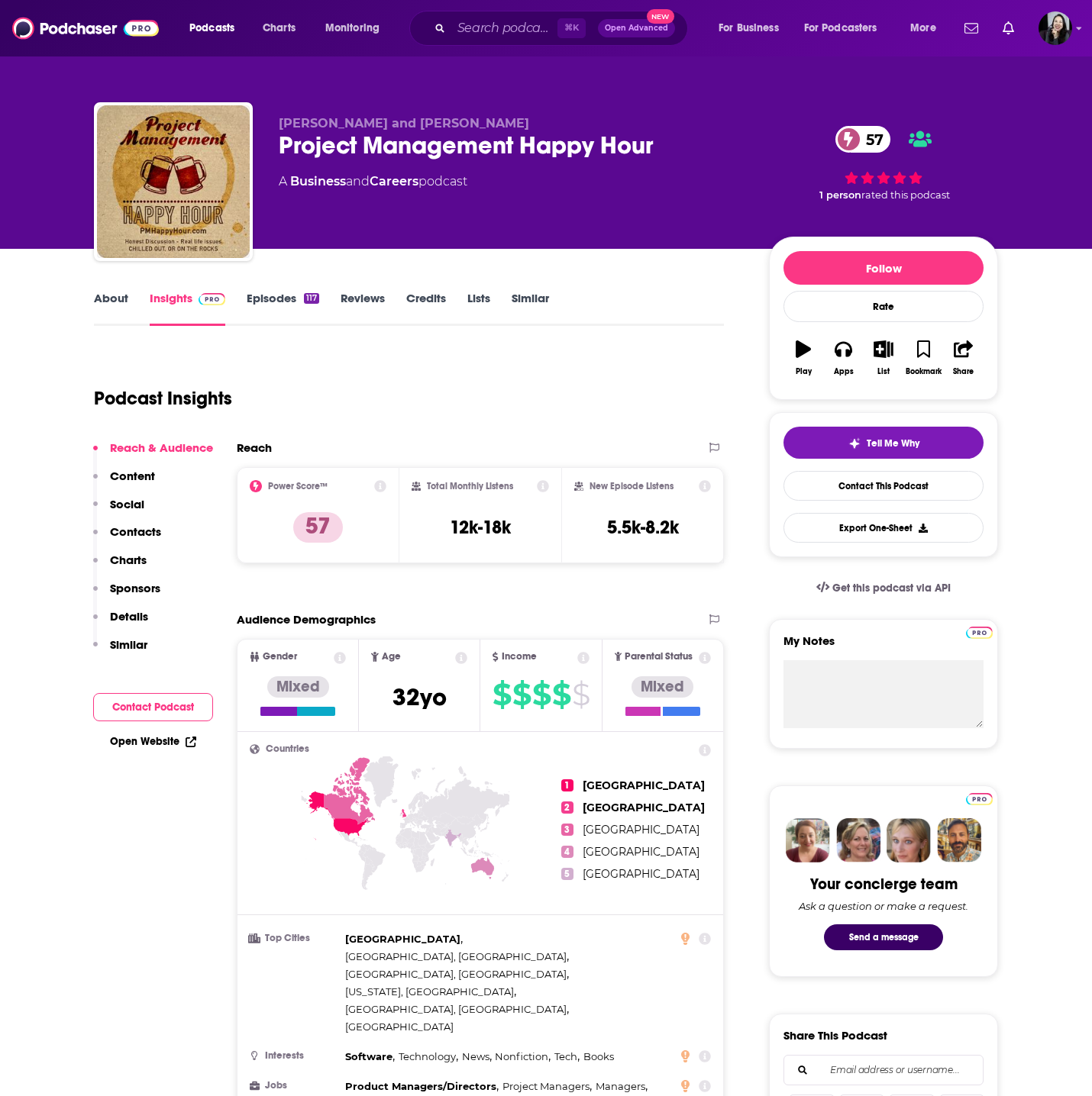
click at [271, 291] on link "Episodes 117" at bounding box center [283, 308] width 73 height 35
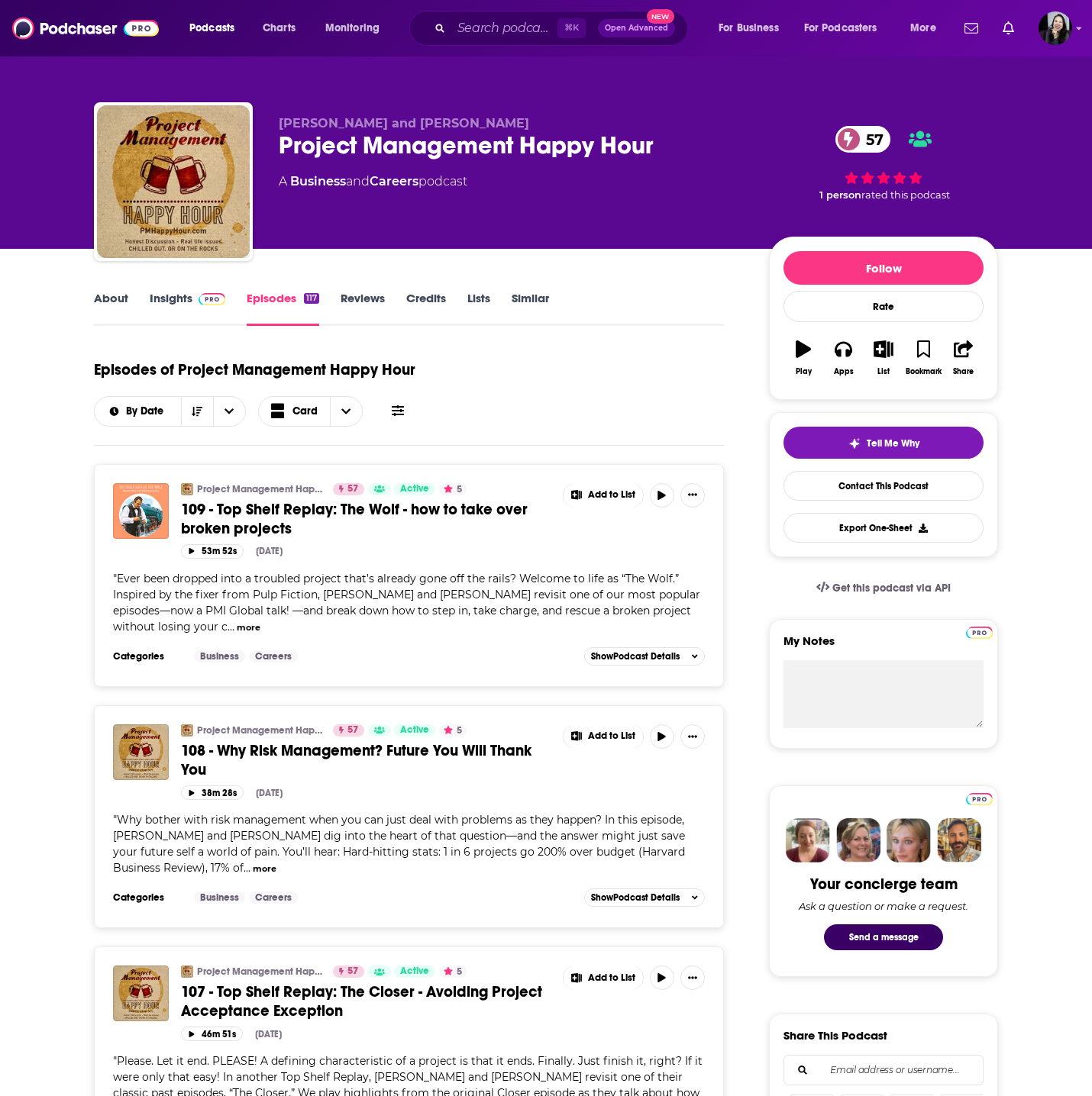
click at [293, 744] on span "108 - Why Risk Management? Future You Will Thank You" at bounding box center [356, 760] width 350 height 38
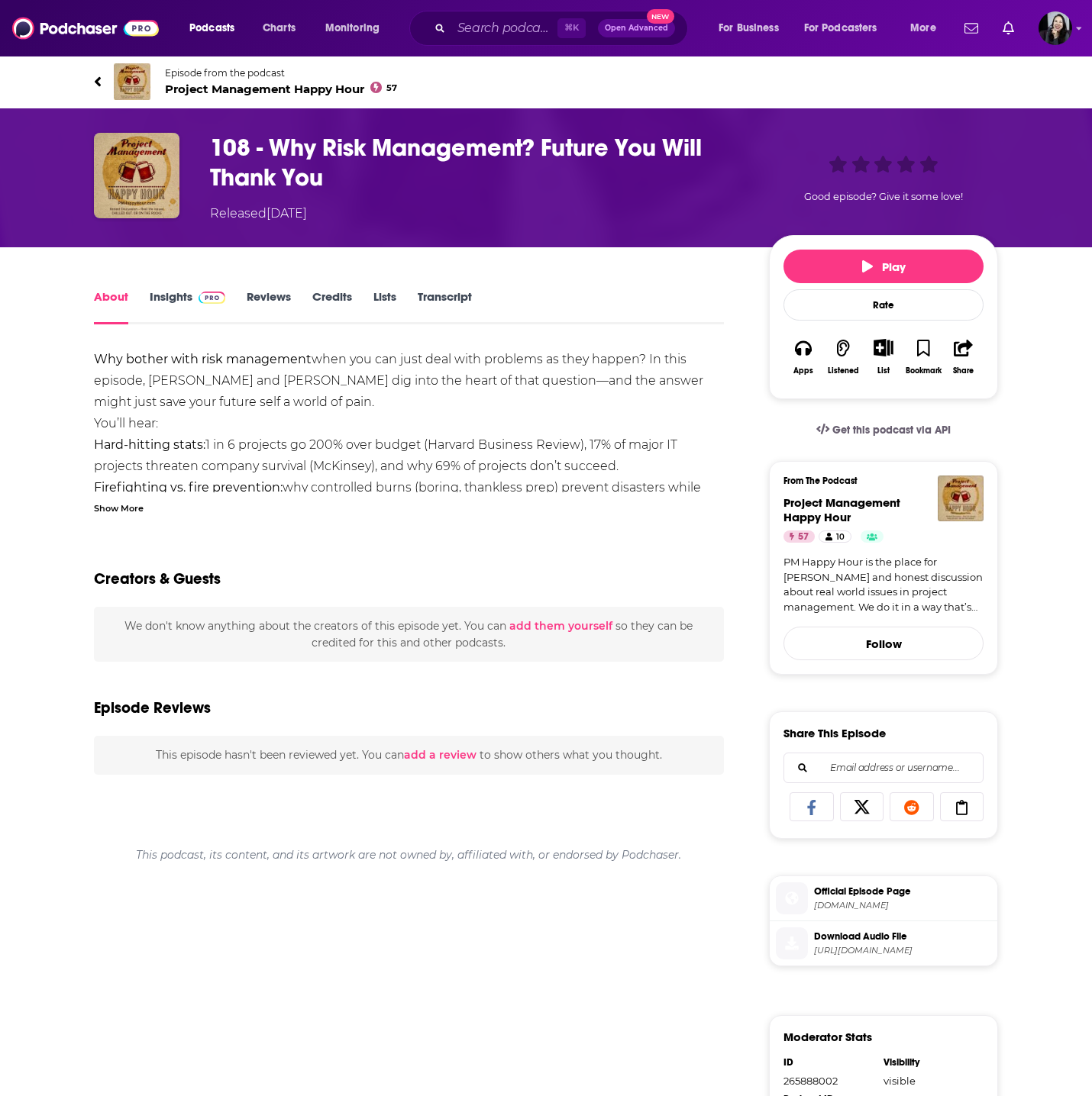
click at [114, 513] on div "Show More" at bounding box center [118, 507] width 50 height 15
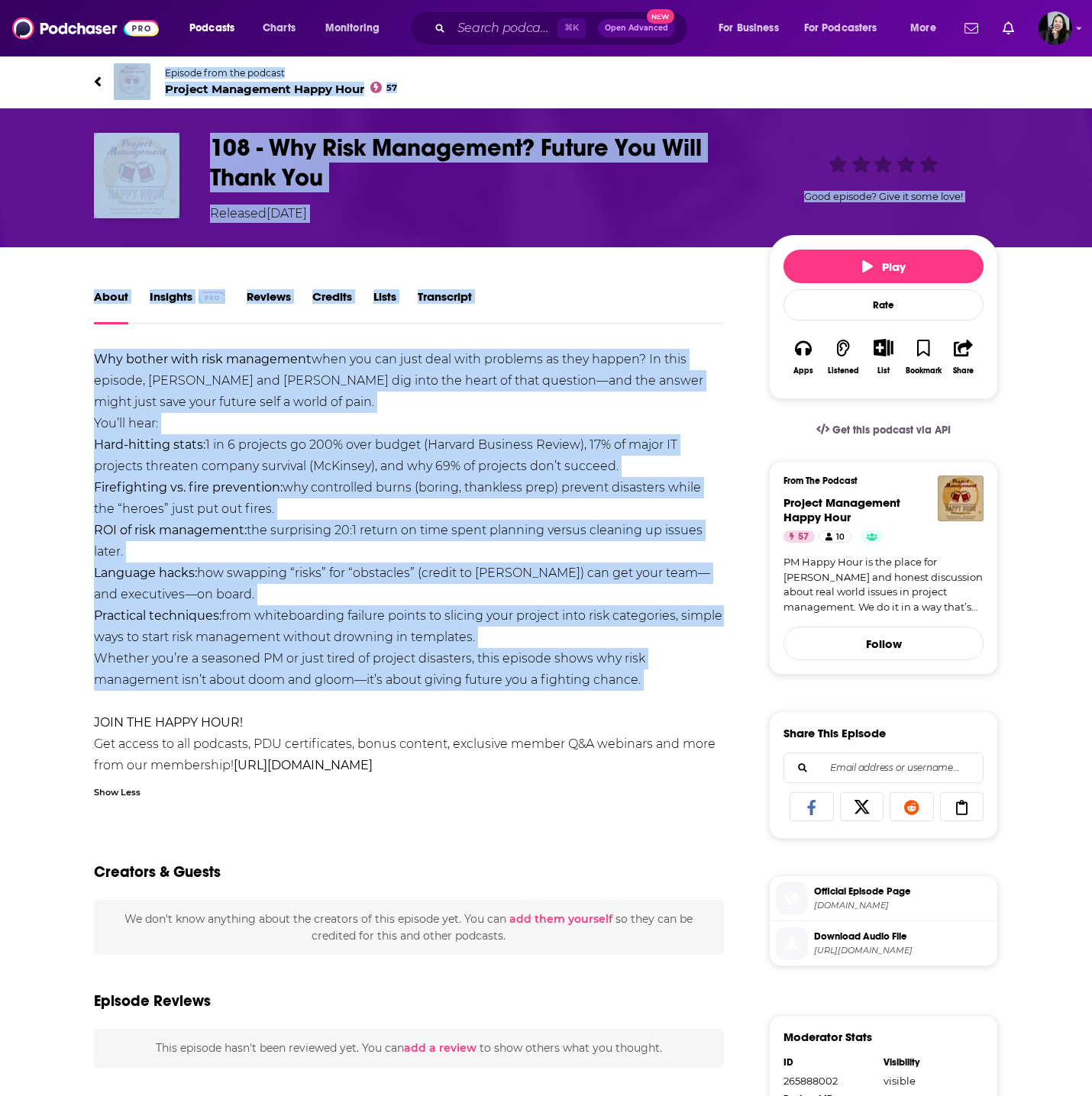
drag, startPoint x: 72, startPoint y: 65, endPoint x: 708, endPoint y: 695, distance: 895.2
click at [708, 695] on div "Episode from the podcast Project Management Happy Hour 57 Next Episode 108 - Wh…" at bounding box center [546, 756] width 1092 height 1403
copy div "Episode from the podcast Project Management Happy Hour 57 Next Episode 108 - Wh…"
click at [510, 168] on h1 "108 - Why Risk Management? Future You Will Thank You" at bounding box center [477, 163] width 534 height 60
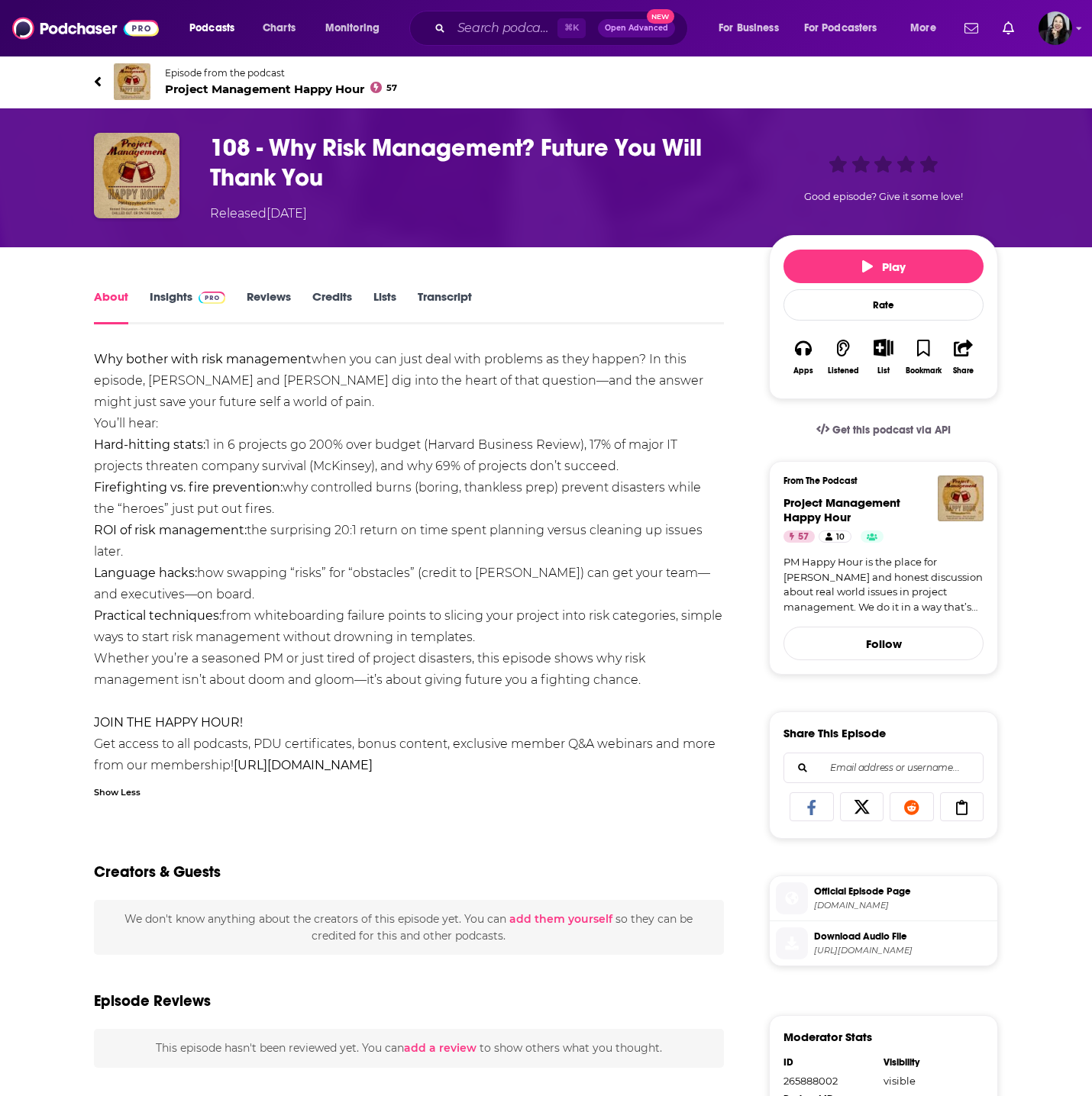
click at [510, 168] on h1 "108 - Why Risk Management? Future You Will Thank You" at bounding box center [477, 163] width 534 height 60
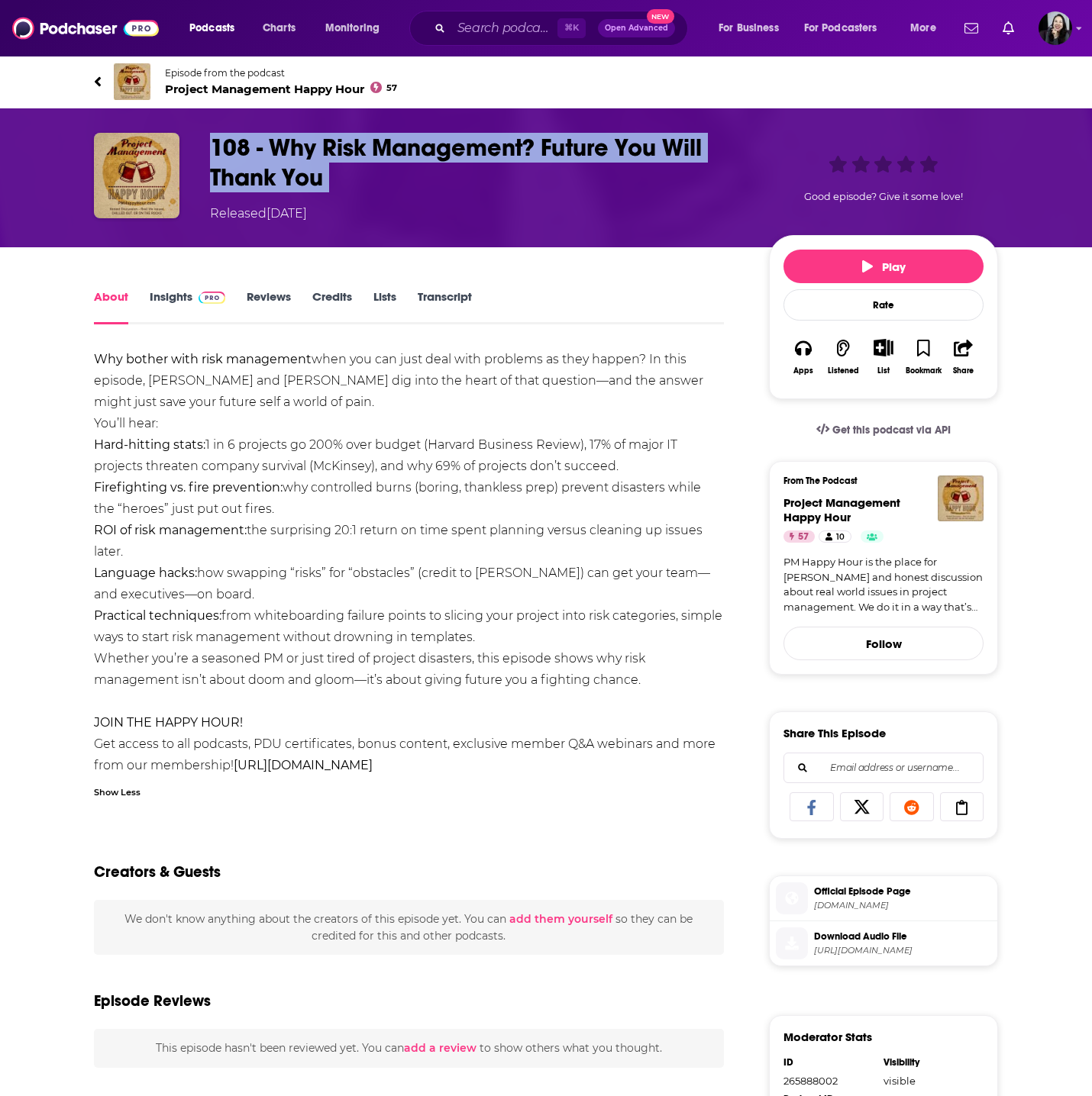
click at [510, 168] on h1 "108 - Why Risk Management? Future You Will Thank You" at bounding box center [477, 163] width 534 height 60
copy h1 "108 - Why Risk Management? Future You Will Thank You"
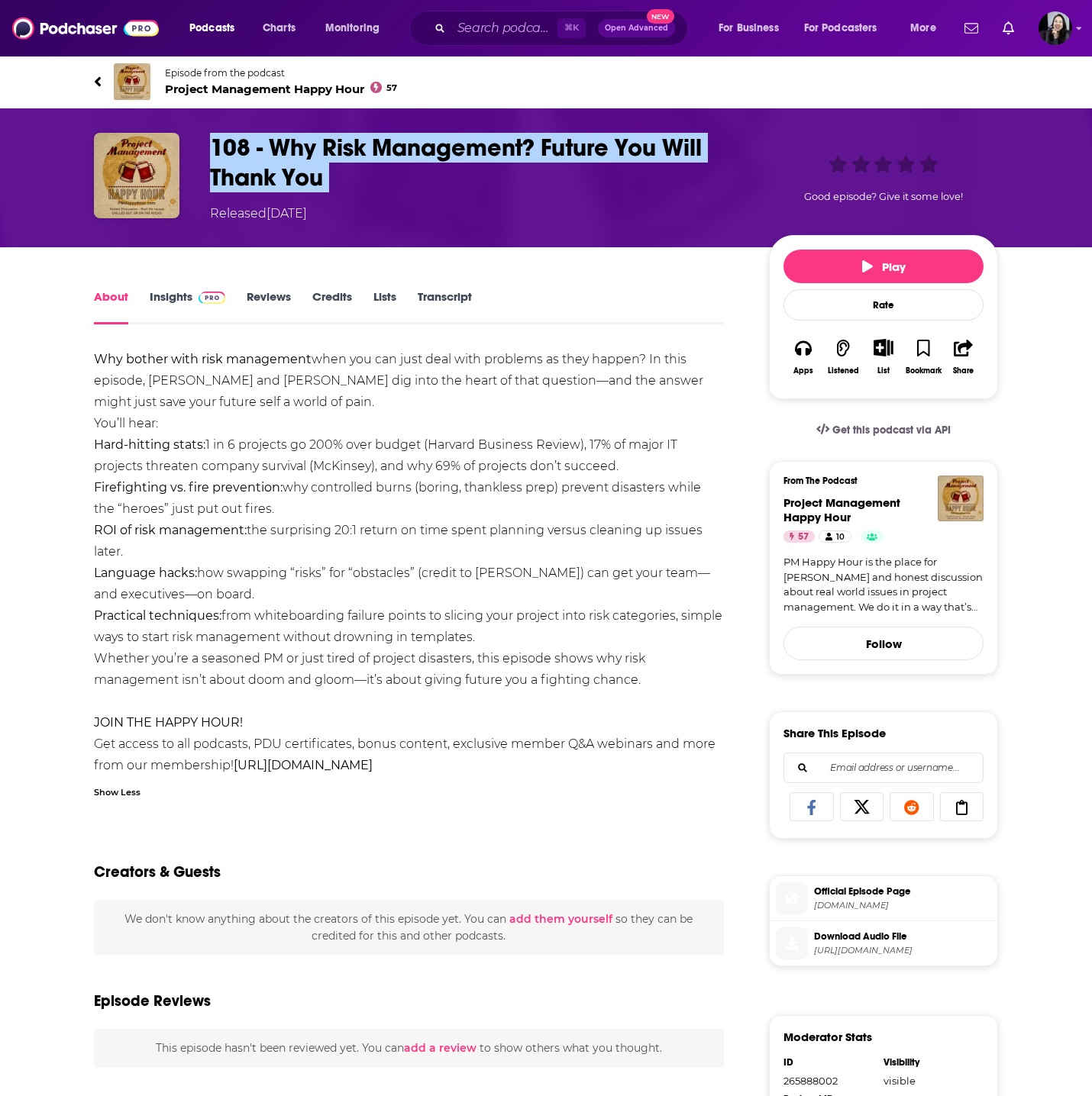
scroll to position [41, 0]
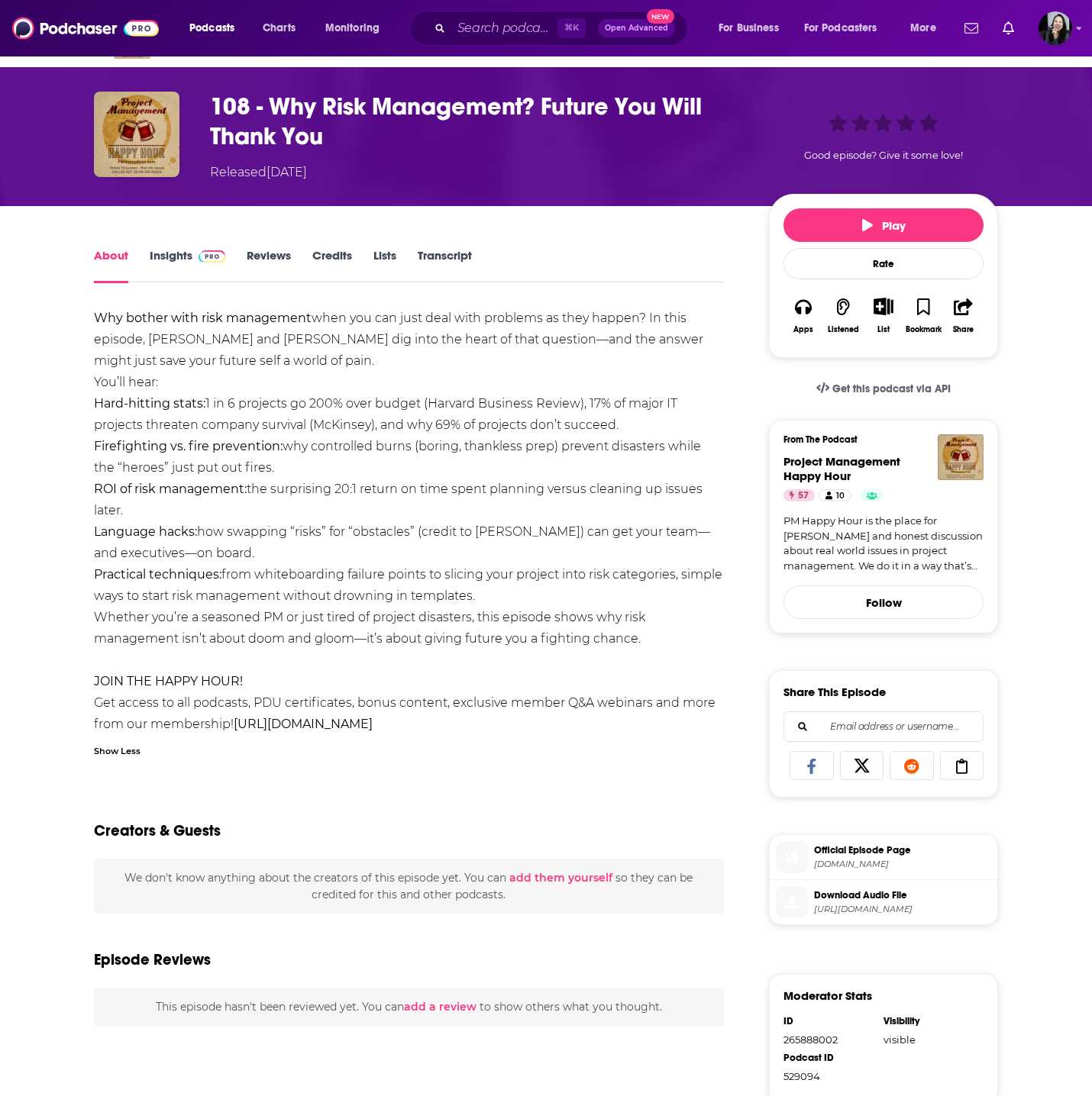
click at [86, 358] on div "About Insights Reviews Credits Lists Transcript Why bother with risk management…" at bounding box center [419, 831] width 699 height 1171
drag, startPoint x: 85, startPoint y: 320, endPoint x: 680, endPoint y: 642, distance: 676.5
click at [680, 642] on div "About Insights Reviews Credits Lists Transcript Why bother with risk management…" at bounding box center [419, 831] width 699 height 1171
copy div "Why bother with risk management when you can just deal with problems as they ha…"
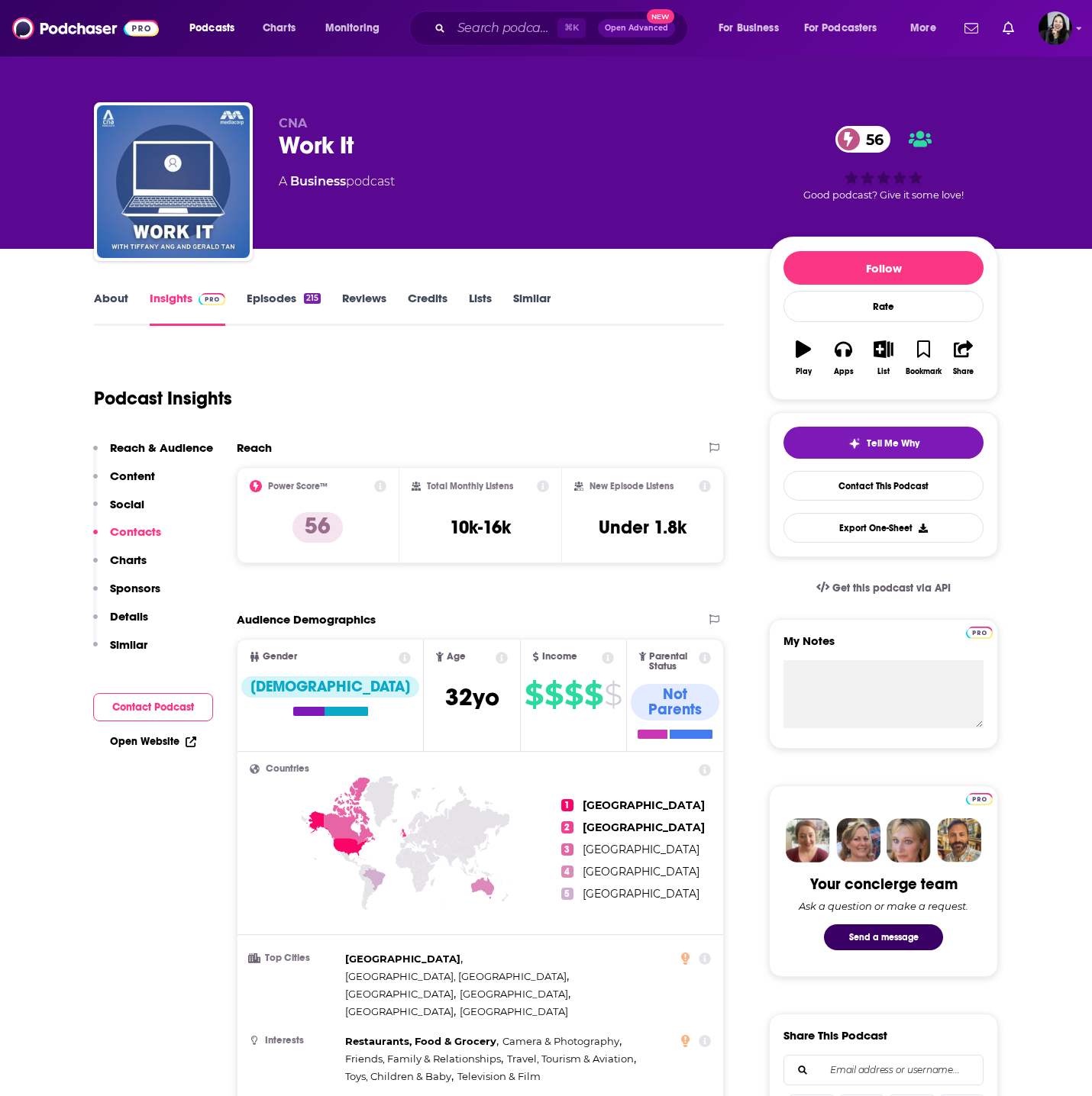
click at [278, 291] on link "Episodes 215" at bounding box center [283, 308] width 74 height 35
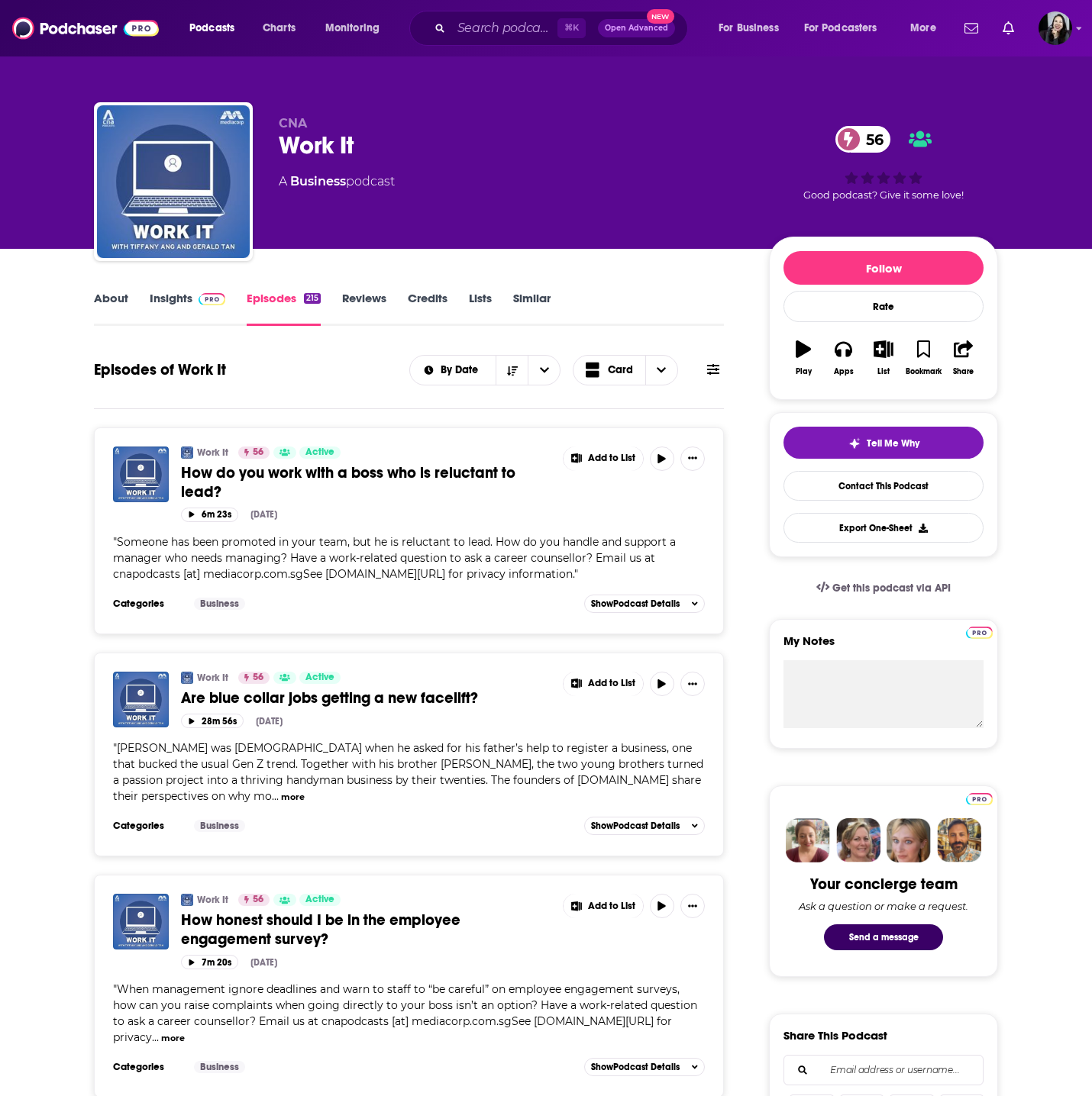
click at [418, 158] on div "Work It 56" at bounding box center [511, 145] width 466 height 29
copy div "Work It 56"
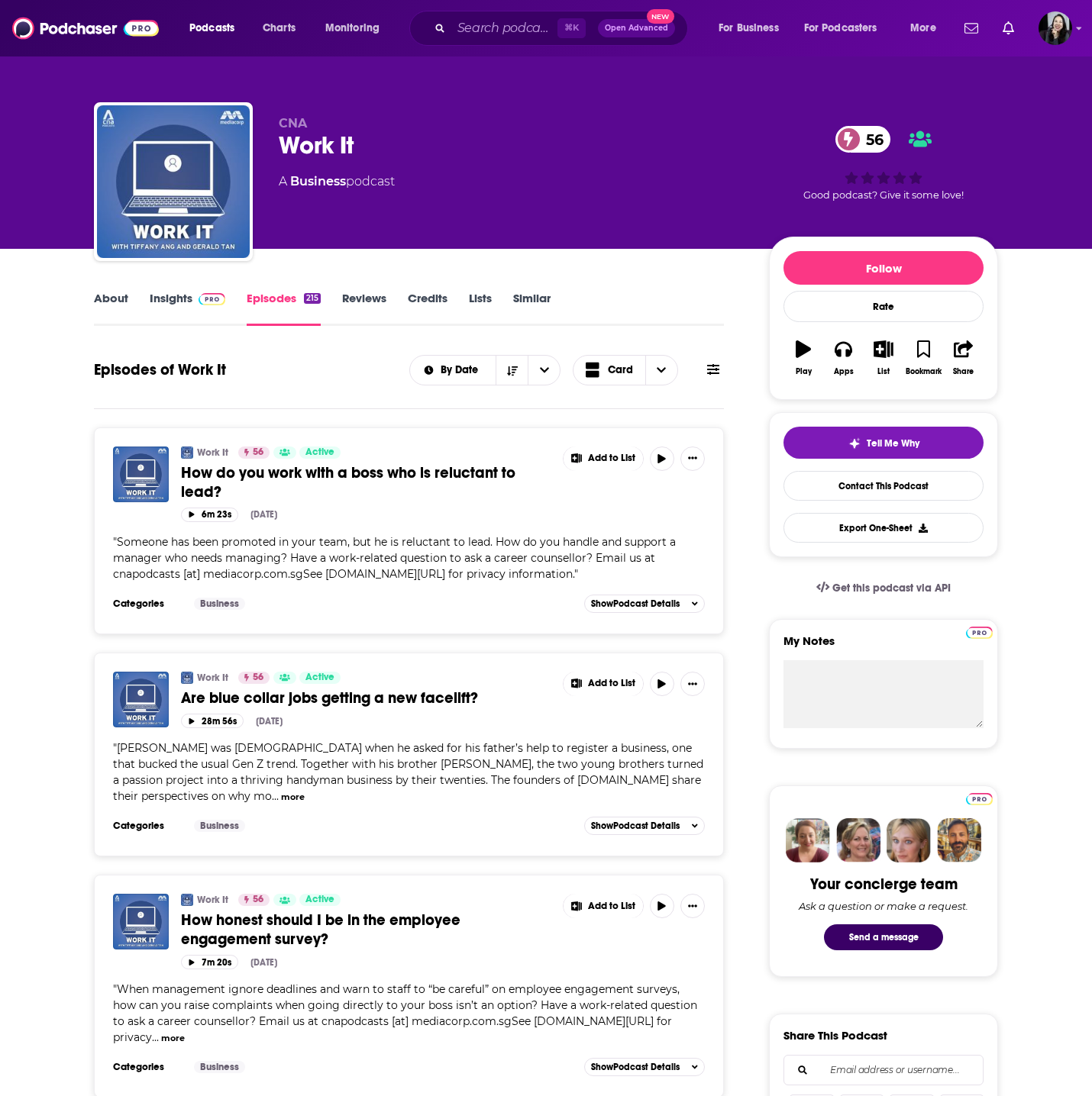
click at [192, 323] on link "Insights" at bounding box center [187, 308] width 76 height 35
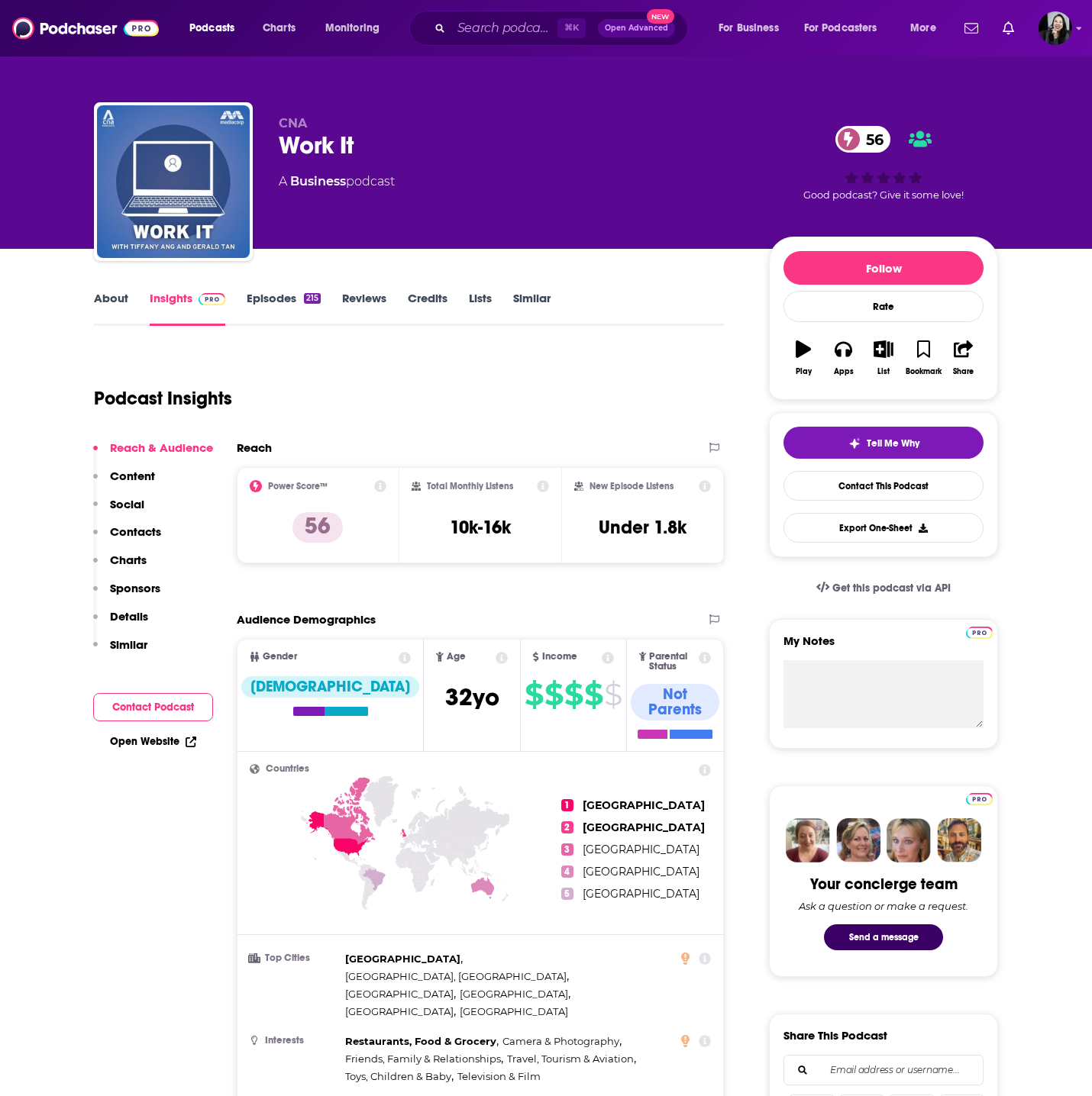
click at [112, 305] on link "About" at bounding box center [111, 308] width 34 height 35
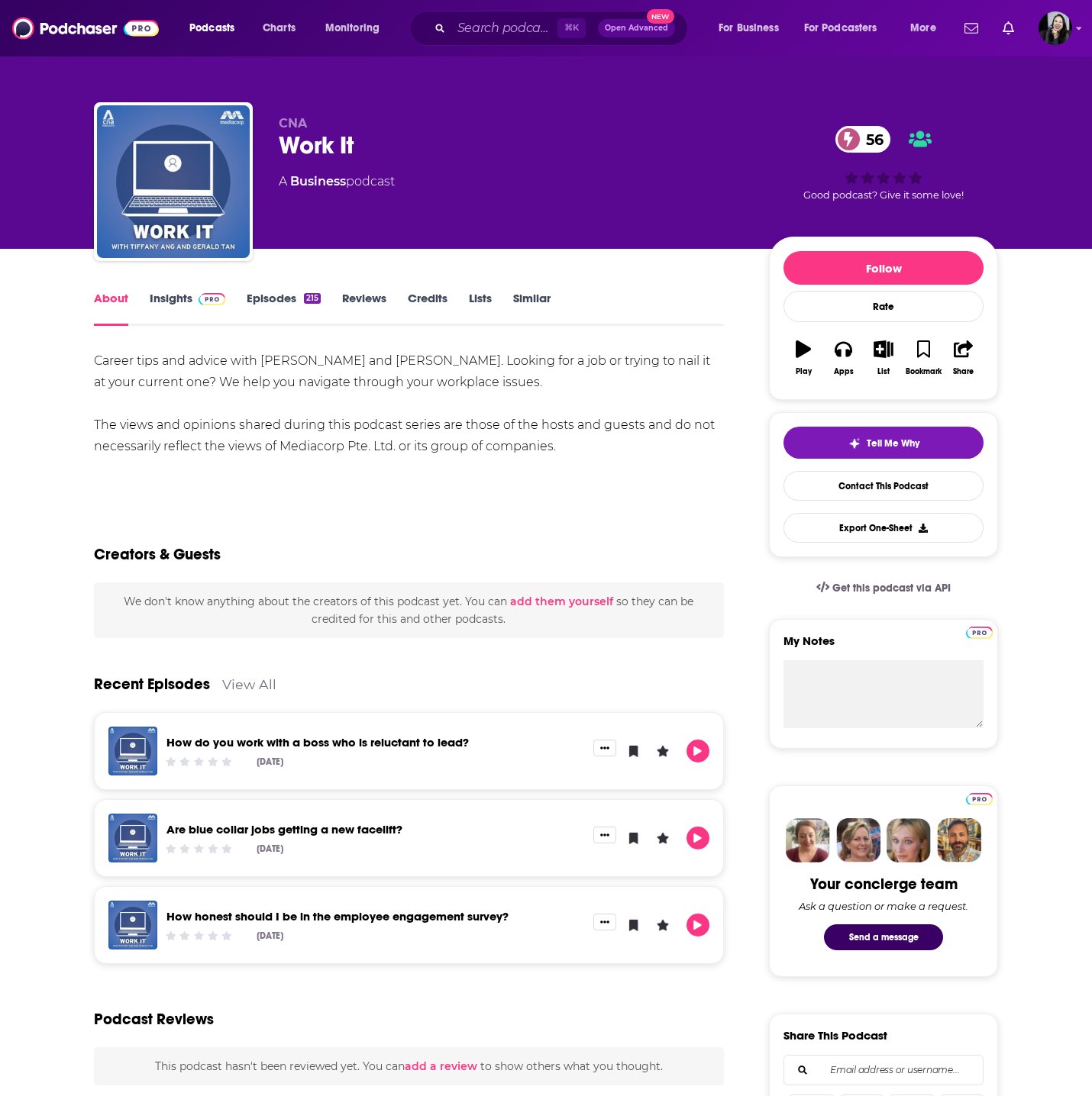
click at [805, 344] on icon "button" at bounding box center [803, 349] width 16 height 17
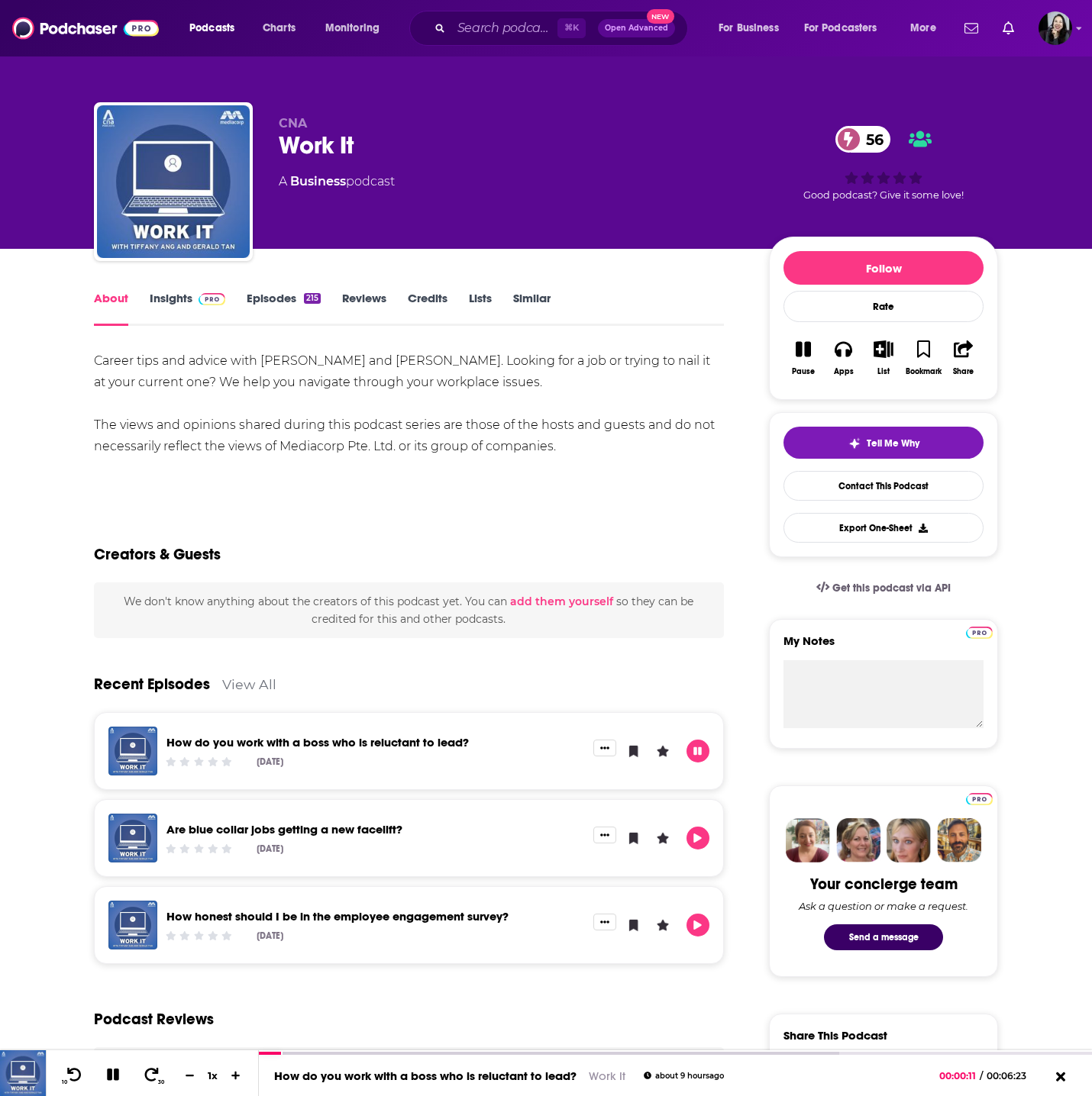
click at [818, 349] on button "Pause" at bounding box center [803, 358] width 40 height 55
click at [381, 127] on p "CNA" at bounding box center [511, 123] width 466 height 15
click at [370, 131] on div at bounding box center [370, 131] width 0 height 0
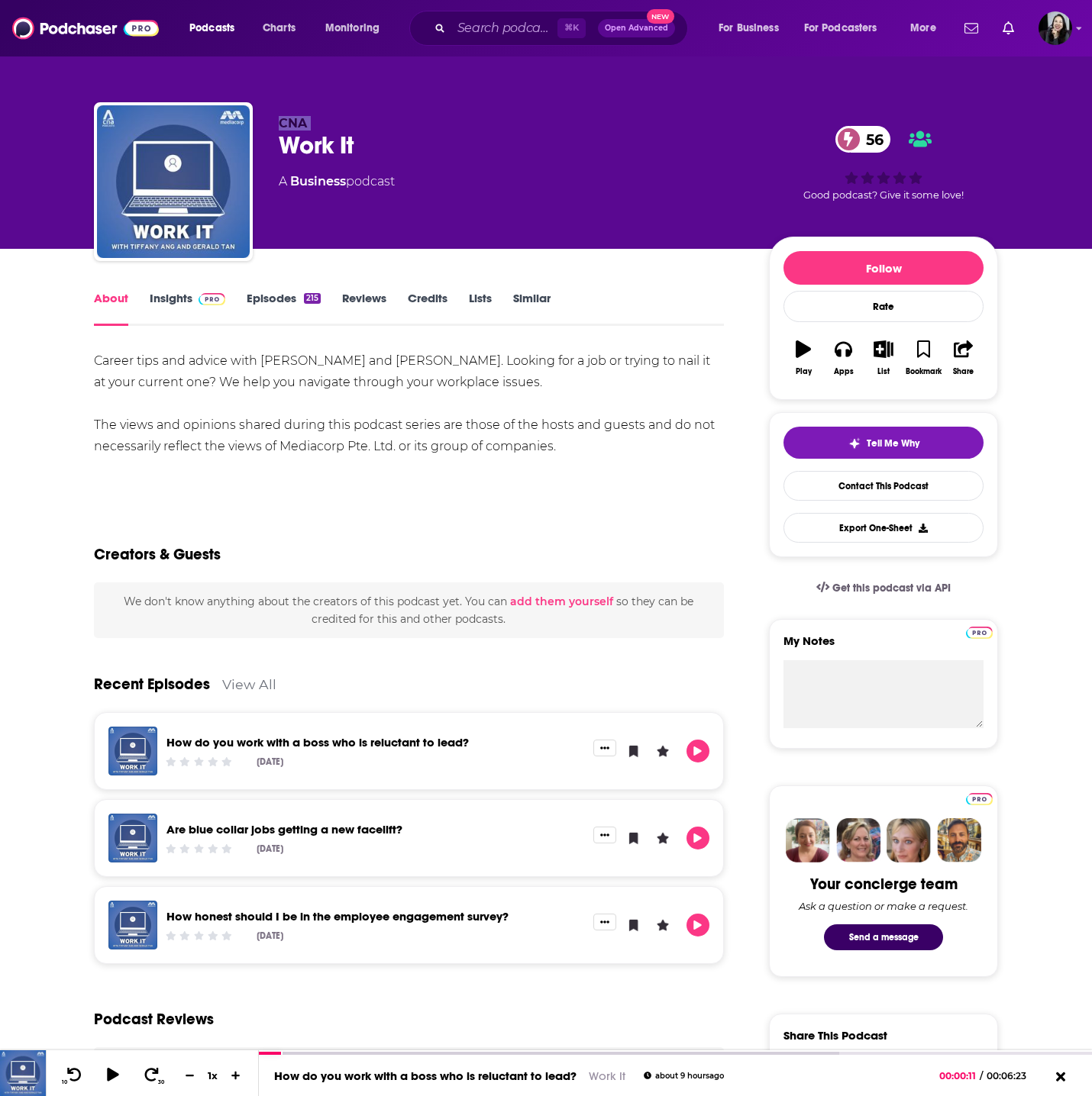
click at [383, 148] on div "Work It 56" at bounding box center [511, 145] width 466 height 29
click at [468, 145] on div "Work It 56" at bounding box center [511, 145] width 466 height 29
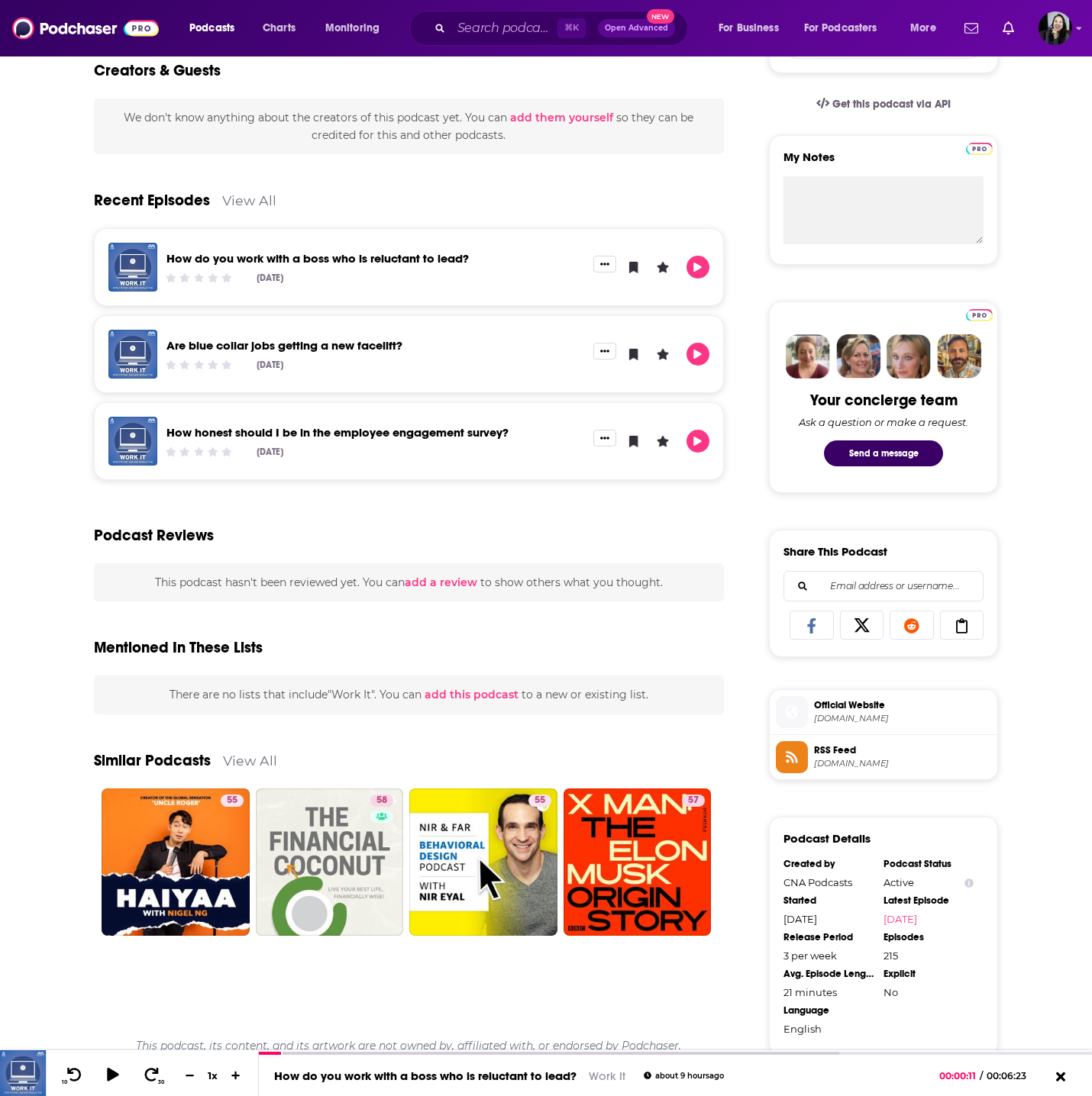
scroll to position [497, 0]
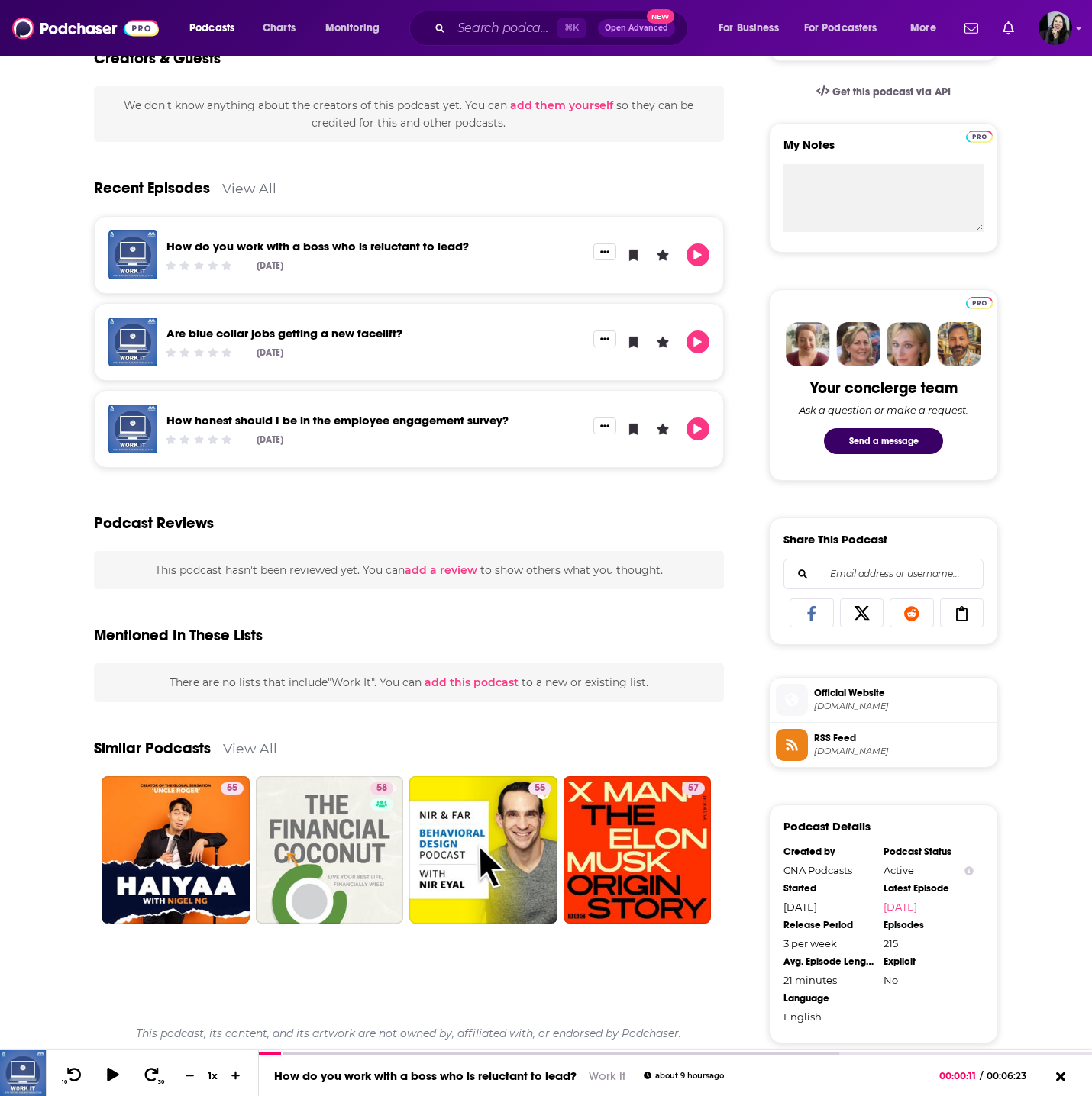
click at [1032, 693] on div "About Insights Episodes 215 Reviews Credits Lists Similar Career tips and advic…" at bounding box center [546, 531] width 978 height 1557
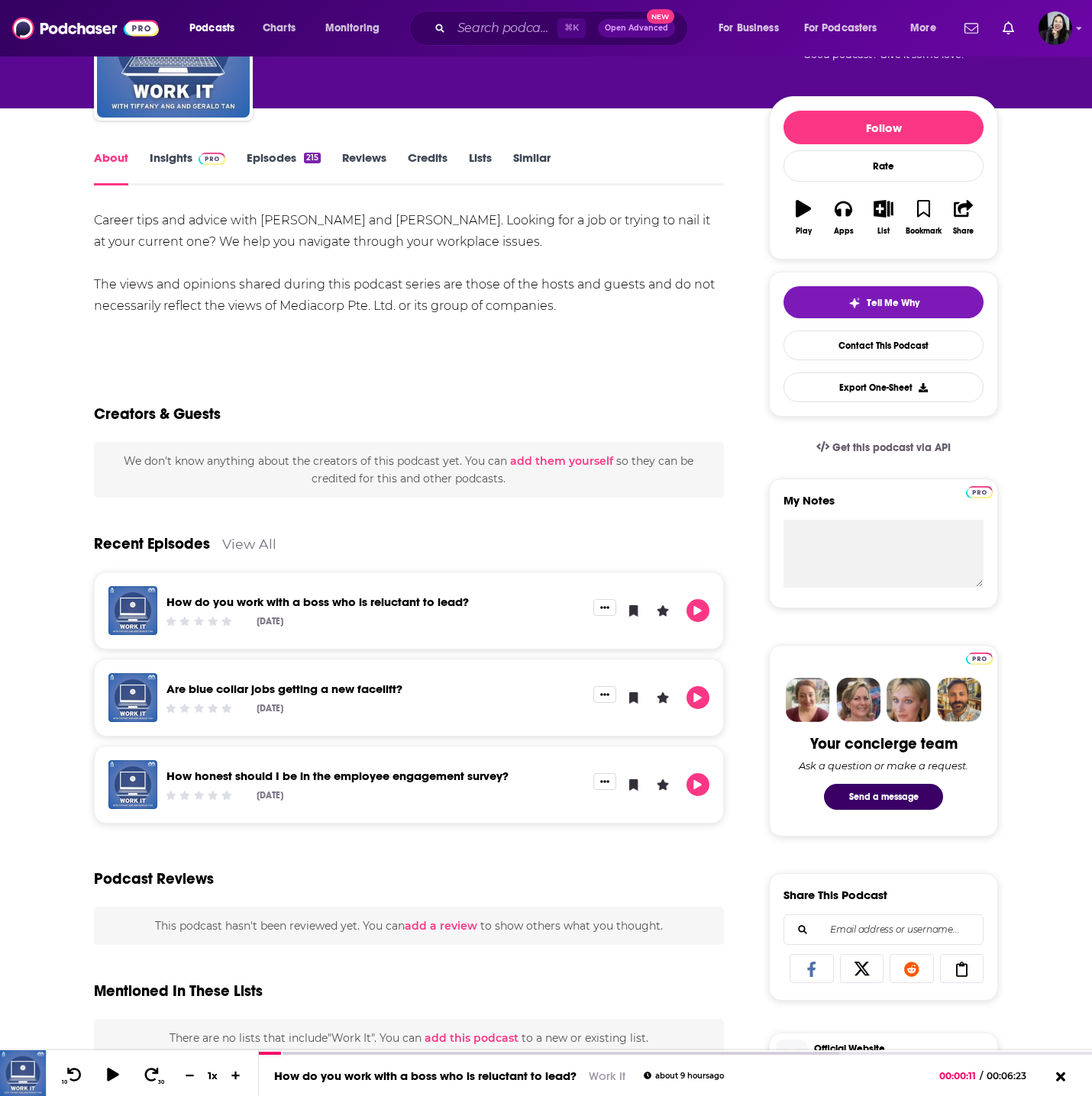
scroll to position [0, 0]
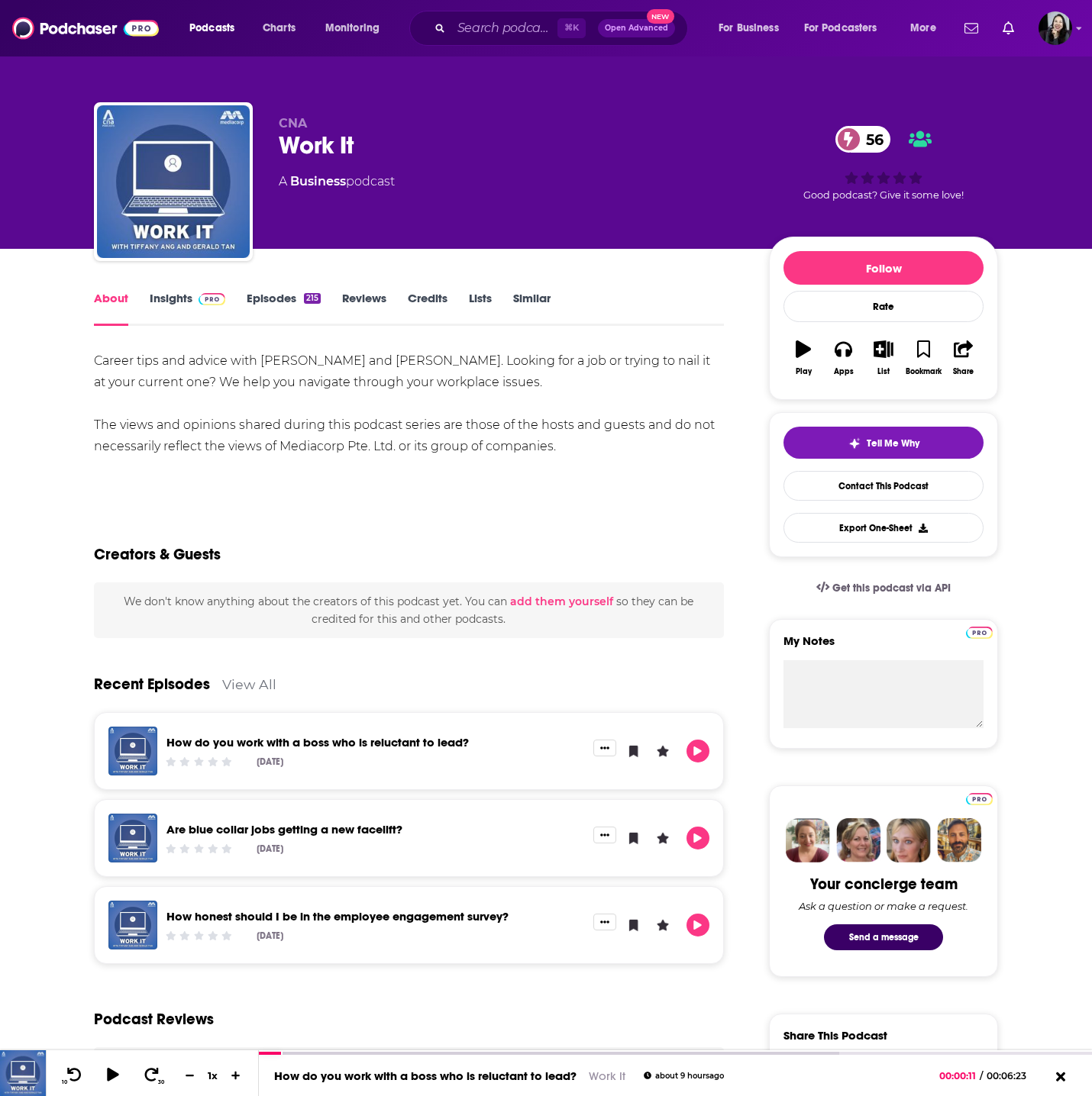
click at [204, 299] on img at bounding box center [212, 299] width 27 height 12
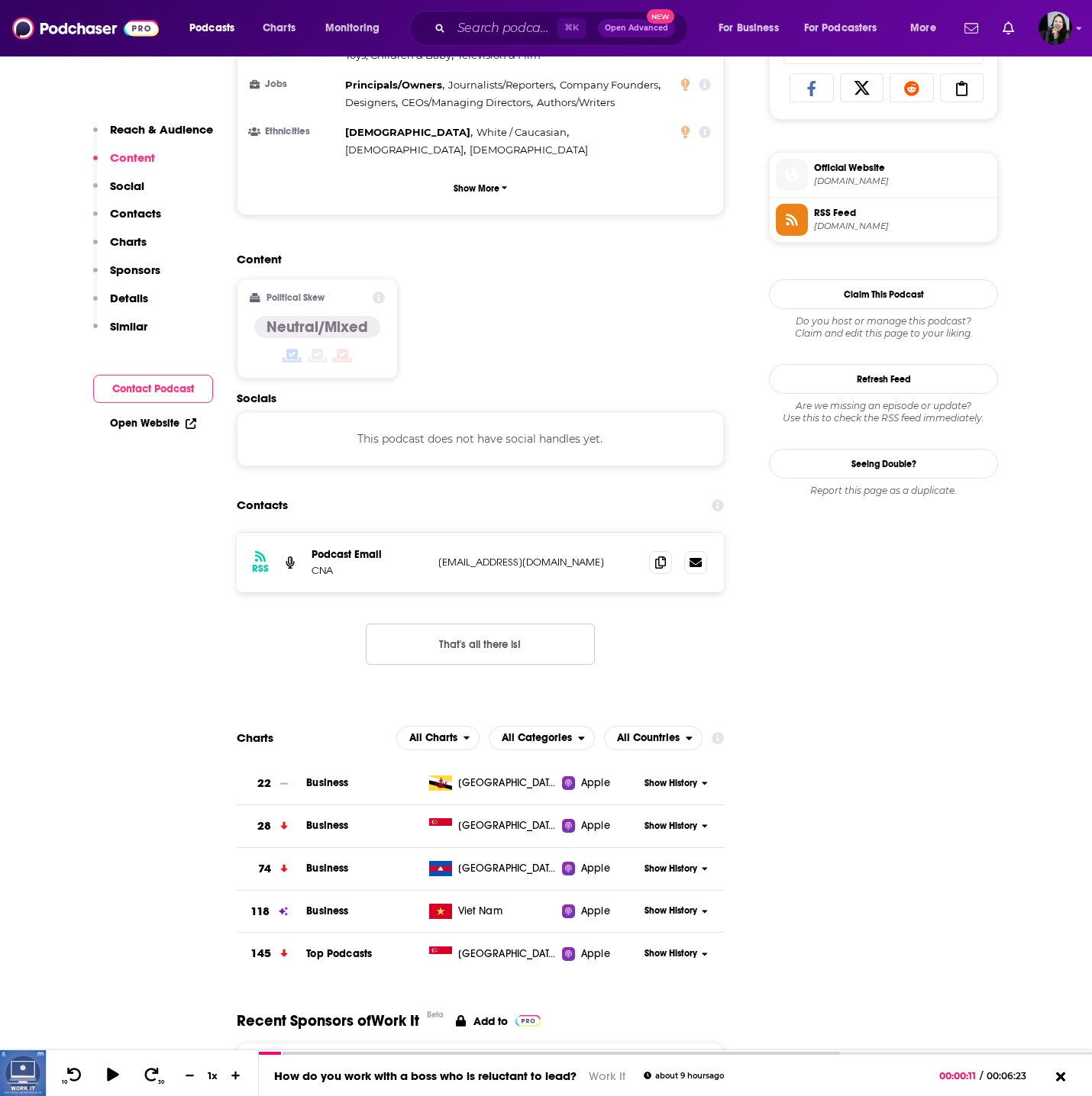
scroll to position [1026, 0]
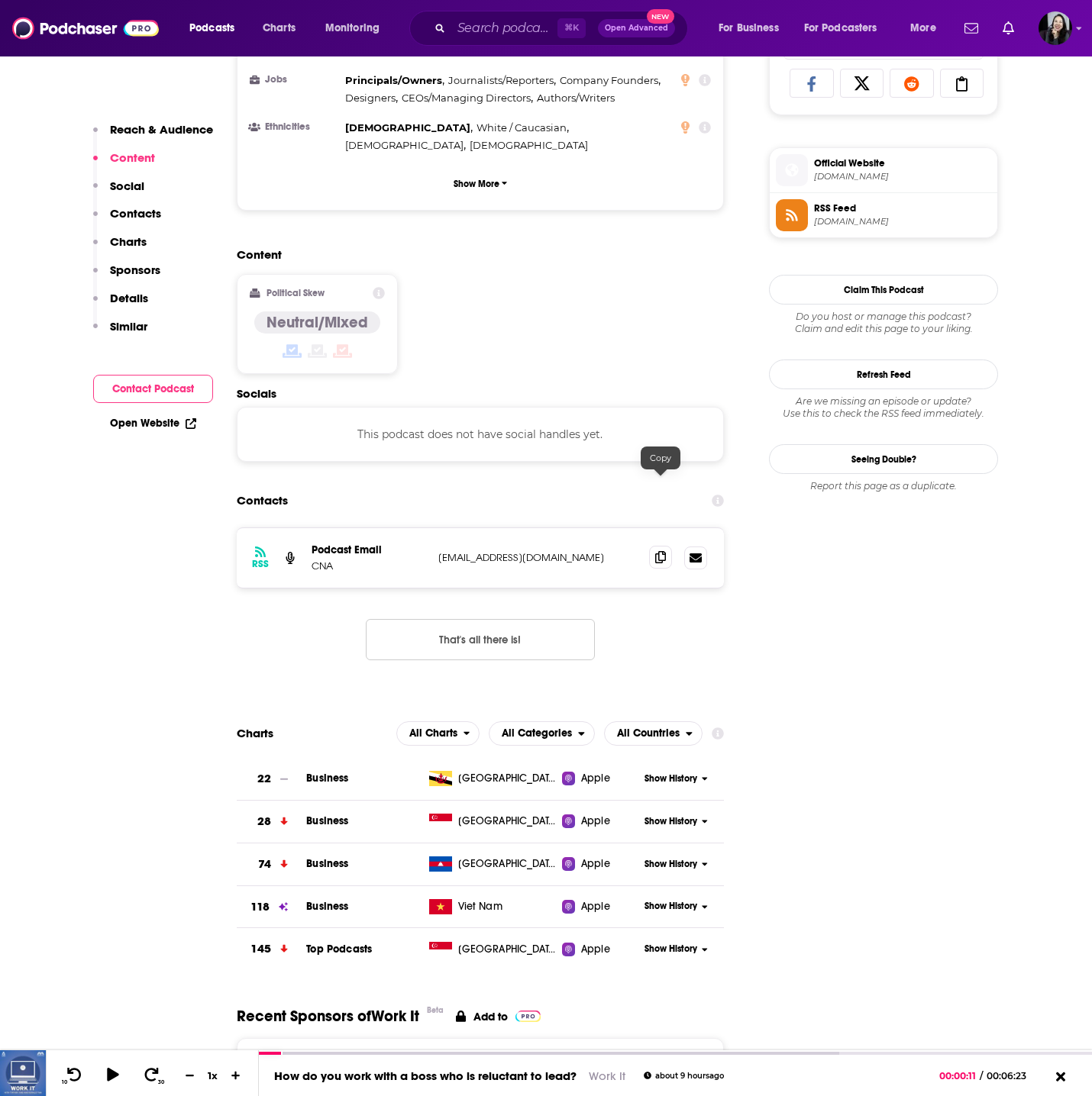
click at [653, 546] on span at bounding box center [661, 557] width 23 height 23
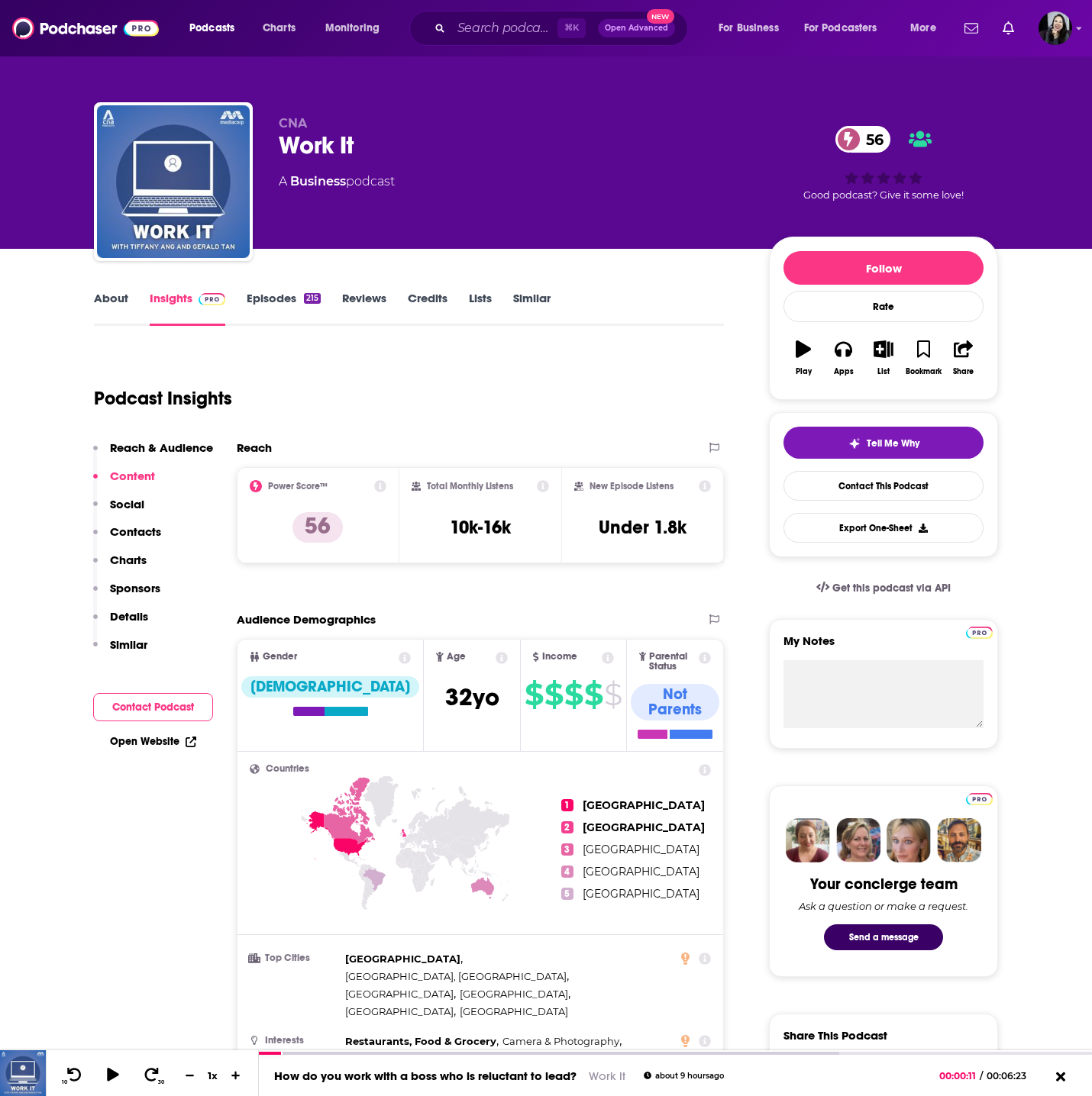
click at [475, 146] on div "Work It 56" at bounding box center [511, 145] width 466 height 29
copy div "Work It 56"
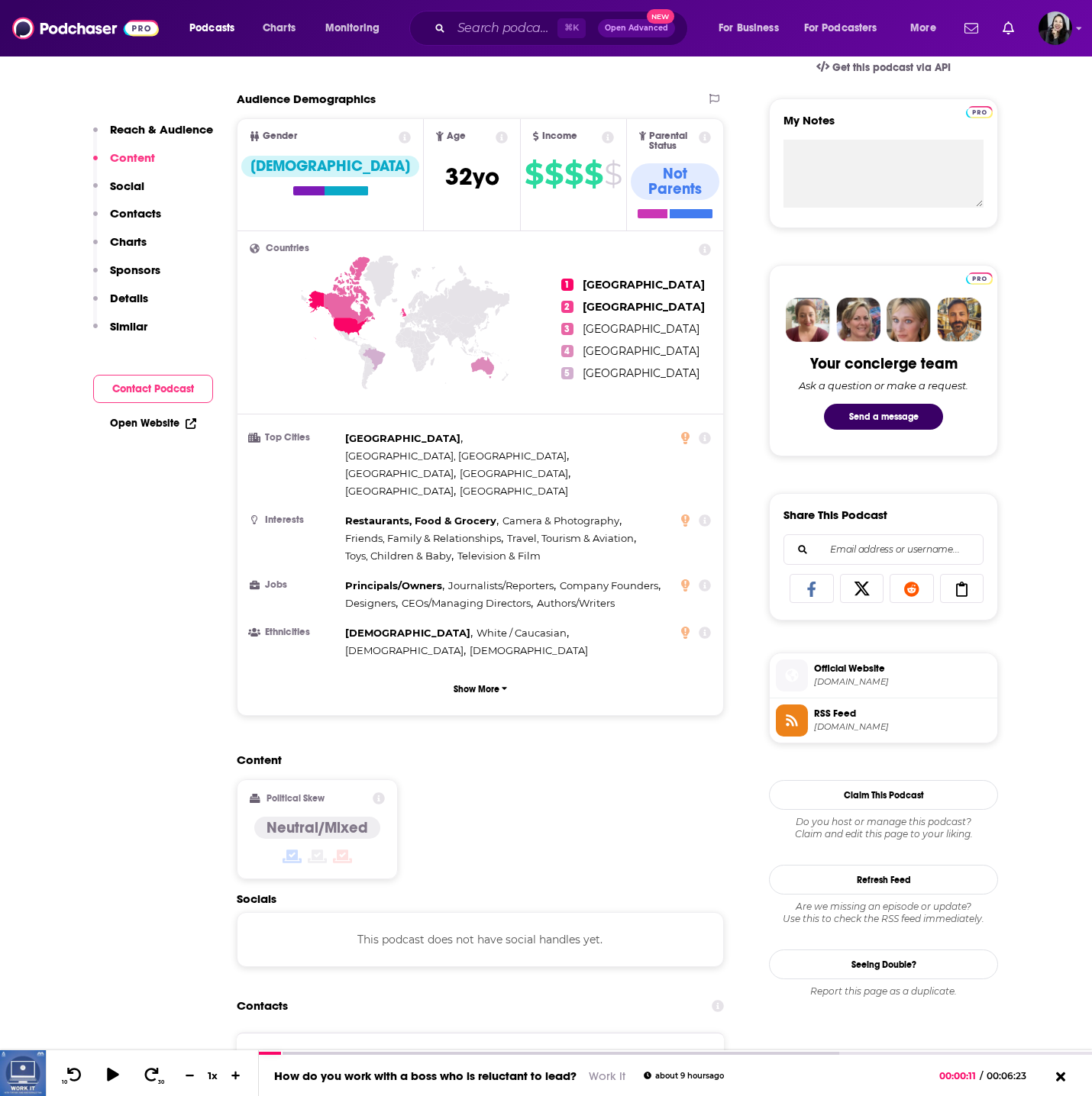
scroll to position [1048, 0]
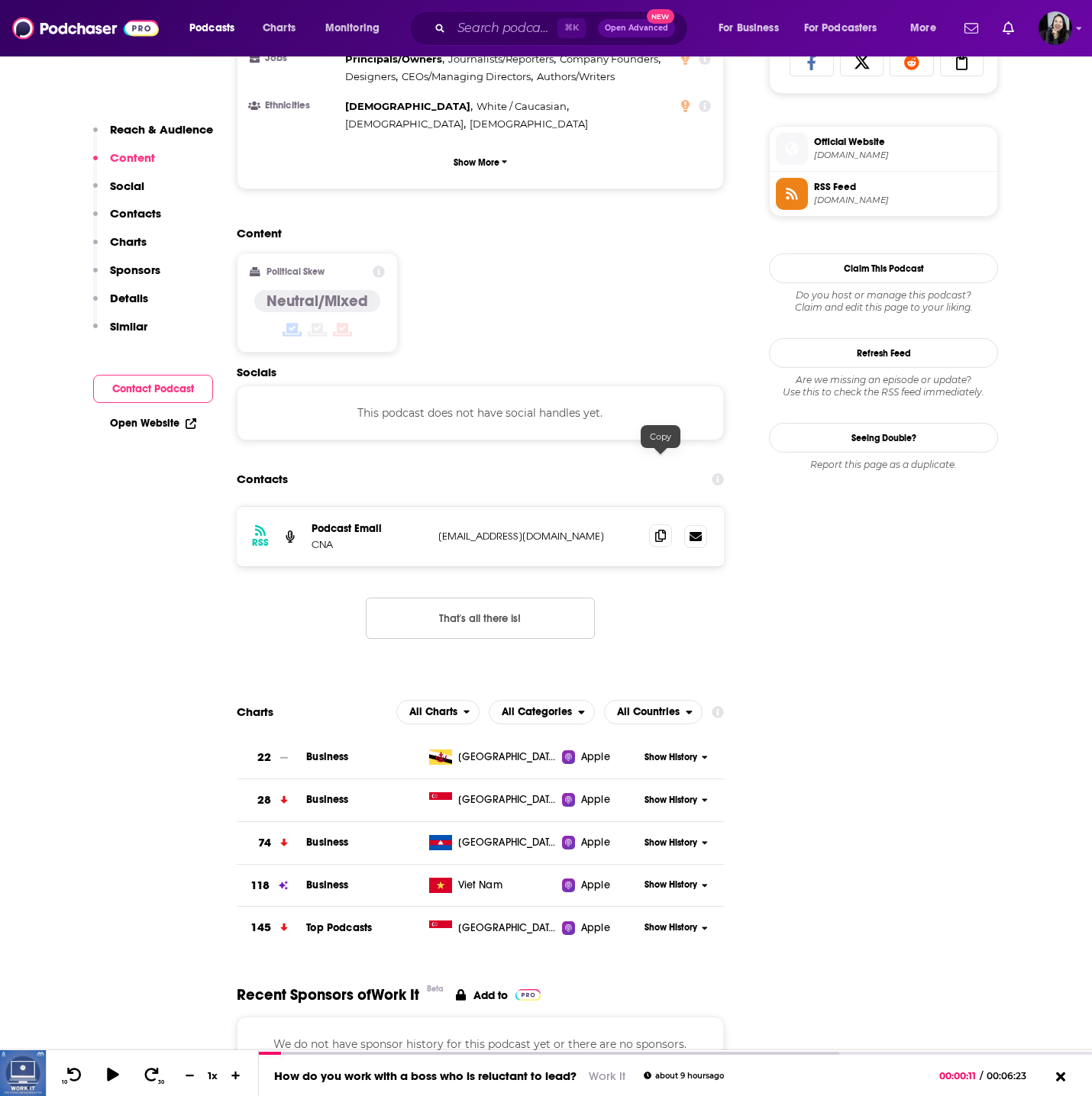
click at [662, 530] on icon at bounding box center [660, 536] width 11 height 12
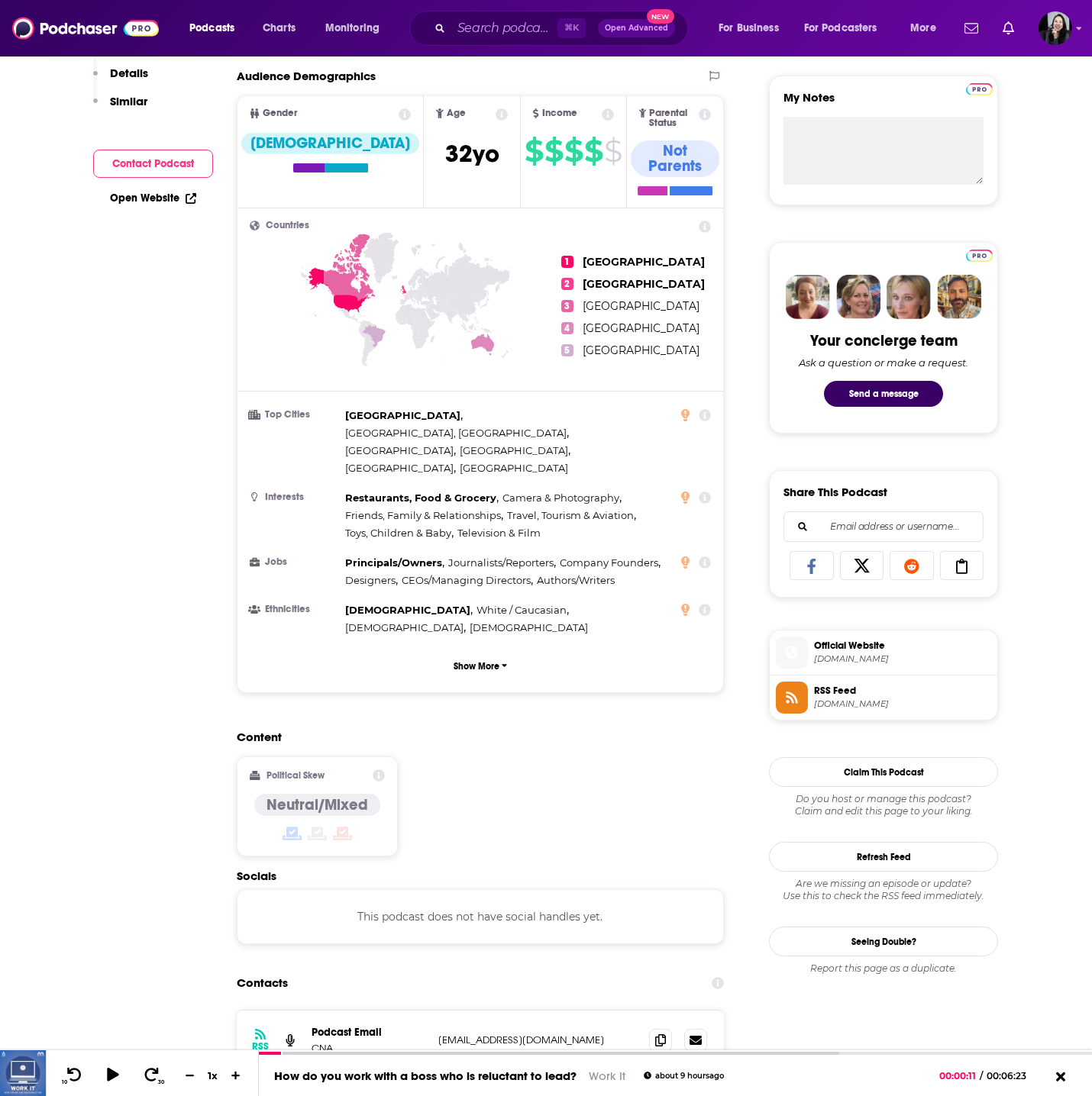
scroll to position [0, 0]
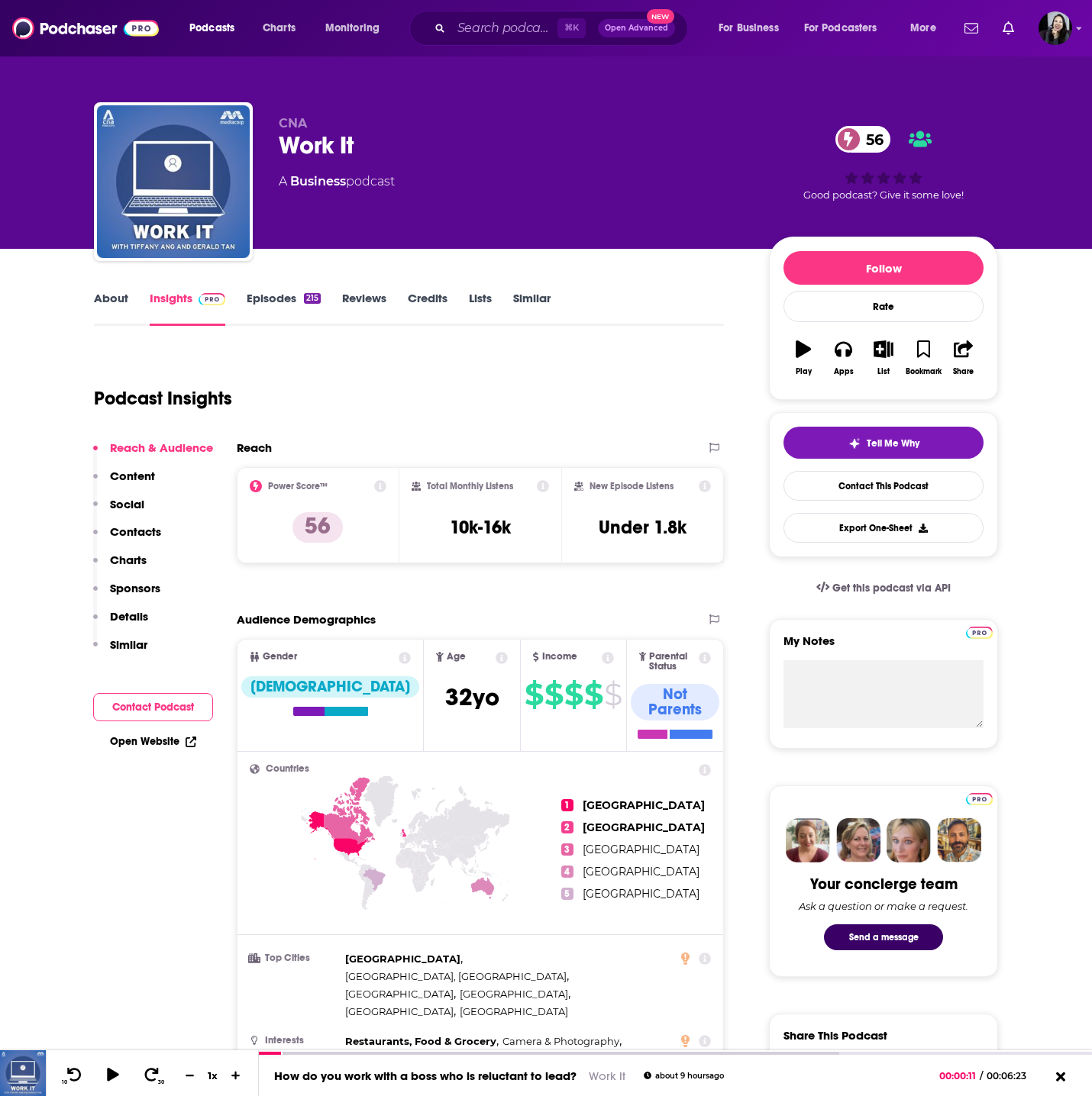
click at [266, 295] on link "Episodes 215" at bounding box center [283, 308] width 74 height 35
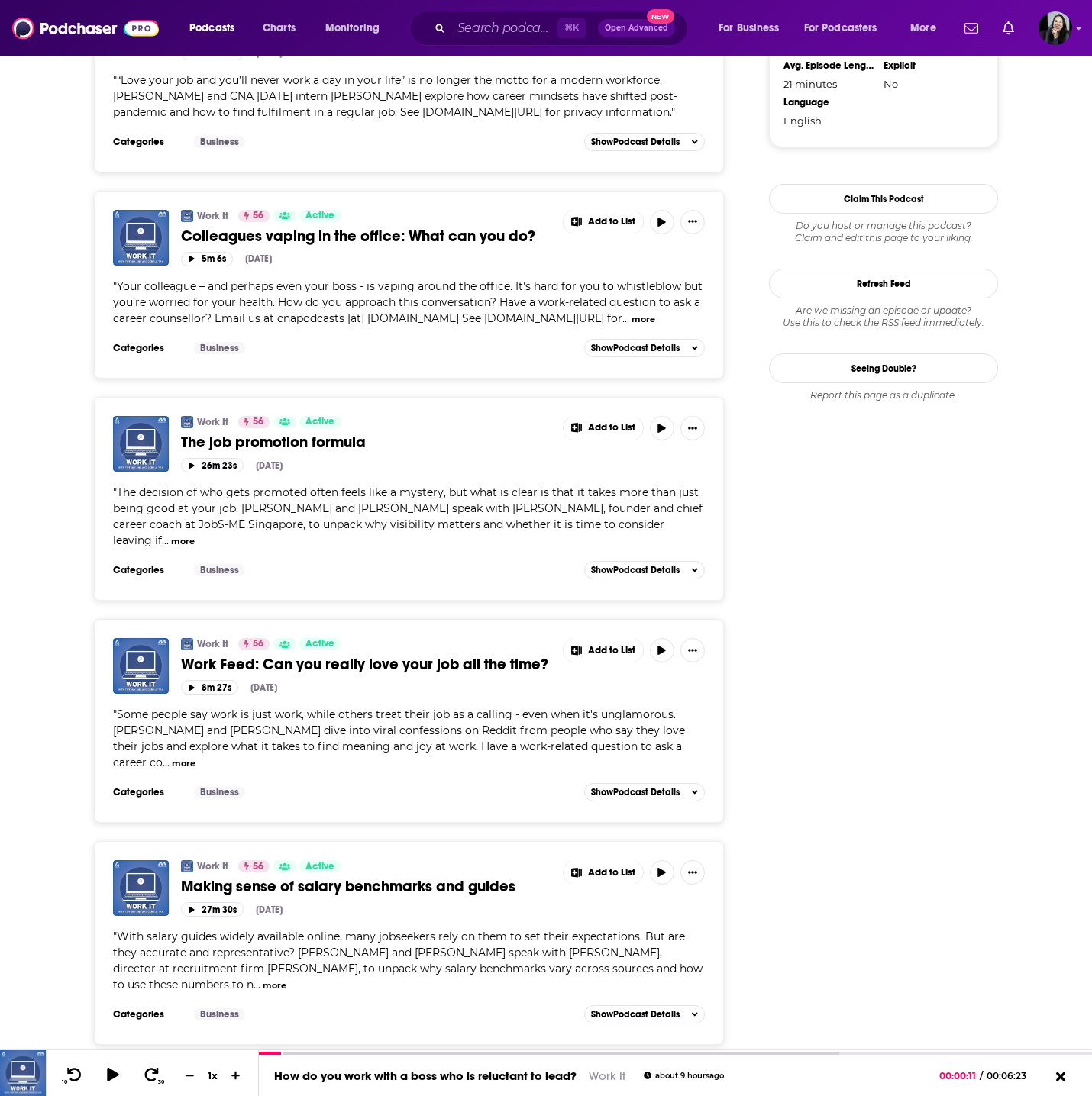
scroll to position [1388, 0]
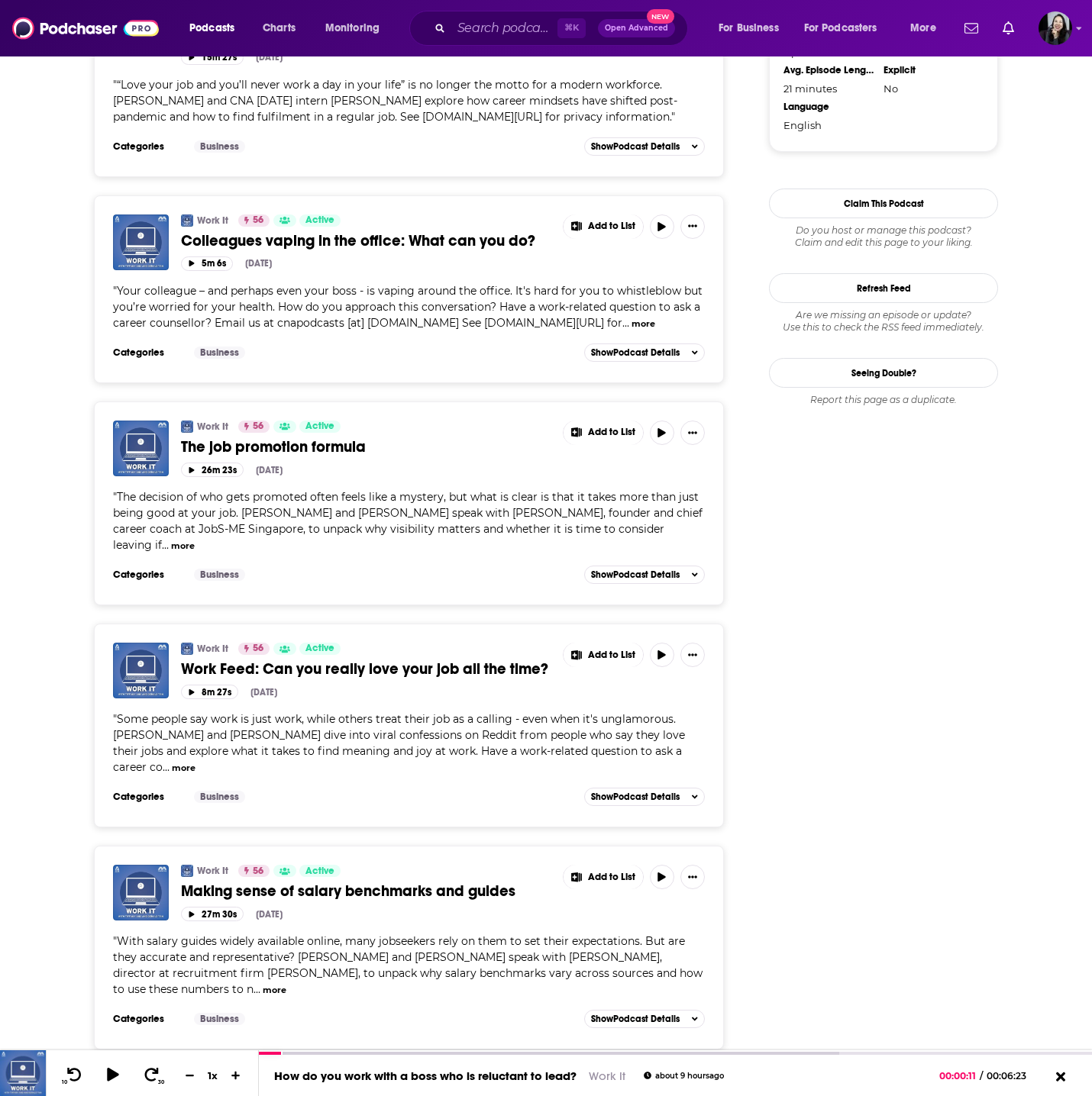
click at [354, 660] on span "Work Feed: Can you really love your job all the time?" at bounding box center [365, 669] width 368 height 19
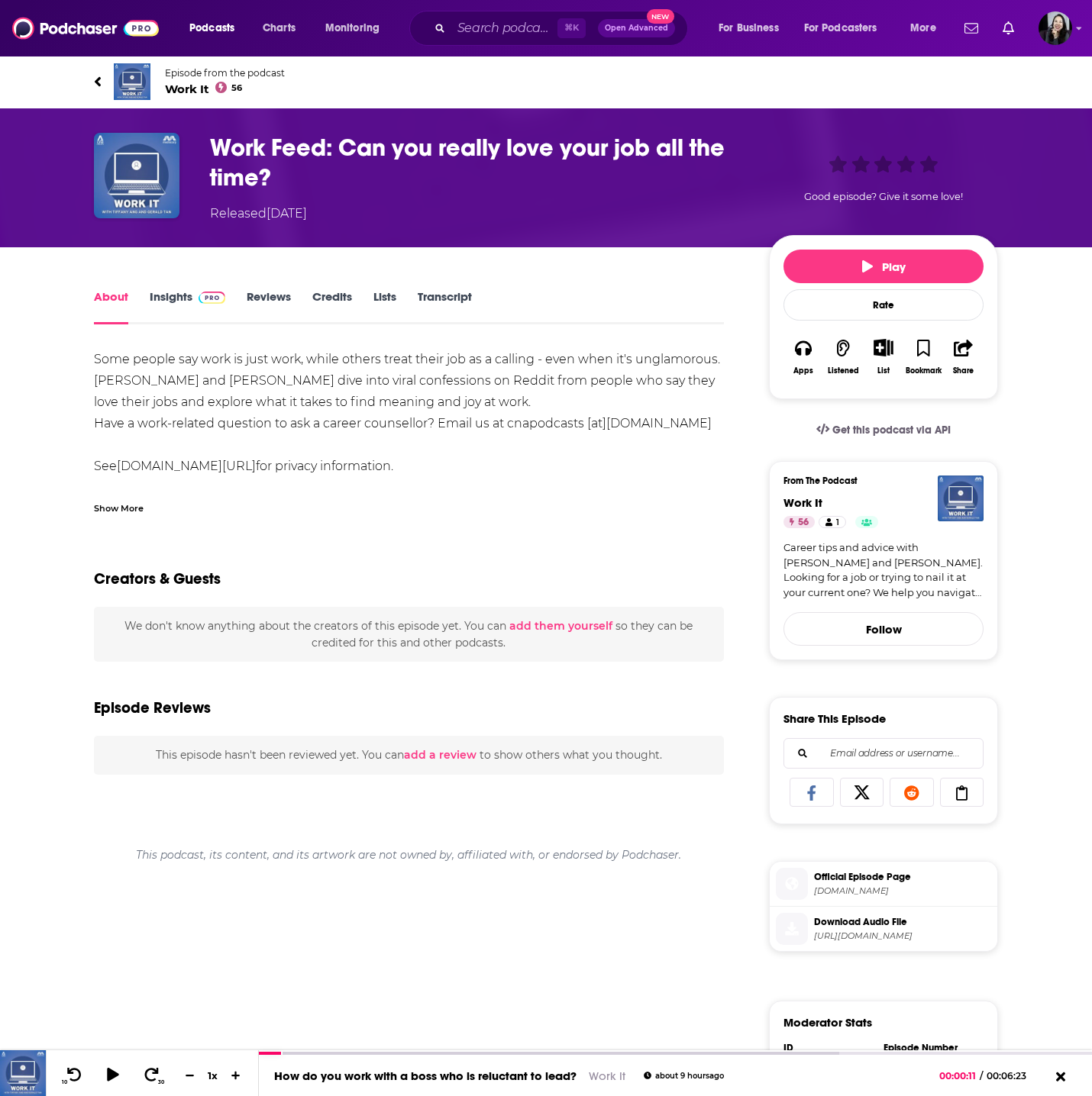
click at [137, 510] on div "Show More" at bounding box center [118, 507] width 50 height 15
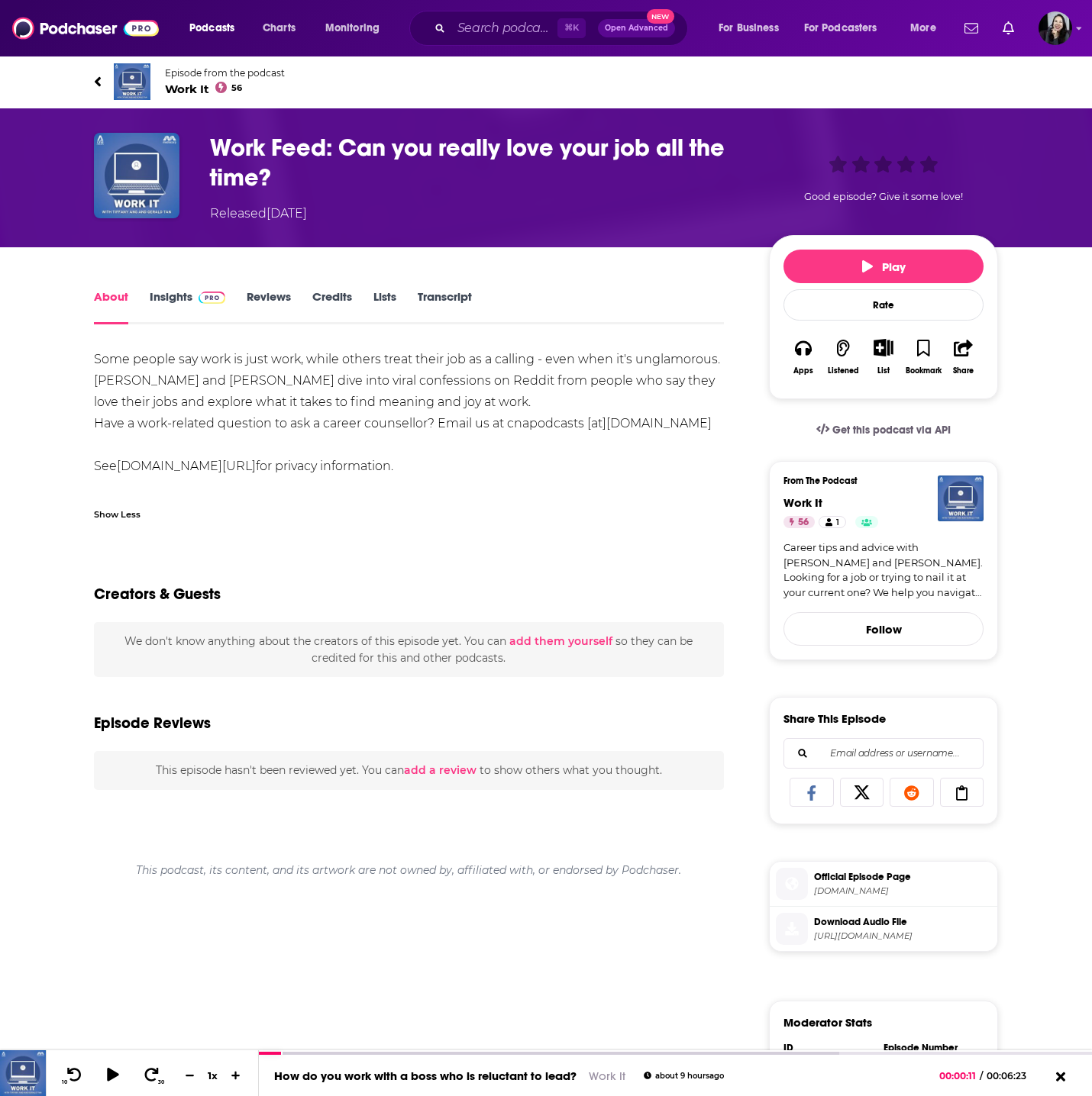
scroll to position [2, 0]
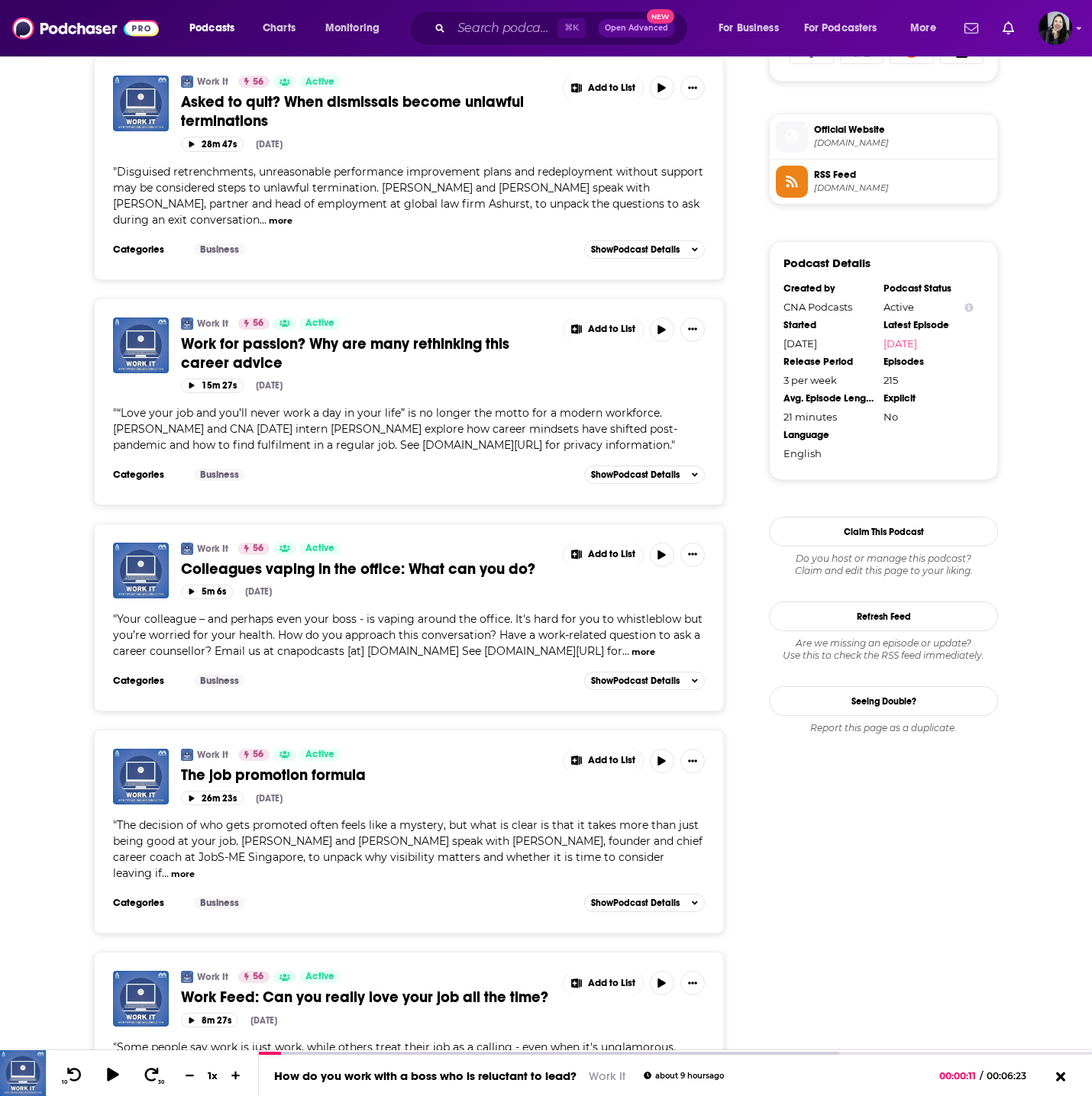
scroll to position [1063, 0]
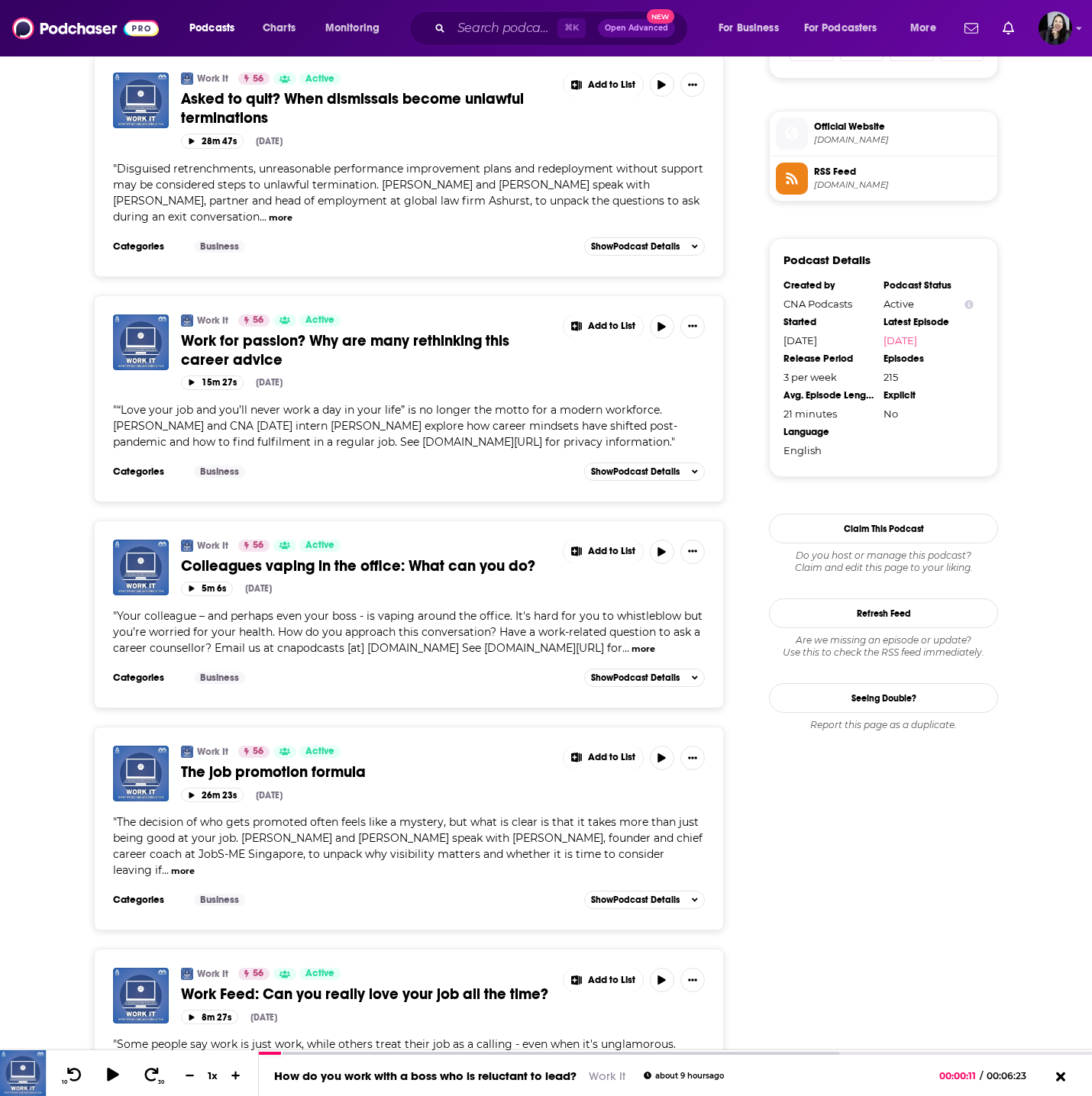
click at [294, 344] on span "Work for passion? Why are many rethinking this career advice" at bounding box center [345, 350] width 328 height 38
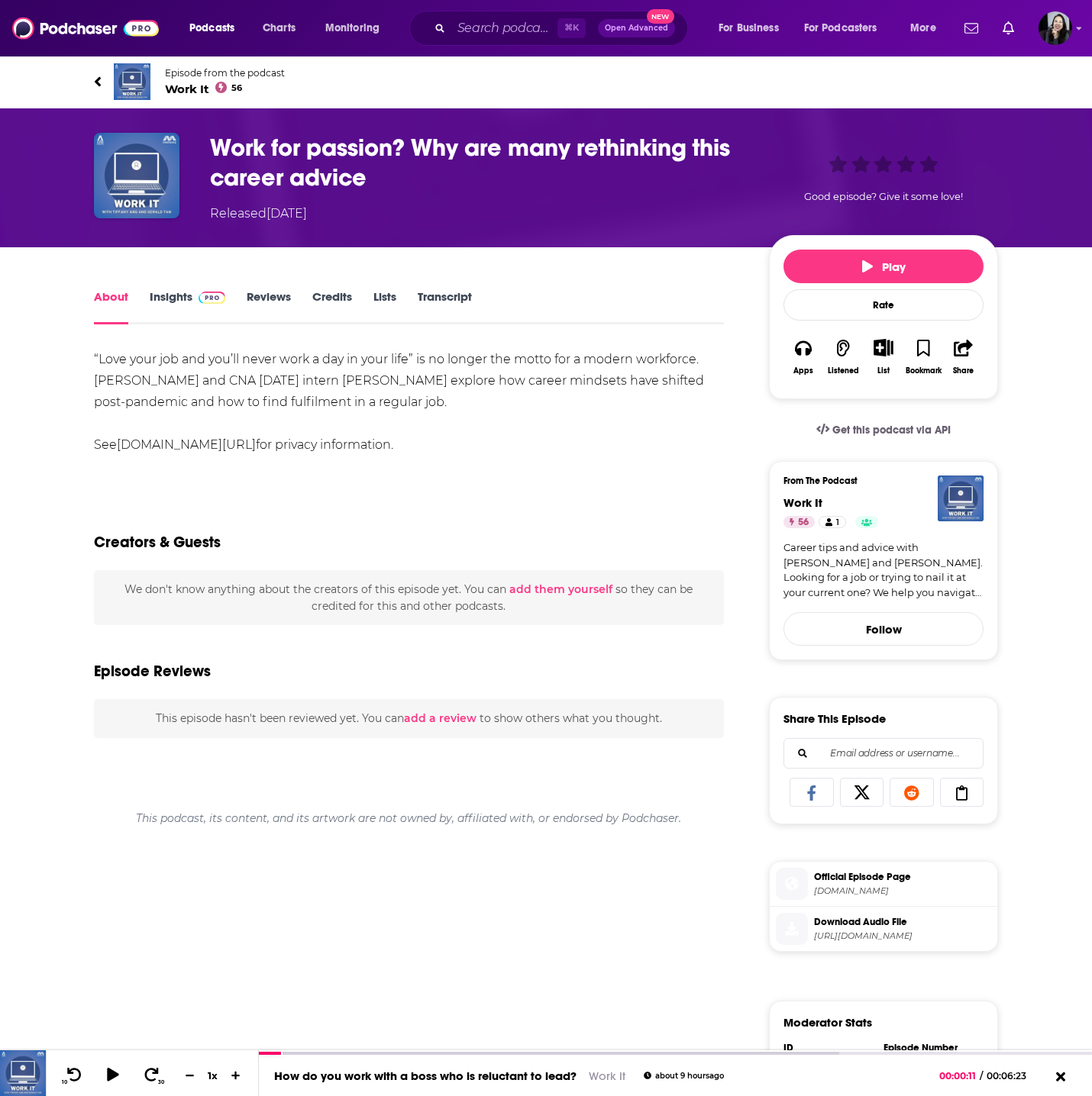
drag, startPoint x: 72, startPoint y: 70, endPoint x: 470, endPoint y: 447, distance: 548.2
click at [470, 447] on div "Episode from the podcast Work It 56 Next Episode Work for passion? Why are many…" at bounding box center [546, 767] width 1092 height 1425
click at [484, 183] on h1 "Work for passion? Why are many rethinking this career advice" at bounding box center [477, 163] width 534 height 60
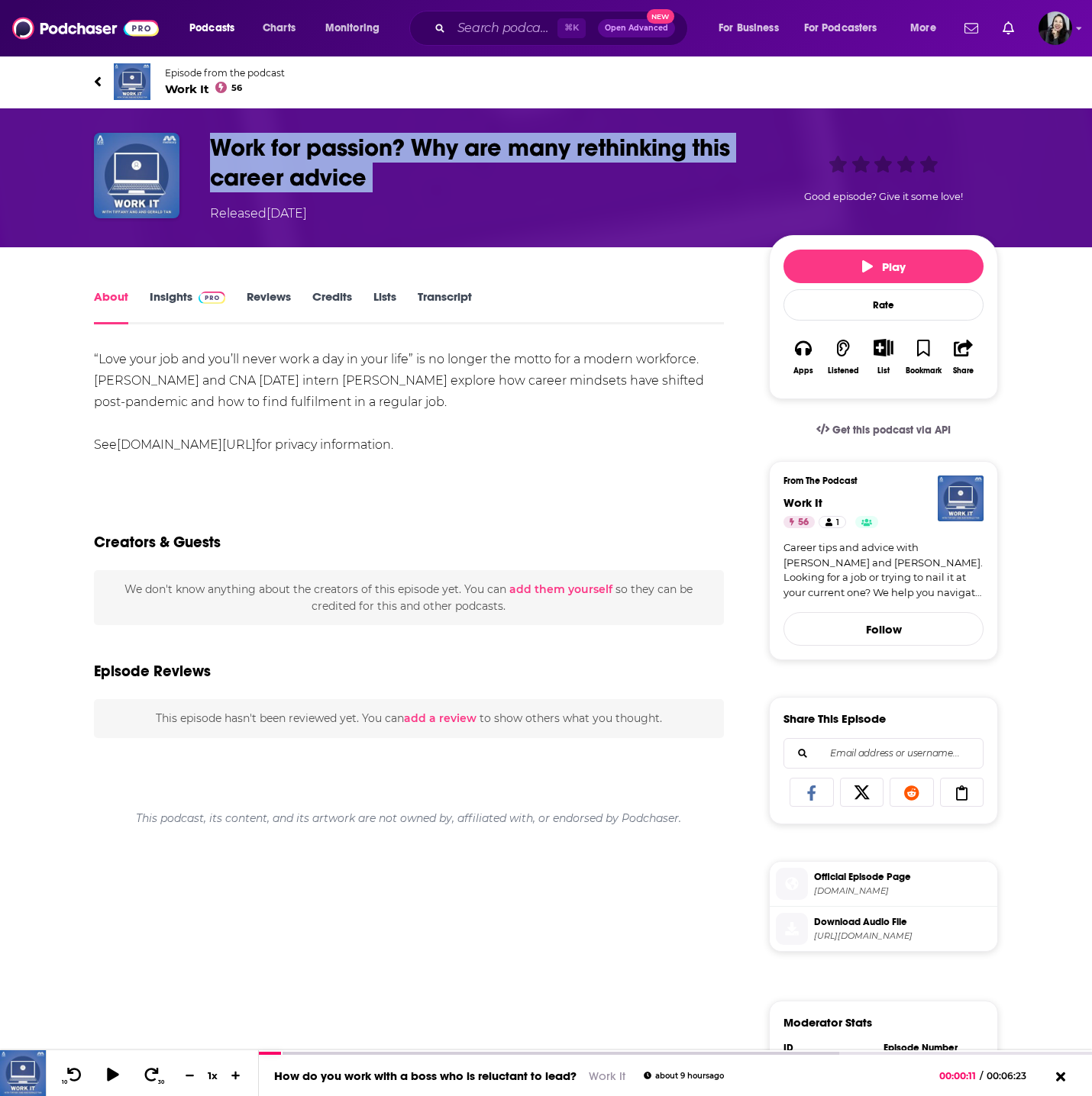
click at [484, 183] on h1 "Work for passion? Why are many rethinking this career advice" at bounding box center [477, 163] width 534 height 60
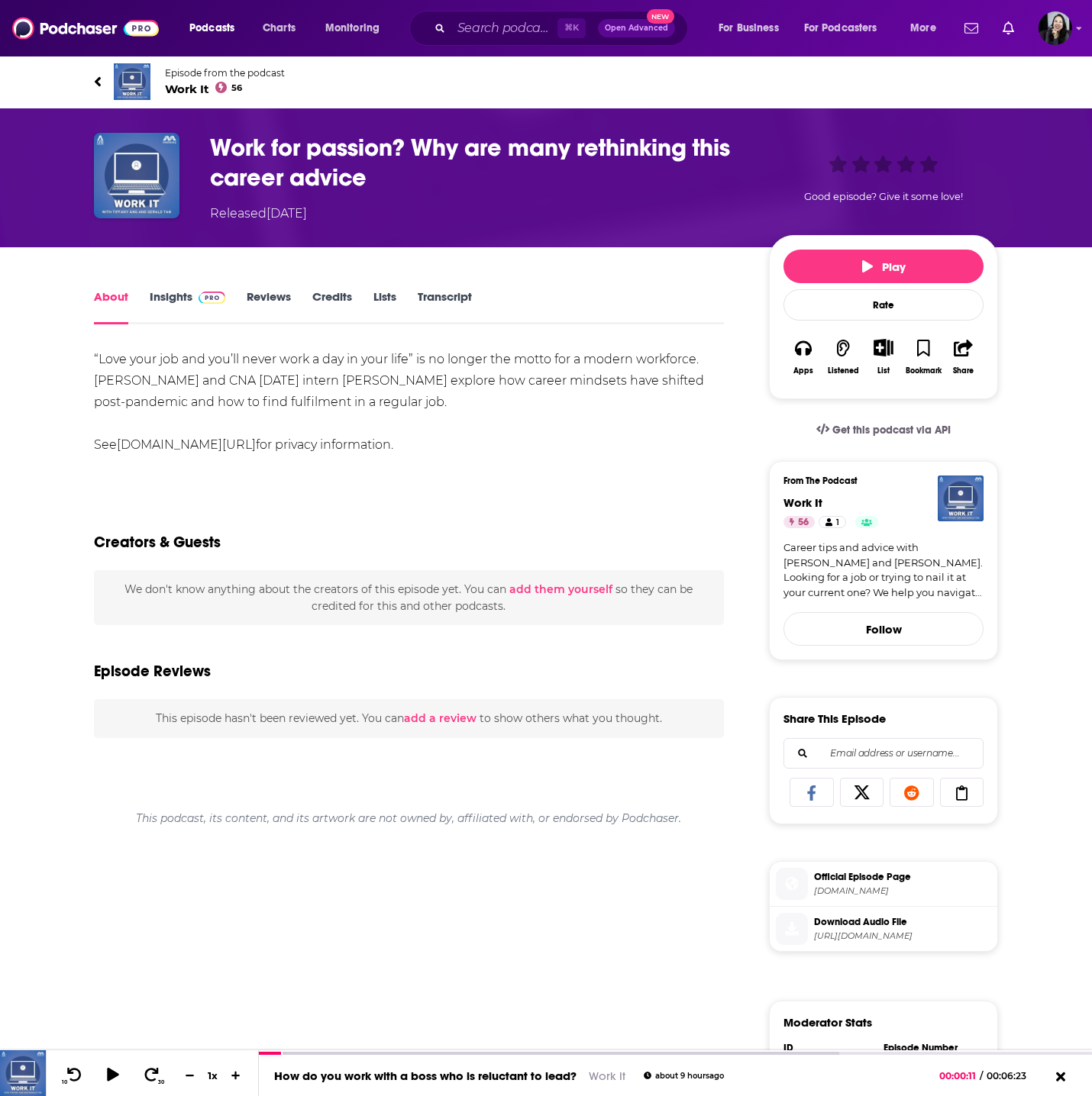
click at [345, 406] on div "“Love your job and you’ll never work a day in your life” is no longer the motto…" at bounding box center [408, 402] width 630 height 107
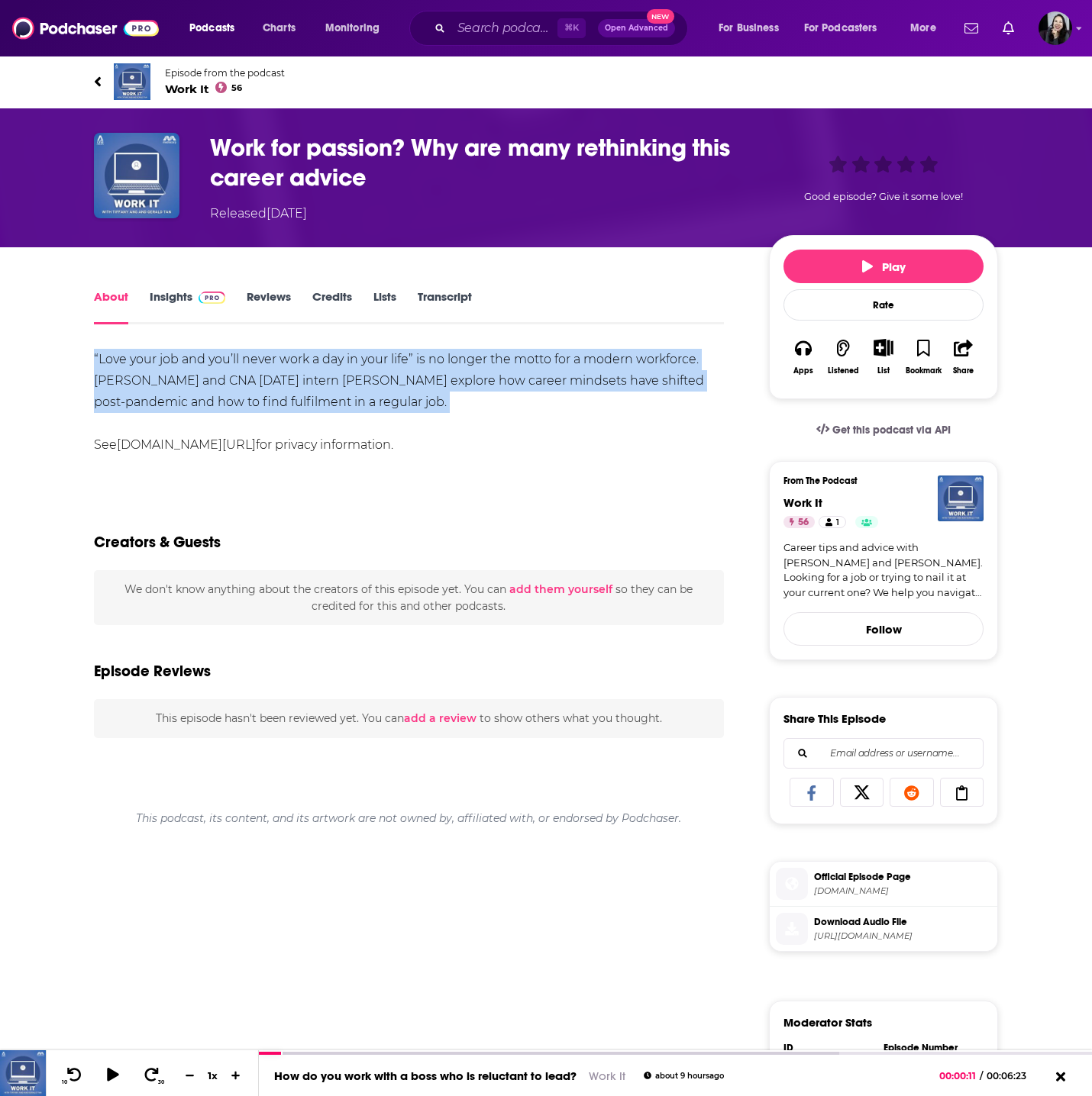
click at [345, 406] on div "“Love your job and you’ll never work a day in your life” is no longer the motto…" at bounding box center [408, 402] width 630 height 107
copy div "“Love your job and you’ll never work a day in your life” is no longer the motto…"
